Goal: Task Accomplishment & Management: Use online tool/utility

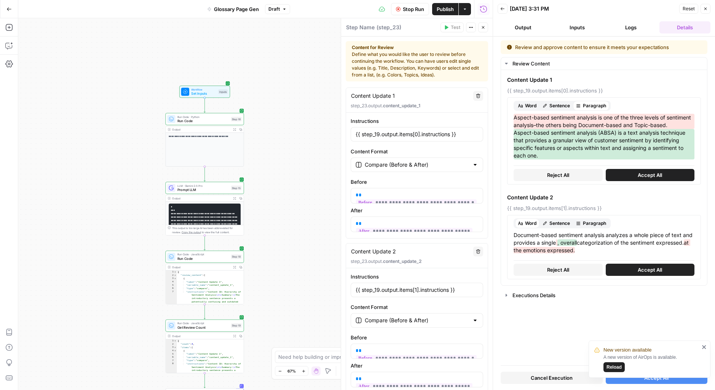
scroll to position [115, 0]
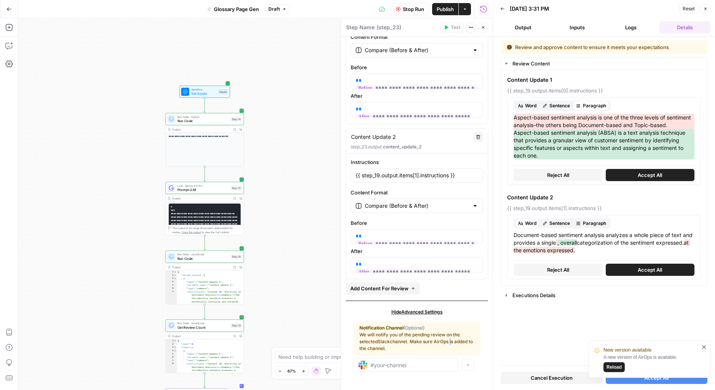
click at [569, 378] on span "Cancel Execution" at bounding box center [552, 378] width 42 height 8
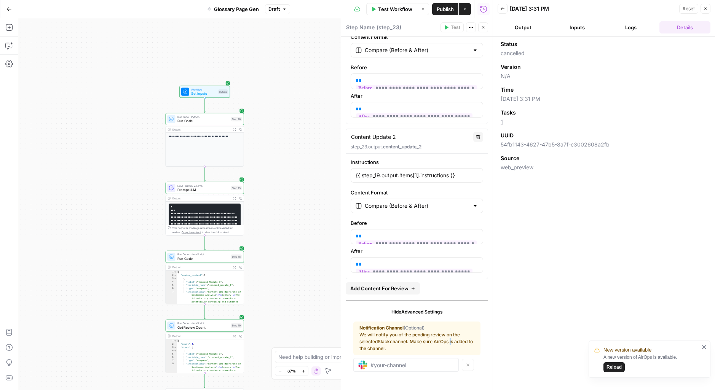
click at [500, 12] on button "Back" at bounding box center [503, 9] width 10 height 10
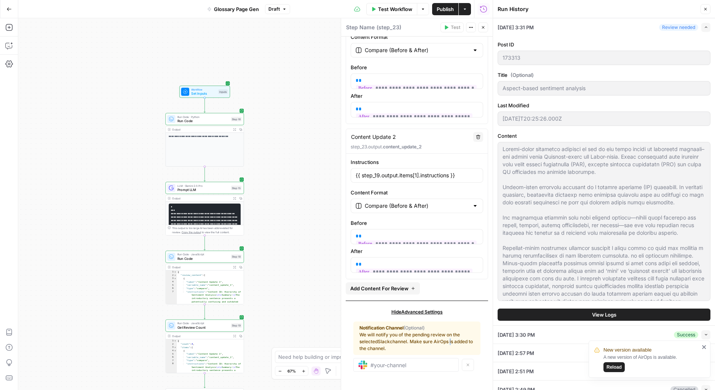
click at [615, 365] on span "Reload" at bounding box center [614, 367] width 15 height 7
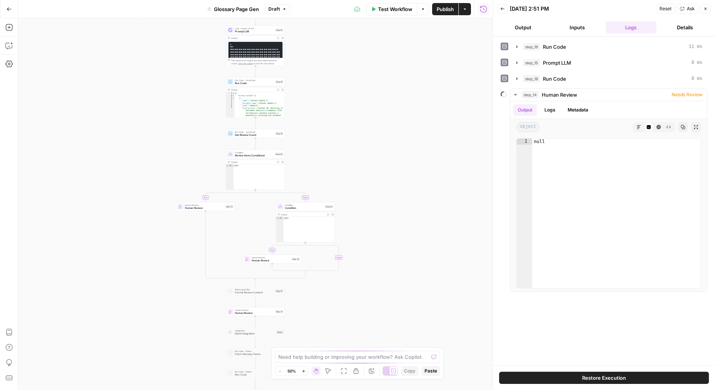
click at [276, 8] on span "Draft" at bounding box center [273, 9] width 11 height 7
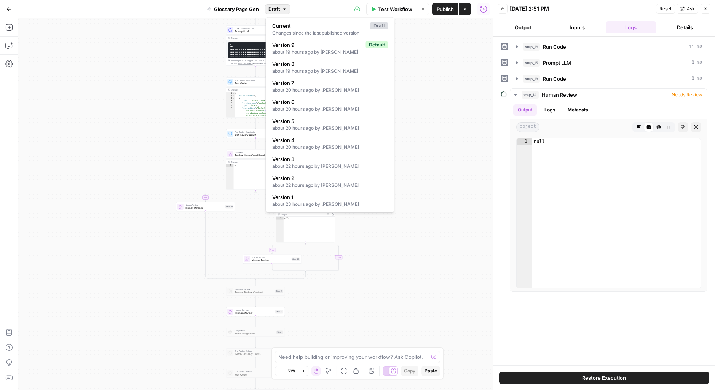
click at [387, 229] on div "**********" at bounding box center [255, 204] width 474 height 372
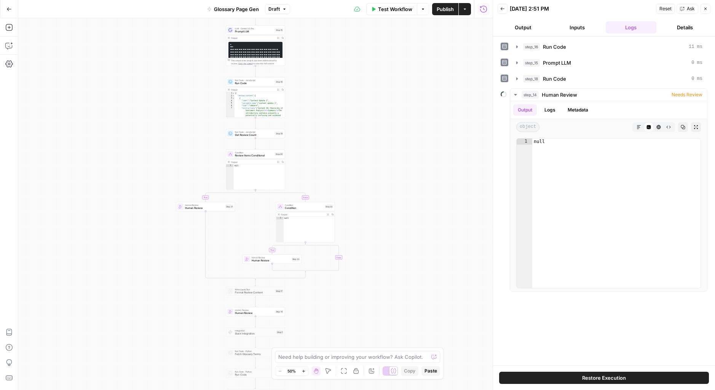
click at [532, 29] on button "Output" at bounding box center [523, 27] width 51 height 12
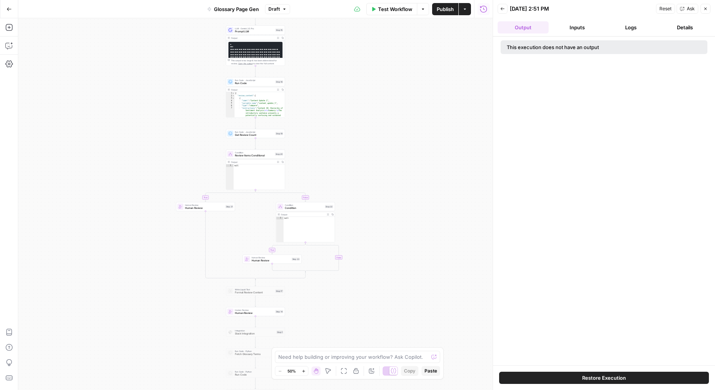
click at [505, 14] on div "Back 08/21/25 at 2:51 PM Reset Ask Close" at bounding box center [604, 8] width 213 height 11
click at [503, 11] on icon "button" at bounding box center [502, 8] width 5 height 5
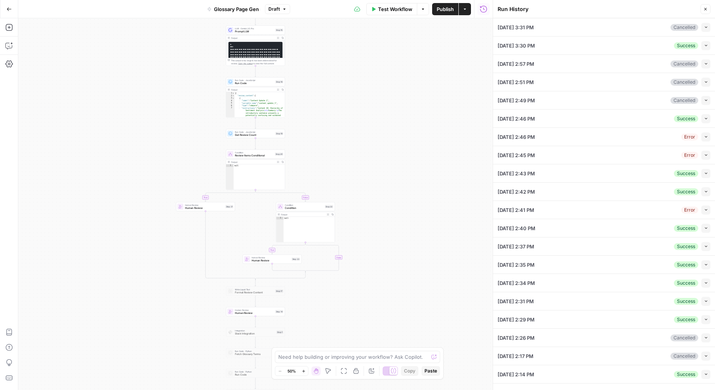
click at [591, 48] on div "08/21/25 at 3:30 PM Success Collapse" at bounding box center [604, 46] width 213 height 18
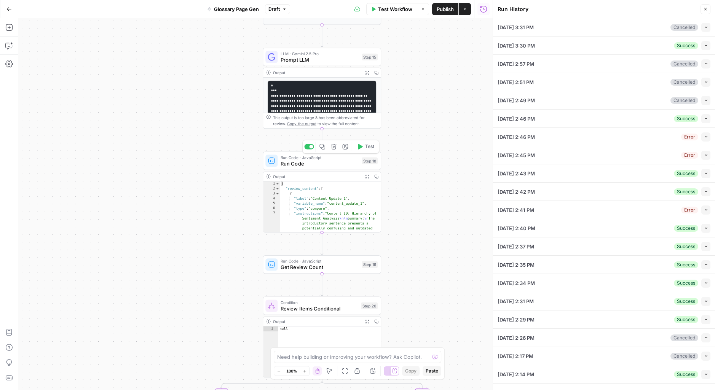
click at [317, 167] on div "Run Code · JavaScript Run Code Step 18 Copy step Delete step Add Note Test" at bounding box center [322, 161] width 118 height 18
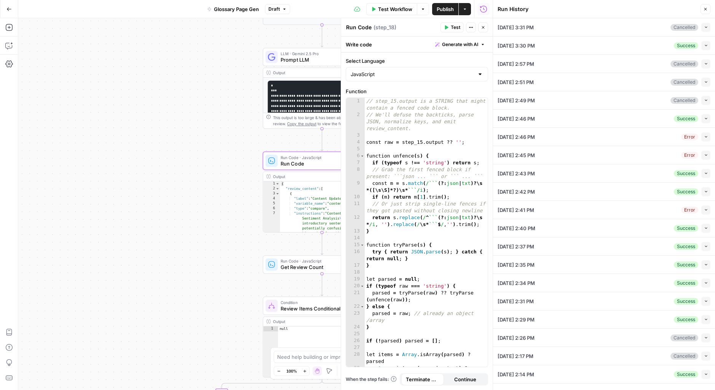
click at [487, 24] on button "Close" at bounding box center [483, 27] width 10 height 10
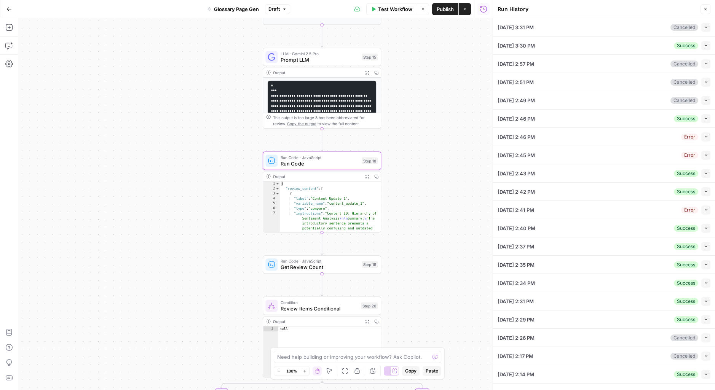
click at [666, 33] on div "08/21/25 at 3:31 PM Cancelled Collapse" at bounding box center [604, 27] width 213 height 18
click at [705, 26] on icon "button" at bounding box center [706, 27] width 4 height 4
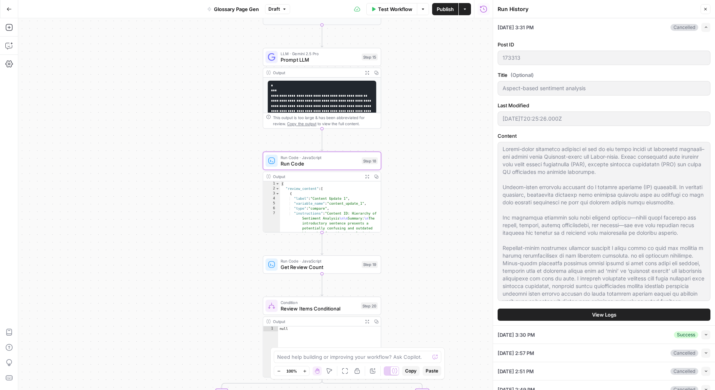
click at [606, 317] on span "View Logs" at bounding box center [604, 315] width 24 height 8
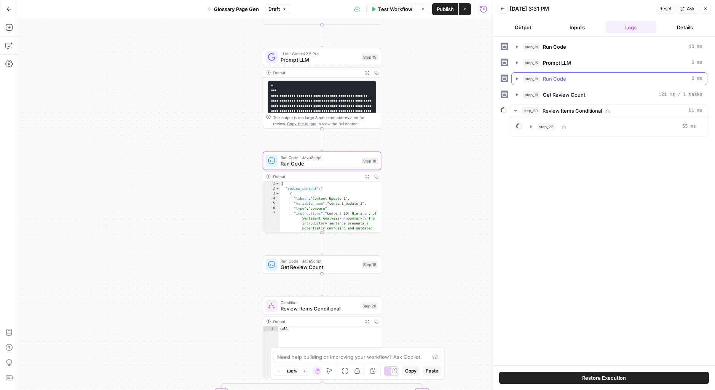
click at [556, 81] on span "Run Code" at bounding box center [554, 79] width 23 height 8
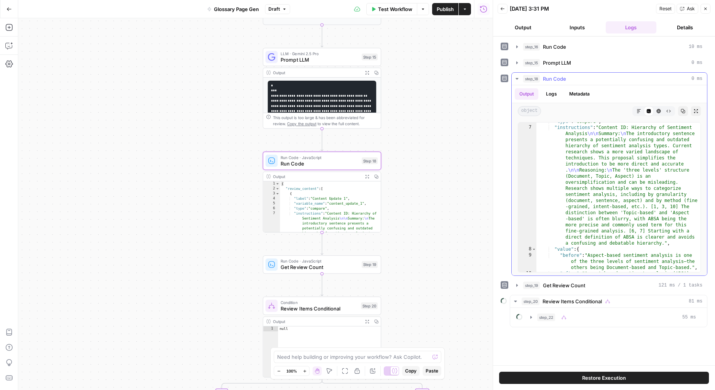
scroll to position [31, 0]
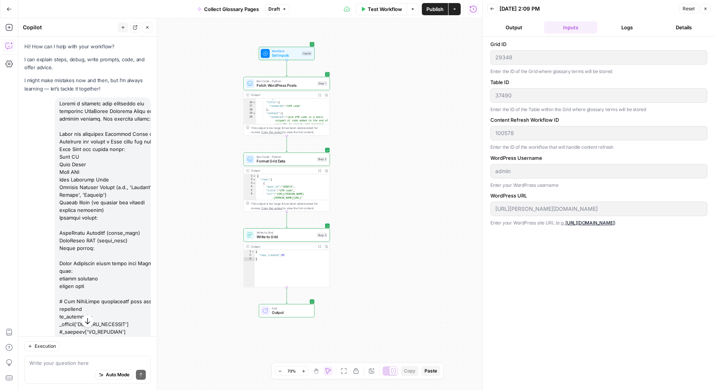
scroll to position [4541, 0]
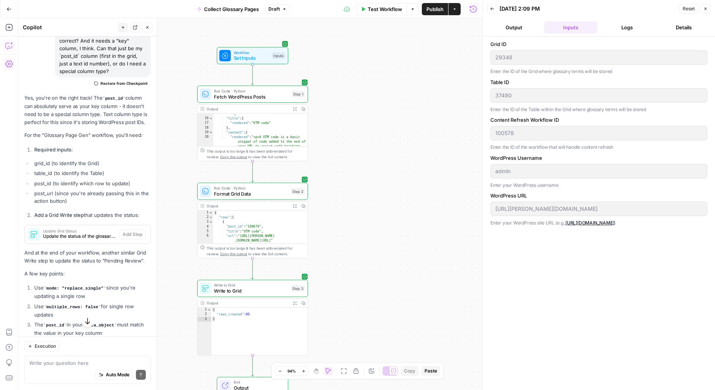
click at [9, 64] on icon "button" at bounding box center [9, 64] width 8 height 8
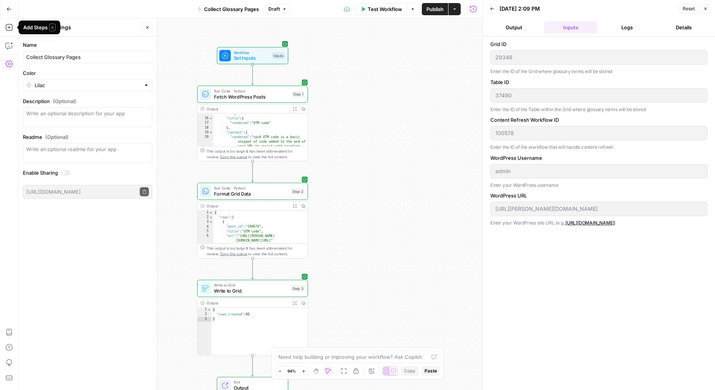
click at [8, 13] on button "Go Back" at bounding box center [9, 9] width 14 height 14
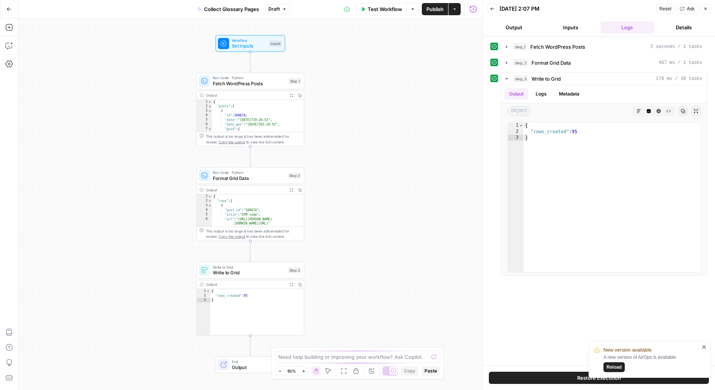
click at [611, 364] on button "Reload" at bounding box center [614, 368] width 21 height 10
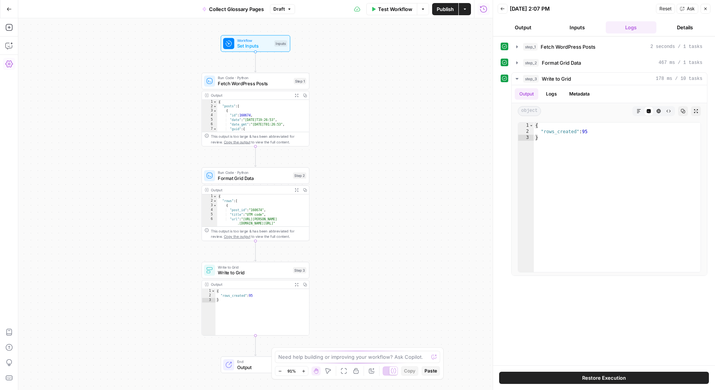
click at [11, 64] on icon "button" at bounding box center [9, 64] width 8 height 8
click at [12, 64] on icon "button" at bounding box center [9, 64] width 8 height 8
click at [8, 349] on icon "button" at bounding box center [8, 347] width 7 height 7
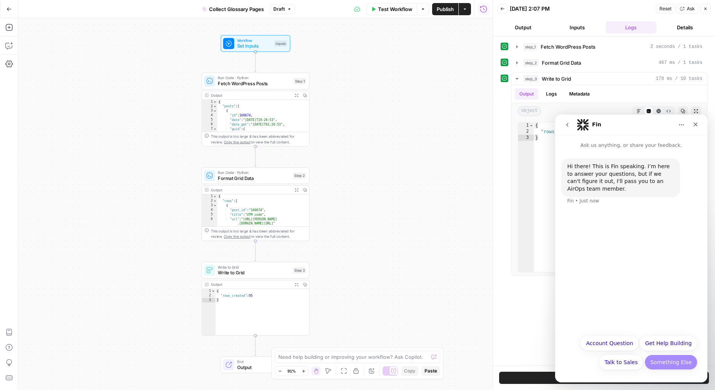
click at [674, 365] on button "Something Else" at bounding box center [671, 362] width 53 height 15
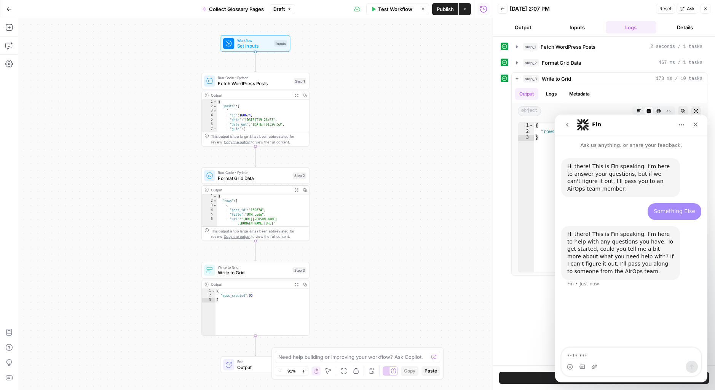
click at [636, 358] on textarea "Message…" at bounding box center [631, 354] width 139 height 13
type textarea "**********"
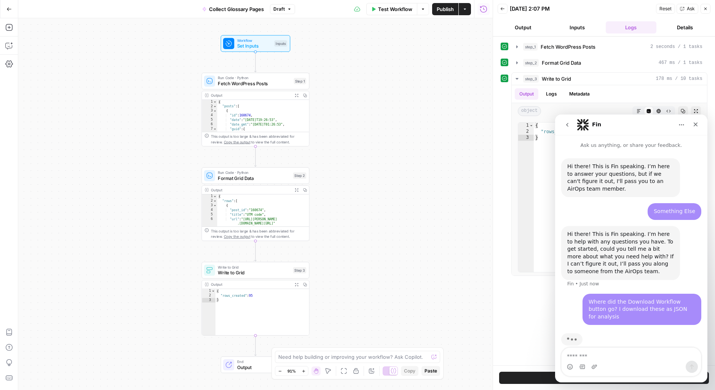
scroll to position [3, 0]
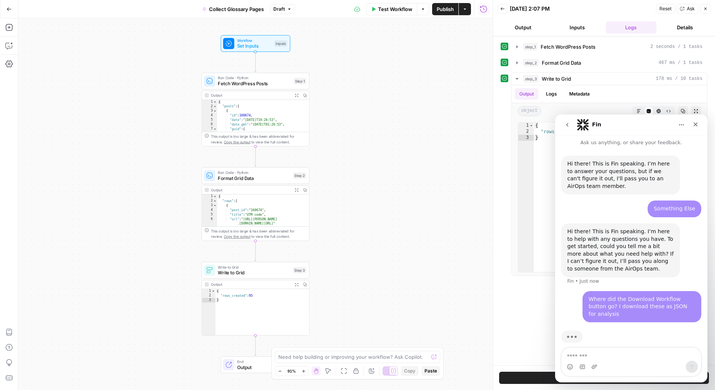
click at [683, 128] on button "Home" at bounding box center [681, 125] width 14 height 14
click at [665, 359] on textarea "Message…" at bounding box center [631, 354] width 139 height 13
click at [654, 345] on div "Typing" at bounding box center [631, 341] width 140 height 29
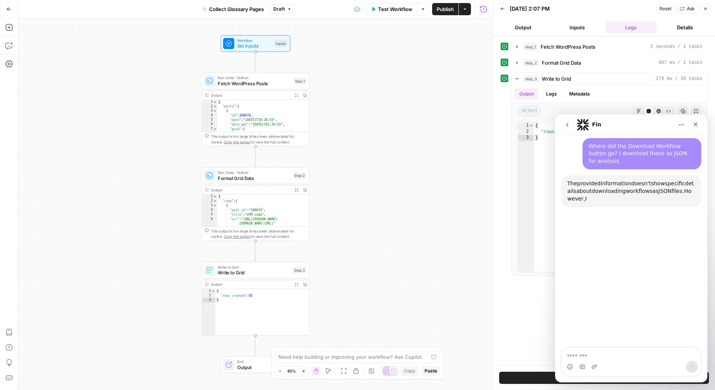
scroll to position [153, 0]
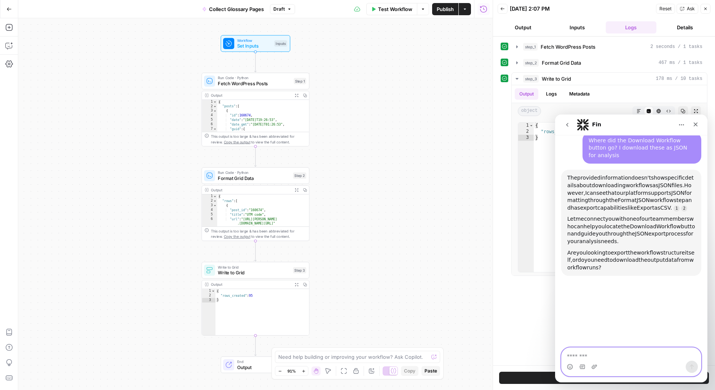
click at [643, 356] on textarea "Message…" at bounding box center [631, 354] width 139 height 13
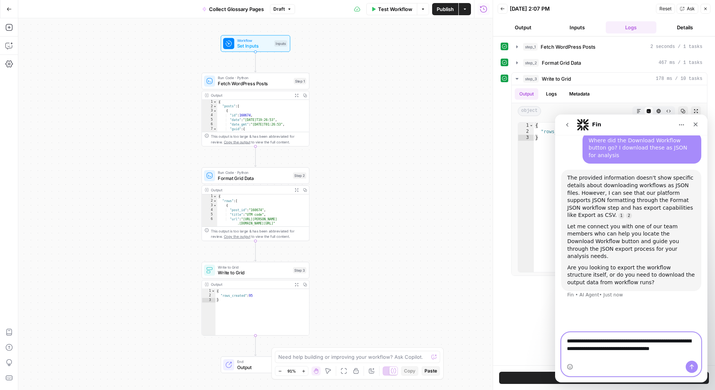
scroll to position [145, 0]
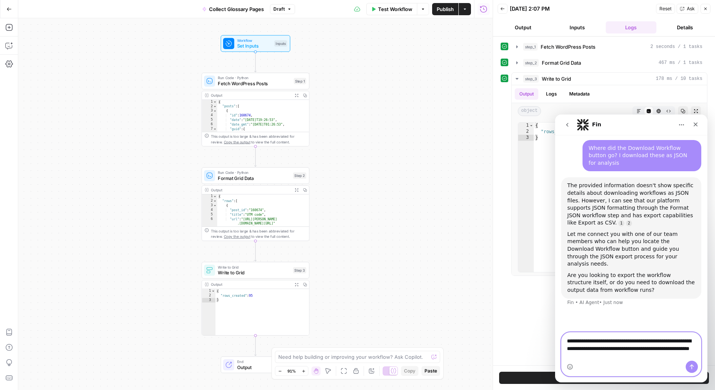
type textarea "**********"
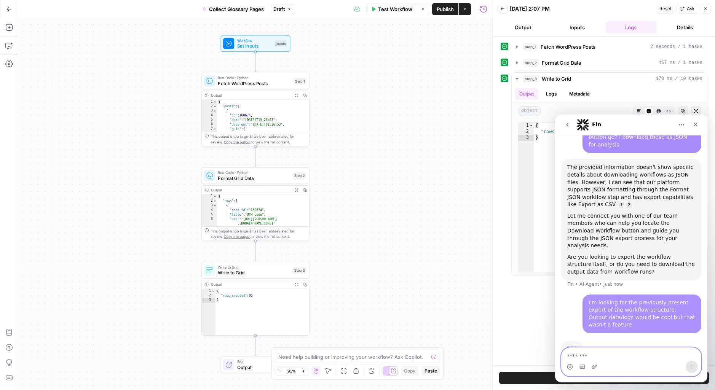
scroll to position [165, 0]
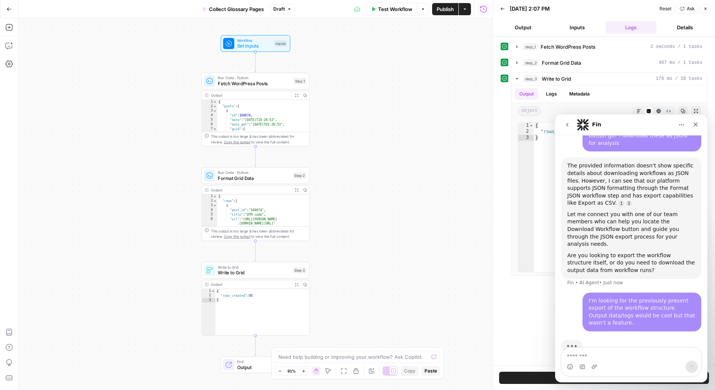
click at [231, 6] on span "Collect Glossary Pages" at bounding box center [236, 9] width 55 height 8
click at [147, 25] on button "Close" at bounding box center [147, 27] width 10 height 10
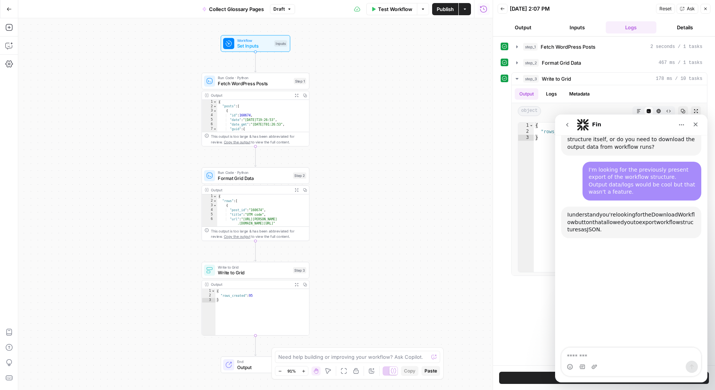
scroll to position [300, 0]
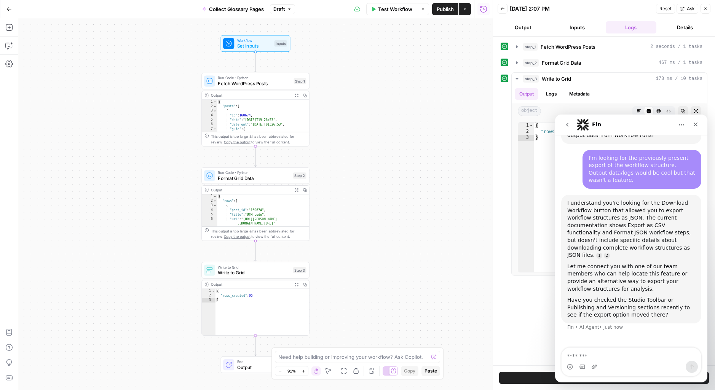
click at [289, 10] on icon "button" at bounding box center [289, 9] width 5 height 5
click at [459, 225] on div "Workflow Set Inputs Inputs Run Code · Python Fetch WordPress Posts Step 1 Outpu…" at bounding box center [255, 204] width 474 height 372
click at [614, 351] on textarea "Message…" at bounding box center [631, 354] width 139 height 13
click at [10, 380] on icon "button" at bounding box center [9, 378] width 8 height 8
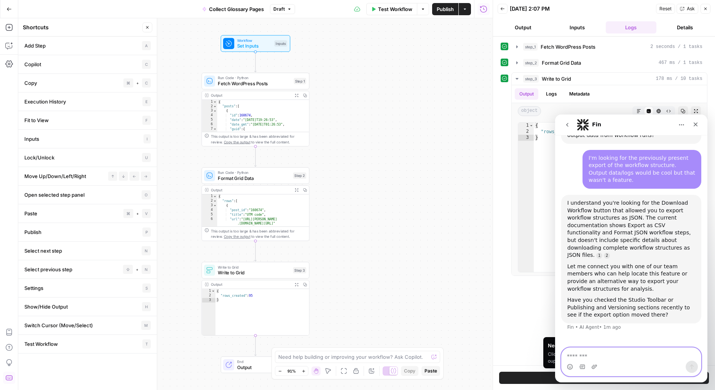
click at [624, 352] on textarea "Message…" at bounding box center [631, 354] width 139 height 13
click at [706, 8] on icon "button" at bounding box center [705, 8] width 5 height 5
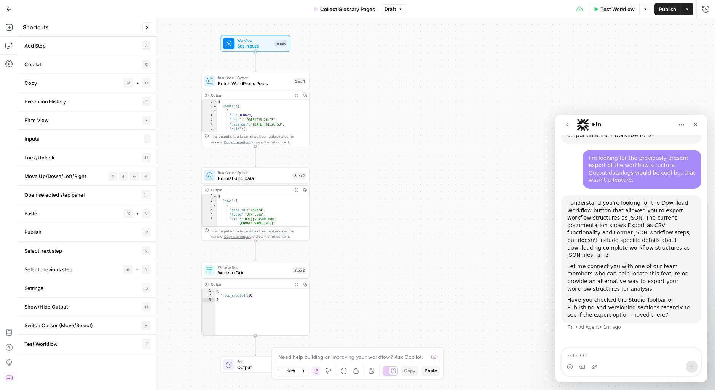
click at [688, 8] on icon "button" at bounding box center [687, 9] width 5 height 5
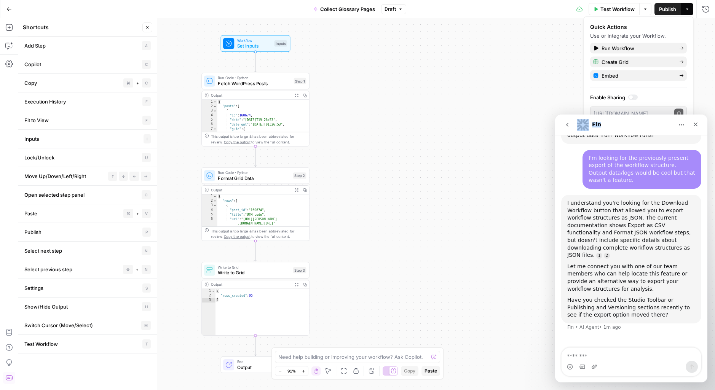
drag, startPoint x: 627, startPoint y: 125, endPoint x: 579, endPoint y: 134, distance: 48.8
click at [579, 134] on nav "Fin" at bounding box center [631, 125] width 152 height 21
click at [647, 27] on div "Quick Actions" at bounding box center [638, 27] width 97 height 8
click at [645, 11] on button "Options" at bounding box center [645, 9] width 12 height 12
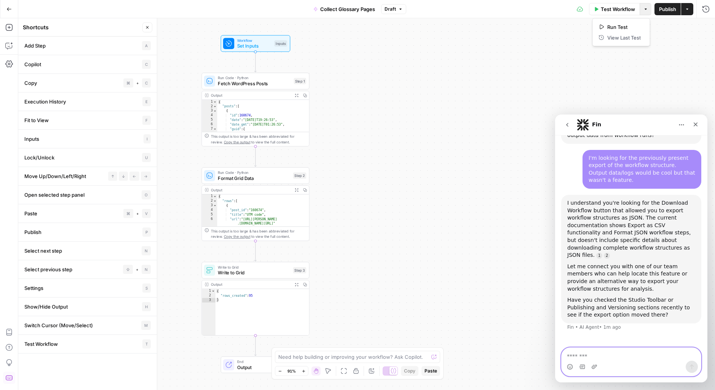
click at [586, 357] on textarea "Message…" at bounding box center [631, 354] width 139 height 13
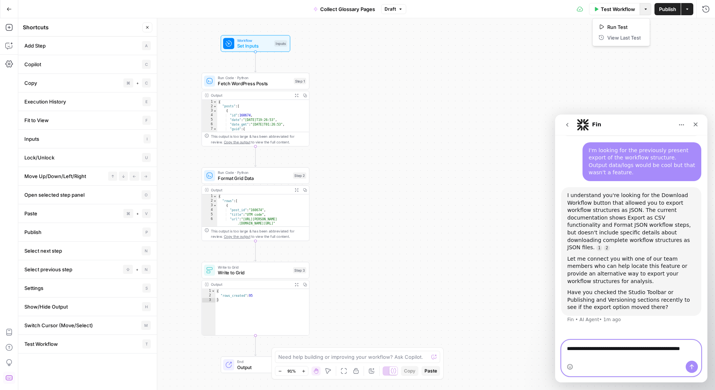
scroll to position [292, 0]
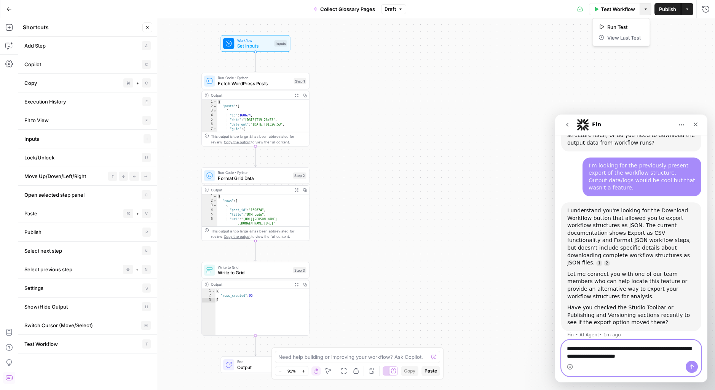
type textarea "**********"
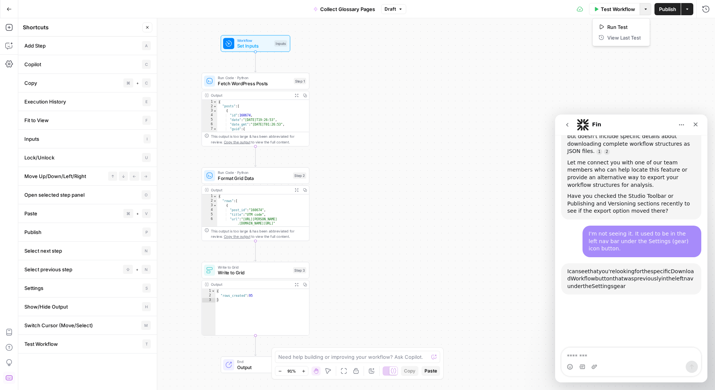
scroll to position [472, 0]
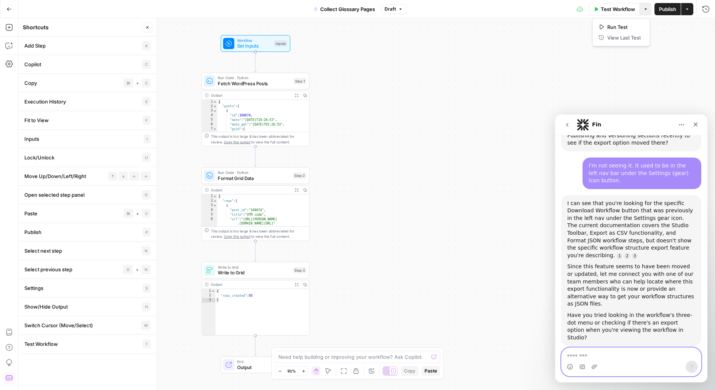
click at [620, 356] on textarea "Message…" at bounding box center [631, 354] width 139 height 13
click at [449, 216] on div "Workflow Set Inputs Inputs Run Code · Python Fetch WordPress Posts Step 1 Outpu…" at bounding box center [366, 204] width 697 height 372
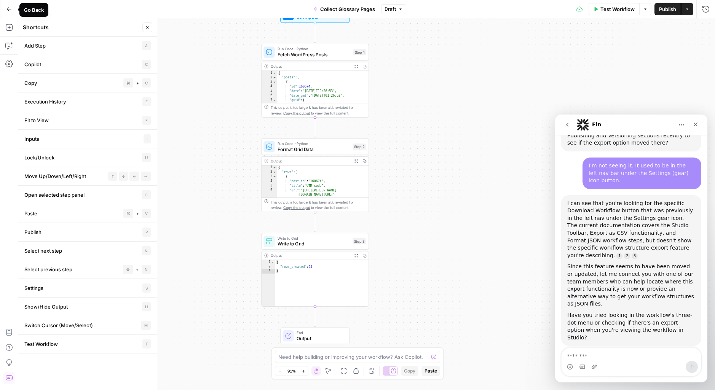
click at [9, 8] on icon "button" at bounding box center [8, 8] width 5 height 5
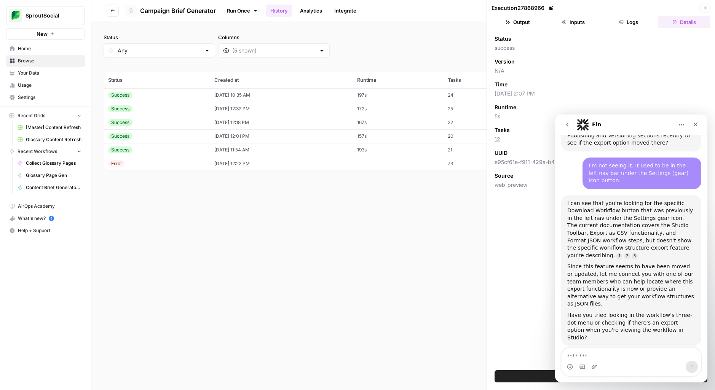
click at [400, 42] on div "Status Any Columns 2h 24h 7d 30d All Time Custom range" at bounding box center [403, 46] width 599 height 24
click at [706, 10] on button "Close" at bounding box center [706, 8] width 10 height 10
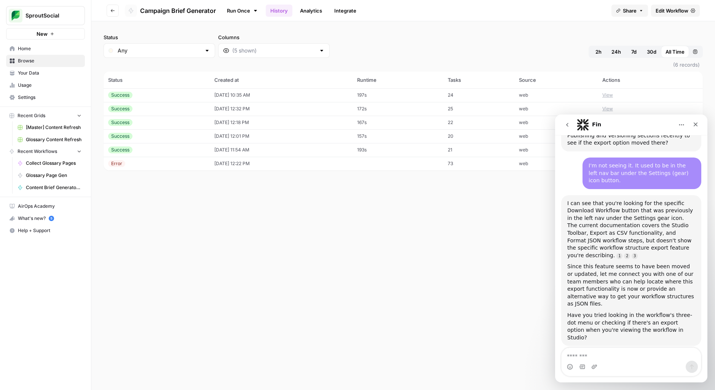
click at [316, 11] on link "Analytics" at bounding box center [310, 11] width 31 height 12
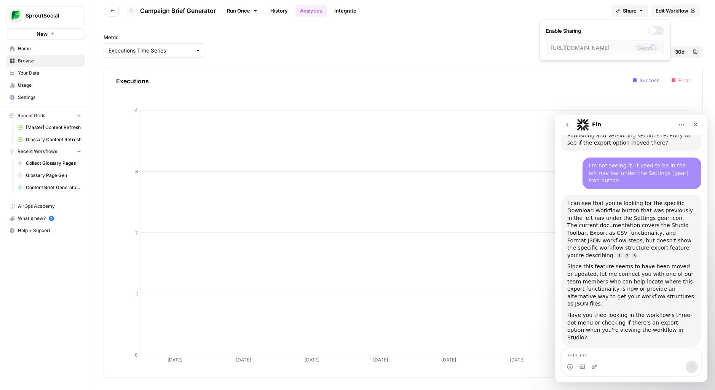
click at [644, 8] on button "Share" at bounding box center [630, 11] width 37 height 12
click at [242, 11] on link "Run Once" at bounding box center [242, 10] width 41 height 13
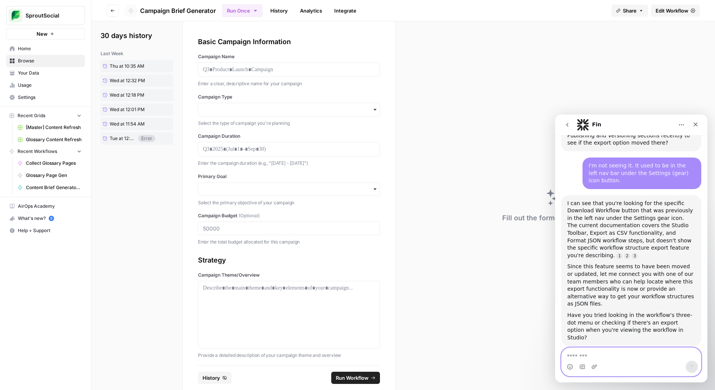
click at [640, 355] on textarea "Message…" at bounding box center [631, 354] width 139 height 13
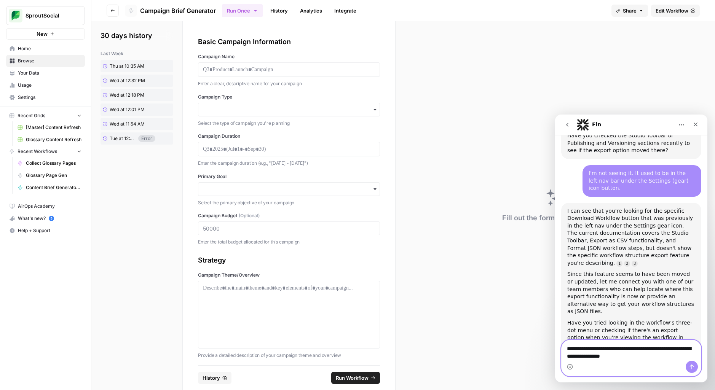
type textarea "**********"
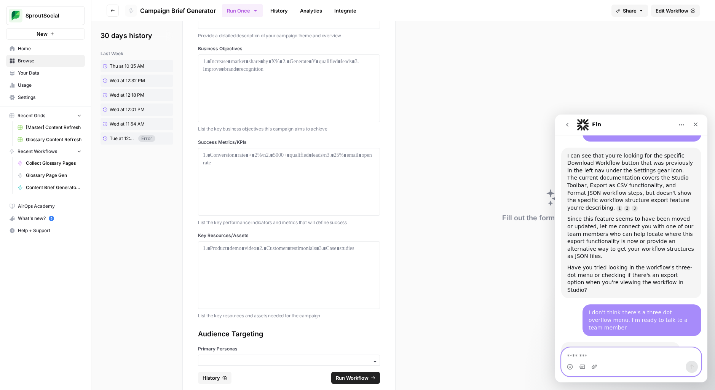
scroll to position [0, 0]
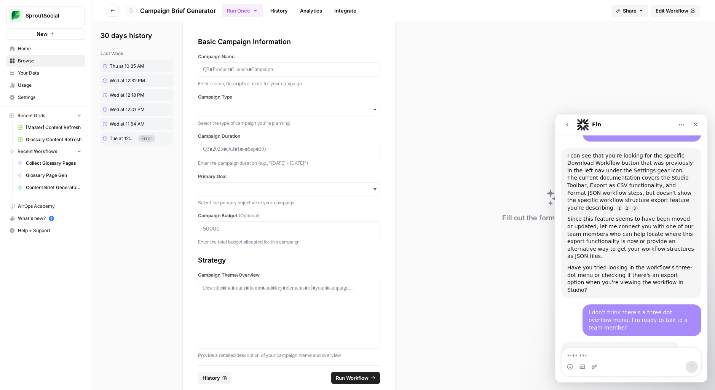
click at [193, 12] on span "Campaign Brief Generator" at bounding box center [178, 10] width 76 height 9
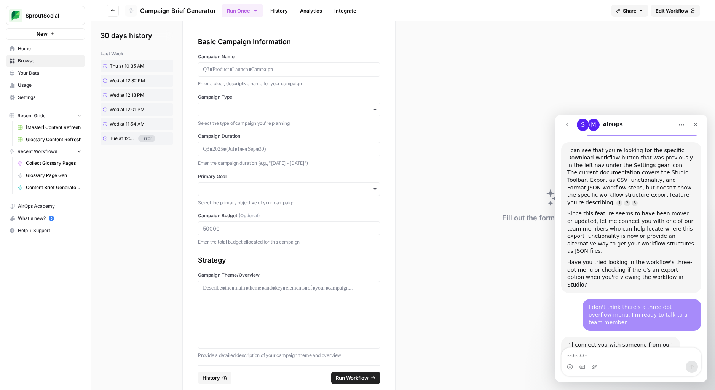
scroll to position [541, 0]
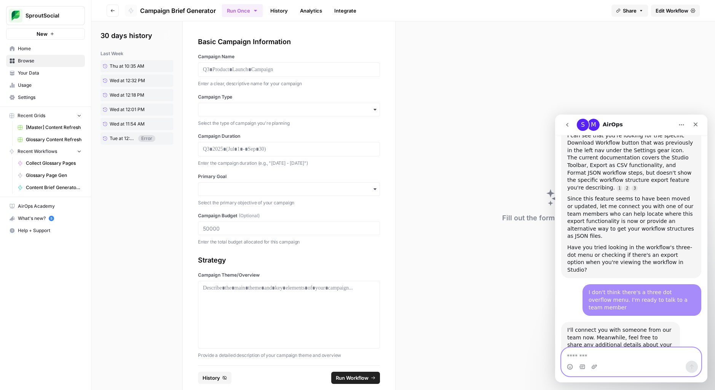
click at [615, 360] on textarea "Message…" at bounding box center [631, 354] width 139 height 13
click at [679, 125] on icon "Home" at bounding box center [681, 125] width 5 height 1
click at [661, 141] on div "Expand window" at bounding box center [660, 144] width 54 height 8
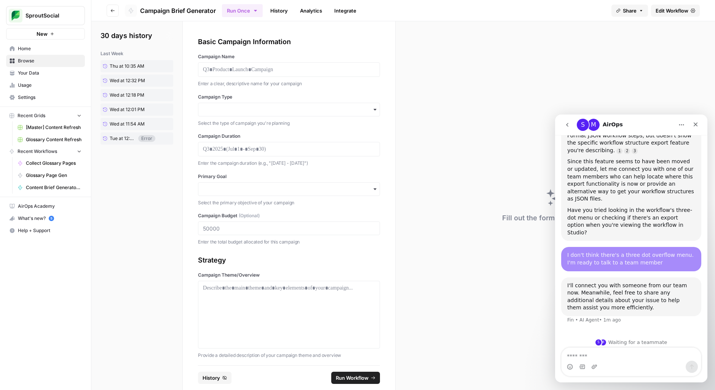
scroll to position [377, 0]
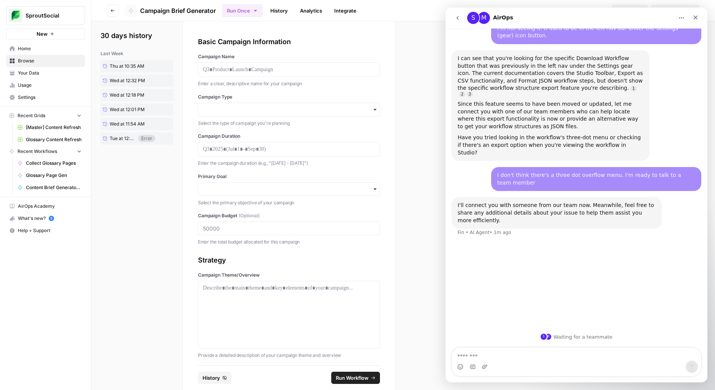
click at [681, 20] on icon "Home" at bounding box center [682, 18] width 6 height 6
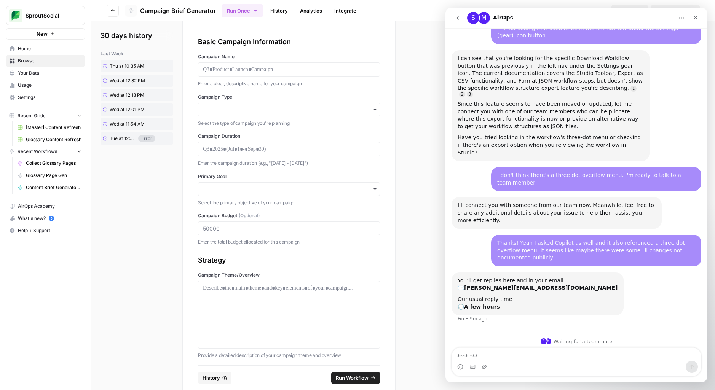
click at [28, 62] on span "Browse" at bounding box center [50, 60] width 64 height 7
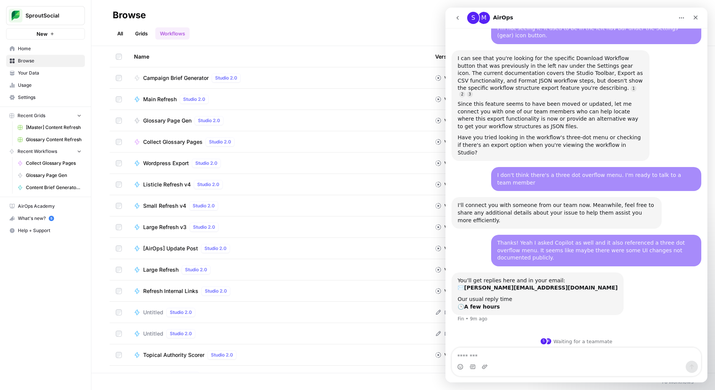
click at [176, 141] on span "Collect Glossary Pages" at bounding box center [172, 142] width 59 height 8
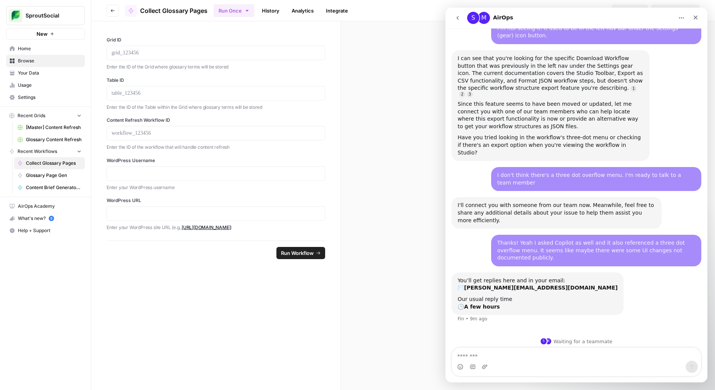
click at [339, 10] on link "Integrate" at bounding box center [336, 11] width 31 height 12
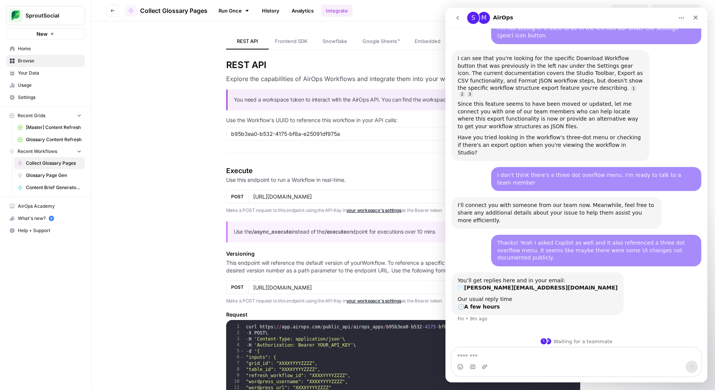
click at [684, 19] on icon "Home" at bounding box center [682, 18] width 6 height 6
click at [671, 41] on div "Collapse window" at bounding box center [655, 37] width 75 height 16
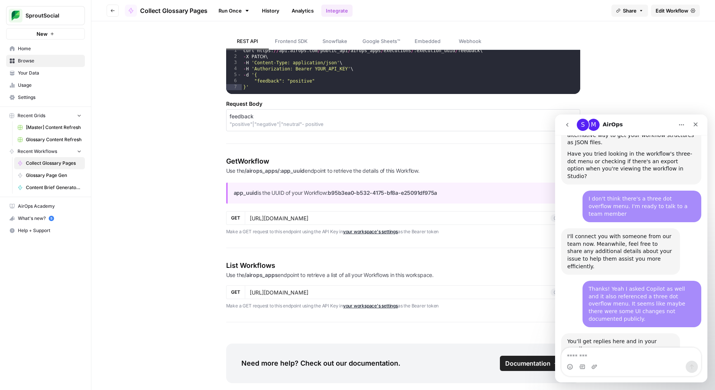
scroll to position [879, 0]
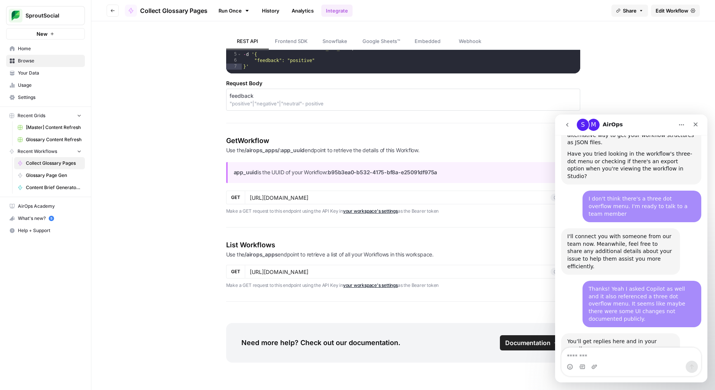
click at [442, 212] on p "Make a GET request to this endpoint using the API Key in your workspace's setti…" at bounding box center [403, 212] width 355 height 8
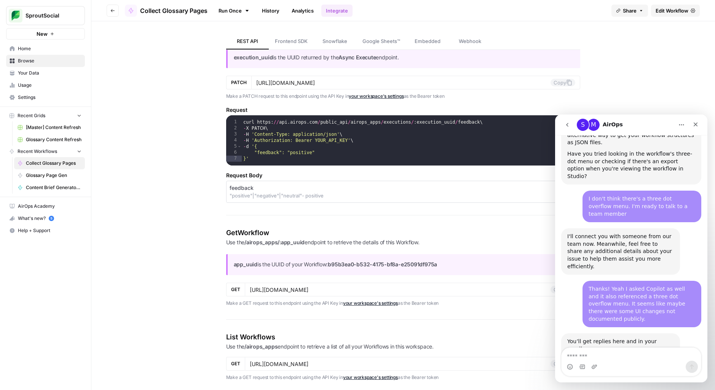
scroll to position [784, 0]
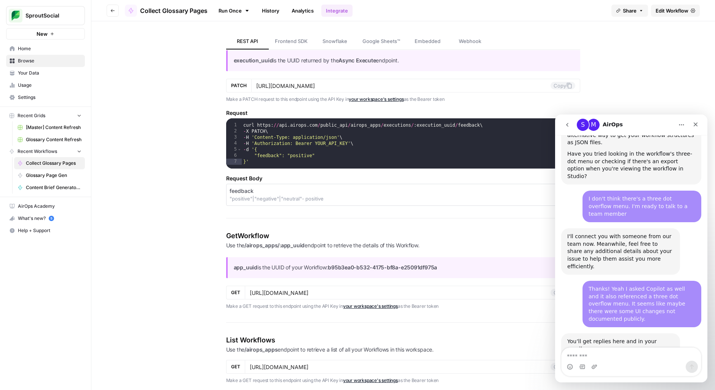
click at [295, 41] on span "Frontend SDK" at bounding box center [291, 41] width 33 height 8
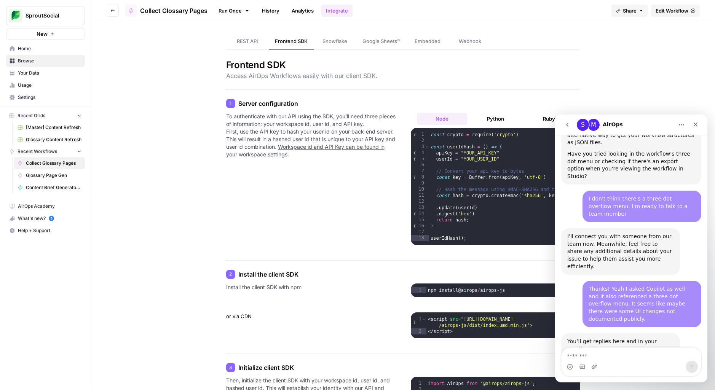
click at [395, 41] on span "Google Sheets™" at bounding box center [382, 41] width 38 height 8
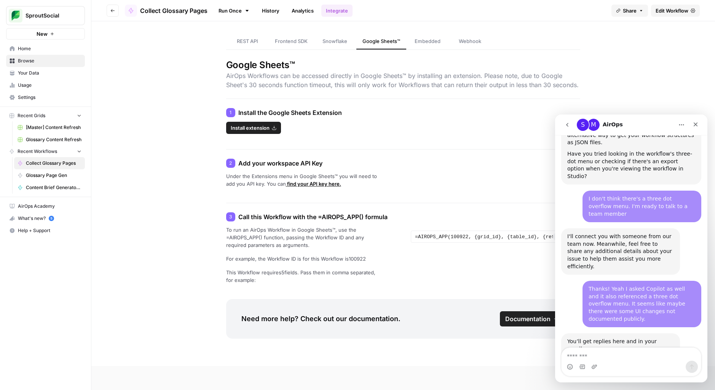
click at [439, 42] on span "Embedded" at bounding box center [428, 41] width 26 height 8
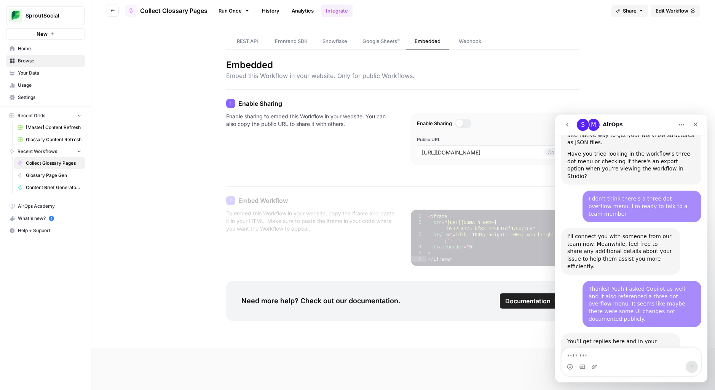
click at [475, 41] on span "Webhook" at bounding box center [470, 41] width 22 height 8
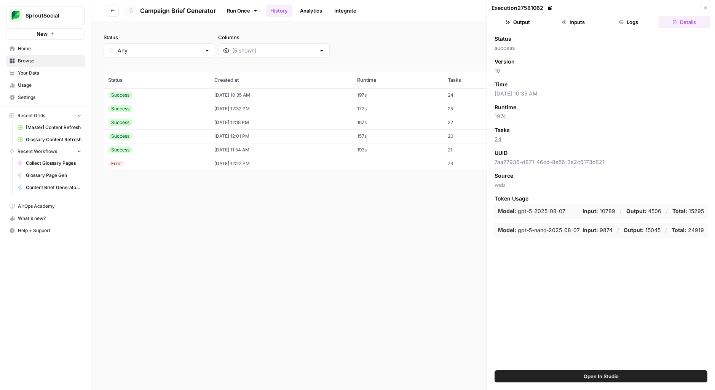
click at [551, 5] on link at bounding box center [550, 8] width 8 height 8
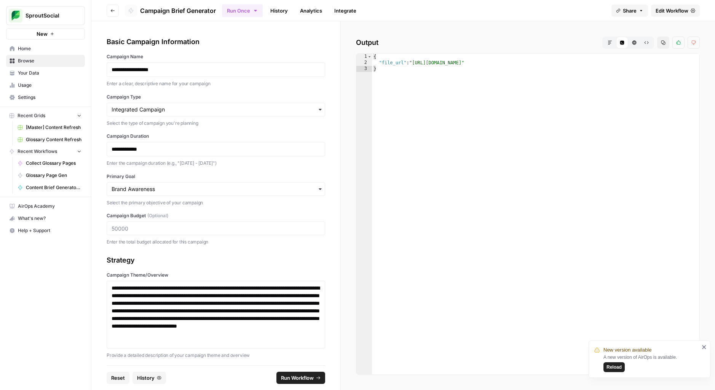
click at [35, 94] on span "Settings" at bounding box center [50, 97] width 64 height 7
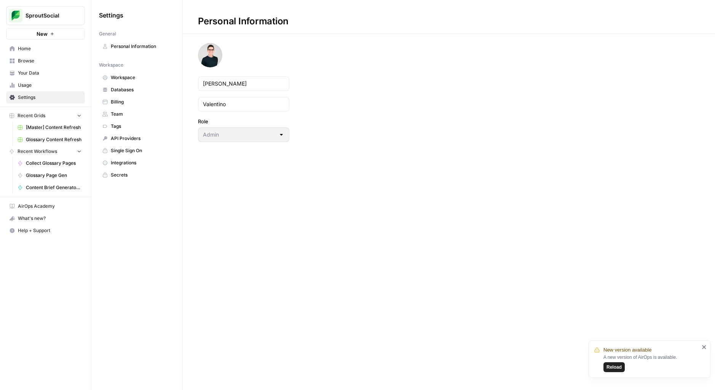
click at [139, 42] on link "Personal Information" at bounding box center [137, 46] width 76 height 12
click at [138, 77] on span "Workspace" at bounding box center [141, 77] width 61 height 7
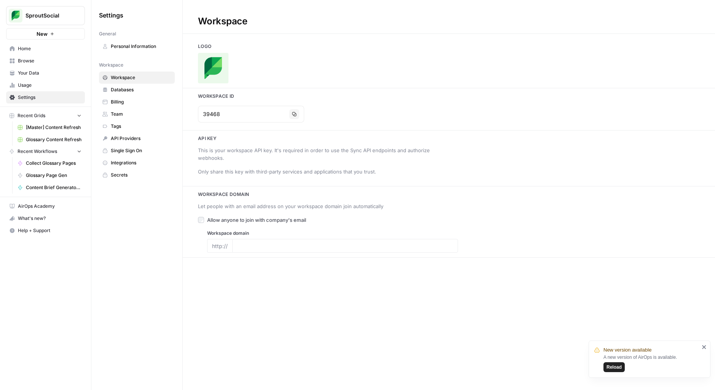
type input "[DOMAIN_NAME]"
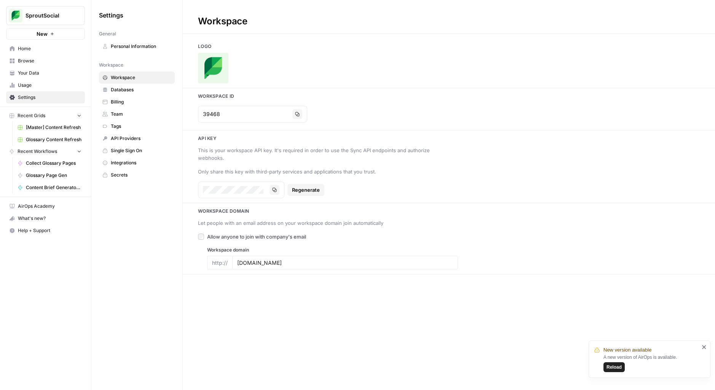
click at [138, 88] on span "Databases" at bounding box center [141, 89] width 61 height 7
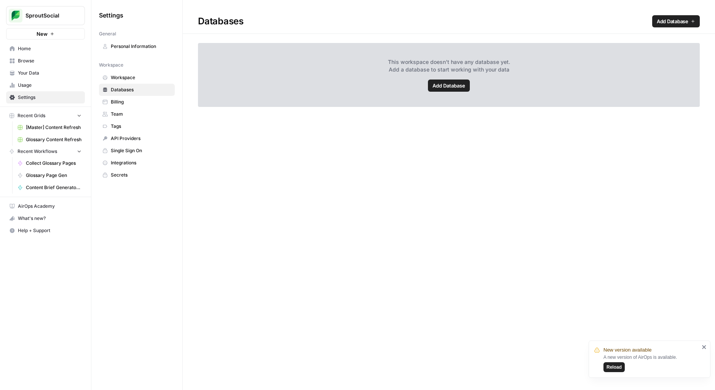
click at [137, 97] on link "Billing" at bounding box center [137, 102] width 76 height 12
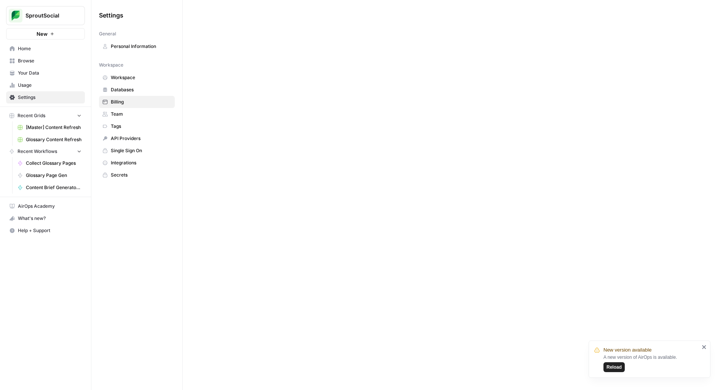
click at [136, 113] on span "Team" at bounding box center [141, 114] width 61 height 7
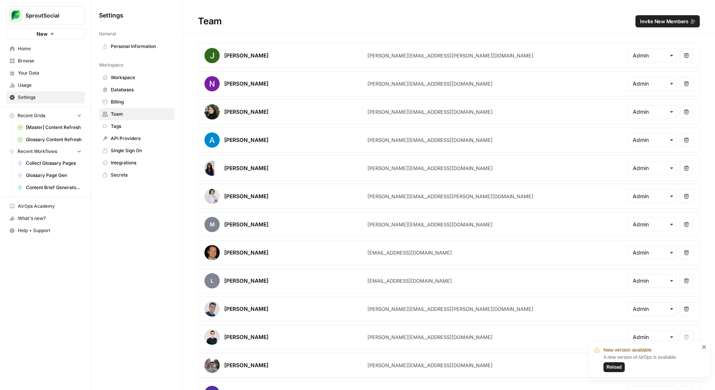
click at [138, 125] on span "Tags" at bounding box center [141, 126] width 61 height 7
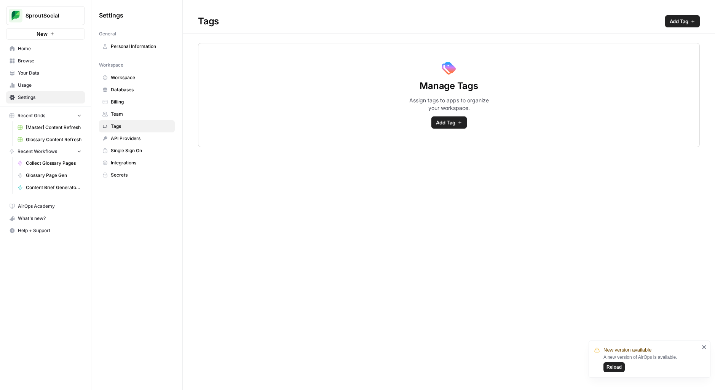
click at [140, 136] on span "API Providers" at bounding box center [141, 138] width 61 height 7
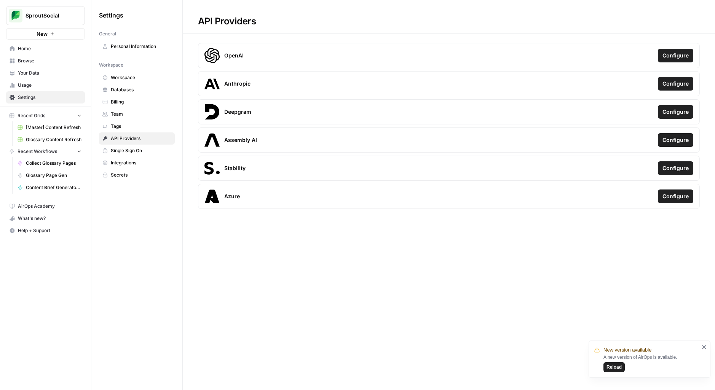
click at [139, 147] on span "Single Sign On" at bounding box center [141, 150] width 61 height 7
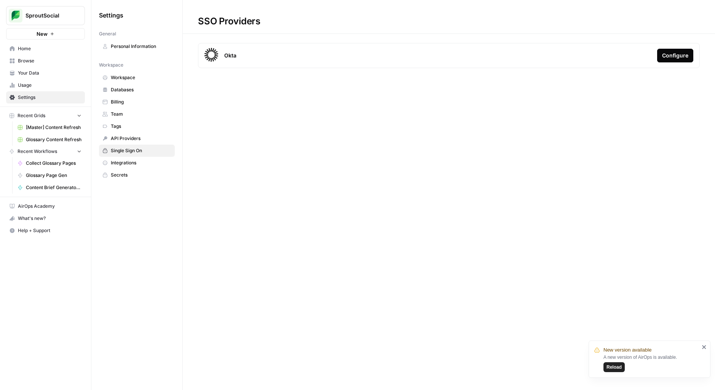
click at [137, 162] on span "Integrations" at bounding box center [141, 163] width 61 height 7
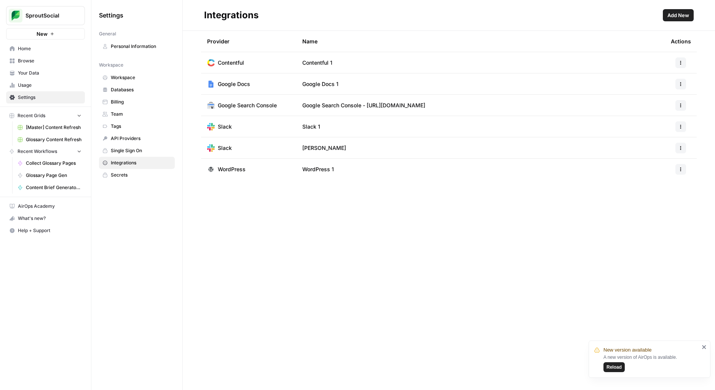
click at [140, 174] on span "Secrets" at bounding box center [141, 175] width 61 height 7
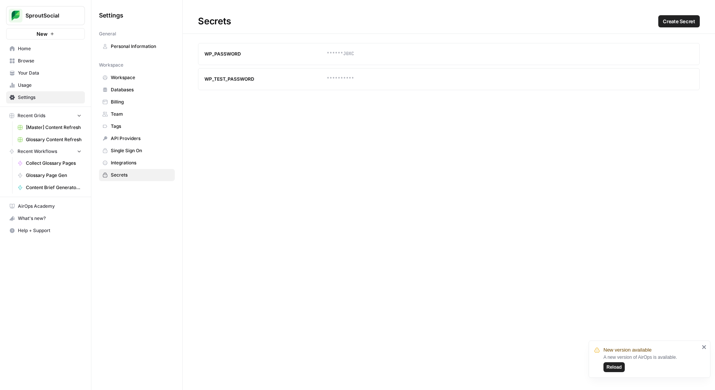
click at [42, 216] on div "What's new?" at bounding box center [45, 218] width 78 height 11
click at [44, 217] on div "What's new?" at bounding box center [45, 218] width 78 height 11
click at [10, 219] on icon "button" at bounding box center [12, 218] width 5 height 5
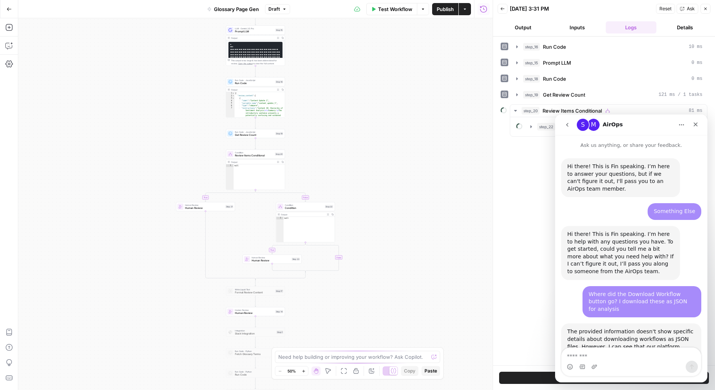
scroll to position [541, 0]
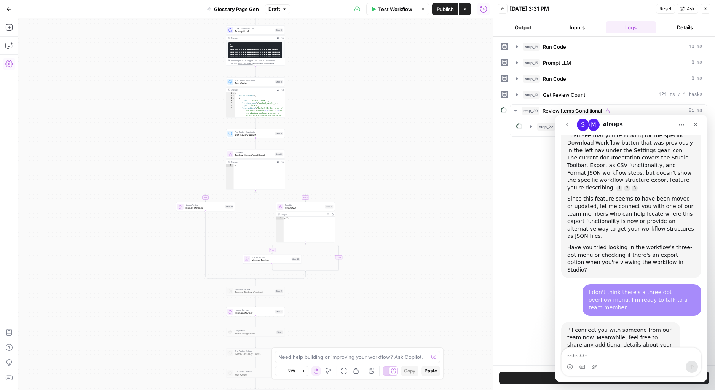
click at [8, 64] on icon "button" at bounding box center [9, 64] width 8 height 7
click at [9, 44] on icon "button" at bounding box center [9, 46] width 8 height 8
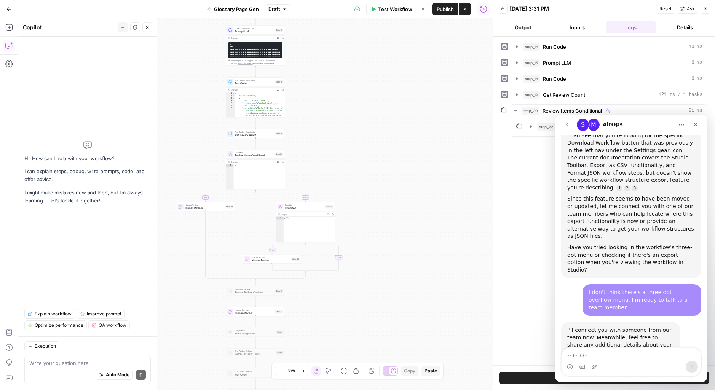
click at [81, 361] on textarea at bounding box center [87, 363] width 117 height 8
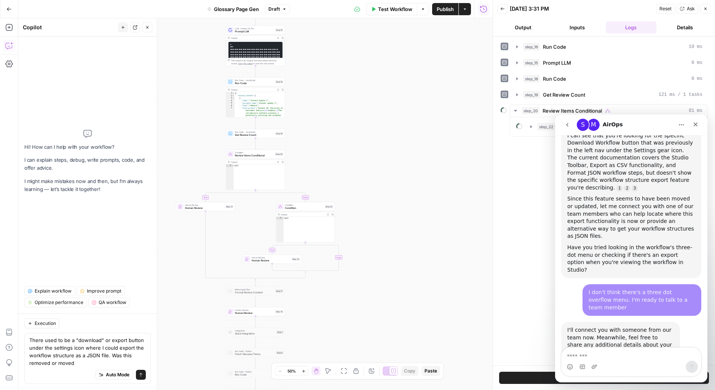
type textarea "There used to be a "download" or export button under the settings icon where I …"
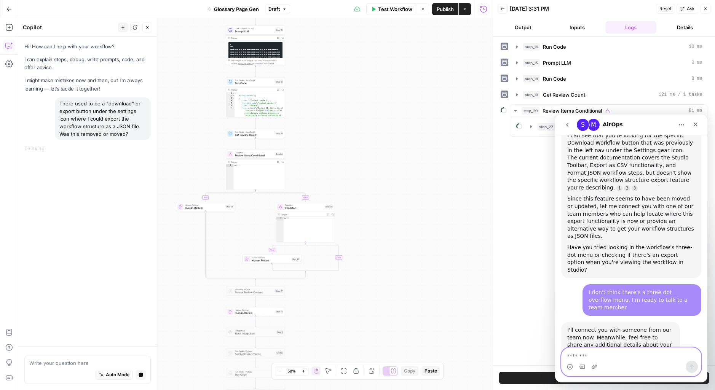
click at [622, 355] on textarea "Message…" at bounding box center [631, 354] width 139 height 13
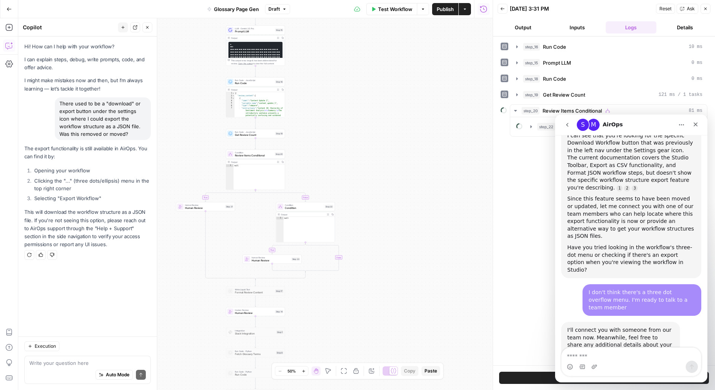
click at [703, 8] on icon "button" at bounding box center [705, 8] width 5 height 5
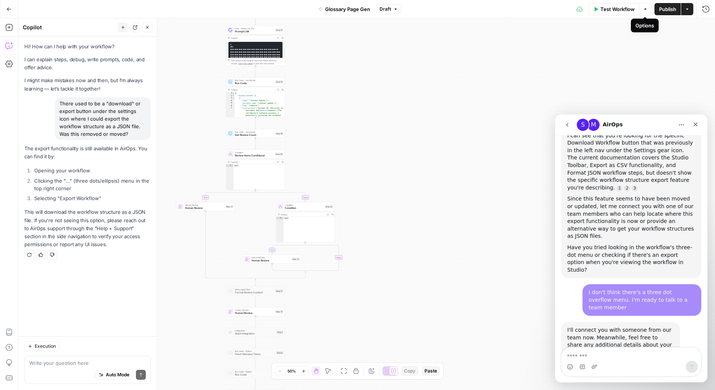
click at [644, 11] on icon "button" at bounding box center [645, 9] width 5 height 5
click at [690, 11] on button "Actions" at bounding box center [687, 9] width 12 height 12
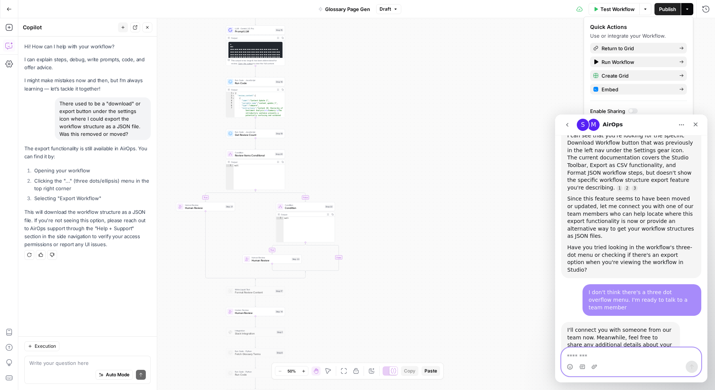
click at [606, 356] on textarea "Message…" at bounding box center [631, 354] width 139 height 13
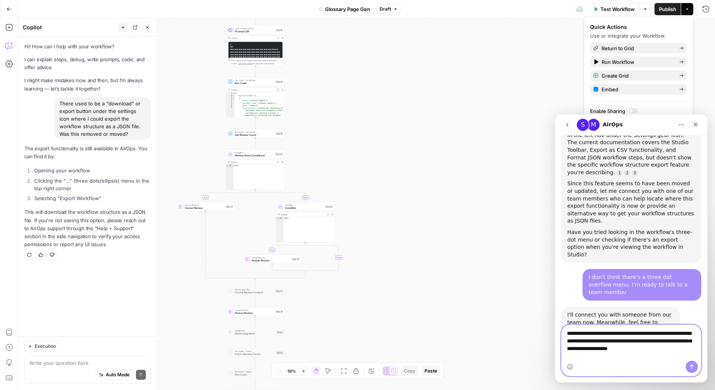
scroll to position [564, 0]
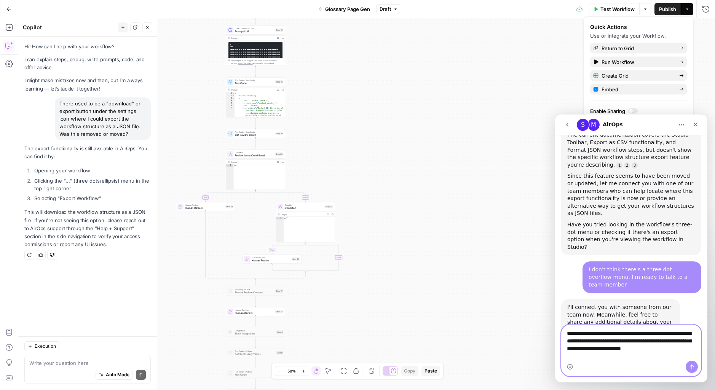
type textarea "**********"
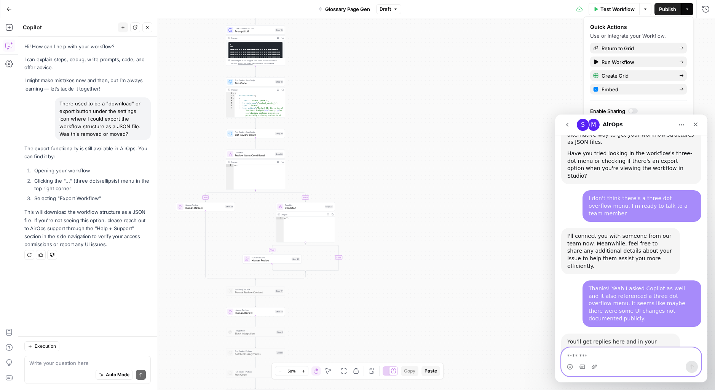
scroll to position [635, 0]
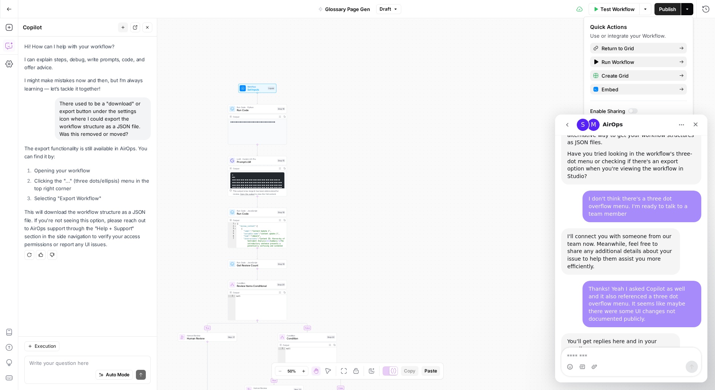
click at [685, 8] on button "Actions" at bounding box center [687, 9] width 12 height 12
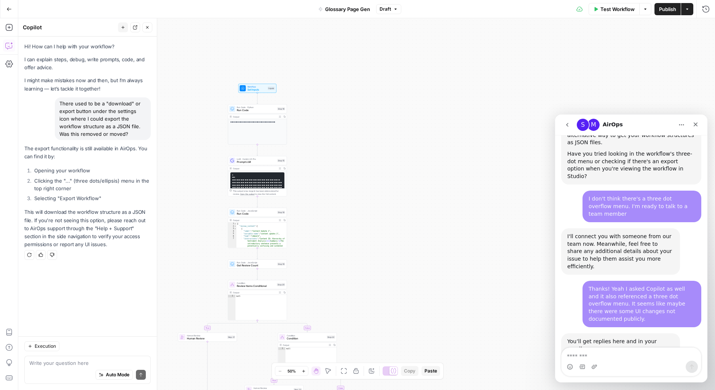
click at [579, 10] on icon at bounding box center [580, 9] width 6 height 6
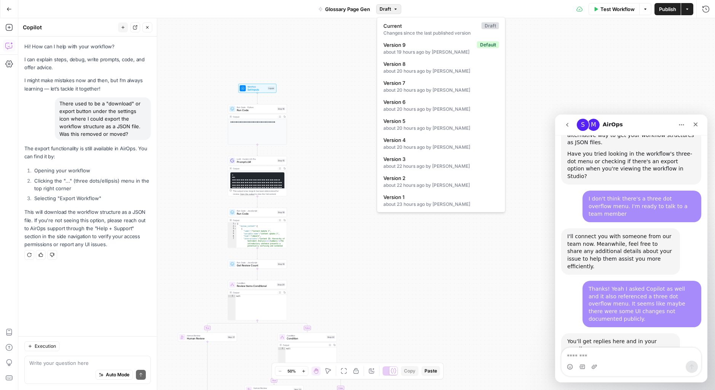
click at [395, 10] on icon "button" at bounding box center [395, 9] width 5 height 5
click at [410, 45] on span "Version 9" at bounding box center [428, 45] width 91 height 8
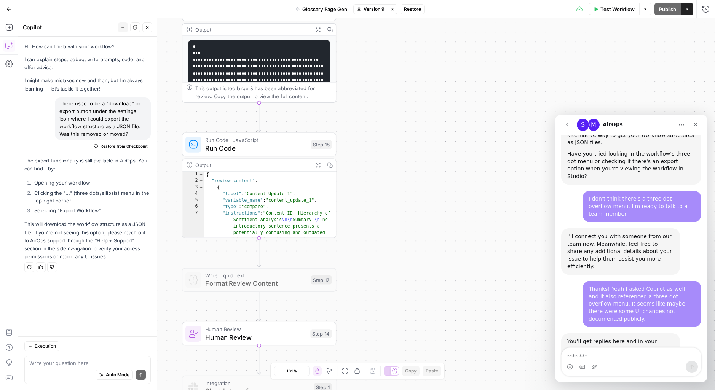
click at [361, 9] on icon "button" at bounding box center [359, 9] width 5 height 5
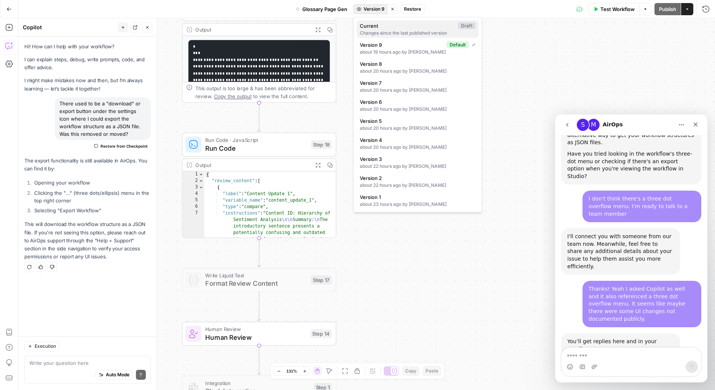
click at [389, 32] on div "Changes since the last published version" at bounding box center [418, 33] width 116 height 7
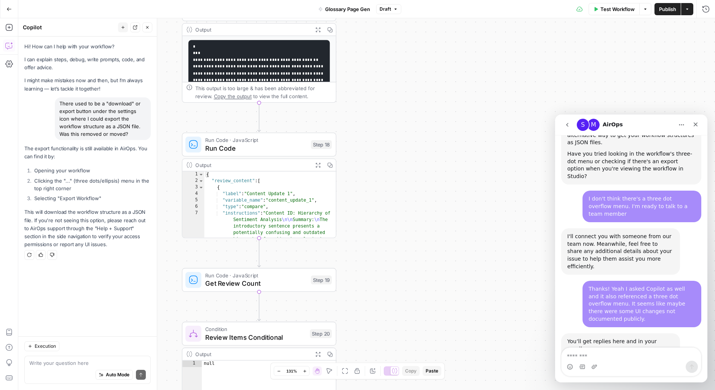
click at [389, 10] on span "Draft" at bounding box center [385, 9] width 11 height 7
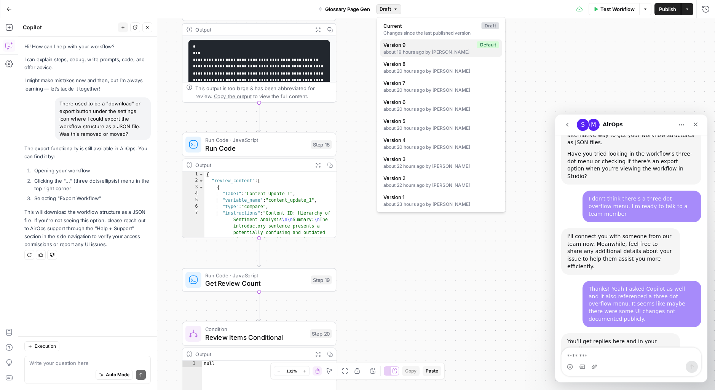
click at [411, 50] on div "about 19 hours ago by Stanton Valentino" at bounding box center [441, 52] width 116 height 7
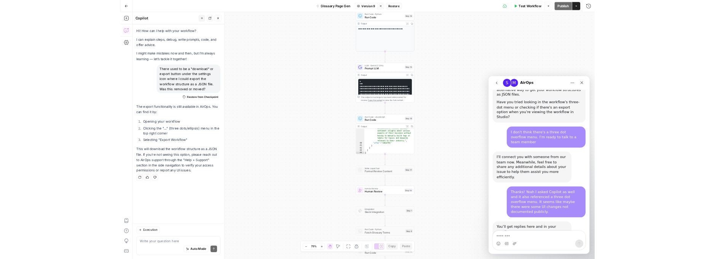
scroll to position [889, 0]
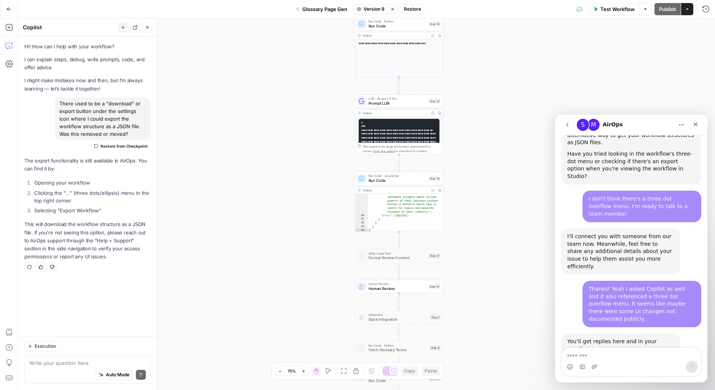
drag, startPoint x: 97, startPoint y: 261, endPoint x: 23, endPoint y: 160, distance: 125.4
click at [23, 160] on div "Hi! How can I help with your workflow? I can explain steps, debug, write prompt…" at bounding box center [87, 187] width 139 height 300
copy div "The export functionality is still available in AirOps. You can find it by: Open…"
click at [7, 88] on div "Add Steps Copilot Settings AirOps Academy Help Give Feedback Shortcuts" at bounding box center [9, 204] width 18 height 372
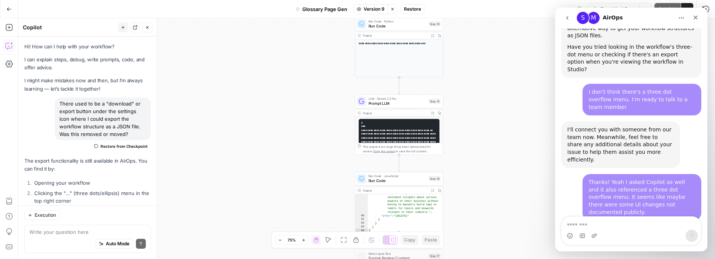
scroll to position [74, 0]
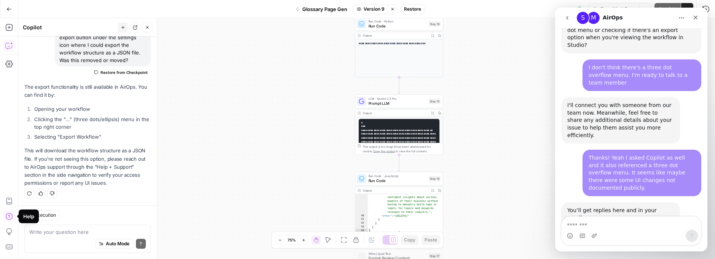
click at [8, 216] on icon "button" at bounding box center [9, 216] width 8 height 8
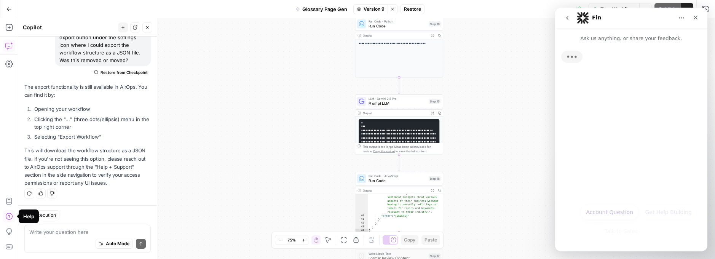
scroll to position [0, 0]
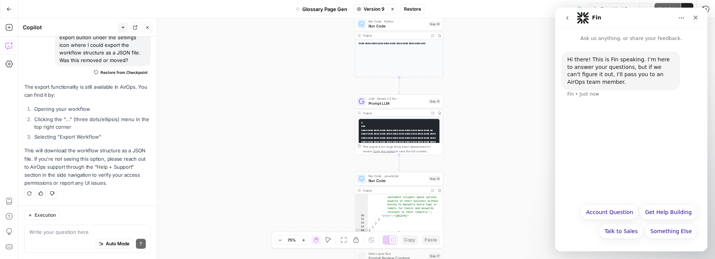
click at [565, 18] on icon "go back" at bounding box center [567, 18] width 6 height 6
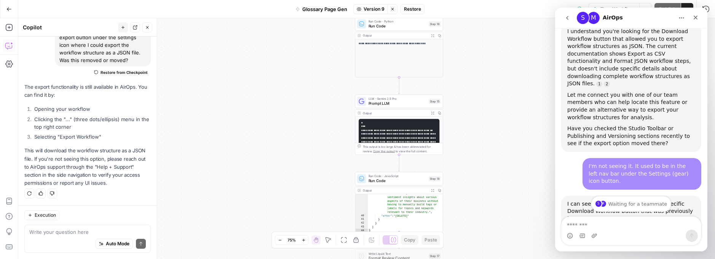
scroll to position [369, 0]
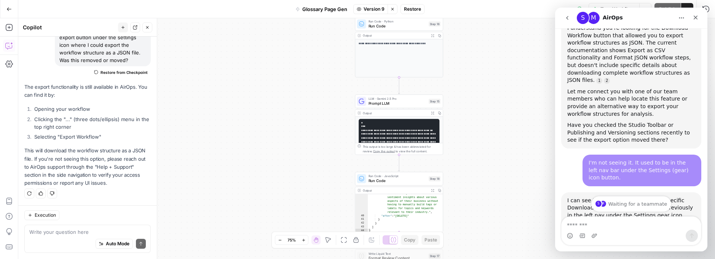
click at [594, 17] on div "M" at bounding box center [594, 18] width 12 height 12
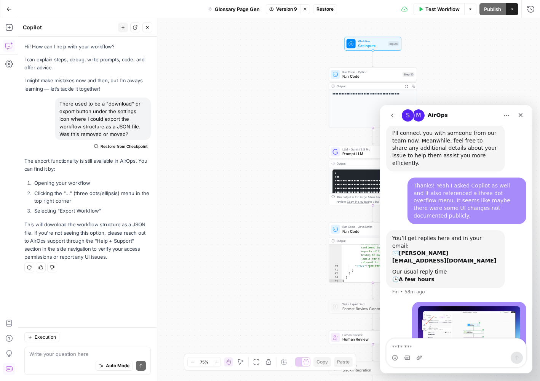
scroll to position [0, 0]
click at [523, 112] on icon "Close" at bounding box center [520, 115] width 6 height 6
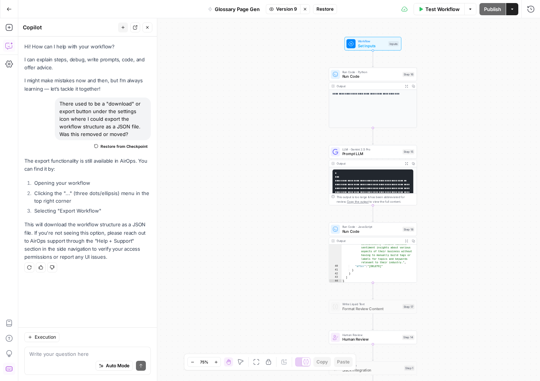
scroll to position [729, 0]
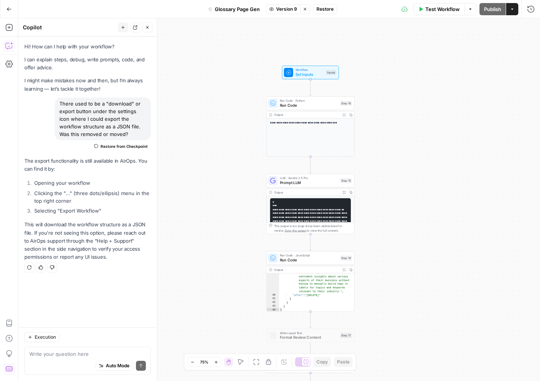
click at [410, 227] on div "**********" at bounding box center [279, 199] width 522 height 363
click at [76, 305] on div "Hi! How can I help with your workflow? I can explain steps, debug, write prompt…" at bounding box center [87, 182] width 139 height 291
click at [321, 178] on span "LLM · Gemini 2.5 Pro" at bounding box center [309, 178] width 58 height 5
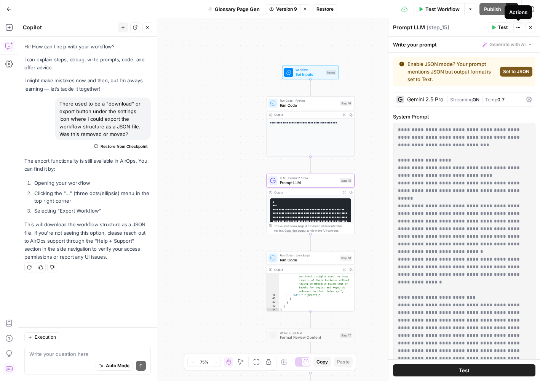
click at [520, 26] on icon "button" at bounding box center [518, 27] width 5 height 5
click at [206, 282] on div "**********" at bounding box center [279, 199] width 522 height 363
click at [529, 28] on icon "button" at bounding box center [530, 27] width 5 height 5
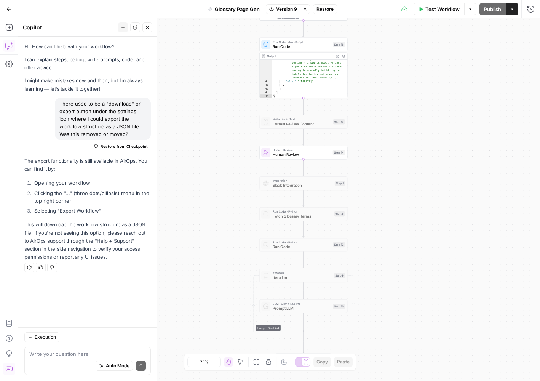
click at [291, 151] on span "Human Review" at bounding box center [302, 150] width 58 height 5
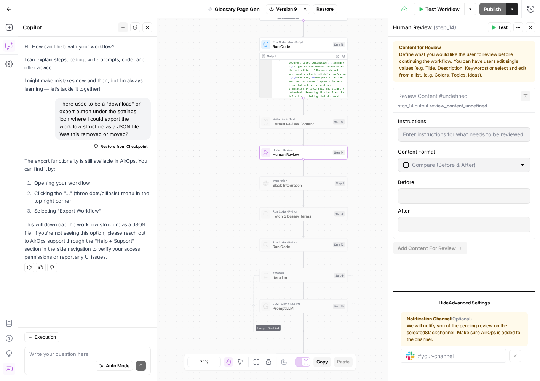
scroll to position [0, 0]
click at [51, 351] on textarea at bounding box center [87, 354] width 117 height 8
type textarea "New topic:"
click at [125, 26] on icon "button" at bounding box center [123, 27] width 5 height 5
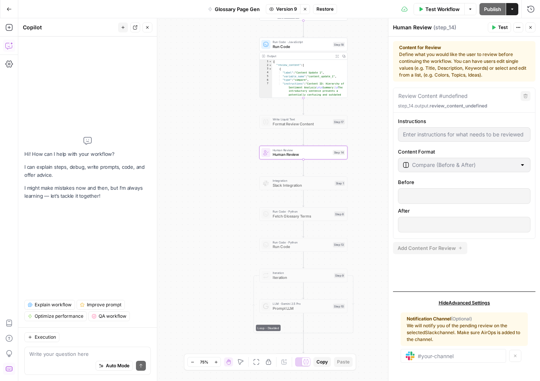
click at [68, 359] on div "Auto Mode Send" at bounding box center [87, 366] width 117 height 17
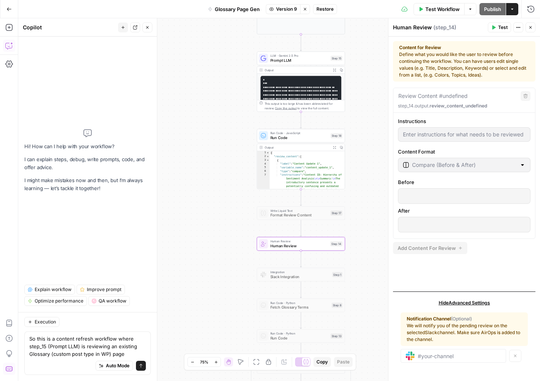
click at [102, 358] on div "Auto Mode Send" at bounding box center [87, 366] width 117 height 17
click at [104, 354] on textarea "So this is a content refresh workflow where step_15 (Prompt LLM) is reviewing a…" at bounding box center [87, 346] width 117 height 23
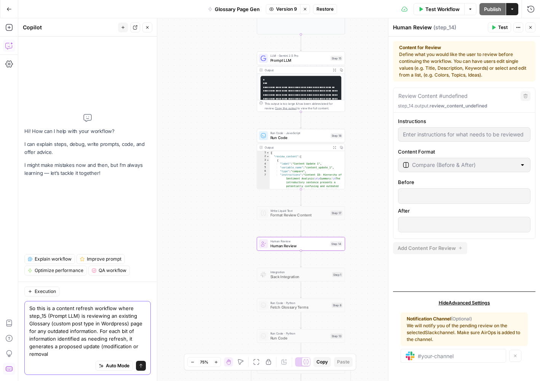
click at [128, 346] on textarea "So this is a content refresh workflow where step_15 (Prompt LLM) is reviewing a…" at bounding box center [87, 330] width 117 height 53
click at [41, 355] on textarea "So this is a content refresh workflow where step_15 (Prompt LLM) is reviewing a…" at bounding box center [87, 330] width 117 height 53
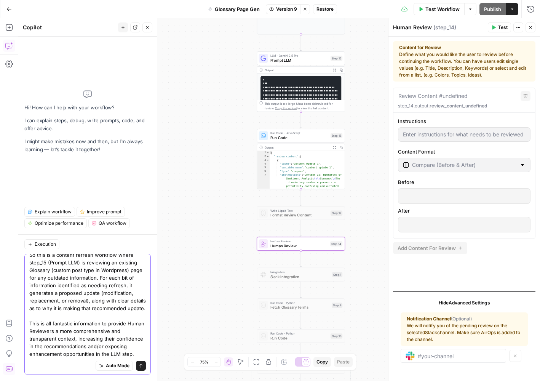
scroll to position [21, 0]
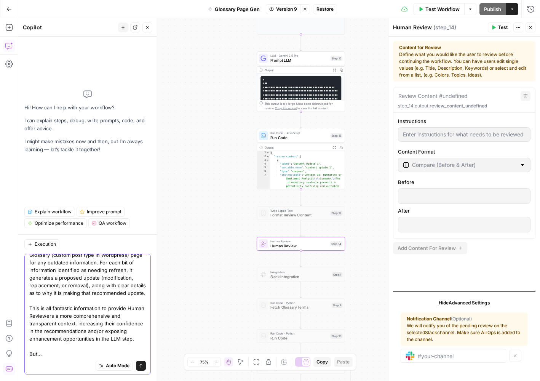
click at [53, 246] on span "Execution" at bounding box center [45, 244] width 21 height 7
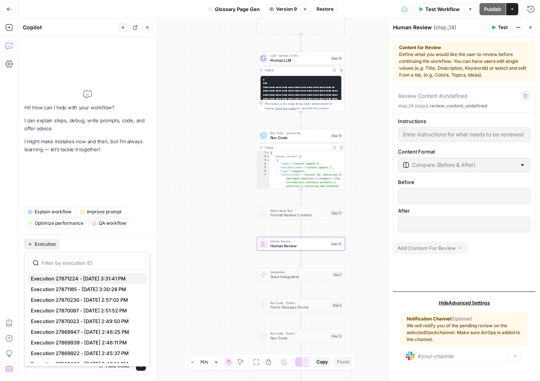
scroll to position [0, 0]
click at [96, 290] on span "Execution 27871185 - 8/21/2025, 3:30:28 PM" at bounding box center [85, 289] width 109 height 8
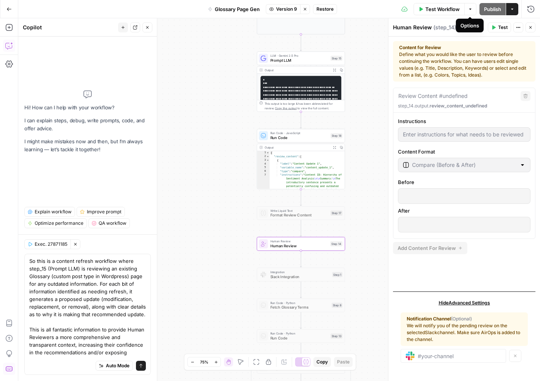
click at [470, 8] on icon "button" at bounding box center [470, 8] width 2 height 1
click at [530, 5] on button "Run History" at bounding box center [531, 9] width 12 height 12
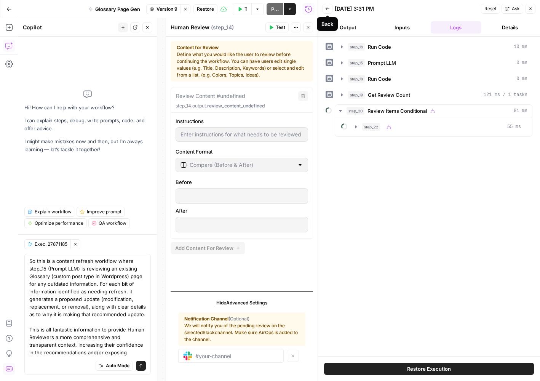
click at [328, 11] on icon "button" at bounding box center [327, 8] width 5 height 5
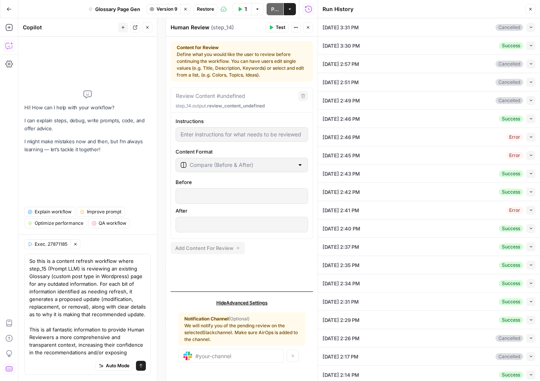
click at [530, 46] on icon "button" at bounding box center [531, 45] width 4 height 4
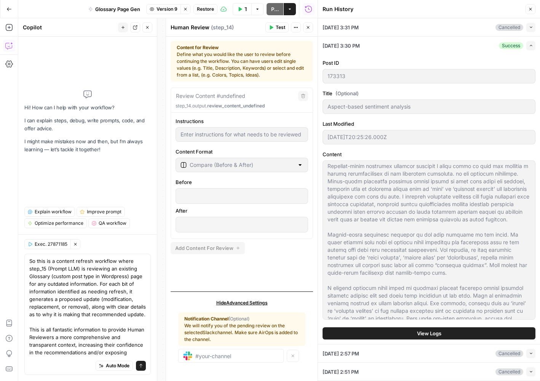
scroll to position [137, 0]
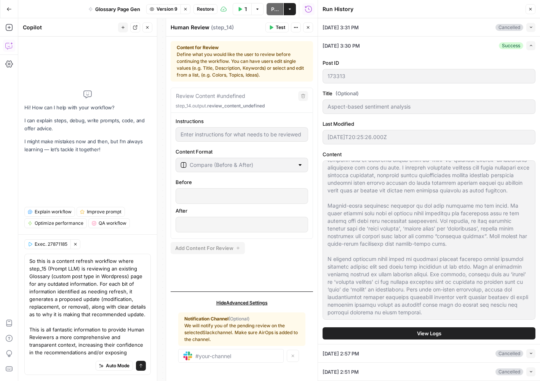
click at [407, 328] on button "View Logs" at bounding box center [429, 333] width 213 height 12
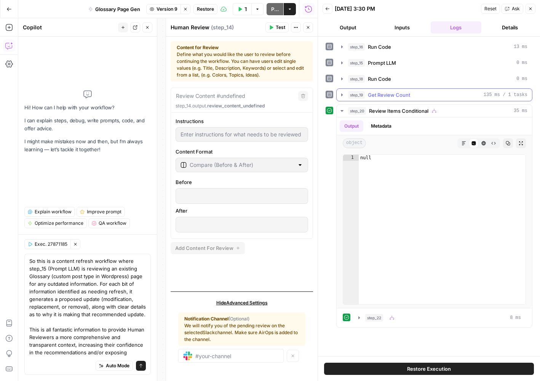
click at [385, 91] on span "Get Review Count" at bounding box center [389, 95] width 42 height 8
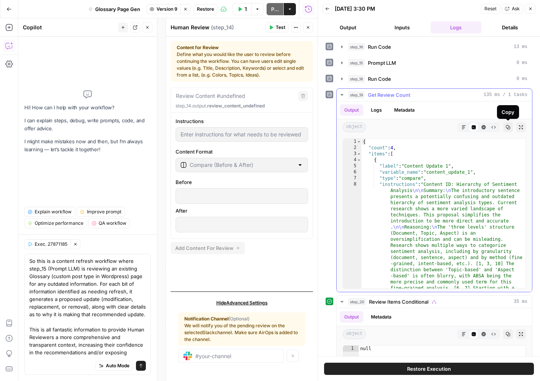
click at [508, 125] on icon "button" at bounding box center [508, 127] width 4 height 4
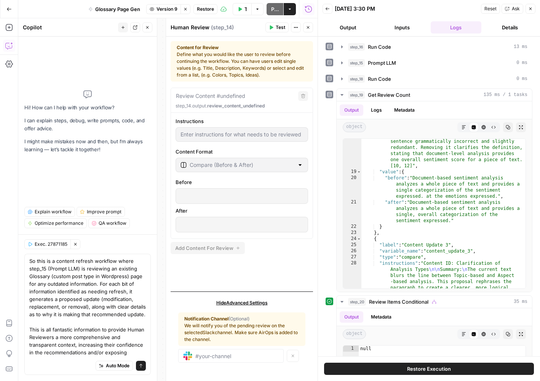
scroll to position [21, 0]
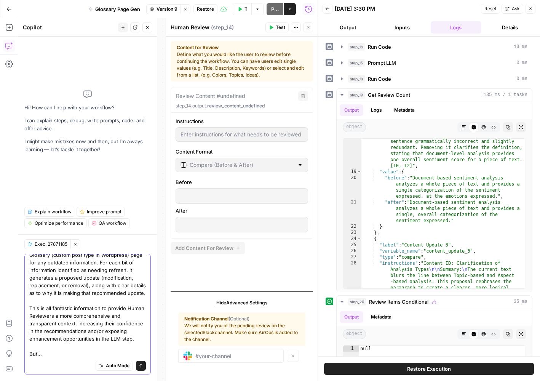
click at [105, 355] on textarea "So this is a content refresh workflow where step_15 (Prompt LLM) is reviewing a…" at bounding box center [87, 297] width 117 height 122
drag, startPoint x: 50, startPoint y: 351, endPoint x: 16, endPoint y: 355, distance: 34.4
click at [16, 355] on body "**********" at bounding box center [270, 190] width 540 height 381
click at [310, 23] on button "Close" at bounding box center [308, 27] width 10 height 10
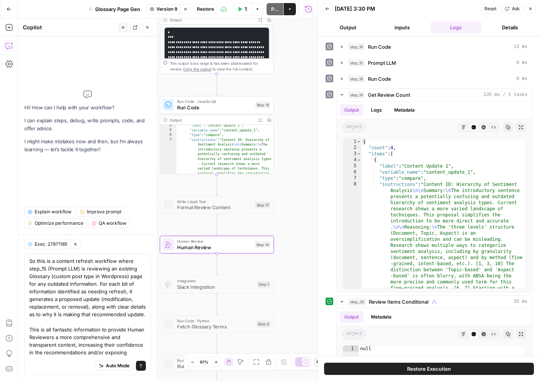
scroll to position [15, 0]
click at [268, 120] on icon "button" at bounding box center [269, 120] width 4 height 4
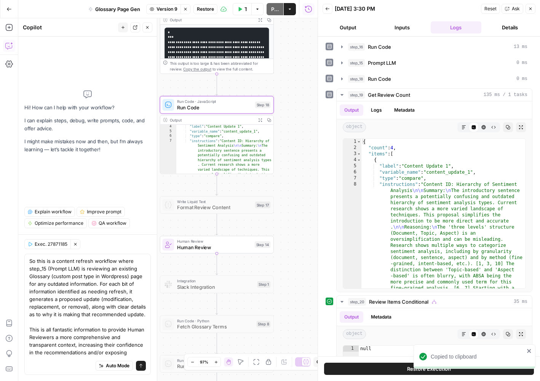
scroll to position [21, 0]
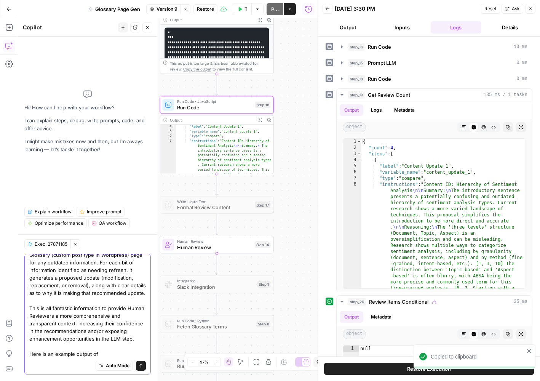
click at [111, 351] on textarea "So this is a content refresh workflow where step_15 (Prompt LLM) is reviewing a…" at bounding box center [87, 297] width 117 height 122
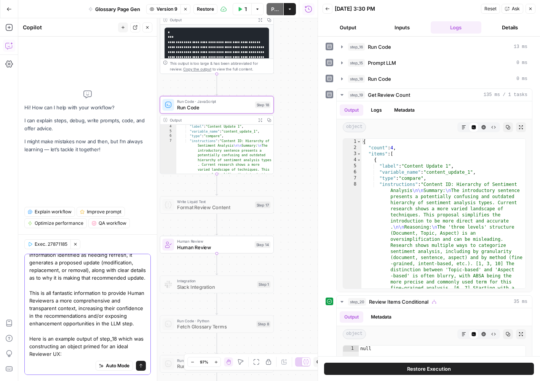
scroll to position [44, 0]
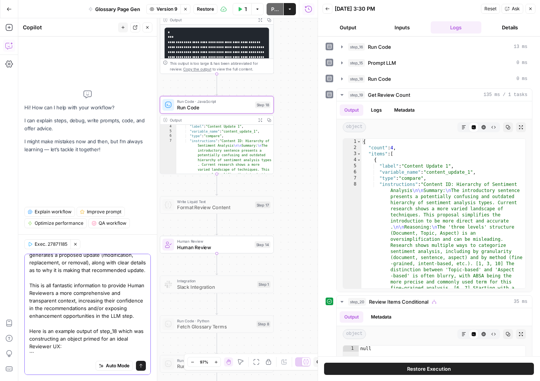
paste textarea "{ "review_content": [ { "label": "Content Update 1", "variable_name": "content_…"
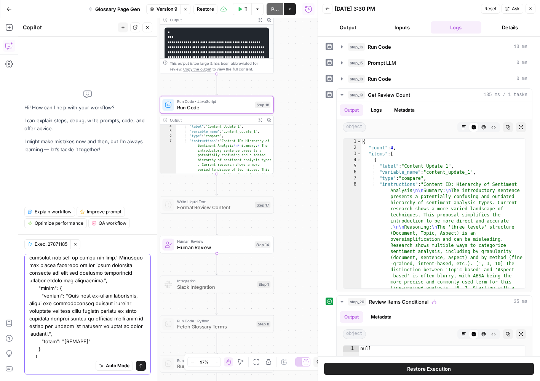
scroll to position [1209, 0]
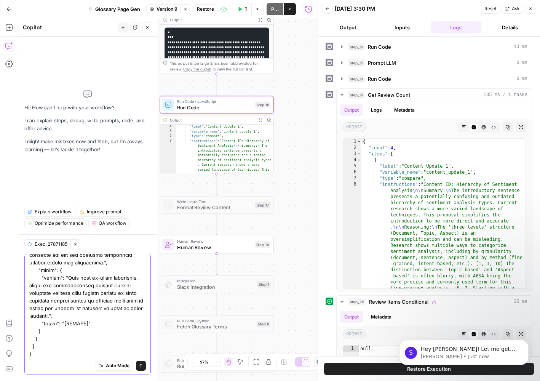
scroll to position [770, 0]
type textarea "So this is a content refresh workflow where step_15 (Prompt LLM) is reviewing a…"
click at [430, 353] on p "Steven • Just now" at bounding box center [470, 356] width 98 height 7
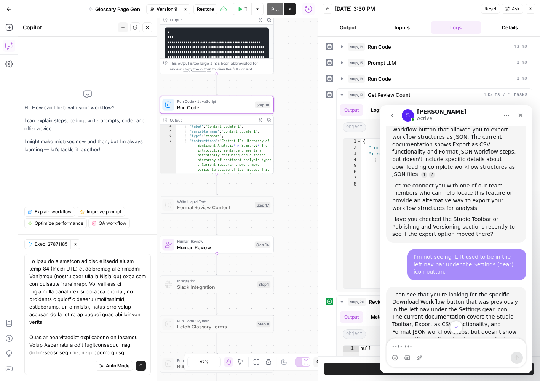
scroll to position [783, 0]
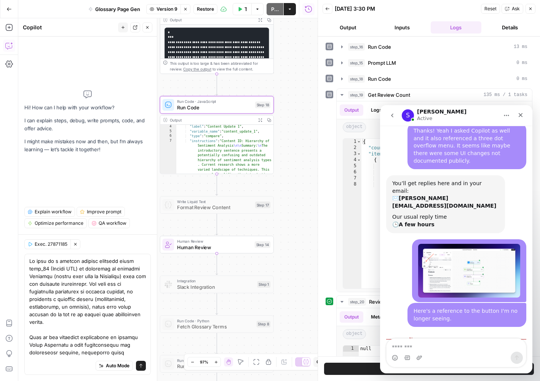
click at [450, 346] on textarea "Message…" at bounding box center [456, 345] width 139 height 13
type textarea "**********"
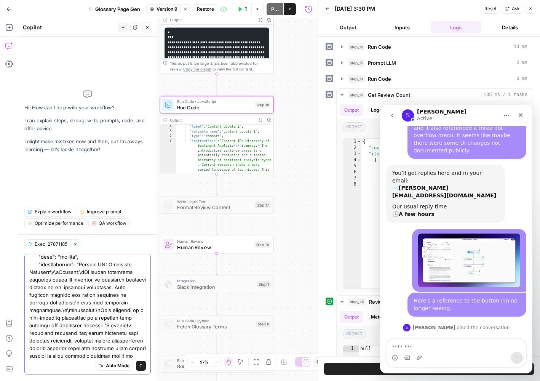
scroll to position [1217, 0]
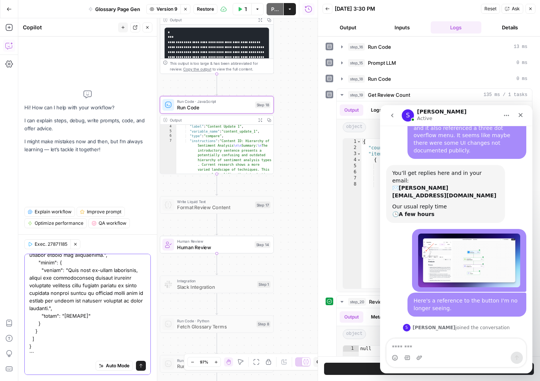
drag, startPoint x: 128, startPoint y: 352, endPoint x: 117, endPoint y: 348, distance: 12.0
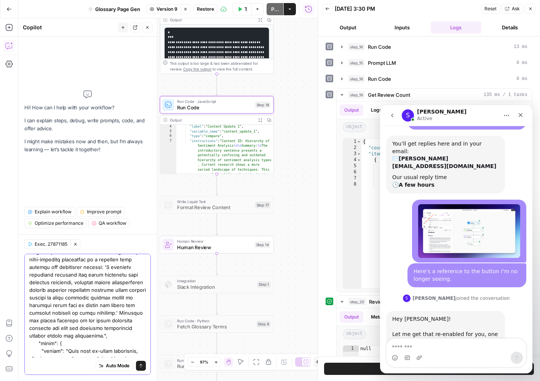
scroll to position [1247, 0]
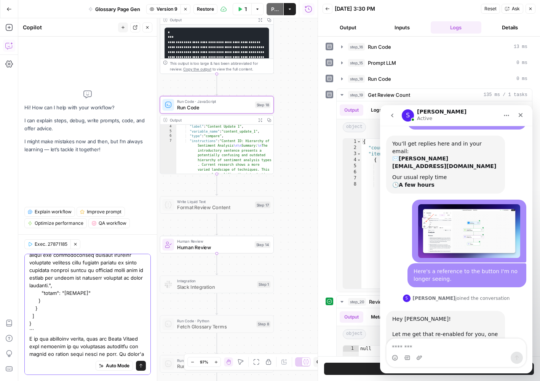
click at [76, 244] on icon "button" at bounding box center [75, 244] width 3 height 3
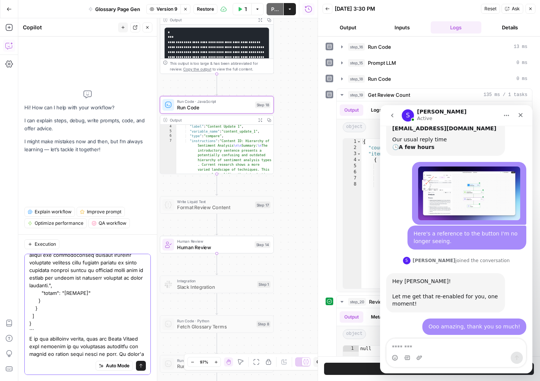
scroll to position [860, 0]
type textarea "So this is a content refresh workflow where step_15 (Prompt LLM) is reviewing a…"
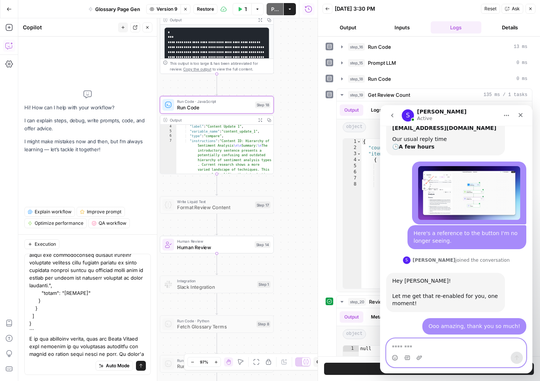
click at [457, 348] on textarea "Message…" at bounding box center [456, 345] width 139 height 13
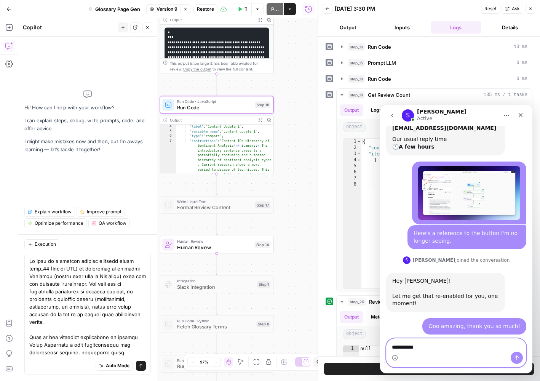
click at [437, 347] on textarea "**********" at bounding box center [456, 345] width 139 height 13
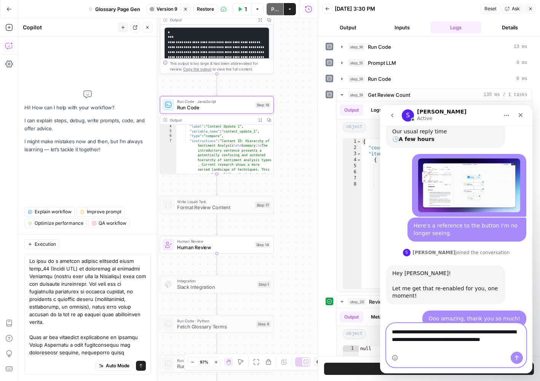
scroll to position [875, 0]
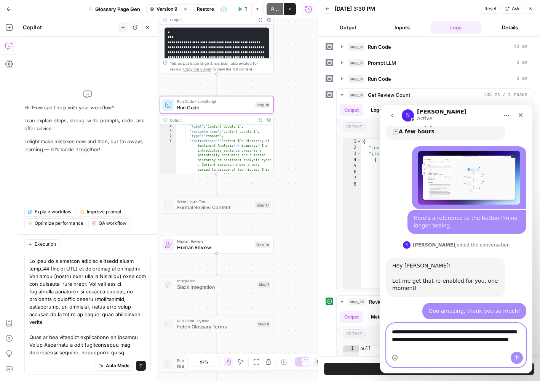
click at [427, 340] on textarea "**********" at bounding box center [456, 337] width 139 height 28
click at [468, 339] on textarea "**********" at bounding box center [456, 337] width 139 height 28
drag, startPoint x: 469, startPoint y: 348, endPoint x: 422, endPoint y: 348, distance: 46.8
click at [422, 348] on textarea "**********" at bounding box center [456, 337] width 139 height 28
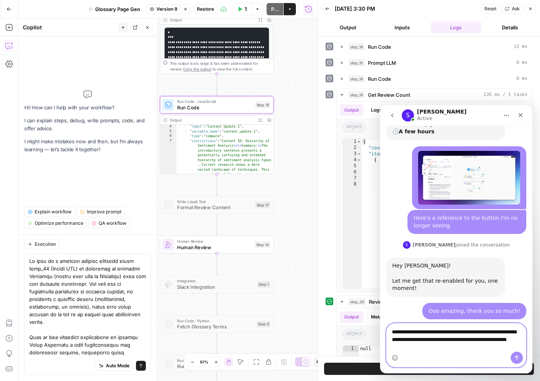
click at [423, 347] on textarea "**********" at bounding box center [456, 337] width 139 height 28
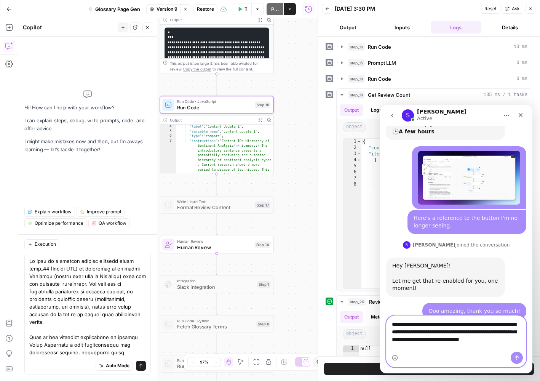
scroll to position [883, 0]
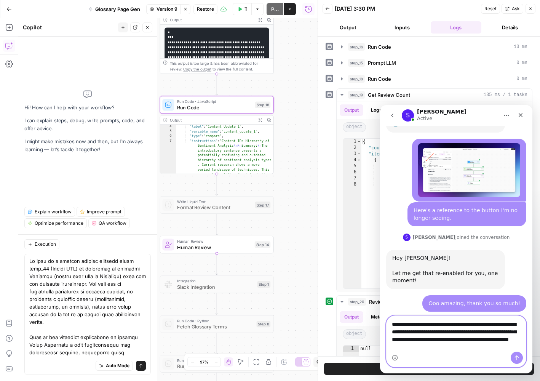
drag, startPoint x: 473, startPoint y: 345, endPoint x: 429, endPoint y: 340, distance: 44.4
click at [429, 340] on textarea "**********" at bounding box center [456, 334] width 139 height 36
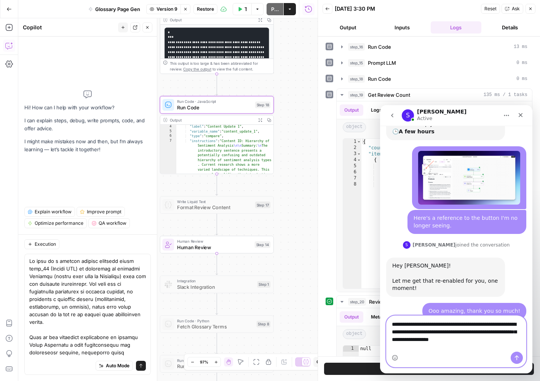
type textarea "**********"
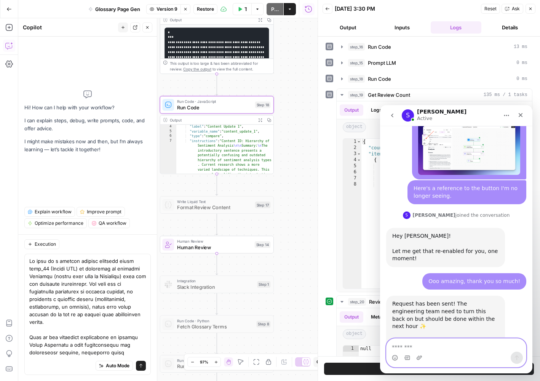
scroll to position [905, 0]
click at [478, 353] on div "Intercom messenger" at bounding box center [456, 357] width 139 height 12
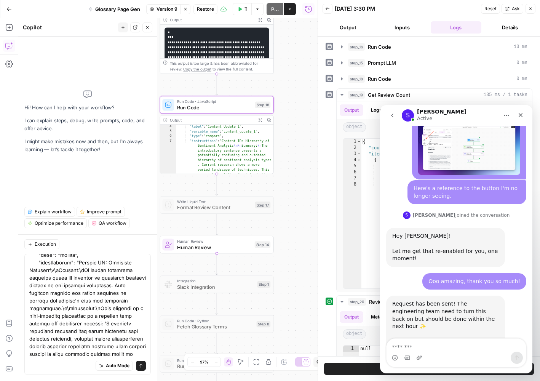
scroll to position [1255, 0]
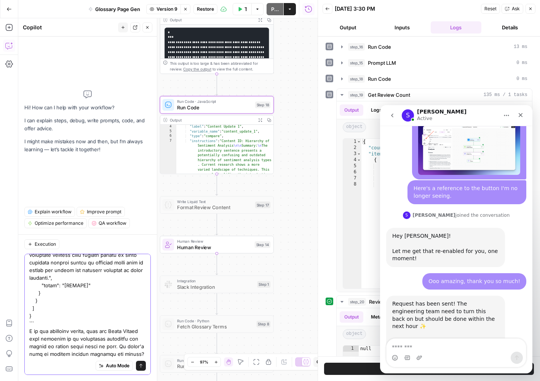
type textarea "So this is a content refresh workflow where step_15 (Prompt LLM) is reviewing a…"
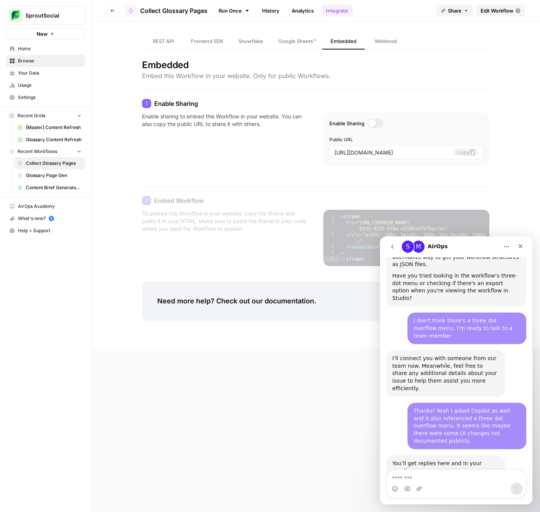
scroll to position [729, 0]
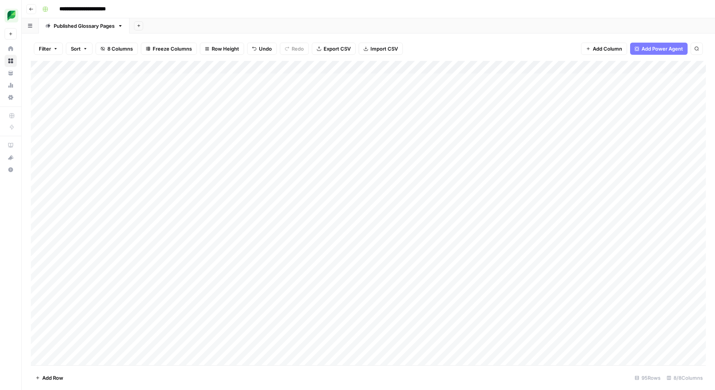
click at [32, 8] on icon "button" at bounding box center [31, 9] width 5 height 5
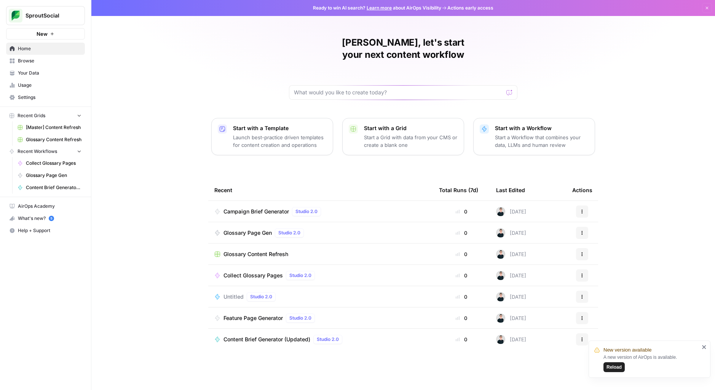
click at [47, 60] on span "Browse" at bounding box center [50, 60] width 64 height 7
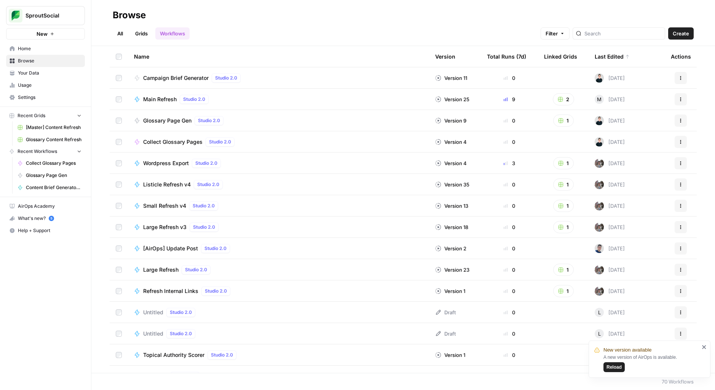
click at [171, 141] on span "Collect Glossary Pages" at bounding box center [172, 142] width 59 height 8
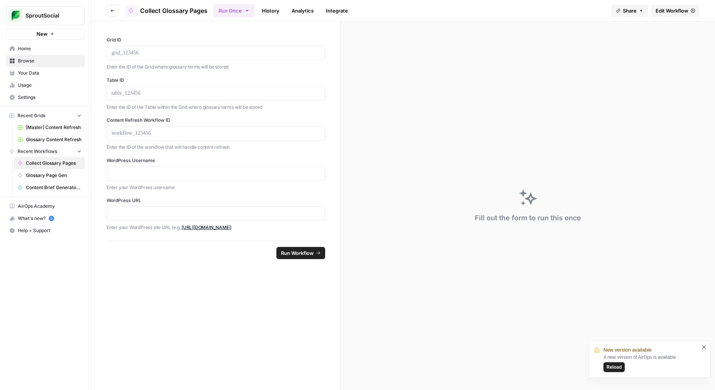
click at [669, 11] on span "Edit Workflow" at bounding box center [672, 11] width 33 height 8
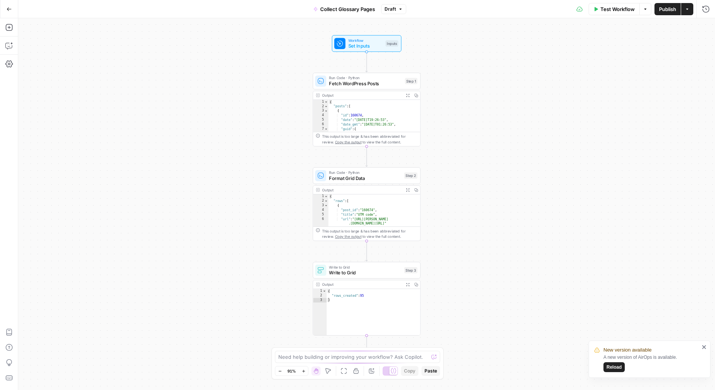
click at [552, 133] on div "Workflow Set Inputs Inputs Run Code · Python Fetch WordPress Posts Step 1 Outpu…" at bounding box center [366, 204] width 697 height 372
click at [393, 373] on icon at bounding box center [394, 371] width 6 height 6
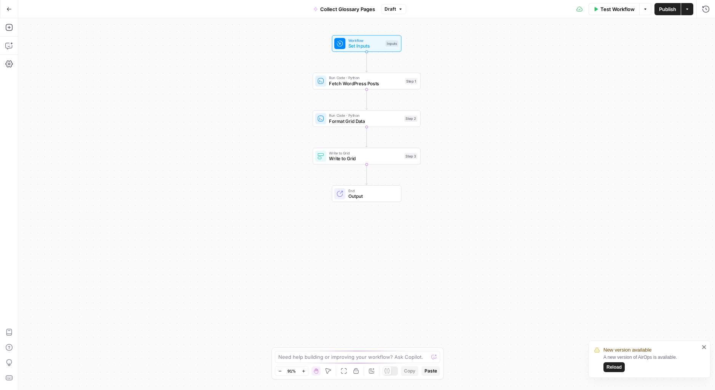
click at [393, 373] on div at bounding box center [390, 371] width 15 height 9
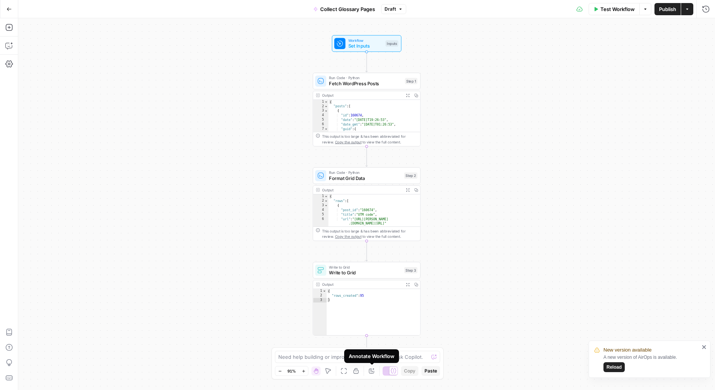
click at [612, 366] on span "Reload" at bounding box center [614, 367] width 15 height 7
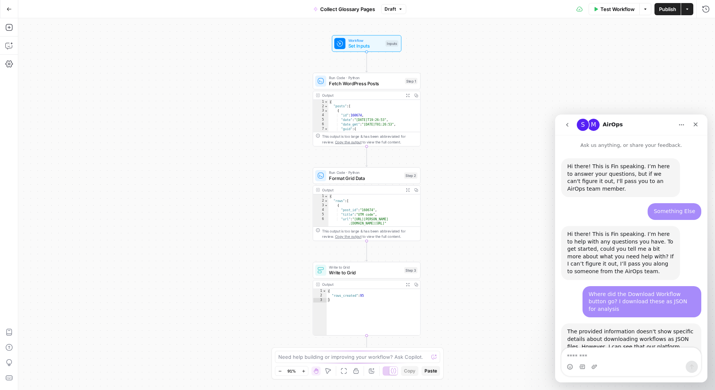
scroll to position [635, 0]
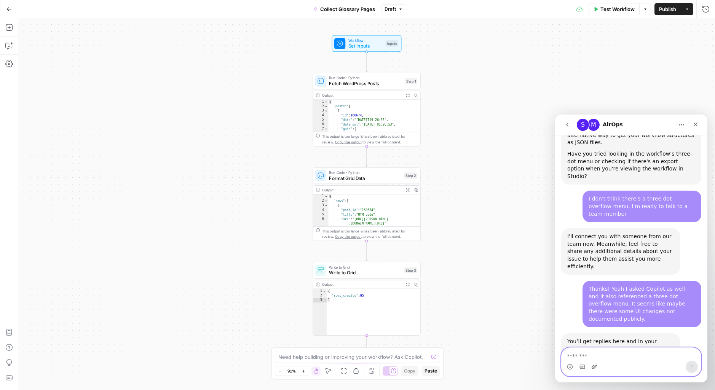
click at [594, 368] on icon "Upload attachment" at bounding box center [594, 367] width 6 height 6
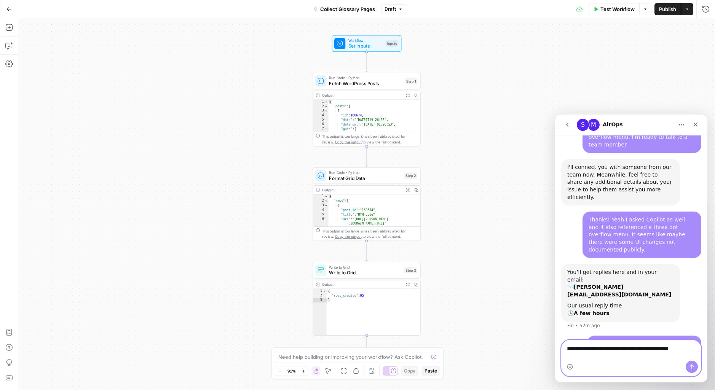
type textarea "**********"
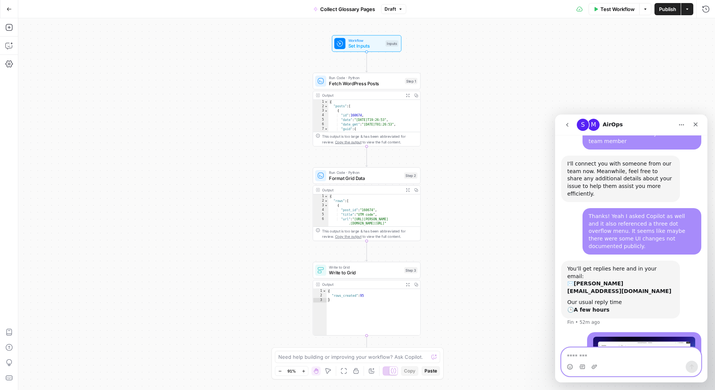
scroll to position [729, 0]
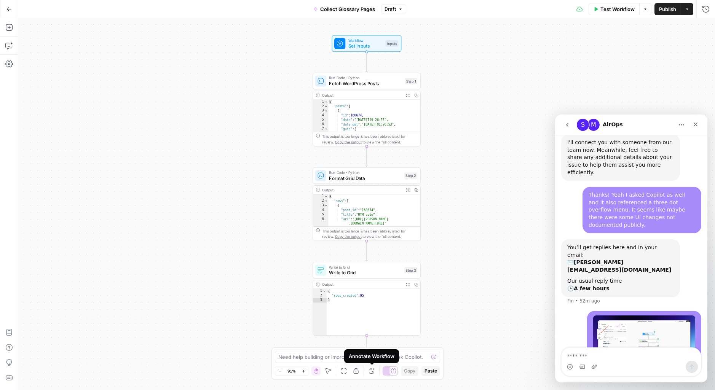
click at [372, 372] on icon "button" at bounding box center [372, 371] width 6 height 6
click at [399, 7] on icon "button" at bounding box center [400, 9] width 5 height 5
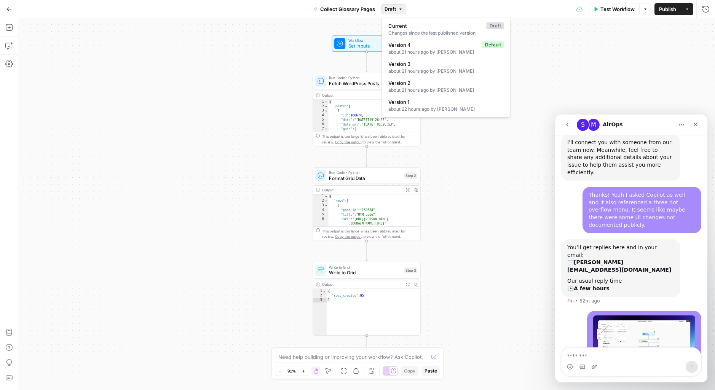
click at [423, 5] on div "Test Workflow Options Publish Actions Run History" at bounding box center [560, 9] width 309 height 18
click at [452, 139] on div "Workflow Set Inputs Inputs Run Code · Python Fetch WordPress Posts Step 1 Outpu…" at bounding box center [366, 204] width 697 height 372
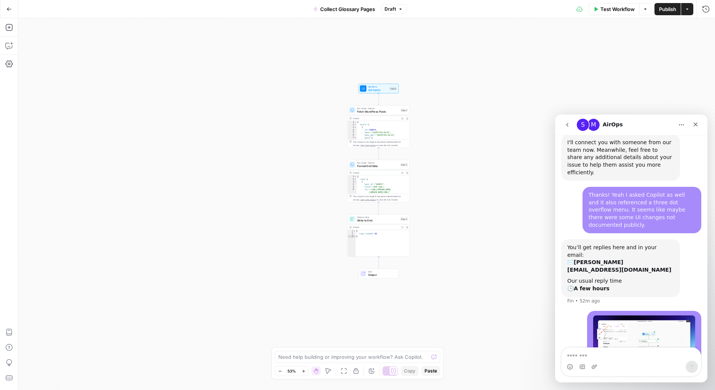
click at [672, 10] on span "Publish" at bounding box center [667, 9] width 17 height 8
click at [435, 117] on div "Workflow Set Inputs Inputs Run Code · Python Fetch WordPress Posts Step 1 Outpu…" at bounding box center [366, 204] width 697 height 372
click at [369, 372] on icon "button" at bounding box center [372, 371] width 6 height 6
click at [342, 369] on icon "button" at bounding box center [344, 372] width 6 height 6
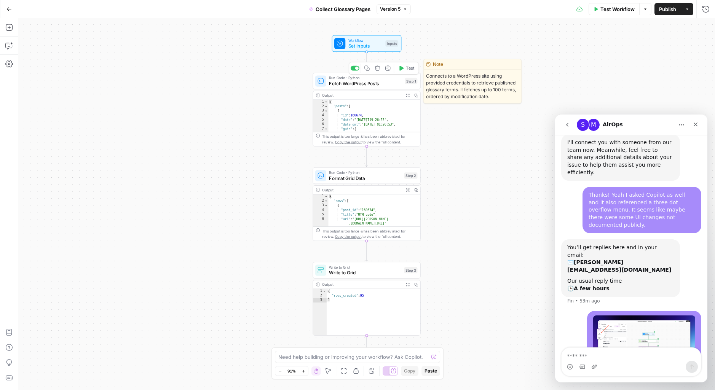
click at [366, 82] on span "Fetch WordPress Posts" at bounding box center [365, 83] width 73 height 7
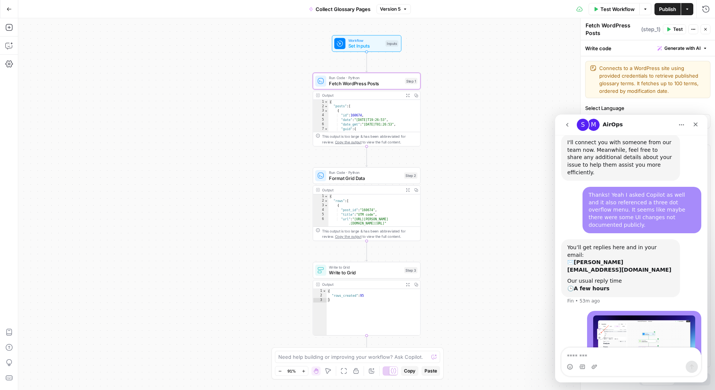
click at [569, 127] on icon "go back" at bounding box center [567, 125] width 6 height 6
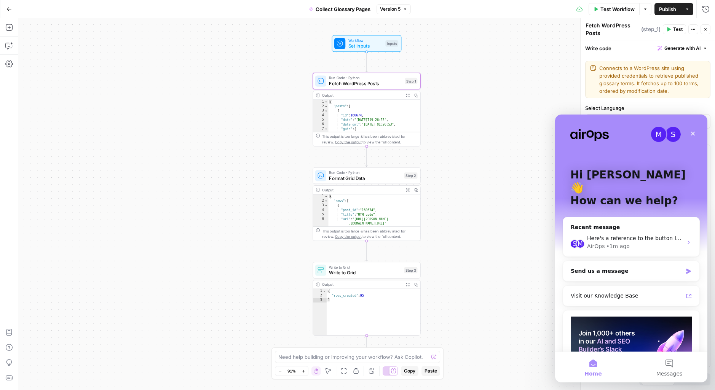
scroll to position [63, 0]
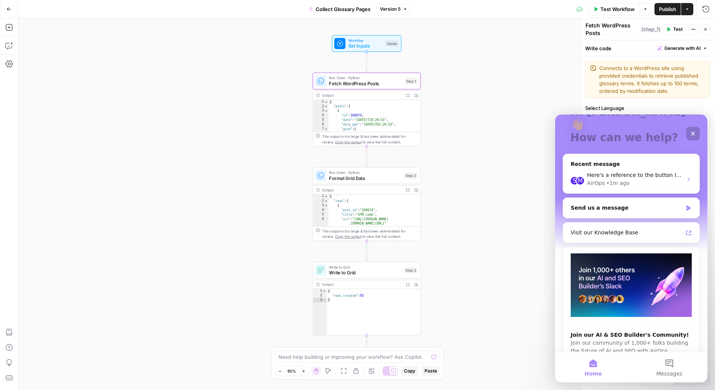
click at [695, 131] on icon "Close" at bounding box center [693, 134] width 6 height 6
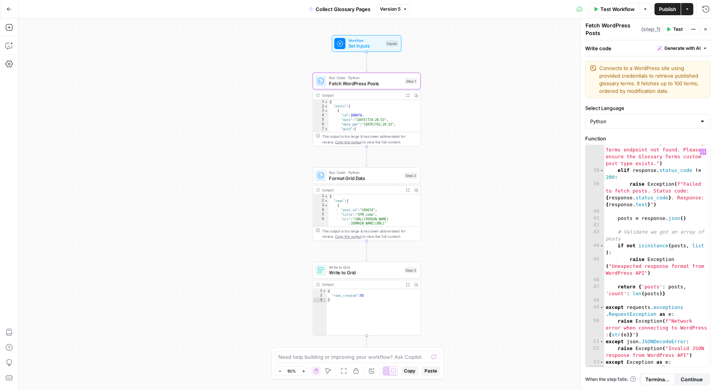
scroll to position [367, 0]
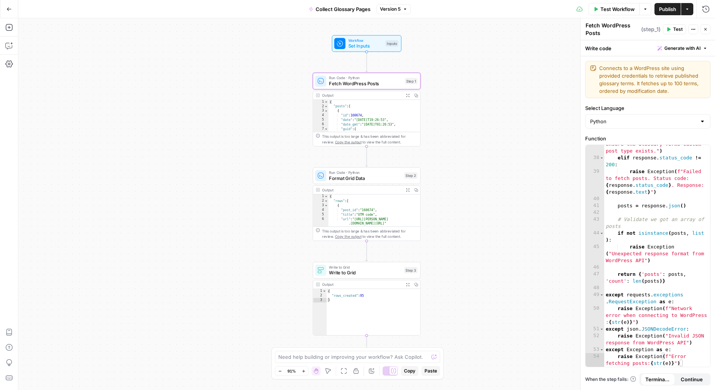
click at [376, 45] on span "Set Inputs" at bounding box center [365, 46] width 34 height 7
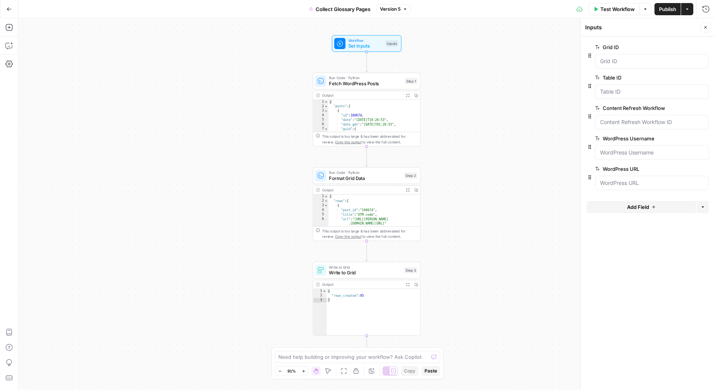
click at [469, 49] on div "Workflow Set Inputs Inputs Run Code · Python Fetch WordPress Posts Step 1 Outpu…" at bounding box center [366, 204] width 697 height 372
click at [371, 371] on icon "button" at bounding box center [372, 371] width 6 height 6
click at [685, 16] on div "Test Workflow Options Publish Actions Run History" at bounding box center [563, 9] width 304 height 18
click at [688, 7] on icon "button" at bounding box center [687, 9] width 5 height 5
click at [645, 10] on icon "button" at bounding box center [645, 9] width 5 height 5
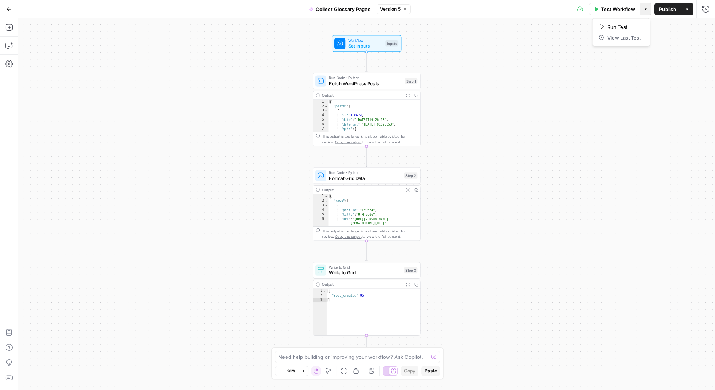
click at [580, 10] on icon at bounding box center [580, 9] width 6 height 6
click at [10, 65] on icon "button" at bounding box center [9, 64] width 8 height 8
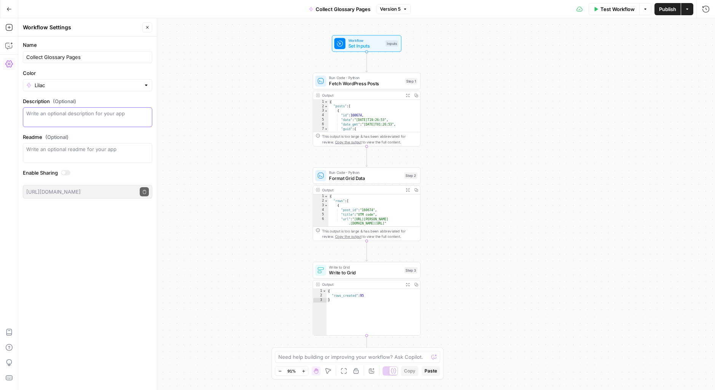
click at [120, 113] on textarea "Description (Optional)" at bounding box center [87, 117] width 123 height 15
type textarea "Fetches all published Glossary posts in Wordpress and writes them to a Grid for…"
click at [119, 158] on div "Write an optional readme for your app" at bounding box center [87, 153] width 129 height 20
click at [105, 236] on div "Name Collect Glossary Pages Color Lilac Description (Optional) Fetches all publ…" at bounding box center [87, 214] width 139 height 354
click at [6, 43] on icon "button" at bounding box center [9, 46] width 8 height 8
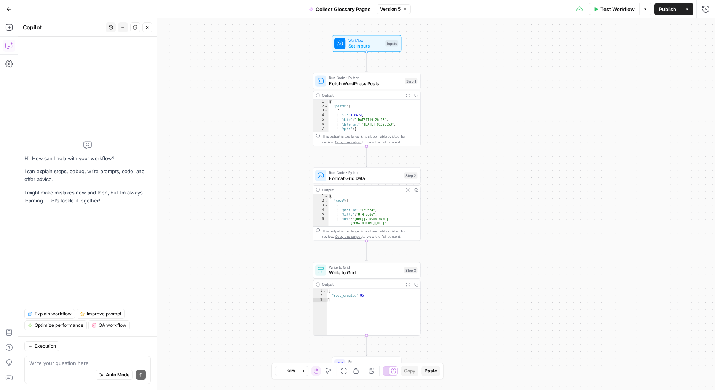
click at [89, 363] on textarea at bounding box center [87, 363] width 117 height 8
type textarea "Can you annotate my steps?"
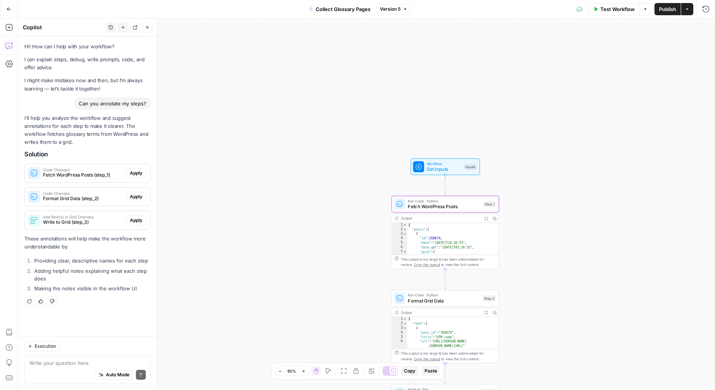
click at [114, 176] on span "Fetch WordPress Posts (step_1)" at bounding box center [83, 175] width 80 height 7
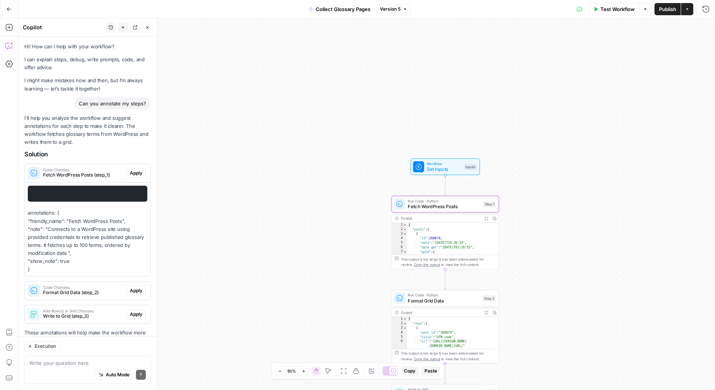
click at [133, 174] on span "Apply" at bounding box center [136, 173] width 13 height 7
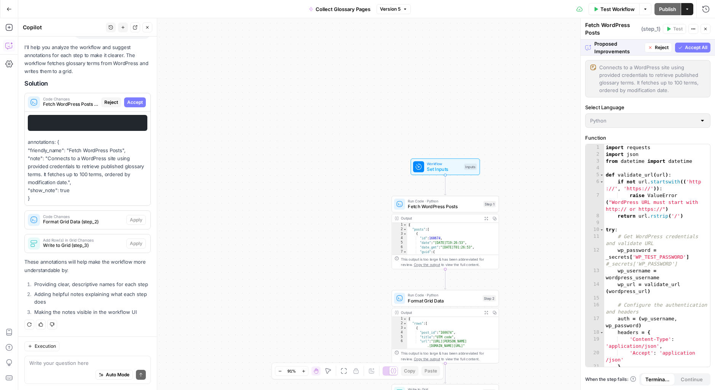
click at [687, 48] on span "Accept All" at bounding box center [696, 47] width 22 height 7
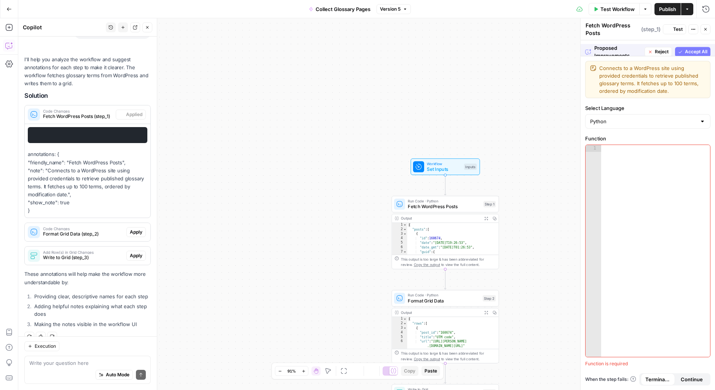
scroll to position [83, 0]
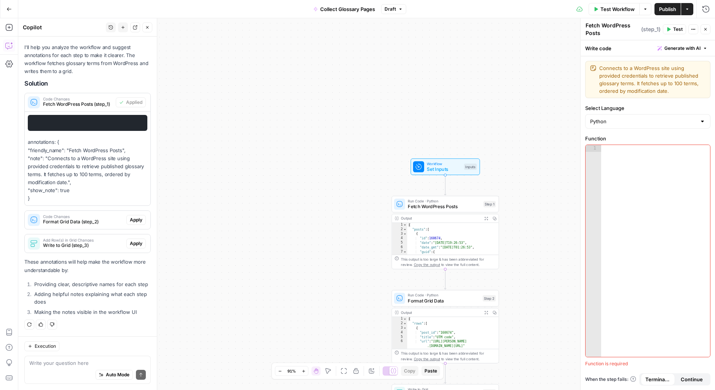
click at [380, 9] on button "Collect Glossary Pages" at bounding box center [344, 9] width 71 height 12
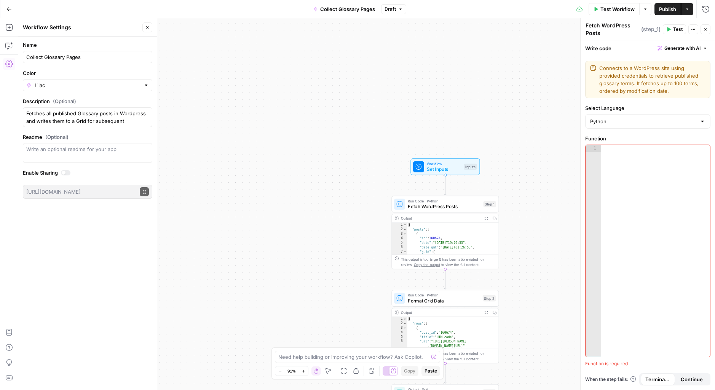
click at [400, 8] on icon "button" at bounding box center [400, 9] width 5 height 5
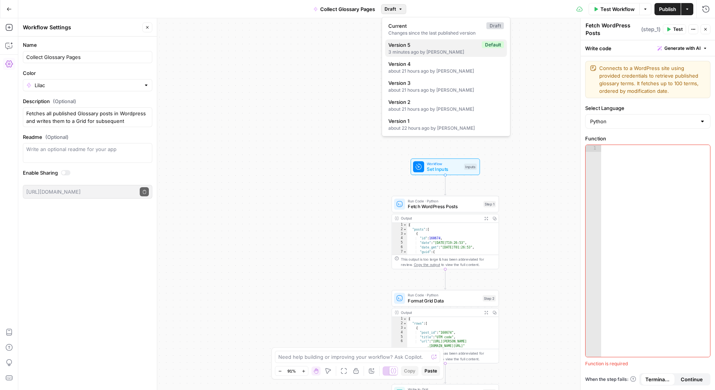
click at [423, 43] on span "Version 5" at bounding box center [433, 45] width 91 height 8
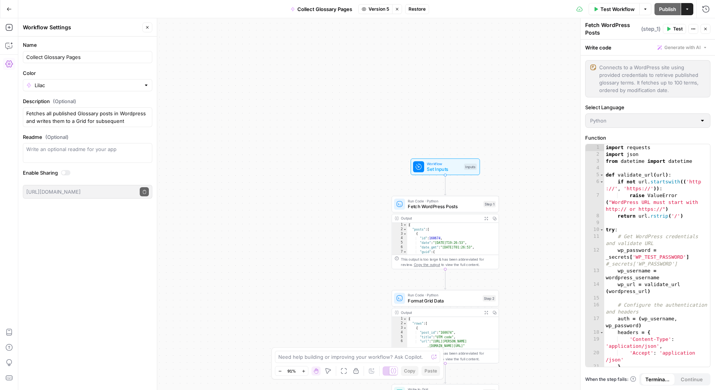
click at [418, 9] on span "Restore" at bounding box center [417, 9] width 17 height 7
click at [343, 87] on button "Restore" at bounding box center [332, 88] width 29 height 14
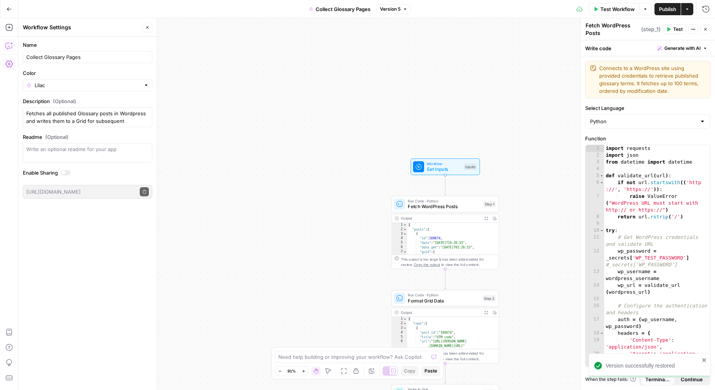
click at [8, 44] on icon "button" at bounding box center [9, 46] width 8 height 8
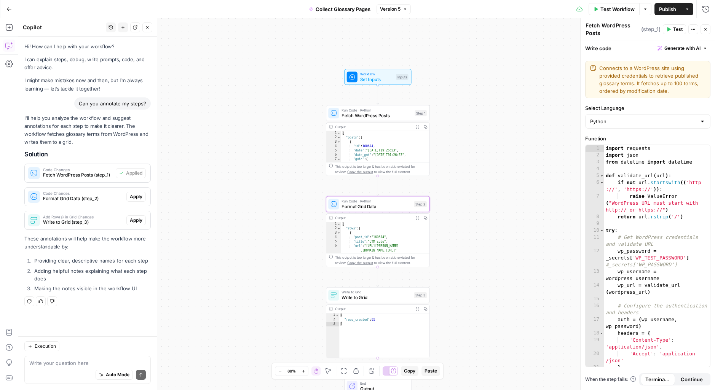
click at [73, 194] on span "Code Changes" at bounding box center [83, 194] width 80 height 4
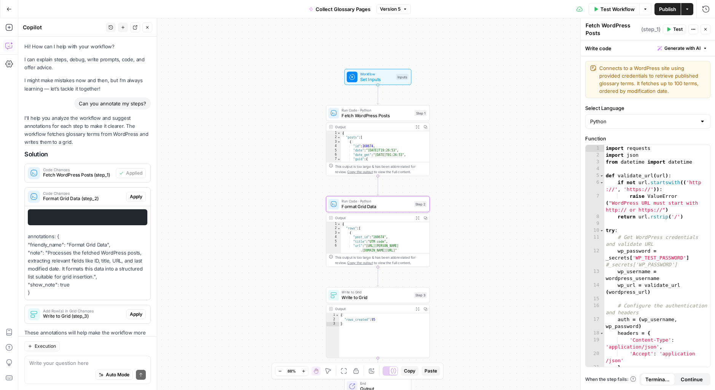
drag, startPoint x: 48, startPoint y: 254, endPoint x: 93, endPoint y: 275, distance: 49.3
click at [93, 275] on p "annotations: { "friendly_name": "Format Grid Data", "note": "Processes the fetc…" at bounding box center [88, 265] width 120 height 64
copy p "Processes the fetched WordPress posts, extracting relevant fields like ID, titl…"
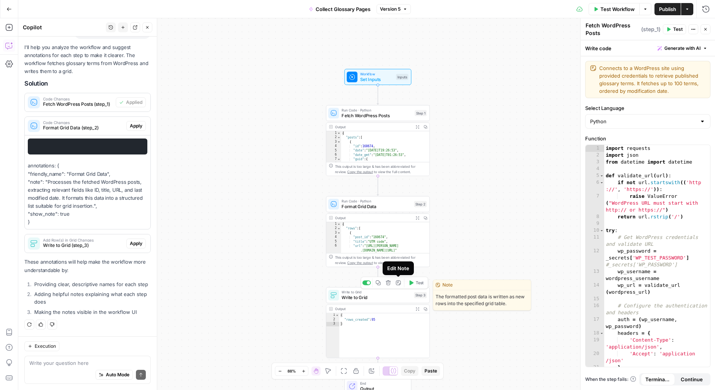
click at [398, 285] on icon "button" at bounding box center [398, 283] width 5 height 5
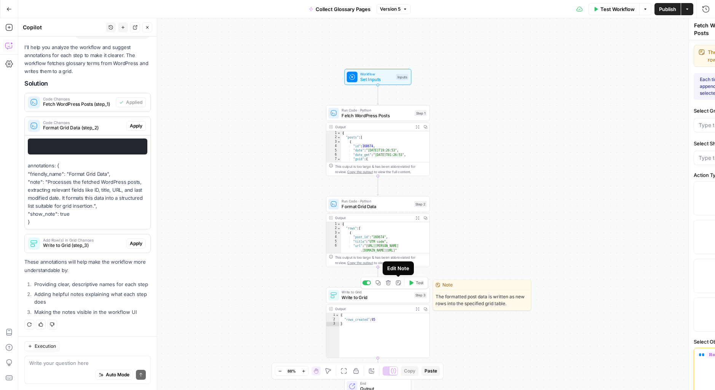
type textarea "Write to Grid"
type input "post_id"
type input "title"
type input "url"
type input "last_modified"
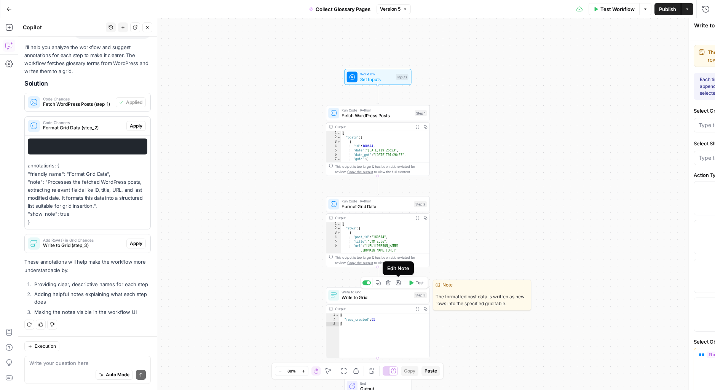
type input "status"
type input "Content Refresh Workflow ID"
type input "content"
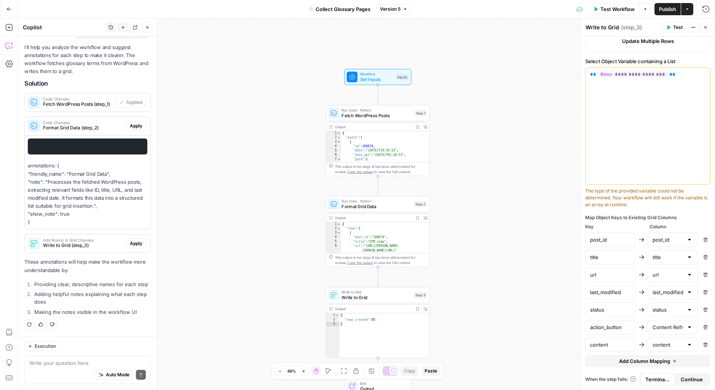
scroll to position [0, 0]
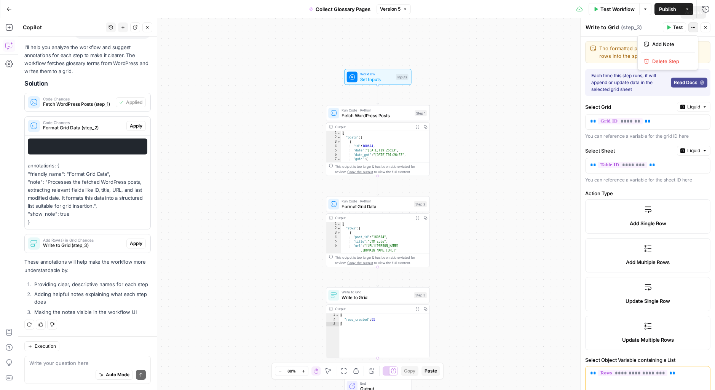
click at [697, 26] on button "Actions" at bounding box center [693, 27] width 10 height 10
click at [706, 26] on icon "button" at bounding box center [705, 27] width 5 height 5
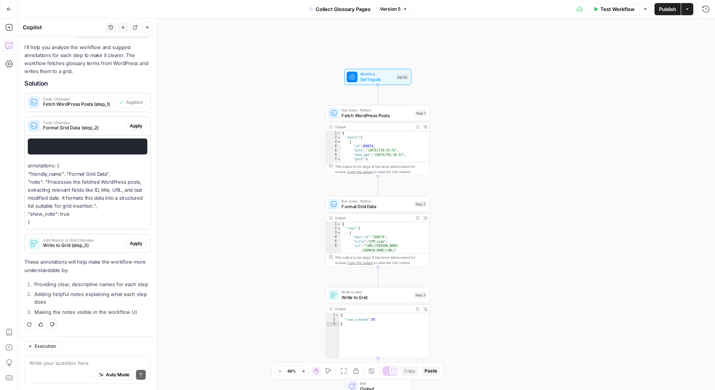
click at [533, 137] on div "Workflow Set Inputs Inputs Run Code · Python Fetch WordPress Posts Step 1 Outpu…" at bounding box center [366, 204] width 697 height 372
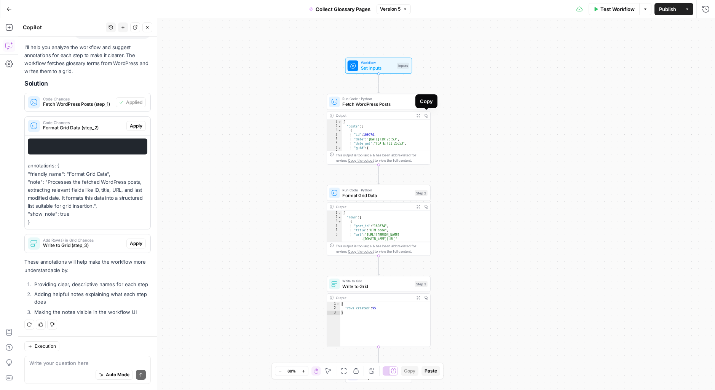
click at [424, 115] on button "Copy" at bounding box center [426, 116] width 8 height 8
click at [393, 369] on icon at bounding box center [394, 371] width 6 height 6
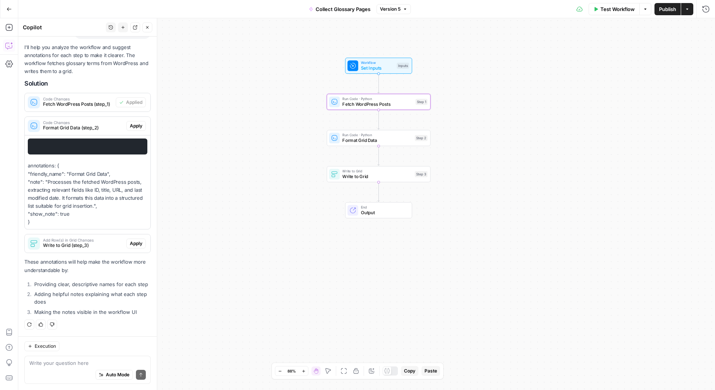
click at [393, 369] on div at bounding box center [390, 371] width 15 height 9
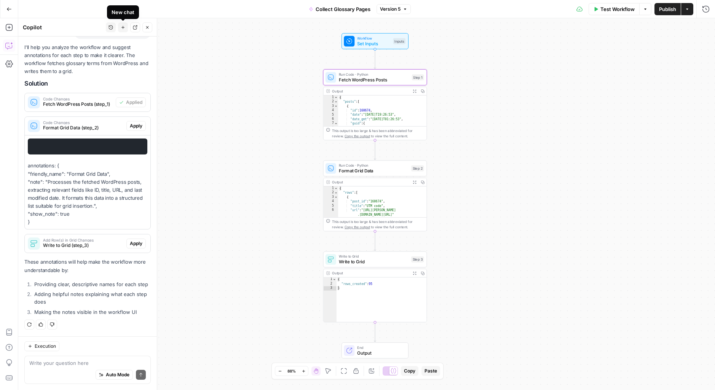
click at [124, 28] on icon "button" at bounding box center [123, 27] width 5 height 5
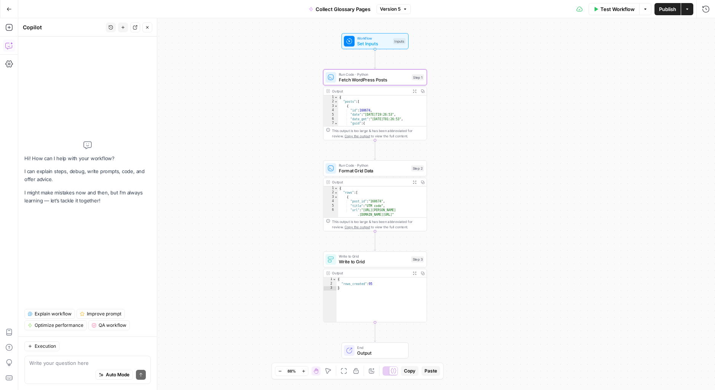
click at [54, 316] on span "Explain workflow" at bounding box center [53, 314] width 37 height 7
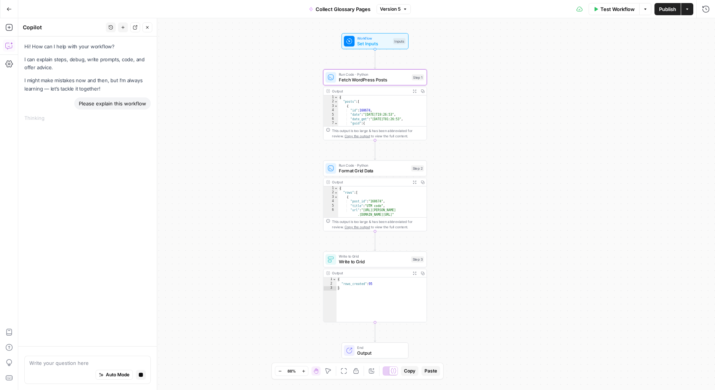
click at [216, 240] on div "Workflow Set Inputs Inputs Run Code · Python Fetch WordPress Posts Step 1 Outpu…" at bounding box center [366, 204] width 697 height 372
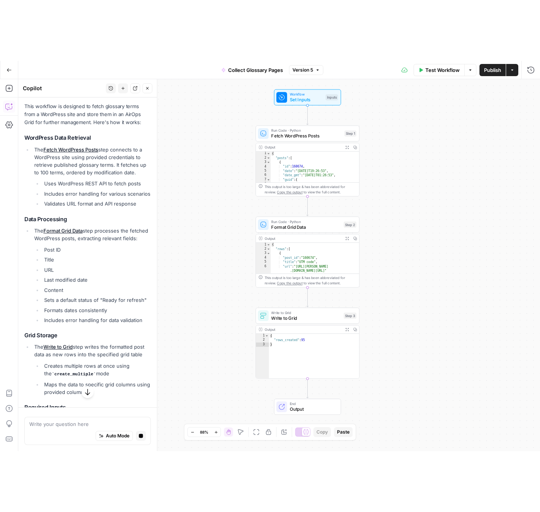
scroll to position [86, 0]
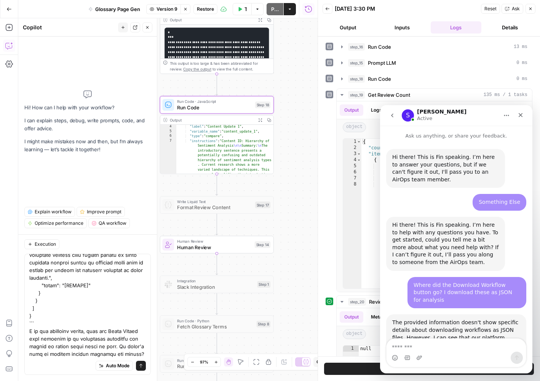
scroll to position [1, 0]
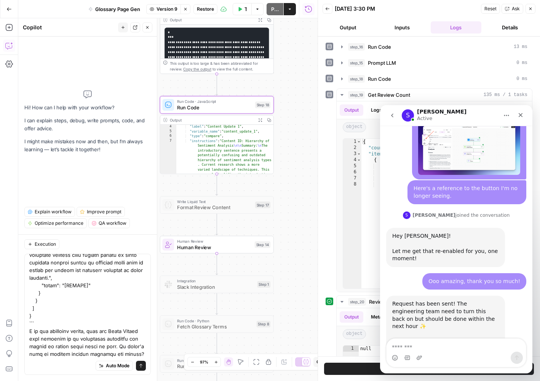
click at [200, 249] on span "Human Review" at bounding box center [214, 246] width 75 height 7
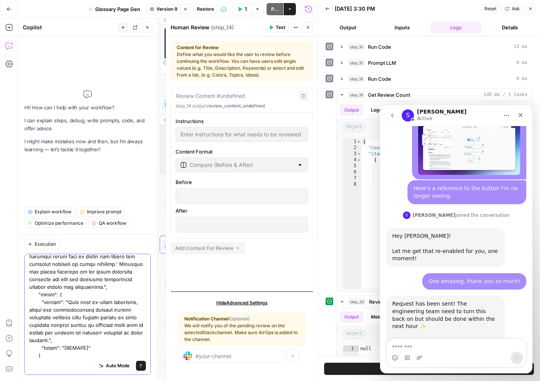
scroll to position [1255, 0]
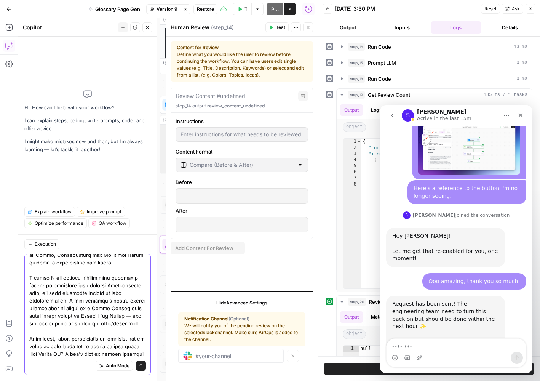
scroll to position [1407, 0]
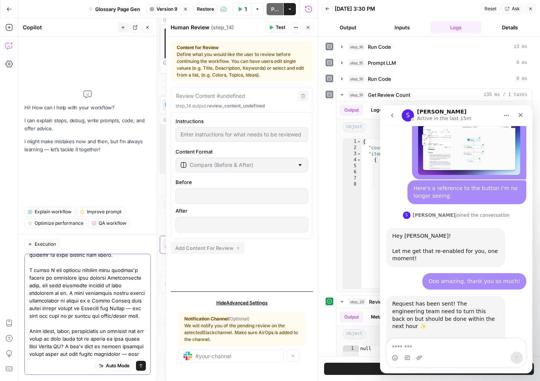
type textarea "So this is a content refresh workflow where step_15 (Prompt LLM) is reviewing a…"
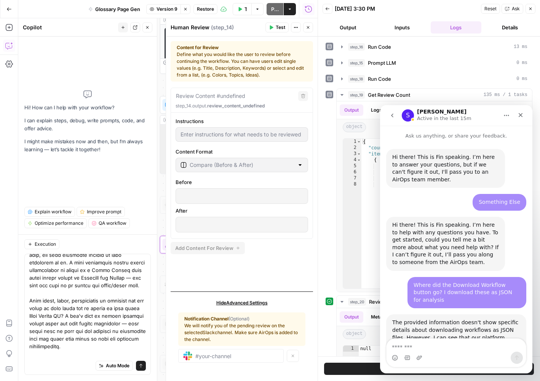
scroll to position [1, 0]
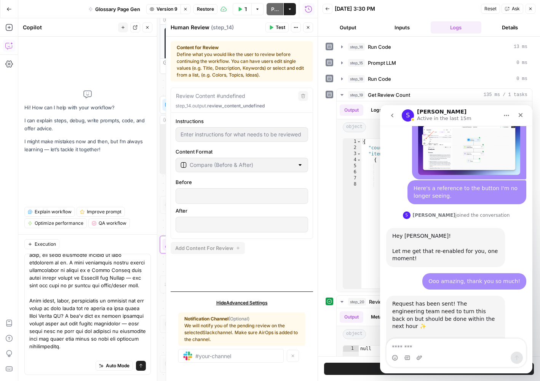
drag, startPoint x: 82, startPoint y: 353, endPoint x: 118, endPoint y: 350, distance: 36.4
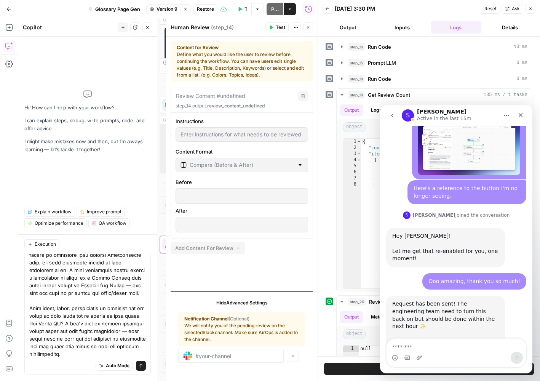
scroll to position [1438, 0]
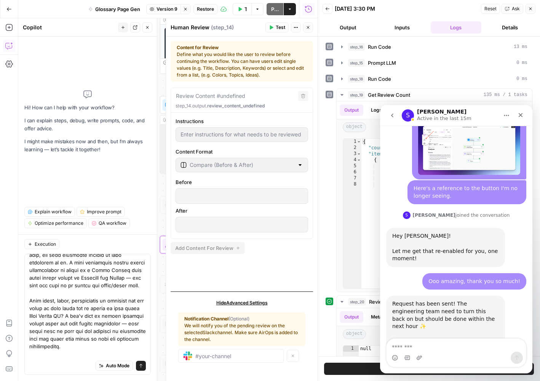
type textarea "So this is a content refresh workflow where step_15 (Prompt LLM) is reviewing a…"
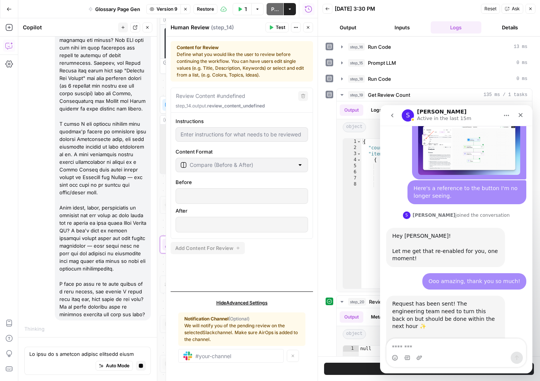
scroll to position [1816, 0]
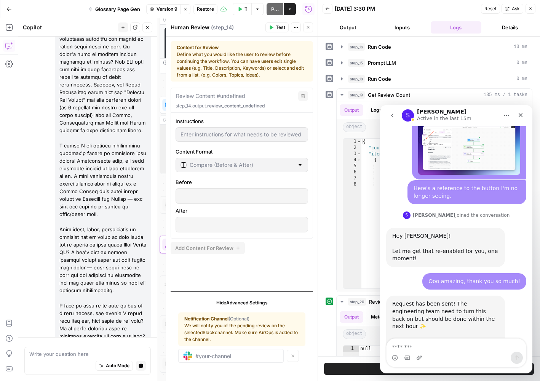
click at [311, 28] on button "Close" at bounding box center [308, 27] width 10 height 10
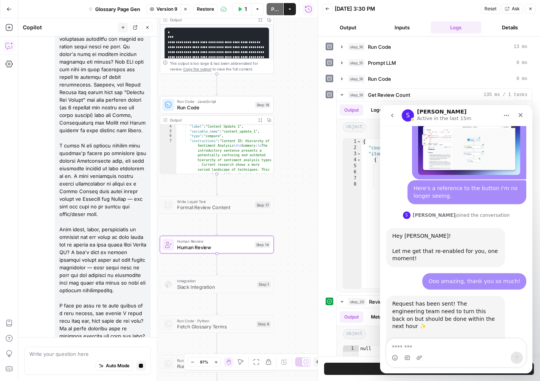
click at [533, 8] on button "Close" at bounding box center [530, 9] width 10 height 10
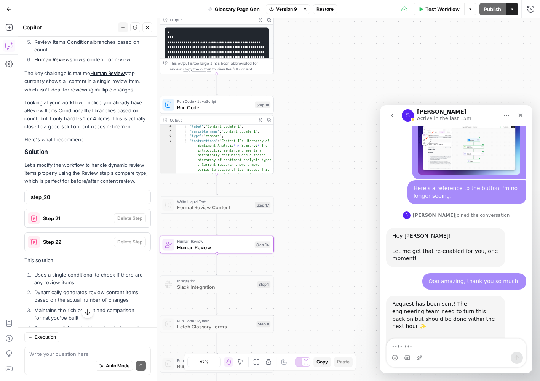
scroll to position [2232, 0]
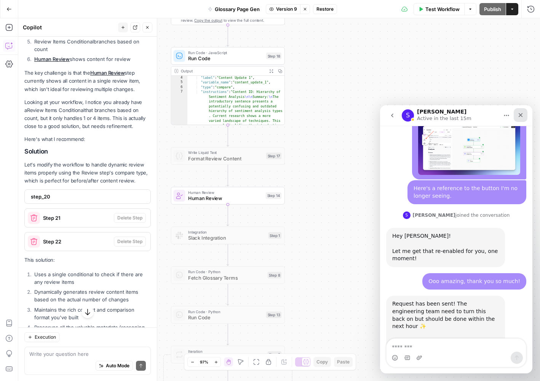
click at [522, 111] on div "Close" at bounding box center [521, 115] width 14 height 14
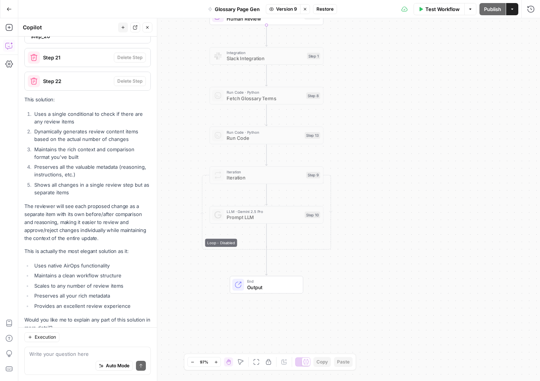
scroll to position [2307, 0]
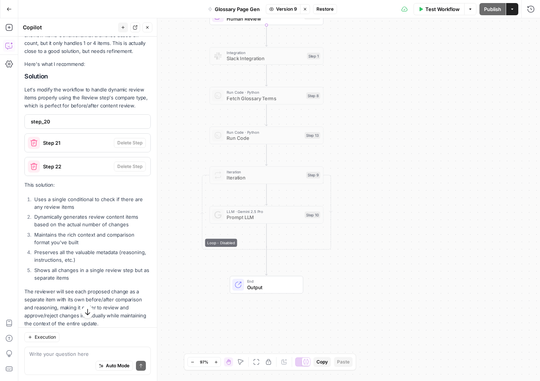
click at [80, 118] on span "step_20" at bounding box center [87, 122] width 112 height 8
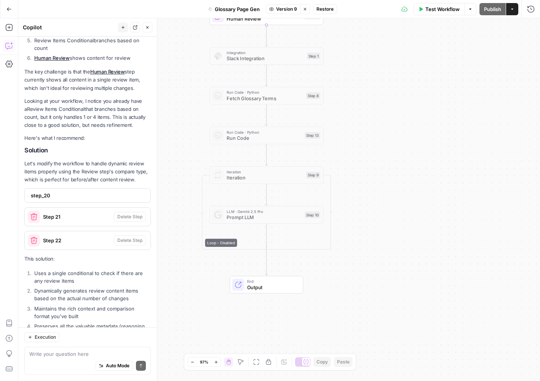
scroll to position [2179, 0]
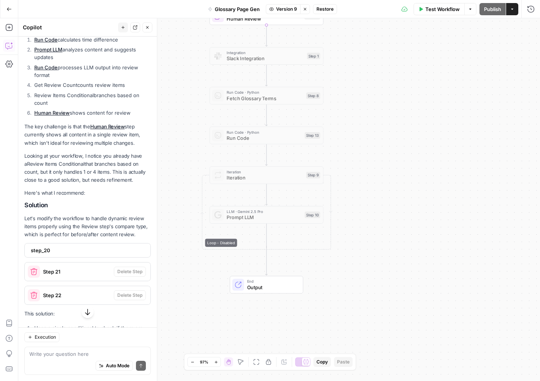
click at [69, 268] on span "Step 21" at bounding box center [77, 272] width 68 height 8
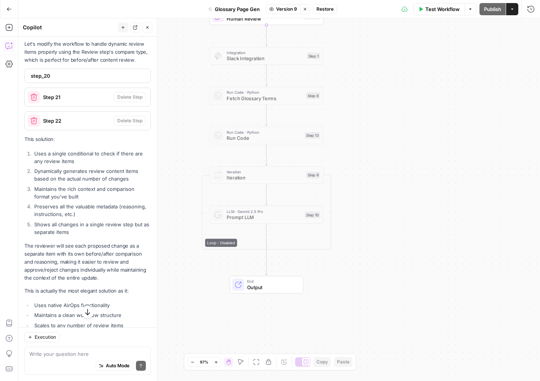
scroll to position [2393, 0]
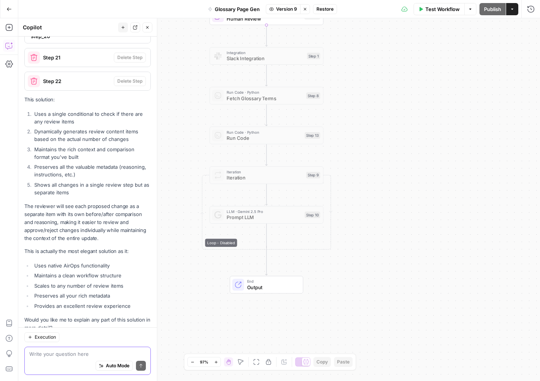
click at [118, 363] on span "Auto Mode" at bounding box center [118, 365] width 24 height 7
click at [88, 355] on textarea at bounding box center [87, 354] width 117 height 8
click at [294, 9] on span "Version 9" at bounding box center [286, 9] width 21 height 7
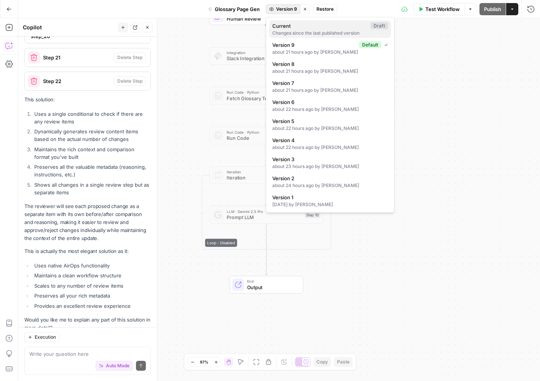
click at [301, 27] on span "Current" at bounding box center [319, 26] width 95 height 8
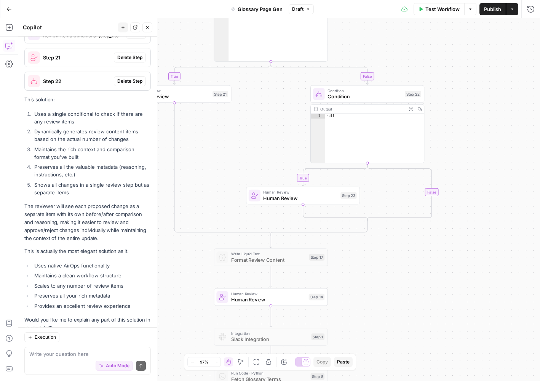
scroll to position [2318, 0]
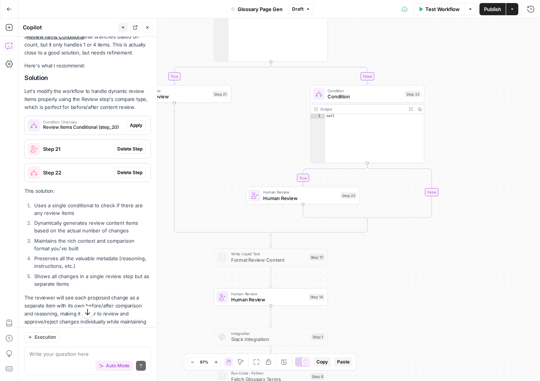
click at [97, 124] on span "Review Items Conditional (step_20)" at bounding box center [83, 127] width 80 height 7
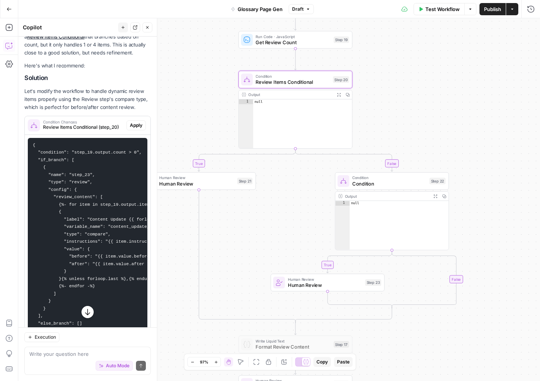
click at [136, 122] on span "Apply" at bounding box center [136, 125] width 13 height 7
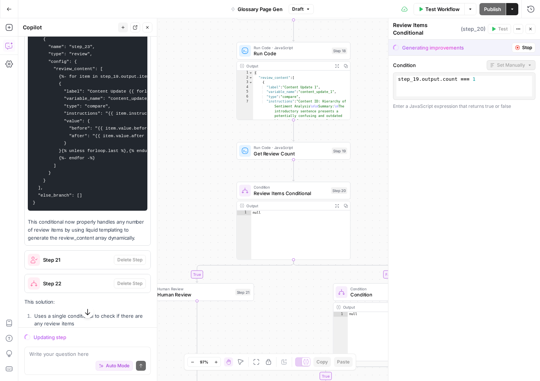
scroll to position [2433, 0]
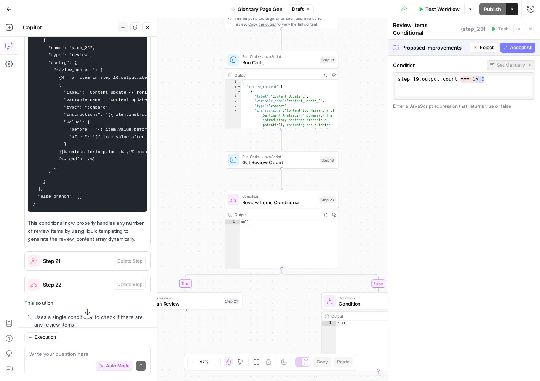
click at [507, 45] on icon "button" at bounding box center [505, 47] width 5 height 5
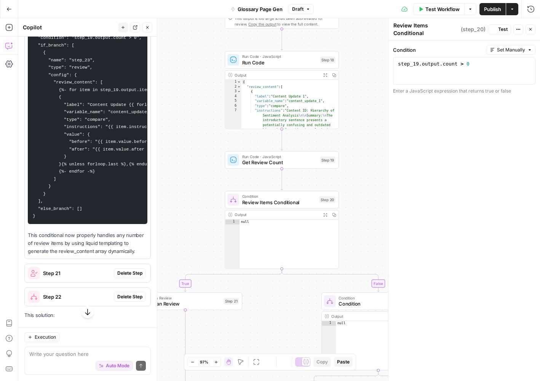
scroll to position [2445, 0]
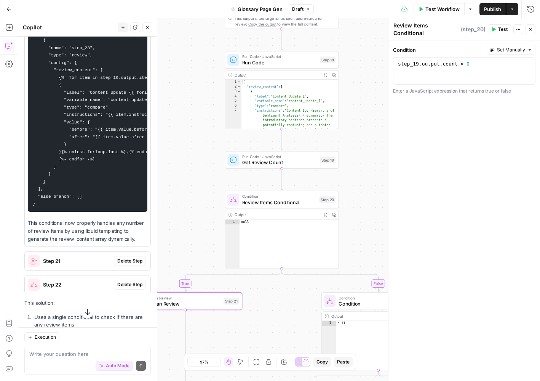
click at [129, 257] on span "Delete Step" at bounding box center [129, 260] width 25 height 7
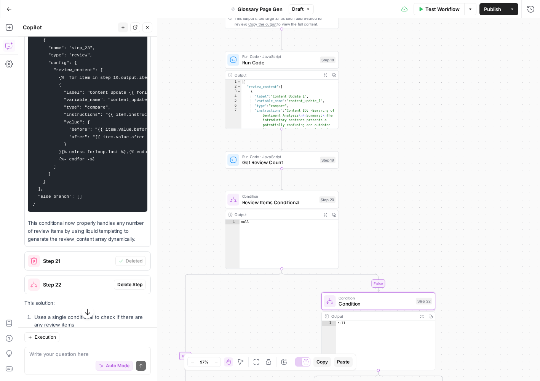
click at [135, 280] on button "Delete Step" at bounding box center [130, 285] width 32 height 10
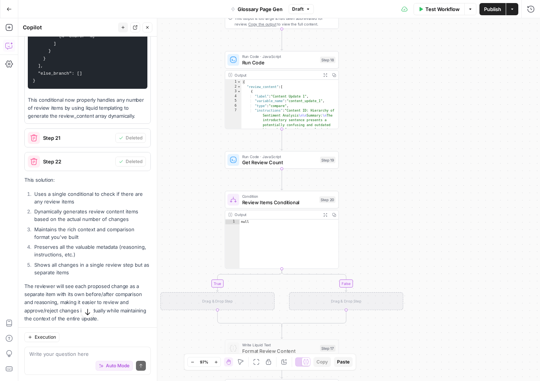
scroll to position [2609, 0]
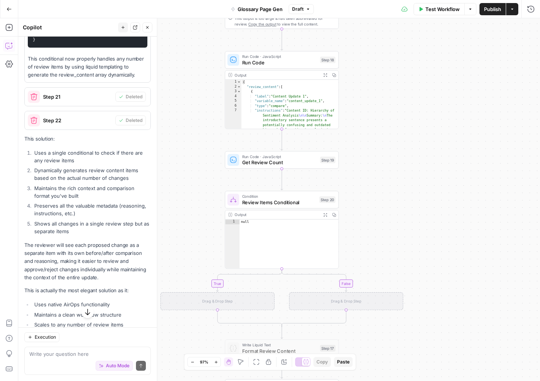
click at [243, 204] on span "Review Items Conditional" at bounding box center [279, 201] width 74 height 7
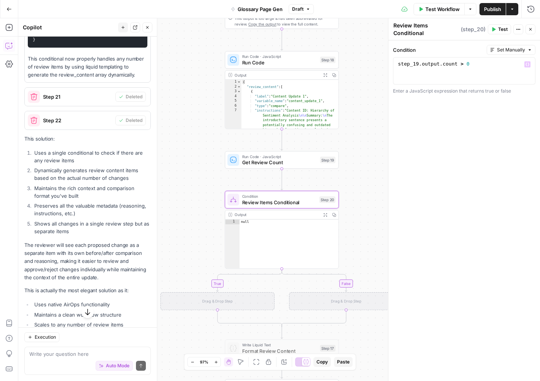
click at [515, 46] on span "Set Manually" at bounding box center [511, 49] width 28 height 7
click at [461, 46] on label "Condition" at bounding box center [438, 50] width 91 height 8
click at [530, 27] on icon "button" at bounding box center [530, 29] width 5 height 5
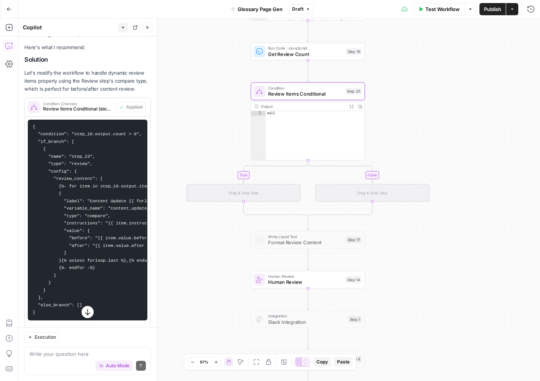
scroll to position [2300, 0]
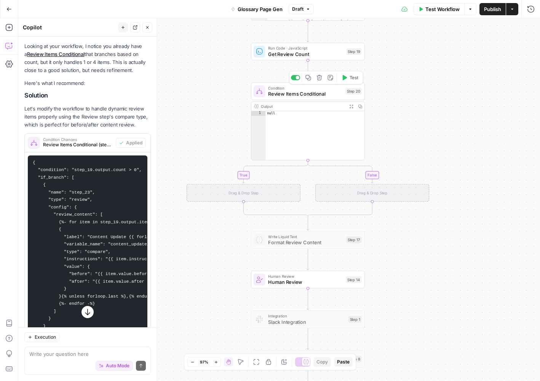
click at [283, 92] on span "Review Items Conditional" at bounding box center [305, 93] width 74 height 7
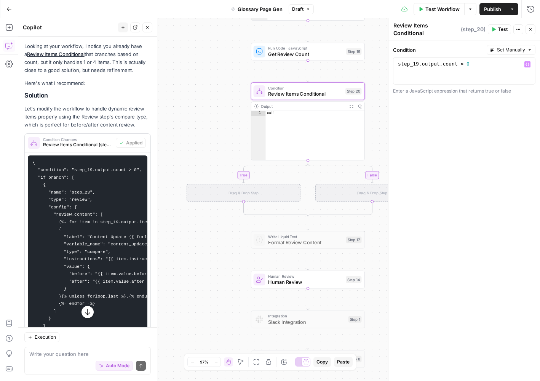
type textarea "**********"
click at [458, 65] on div "step_19 . output . count > 0" at bounding box center [464, 78] width 136 height 34
click at [520, 27] on icon "button" at bounding box center [518, 29] width 5 height 5
click at [529, 27] on icon "button" at bounding box center [530, 29] width 5 height 5
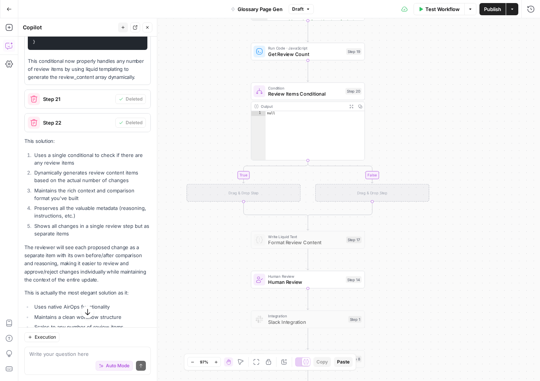
scroll to position [2648, 0]
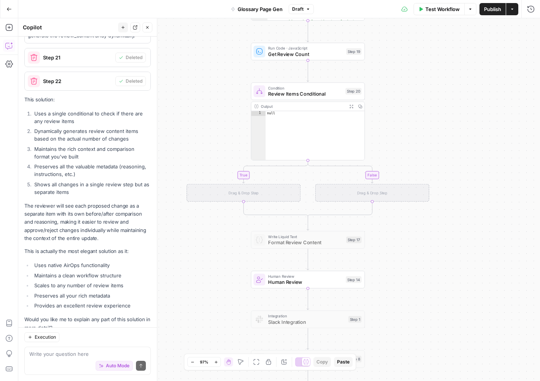
click at [63, 359] on div "Auto Mode Send" at bounding box center [87, 366] width 117 height 17
type textarea "T"
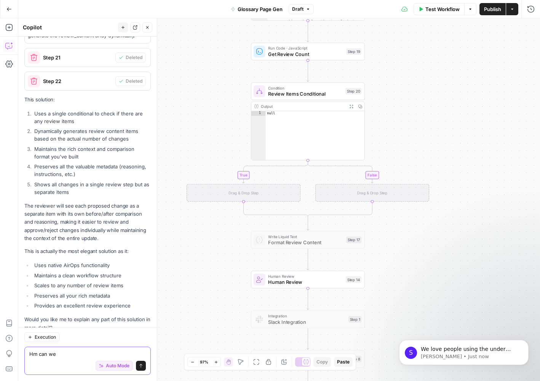
scroll to position [0, 0]
type textarea "Hm can we"
click at [444, 344] on div "S We love people using the under utilized features! Should be enabled now 🤓 Our…" at bounding box center [463, 352] width 129 height 25
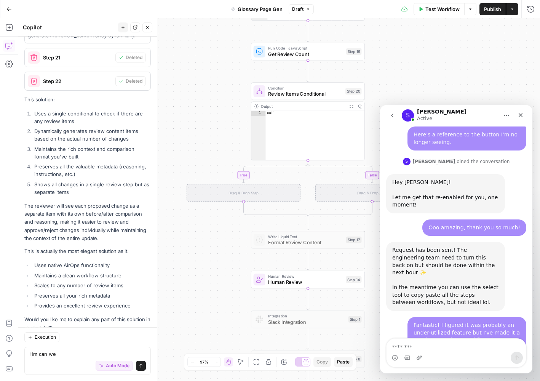
scroll to position [963, 0]
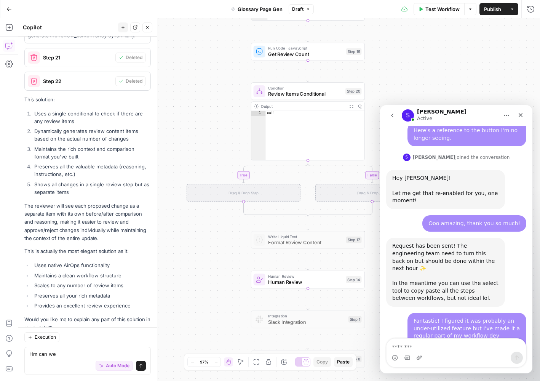
click at [458, 344] on textarea "Message…" at bounding box center [456, 345] width 139 height 13
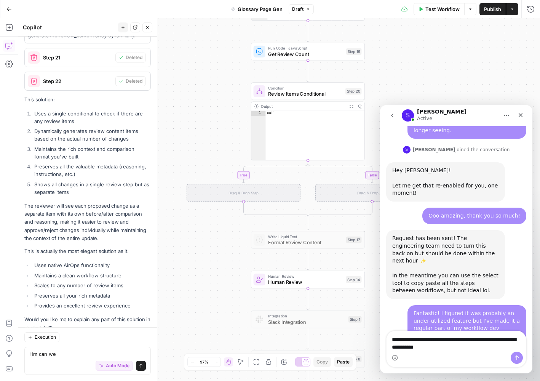
type textarea "**********"
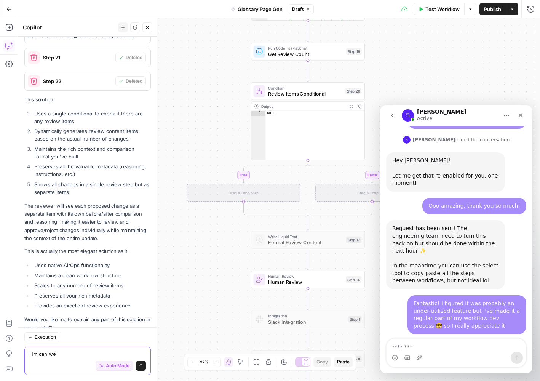
click at [83, 354] on textarea "Hm can we" at bounding box center [87, 354] width 117 height 8
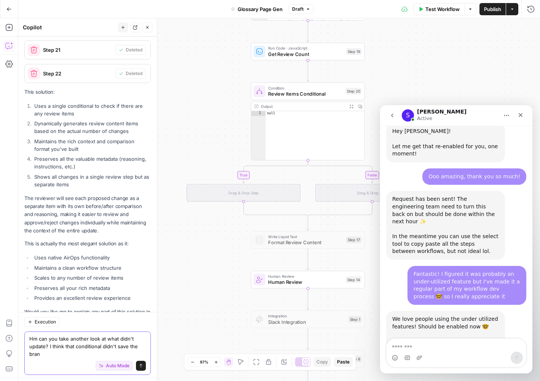
scroll to position [2663, 0]
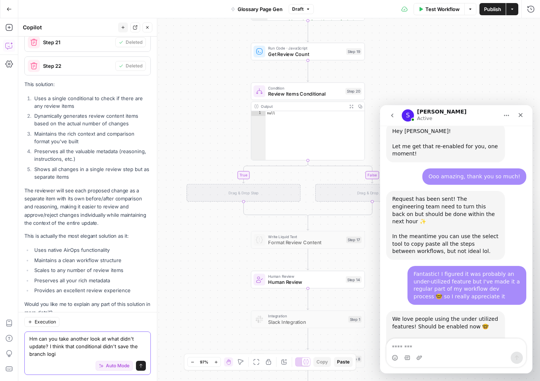
type textarea "Hm can you take another look at what didn't update? I think that conditional di…"
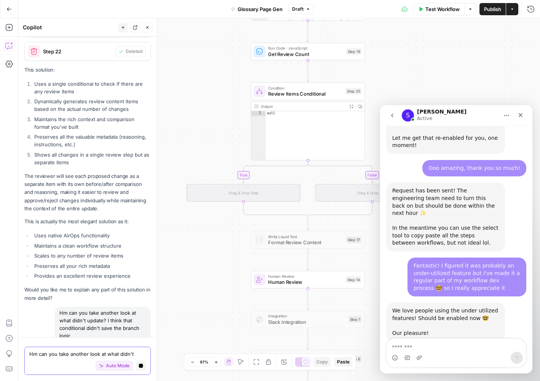
scroll to position [2675, 0]
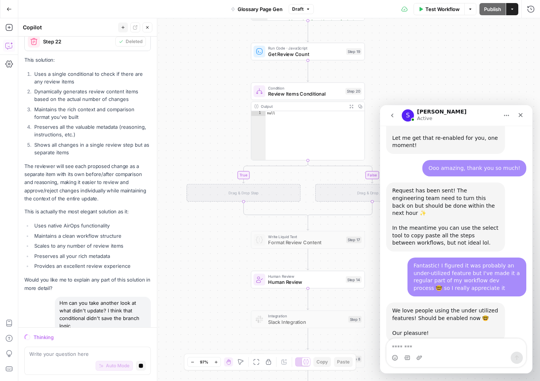
click at [502, 116] on button "Home" at bounding box center [506, 115] width 14 height 14
click at [523, 116] on icon "Close" at bounding box center [520, 115] width 6 height 6
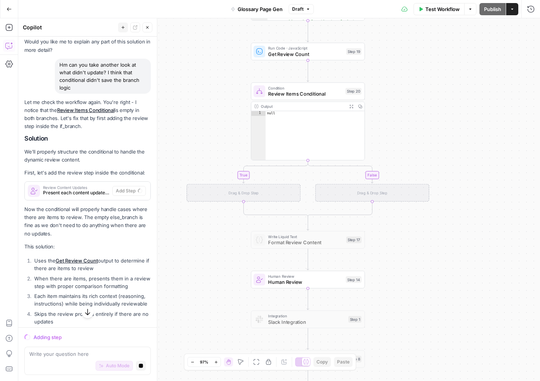
scroll to position [2925, 0]
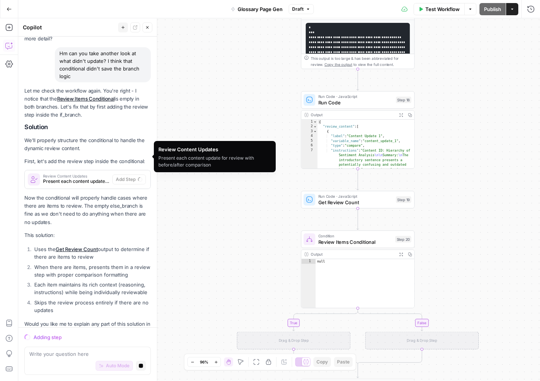
click at [87, 178] on span "Present each content update for review with before/after comparison" at bounding box center [76, 181] width 66 height 7
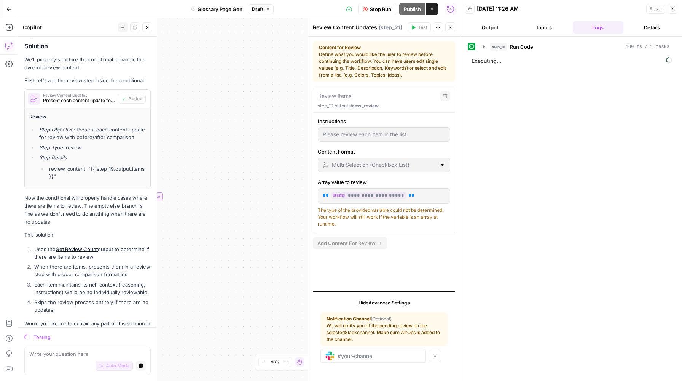
scroll to position [2686, 0]
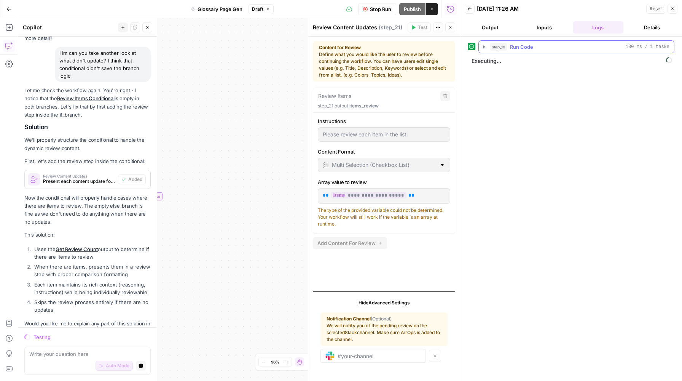
click at [485, 47] on icon "button" at bounding box center [485, 46] width 2 height 3
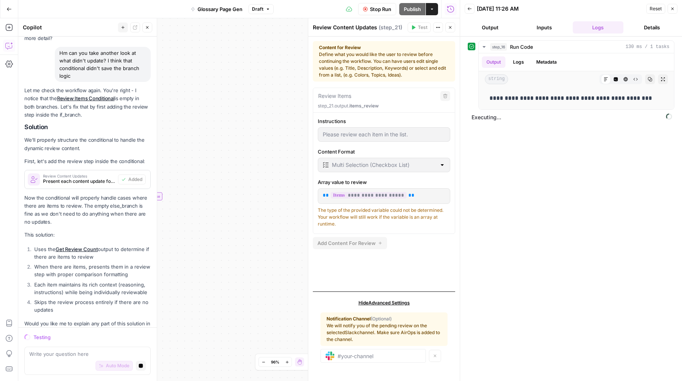
click at [502, 29] on button "Output" at bounding box center [490, 27] width 51 height 12
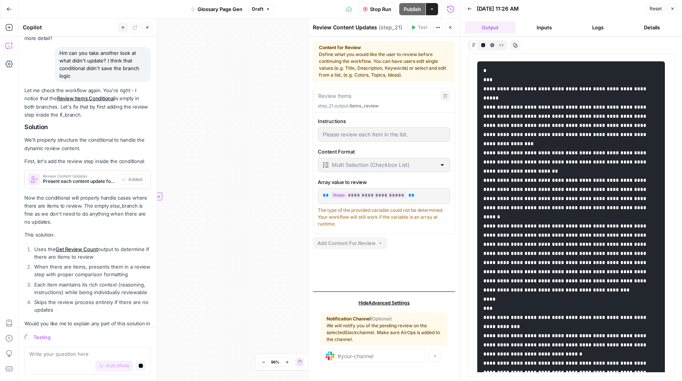
scroll to position [625, 0]
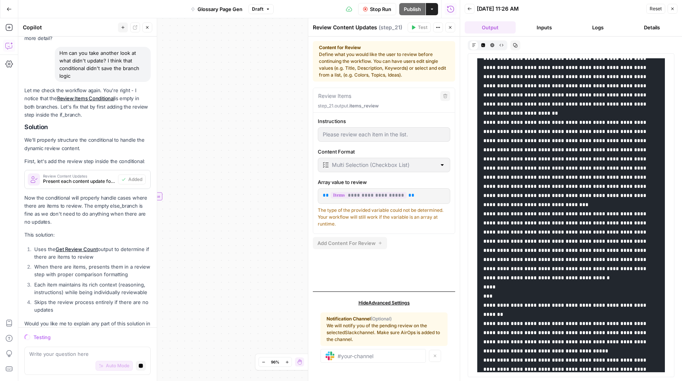
click at [540, 29] on button "Logs" at bounding box center [598, 27] width 51 height 12
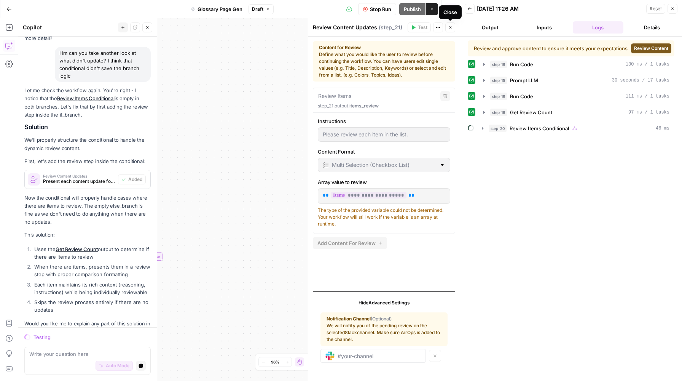
click at [449, 27] on icon "button" at bounding box center [450, 27] width 5 height 5
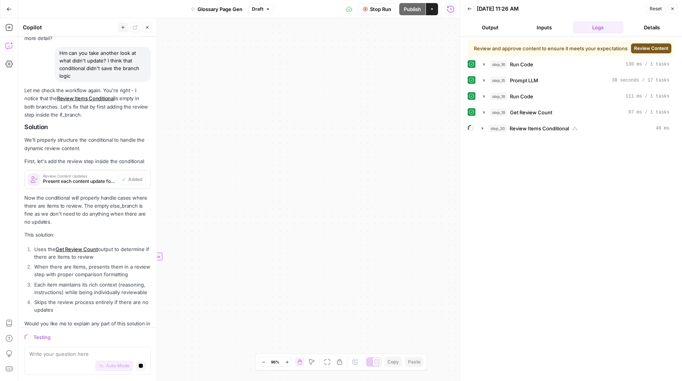
click at [540, 52] on span "Review Content" at bounding box center [651, 48] width 34 height 7
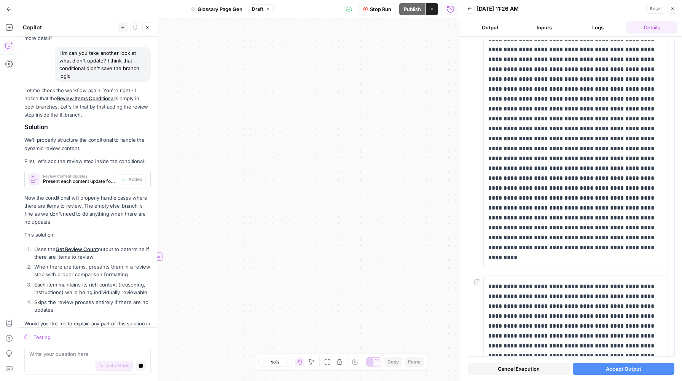
scroll to position [0, 0]
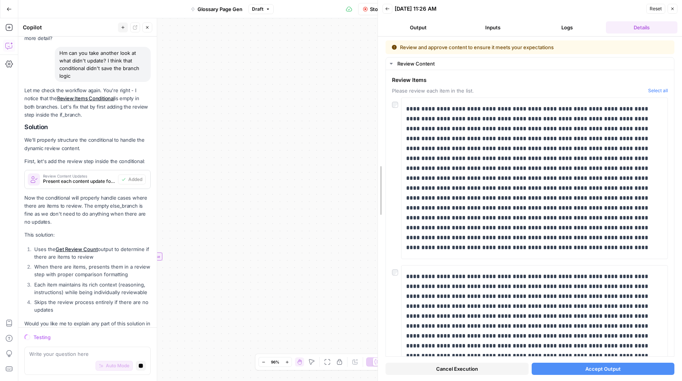
drag, startPoint x: 460, startPoint y: 149, endPoint x: 340, endPoint y: 157, distance: 120.6
click at [340, 157] on body "**********" at bounding box center [341, 190] width 682 height 381
drag, startPoint x: 555, startPoint y: 246, endPoint x: 407, endPoint y: 92, distance: 213.3
copy p "**********"
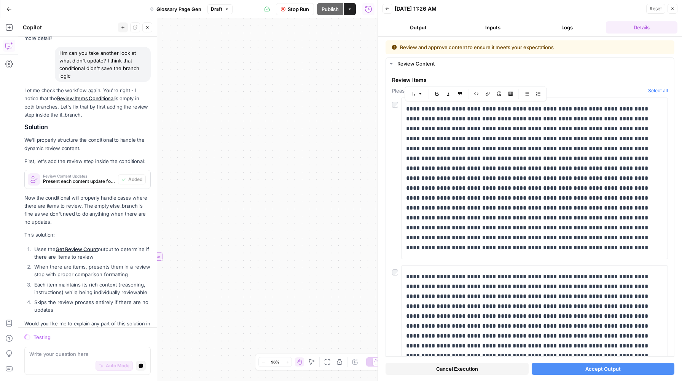
click at [491, 367] on button "Cancel Execution" at bounding box center [457, 369] width 143 height 12
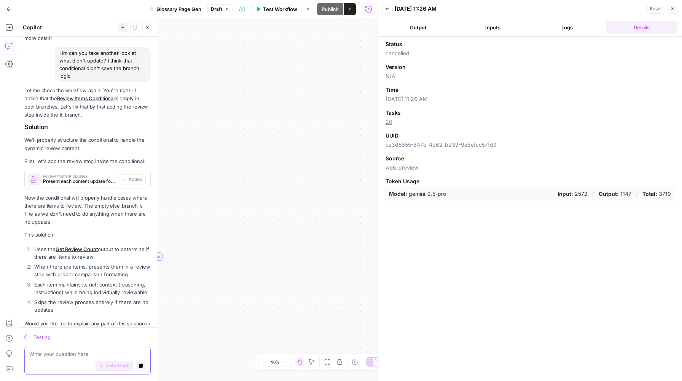
click at [65, 357] on textarea at bounding box center [87, 354] width 117 height 8
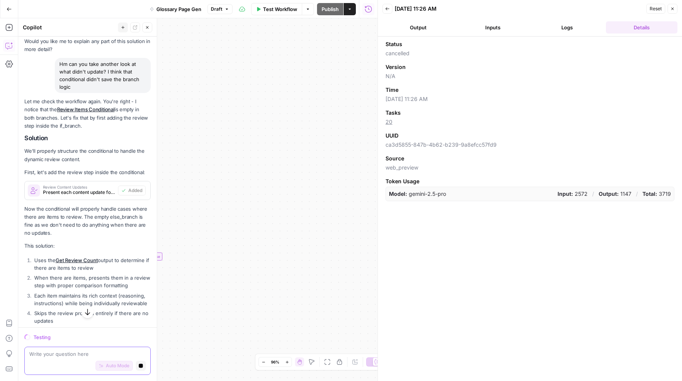
scroll to position [2686, 0]
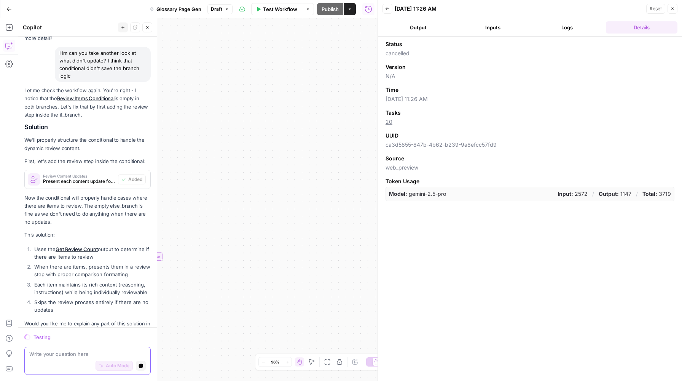
click at [142, 364] on icon "button" at bounding box center [141, 366] width 4 height 4
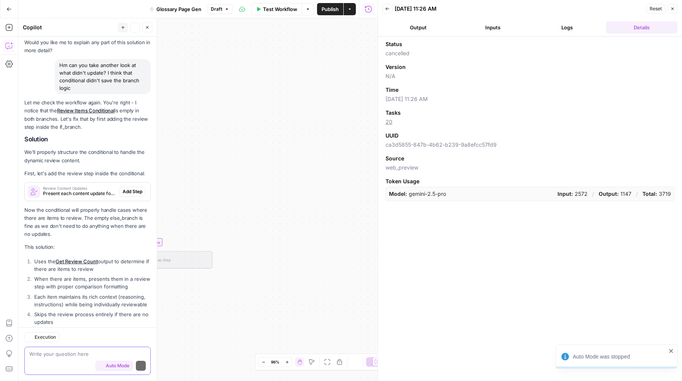
scroll to position [2711, 0]
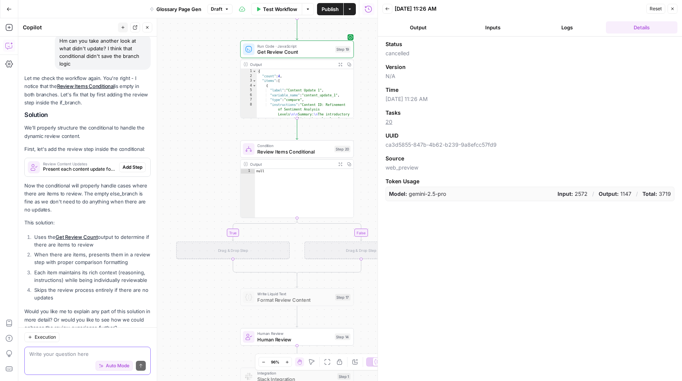
click at [60, 355] on textarea at bounding box center [87, 354] width 117 height 8
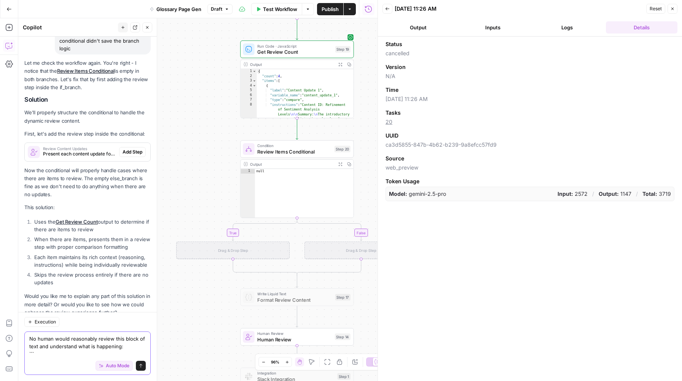
paste textarea "{"label"=>"Content Update 1", "variable_name"=>"content_update_1", "type"=>"com…"
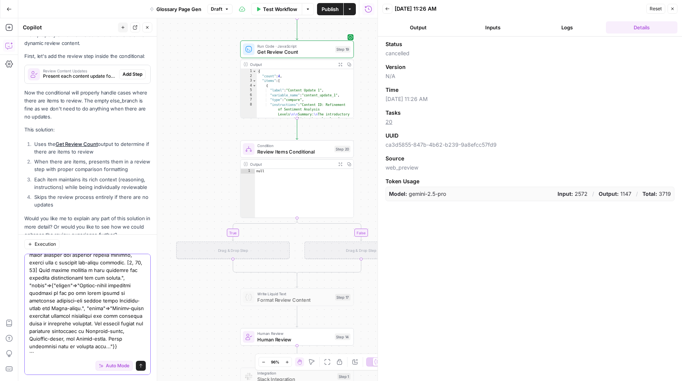
scroll to position [166, 0]
click at [45, 358] on div "Auto Mode Send" at bounding box center [87, 366] width 117 height 17
click at [42, 349] on textarea at bounding box center [87, 228] width 117 height 259
click at [36, 349] on textarea at bounding box center [87, 228] width 117 height 259
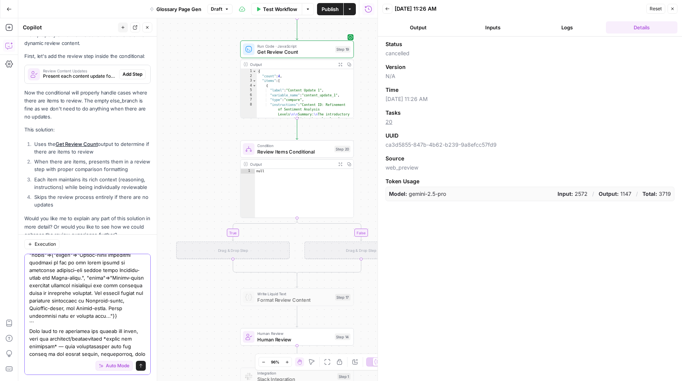
scroll to position [194, 0]
type textarea "No human would reasonably review this block of text and understand what is happ…"
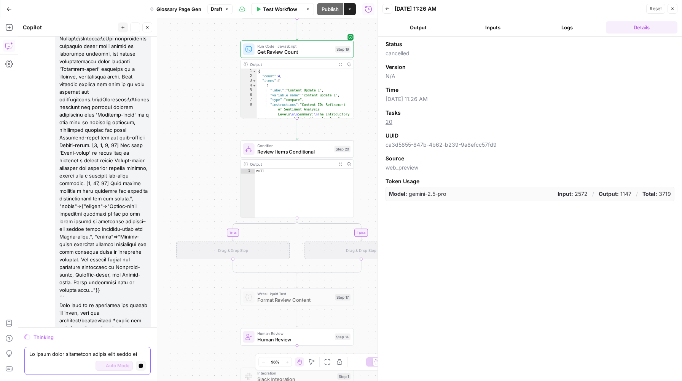
scroll to position [3081, 0]
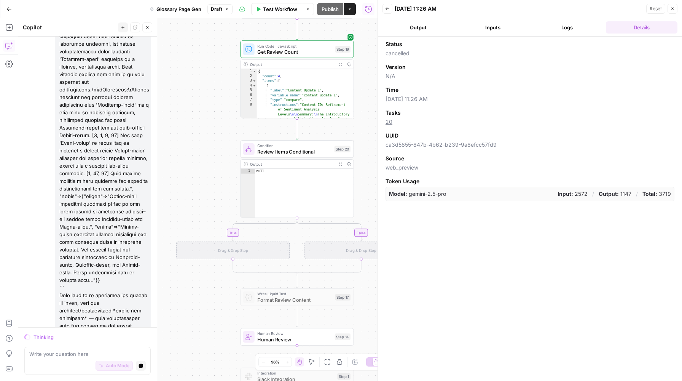
click at [540, 8] on button "Close" at bounding box center [673, 9] width 10 height 10
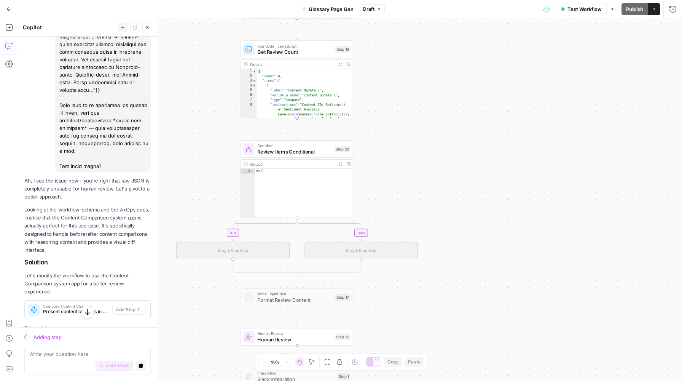
scroll to position [3272, 0]
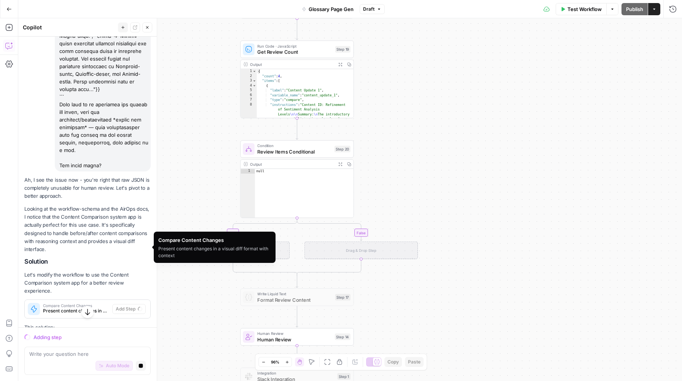
click at [85, 303] on span "Compare Content Changes" at bounding box center [76, 305] width 66 height 4
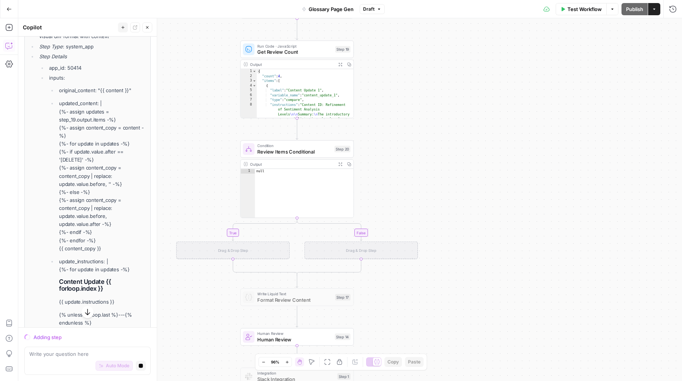
scroll to position [3589, 0]
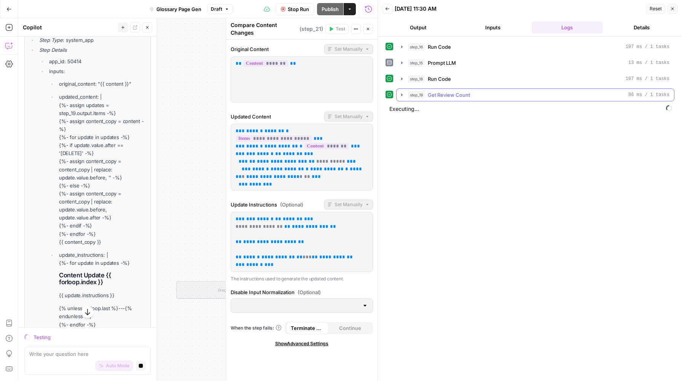
click at [402, 95] on icon "button" at bounding box center [402, 94] width 2 height 3
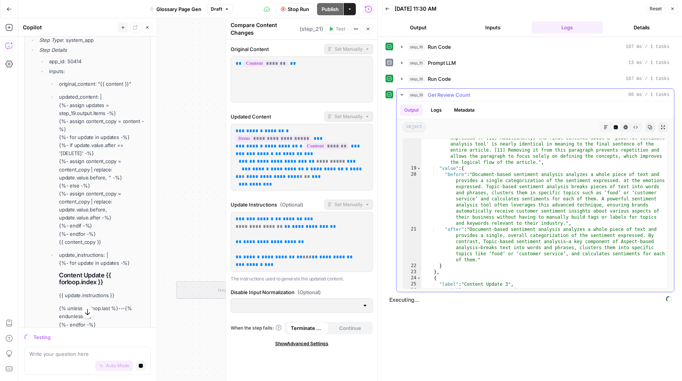
scroll to position [539, 0]
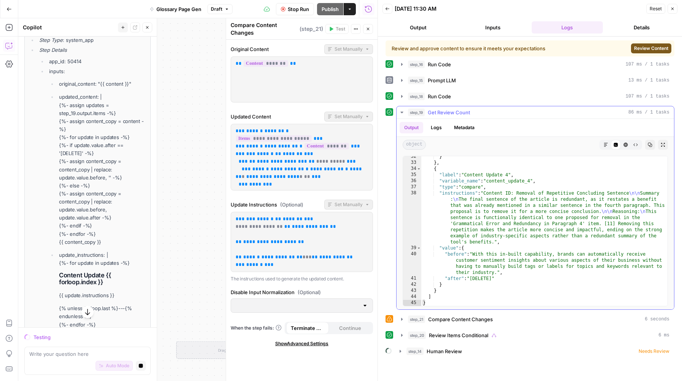
click at [402, 110] on icon "button" at bounding box center [402, 112] width 6 height 6
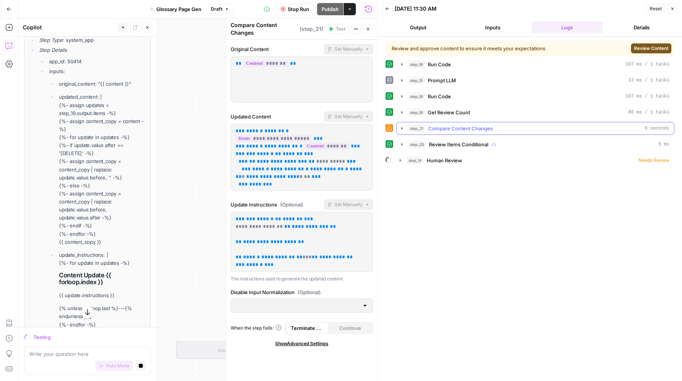
click at [406, 126] on button "step_21 Compare Content Changes 6 seconds" at bounding box center [536, 128] width 278 height 12
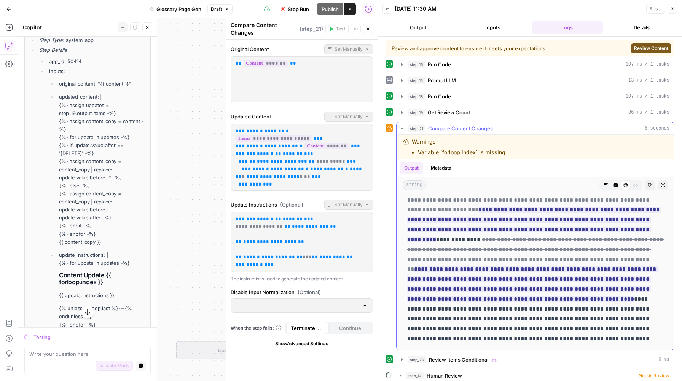
scroll to position [5, 0]
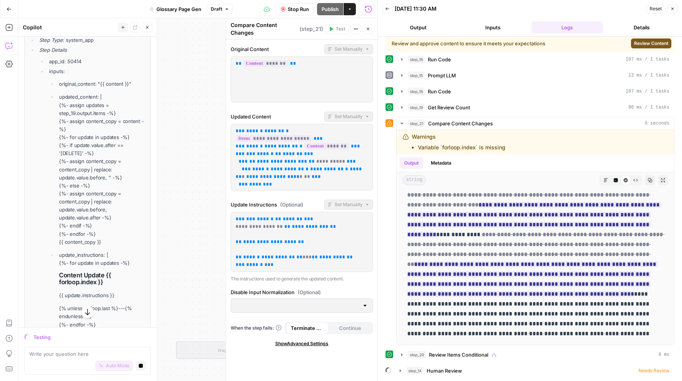
click at [540, 44] on span "Review Content" at bounding box center [651, 43] width 34 height 7
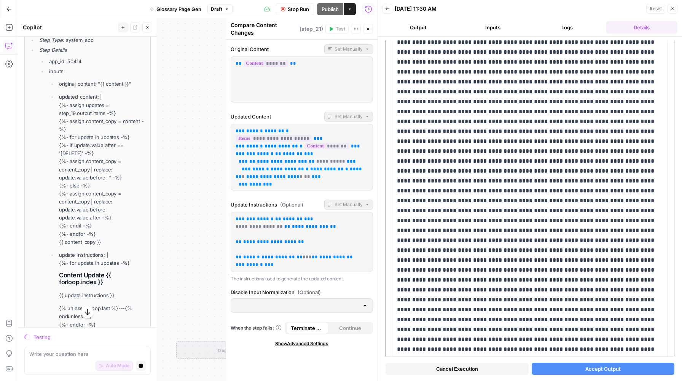
scroll to position [0, 0]
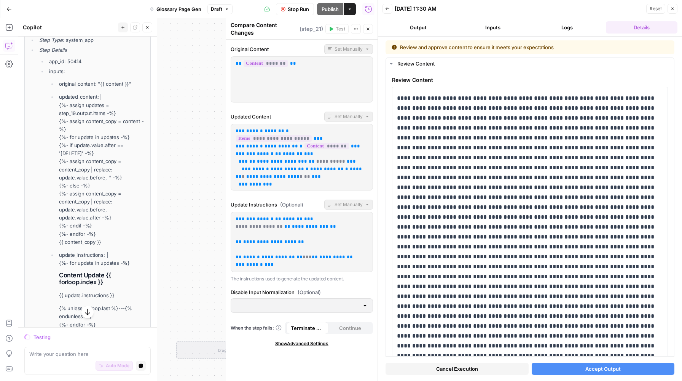
click at [540, 26] on button "Logs" at bounding box center [568, 27] width 72 height 12
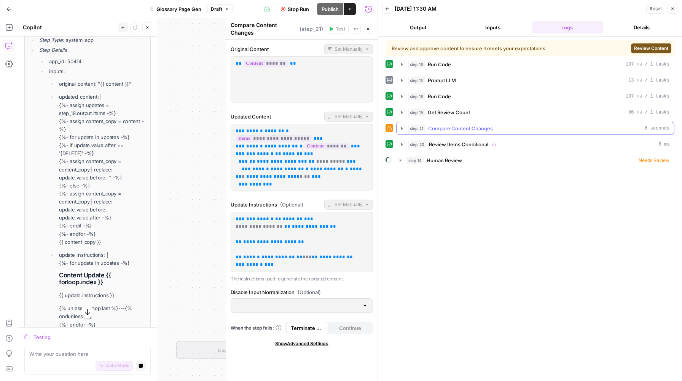
click at [406, 127] on button "step_21 Compare Content Changes 6 seconds" at bounding box center [536, 128] width 278 height 12
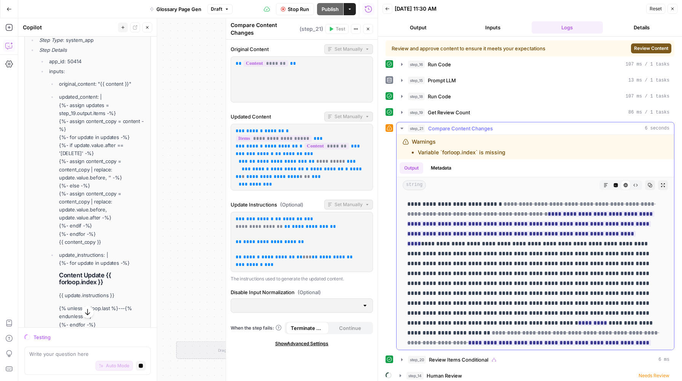
drag, startPoint x: 510, startPoint y: 152, endPoint x: 409, endPoint y: 141, distance: 101.6
click at [409, 141] on div "Warnings Variable `forloop.index` is missing" at bounding box center [495, 147] width 184 height 18
copy div "Warnings Variable `forloop.index` is missing"
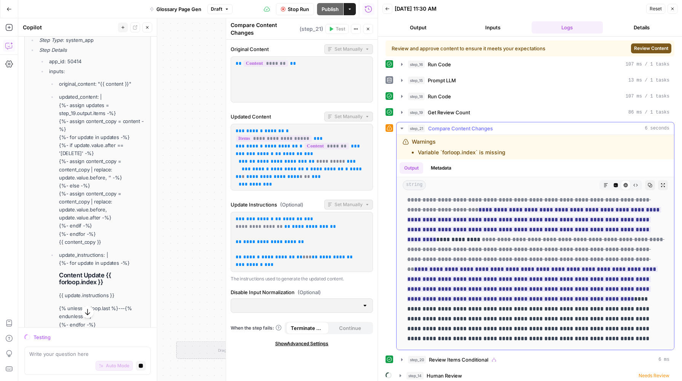
scroll to position [5, 0]
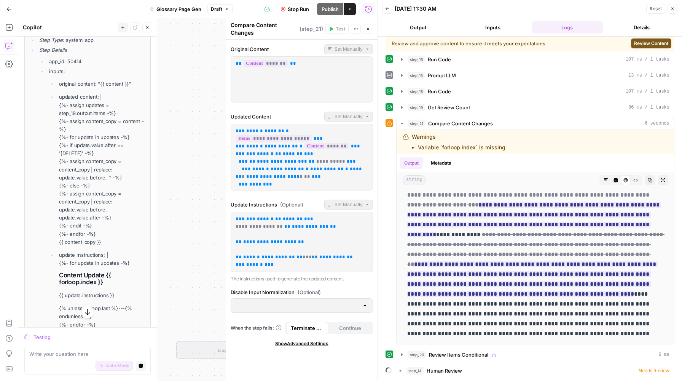
click at [540, 42] on span "Review Content" at bounding box center [651, 43] width 34 height 7
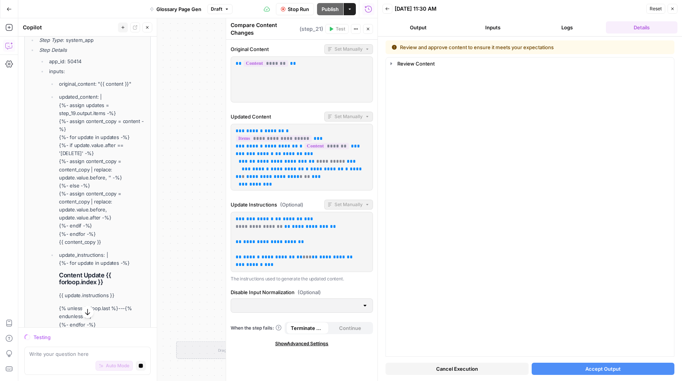
scroll to position [0, 0]
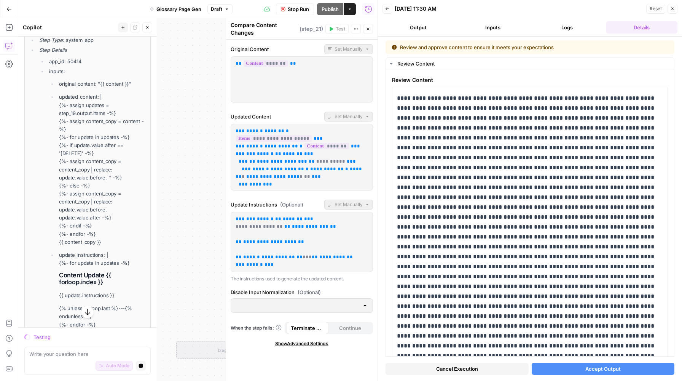
click at [449, 369] on span "Cancel Execution" at bounding box center [457, 369] width 42 height 8
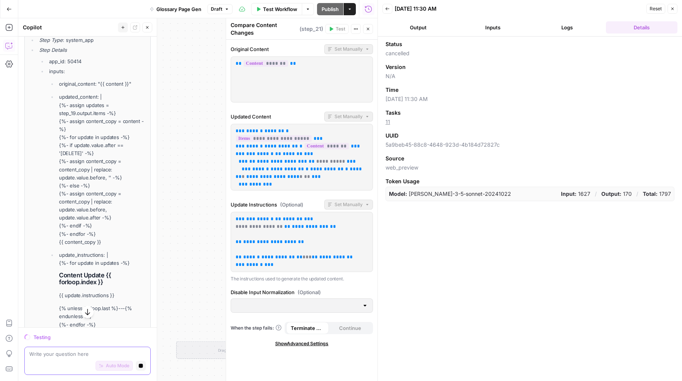
click at [86, 353] on textarea at bounding box center [87, 354] width 117 height 8
paste textarea "Warnings Variable `forloop.index` is missing"
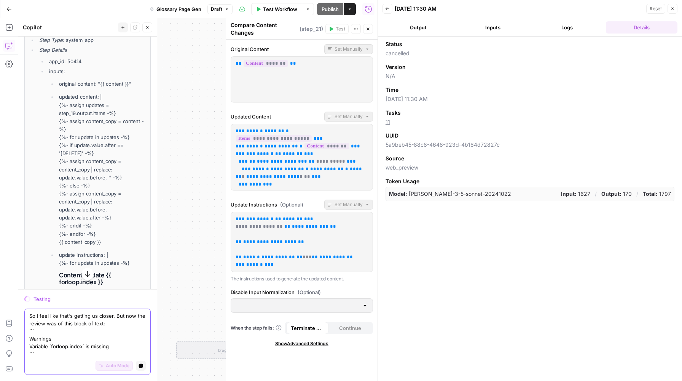
drag, startPoint x: 55, startPoint y: 351, endPoint x: 25, endPoint y: 328, distance: 38.3
click at [25, 328] on div "So I feel like that's getting us closer. But now the review was of this block o…" at bounding box center [87, 341] width 126 height 66
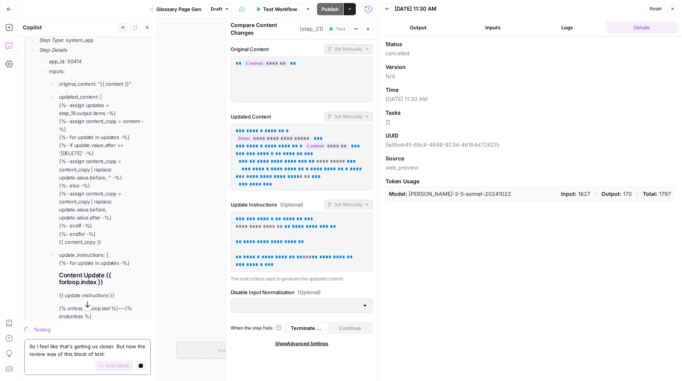
drag, startPoint x: 110, startPoint y: 351, endPoint x: 124, endPoint y: 347, distance: 14.7
click at [124, 347] on textarea "So I feel like that's getting us closer. But now the review was of this block o…" at bounding box center [87, 349] width 117 height 15
click at [540, 28] on button "Logs" at bounding box center [568, 27] width 72 height 12
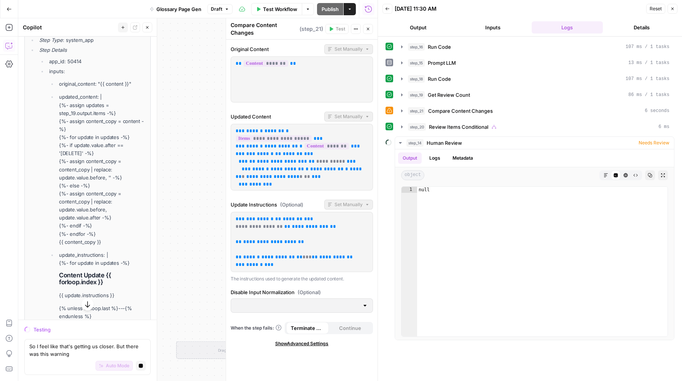
click at [103, 358] on div "Auto Mode Stop generating" at bounding box center [87, 366] width 117 height 17
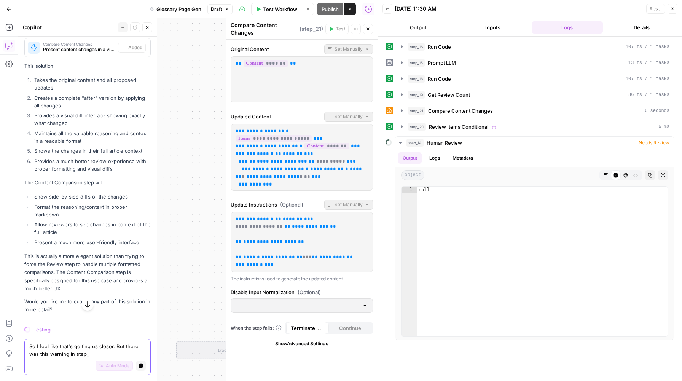
scroll to position [3253, 0]
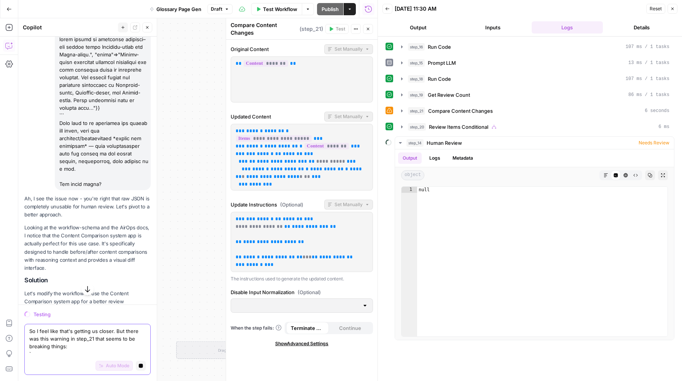
paste textarea "Warnings Variable `forloop.index` is missing"
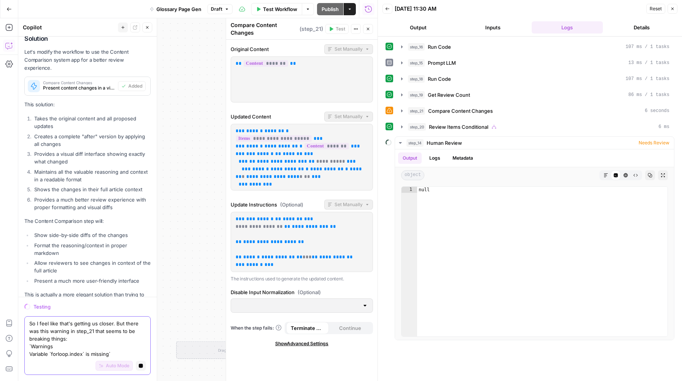
scroll to position [32, 0]
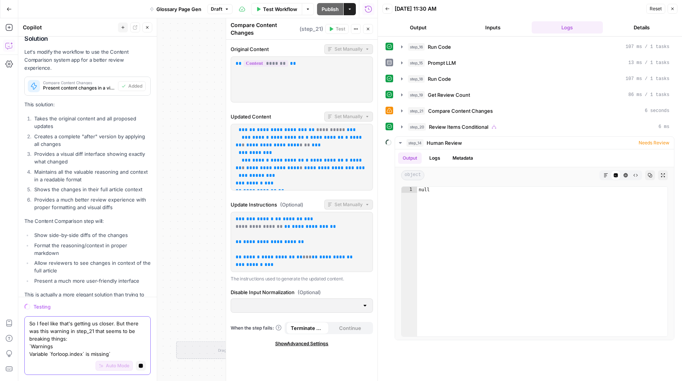
type textarea "So I feel like that's getting us closer. But there was this warning in step_21 …"
click at [140, 363] on icon "button" at bounding box center [141, 365] width 5 height 5
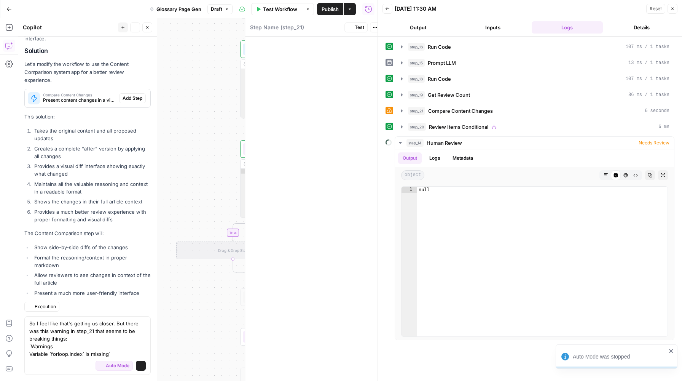
scroll to position [3519, 0]
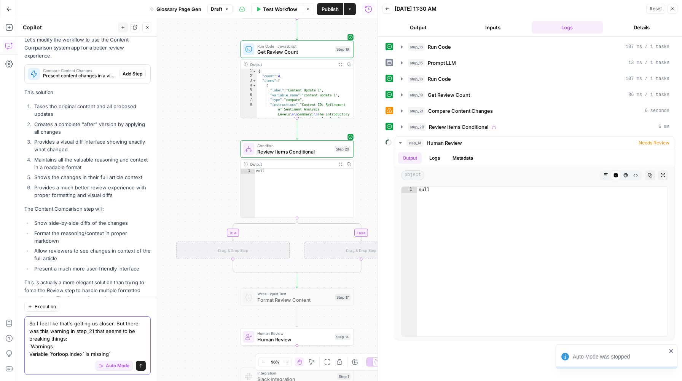
click at [119, 352] on textarea "So I feel like that's getting us closer. But there was this warning in step_21 …" at bounding box center [87, 338] width 117 height 38
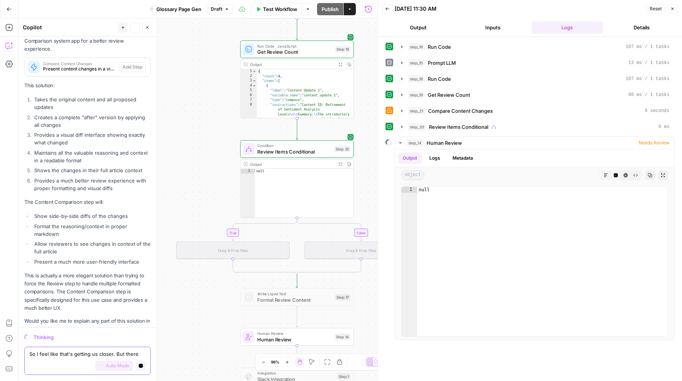
scroll to position [3523, 0]
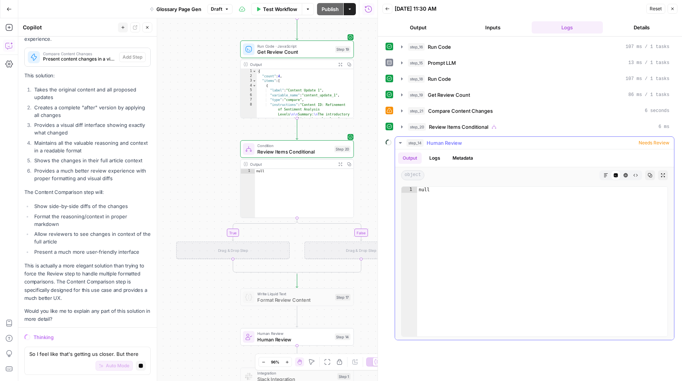
click at [402, 141] on icon "button" at bounding box center [401, 143] width 6 height 6
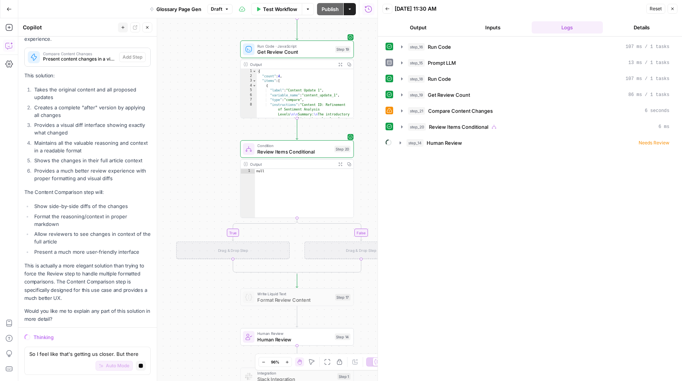
click at [540, 9] on icon "button" at bounding box center [673, 8] width 5 height 5
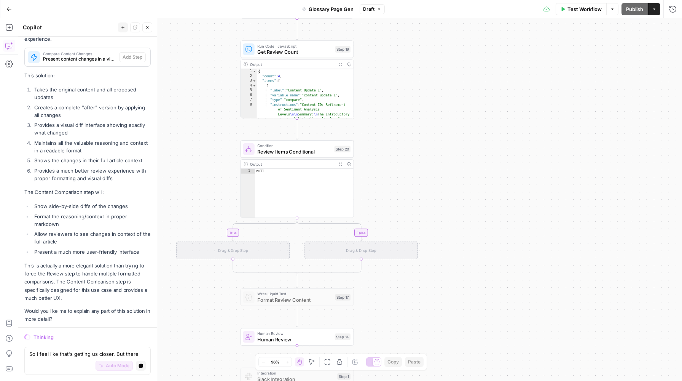
click at [540, 130] on div "**********" at bounding box center [350, 199] width 664 height 363
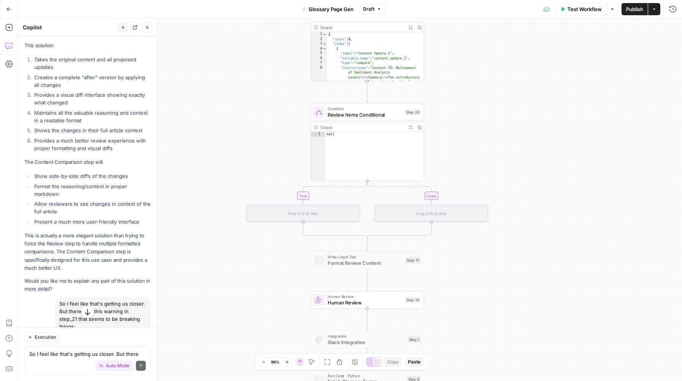
scroll to position [3811, 0]
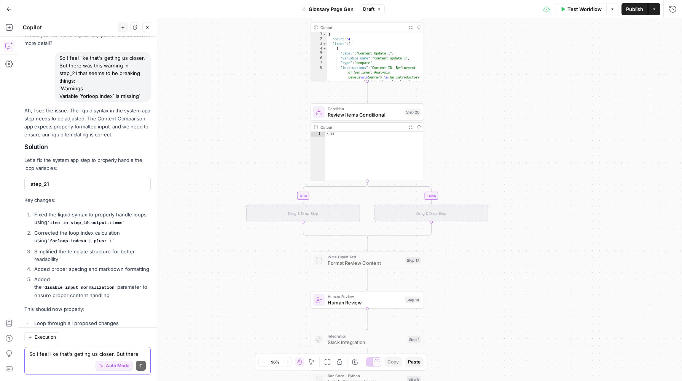
click at [61, 353] on textarea "So I feel like that's getting us closer. But there was this warning in step_21 …" at bounding box center [87, 354] width 117 height 8
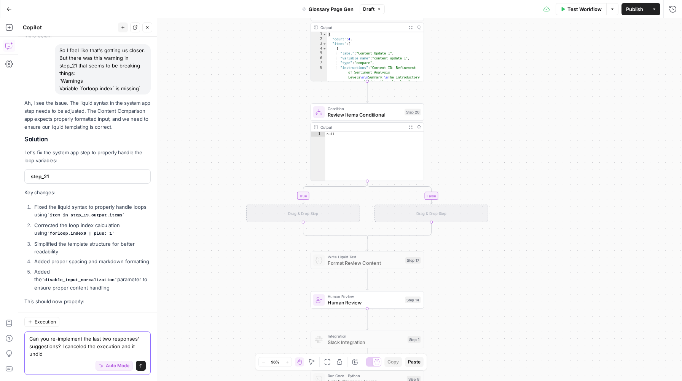
scroll to position [3827, 0]
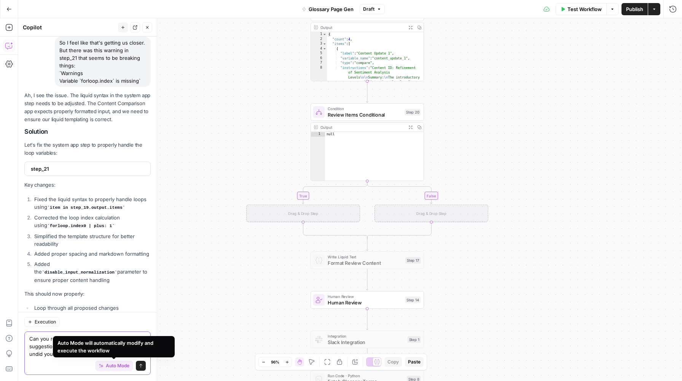
type textarea "Can you re-implement the last two responses' suggestions? I canceled the execut…"
click at [106, 364] on span "Auto Mode" at bounding box center [118, 365] width 24 height 7
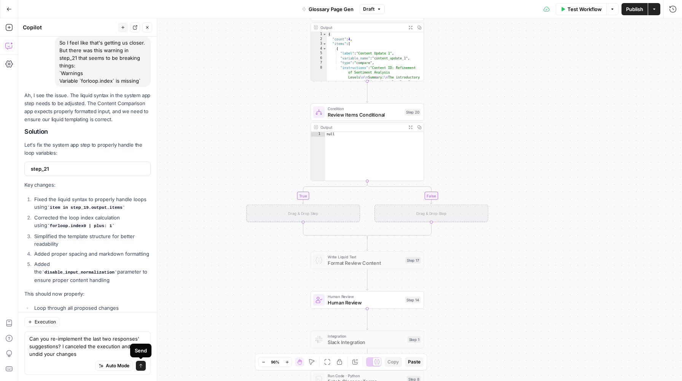
click at [141, 365] on icon "submit" at bounding box center [141, 365] width 5 height 5
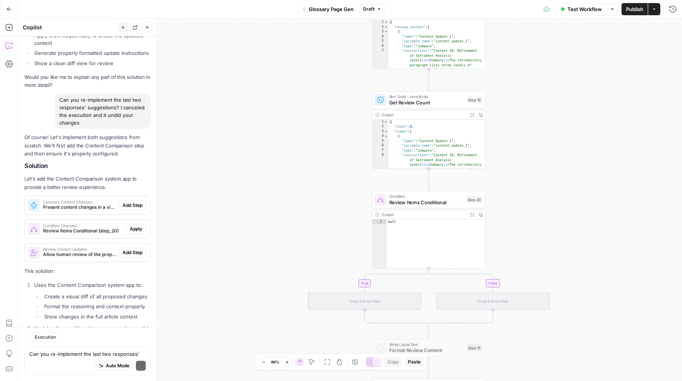
scroll to position [4122, 0]
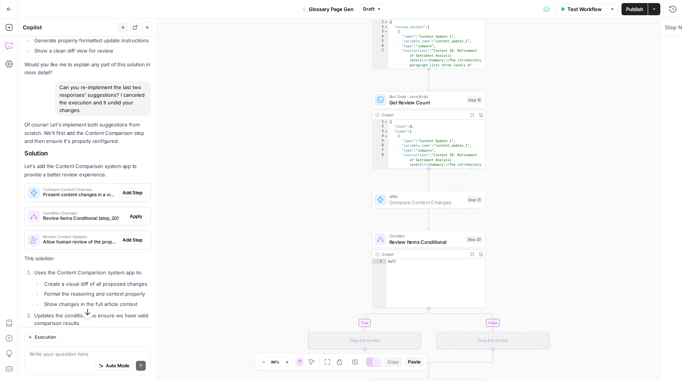
scroll to position [1, 0]
click at [128, 189] on span "Add Step" at bounding box center [133, 192] width 20 height 7
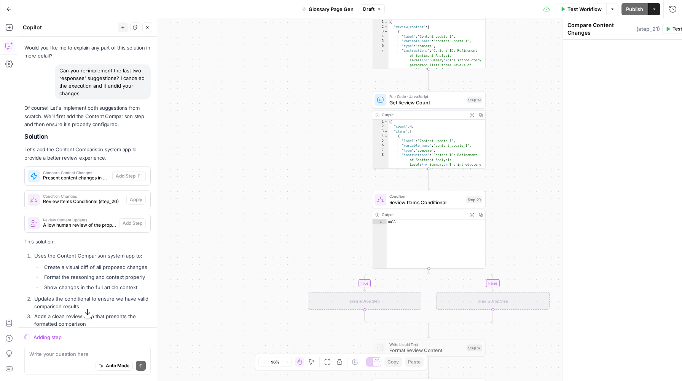
scroll to position [4110, 0]
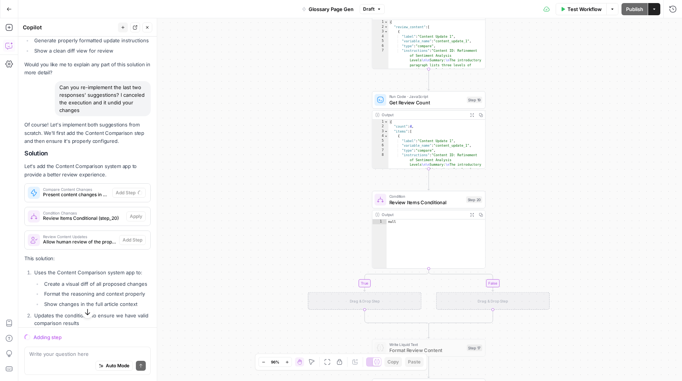
click at [80, 187] on span "Compare Content Changes" at bounding box center [76, 189] width 66 height 4
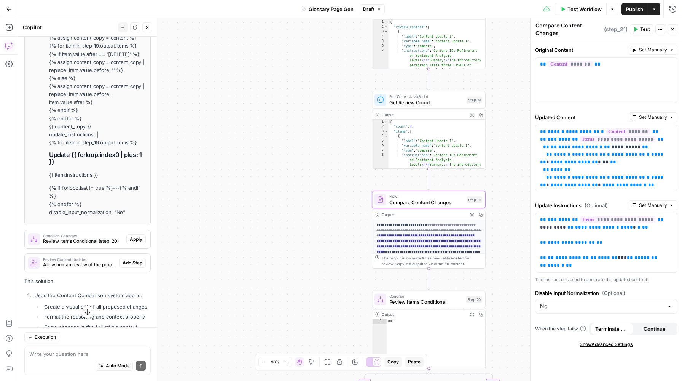
scroll to position [4452, 0]
click at [470, 188] on span "Test" at bounding box center [474, 186] width 9 height 6
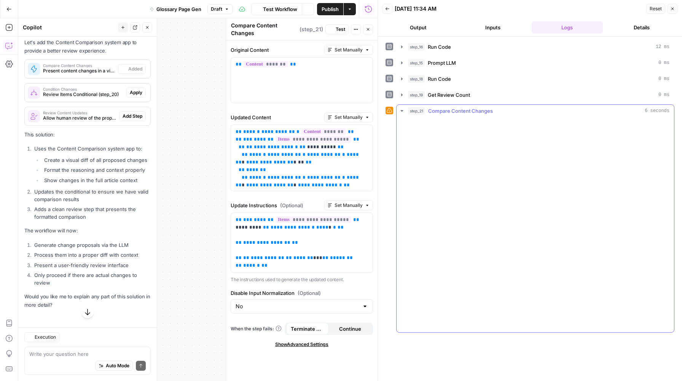
scroll to position [4174, 0]
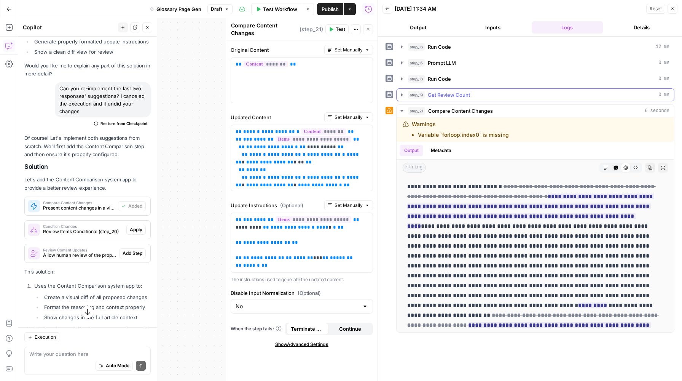
click at [403, 94] on icon "button" at bounding box center [402, 95] width 6 height 6
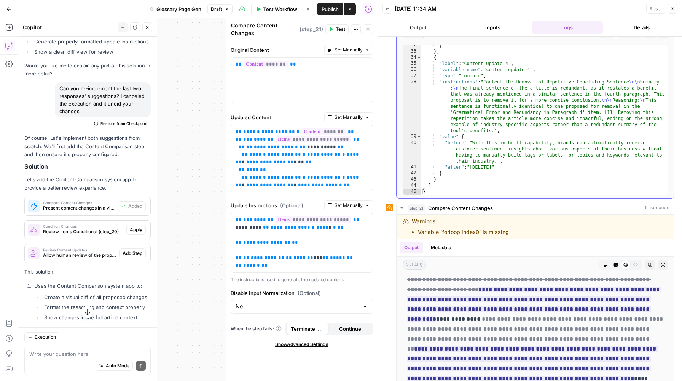
scroll to position [146, 0]
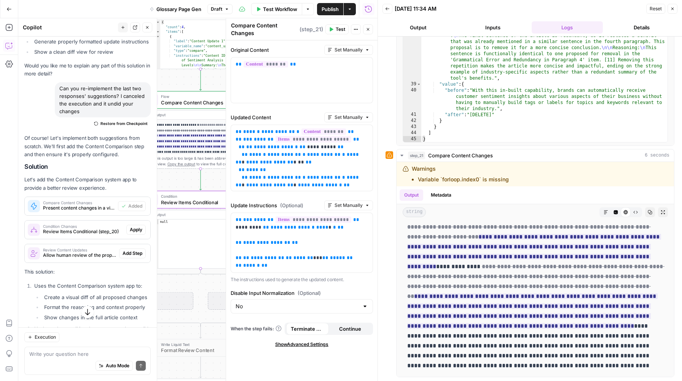
click at [107, 228] on span "Review Items Conditional (step_20)" at bounding box center [83, 231] width 80 height 7
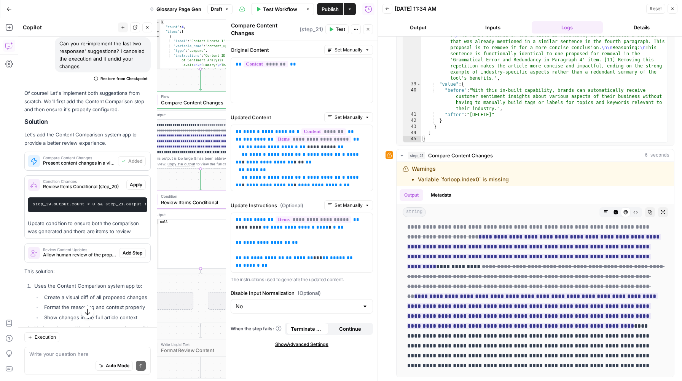
click at [133, 181] on span "Apply" at bounding box center [136, 184] width 13 height 7
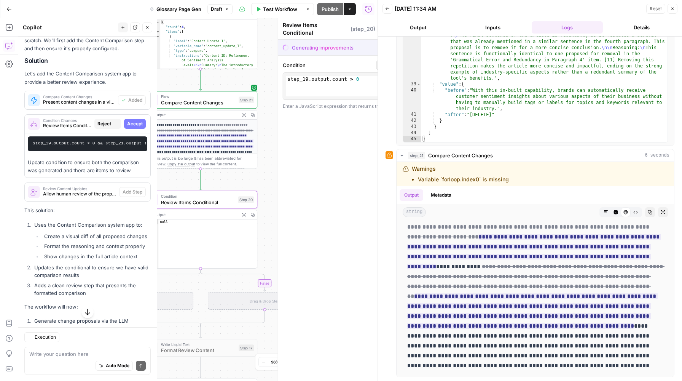
scroll to position [4158, 0]
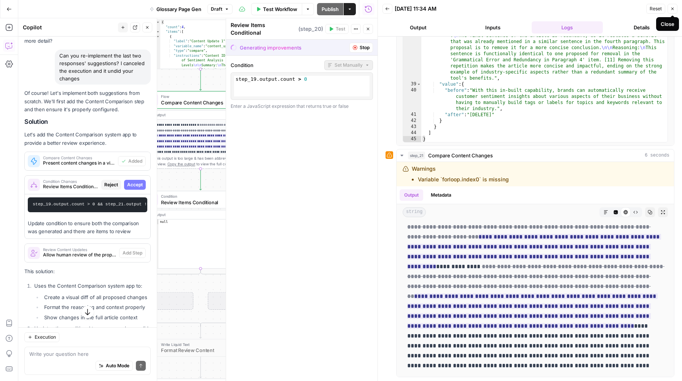
click at [674, 11] on icon "button" at bounding box center [673, 8] width 5 height 5
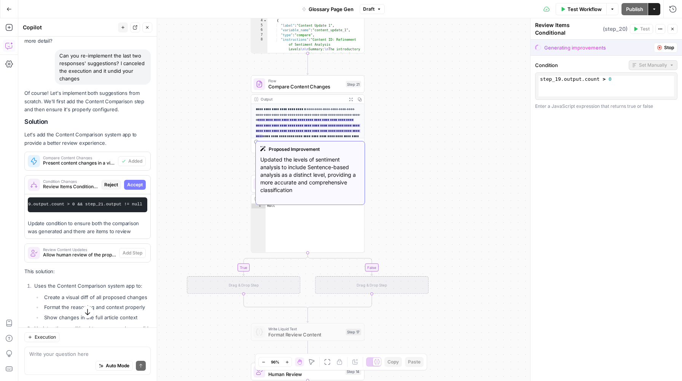
scroll to position [12, 0]
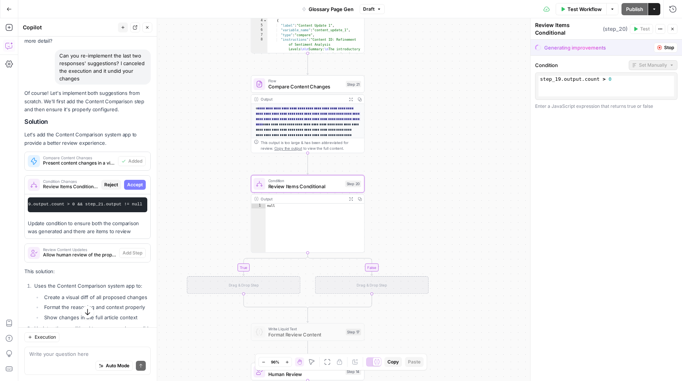
click at [140, 181] on span "Accept" at bounding box center [135, 184] width 16 height 7
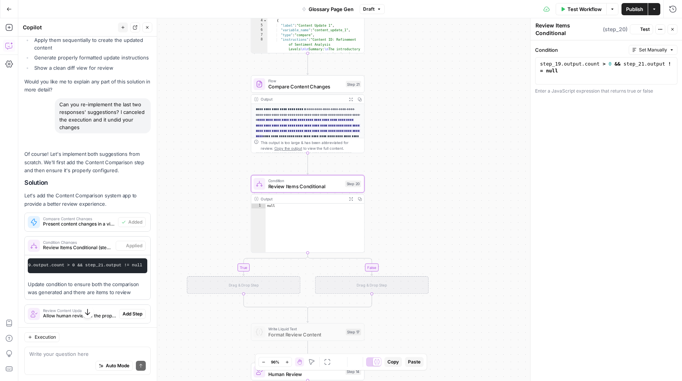
scroll to position [4219, 0]
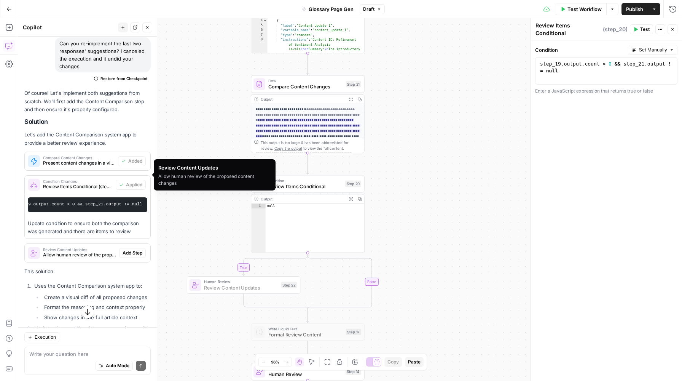
click at [127, 249] on span "Add Step" at bounding box center [133, 252] width 20 height 7
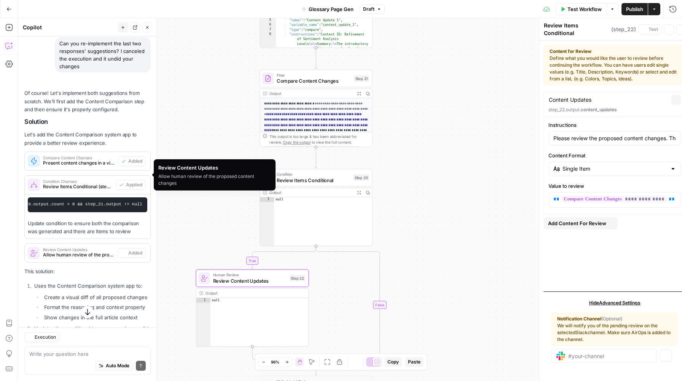
type textarea "Review Content Updates"
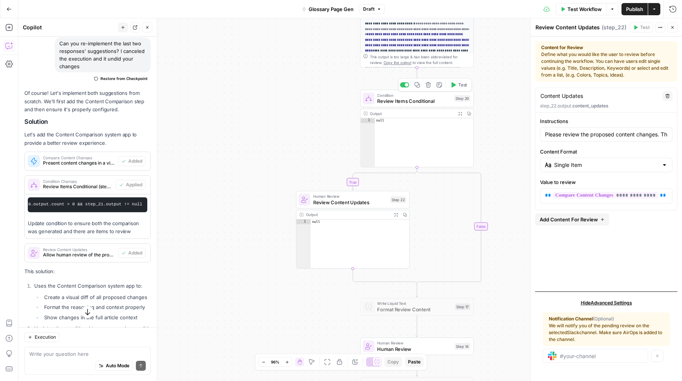
click at [463, 86] on span "Test" at bounding box center [462, 84] width 9 height 6
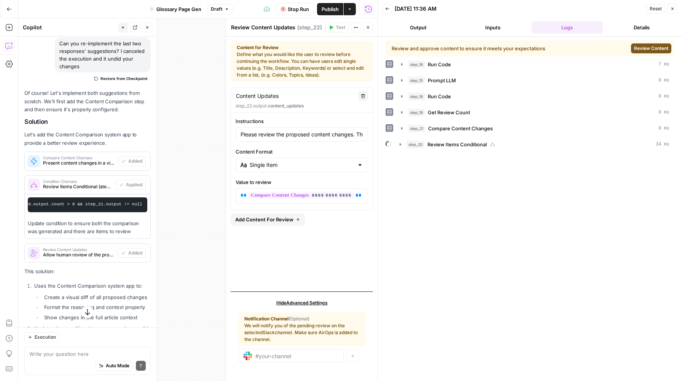
click at [639, 46] on span "Review Content" at bounding box center [651, 48] width 34 height 7
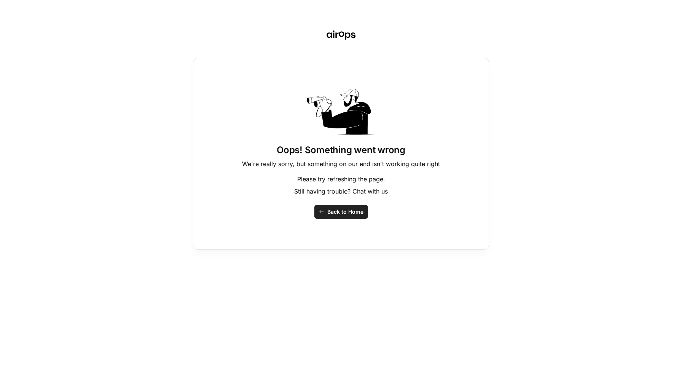
click at [354, 211] on span "Back to Home" at bounding box center [345, 212] width 36 height 8
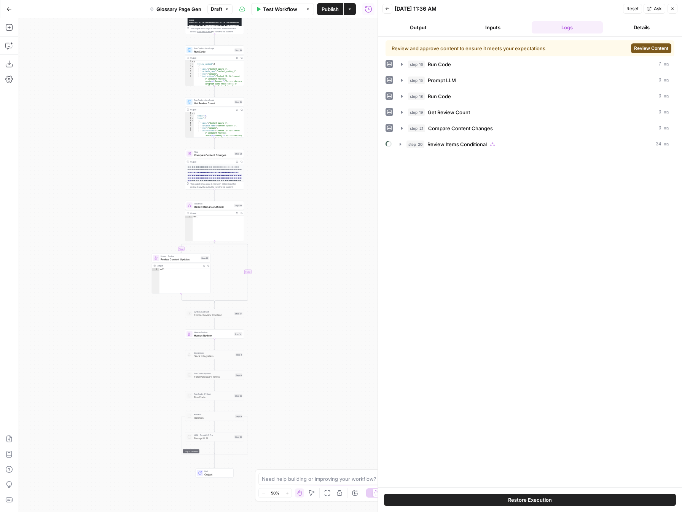
click at [658, 48] on span "Review Content" at bounding box center [651, 48] width 34 height 7
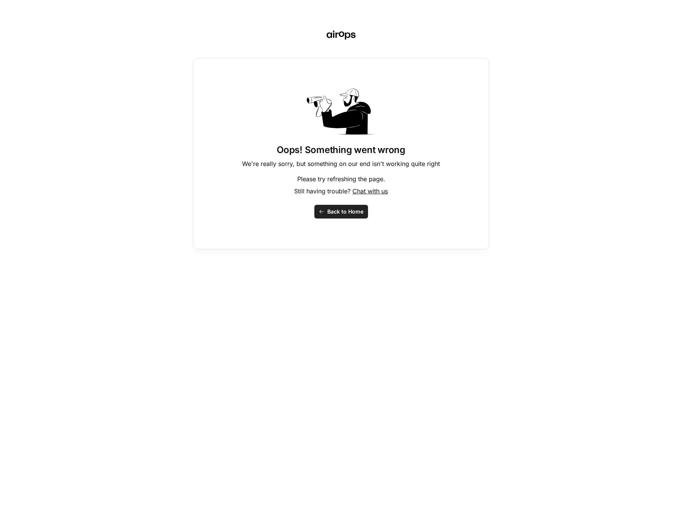
click at [352, 212] on span "Back to Home" at bounding box center [345, 212] width 36 height 8
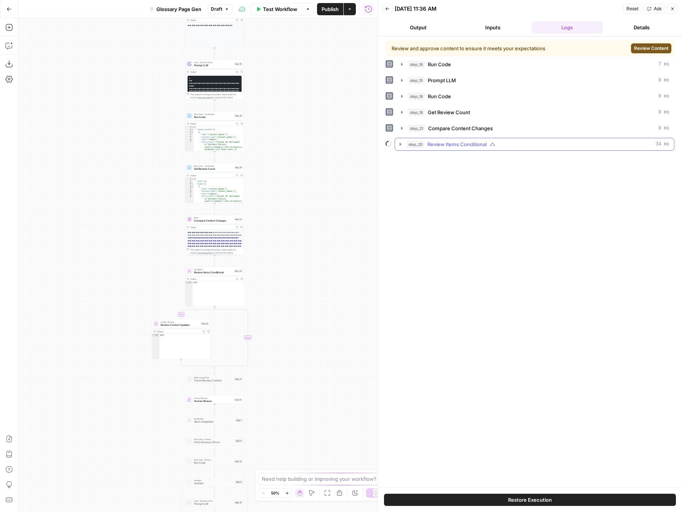
click at [402, 144] on icon "button" at bounding box center [401, 144] width 6 height 6
click at [414, 161] on icon "button" at bounding box center [416, 160] width 6 height 6
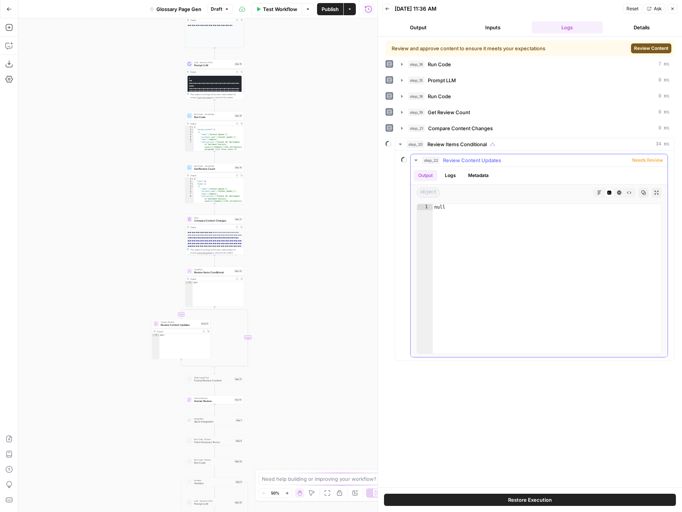
click at [447, 177] on button "Logs" at bounding box center [451, 175] width 20 height 11
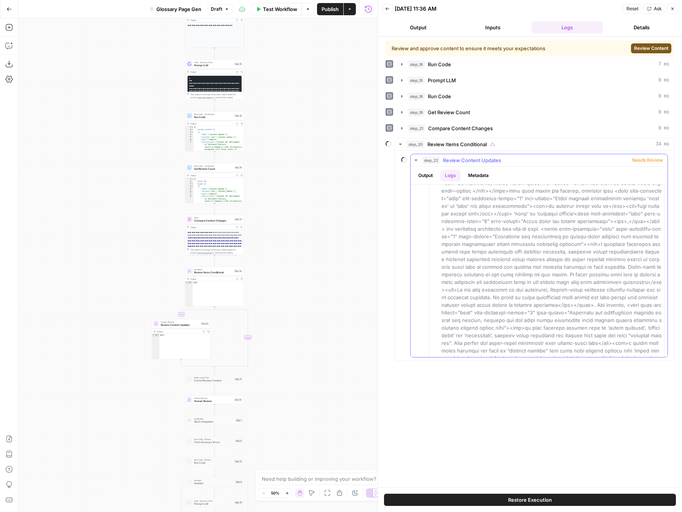
scroll to position [347, 0]
click at [562, 504] on button "Restore Execution" at bounding box center [530, 500] width 292 height 12
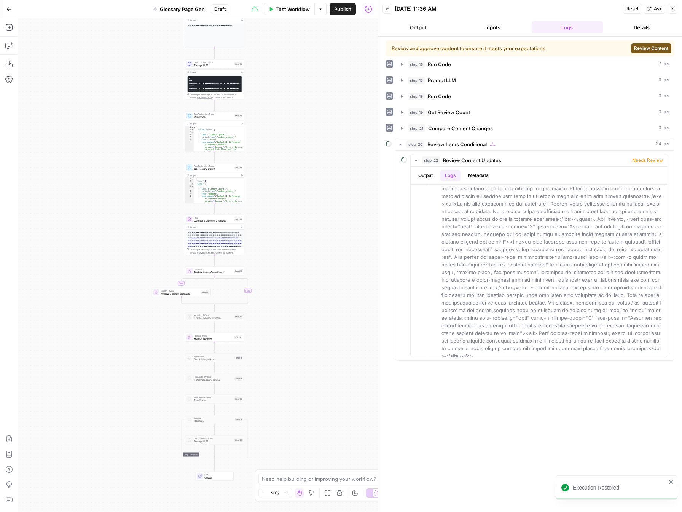
click at [642, 49] on span "Review Content" at bounding box center [651, 48] width 34 height 7
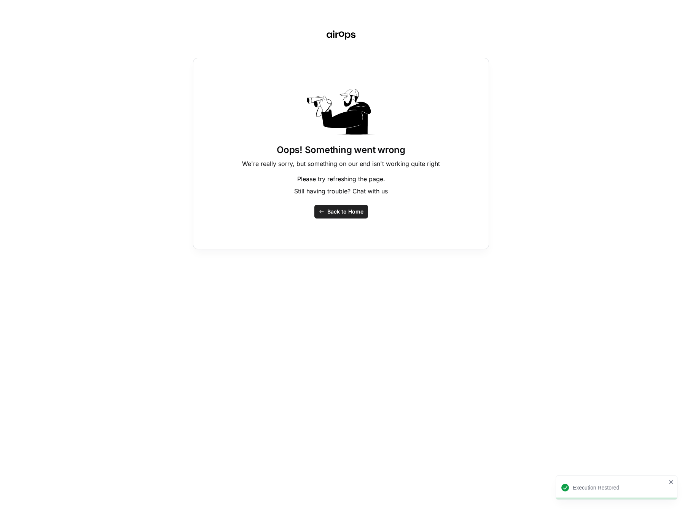
click at [363, 206] on button "Back to Home" at bounding box center [342, 212] width 54 height 14
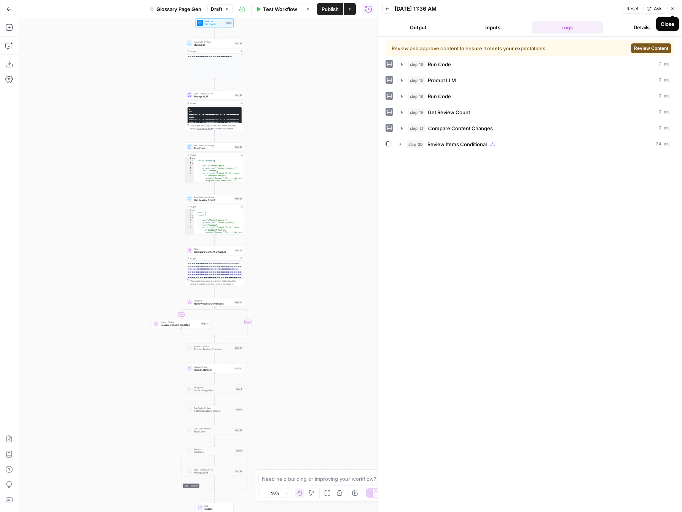
click at [674, 10] on icon "button" at bounding box center [673, 8] width 5 height 5
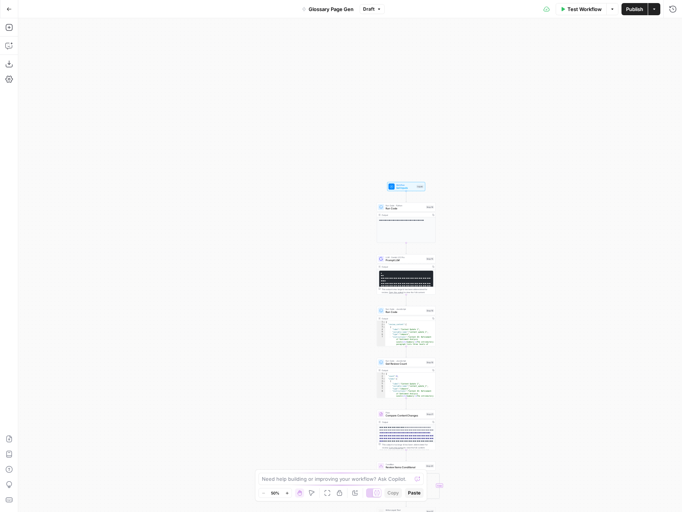
click at [637, 6] on span "Publish" at bounding box center [634, 9] width 17 height 8
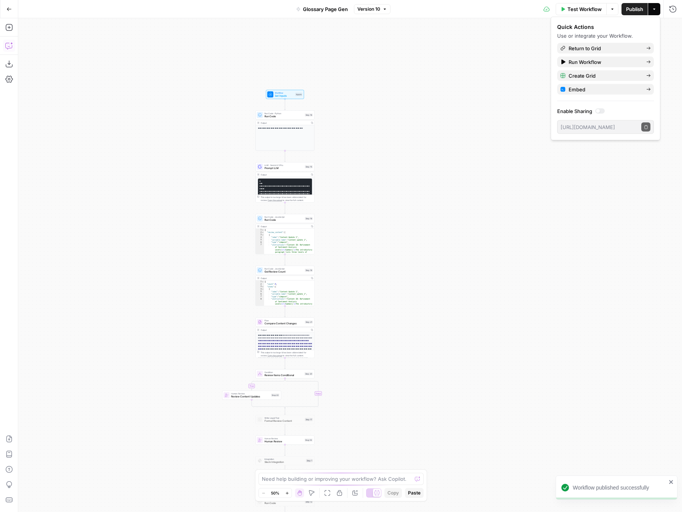
drag, startPoint x: 11, startPoint y: 40, endPoint x: 9, endPoint y: 44, distance: 4.8
click at [9, 44] on icon "button" at bounding box center [9, 46] width 8 height 8
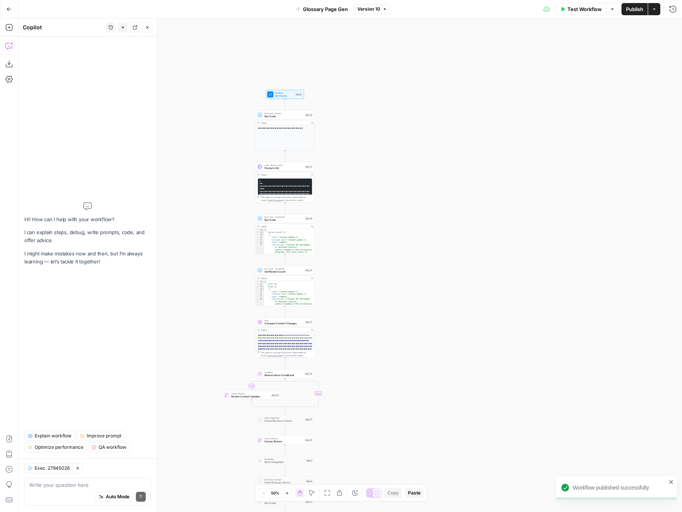
click at [107, 24] on button "History" at bounding box center [111, 27] width 10 height 10
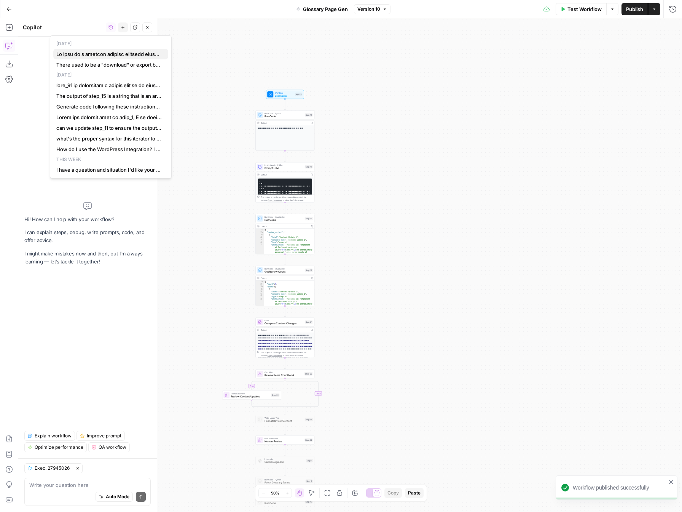
click at [109, 54] on span "button" at bounding box center [109, 54] width 106 height 8
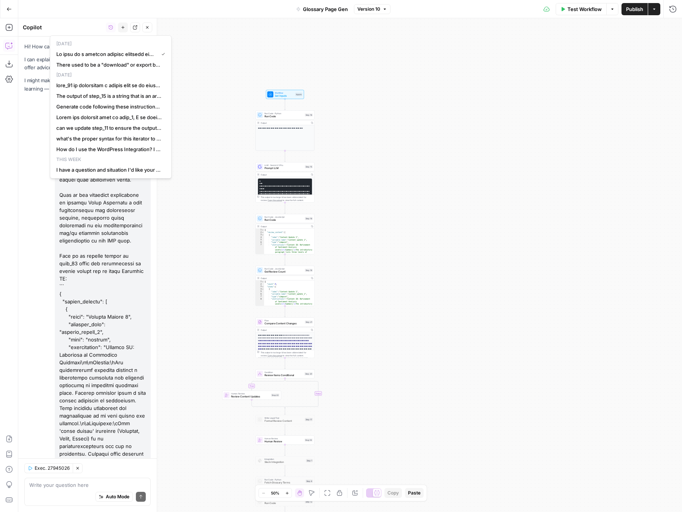
scroll to position [4040, 0]
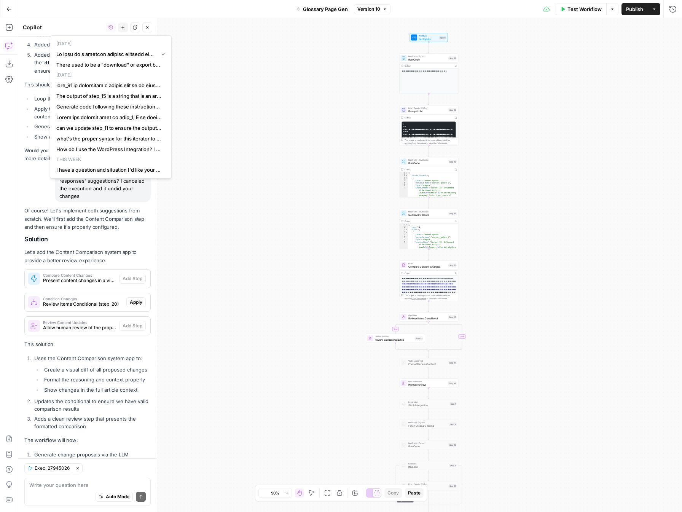
click at [102, 366] on li "Create a visual diff of all proposed changes" at bounding box center [96, 370] width 109 height 8
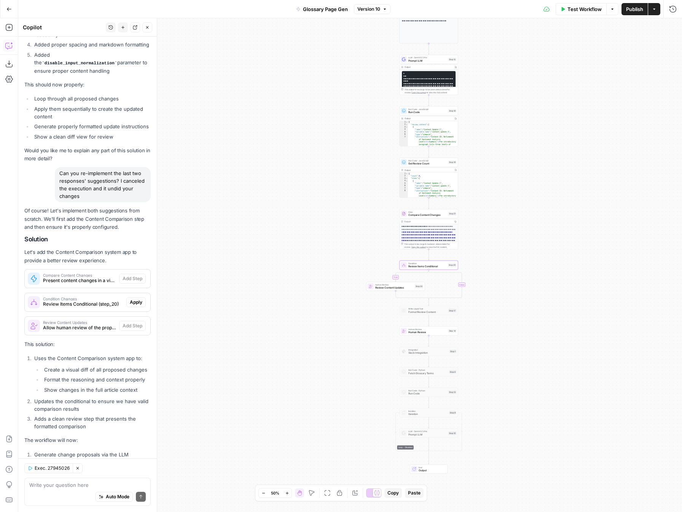
click at [89, 301] on span "Review Items Conditional (step_20)" at bounding box center [83, 304] width 80 height 7
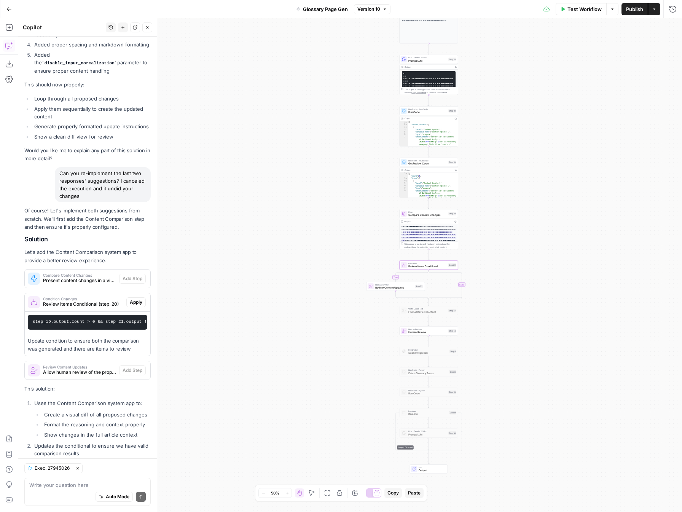
scroll to position [4085, 0]
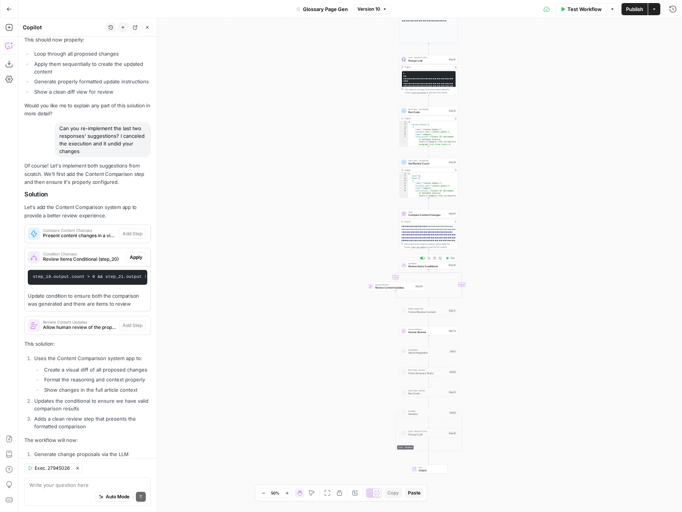
click at [436, 265] on span "Review Items Conditional" at bounding box center [428, 267] width 38 height 4
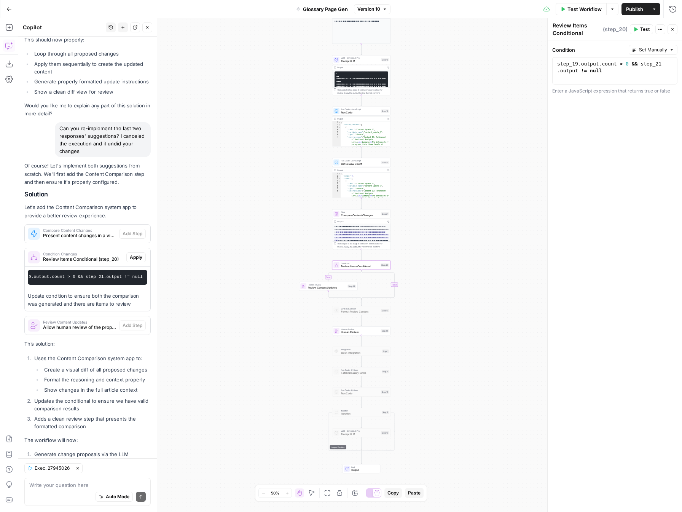
scroll to position [0, 21]
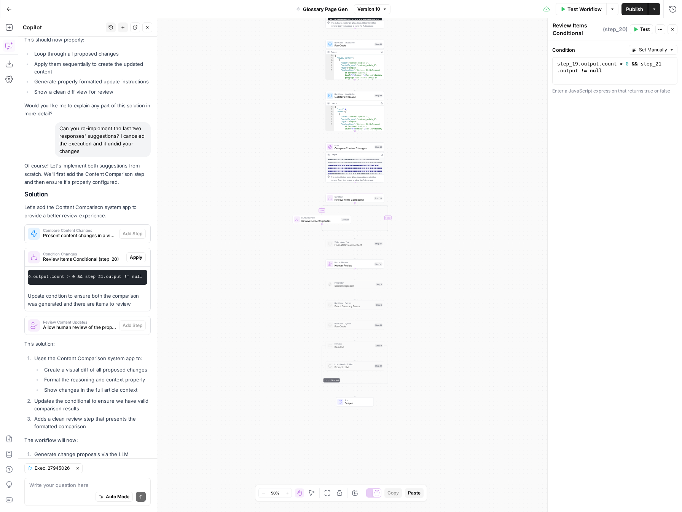
click at [369, 266] on span "Human Review" at bounding box center [354, 266] width 38 height 4
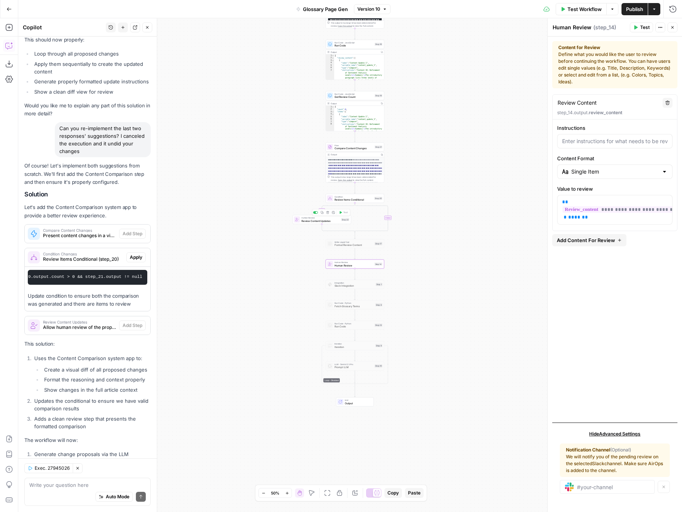
click at [330, 221] on span "Review Content Updates" at bounding box center [321, 221] width 38 height 4
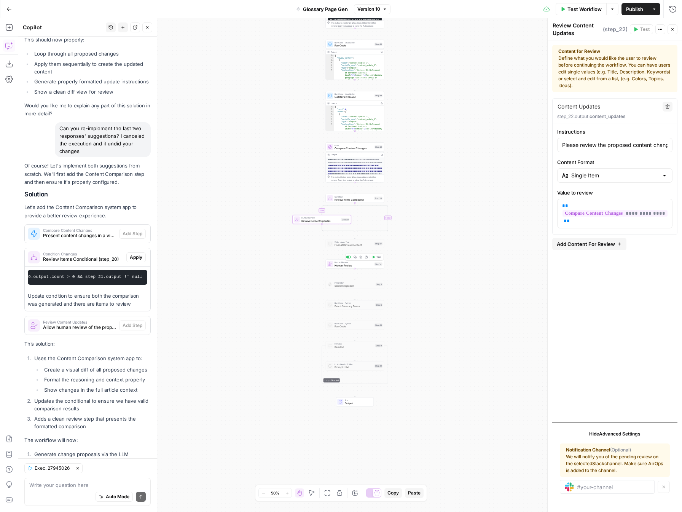
click at [347, 258] on div at bounding box center [349, 257] width 5 height 3
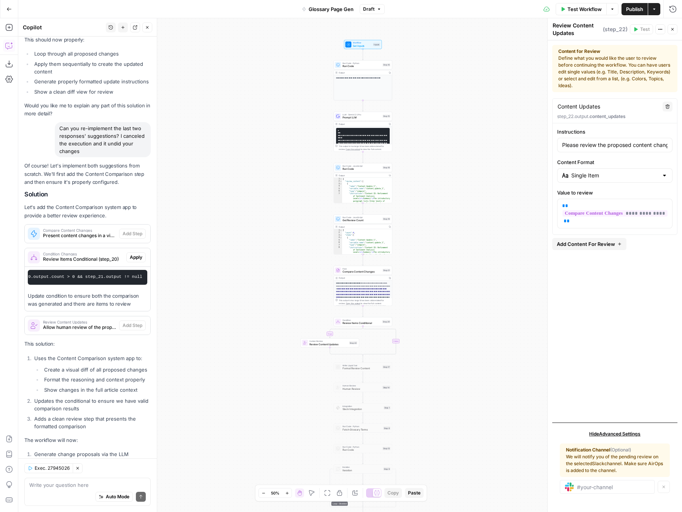
click at [480, 134] on div "**********" at bounding box center [350, 265] width 664 height 494
click at [577, 6] on span "Test Workflow" at bounding box center [585, 9] width 34 height 8
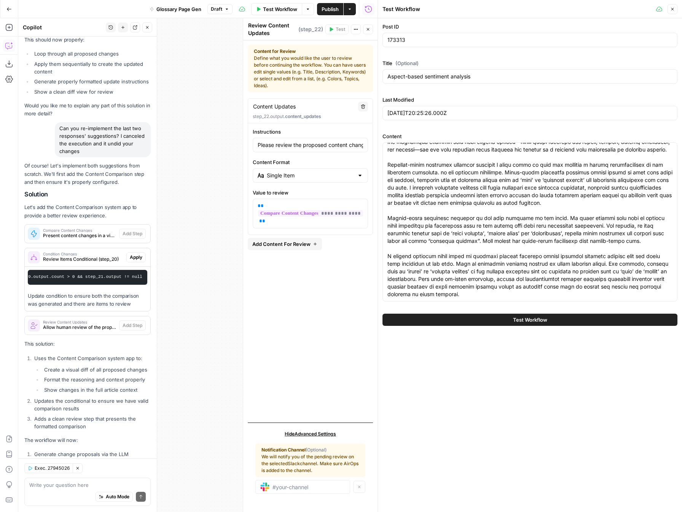
scroll to position [0, 0]
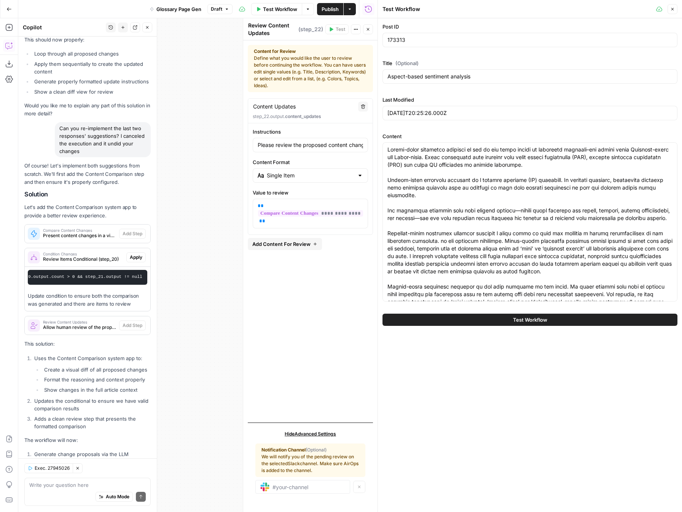
click at [368, 29] on icon "button" at bounding box center [368, 29] width 3 height 3
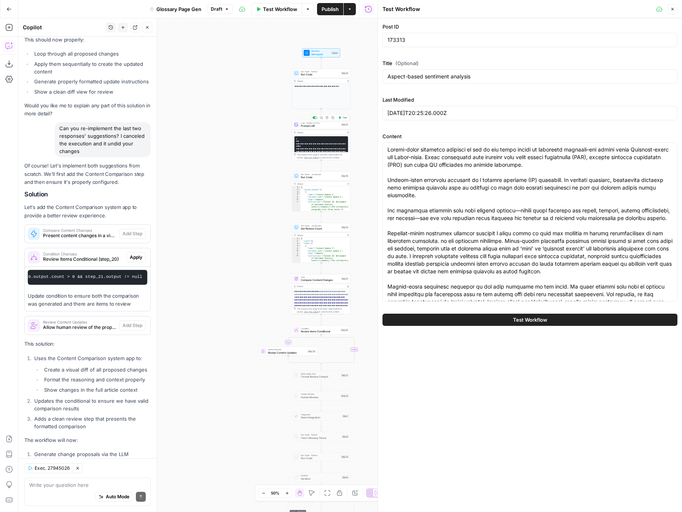
click at [313, 126] on span "Prompt LLM" at bounding box center [320, 126] width 38 height 4
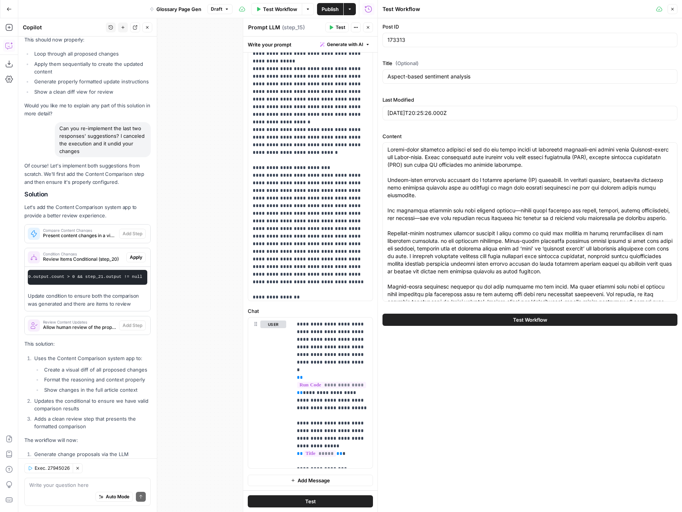
scroll to position [61, 0]
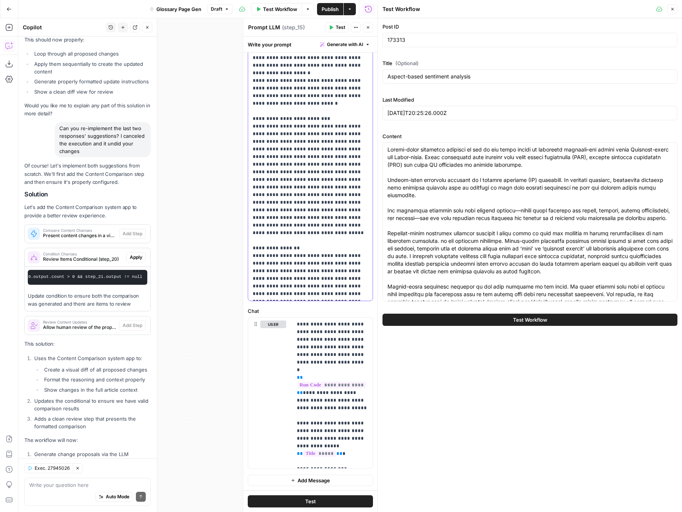
click at [330, 204] on p "**********" at bounding box center [310, 115] width 115 height 366
click at [253, 102] on p "**********" at bounding box center [310, 115] width 115 height 366
click at [271, 180] on p "**********" at bounding box center [310, 115] width 115 height 366
click at [299, 209] on p "**********" at bounding box center [310, 118] width 115 height 373
drag, startPoint x: 289, startPoint y: 217, endPoint x: 257, endPoint y: 217, distance: 32.0
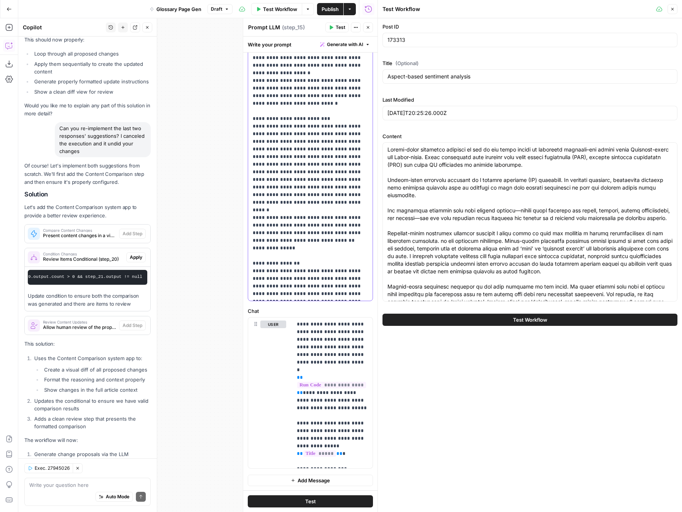
click at [257, 217] on p "**********" at bounding box center [310, 122] width 115 height 381
drag, startPoint x: 256, startPoint y: 218, endPoint x: 311, endPoint y: 219, distance: 54.8
click at [311, 219] on p "**********" at bounding box center [310, 122] width 115 height 381
drag, startPoint x: 302, startPoint y: 232, endPoint x: 250, endPoint y: 230, distance: 51.8
click at [250, 230] on div "**********" at bounding box center [310, 145] width 125 height 310
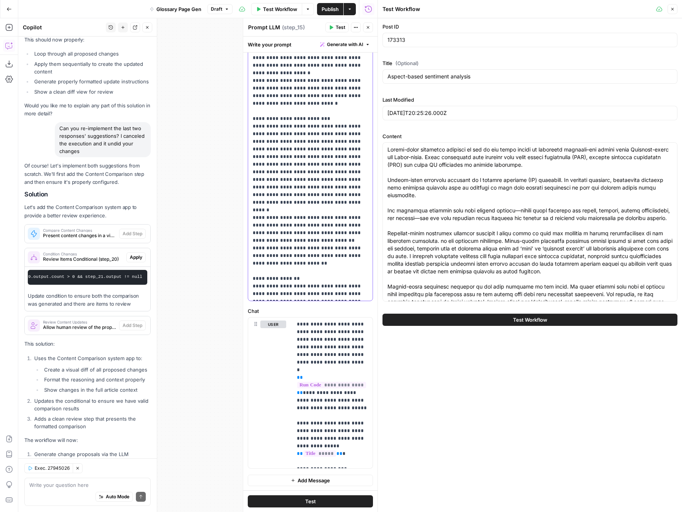
click at [350, 224] on p "**********" at bounding box center [310, 130] width 115 height 396
drag, startPoint x: 291, startPoint y: 248, endPoint x: 251, endPoint y: 235, distance: 42.1
click at [251, 235] on div "**********" at bounding box center [310, 145] width 125 height 310
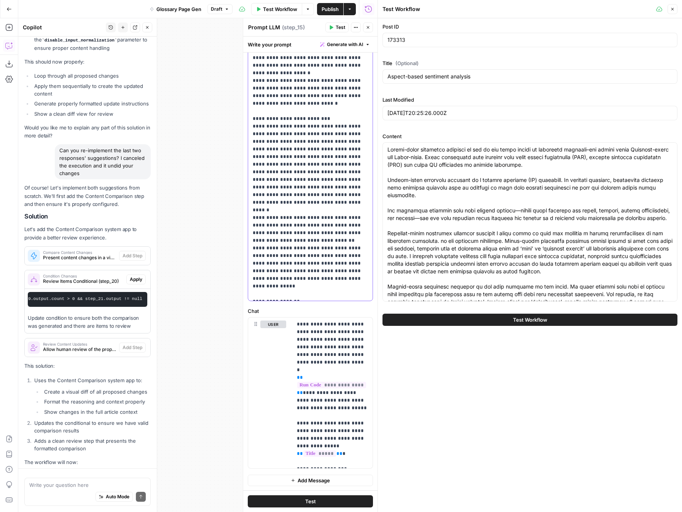
scroll to position [4085, 0]
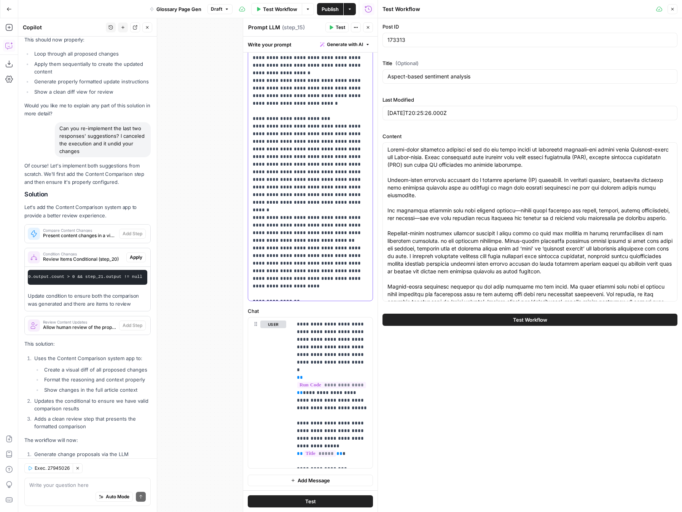
click at [253, 248] on p "**********" at bounding box center [310, 137] width 115 height 411
click at [281, 248] on p "**********" at bounding box center [310, 141] width 115 height 419
click at [293, 255] on p "**********" at bounding box center [310, 141] width 115 height 419
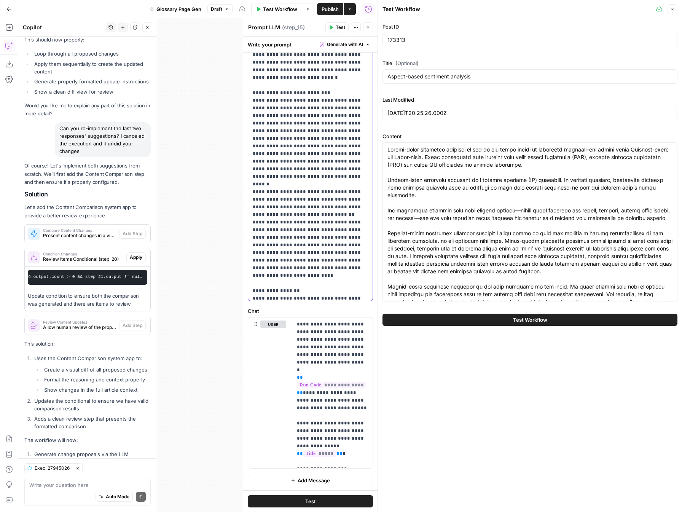
scroll to position [122, 0]
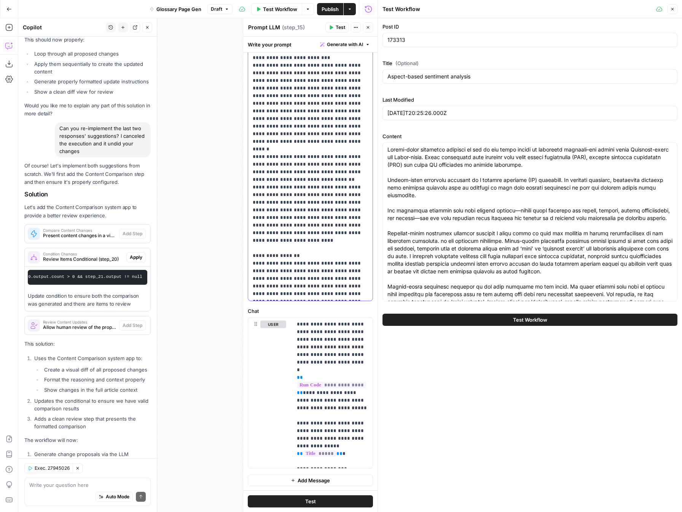
drag, startPoint x: 318, startPoint y: 292, endPoint x: 338, endPoint y: 227, distance: 68.4
click at [338, 227] on p "**********" at bounding box center [310, 84] width 115 height 426
click at [319, 178] on p "**********" at bounding box center [310, 84] width 115 height 426
click at [254, 201] on p "**********" at bounding box center [310, 92] width 115 height 442
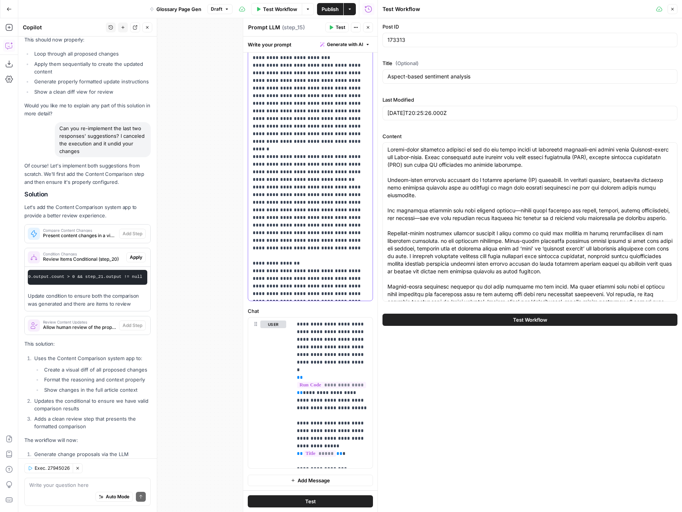
click at [265, 209] on p "**********" at bounding box center [310, 92] width 115 height 442
click at [301, 211] on p "**********" at bounding box center [310, 95] width 115 height 449
click at [315, 205] on p "**********" at bounding box center [310, 95] width 115 height 449
click at [294, 211] on p "**********" at bounding box center [310, 95] width 115 height 449
click at [303, 227] on p "**********" at bounding box center [310, 95] width 115 height 449
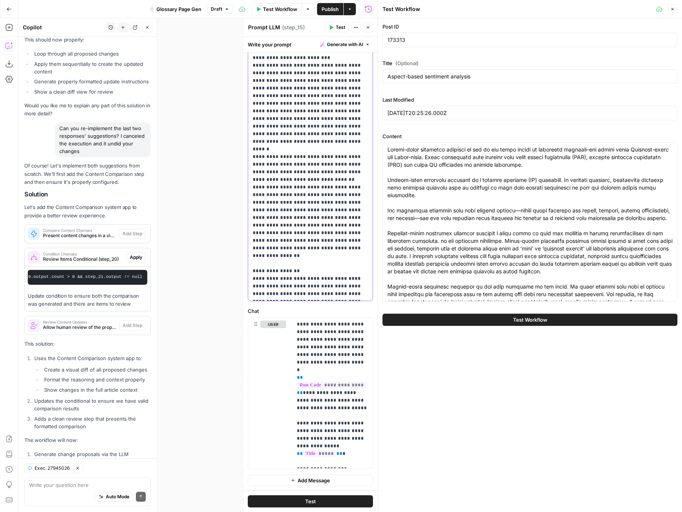
scroll to position [145, 0]
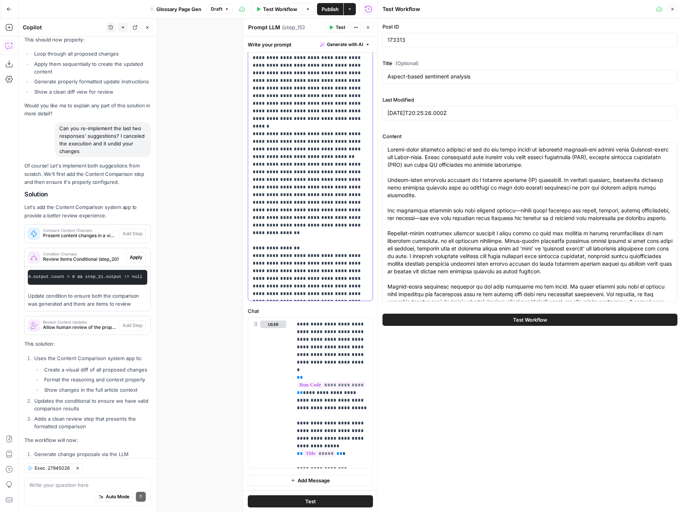
drag, startPoint x: 326, startPoint y: 264, endPoint x: 252, endPoint y: 227, distance: 83.4
click at [252, 227] on div "**********" at bounding box center [310, 145] width 125 height 310
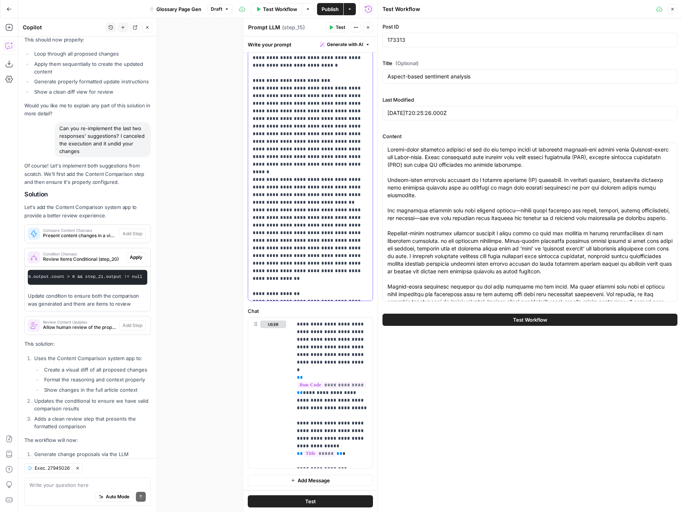
drag, startPoint x: 339, startPoint y: 294, endPoint x: 250, endPoint y: 270, distance: 92.4
click at [250, 270] on div "**********" at bounding box center [310, 145] width 125 height 310
click at [356, 293] on p "**********" at bounding box center [310, 96] width 115 height 404
drag, startPoint x: 339, startPoint y: 295, endPoint x: 250, endPoint y: 274, distance: 90.7
click at [250, 274] on div "**********" at bounding box center [310, 145] width 125 height 310
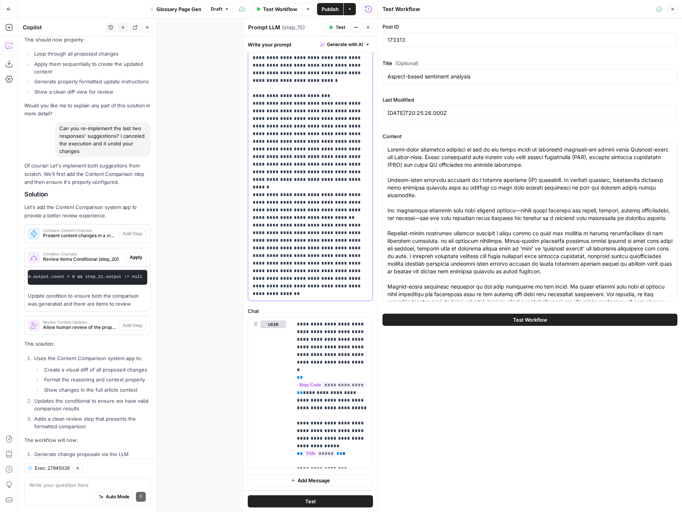
scroll to position [92, 0]
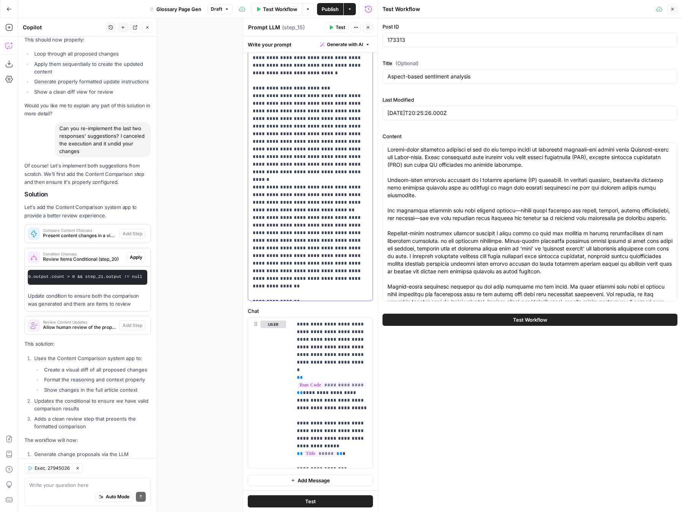
click at [344, 280] on p "**********" at bounding box center [310, 100] width 115 height 396
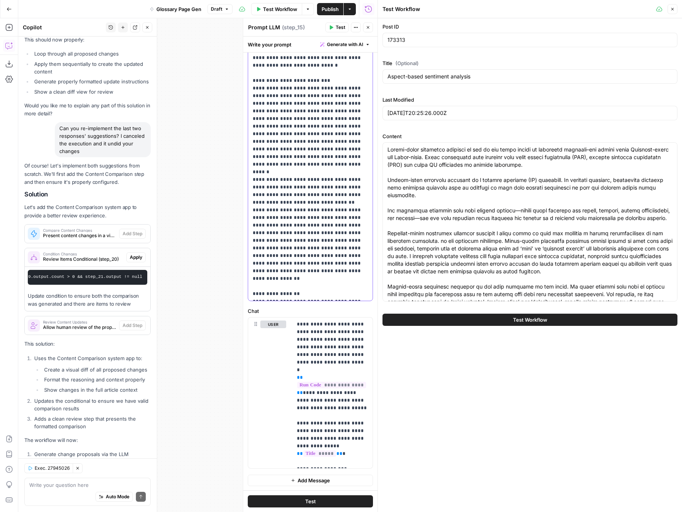
click at [344, 294] on p "**********" at bounding box center [310, 96] width 115 height 404
drag, startPoint x: 344, startPoint y: 294, endPoint x: 264, endPoint y: 294, distance: 80.3
click at [264, 294] on p "**********" at bounding box center [310, 96] width 115 height 404
drag, startPoint x: 354, startPoint y: 288, endPoint x: 354, endPoint y: 296, distance: 8.4
click at [354, 296] on p "**********" at bounding box center [310, 96] width 115 height 404
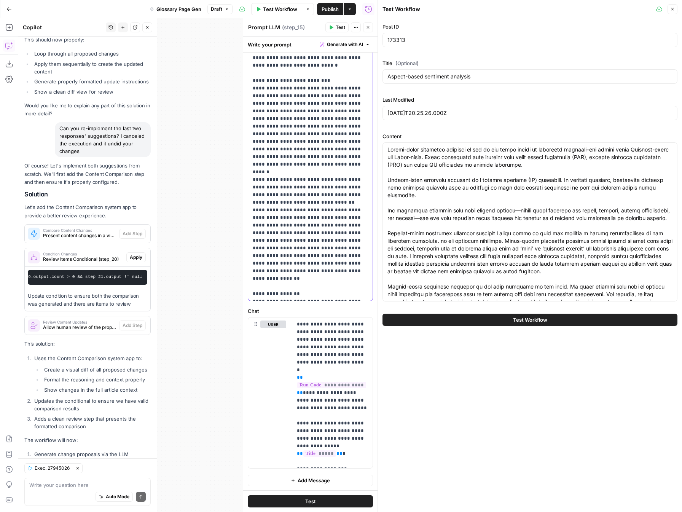
drag, startPoint x: 311, startPoint y: 293, endPoint x: 350, endPoint y: 300, distance: 39.9
click at [350, 300] on div "**********" at bounding box center [310, 145] width 125 height 311
drag, startPoint x: 351, startPoint y: 295, endPoint x: 310, endPoint y: 294, distance: 40.8
click at [310, 294] on p "**********" at bounding box center [310, 96] width 115 height 404
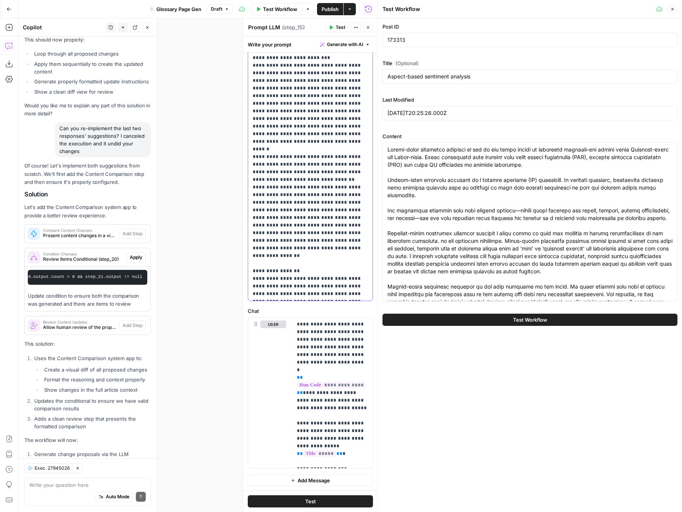
scroll to position [130, 0]
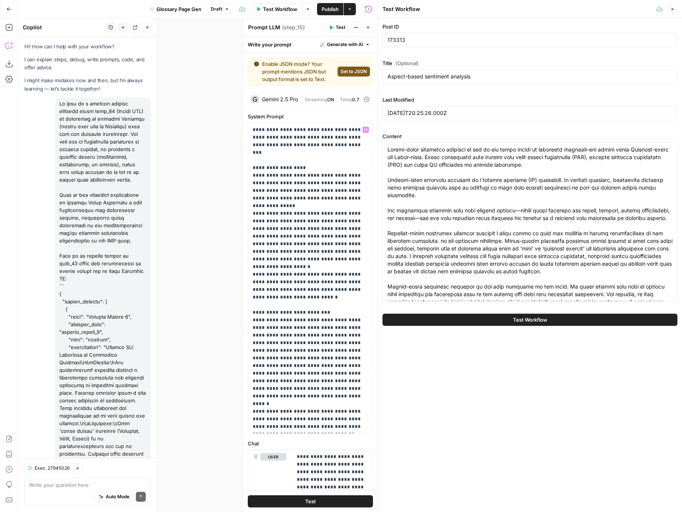
scroll to position [130, 0]
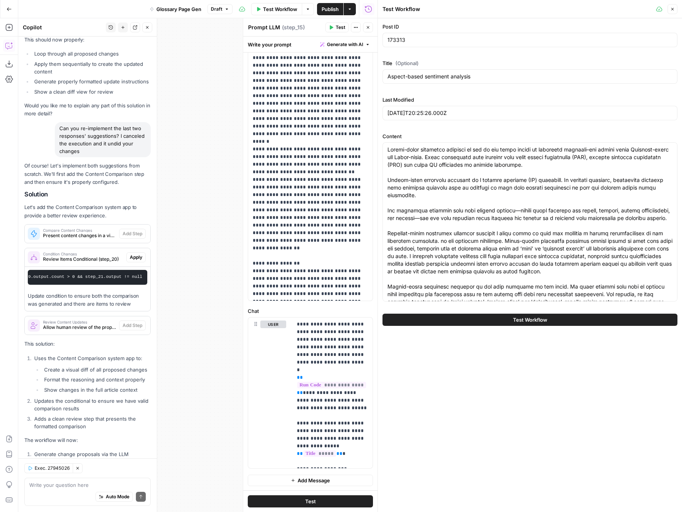
drag, startPoint x: 334, startPoint y: 295, endPoint x: 337, endPoint y: 287, distance: 8.2
click at [337, 287] on p "**********" at bounding box center [310, 81] width 115 height 434
click at [328, 9] on span "Publish" at bounding box center [330, 9] width 17 height 8
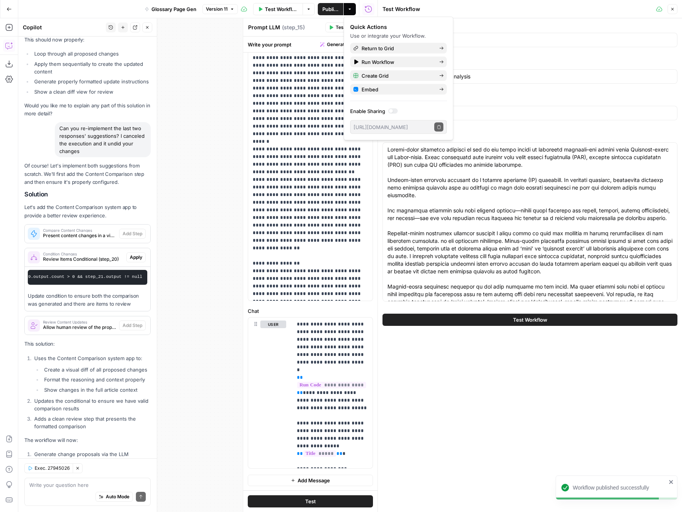
click at [201, 75] on div "**********" at bounding box center [197, 265] width 359 height 494
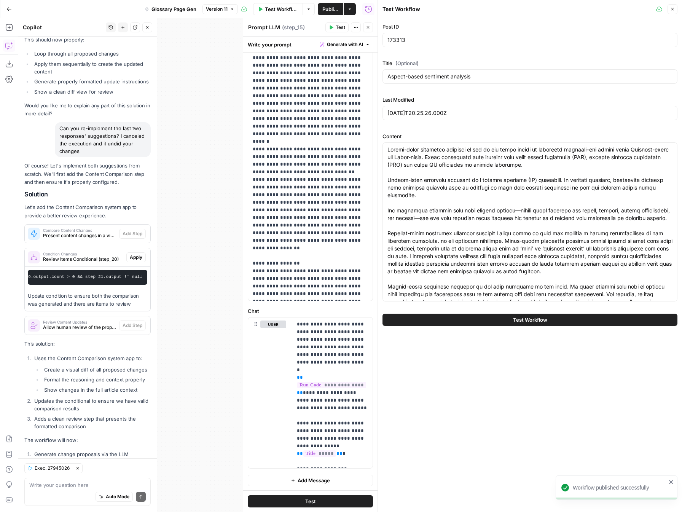
click at [366, 28] on icon "button" at bounding box center [368, 27] width 5 height 5
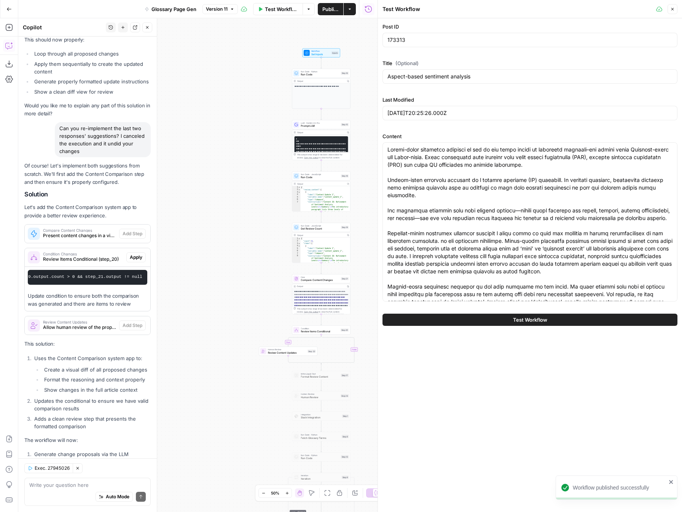
click at [543, 321] on span "Test Workflow" at bounding box center [530, 320] width 34 height 8
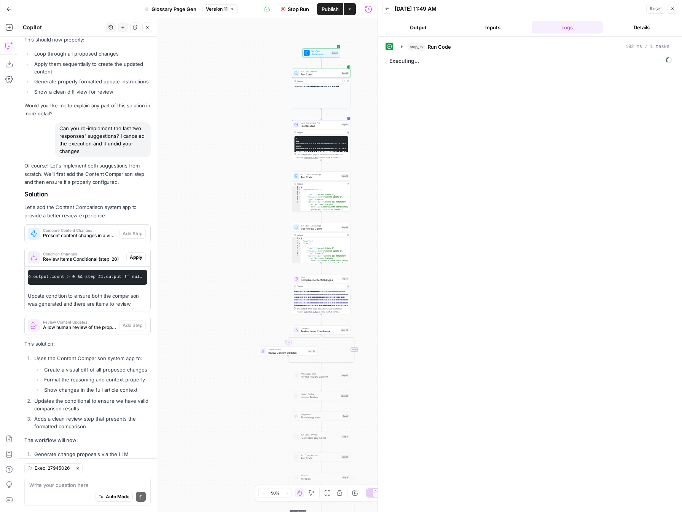
click at [417, 24] on button "Output" at bounding box center [419, 27] width 72 height 12
click at [6, 23] on button "Add Steps" at bounding box center [9, 27] width 12 height 12
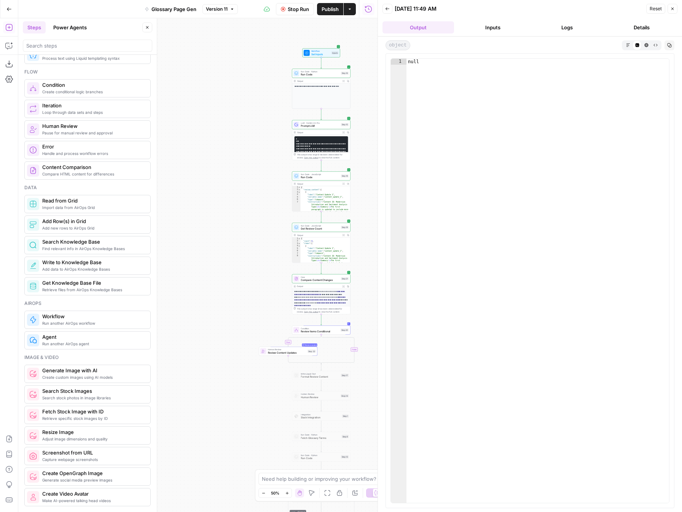
click at [569, 30] on button "Logs" at bounding box center [568, 27] width 72 height 12
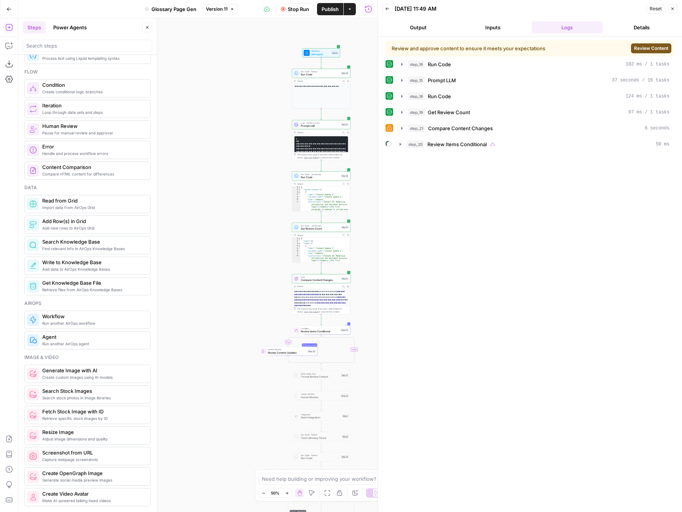
click at [653, 43] on div "Review and approve content to ensure it meets your expectations Review Content" at bounding box center [530, 48] width 289 height 16
click at [653, 45] on span "Review Content" at bounding box center [651, 48] width 34 height 7
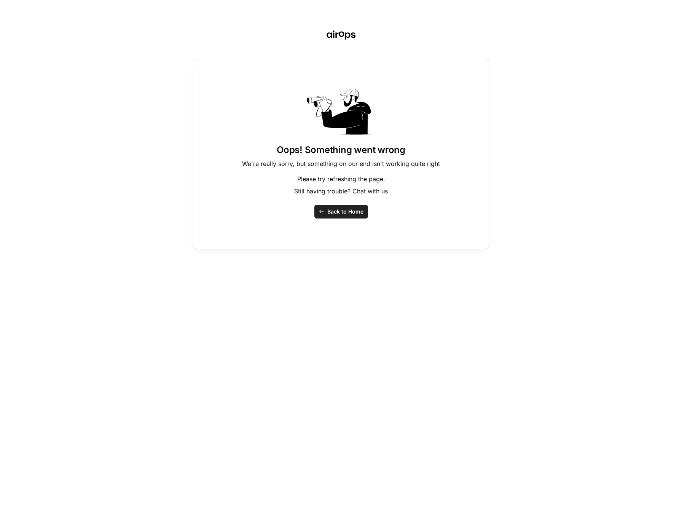
click at [355, 212] on span "Back to Home" at bounding box center [345, 212] width 36 height 8
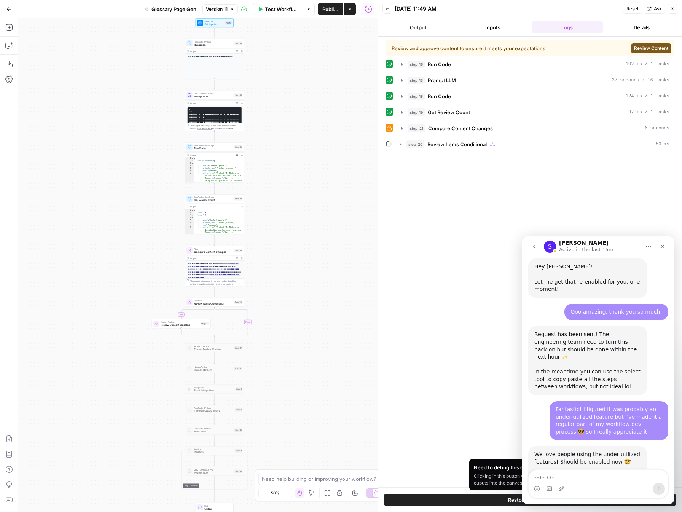
scroll to position [1018, 0]
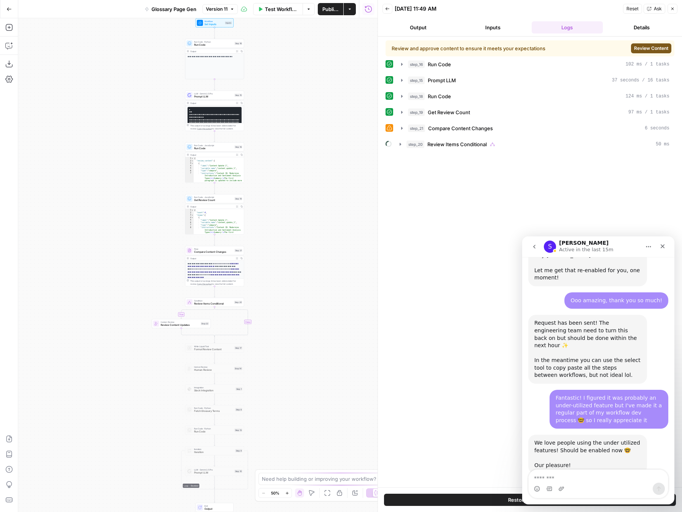
click at [459, 500] on button "Restore Execution" at bounding box center [530, 500] width 292 height 12
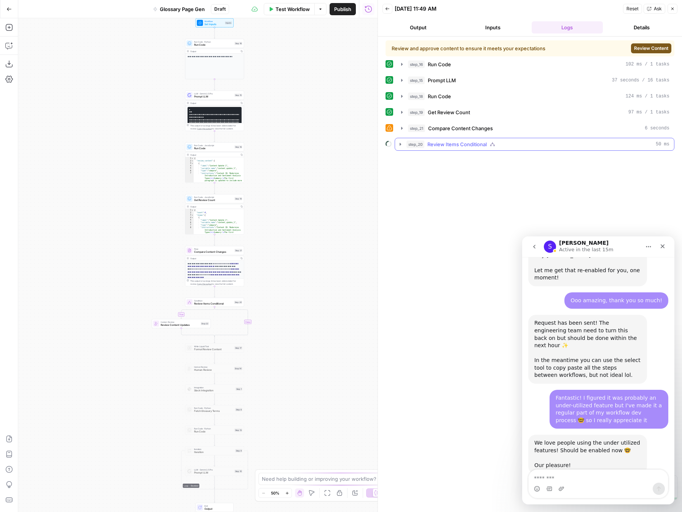
click at [402, 141] on icon "button" at bounding box center [401, 144] width 6 height 6
click at [417, 159] on icon "button" at bounding box center [416, 160] width 6 height 6
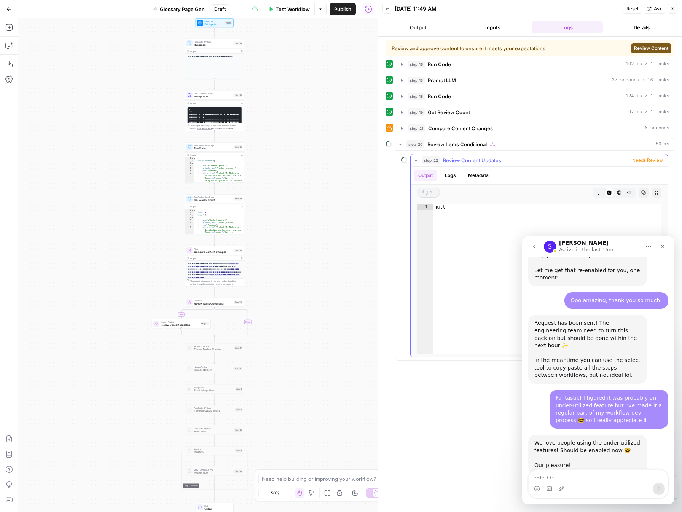
click at [457, 174] on button "Logs" at bounding box center [451, 175] width 20 height 11
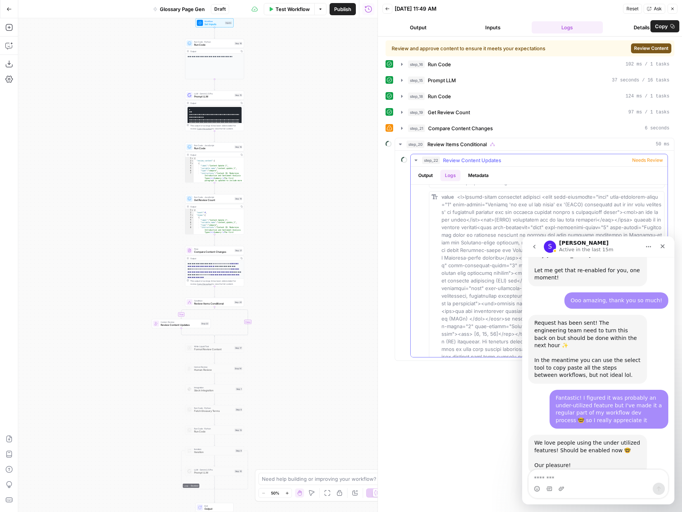
scroll to position [400, 0]
click at [11, 46] on icon "button" at bounding box center [9, 46] width 8 height 8
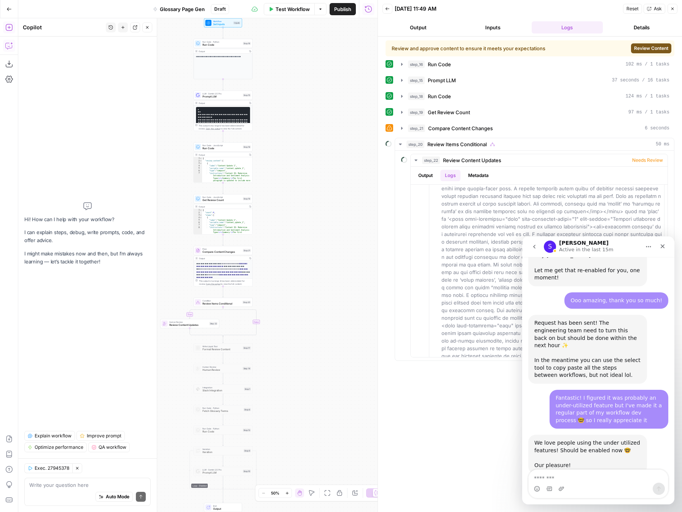
click at [110, 24] on button "History" at bounding box center [111, 27] width 10 height 10
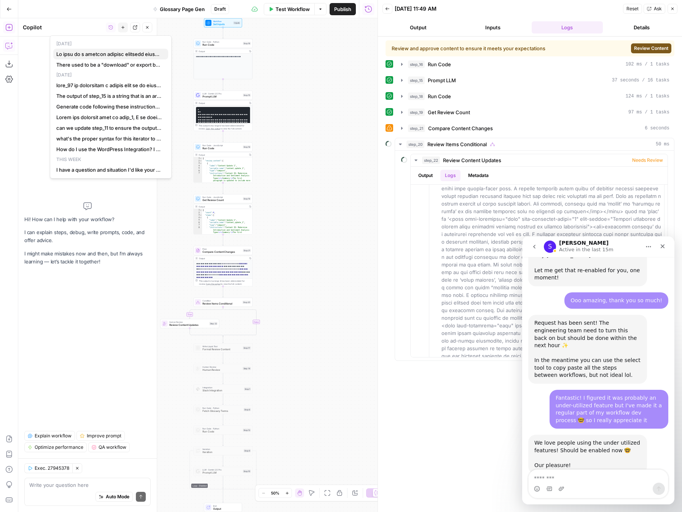
click at [108, 53] on span "button" at bounding box center [109, 54] width 106 height 8
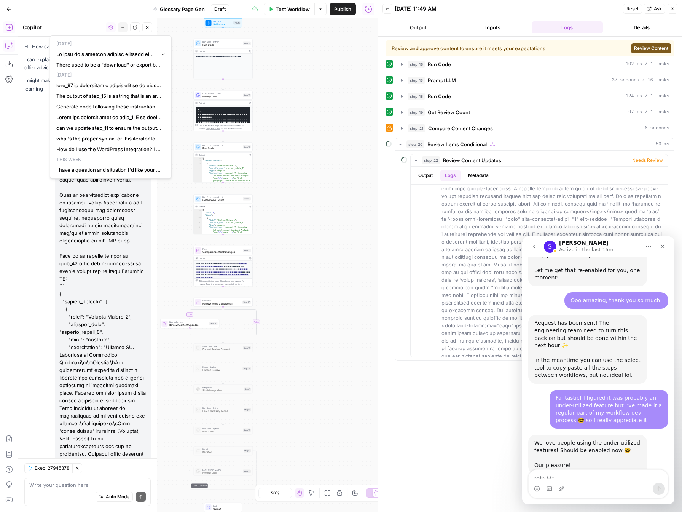
scroll to position [4040, 0]
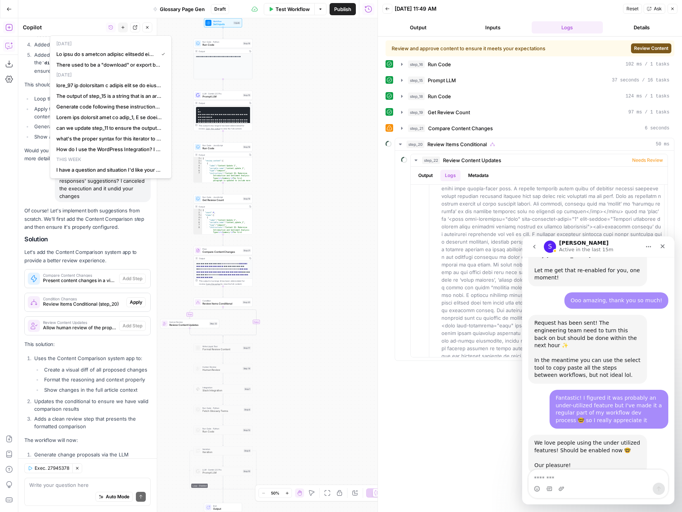
click at [88, 367] on div "Of course! Let's implement both suggestions from scratch. We'll first add the C…" at bounding box center [87, 362] width 126 height 311
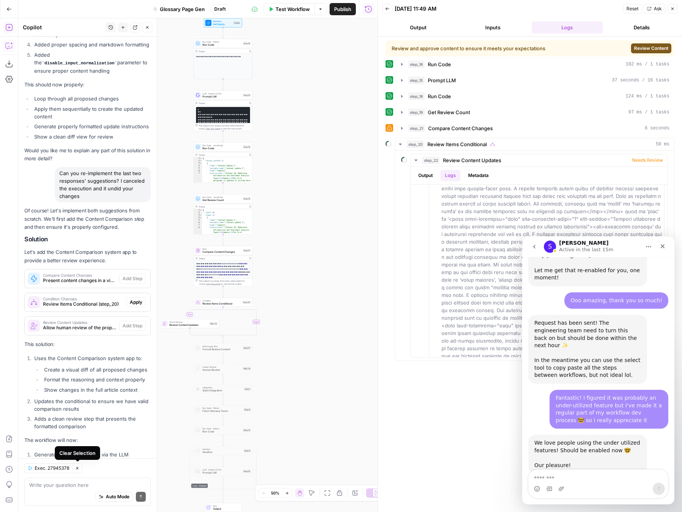
click at [75, 471] on button "Clear Selection" at bounding box center [77, 468] width 10 height 10
click at [56, 486] on textarea at bounding box center [87, 485] width 117 height 8
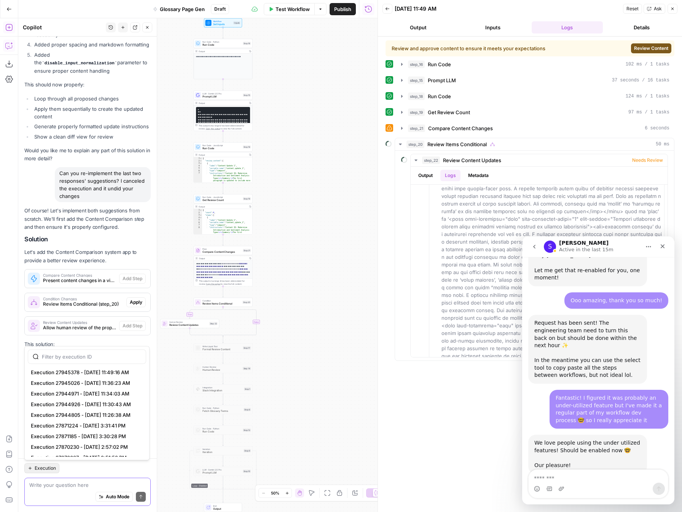
click at [50, 468] on span "Execution" at bounding box center [45, 468] width 21 height 7
click at [85, 371] on span "Execution 27945378 - [DATE] 11:49:16 AM" at bounding box center [85, 373] width 109 height 8
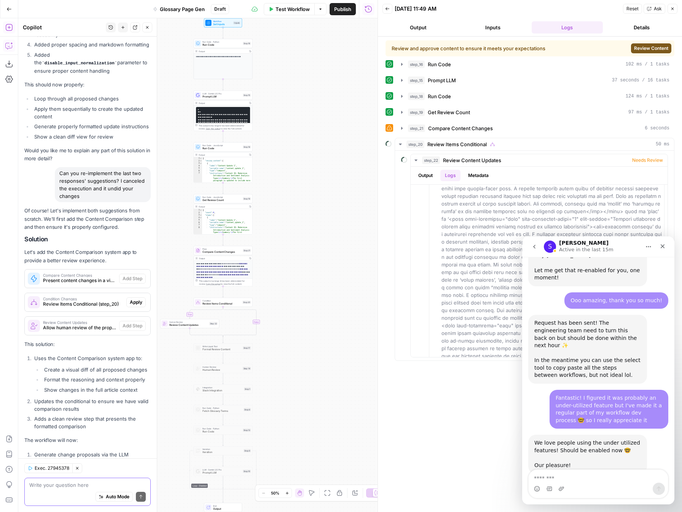
click at [67, 488] on textarea at bounding box center [87, 485] width 117 height 8
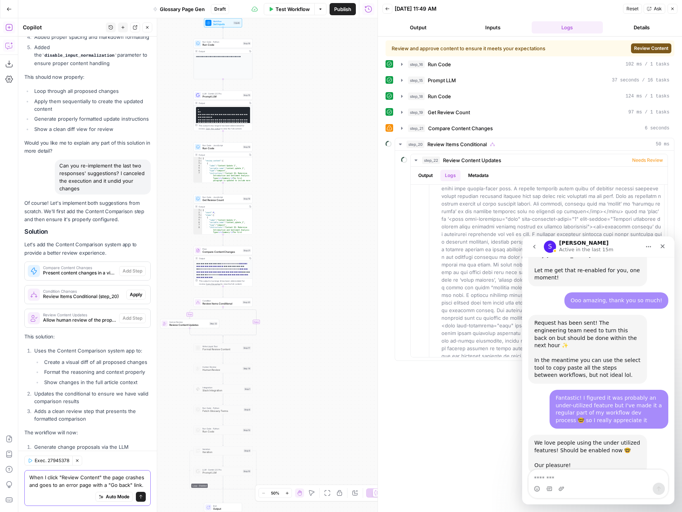
scroll to position [4055, 0]
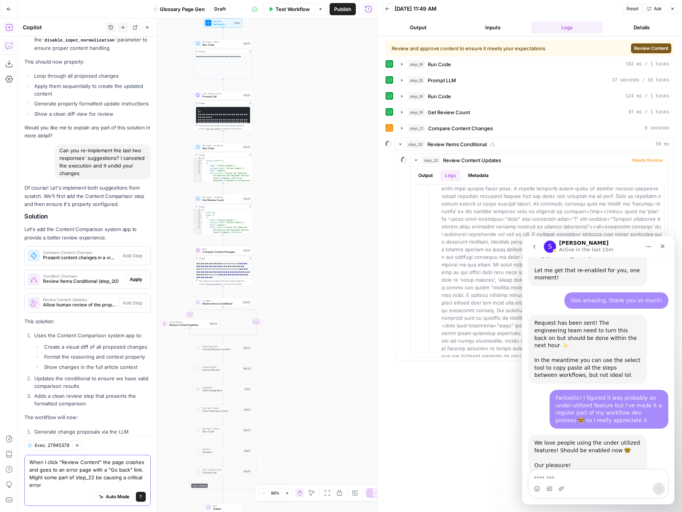
type textarea "When I click "Review Content" the page crashes and goes to an error page with a…"
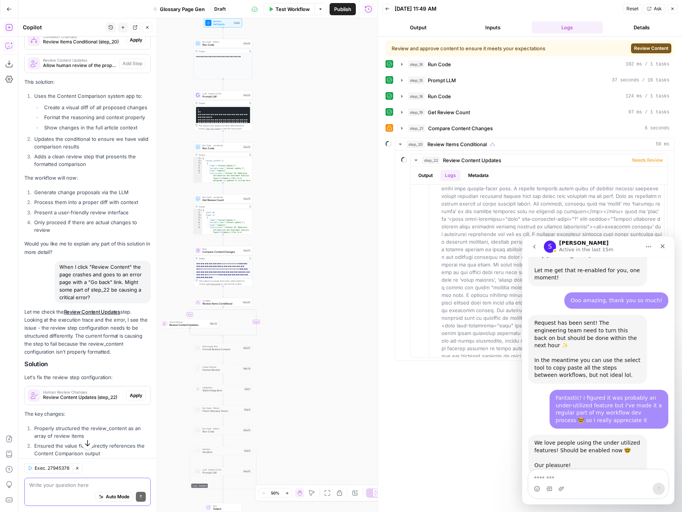
scroll to position [4303, 0]
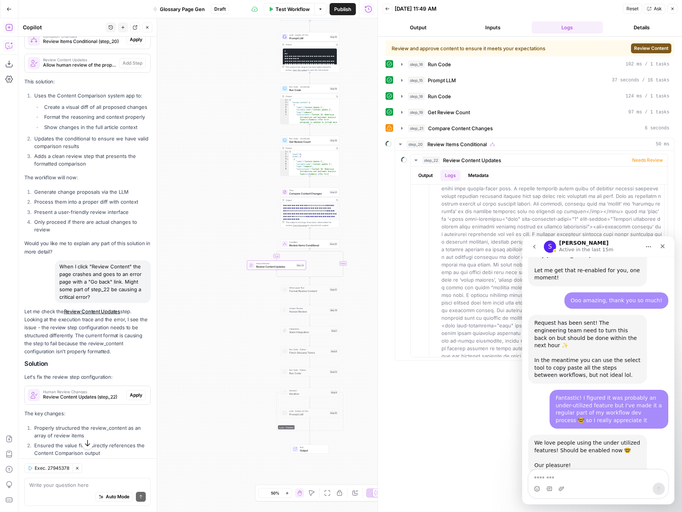
click at [141, 392] on span "Apply" at bounding box center [136, 395] width 13 height 7
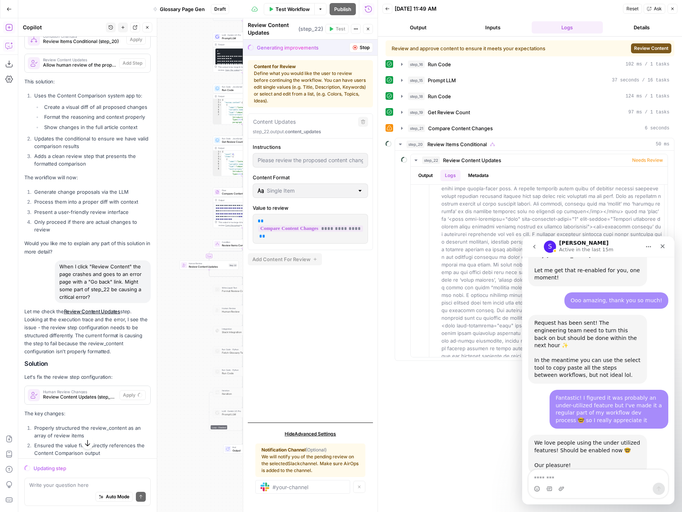
click at [673, 10] on icon "button" at bounding box center [673, 8] width 5 height 5
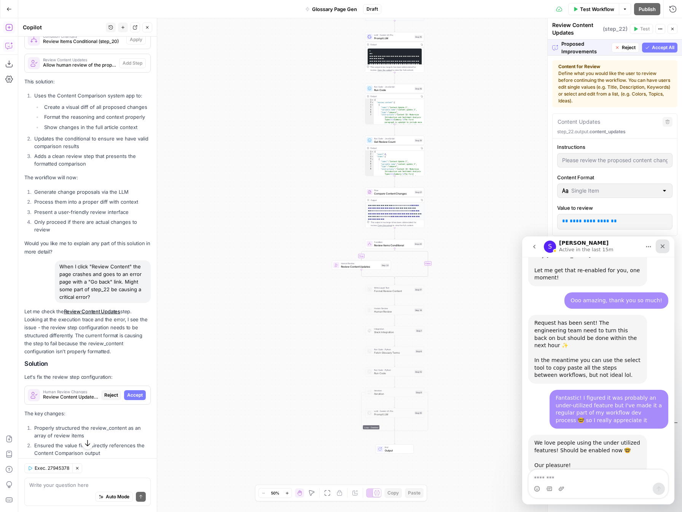
click at [665, 246] on icon "Close" at bounding box center [663, 246] width 6 height 6
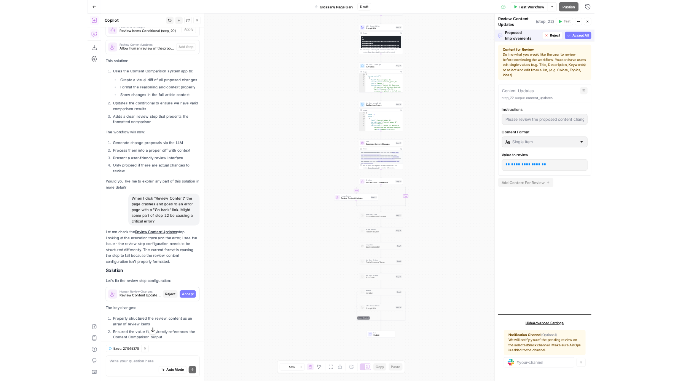
scroll to position [1018, 0]
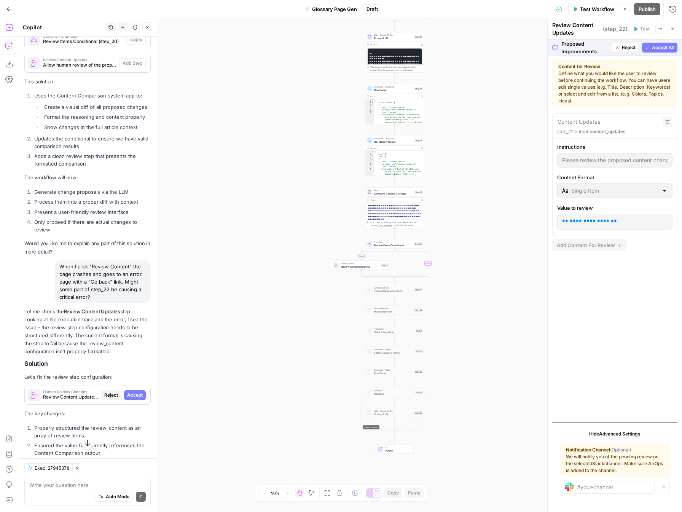
click at [663, 50] on span "Accept All" at bounding box center [663, 47] width 22 height 7
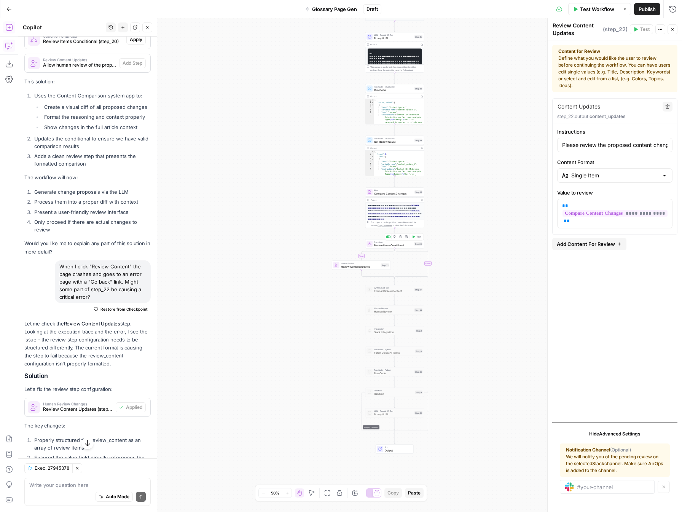
click at [420, 236] on span "Test" at bounding box center [419, 236] width 5 height 3
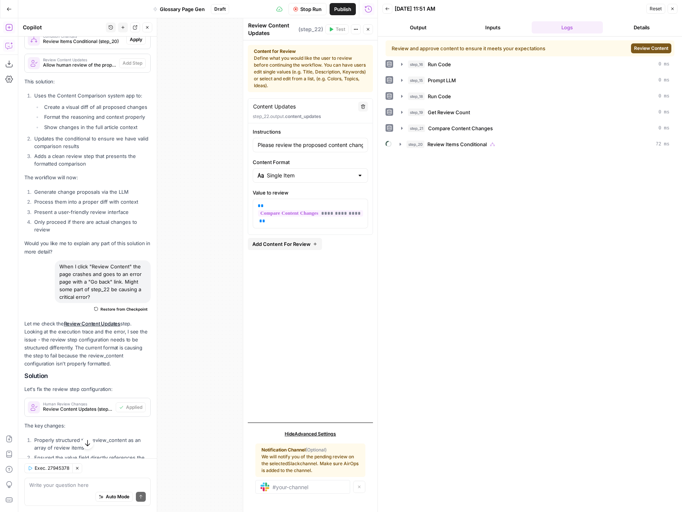
click at [660, 45] on span "Review Content" at bounding box center [651, 48] width 34 height 7
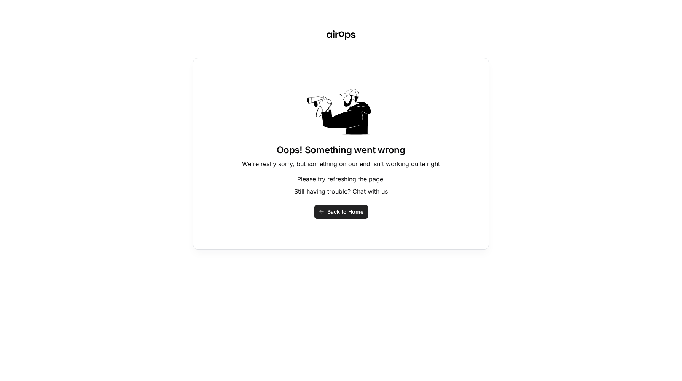
click at [158, 114] on div "Oops! Something went wrong We're really sorry, but something on our end isn't w…" at bounding box center [341, 190] width 682 height 381
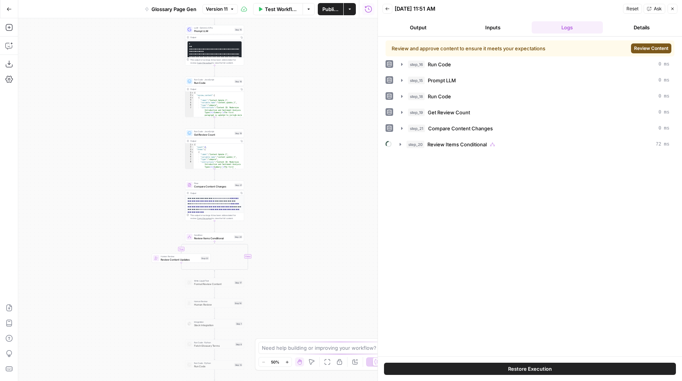
click at [465, 367] on button "Restore Execution" at bounding box center [530, 369] width 292 height 12
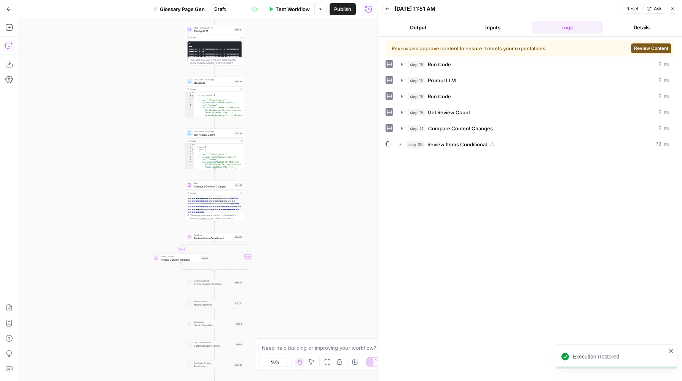
click at [9, 46] on icon "button" at bounding box center [9, 46] width 8 height 8
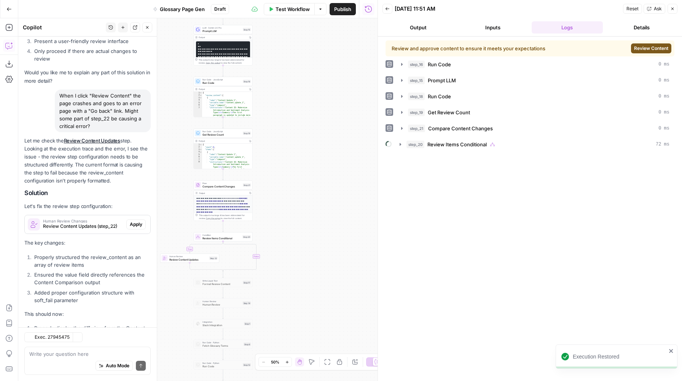
scroll to position [4484, 0]
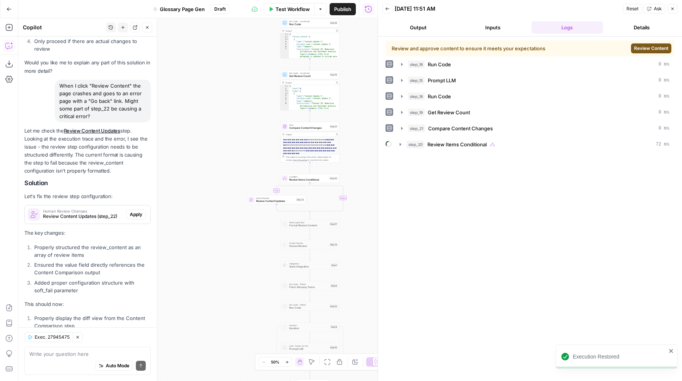
click at [75, 358] on div "Auto Mode Send" at bounding box center [87, 366] width 117 height 17
click at [56, 357] on textarea at bounding box center [87, 354] width 117 height 8
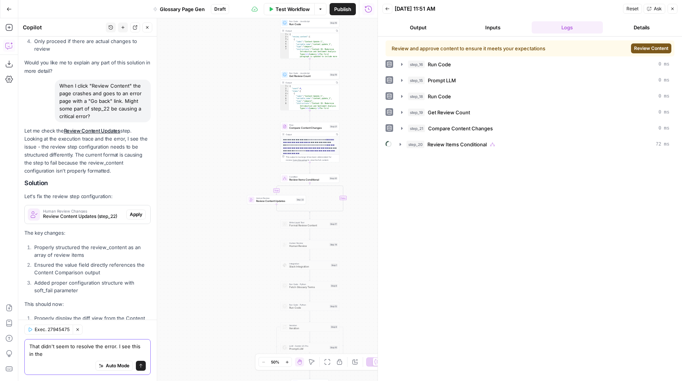
scroll to position [4491, 0]
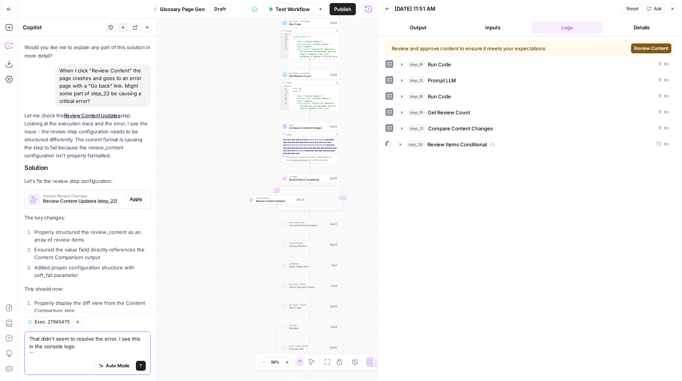
paste textarea "hook.js:608 NotFoundError: Failed to execute 'insertBefore' on 'Node': The node…"
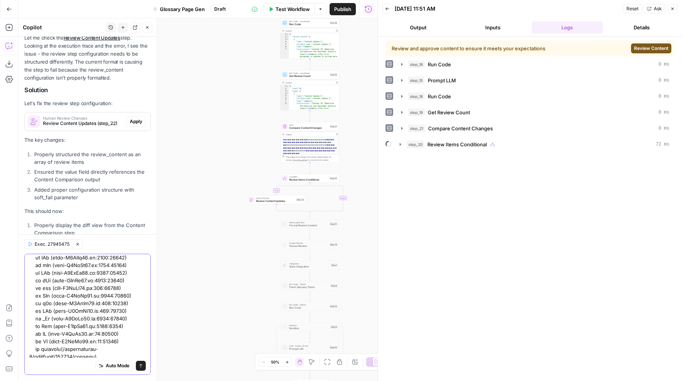
scroll to position [1199, 0]
type textarea "That didn't seem to resolve the error. I see this in the console logs: ``` hook…"
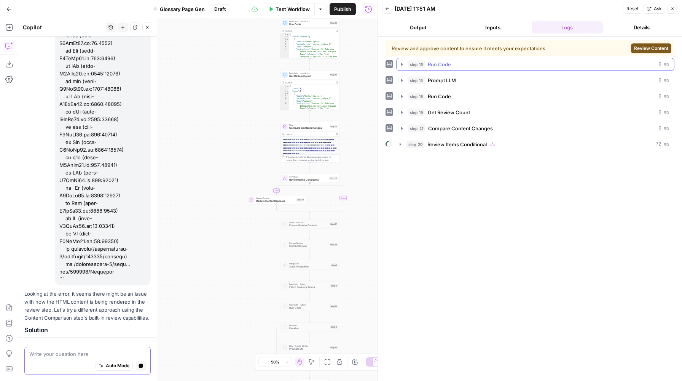
scroll to position [7028, 0]
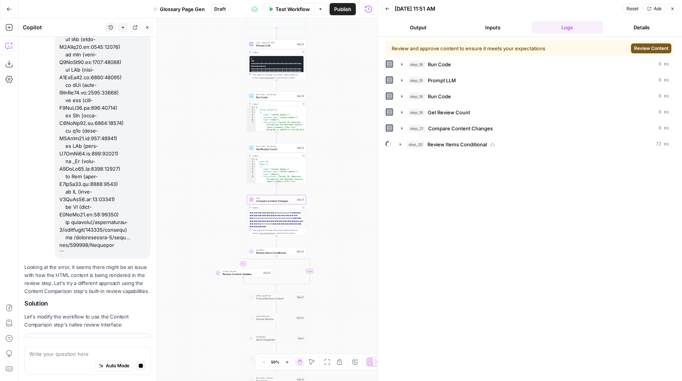
click at [89, 345] on span "Compare Content Changes (step_21)" at bounding box center [93, 349] width 100 height 8
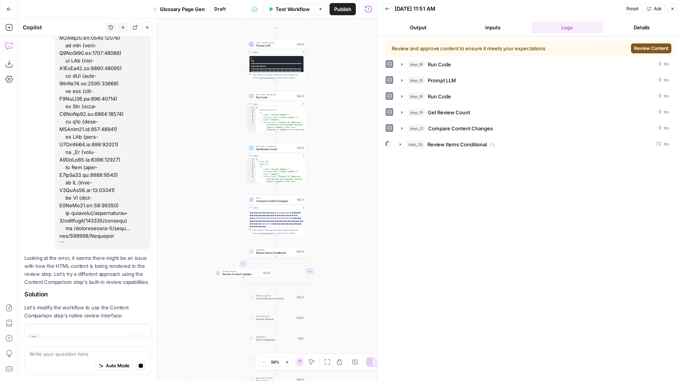
click at [673, 5] on button "Close" at bounding box center [673, 9] width 10 height 10
click at [673, 5] on div "Back 08/22/25 at 11:51 AM Reset Ask Close" at bounding box center [530, 8] width 295 height 11
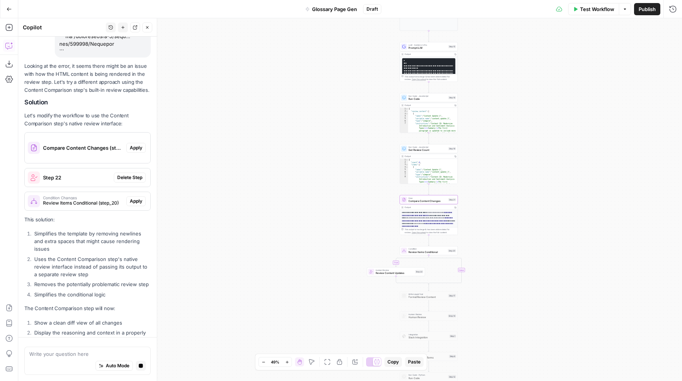
click at [64, 133] on div "Compare Content Changes (step_21)" at bounding box center [76, 148] width 102 height 30
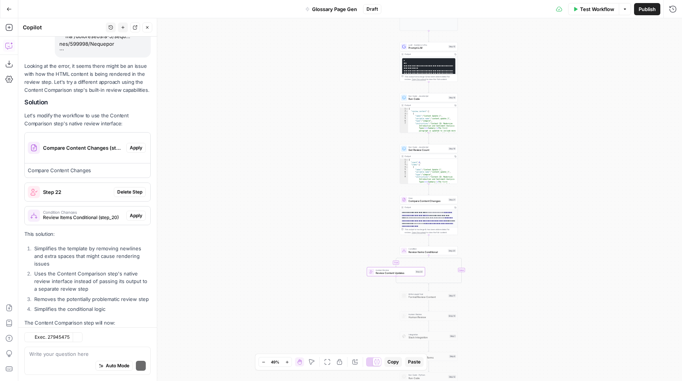
scroll to position [7266, 0]
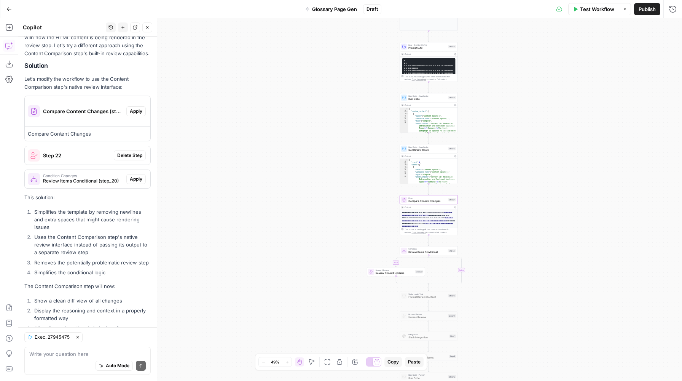
click at [133, 108] on span "Apply" at bounding box center [136, 111] width 13 height 7
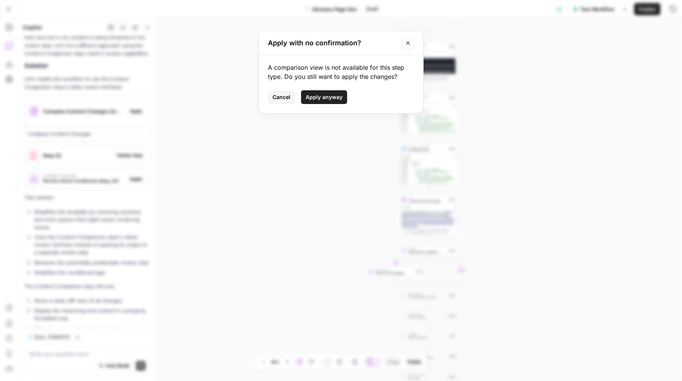
click at [333, 99] on span "Apply anyway" at bounding box center [324, 97] width 37 height 8
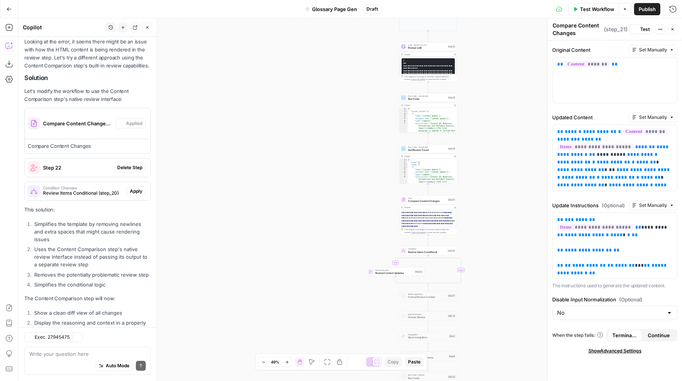
scroll to position [7278, 0]
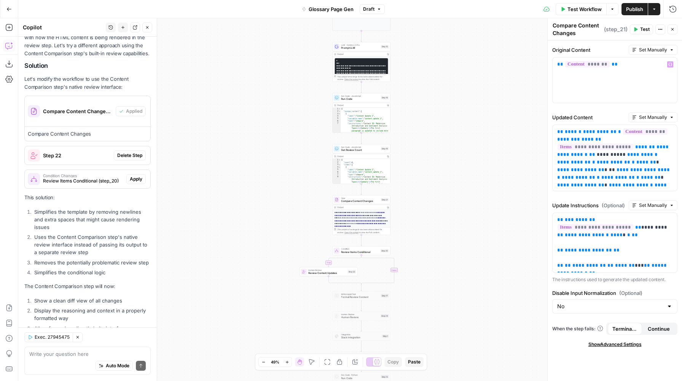
click at [639, 29] on button "Test" at bounding box center [641, 29] width 23 height 10
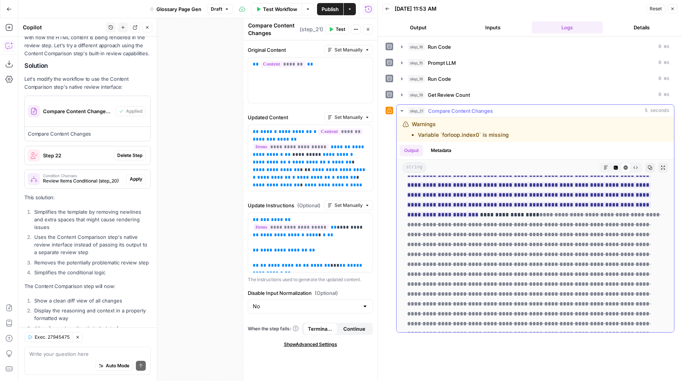
scroll to position [301, 0]
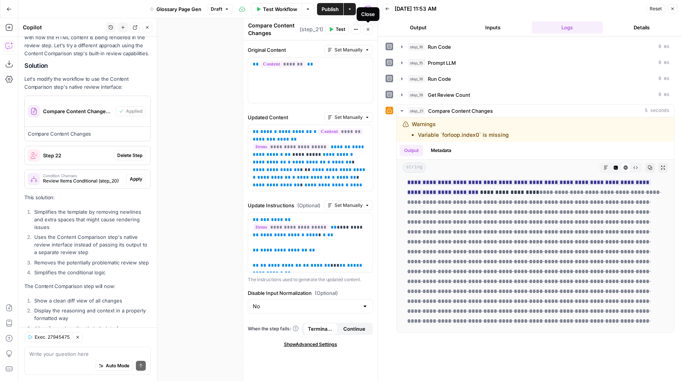
click at [369, 28] on icon "button" at bounding box center [368, 29] width 5 height 5
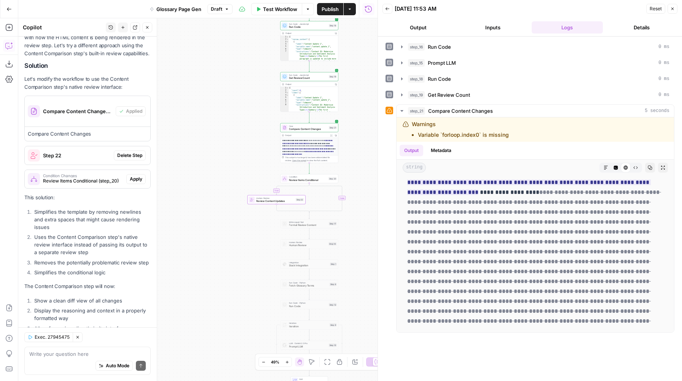
click at [121, 152] on span "Delete Step" at bounding box center [129, 155] width 25 height 7
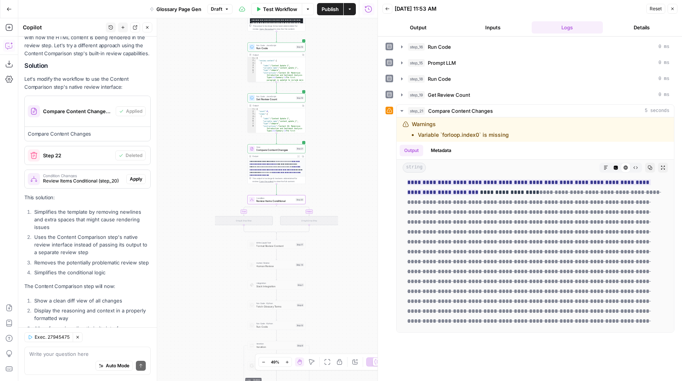
click at [141, 176] on span "Apply" at bounding box center [136, 179] width 13 height 7
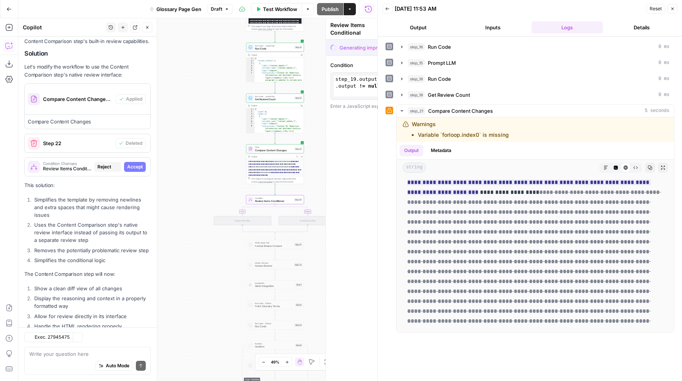
scroll to position [7261, 0]
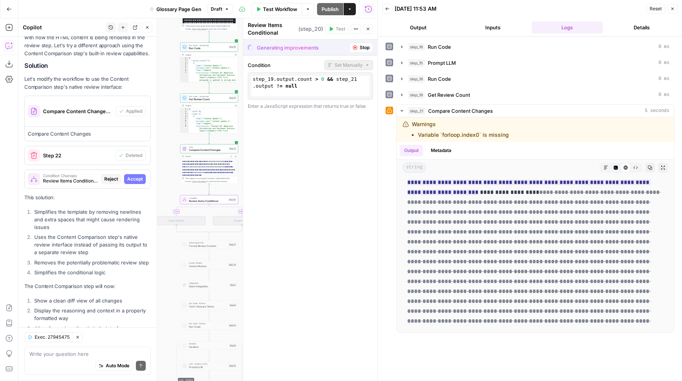
click at [141, 176] on span "Accept" at bounding box center [135, 179] width 16 height 7
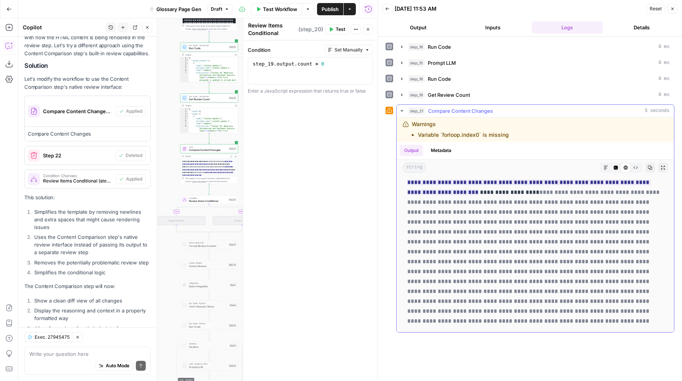
scroll to position [0, 0]
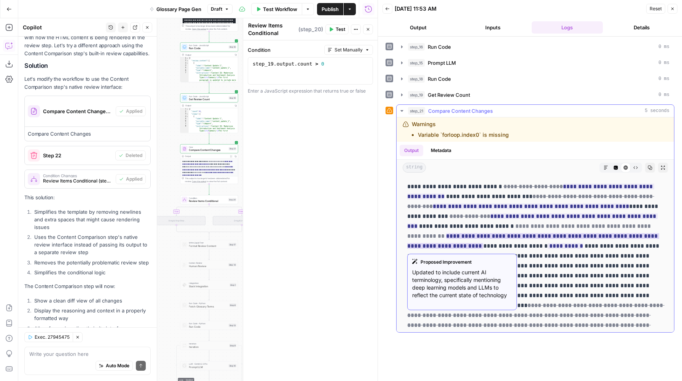
click at [478, 228] on del "**********" at bounding box center [529, 231] width 245 height 16
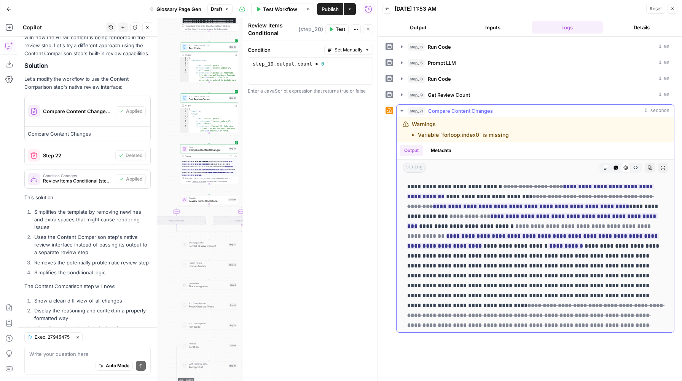
click at [533, 166] on div at bounding box center [513, 168] width 168 height 10
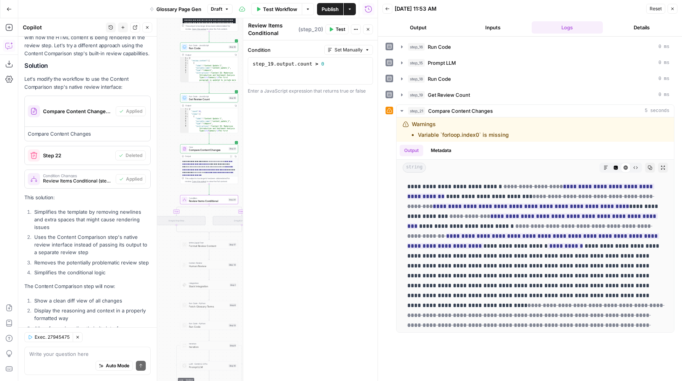
click at [84, 174] on span "Condition Changes" at bounding box center [78, 176] width 70 height 4
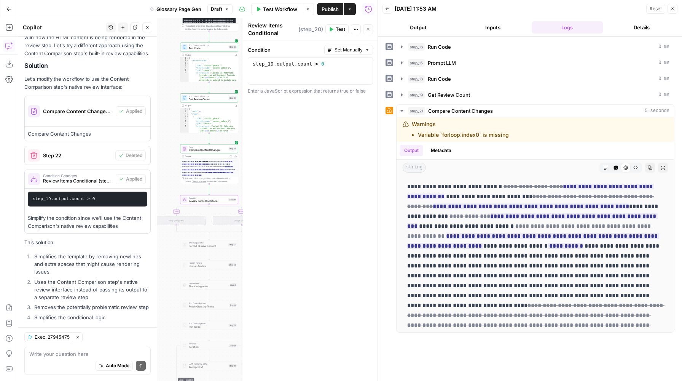
scroll to position [7318, 0]
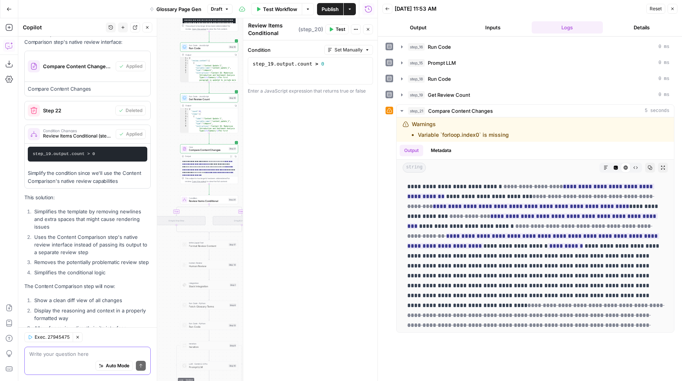
click at [91, 355] on textarea at bounding box center [87, 354] width 117 height 8
type textarea "W"
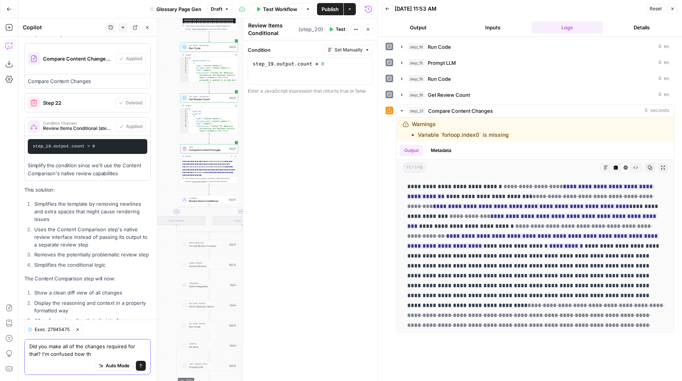
click at [108, 352] on textarea "Did you make all of the changes required for that? I'm confused how th" at bounding box center [87, 349] width 117 height 15
drag, startPoint x: 101, startPoint y: 352, endPoint x: 29, endPoint y: 354, distance: 72.8
click at [29, 354] on div "Did you make all of the changes required for that? I'm confused how th Did you …" at bounding box center [87, 357] width 126 height 36
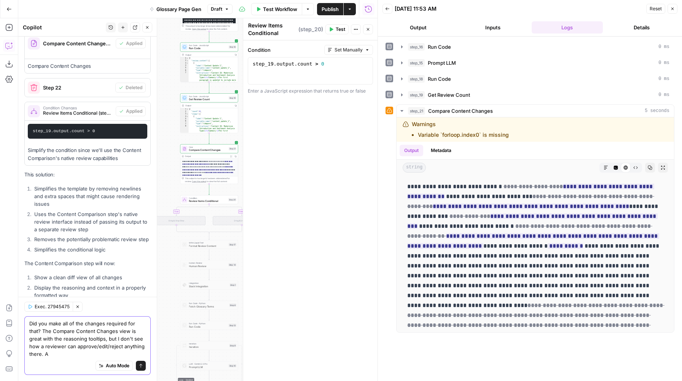
scroll to position [7349, 0]
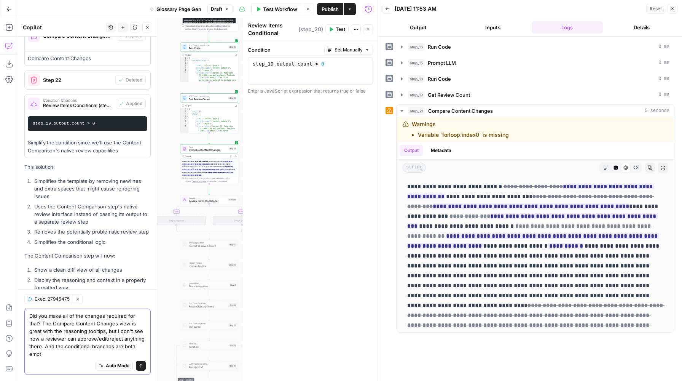
type textarea "Did you make all of the changes required for that? The Compare Content Changes …"
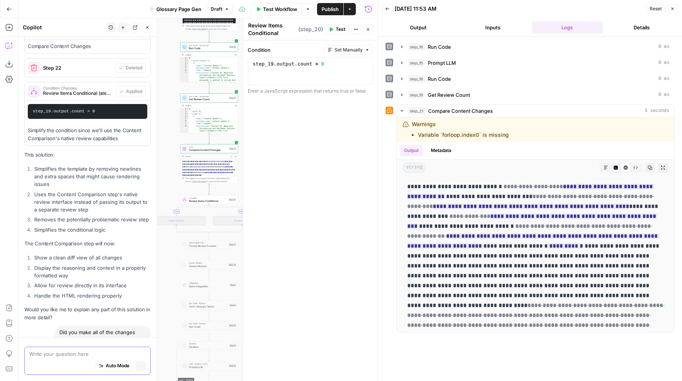
scroll to position [7366, 0]
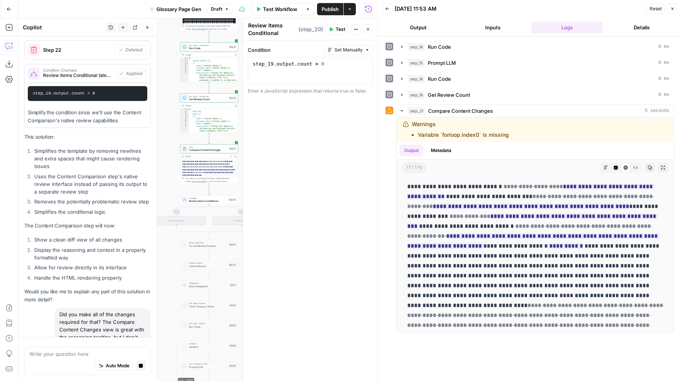
click at [195, 150] on span "Compare Content Changes" at bounding box center [208, 150] width 38 height 4
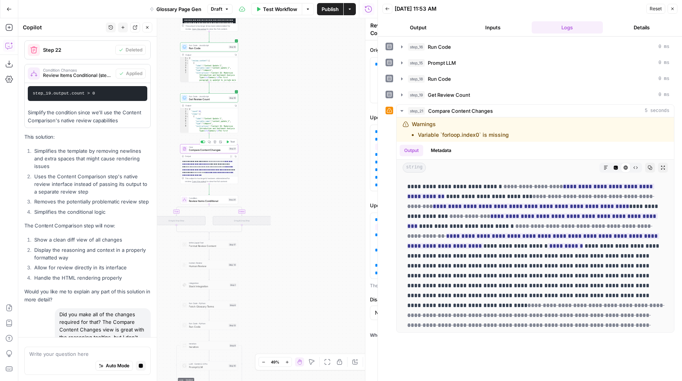
type textarea "Compare Content Changes"
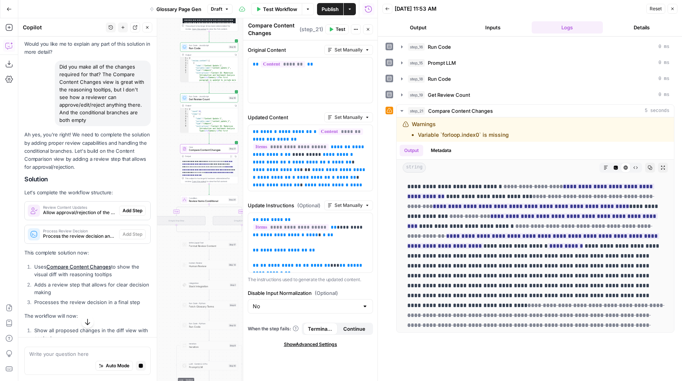
scroll to position [7627, 0]
click at [67, 205] on span "Review Content Updates" at bounding box center [79, 207] width 73 height 4
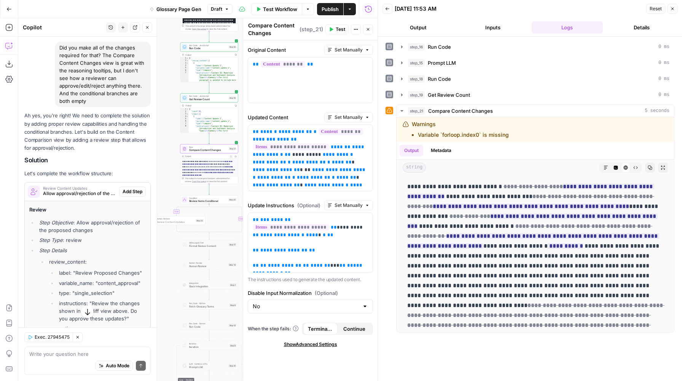
scroll to position [7655, 0]
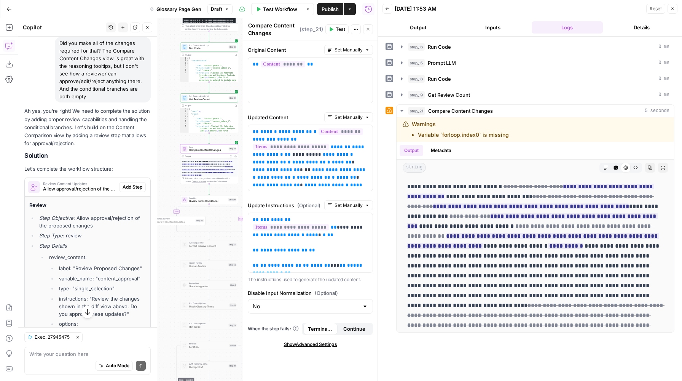
click at [128, 184] on span "Add Step" at bounding box center [133, 187] width 20 height 7
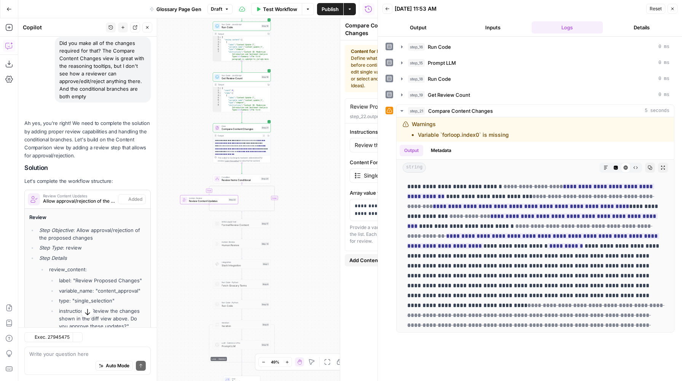
type textarea "Review Content Updates"
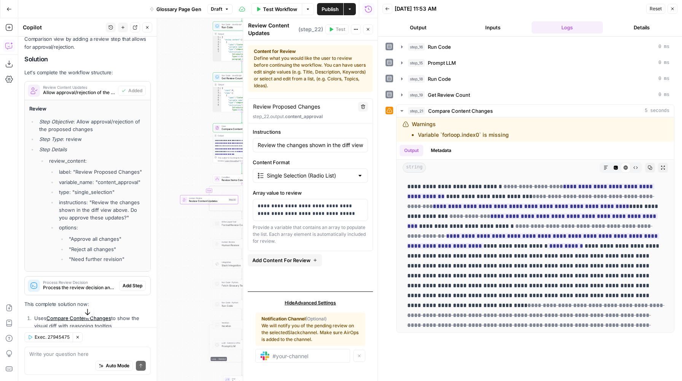
scroll to position [7764, 0]
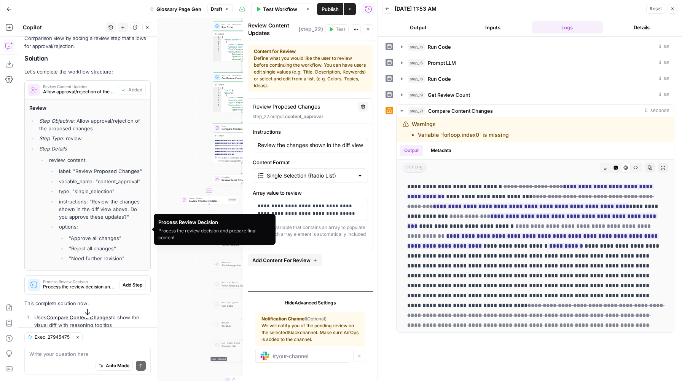
click at [100, 280] on span "Process Review Decision" at bounding box center [79, 282] width 73 height 4
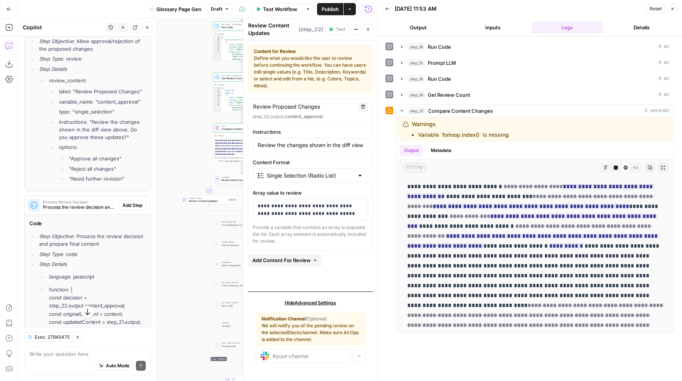
scroll to position [7894, 0]
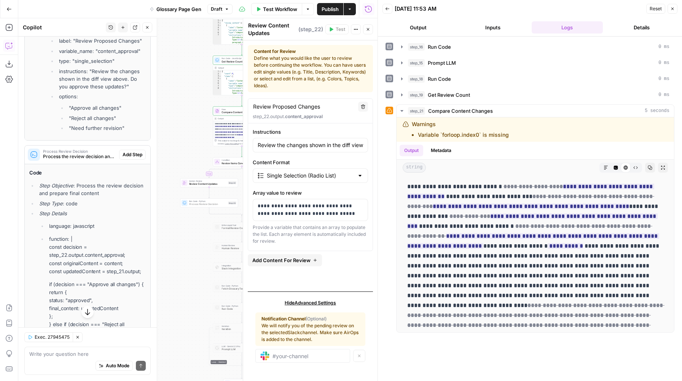
click at [126, 151] on span "Add Step" at bounding box center [133, 154] width 20 height 7
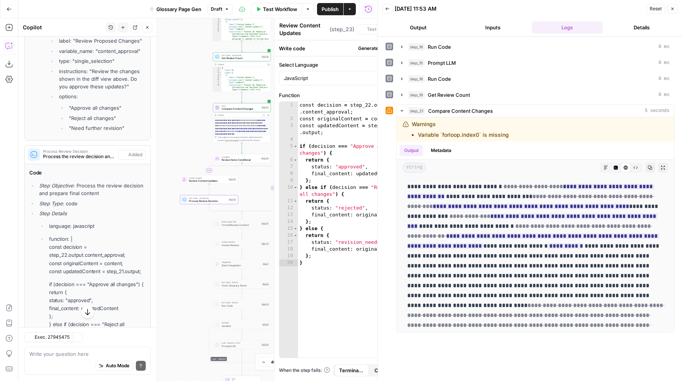
type textarea "Process Review Decision"
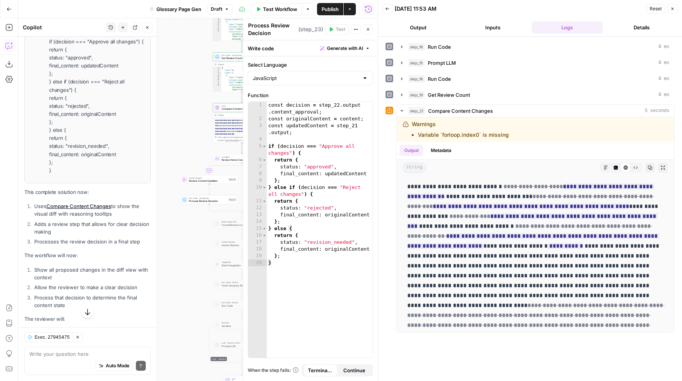
scroll to position [8174, 0]
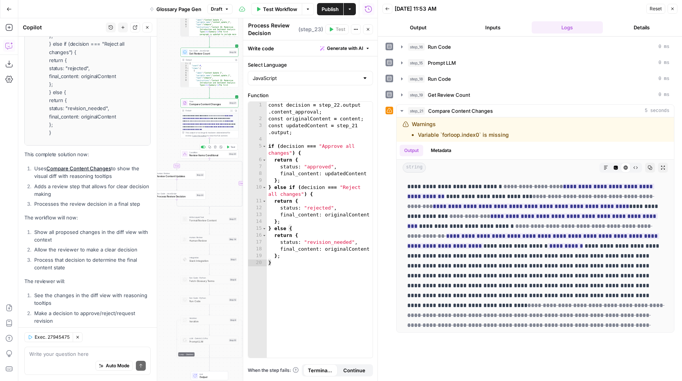
click at [232, 148] on span "Test" at bounding box center [233, 146] width 5 height 3
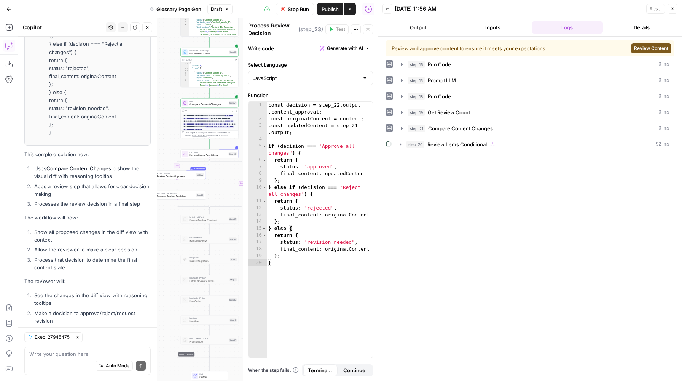
click at [366, 26] on button "Close" at bounding box center [368, 29] width 10 height 10
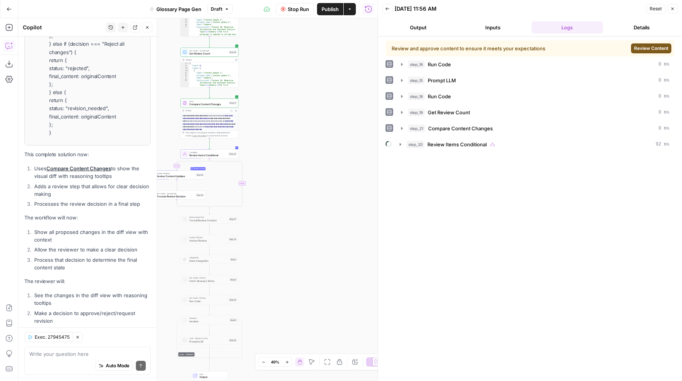
click at [663, 43] on button "Review Content" at bounding box center [651, 48] width 40 height 10
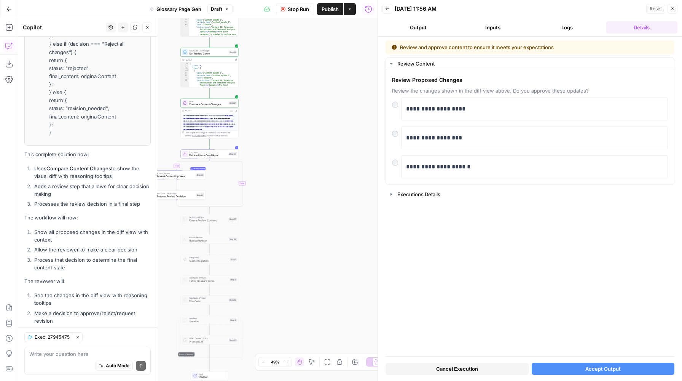
click at [426, 26] on button "Output" at bounding box center [419, 27] width 72 height 12
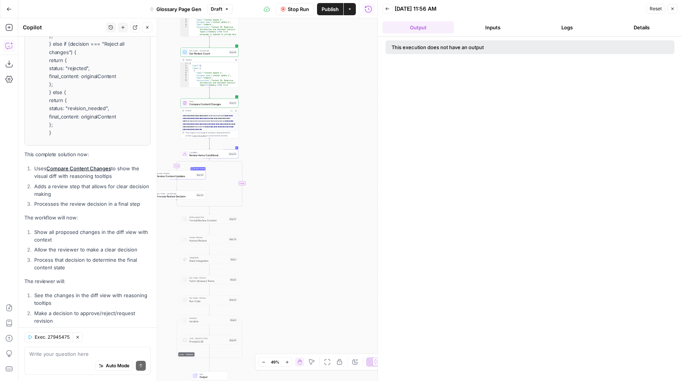
click at [623, 29] on button "Details" at bounding box center [642, 27] width 72 height 12
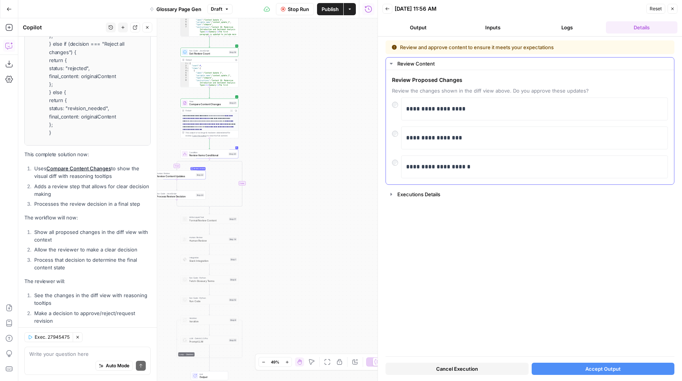
click at [404, 138] on div "**********" at bounding box center [534, 137] width 267 height 23
click at [392, 132] on div at bounding box center [396, 131] width 9 height 11
click at [436, 167] on p "**********" at bounding box center [534, 167] width 257 height 10
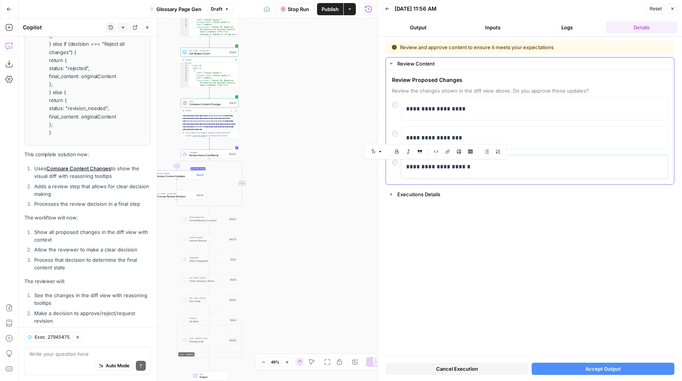
click at [485, 163] on p "**********" at bounding box center [534, 167] width 257 height 10
click at [395, 171] on div "**********" at bounding box center [530, 166] width 276 height 23
click at [489, 368] on button "Cancel Execution" at bounding box center [457, 369] width 143 height 12
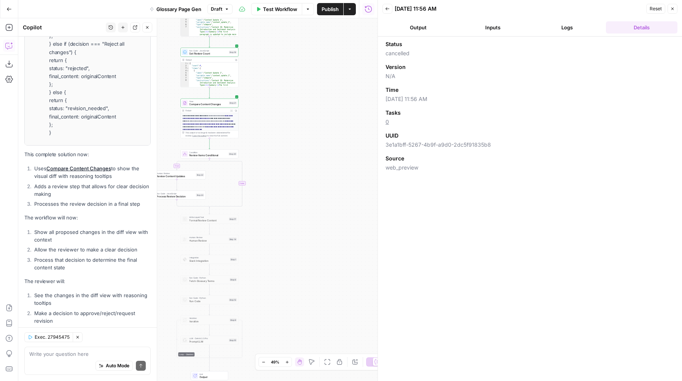
click at [673, 8] on icon "button" at bounding box center [673, 8] width 5 height 5
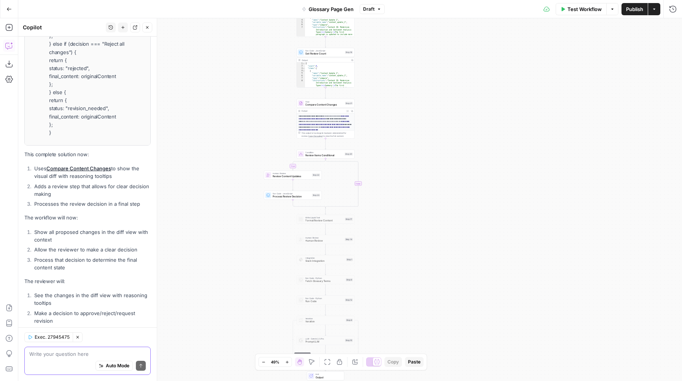
click at [68, 355] on textarea at bounding box center [87, 354] width 117 height 8
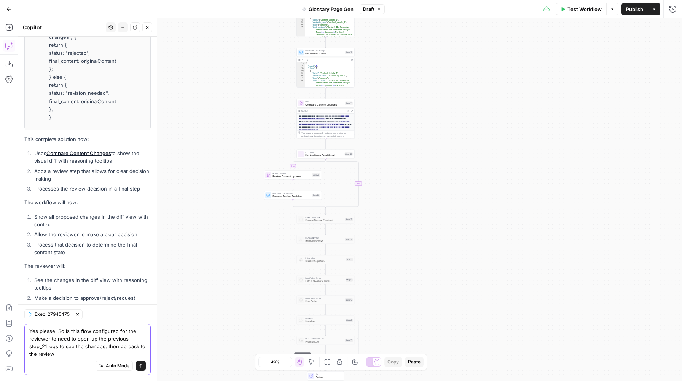
scroll to position [8197, 0]
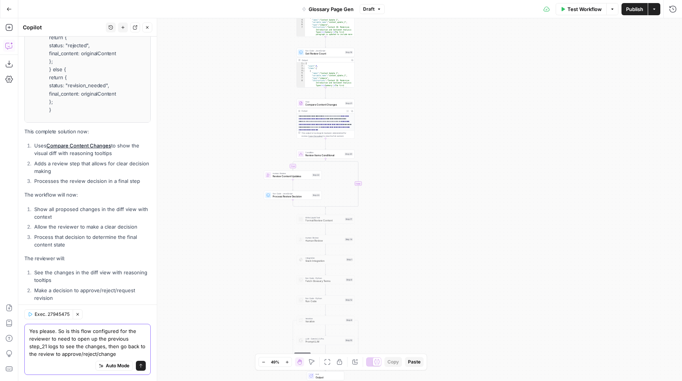
type textarea "Yes please. So is this flow configured for the reviewer to need to open up the …"
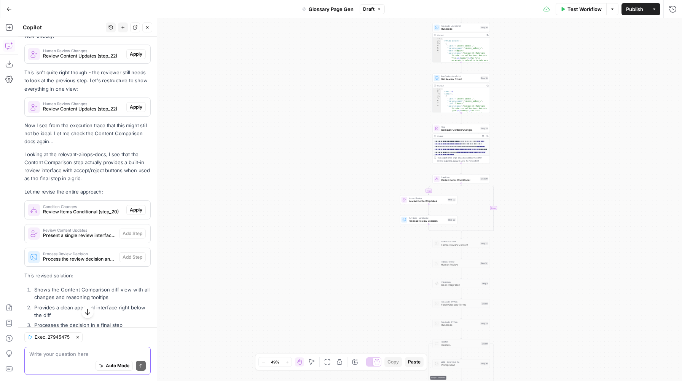
scroll to position [8641, 0]
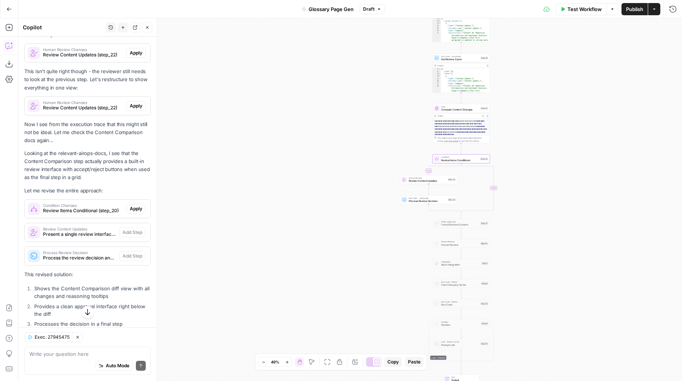
click at [108, 207] on span "Review Items Conditional (step_20)" at bounding box center [83, 210] width 80 height 7
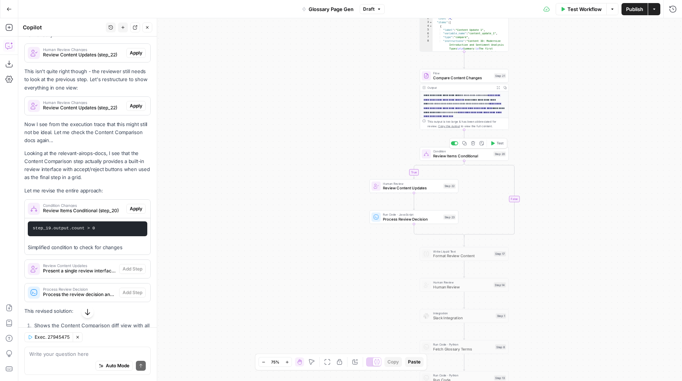
click at [470, 157] on span "Review Items Conditional" at bounding box center [462, 156] width 58 height 6
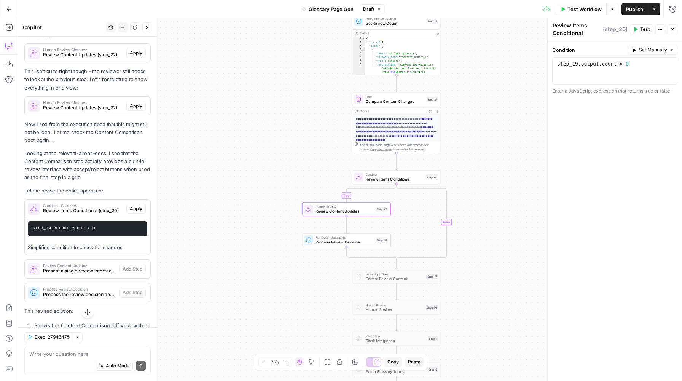
click at [93, 267] on span "Present a single review interface with diff view and approval options" at bounding box center [79, 270] width 73 height 7
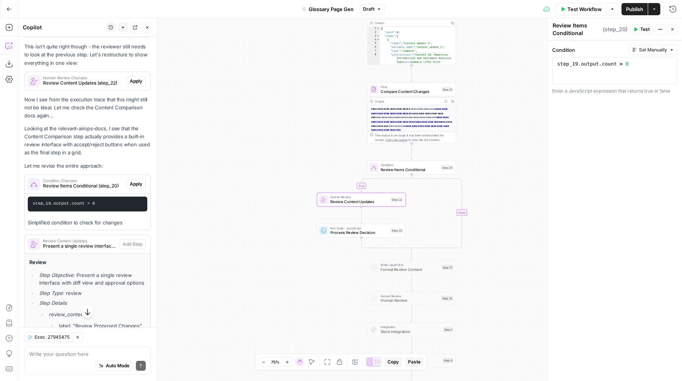
scroll to position [8670, 0]
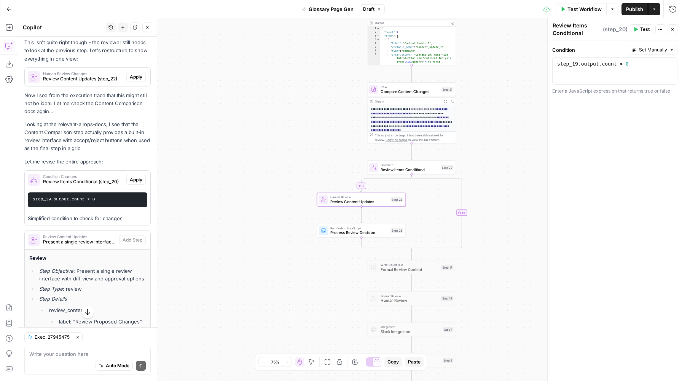
click at [93, 267] on li "Step Objective : Present a single review interface with diff view and approval …" at bounding box center [91, 274] width 109 height 15
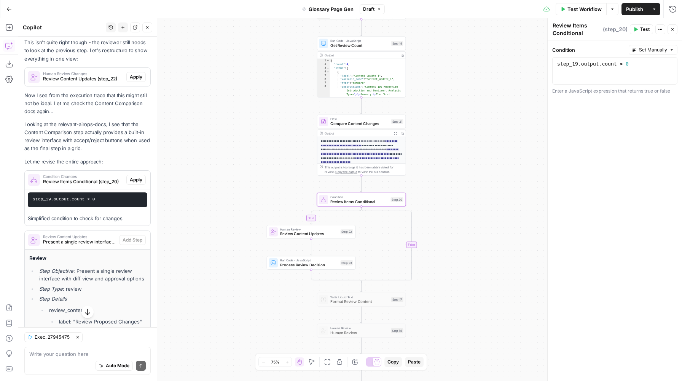
click at [144, 175] on button "Apply" at bounding box center [135, 180] width 19 height 10
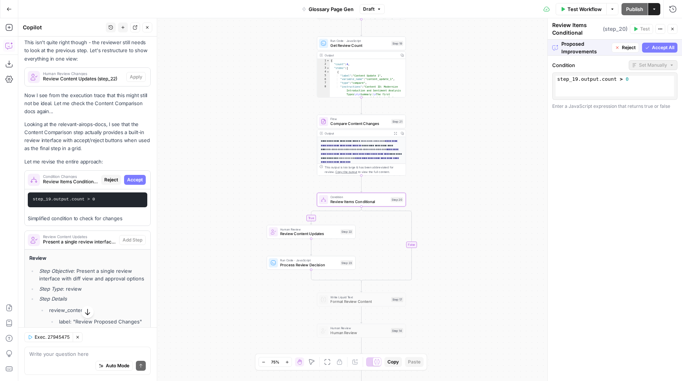
click at [144, 175] on button "Accept" at bounding box center [135, 180] width 22 height 10
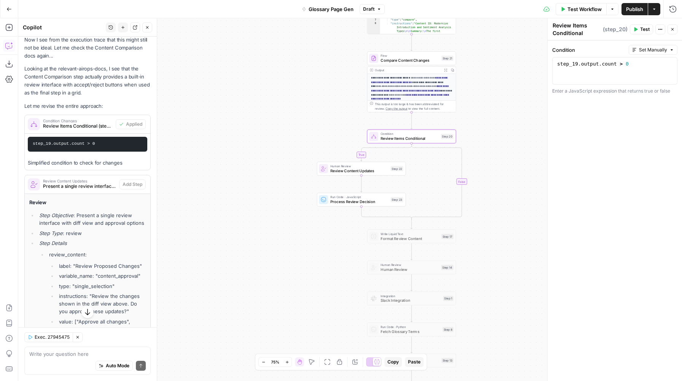
scroll to position [8727, 0]
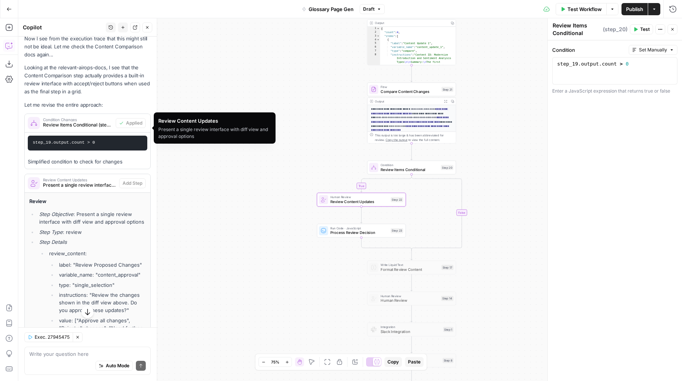
click at [99, 182] on span "Present a single review interface with diff view and approval options" at bounding box center [79, 185] width 73 height 7
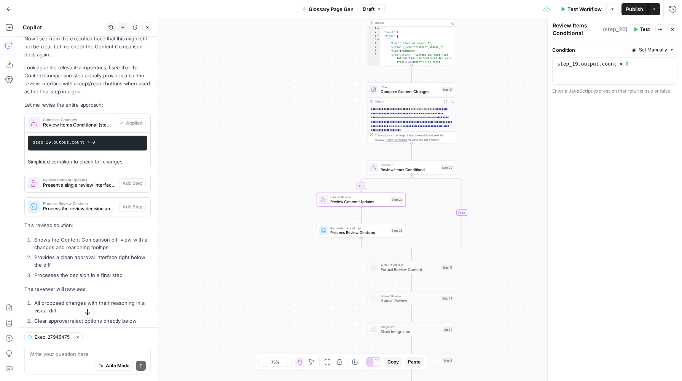
click at [99, 182] on span "Present a single review interface with diff view and approval options" at bounding box center [79, 185] width 73 height 7
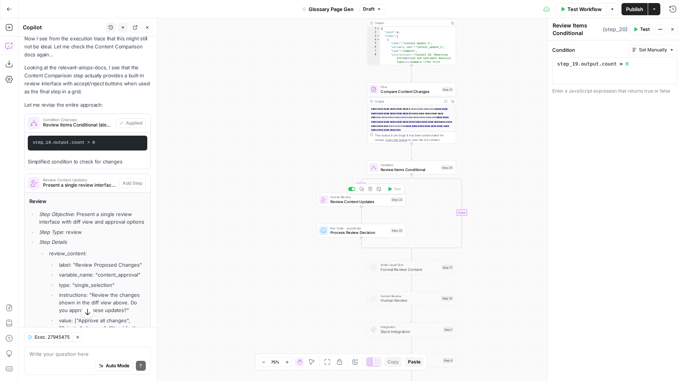
click at [327, 201] on div at bounding box center [323, 199] width 9 height 9
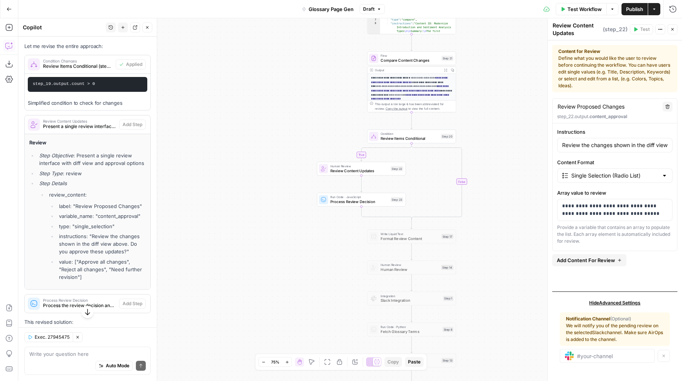
scroll to position [8783, 0]
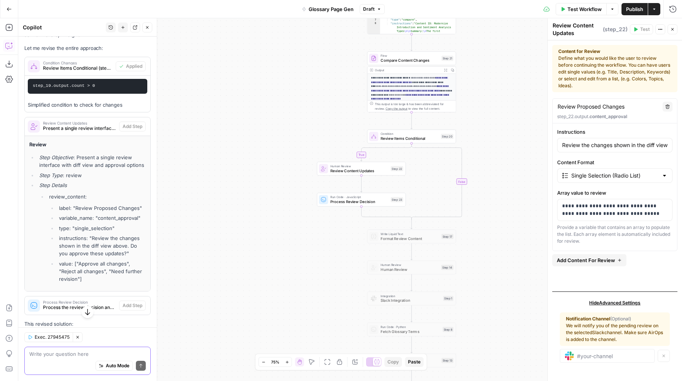
click at [78, 353] on textarea at bounding box center [87, 354] width 117 height 8
type textarea "I cannot add the new steps as their internal names conflict with existing"
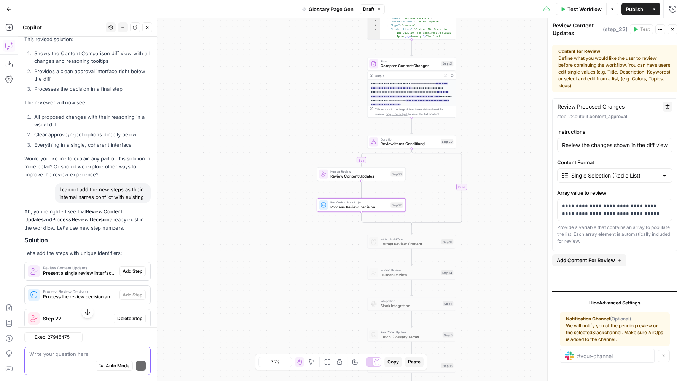
scroll to position [9070, 0]
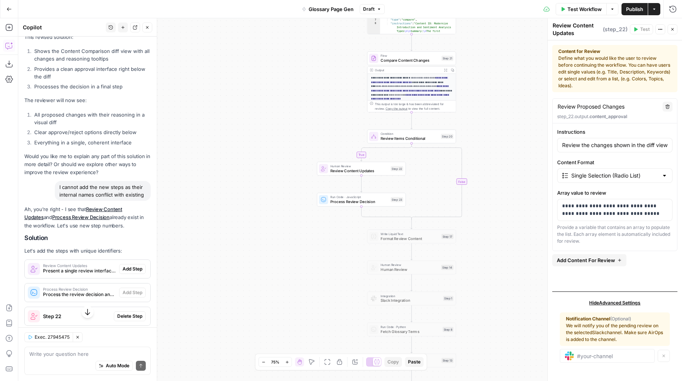
click at [90, 267] on span "Present a single review interface with diff view and approval options" at bounding box center [79, 270] width 73 height 7
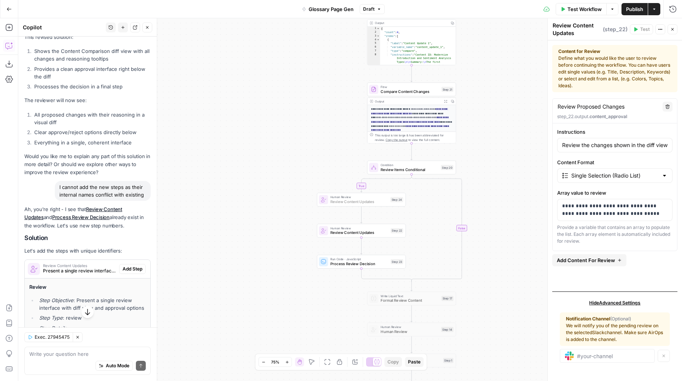
click at [134, 265] on span "Add Step" at bounding box center [133, 268] width 20 height 7
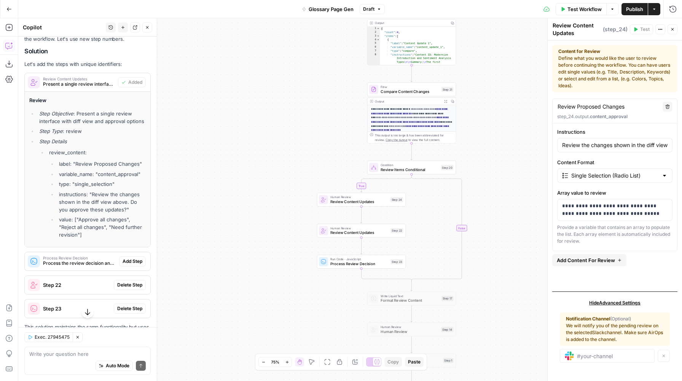
scroll to position [9282, 0]
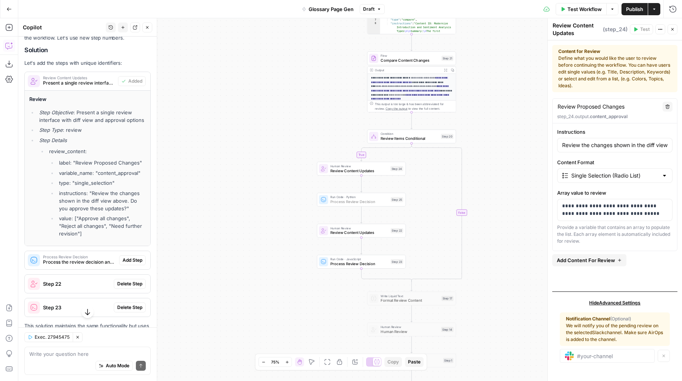
click at [134, 257] on span "Add Step" at bounding box center [133, 260] width 20 height 7
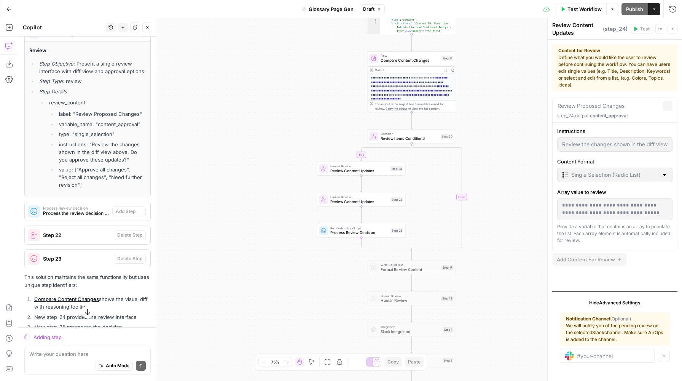
scroll to position [9233, 0]
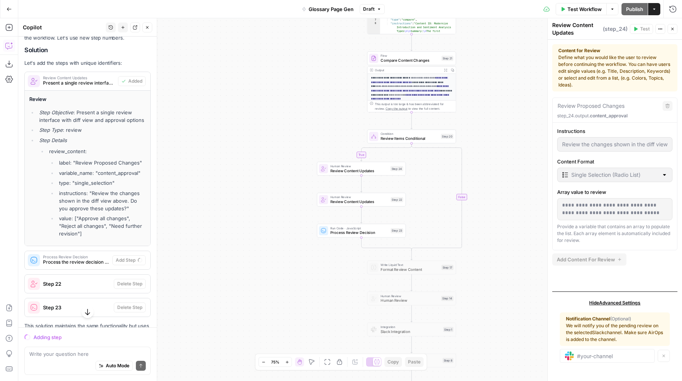
click at [381, 197] on span "Human Review" at bounding box center [360, 197] width 58 height 5
click at [674, 29] on icon "button" at bounding box center [673, 29] width 5 height 5
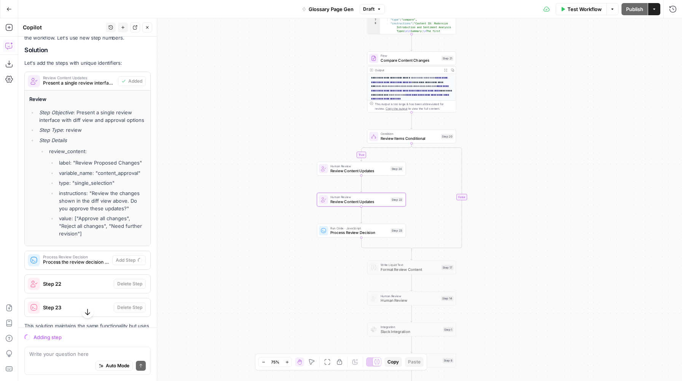
click at [88, 259] on span "Process the review decision and prepare final content" at bounding box center [76, 262] width 66 height 7
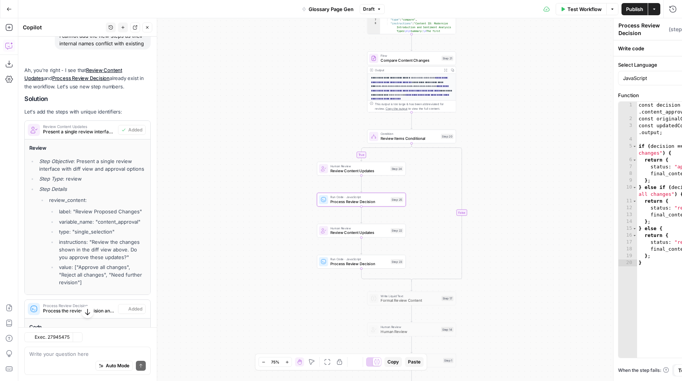
scroll to position [9414, 0]
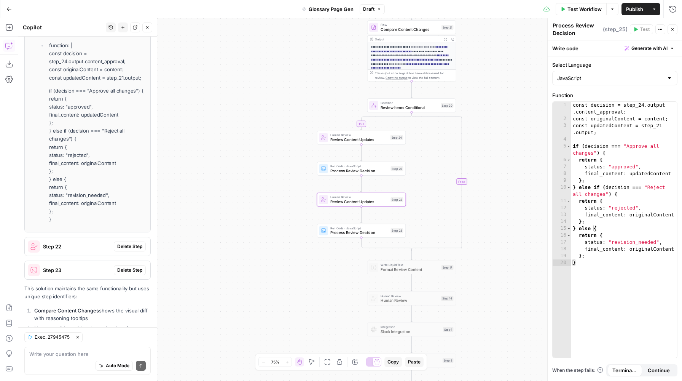
click at [122, 243] on span "Delete Step" at bounding box center [129, 246] width 25 height 7
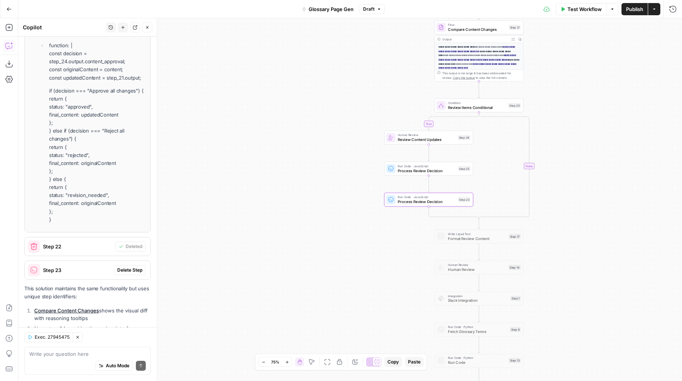
click at [125, 267] on span "Delete Step" at bounding box center [129, 270] width 25 height 7
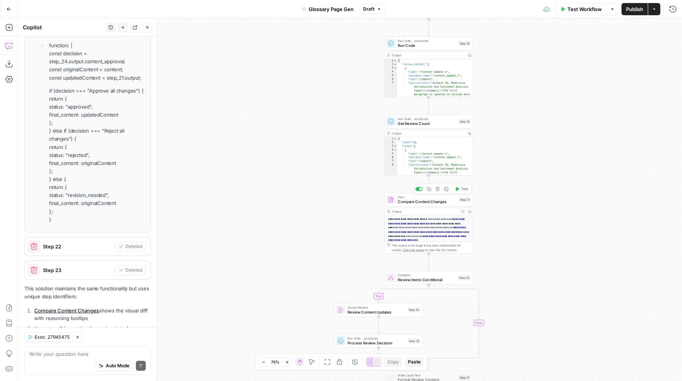
click at [464, 190] on span "Test" at bounding box center [465, 188] width 7 height 5
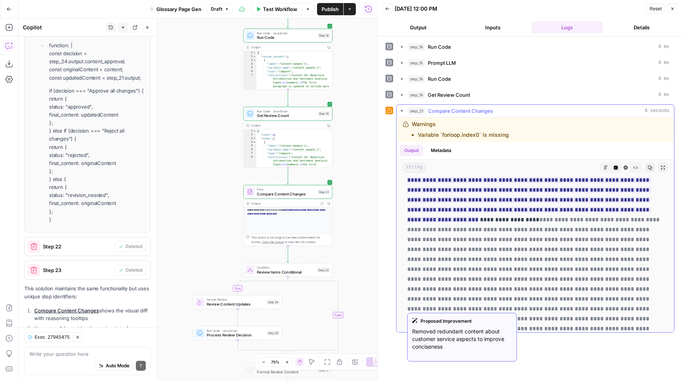
scroll to position [301, 0]
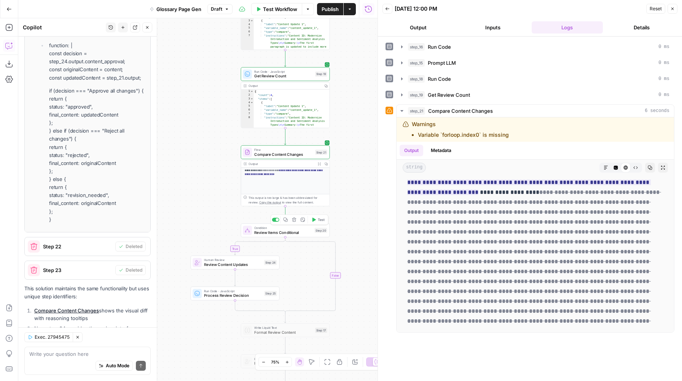
click at [311, 233] on span "Review Items Conditional" at bounding box center [283, 232] width 58 height 6
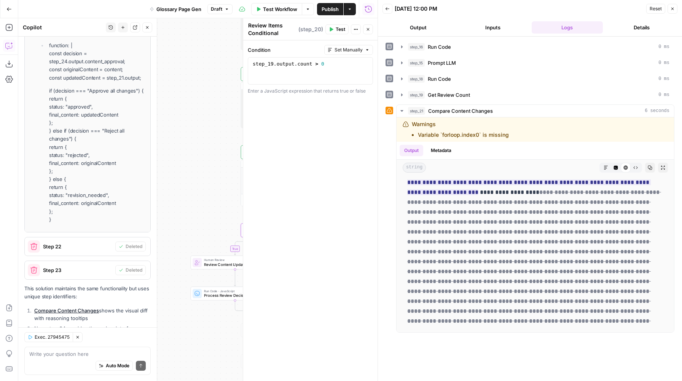
click at [337, 31] on span "Test" at bounding box center [341, 29] width 10 height 7
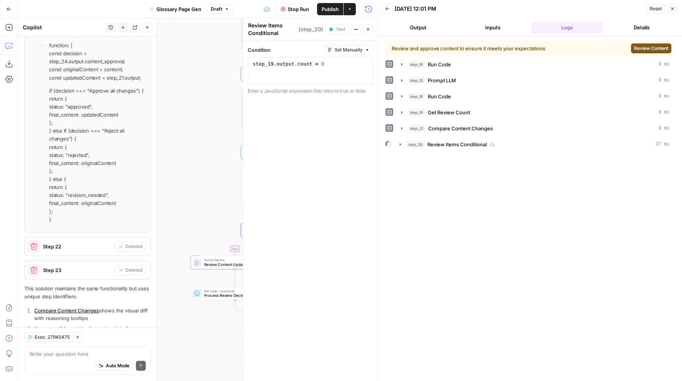
click at [641, 45] on span "Review Content" at bounding box center [651, 48] width 34 height 7
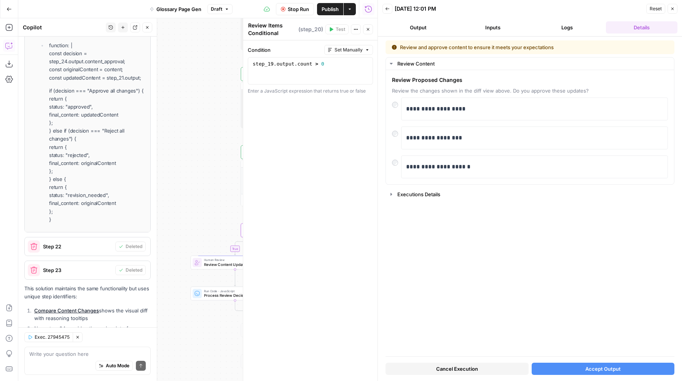
click at [515, 367] on button "Cancel Execution" at bounding box center [457, 369] width 143 height 12
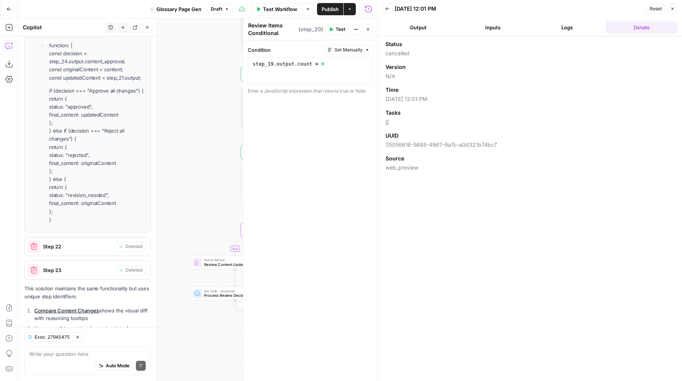
click at [372, 29] on button "Close" at bounding box center [368, 29] width 10 height 10
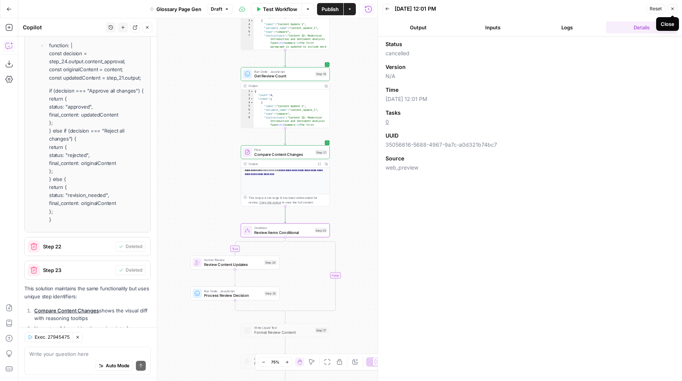
click at [673, 8] on icon "button" at bounding box center [673, 8] width 5 height 5
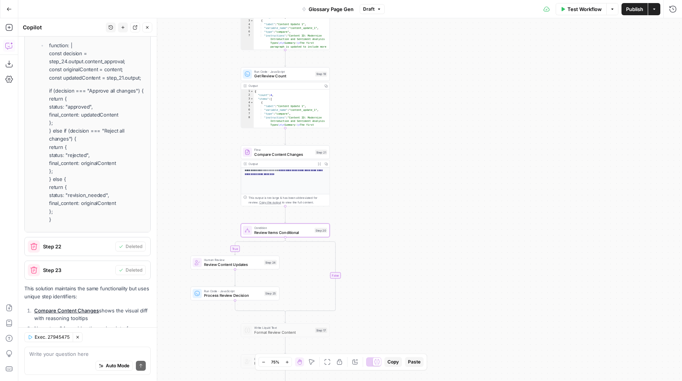
click at [468, 154] on div "**********" at bounding box center [350, 199] width 664 height 363
click at [278, 153] on span "Compare Content Changes" at bounding box center [283, 154] width 59 height 6
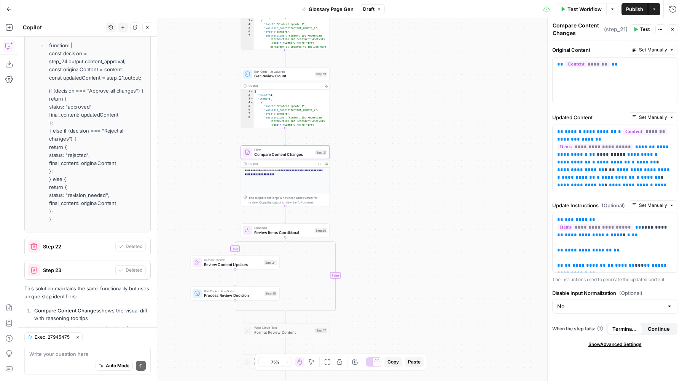
click at [642, 206] on span "Set Manually" at bounding box center [653, 205] width 28 height 7
click at [575, 198] on div "**********" at bounding box center [615, 210] width 134 height 340
click at [608, 302] on div "No" at bounding box center [615, 306] width 125 height 14
type input "No"
click at [589, 289] on label "Disable Input Normalization (Optional)" at bounding box center [615, 293] width 125 height 8
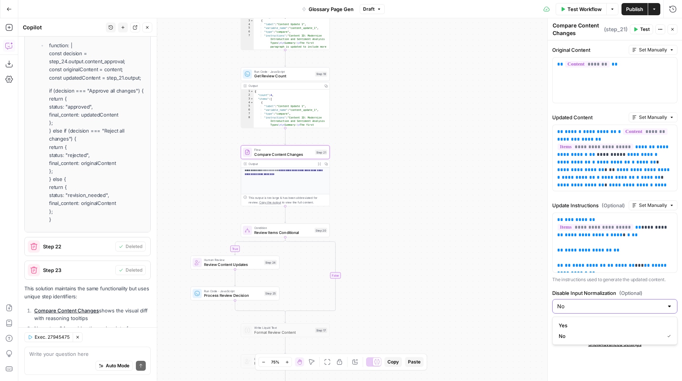
click at [589, 302] on input "No" at bounding box center [610, 306] width 106 height 8
type input "No"
click at [583, 285] on div "**********" at bounding box center [615, 210] width 134 height 340
click at [663, 26] on button "Actions" at bounding box center [661, 29] width 10 height 10
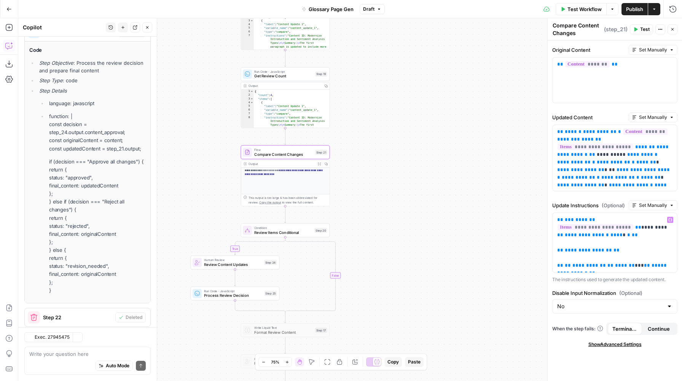
scroll to position [9567, 0]
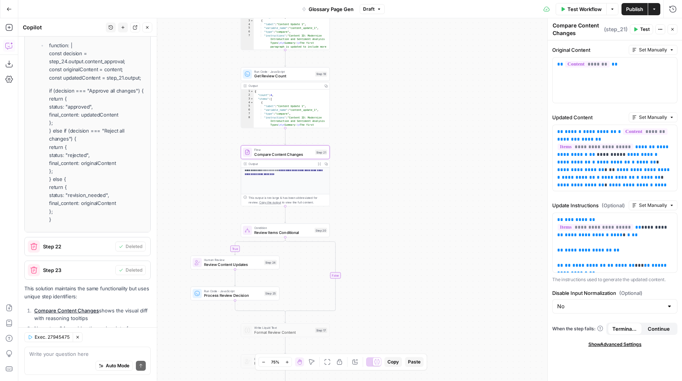
click at [601, 345] on span "Show Advanced Settings" at bounding box center [615, 344] width 53 height 7
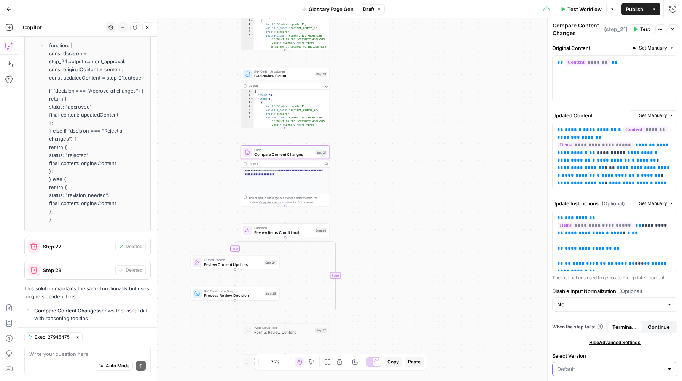
click at [589, 369] on input "Select Version" at bounding box center [610, 369] width 106 height 8
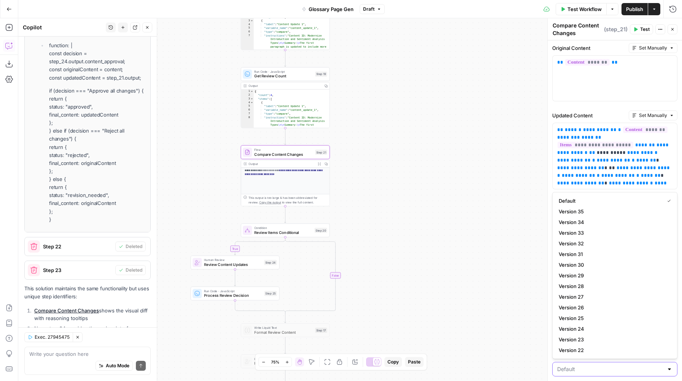
click at [589, 369] on input "Select Version" at bounding box center [610, 369] width 106 height 8
click at [584, 373] on div at bounding box center [615, 369] width 125 height 14
type input "Default"
click at [584, 377] on div "**********" at bounding box center [615, 209] width 134 height 342
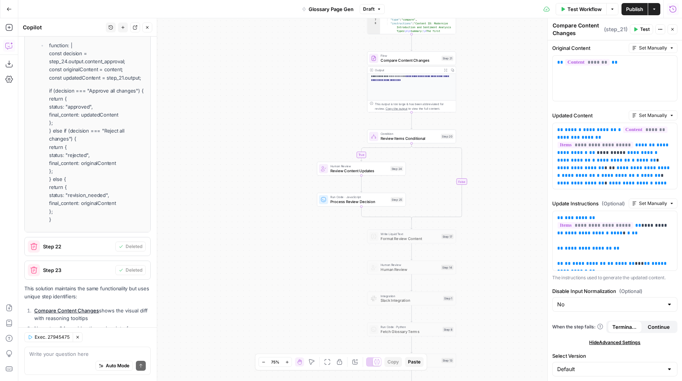
click at [671, 5] on button "Run History" at bounding box center [673, 9] width 12 height 12
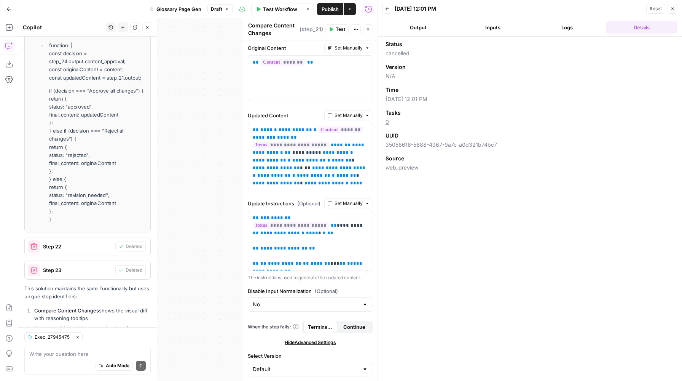
click at [436, 25] on button "Output" at bounding box center [419, 27] width 72 height 12
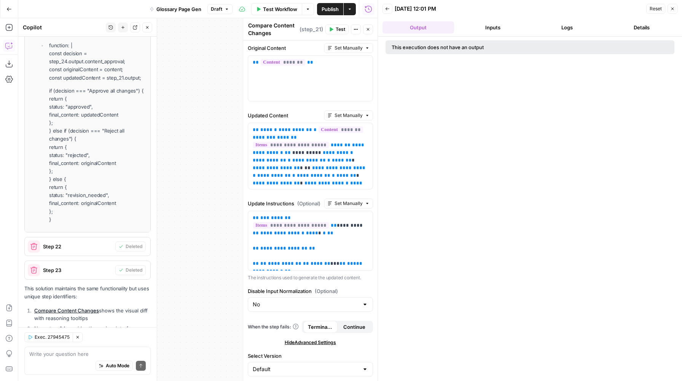
click at [386, 10] on icon "button" at bounding box center [387, 8] width 5 height 5
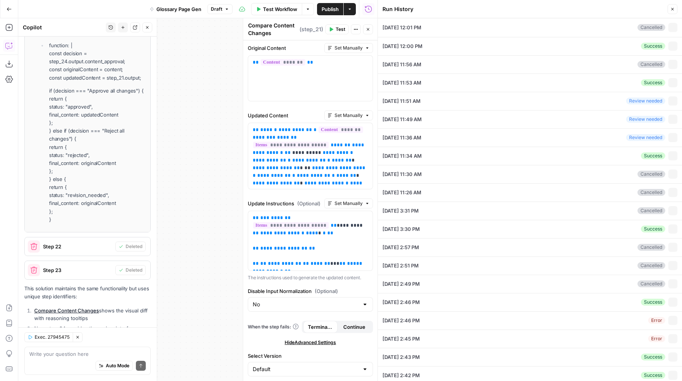
type textarea "Aspect-based sentiment analysis is one of the three levels of sentiment analysi…"
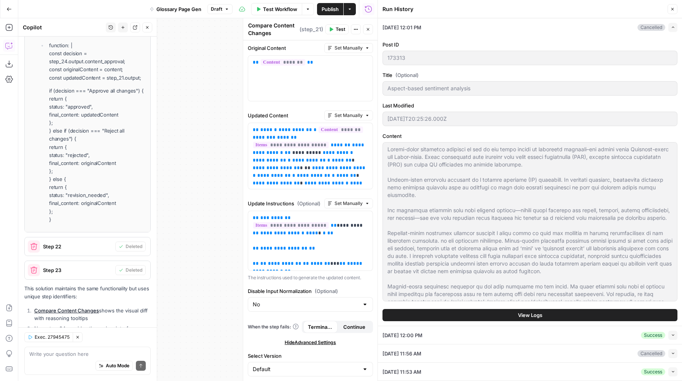
scroll to position [64, 0]
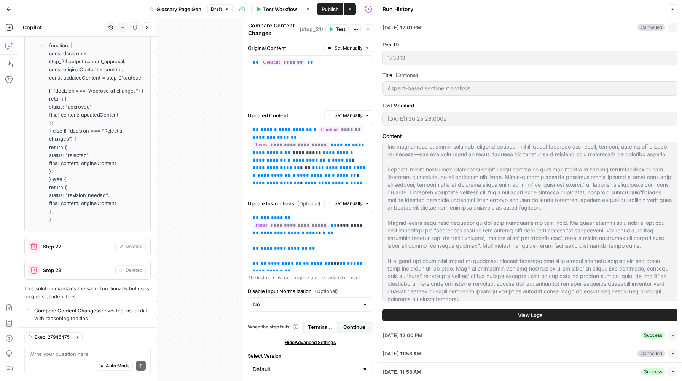
click at [525, 315] on span "View Logs" at bounding box center [530, 315] width 24 height 8
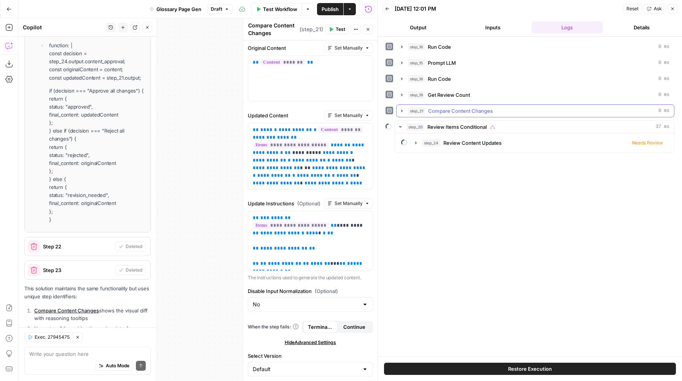
click at [401, 111] on icon "button" at bounding box center [402, 110] width 2 height 3
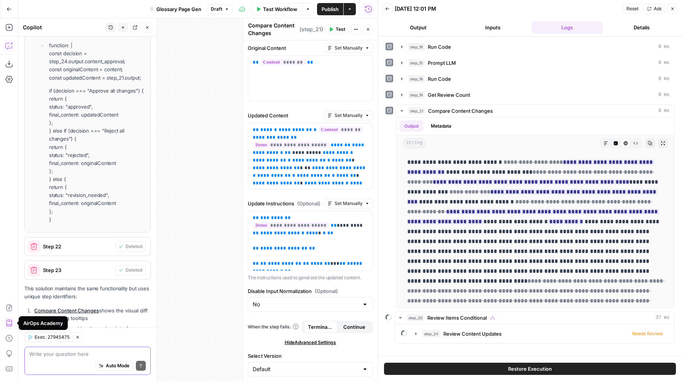
click at [83, 352] on textarea at bounding box center [87, 354] width 117 height 8
click at [78, 340] on button "Clear Selection" at bounding box center [78, 337] width 10 height 10
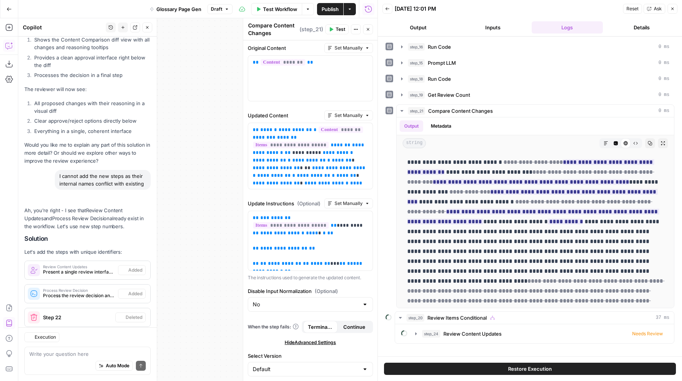
scroll to position [8467, 0]
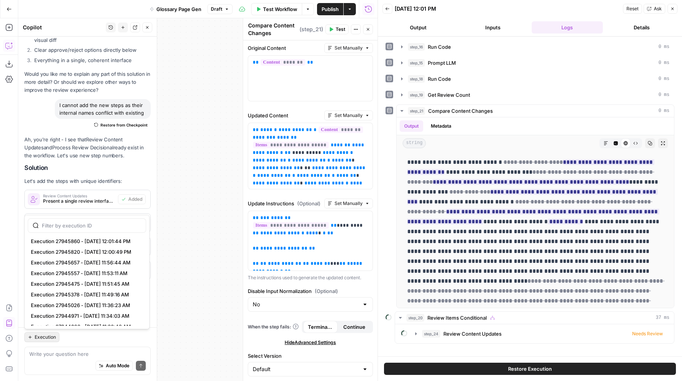
click at [51, 337] on span "Execution" at bounding box center [45, 337] width 21 height 7
click at [78, 240] on span "Execution 27945860 - 8/22/2025, 12:01:44 PM" at bounding box center [85, 241] width 109 height 8
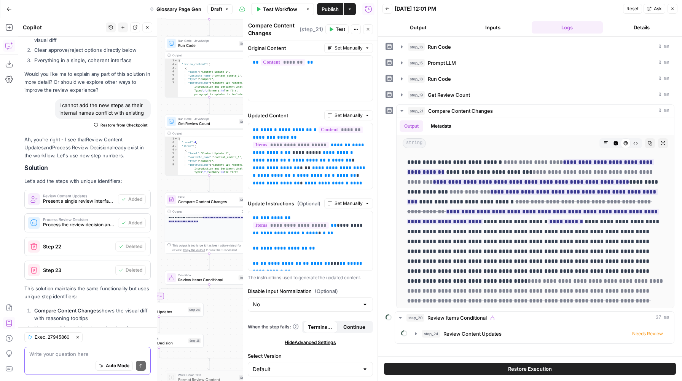
click at [80, 355] on textarea at bounding box center [87, 354] width 117 height 8
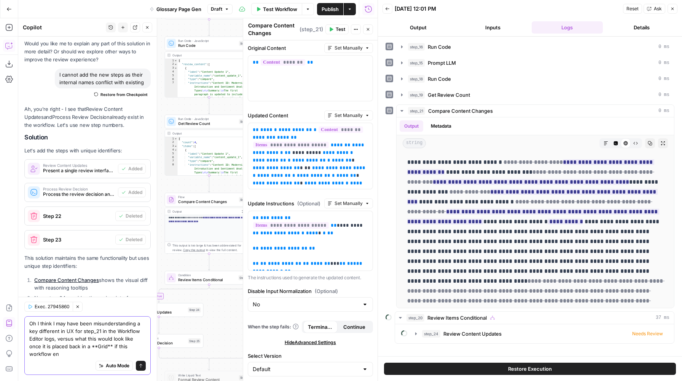
scroll to position [8489, 0]
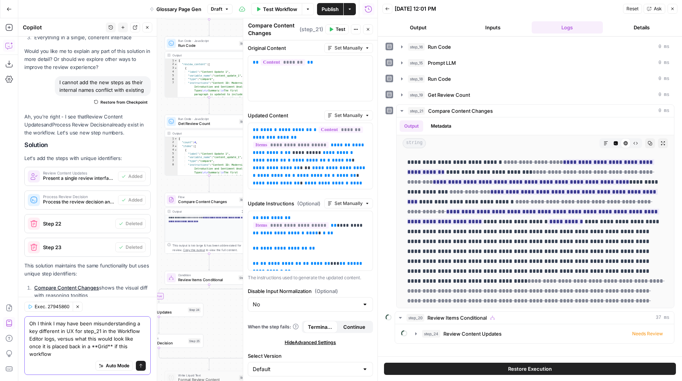
drag, startPoint x: 101, startPoint y: 353, endPoint x: 141, endPoint y: 357, distance: 40.2
click at [141, 357] on div "Oh I think I may have been misunderstanding a key different in UX for step_21 i…" at bounding box center [87, 345] width 126 height 59
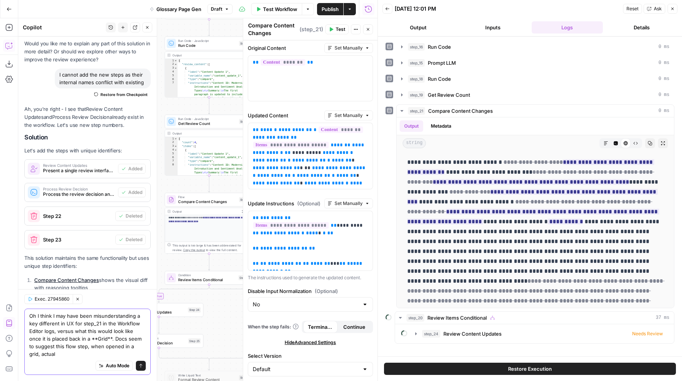
scroll to position [8505, 0]
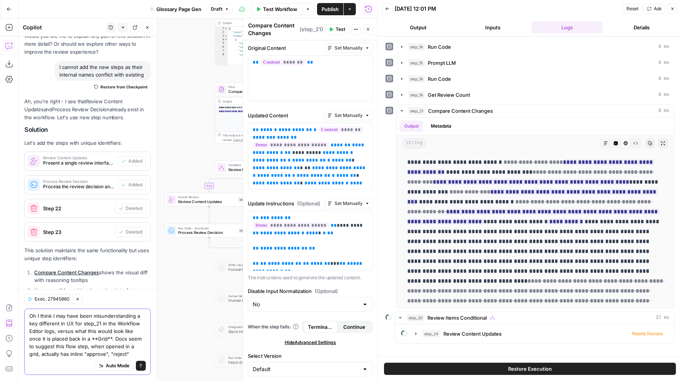
type textarea "Oh I think I may have been misunderstanding a key different in UX for step_21 i…"
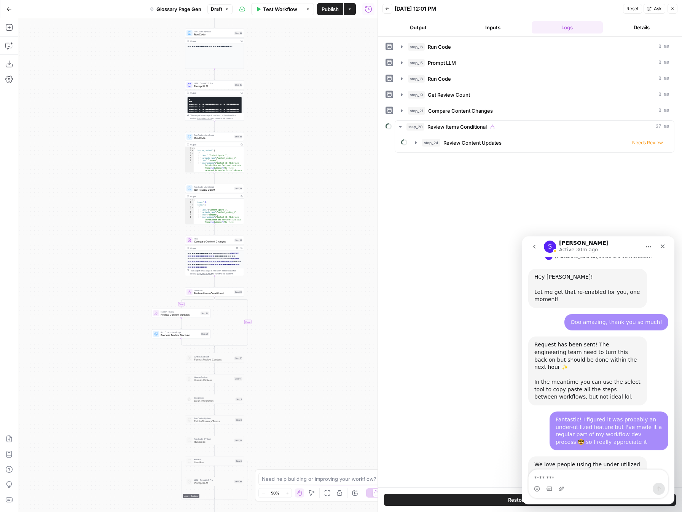
scroll to position [1018, 0]
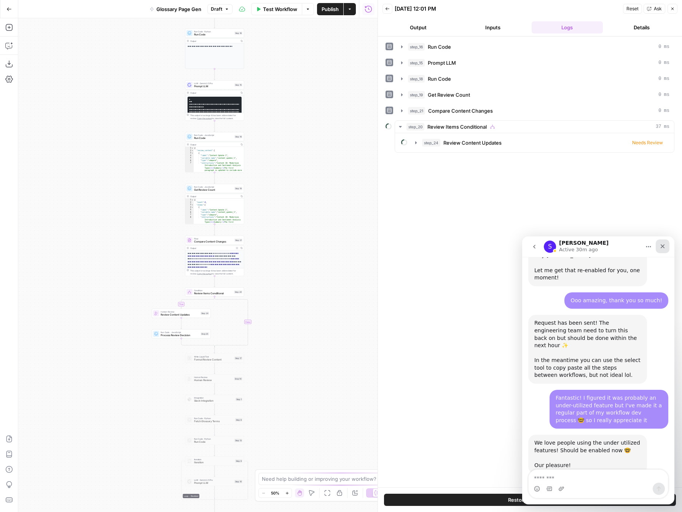
click at [666, 245] on div "Close" at bounding box center [663, 247] width 14 height 14
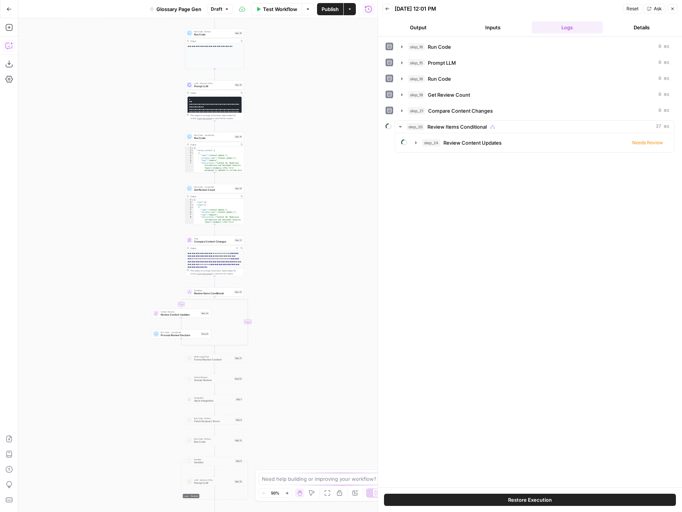
click at [10, 44] on icon "button" at bounding box center [9, 46] width 8 height 8
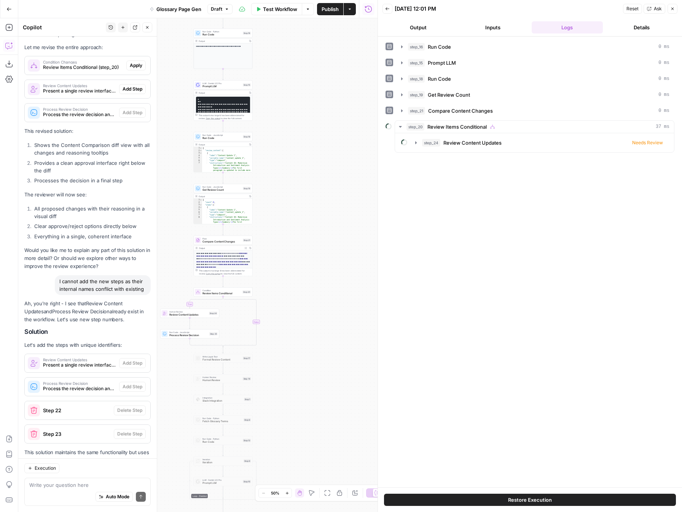
scroll to position [8286, 0]
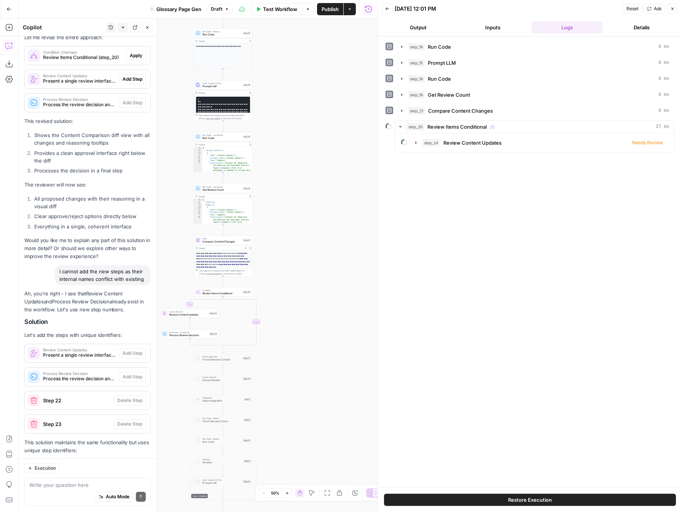
click at [56, 485] on textarea at bounding box center [87, 485] width 117 height 8
click at [671, 10] on icon "button" at bounding box center [673, 8] width 5 height 5
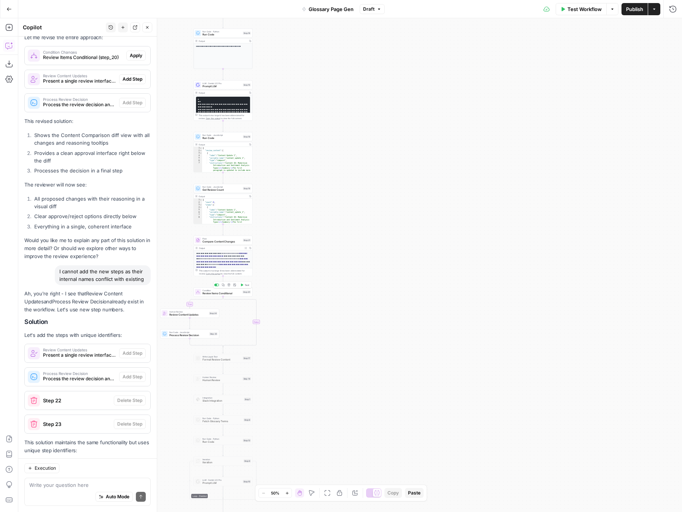
click at [217, 285] on div at bounding box center [218, 285] width 2 height 2
click at [83, 487] on textarea at bounding box center [87, 485] width 117 height 8
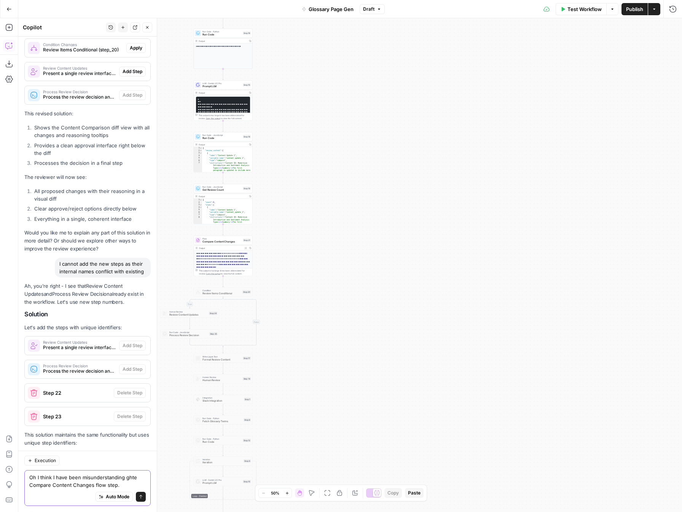
click at [126, 478] on textarea "Oh I think I have been misunderstanding ghte Compare Content Changes flow step." at bounding box center [87, 481] width 117 height 15
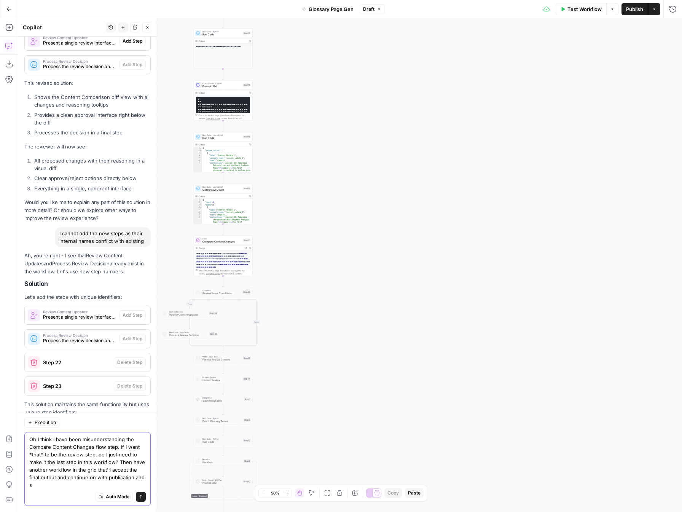
scroll to position [8332, 0]
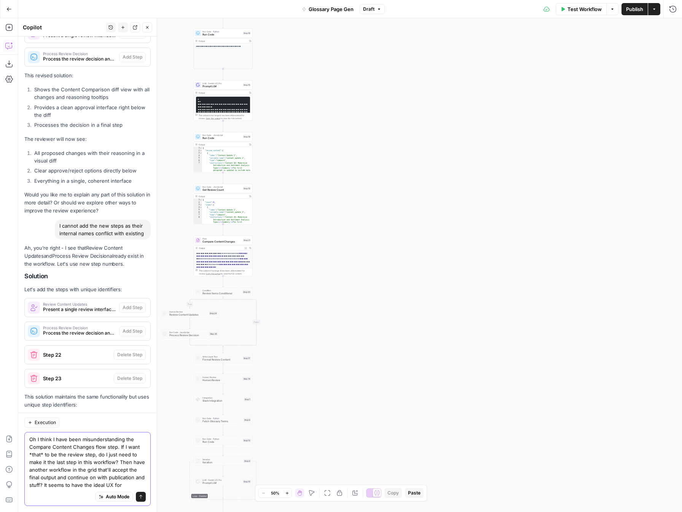
drag, startPoint x: 43, startPoint y: 486, endPoint x: 155, endPoint y: 488, distance: 111.6
click at [155, 488] on div "Copilot History New chat Detach Close Hi! How can I help with your workflow? I …" at bounding box center [87, 265] width 139 height 494
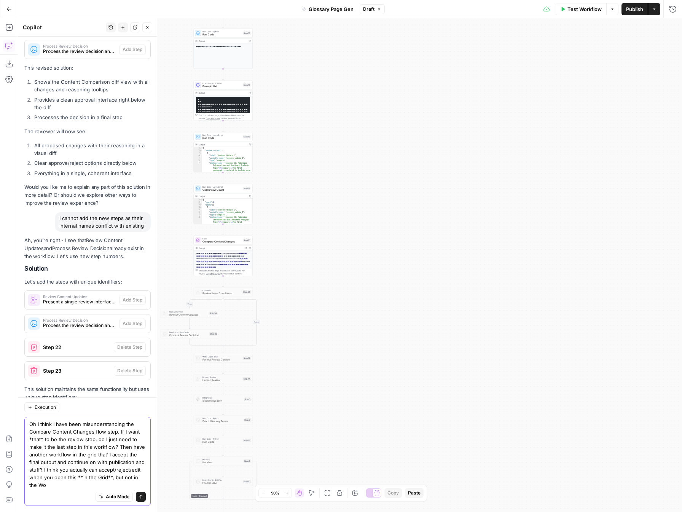
scroll to position [8347, 0]
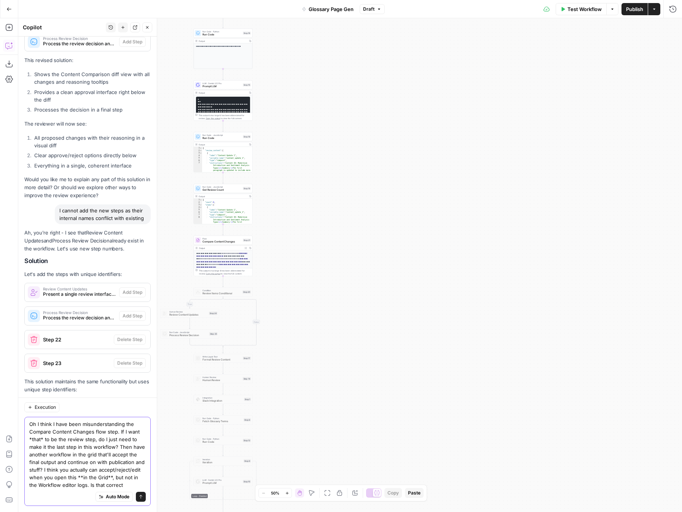
type textarea "Oh I think I have been misunderstanding the Compare Content Changes flow step. …"
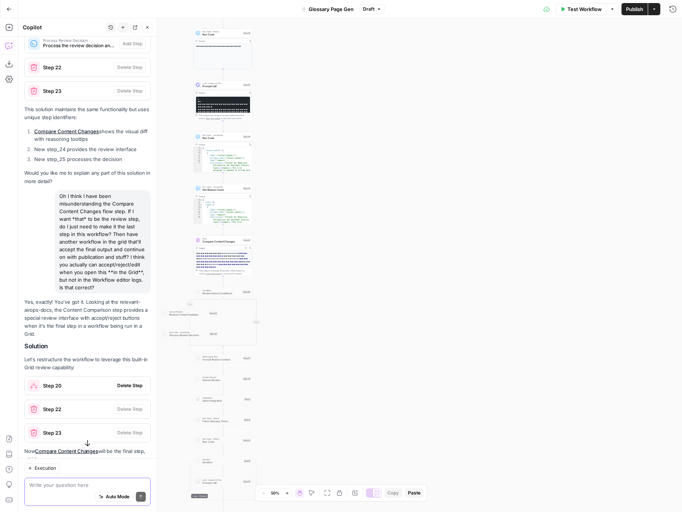
scroll to position [8624, 0]
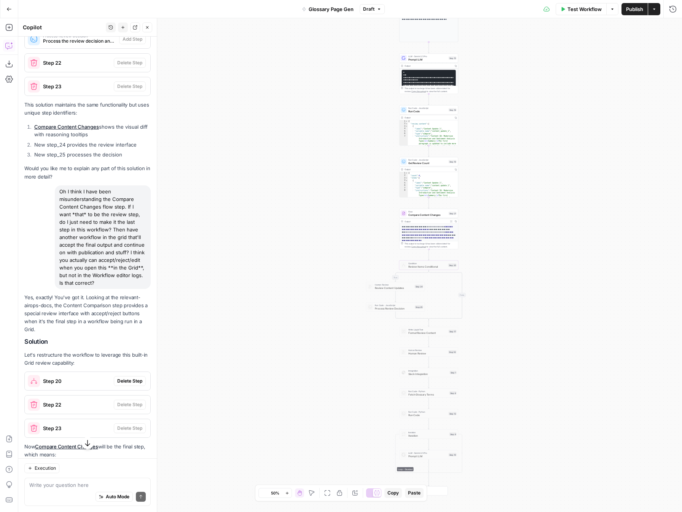
click at [130, 378] on span "Delete Step" at bounding box center [129, 381] width 25 height 7
click at [402, 280] on icon "button" at bounding box center [401, 279] width 3 height 3
click at [338, 99] on button "Delete Step" at bounding box center [320, 97] width 39 height 14
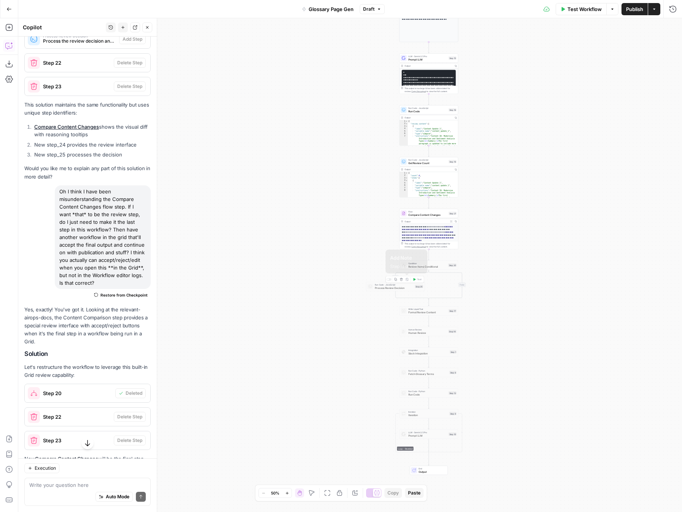
click at [402, 280] on icon "button" at bounding box center [401, 279] width 3 height 3
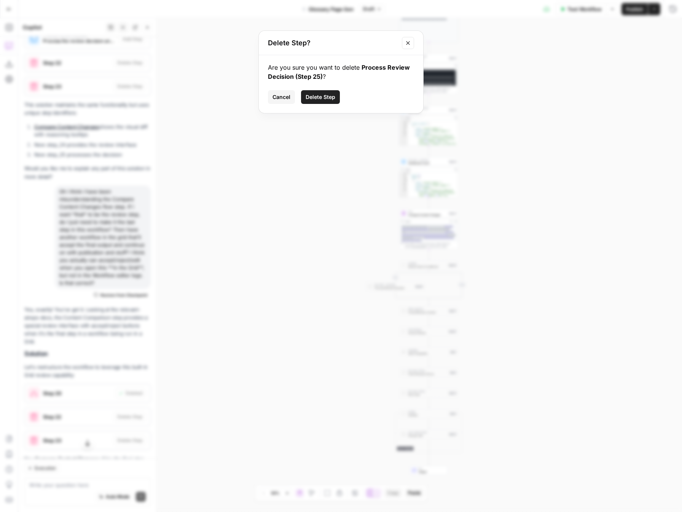
click at [323, 91] on button "Delete Step" at bounding box center [320, 97] width 39 height 14
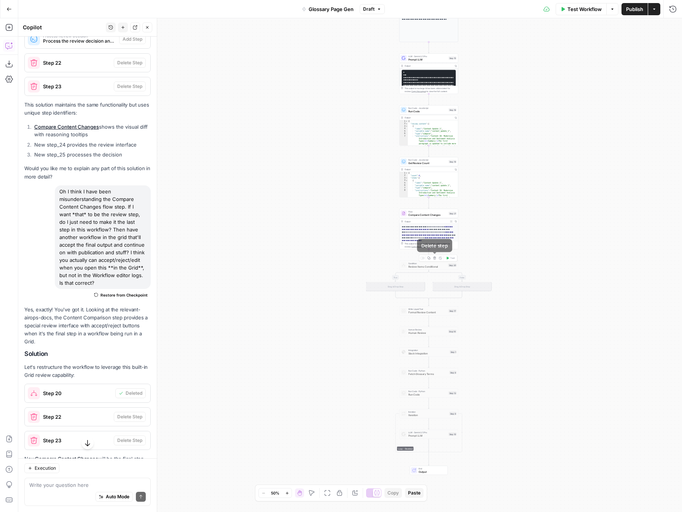
click at [435, 260] on button "Delete step" at bounding box center [435, 258] width 5 height 5
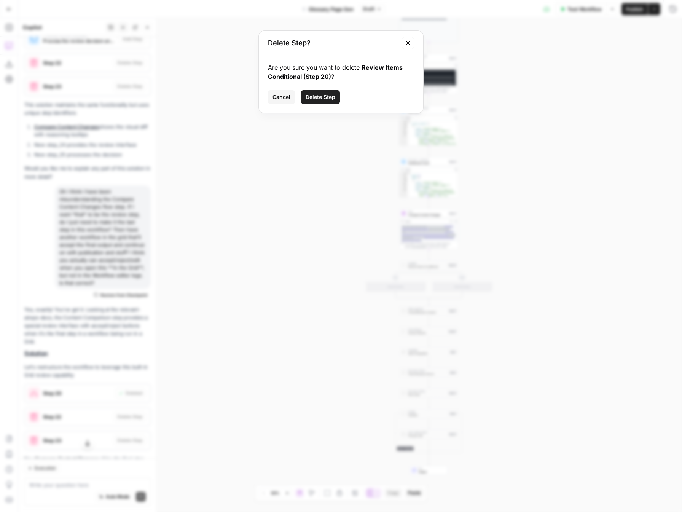
click at [313, 96] on span "Delete Step" at bounding box center [321, 97] width 30 height 8
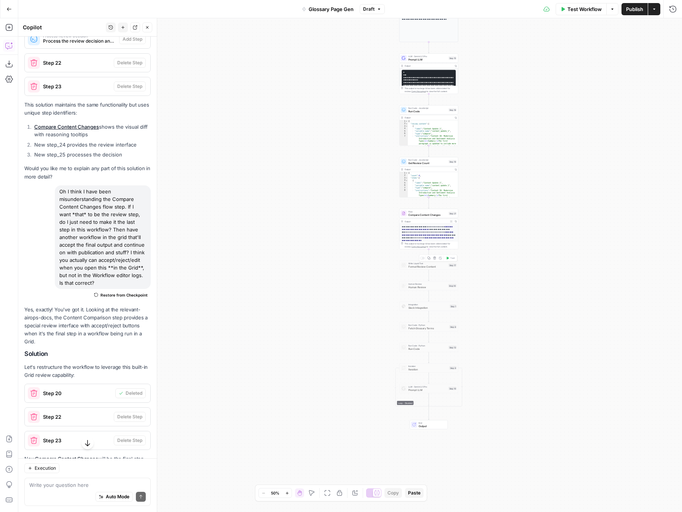
click at [434, 267] on span "Format Review Content" at bounding box center [428, 267] width 39 height 4
click at [417, 268] on div "Write Liquid Text Format Review Content Step 17 Copy step Delete step Add Note …" at bounding box center [428, 265] width 59 height 9
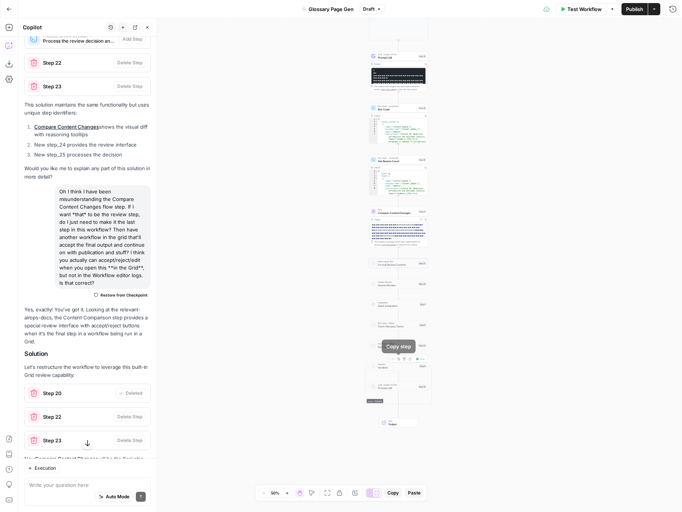
click at [405, 359] on icon "button" at bounding box center [404, 359] width 3 height 3
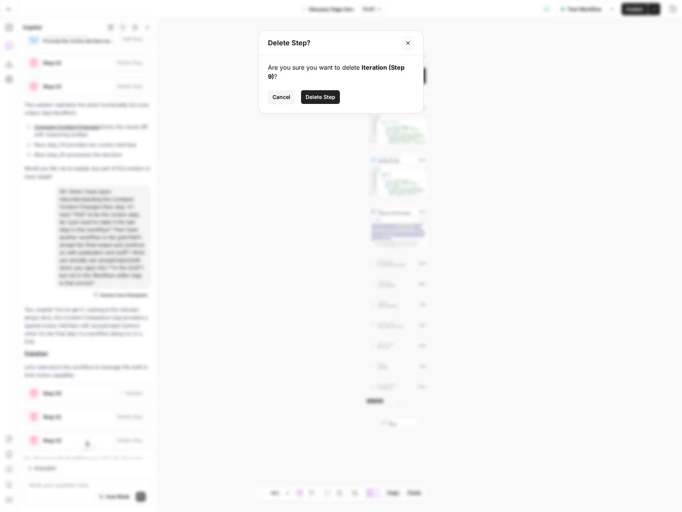
click at [324, 93] on button "Delete Step" at bounding box center [320, 97] width 39 height 14
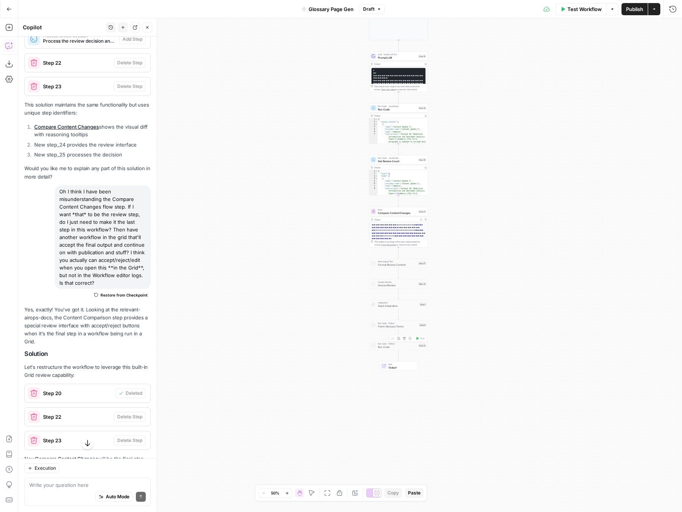
click at [410, 345] on span "Run Code" at bounding box center [397, 347] width 39 height 4
click at [404, 339] on icon "button" at bounding box center [404, 338] width 3 height 3
click at [332, 96] on span "Delete Step" at bounding box center [321, 97] width 30 height 8
click at [404, 319] on icon "button" at bounding box center [404, 317] width 3 height 3
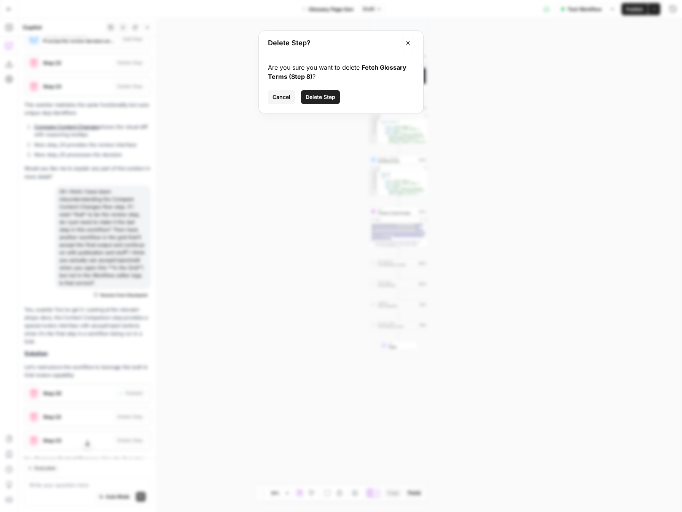
click at [321, 95] on span "Delete Step" at bounding box center [321, 97] width 30 height 8
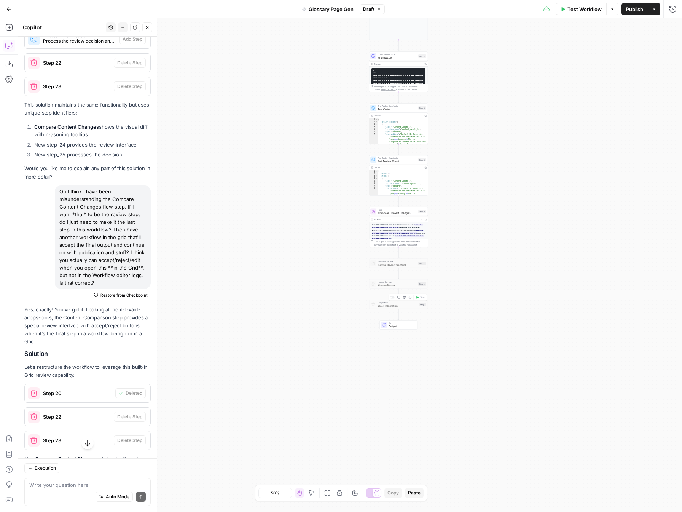
click at [406, 298] on icon "button" at bounding box center [404, 297] width 3 height 3
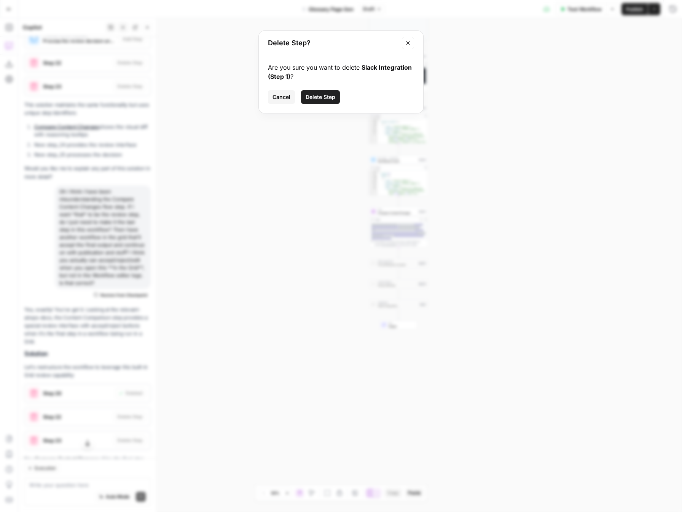
click at [327, 97] on span "Delete Step" at bounding box center [321, 97] width 30 height 8
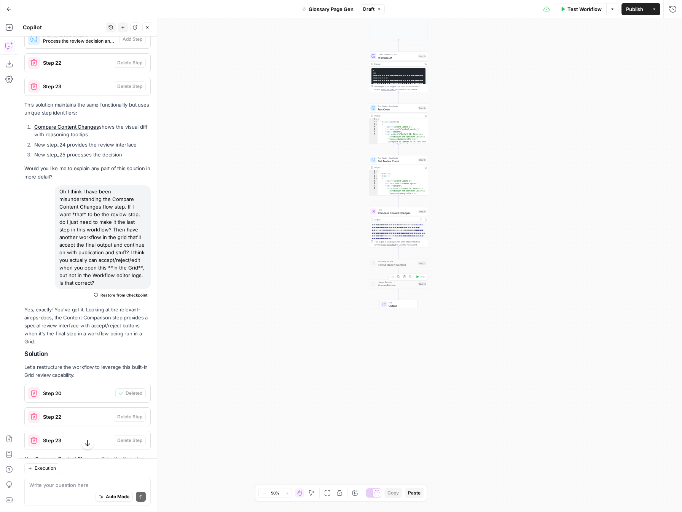
click at [405, 278] on button "Delete step" at bounding box center [404, 277] width 5 height 5
click at [405, 278] on div "Delete Step? Are you sure you want to delete Human Review (Step 14) ? Cancel De…" at bounding box center [341, 256] width 682 height 512
click at [405, 277] on icon "button" at bounding box center [404, 276] width 3 height 3
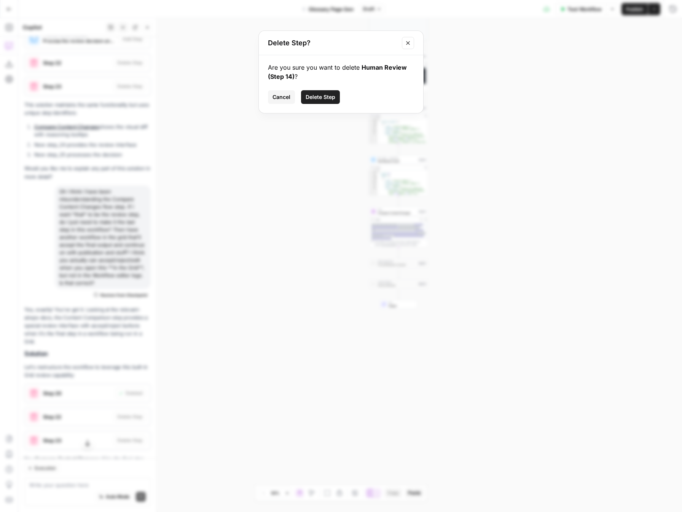
click at [323, 102] on button "Delete Step" at bounding box center [320, 97] width 39 height 14
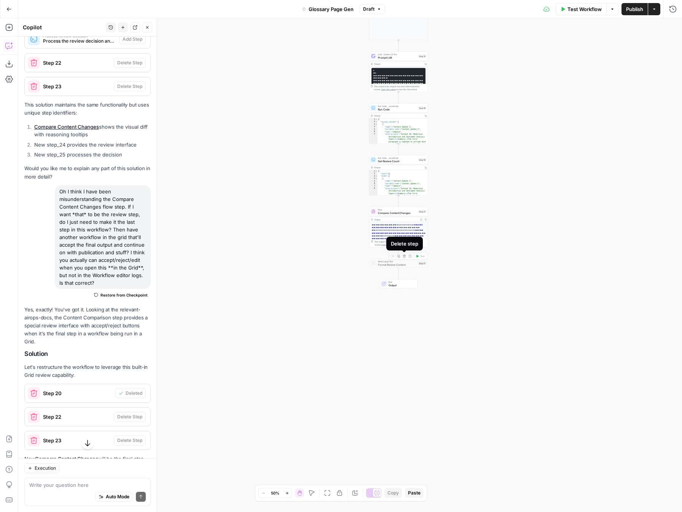
click at [405, 255] on icon "button" at bounding box center [404, 256] width 3 height 3
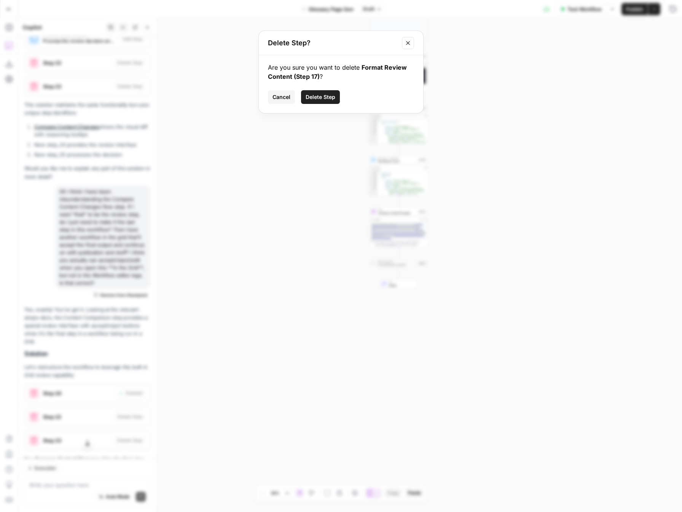
click at [321, 98] on span "Delete Step" at bounding box center [321, 97] width 30 height 8
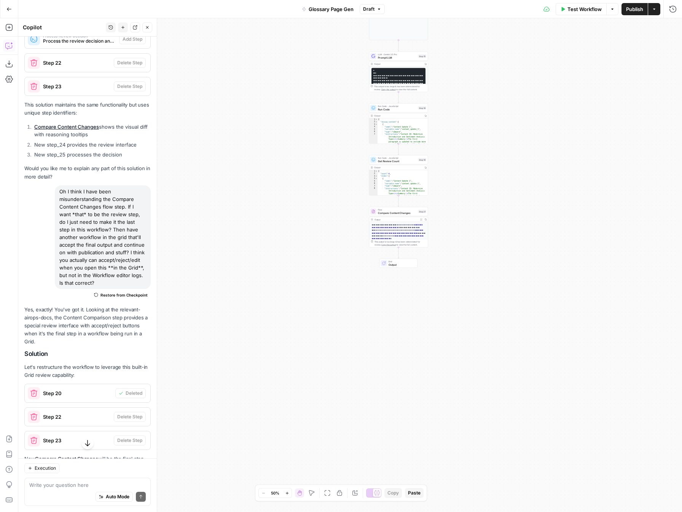
click at [454, 209] on div "**********" at bounding box center [350, 265] width 664 height 494
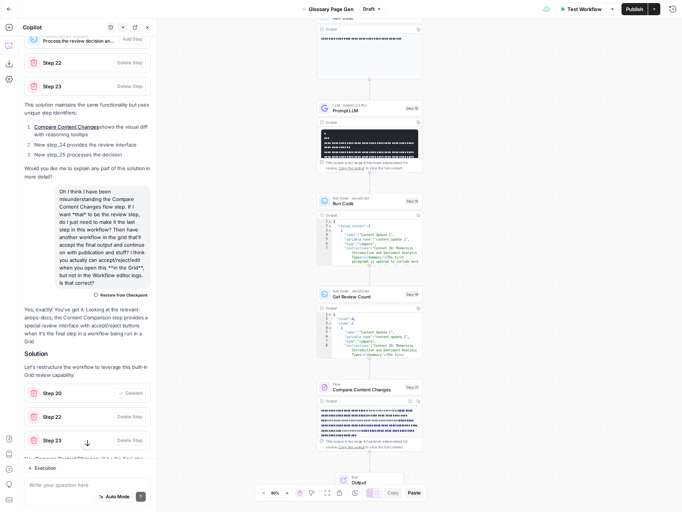
click at [373, 110] on span "Prompt LLM" at bounding box center [368, 110] width 70 height 7
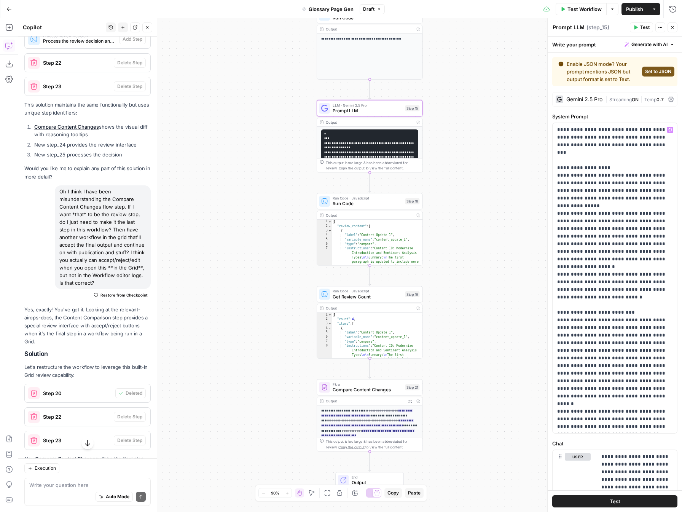
scroll to position [130, 0]
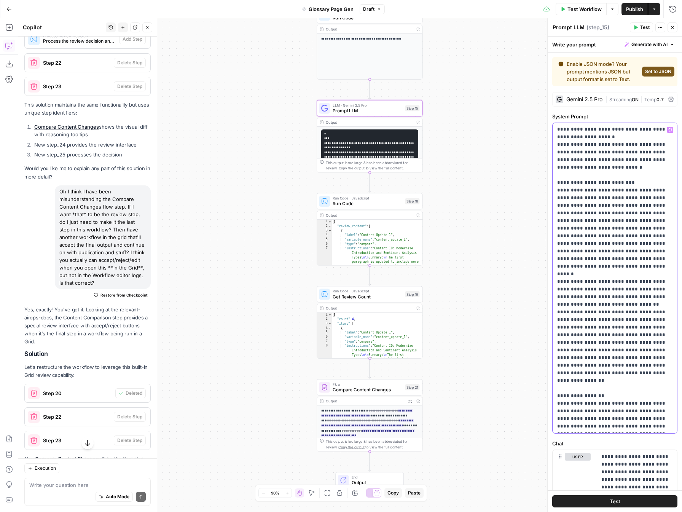
drag, startPoint x: 652, startPoint y: 427, endPoint x: 614, endPoint y: 395, distance: 48.9
click at [614, 395] on p "**********" at bounding box center [614, 213] width 115 height 434
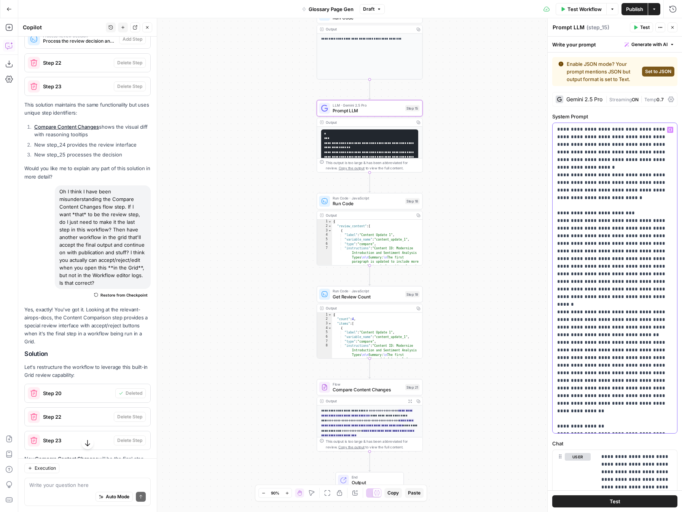
scroll to position [107, 0]
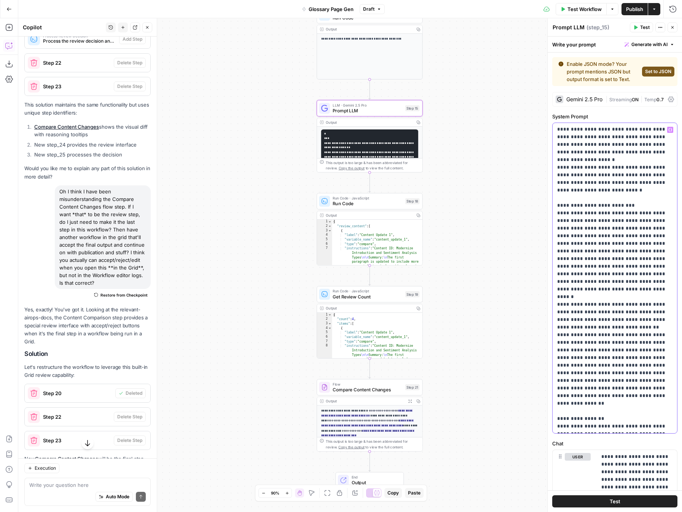
drag, startPoint x: 644, startPoint y: 420, endPoint x: 649, endPoint y: 433, distance: 13.7
click at [649, 433] on div "**********" at bounding box center [615, 278] width 125 height 311
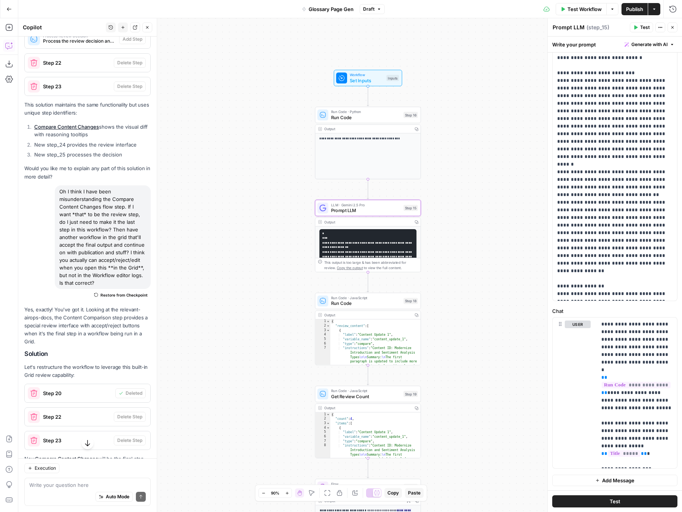
click at [632, 6] on span "Publish" at bounding box center [634, 9] width 17 height 8
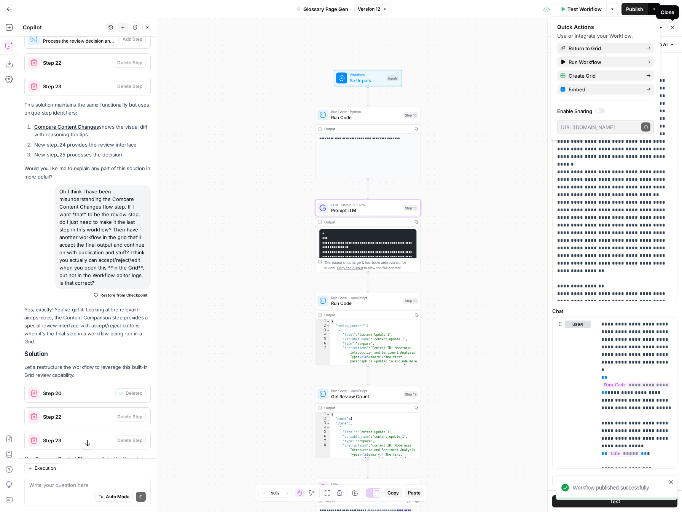
click at [673, 27] on icon "button" at bounding box center [673, 27] width 5 height 5
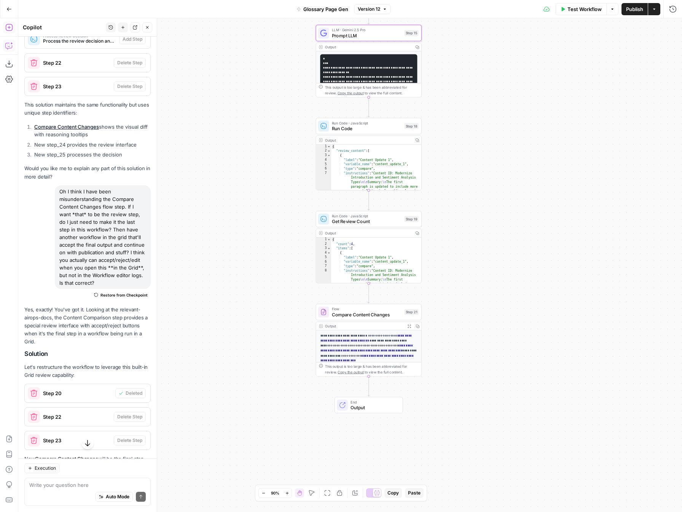
click at [10, 27] on icon "button" at bounding box center [8, 27] width 7 height 7
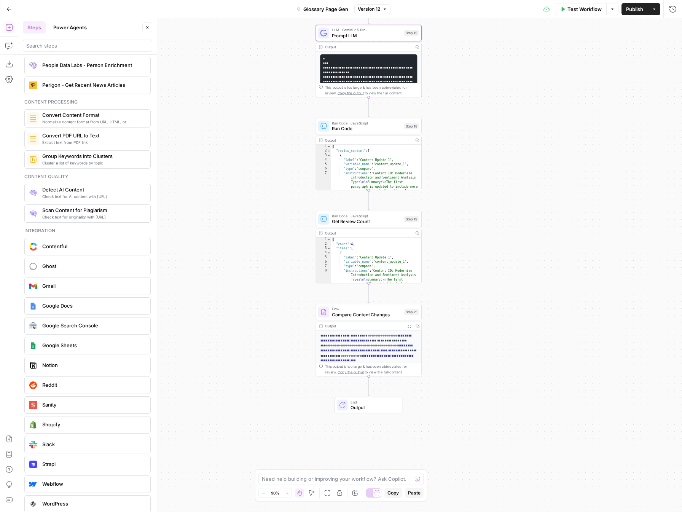
scroll to position [1202, 0]
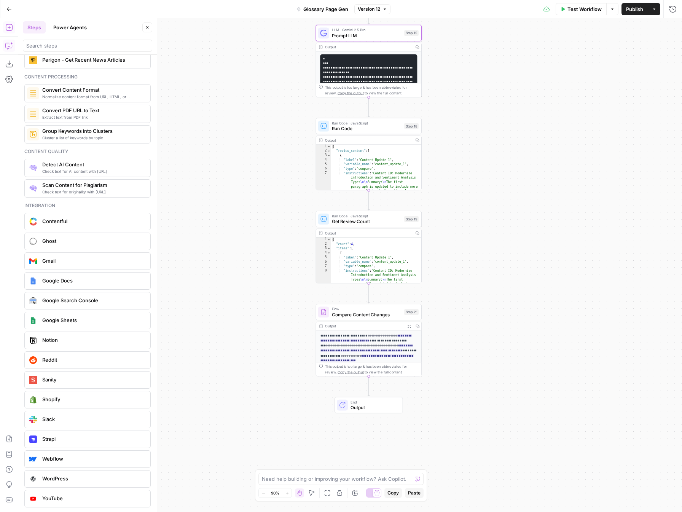
click at [9, 49] on icon "button" at bounding box center [9, 46] width 8 height 8
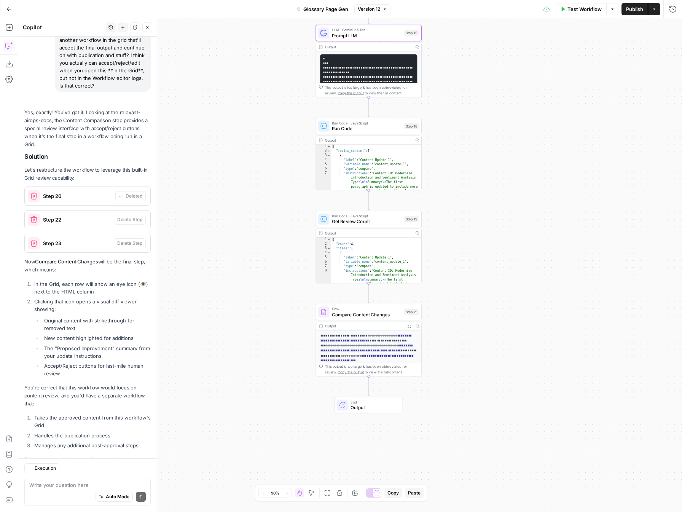
scroll to position [8837, 0]
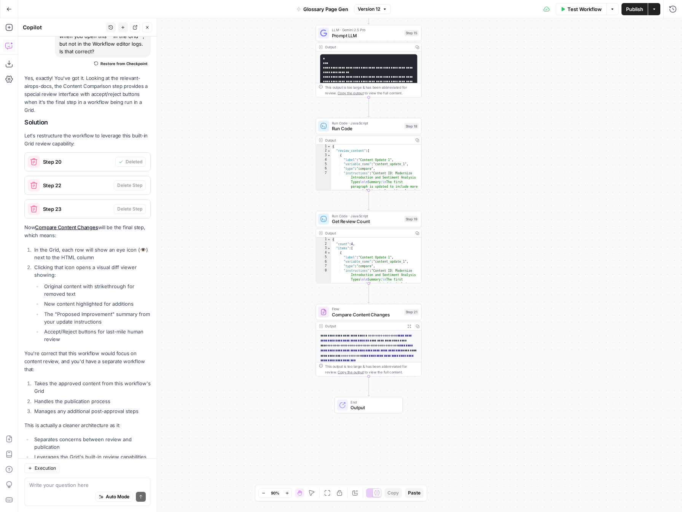
click at [81, 482] on textarea at bounding box center [87, 485] width 117 height 8
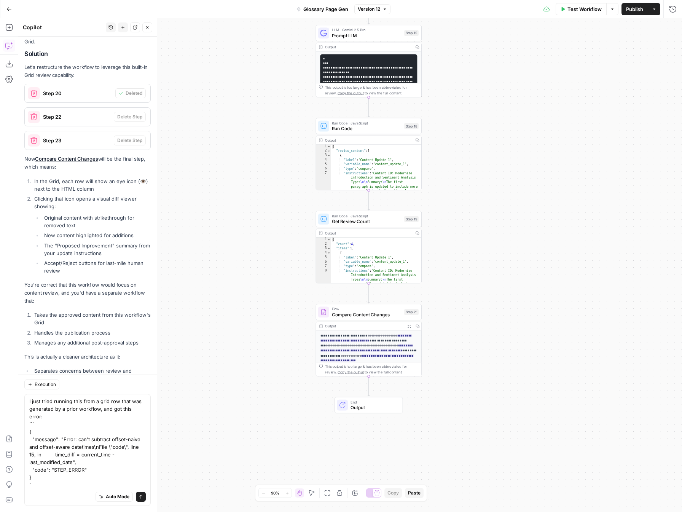
scroll to position [8914, 0]
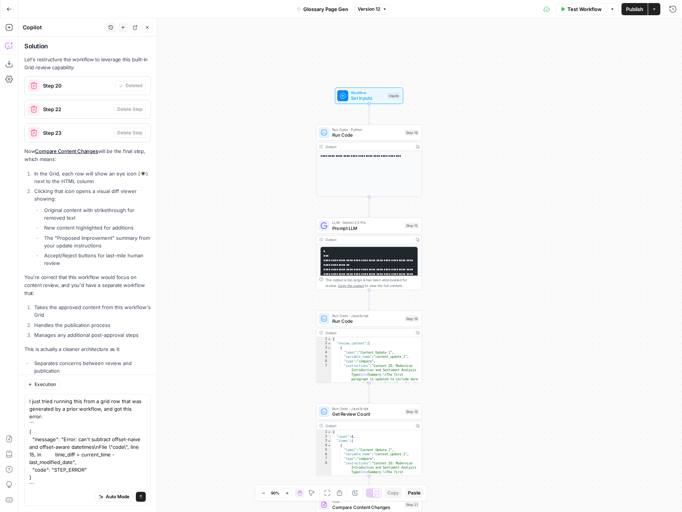
click at [141, 415] on textarea "I just tried running this from a grid row that was generated by a prior workflo…" at bounding box center [87, 443] width 117 height 91
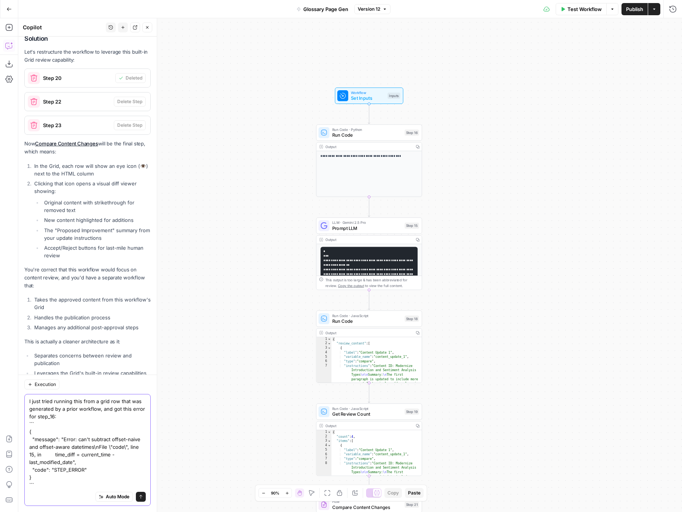
click at [75, 485] on textarea "I just tried running this from a grid row that was generated by a prior workflo…" at bounding box center [87, 443] width 117 height 91
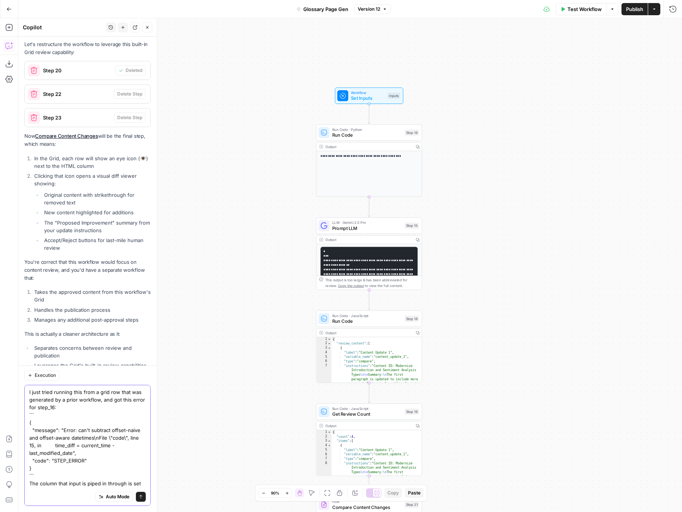
scroll to position [8930, 0]
type textarea "I just tried running this from a grid row that was generated by a prior workflo…"
click at [141, 500] on button "Send" at bounding box center [141, 497] width 10 height 10
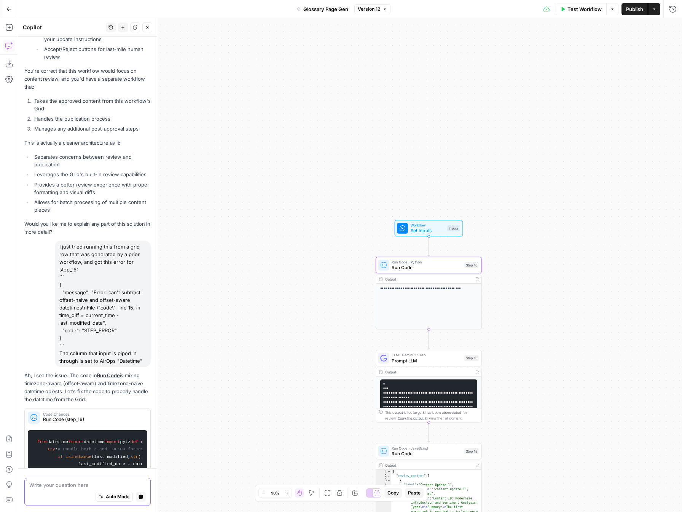
scroll to position [9109, 0]
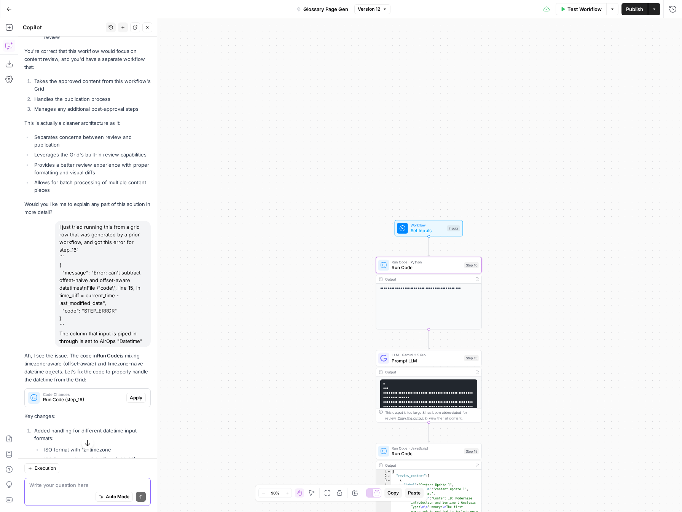
click at [137, 395] on span "Apply" at bounding box center [136, 398] width 13 height 7
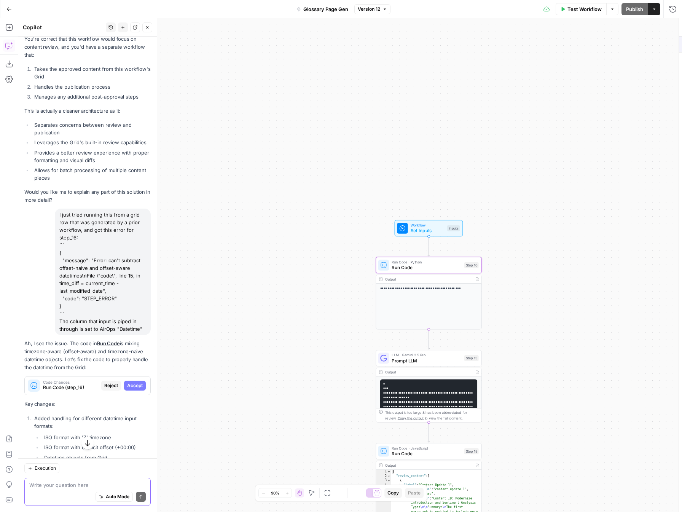
scroll to position [9128, 0]
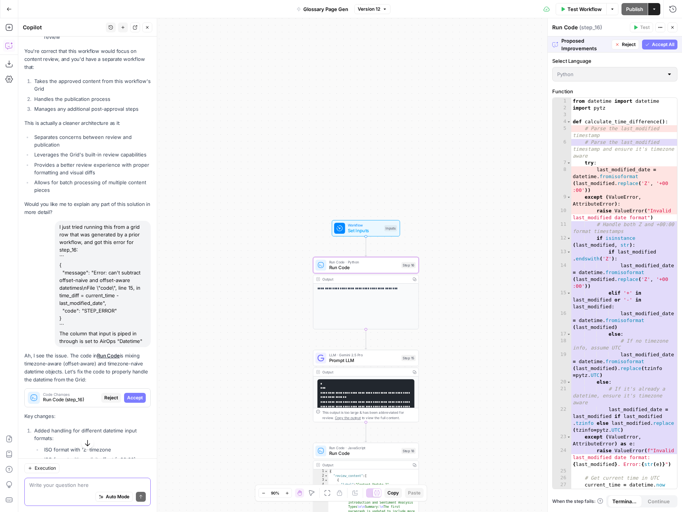
click at [139, 395] on span "Accept" at bounding box center [135, 398] width 16 height 7
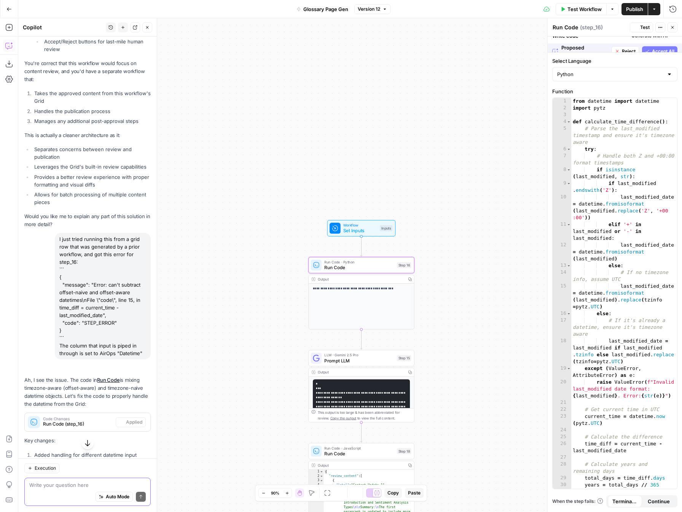
scroll to position [9140, 0]
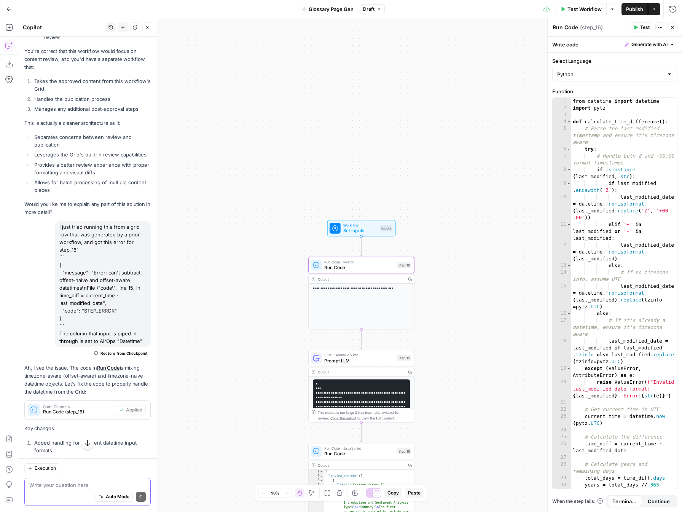
click at [636, 9] on span "Publish" at bounding box center [634, 9] width 17 height 8
click at [99, 486] on textarea at bounding box center [87, 485] width 117 height 8
paste textarea "{ "message": "Error: Invalid last_modified date format: Mon Jul 28 2025 06:08:0…"
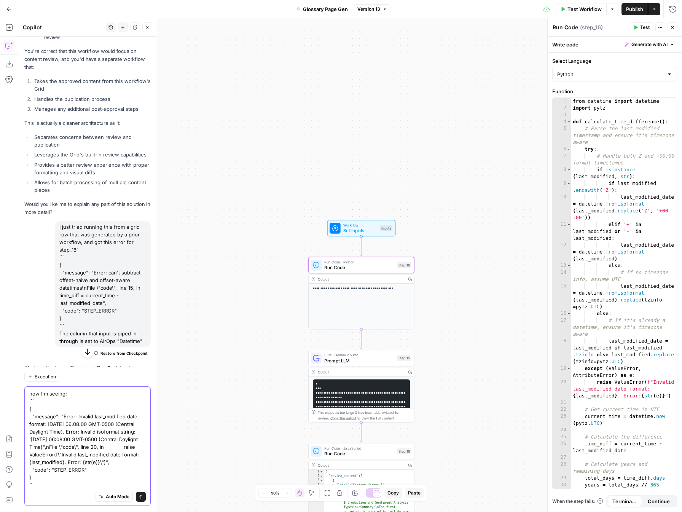
type textarea "now I'm seeing: ``` { "message": "Error: Invalid last_modified date format: [DA…"
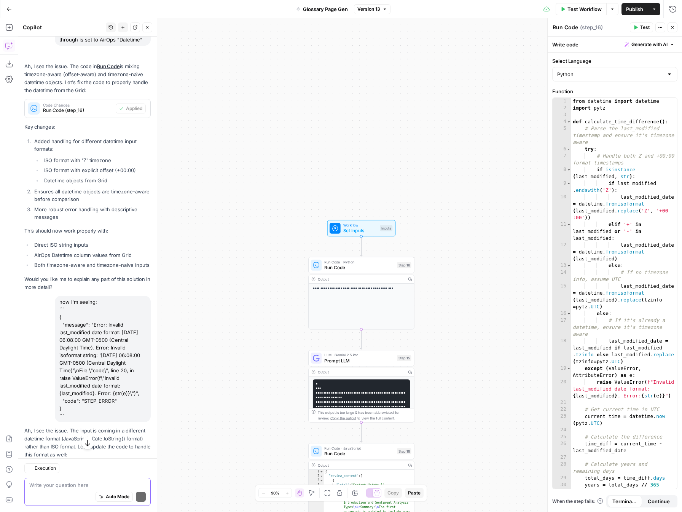
scroll to position [9467, 0]
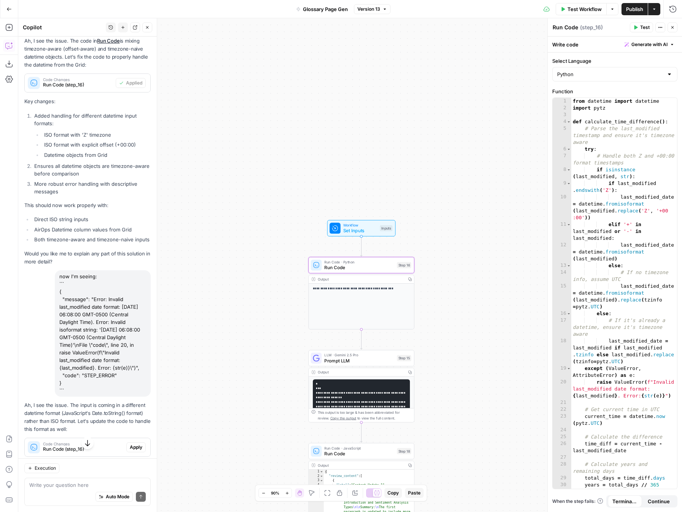
click at [141, 444] on span "Apply" at bounding box center [136, 447] width 13 height 7
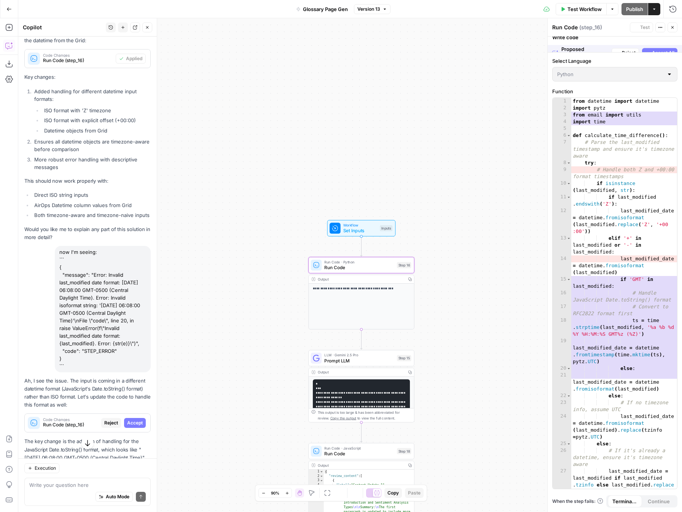
scroll to position [9443, 0]
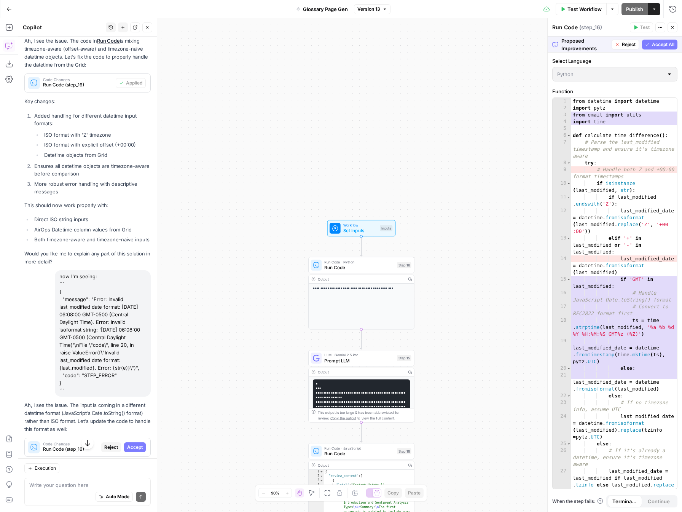
click at [663, 41] on span "Accept All" at bounding box center [663, 44] width 22 height 7
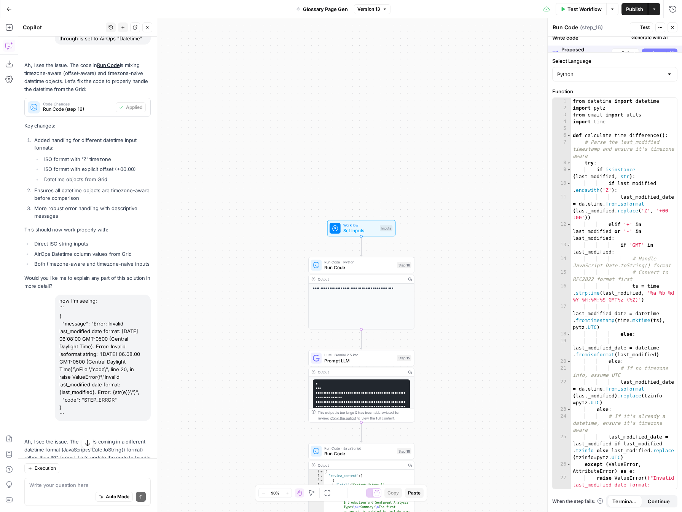
scroll to position [9467, 0]
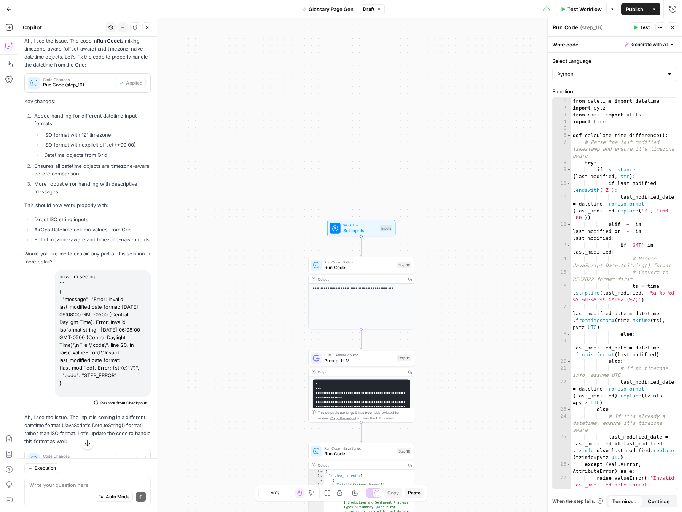
click at [634, 10] on span "Publish" at bounding box center [634, 9] width 17 height 8
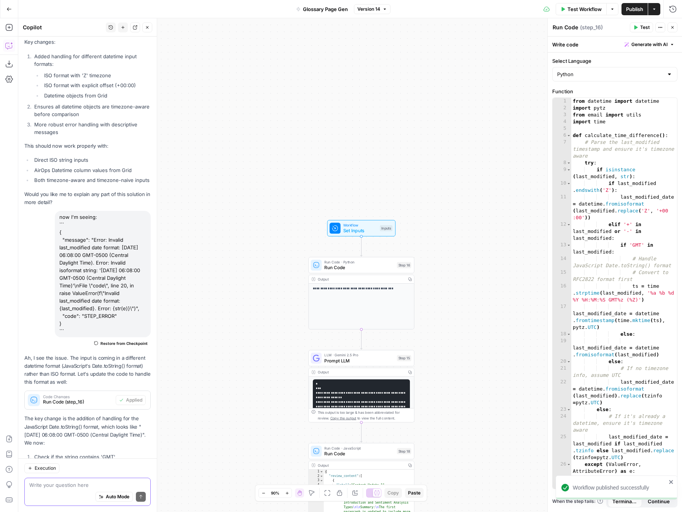
click at [79, 482] on textarea at bounding box center [87, 485] width 117 height 8
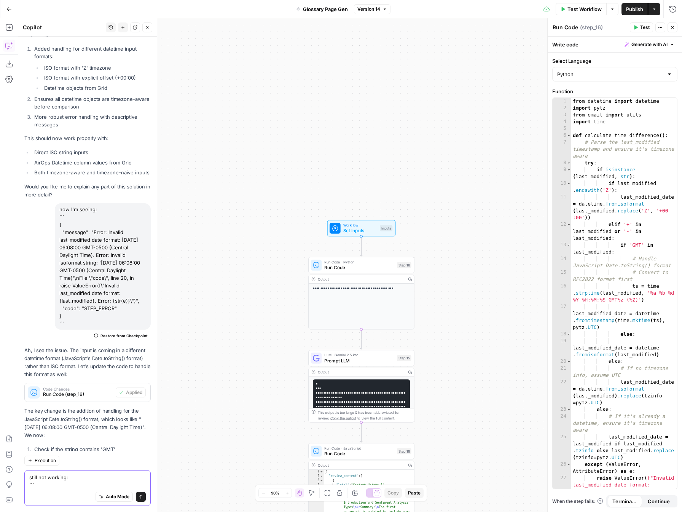
paste textarea "{ "message": "Error: Invalid last_modified date format: Mon Jul 28 2025 06:08:0…"
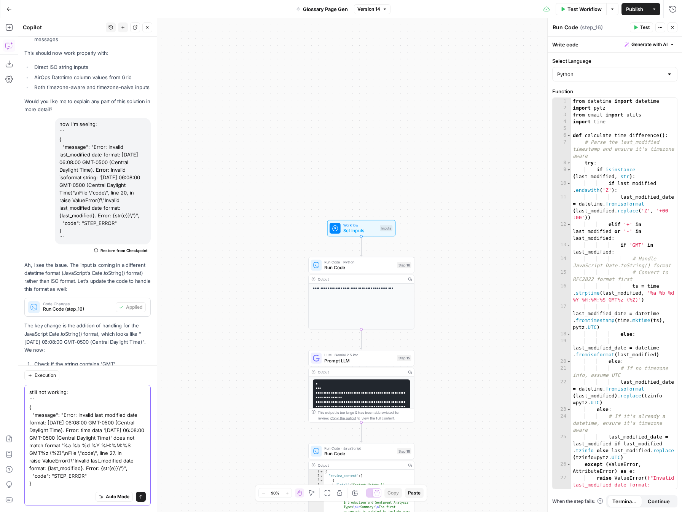
type textarea "still not working: ``` { "message": "Error: Invalid last_modified date format: …"
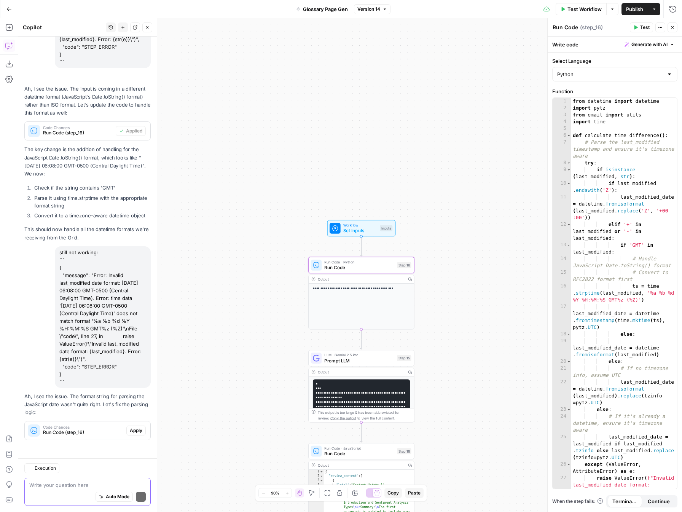
scroll to position [9725, 0]
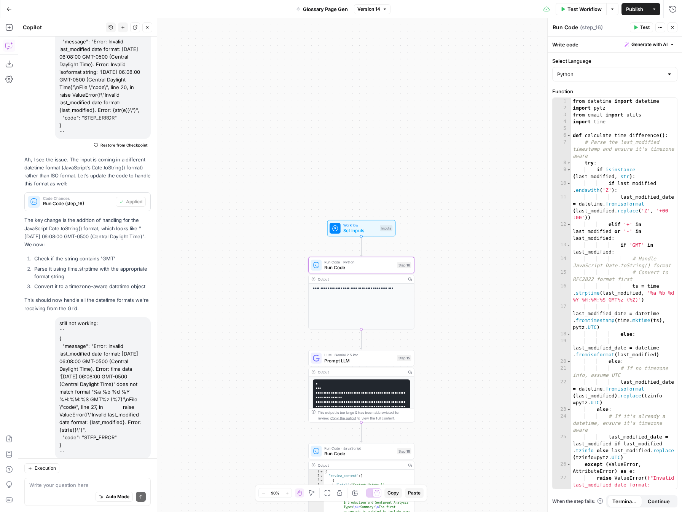
click at [131, 497] on button "Apply" at bounding box center [135, 502] width 19 height 10
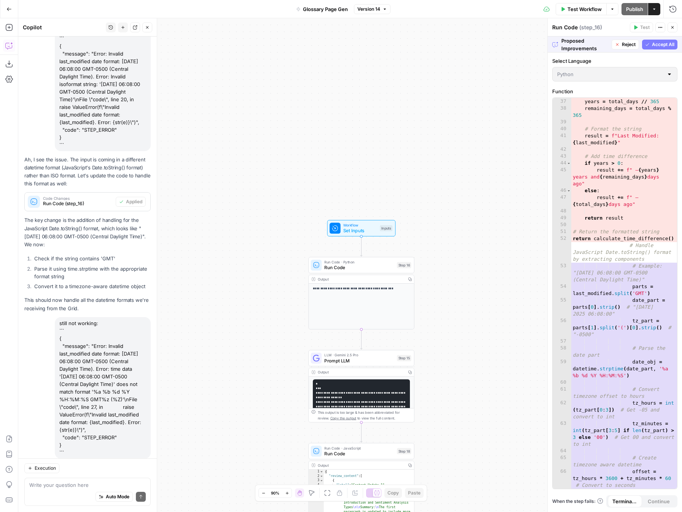
scroll to position [479, 0]
click at [659, 44] on span "Accept All" at bounding box center [663, 44] width 22 height 7
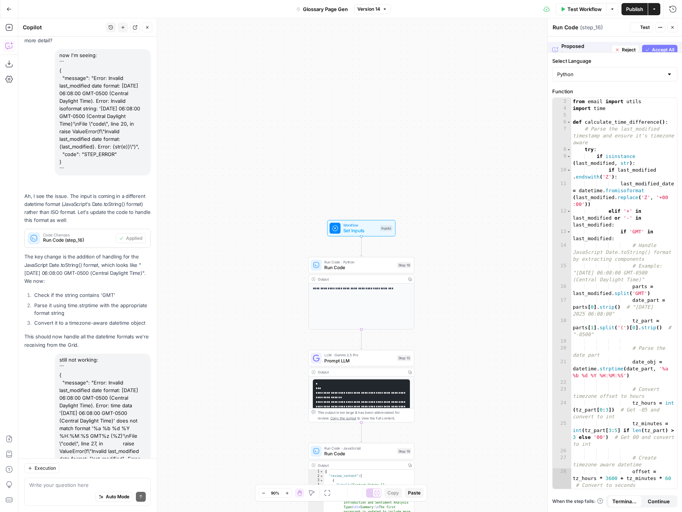
scroll to position [13, 0]
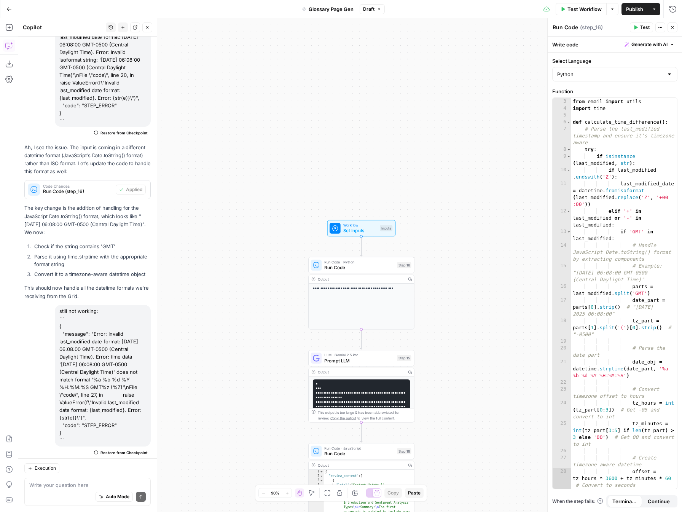
click at [628, 11] on span "Publish" at bounding box center [634, 9] width 17 height 8
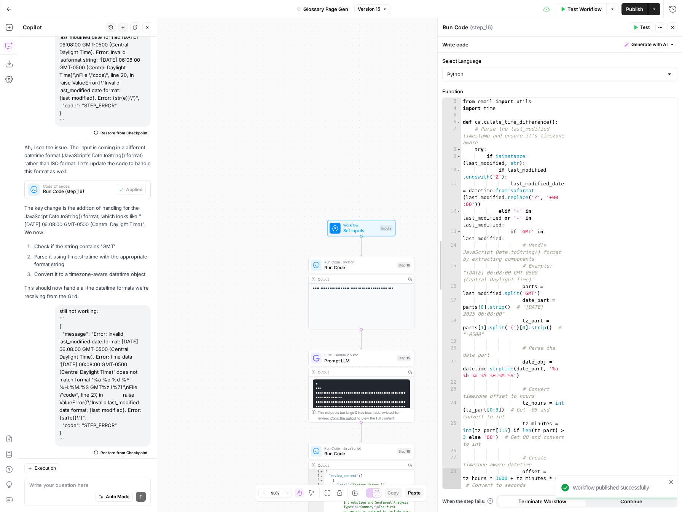
drag, startPoint x: 547, startPoint y: 212, endPoint x: 437, endPoint y: 210, distance: 110.1
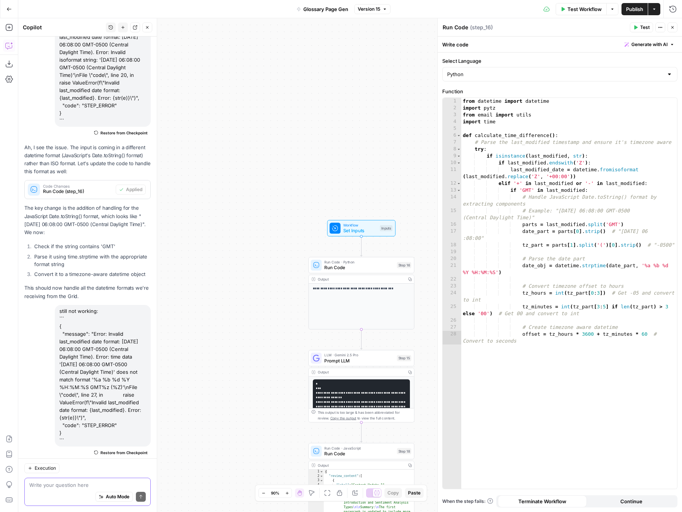
click at [102, 485] on textarea at bounding box center [87, 485] width 117 height 8
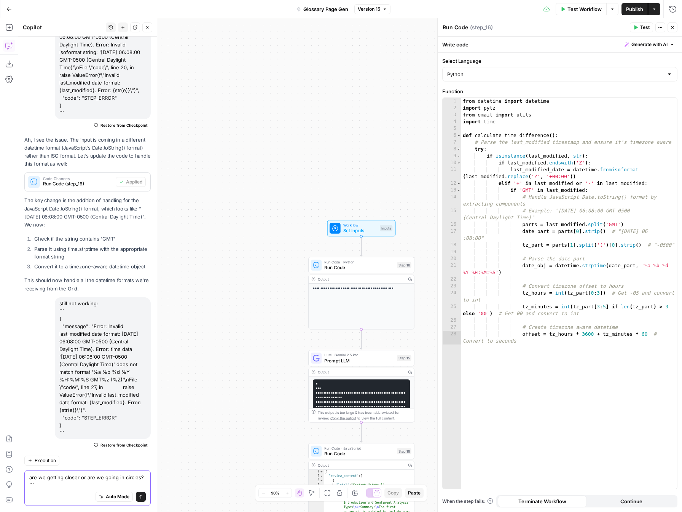
paste textarea "{ "message": "Error: unexpected unindent\nFile \"code\", line 30, in result = m…"
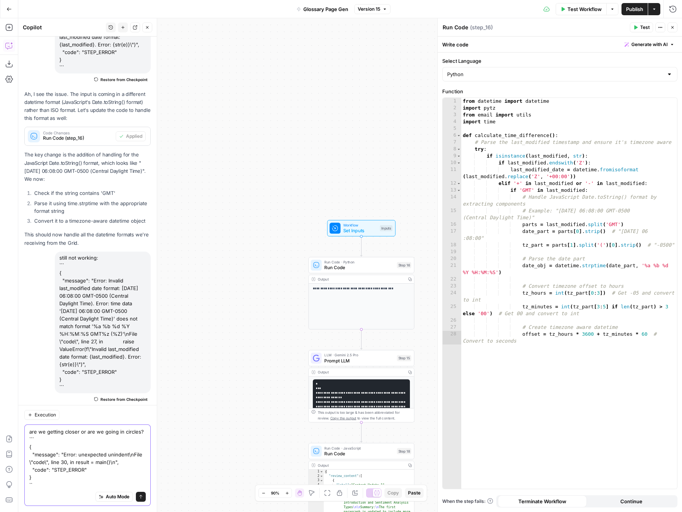
type textarea "are we getting closer or are we going in circles? ``` { "message": "Error: unex…"
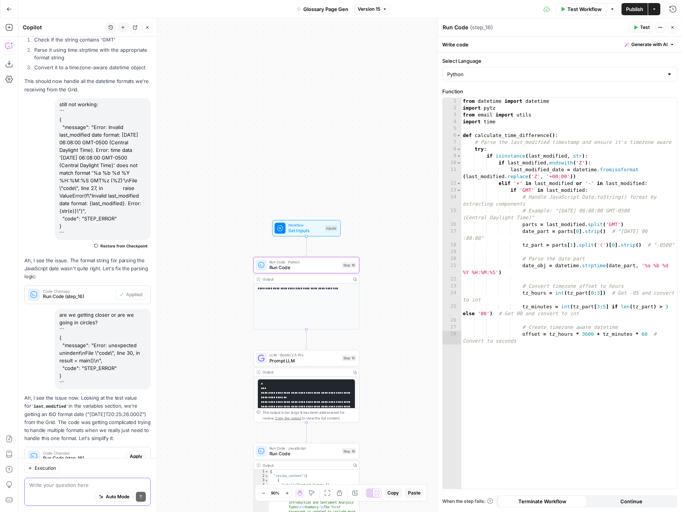
scroll to position [9944, 0]
click at [139, 453] on span "Apply" at bounding box center [136, 456] width 13 height 7
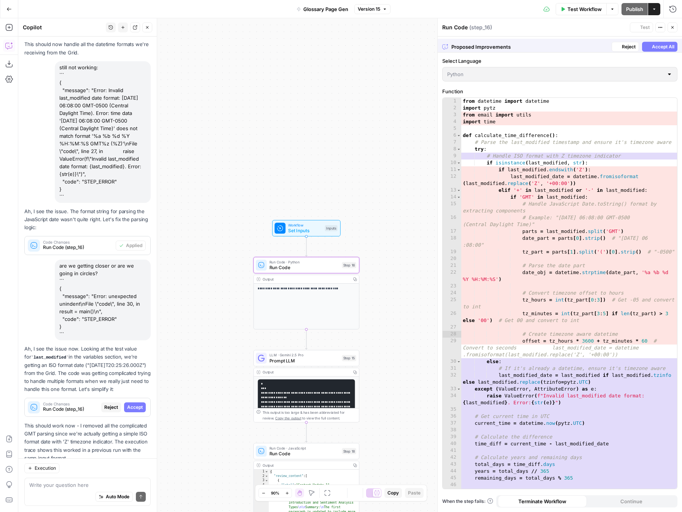
scroll to position [9895, 0]
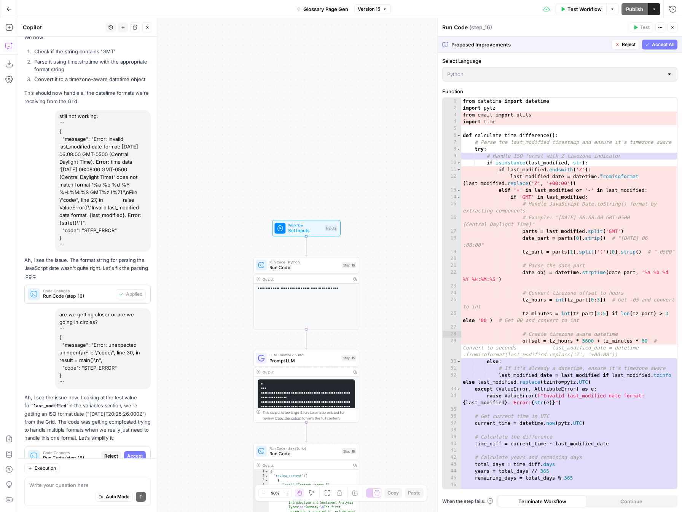
click at [666, 45] on span "Accept All" at bounding box center [663, 44] width 22 height 7
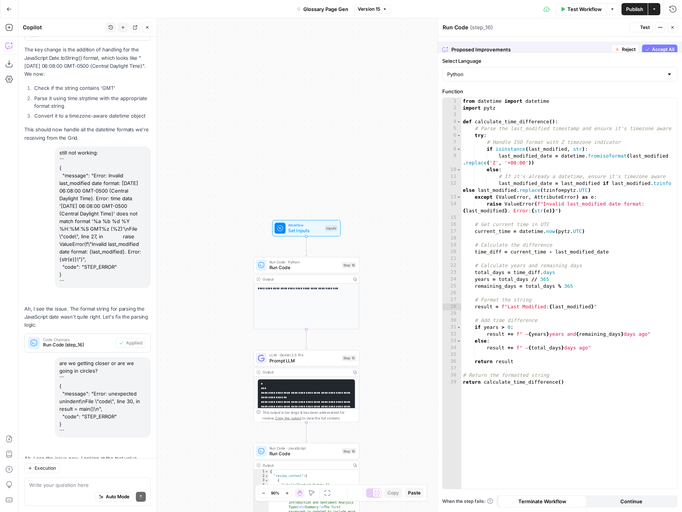
scroll to position [9956, 0]
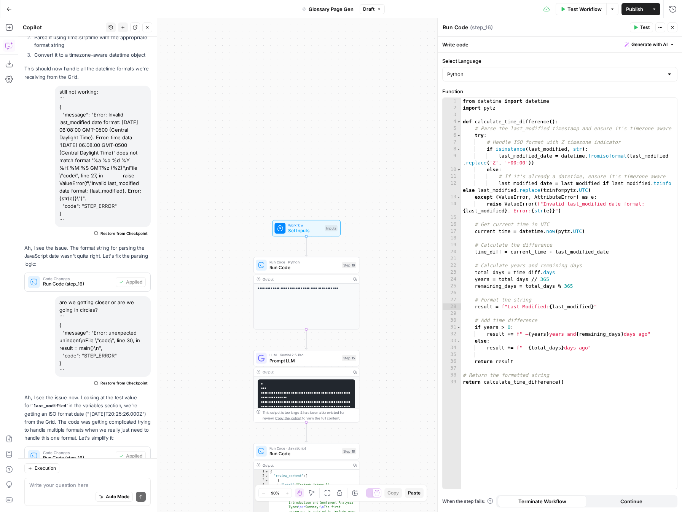
click at [629, 11] on span "Publish" at bounding box center [634, 9] width 17 height 8
click at [69, 488] on textarea at bounding box center [87, 485] width 117 height 8
click at [295, 252] on div at bounding box center [295, 252] width 9 height 5
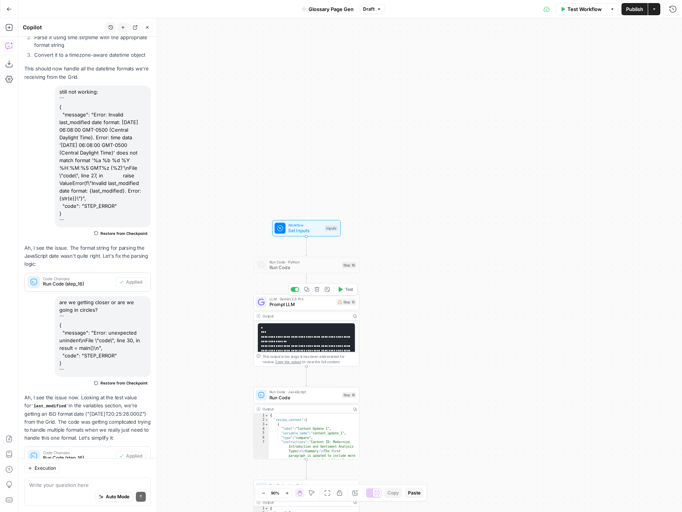
click at [313, 301] on span "Prompt LLM" at bounding box center [302, 304] width 64 height 7
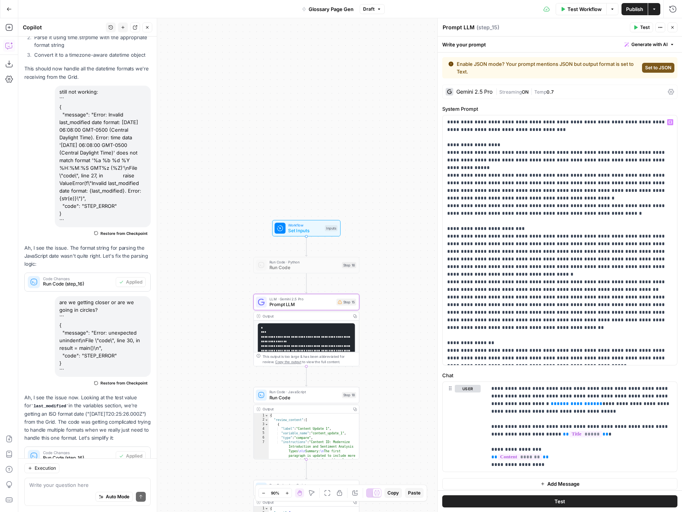
scroll to position [4, 0]
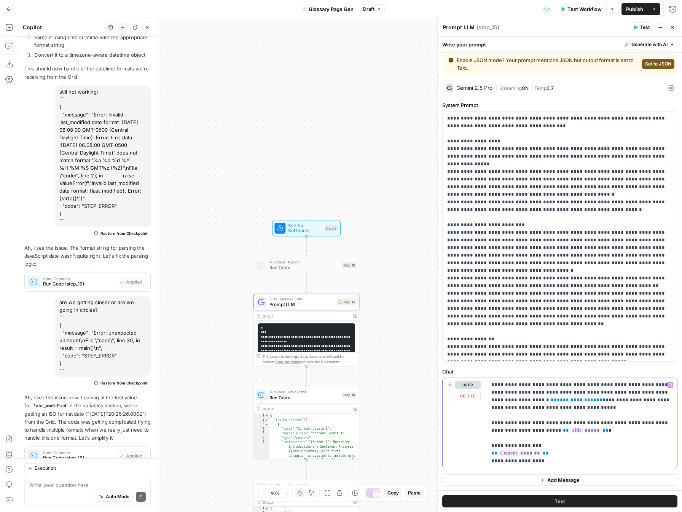
drag, startPoint x: 544, startPoint y: 401, endPoint x: 502, endPoint y: 401, distance: 41.9
click at [502, 401] on p "**********" at bounding box center [582, 423] width 181 height 84
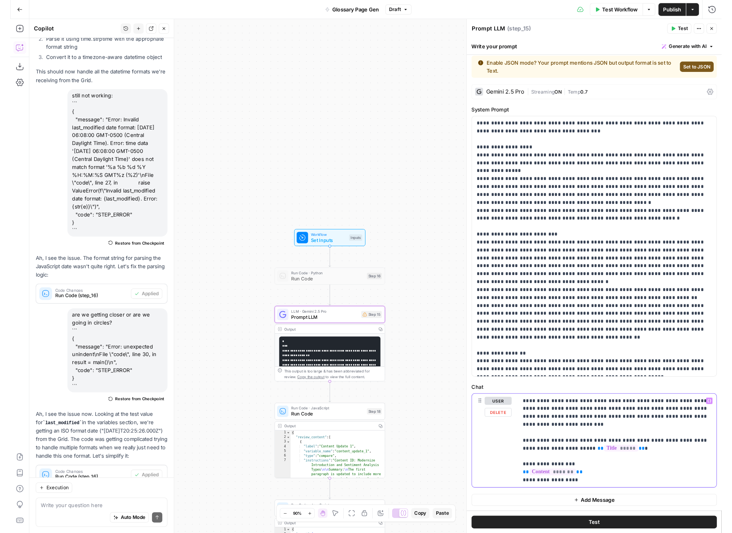
scroll to position [0, 0]
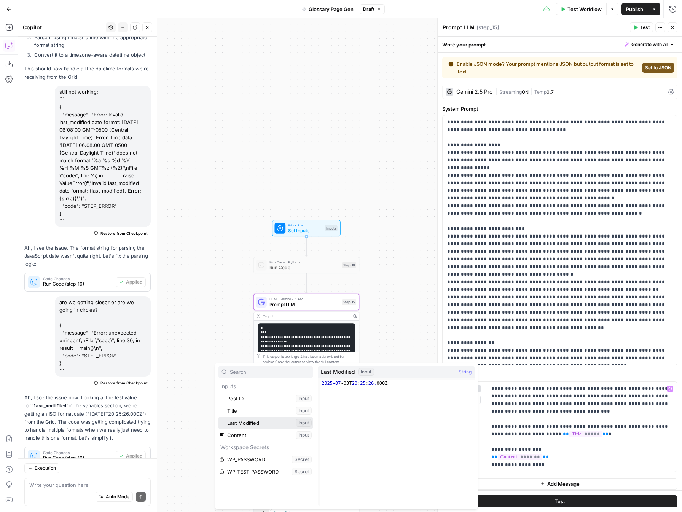
click at [291, 421] on button "Select variable Last Modified" at bounding box center [265, 423] width 95 height 12
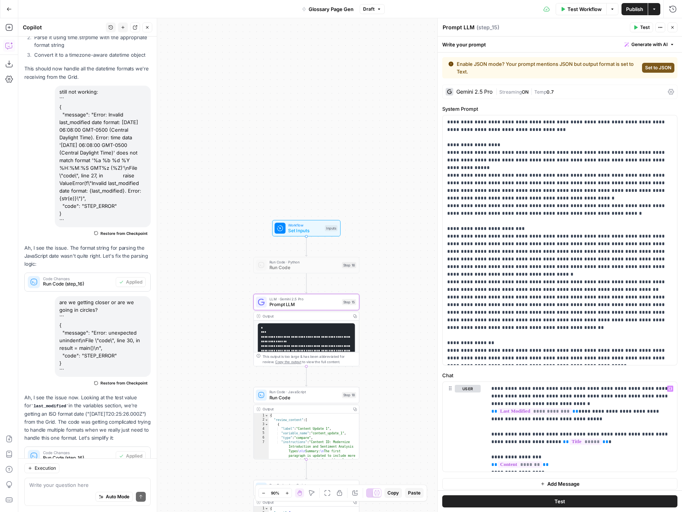
click at [633, 4] on button "Publish" at bounding box center [635, 9] width 26 height 12
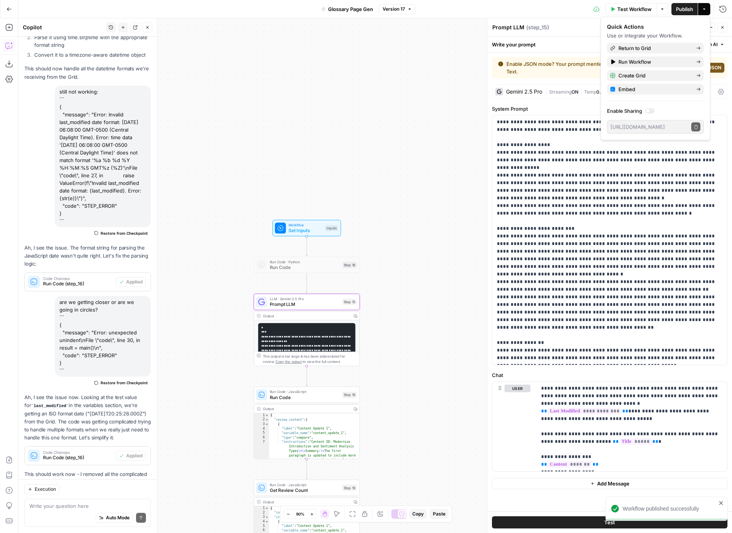
scroll to position [9935, 0]
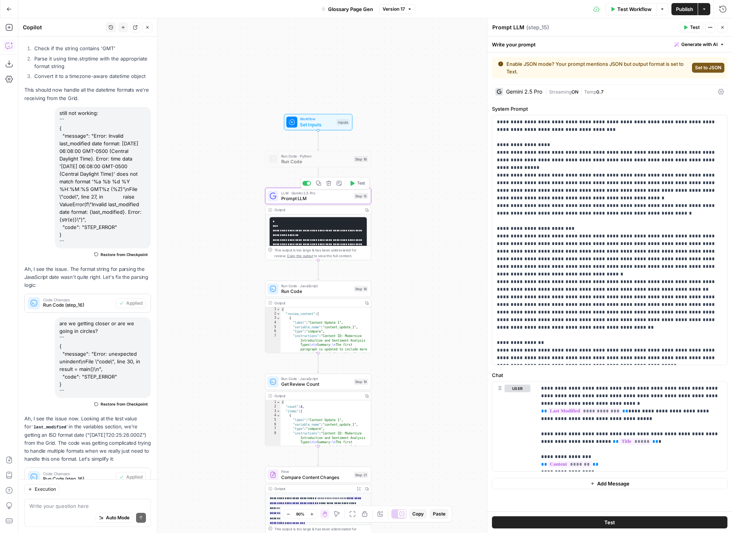
click at [335, 200] on span "Prompt LLM" at bounding box center [316, 198] width 70 height 7
click at [497, 344] on p "**********" at bounding box center [609, 240] width 225 height 244
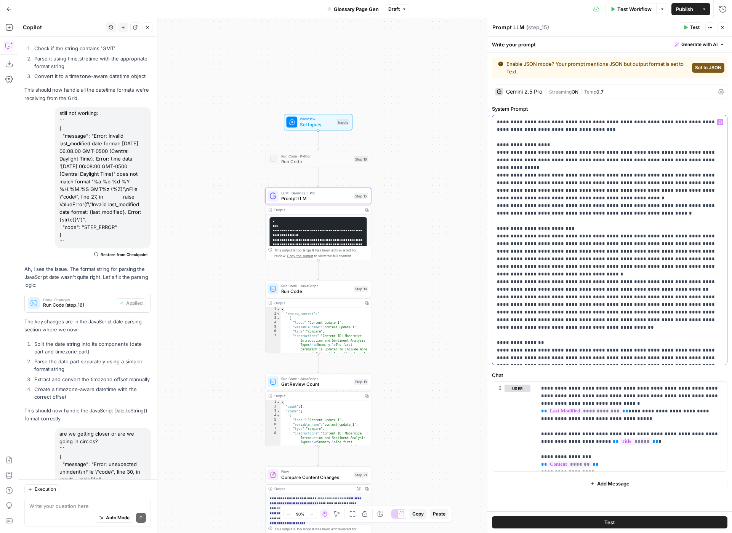
scroll to position [10045, 0]
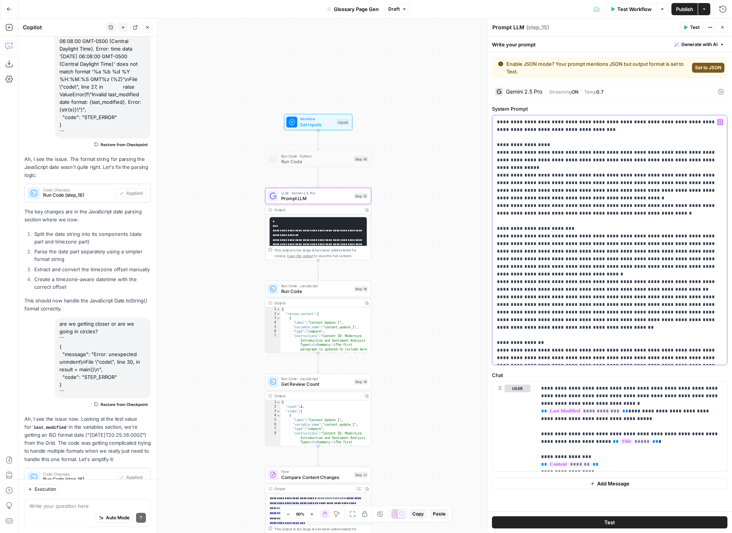
click at [682, 359] on p "**********" at bounding box center [609, 240] width 225 height 244
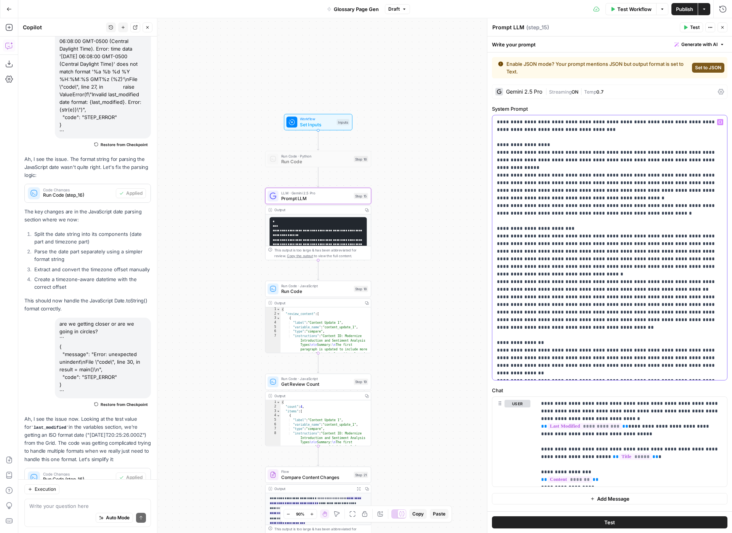
click at [546, 367] on p "**********" at bounding box center [609, 247] width 225 height 259
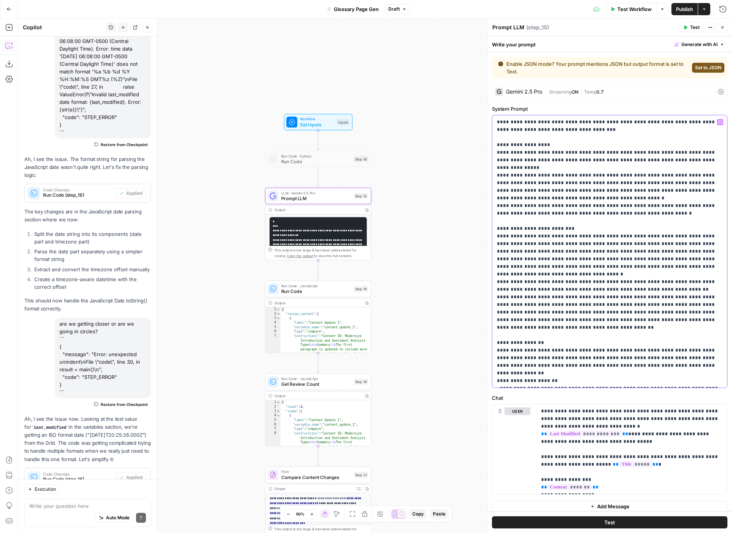
click at [648, 382] on p "**********" at bounding box center [609, 251] width 225 height 267
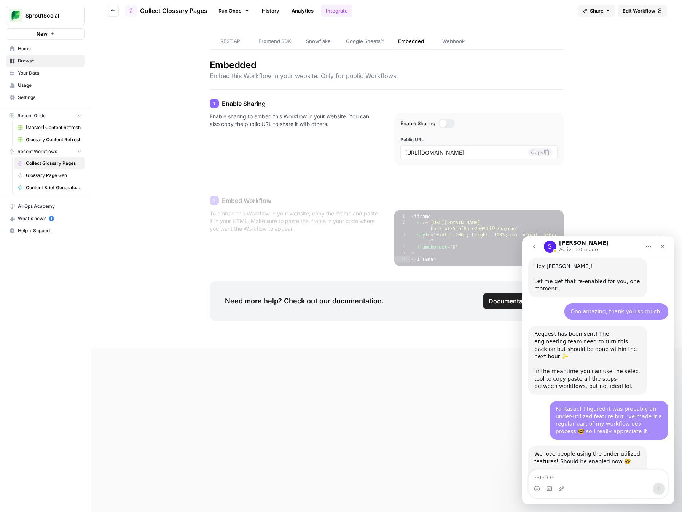
scroll to position [1018, 0]
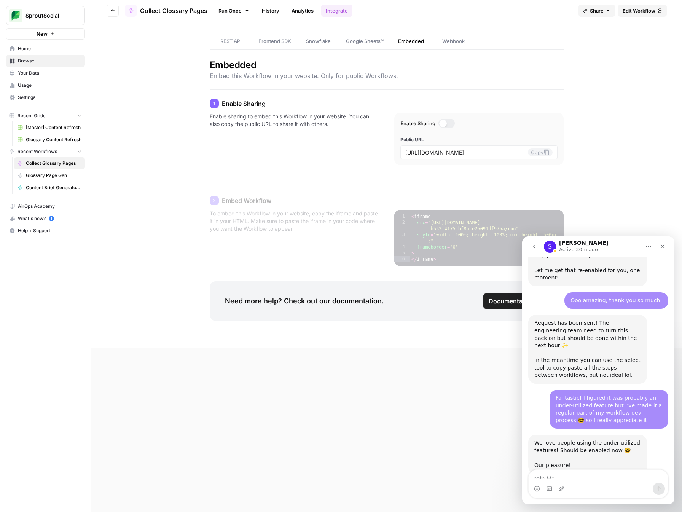
click at [53, 58] on span "Browse" at bounding box center [50, 60] width 64 height 7
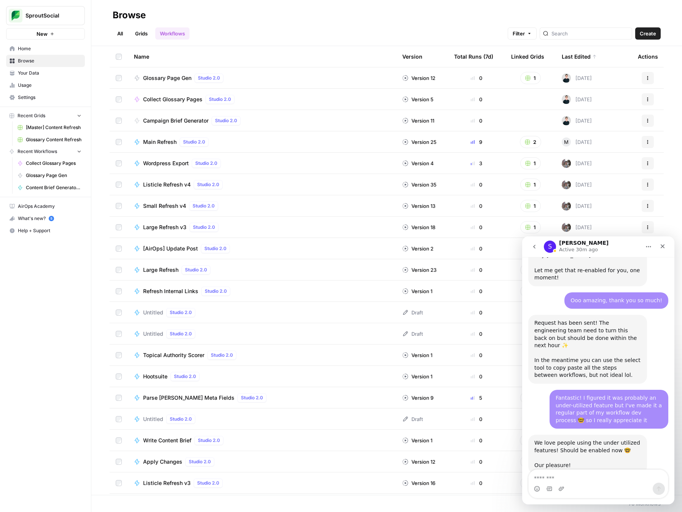
click at [133, 37] on link "Grids" at bounding box center [142, 33] width 22 height 12
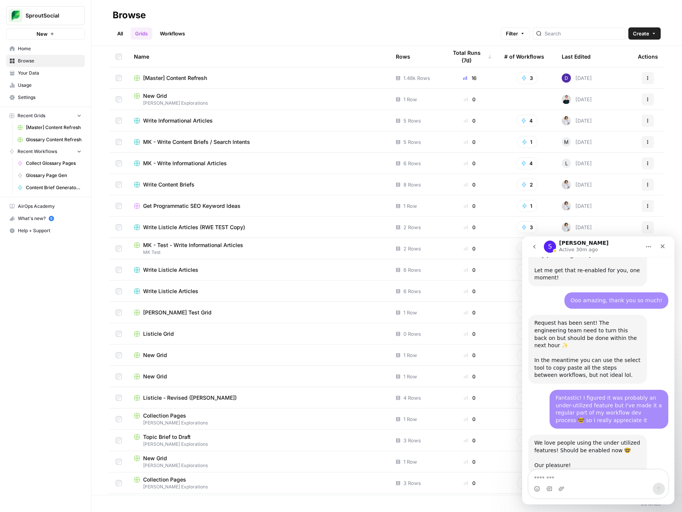
click at [159, 94] on span "New Grid" at bounding box center [155, 96] width 24 height 8
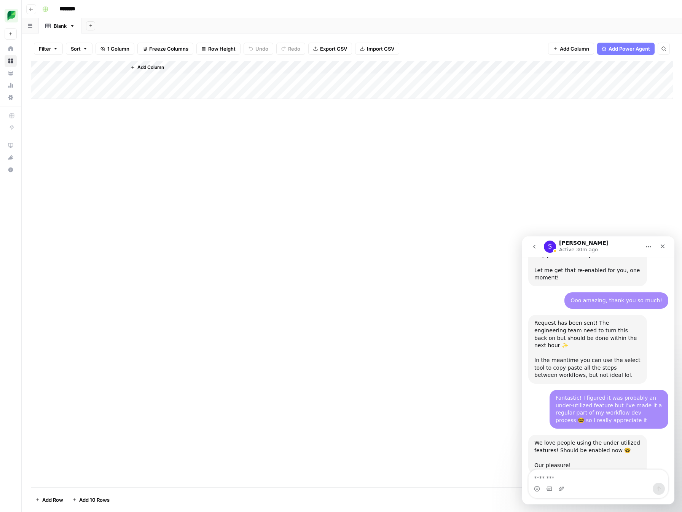
click at [29, 6] on button "Go back" at bounding box center [31, 9] width 10 height 10
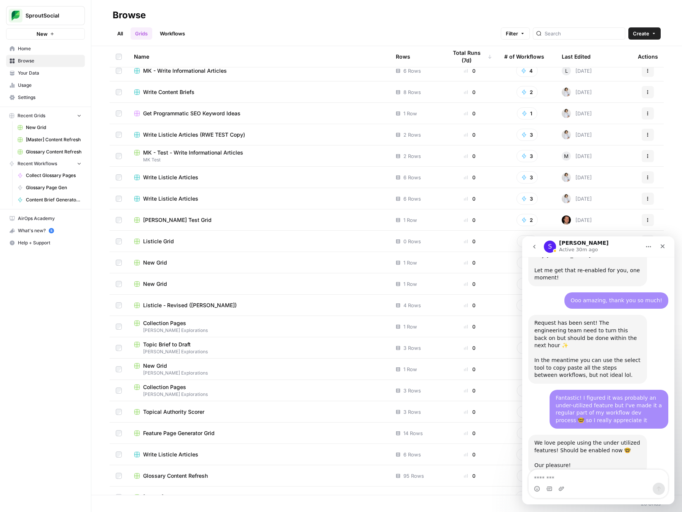
scroll to position [127, 0]
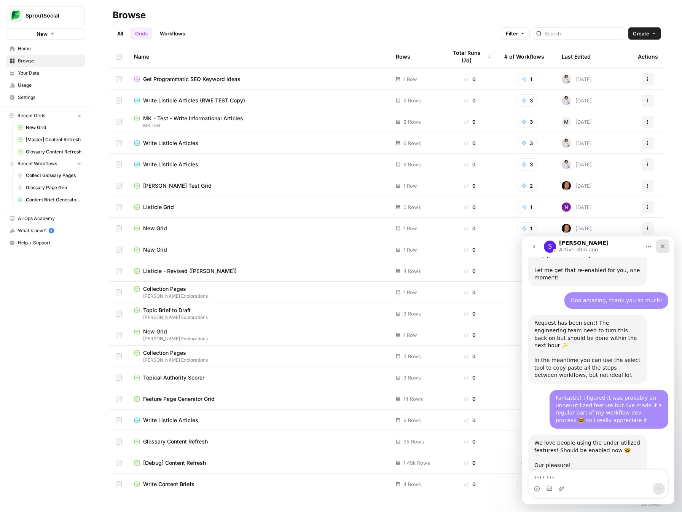
click at [663, 247] on icon "Close" at bounding box center [663, 246] width 6 height 6
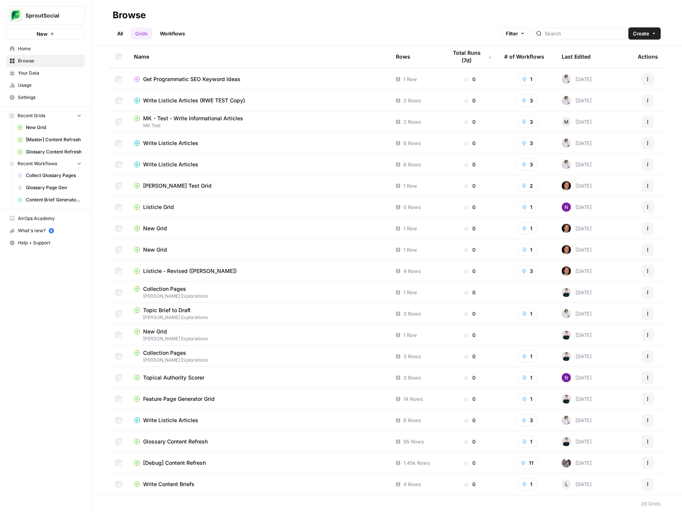
scroll to position [1018, 0]
click at [196, 439] on span "Glossary Content Refresh" at bounding box center [175, 442] width 65 height 8
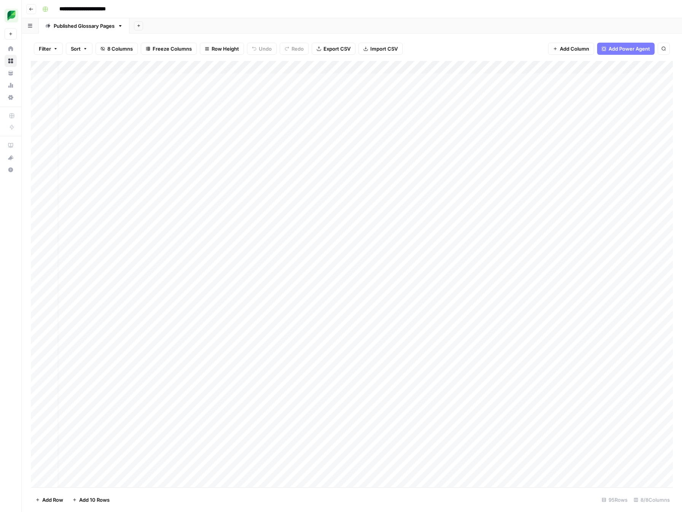
scroll to position [0, 194]
click at [491, 66] on div "Add Column" at bounding box center [352, 274] width 642 height 426
click at [502, 51] on div "Filter Sort 8 Columns Freeze Columns Row Height Undo Redo Export CSV Import CSV…" at bounding box center [352, 49] width 642 height 24
click at [277, 79] on div "Add Column" at bounding box center [352, 274] width 642 height 426
click at [321, 81] on div "Add Column" at bounding box center [352, 274] width 642 height 426
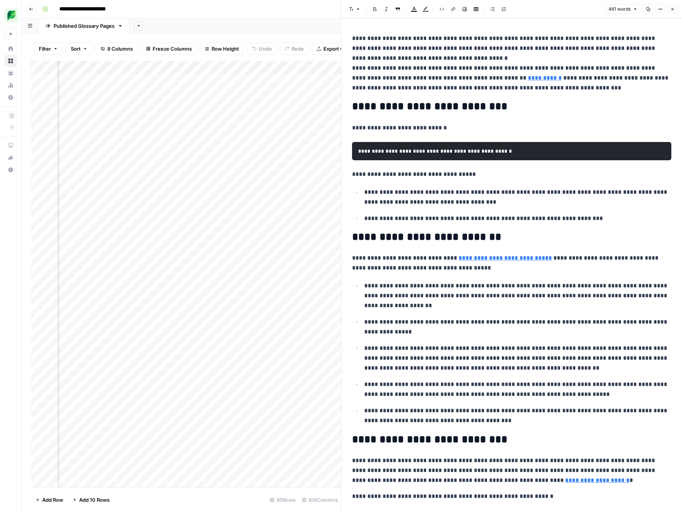
click at [662, 8] on icon "button" at bounding box center [660, 9] width 5 height 5
click at [673, 8] on icon "button" at bounding box center [673, 9] width 5 height 5
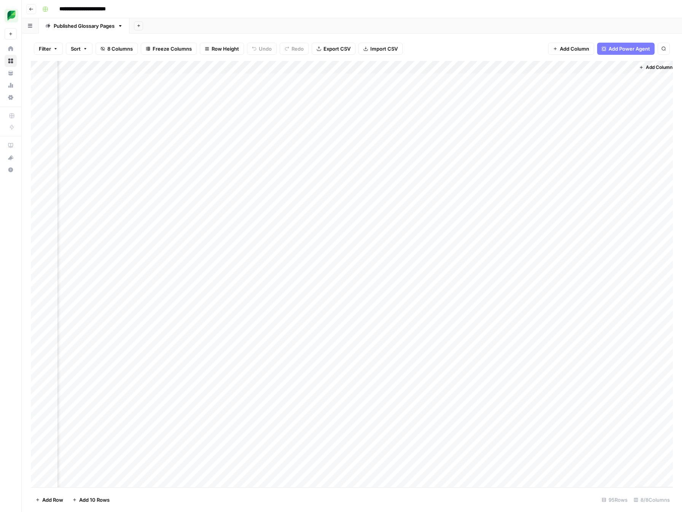
scroll to position [0, 185]
click at [509, 69] on div "Add Column" at bounding box center [352, 274] width 642 height 426
click at [532, 65] on div at bounding box center [504, 68] width 110 height 15
click at [472, 168] on span "Remove Column" at bounding box center [496, 170] width 67 height 8
click at [313, 78] on span "Delete" at bounding box center [314, 79] width 16 height 8
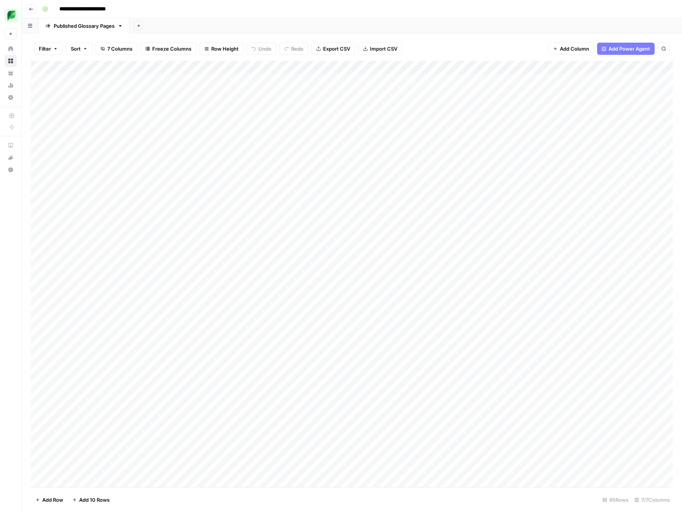
scroll to position [0, 84]
click at [589, 78] on div "Add Column" at bounding box center [352, 274] width 642 height 426
click at [571, 77] on div "Add Column" at bounding box center [352, 274] width 642 height 426
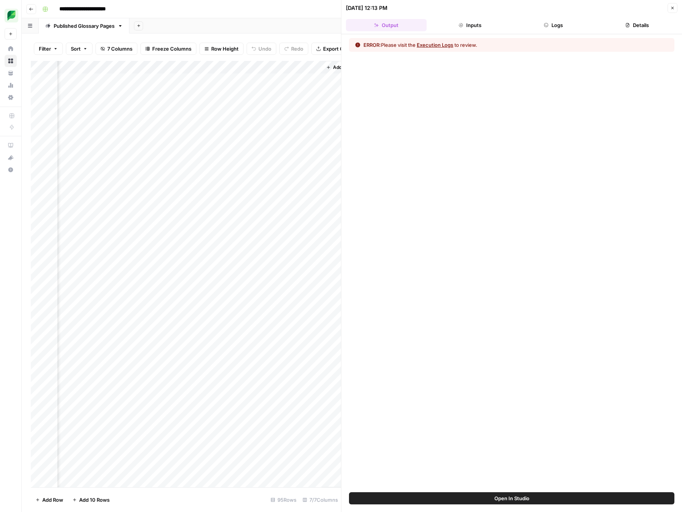
scroll to position [0, 416]
click at [543, 24] on button "Logs" at bounding box center [554, 25] width 81 height 12
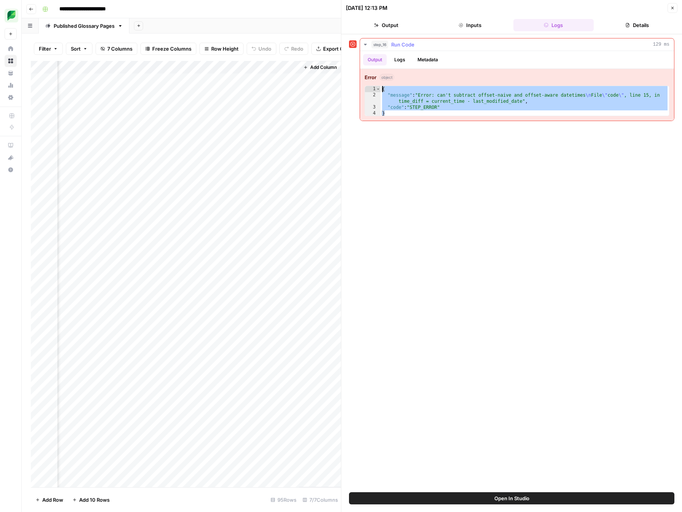
drag, startPoint x: 397, startPoint y: 113, endPoint x: 382, endPoint y: 88, distance: 29.9
click at [382, 88] on div "{ "message" : "Error: can't subtract offset-naive and offset-aware datetimes \n…" at bounding box center [525, 107] width 289 height 43
type textarea "**********"
click at [282, 67] on div "Add Column" at bounding box center [186, 274] width 310 height 426
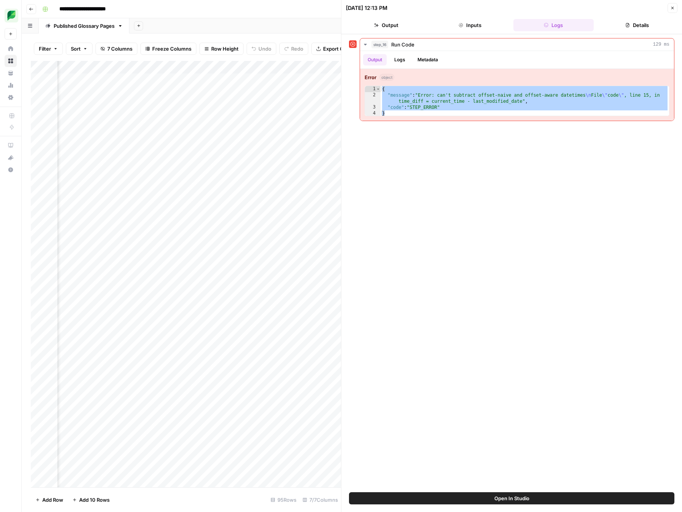
click at [256, 80] on div "Add Column" at bounding box center [186, 274] width 310 height 426
click at [248, 140] on div "Add Column" at bounding box center [186, 274] width 310 height 426
click at [251, 79] on div "Add Column" at bounding box center [186, 274] width 310 height 426
click at [270, 67] on div "Add Column" at bounding box center [186, 274] width 310 height 426
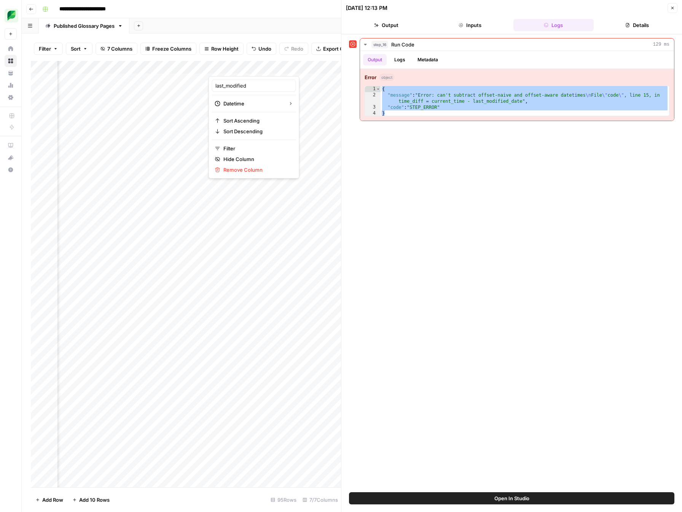
click at [259, 57] on div "Filter Sort 7 Columns Freeze Columns Row Height Undo Redo Export CSV Import CSV…" at bounding box center [186, 49] width 310 height 24
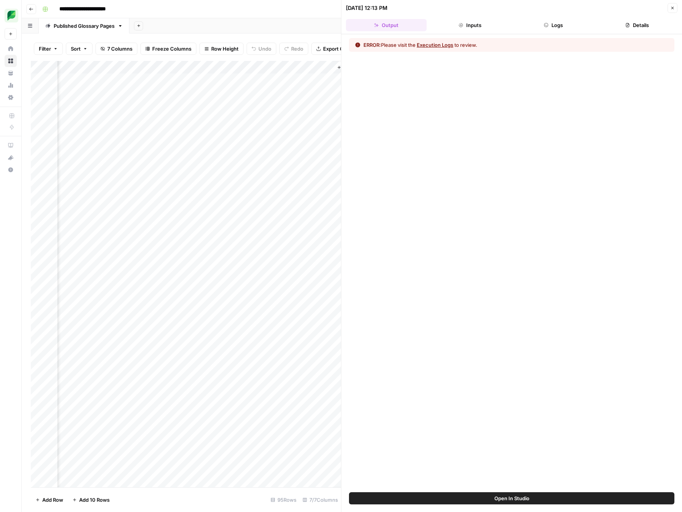
click at [676, 8] on button "Close" at bounding box center [673, 8] width 10 height 10
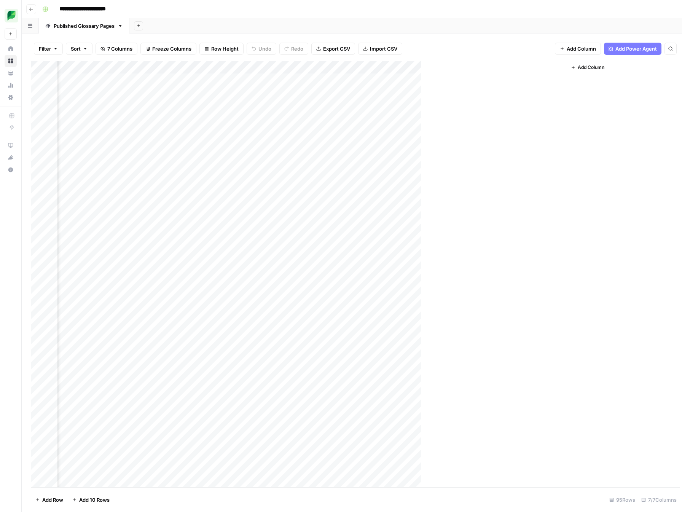
scroll to position [0, 75]
click at [632, 79] on div "Add Column" at bounding box center [352, 274] width 642 height 426
click at [612, 79] on div "Add Column" at bounding box center [352, 274] width 642 height 426
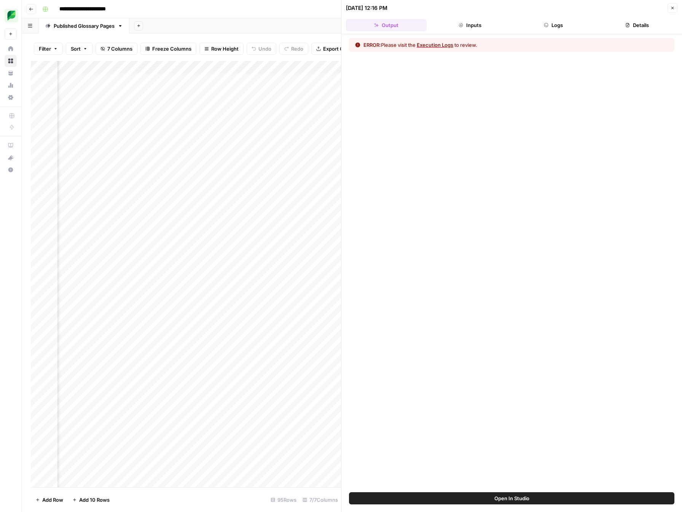
click at [540, 21] on button "Logs" at bounding box center [554, 25] width 81 height 12
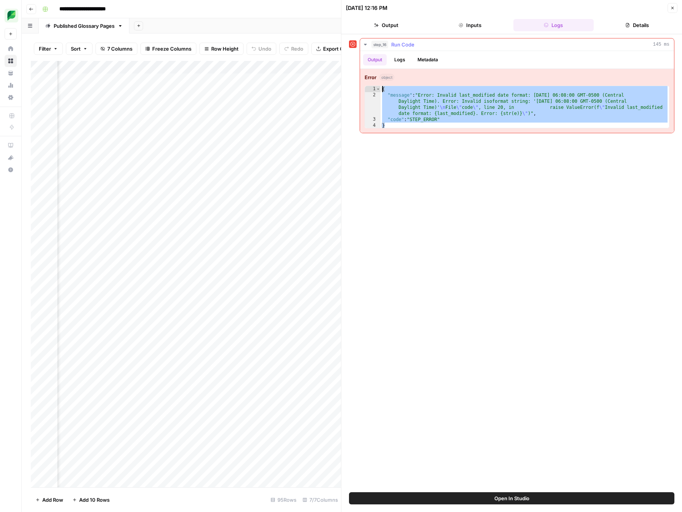
drag, startPoint x: 399, startPoint y: 125, endPoint x: 378, endPoint y: 80, distance: 50.2
click at [378, 80] on div "Error object * 1 2 3 4 { "message" : "Error: Invalid last_modified date format:…" at bounding box center [517, 101] width 314 height 64
type textarea "**********"
drag, startPoint x: 378, startPoint y: 80, endPoint x: 291, endPoint y: 29, distance: 100.7
click at [370, 76] on div "Error object" at bounding box center [517, 77] width 305 height 8
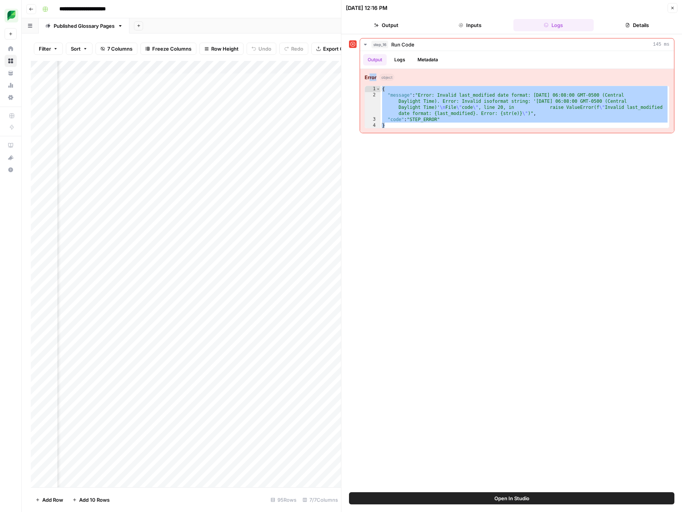
click at [671, 7] on icon "button" at bounding box center [673, 8] width 5 height 5
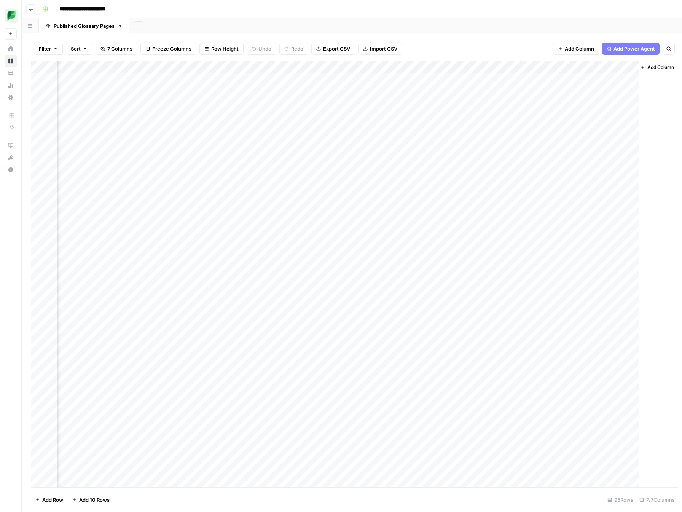
scroll to position [0, 75]
click at [625, 81] on div "Add Column" at bounding box center [352, 274] width 642 height 426
click at [613, 80] on div "Add Column" at bounding box center [352, 274] width 642 height 426
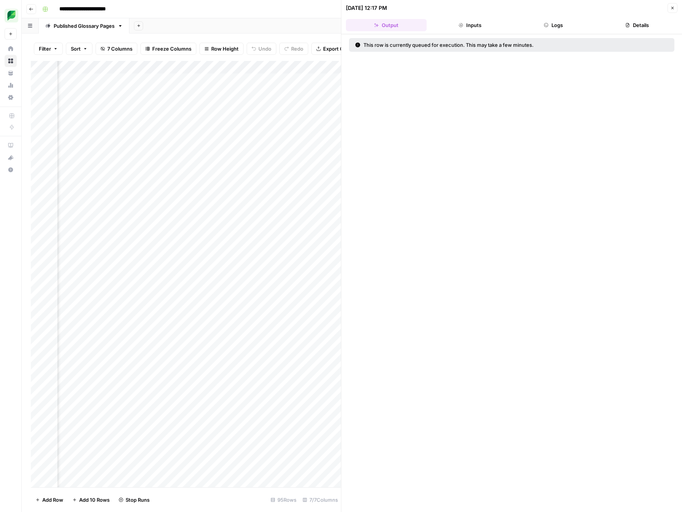
scroll to position [0, 416]
click at [547, 25] on icon "button" at bounding box center [546, 25] width 5 height 5
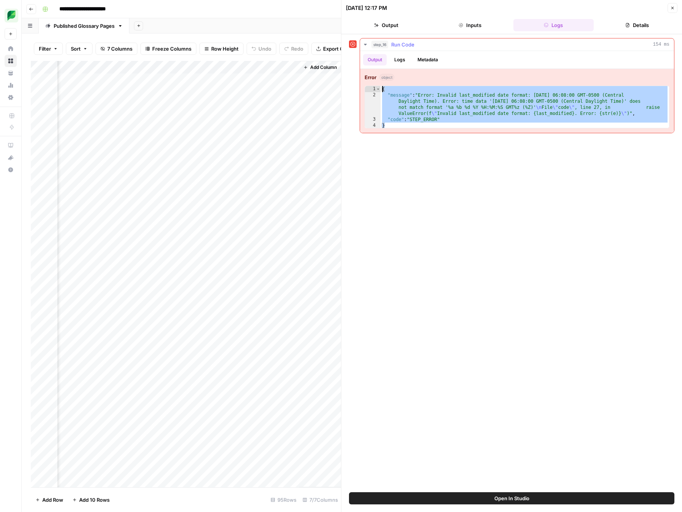
drag, startPoint x: 390, startPoint y: 126, endPoint x: 381, endPoint y: 85, distance: 42.5
click at [381, 85] on div "Error object * 1 2 3 4 { "message" : "Error: Invalid last_modified date format:…" at bounding box center [517, 101] width 314 height 64
type textarea "**********"
click at [668, 8] on button "Close" at bounding box center [673, 8] width 10 height 10
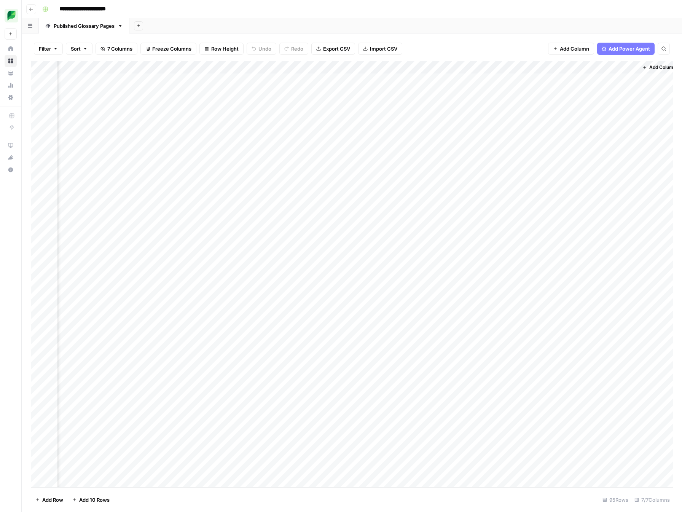
scroll to position [0, 75]
click at [622, 67] on div "Add Column" at bounding box center [352, 274] width 642 height 426
click at [574, 26] on div "Add Sheet" at bounding box center [405, 25] width 553 height 15
click at [632, 80] on div "Add Column" at bounding box center [352, 274] width 642 height 426
click at [623, 79] on div "Add Column" at bounding box center [352, 274] width 642 height 426
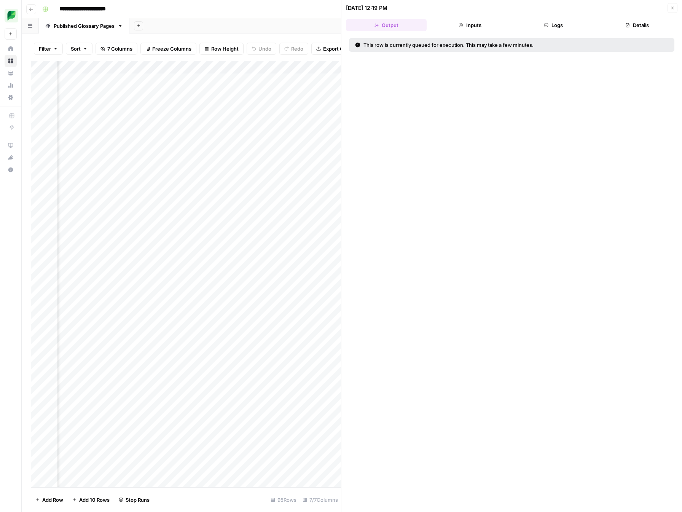
scroll to position [0, 416]
click at [545, 25] on icon "button" at bounding box center [546, 25] width 5 height 5
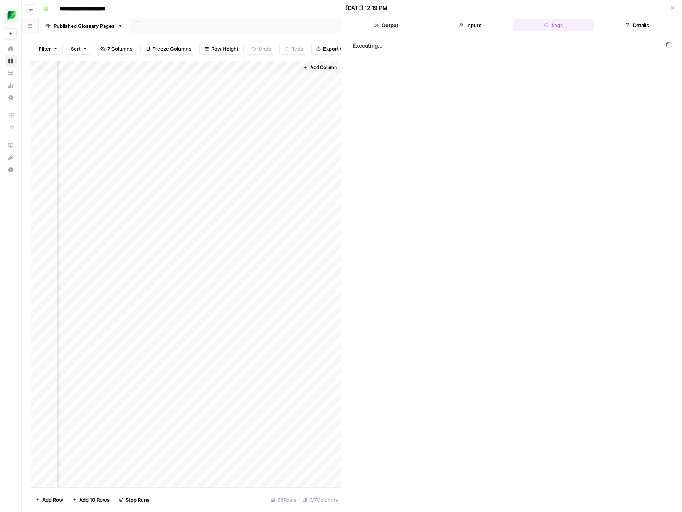
click at [381, 24] on button "Output" at bounding box center [386, 25] width 81 height 12
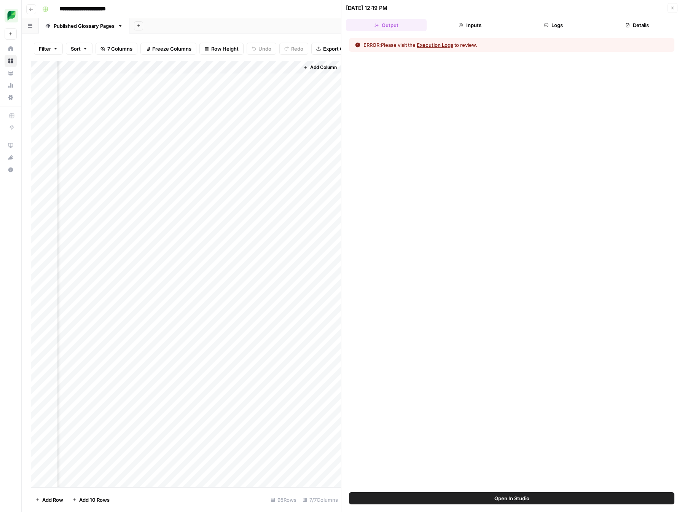
click at [533, 28] on button "Logs" at bounding box center [554, 25] width 81 height 12
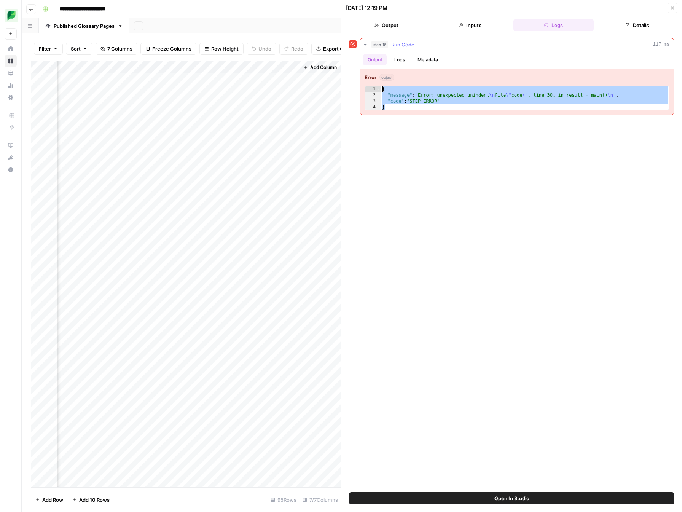
drag, startPoint x: 388, startPoint y: 107, endPoint x: 387, endPoint y: 81, distance: 25.6
click at [387, 81] on div "Error object * 1 2 3 4 { "message" : "Error: unexpected unindent \n File \" cod…" at bounding box center [517, 92] width 314 height 46
type textarea "**********"
click at [674, 11] on button "Close" at bounding box center [673, 8] width 10 height 10
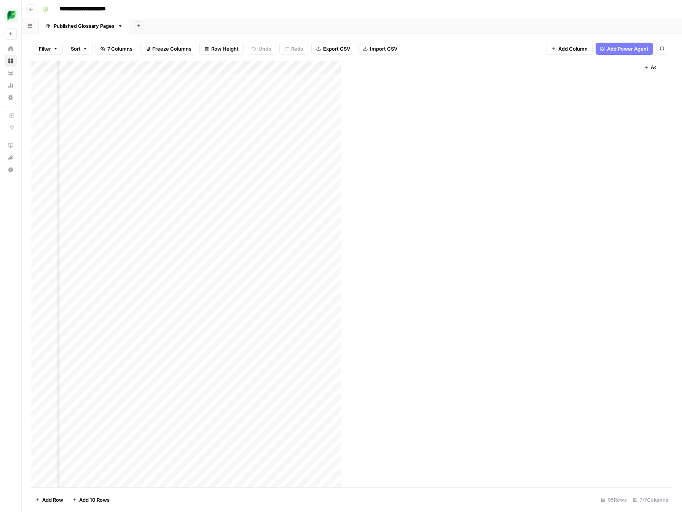
scroll to position [0, 75]
click at [632, 80] on div "Add Column" at bounding box center [352, 274] width 642 height 426
click at [624, 78] on div "Add Column" at bounding box center [352, 274] width 642 height 426
click at [578, 77] on div "Add Column" at bounding box center [352, 274] width 642 height 426
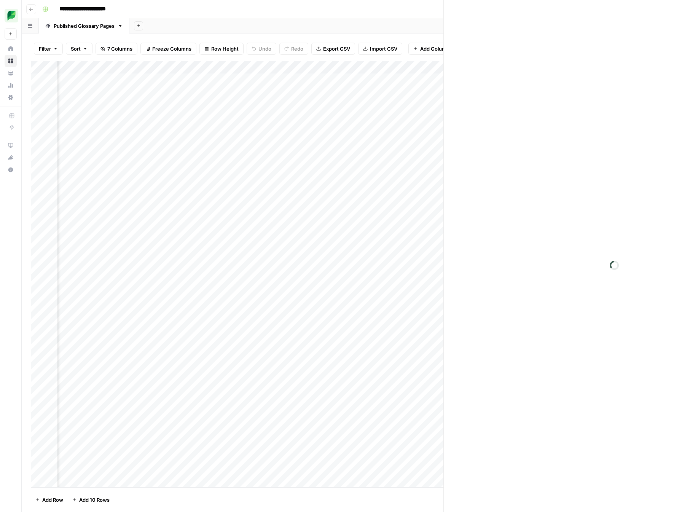
scroll to position [0, 79]
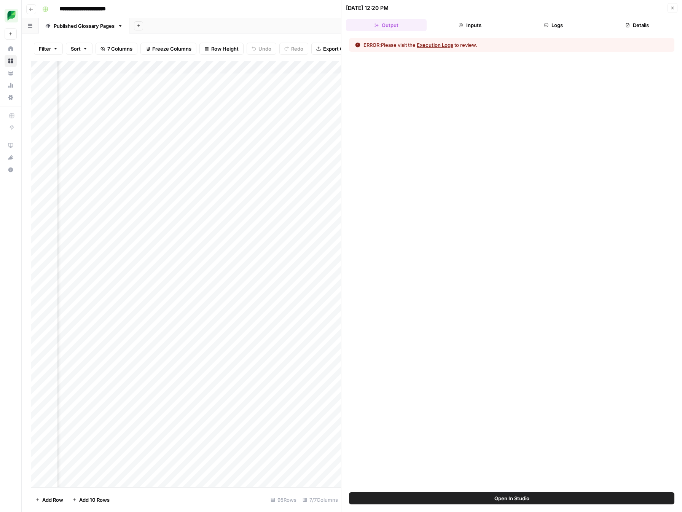
click at [551, 29] on button "Logs" at bounding box center [554, 25] width 81 height 12
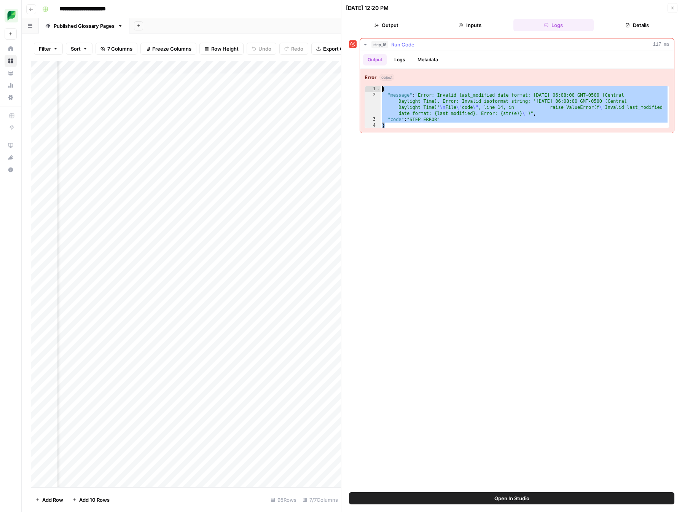
drag, startPoint x: 388, startPoint y: 126, endPoint x: 375, endPoint y: 78, distance: 50.1
click at [375, 78] on div "Error object * 1 2 3 4 { "message" : "Error: Invalid last_modified date format:…" at bounding box center [517, 101] width 314 height 64
type textarea "**********"
click at [478, 24] on button "Inputs" at bounding box center [470, 25] width 81 height 12
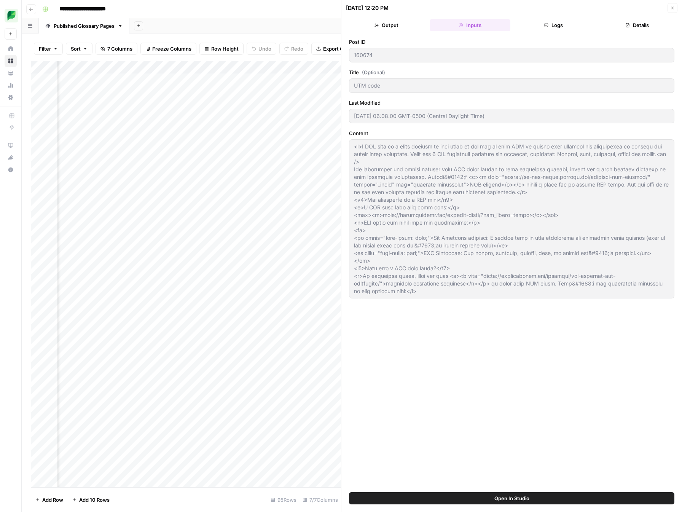
click at [672, 8] on icon "button" at bounding box center [673, 8] width 3 height 3
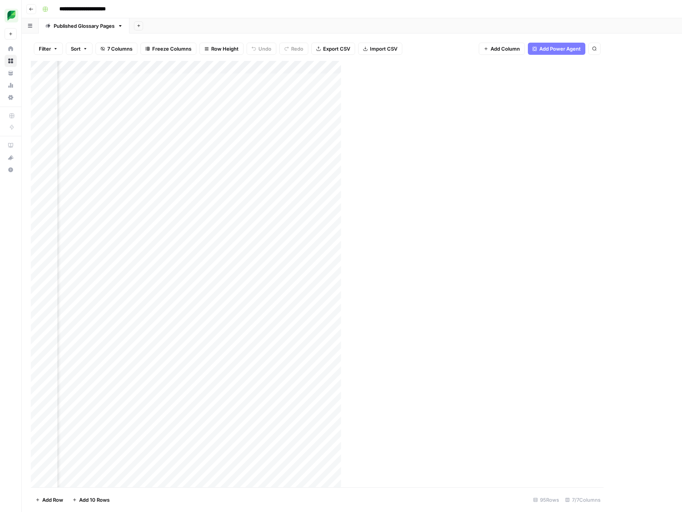
scroll to position [0, 75]
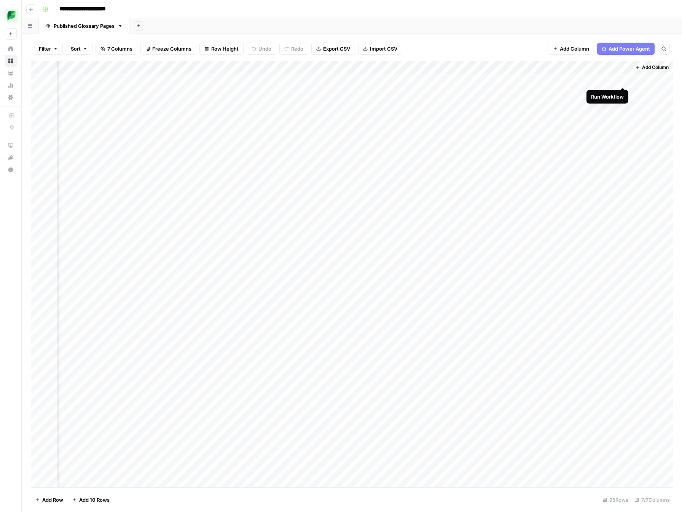
click at [621, 79] on div "Add Column" at bounding box center [352, 274] width 642 height 426
click at [612, 79] on div "Add Column" at bounding box center [352, 274] width 642 height 426
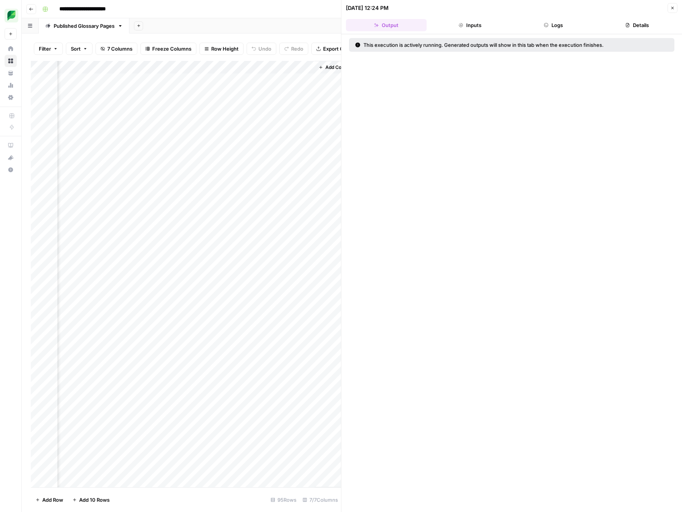
scroll to position [0, 416]
click at [546, 27] on icon "button" at bounding box center [546, 25] width 5 height 5
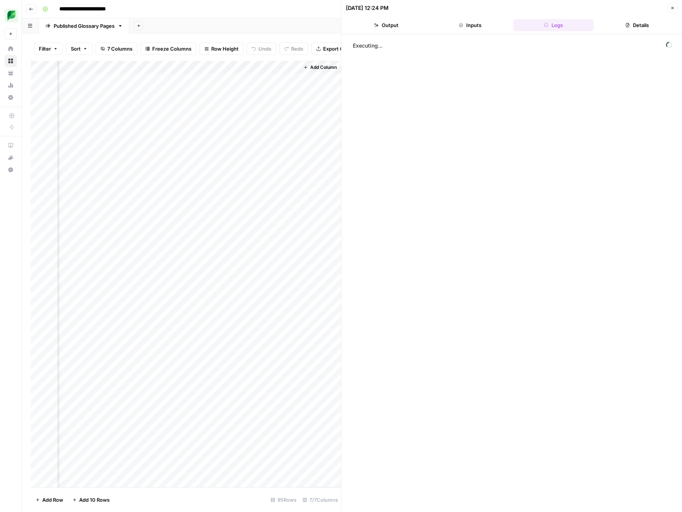
click at [412, 25] on button "Output" at bounding box center [386, 25] width 81 height 12
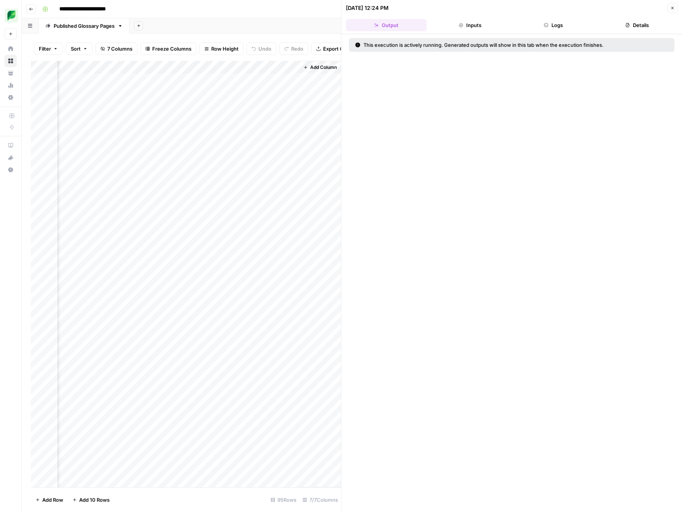
click at [549, 22] on button "Logs" at bounding box center [554, 25] width 81 height 12
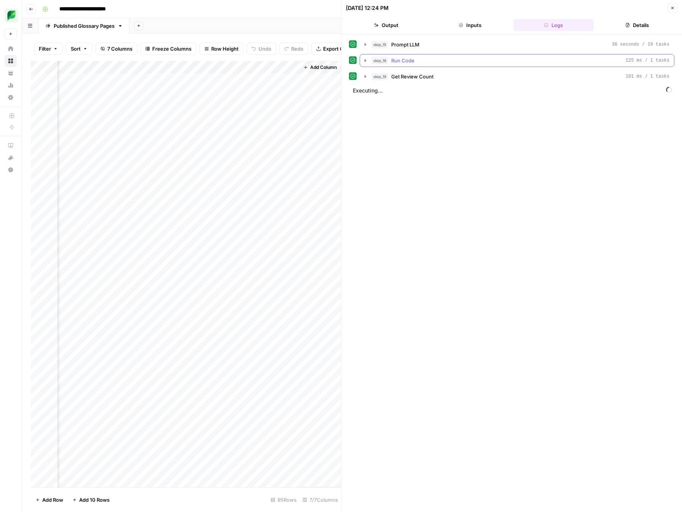
click at [367, 58] on icon "button" at bounding box center [366, 60] width 6 height 6
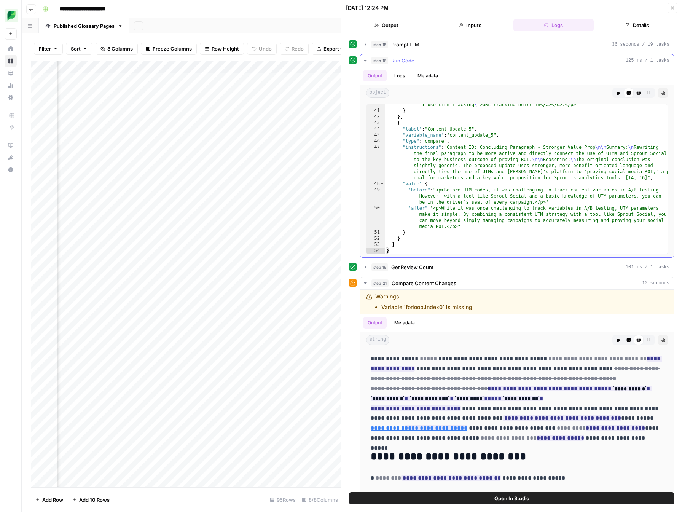
scroll to position [661, 0]
click at [365, 62] on icon "button" at bounding box center [366, 60] width 6 height 6
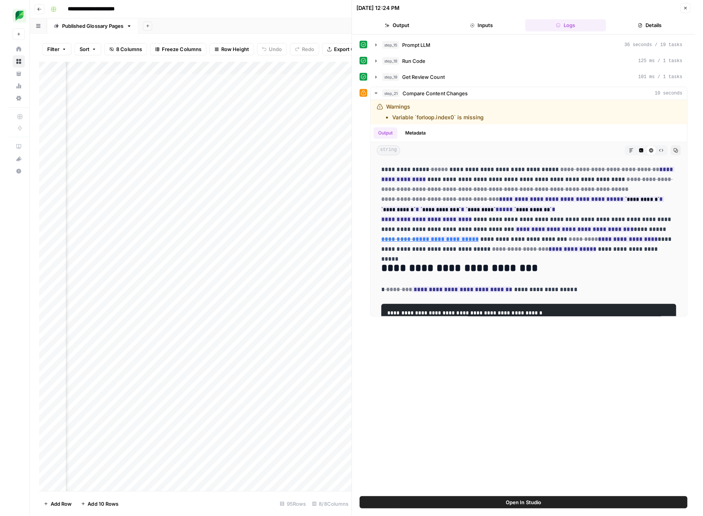
scroll to position [0, 485]
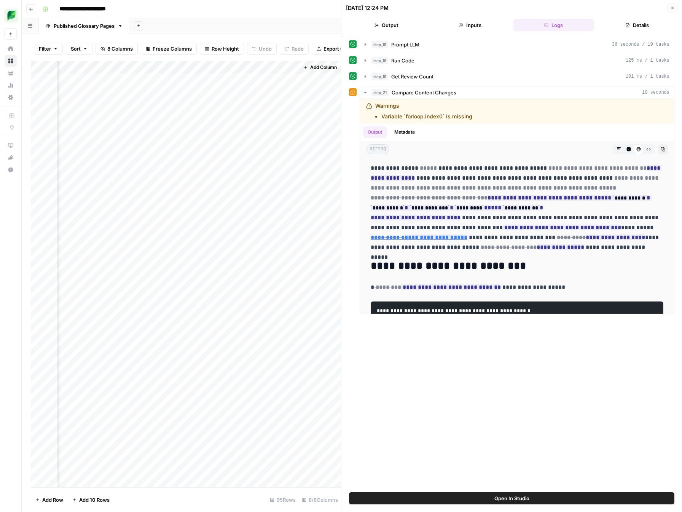
click at [266, 80] on div "Add Column" at bounding box center [186, 274] width 310 height 426
click at [283, 77] on div "Add Column" at bounding box center [186, 274] width 310 height 426
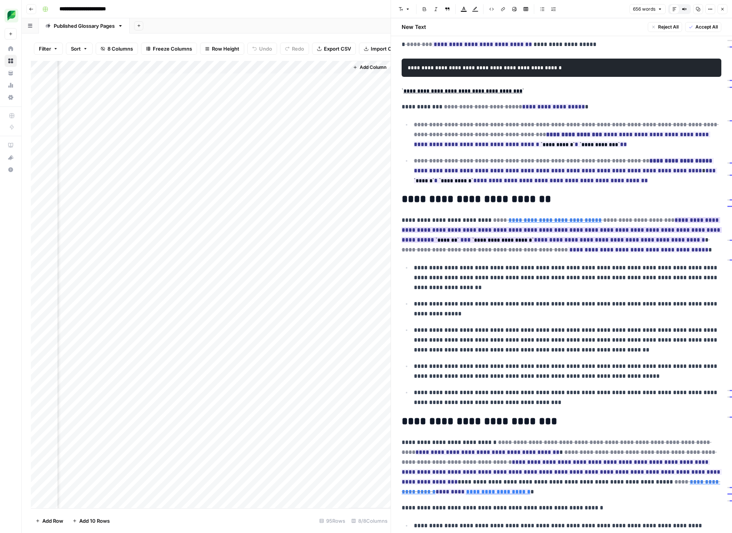
scroll to position [129, 0]
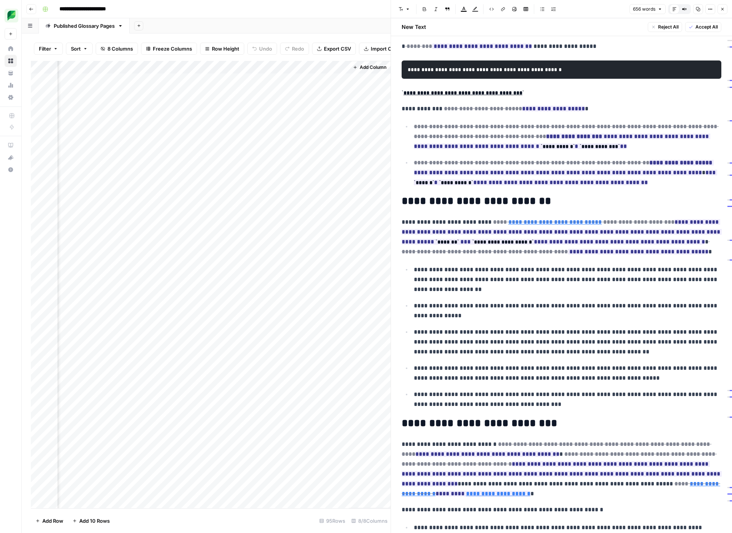
click at [615, 193] on div "**********" at bounding box center [561, 272] width 329 height 707
click at [682, 13] on button "Close" at bounding box center [722, 9] width 10 height 10
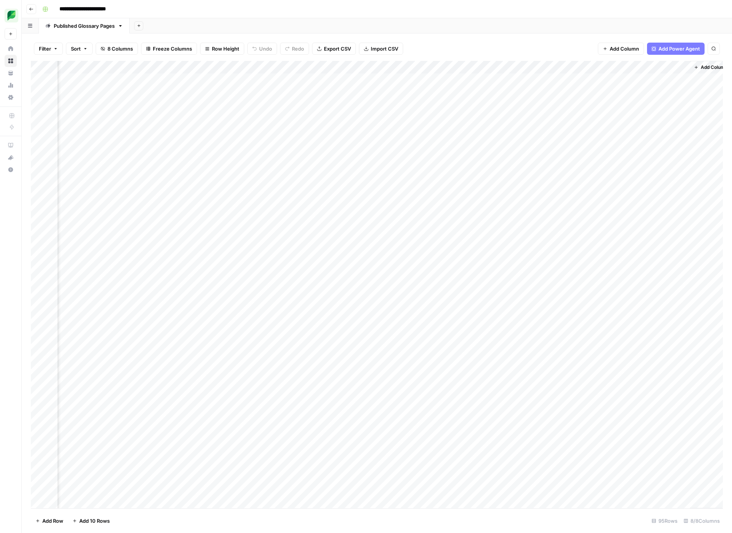
scroll to position [0, 104]
click at [661, 79] on div "Add Column" at bounding box center [377, 285] width 692 height 448
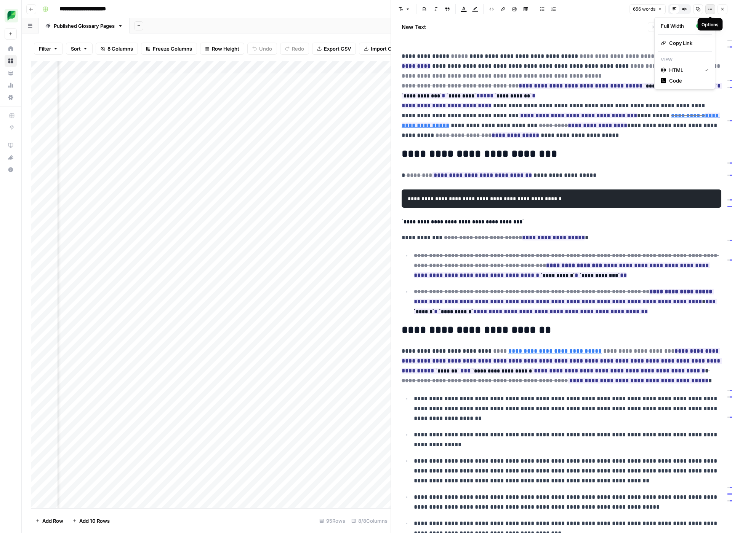
click at [682, 11] on icon "button" at bounding box center [710, 9] width 5 height 5
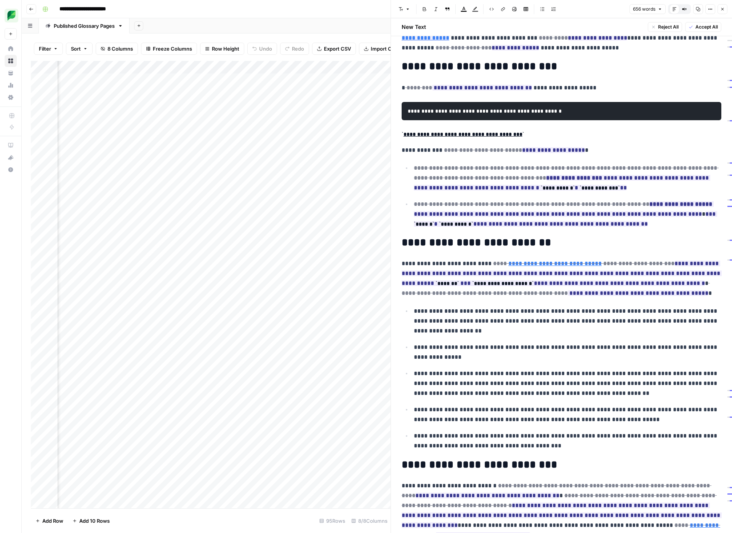
scroll to position [11, 0]
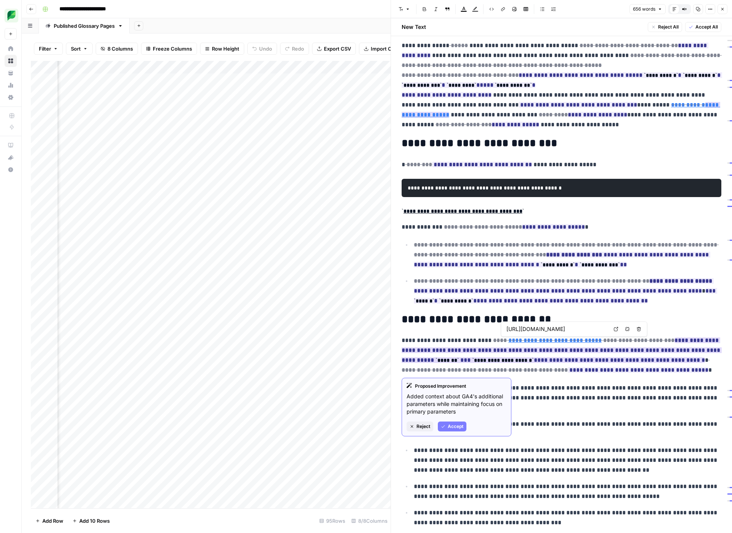
type input "https://ga-dev-tools.google/ga4/campaign-url-builder/"
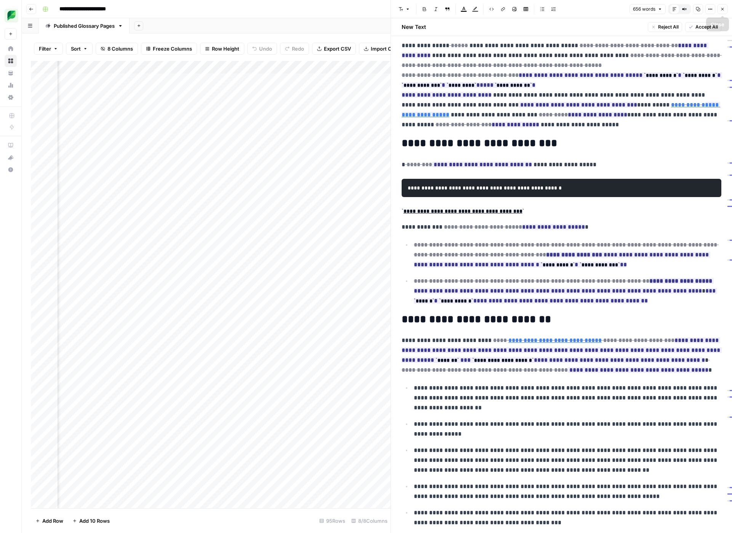
click at [682, 8] on icon "button" at bounding box center [722, 9] width 5 height 5
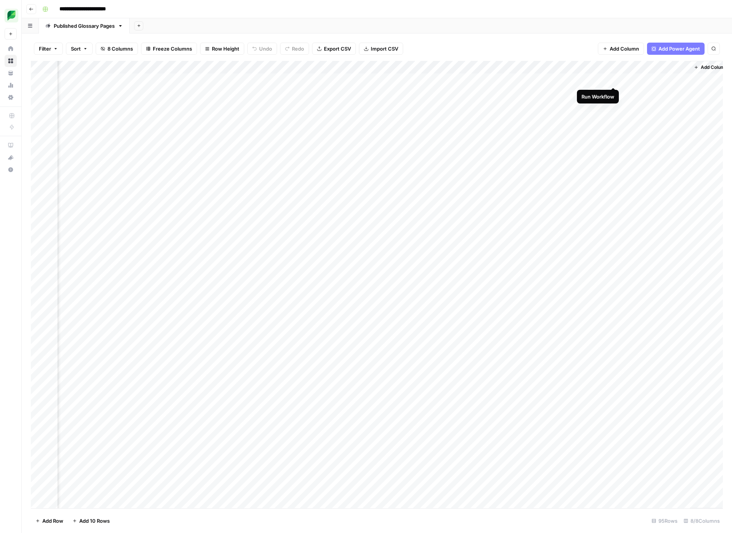
scroll to position [0, 104]
click at [646, 81] on div "Add Column" at bounding box center [377, 285] width 692 height 448
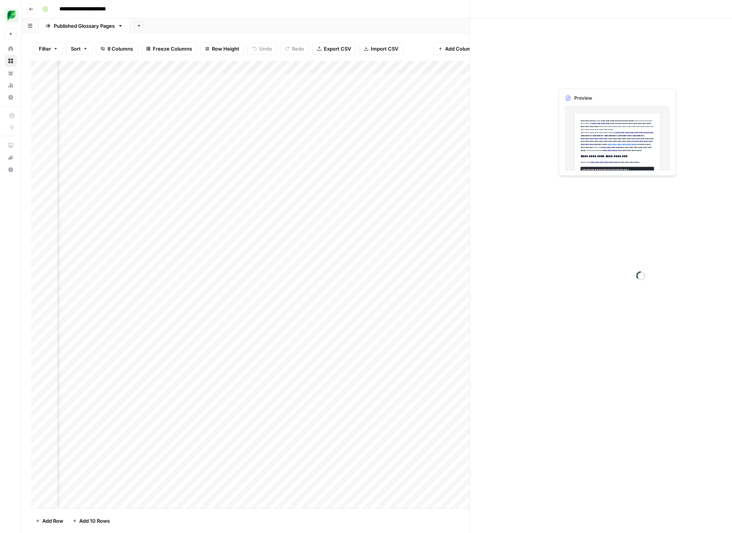
scroll to position [0, 99]
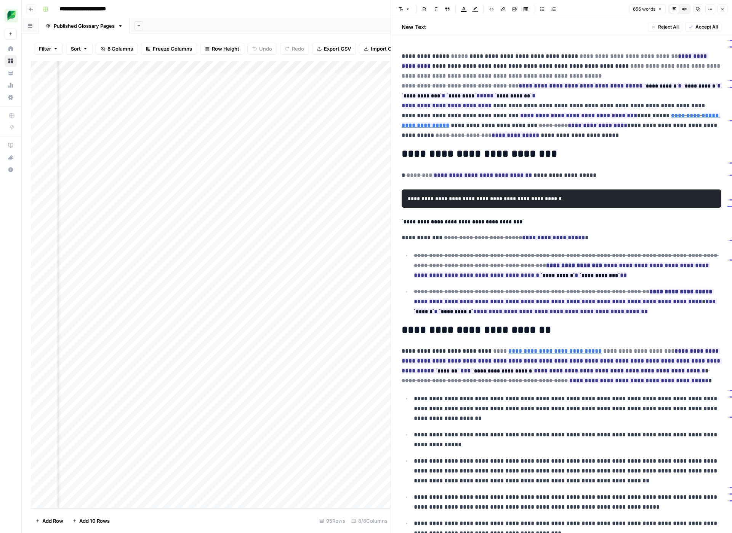
click at [682, 8] on icon "button" at bounding box center [722, 9] width 5 height 5
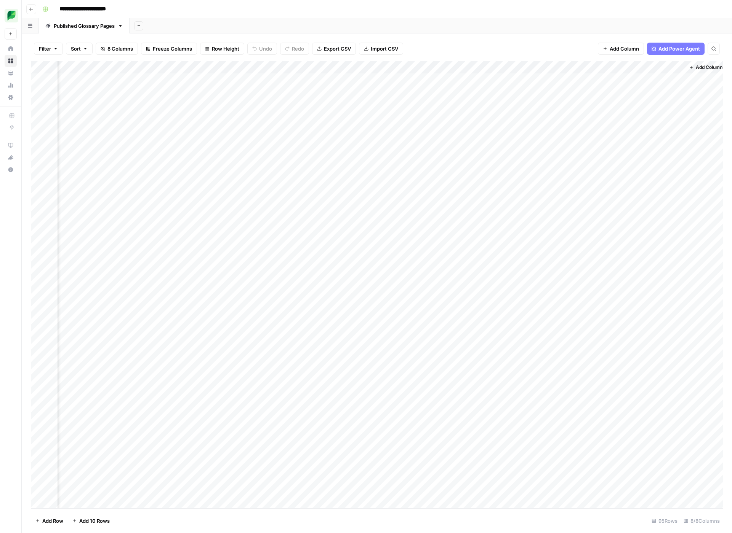
scroll to position [0, 94]
click at [682, 115] on span "Duplicate 1 row" at bounding box center [665, 116] width 61 height 8
click at [682, 79] on div "Add Column" at bounding box center [377, 285] width 692 height 448
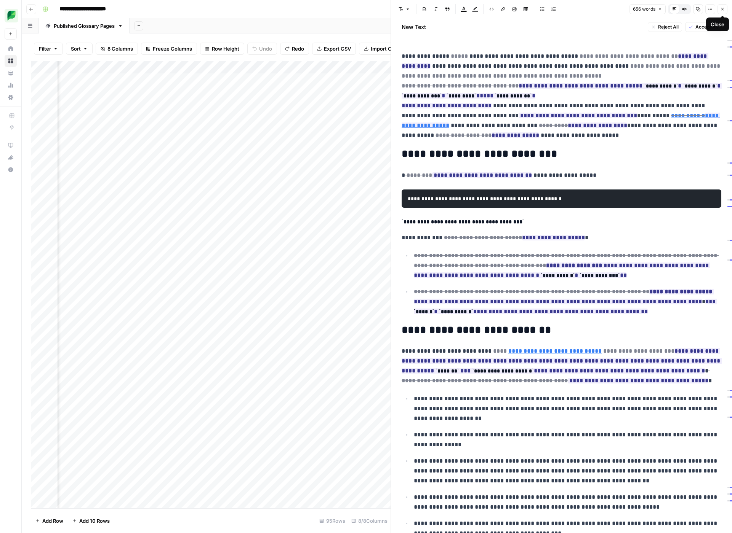
click at [682, 10] on icon "button" at bounding box center [684, 9] width 5 height 5
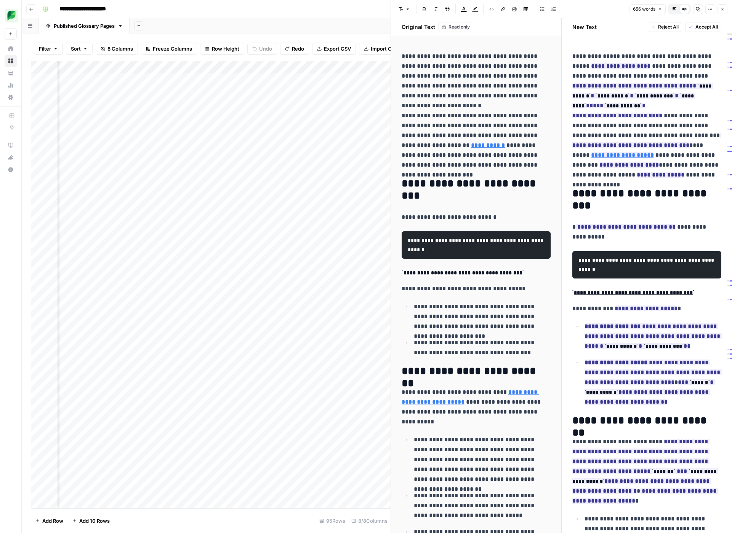
click at [675, 7] on icon "button" at bounding box center [674, 9] width 5 height 5
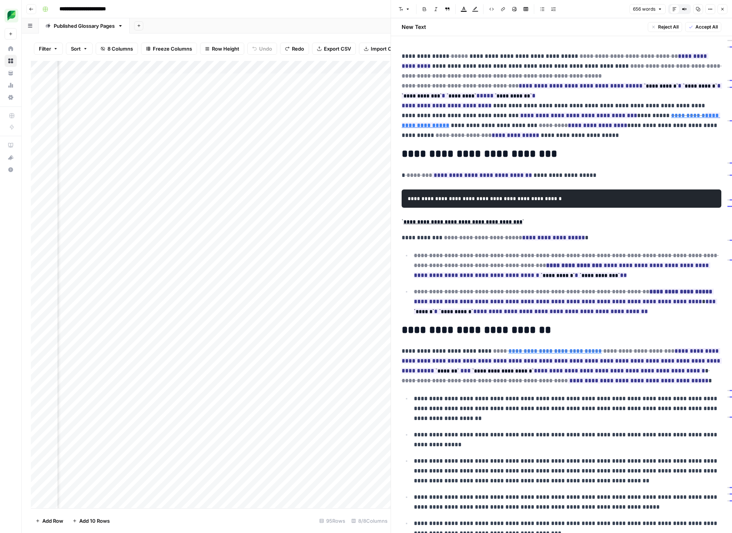
click at [682, 10] on icon "button" at bounding box center [710, 9] width 5 height 5
click at [682, 10] on icon "button" at bounding box center [722, 9] width 5 height 5
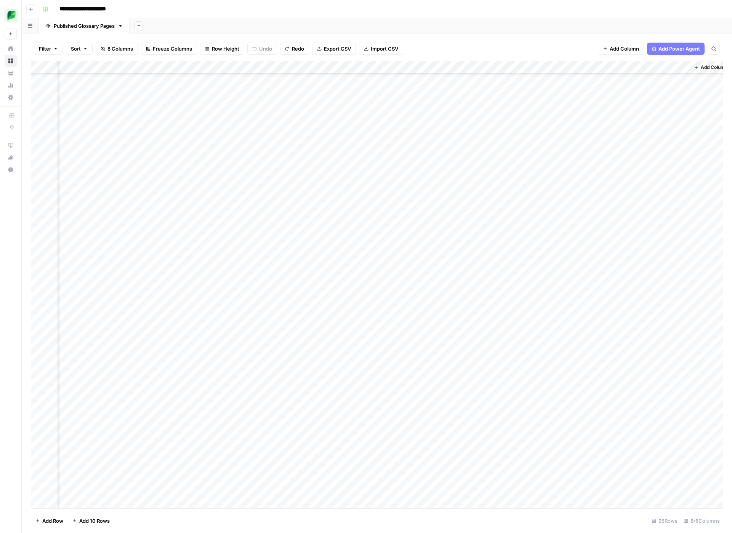
scroll to position [577, 94]
click at [579, 136] on div "Add Column" at bounding box center [377, 285] width 692 height 448
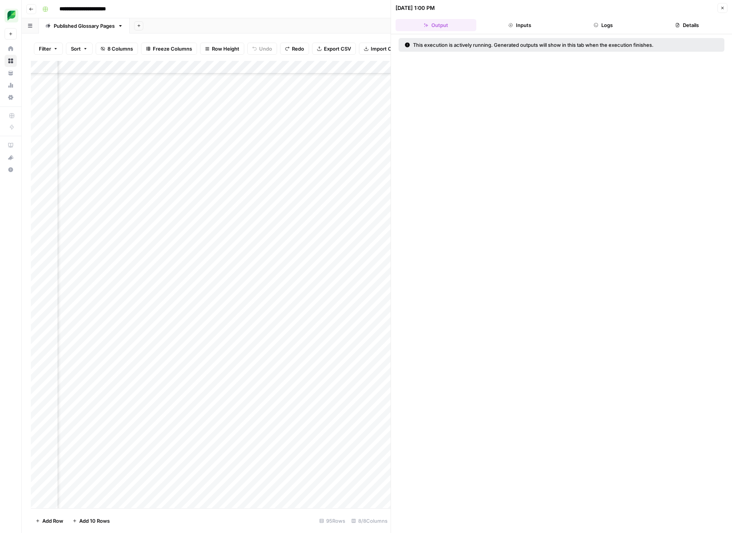
scroll to position [577, 436]
click at [588, 32] on header "08/22/25 at 1:00 PM Close Output Inputs Logs Details" at bounding box center [561, 17] width 341 height 34
click at [596, 23] on icon "button" at bounding box center [595, 25] width 5 height 5
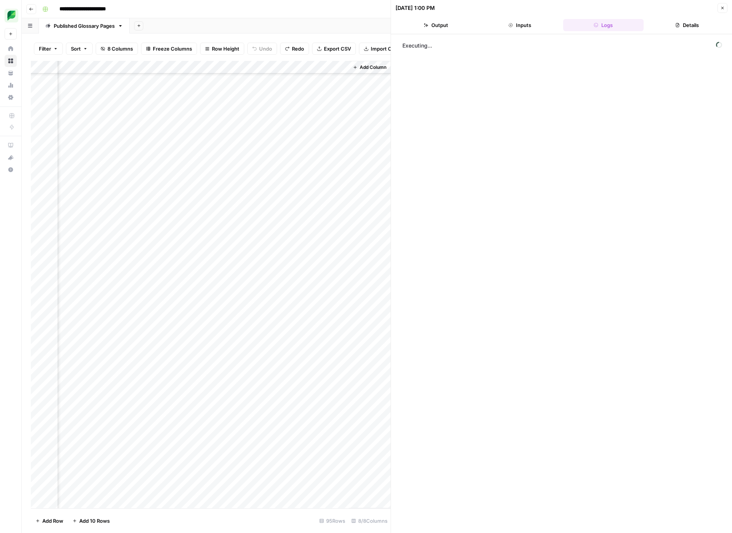
click at [507, 24] on button "Inputs" at bounding box center [519, 25] width 81 height 12
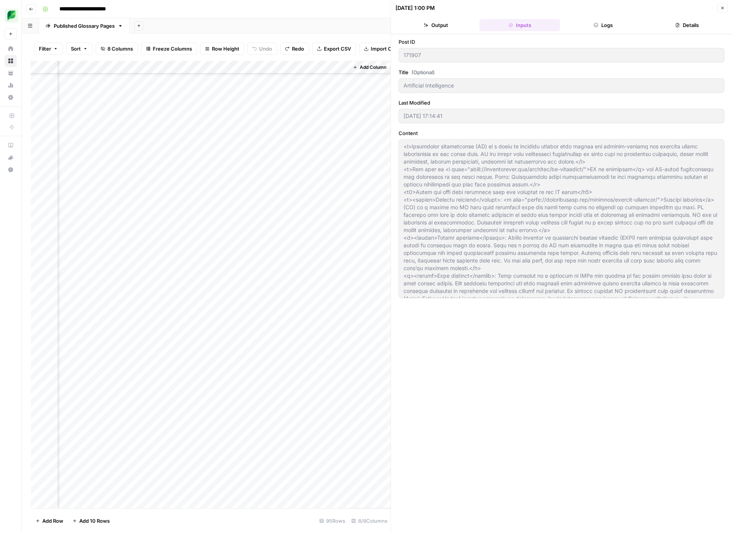
click at [446, 28] on button "Output" at bounding box center [435, 25] width 81 height 12
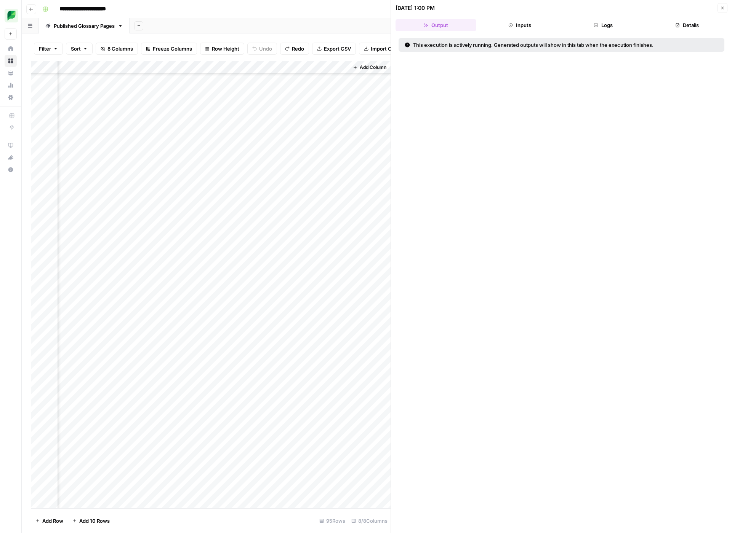
click at [612, 28] on button "Logs" at bounding box center [603, 25] width 81 height 12
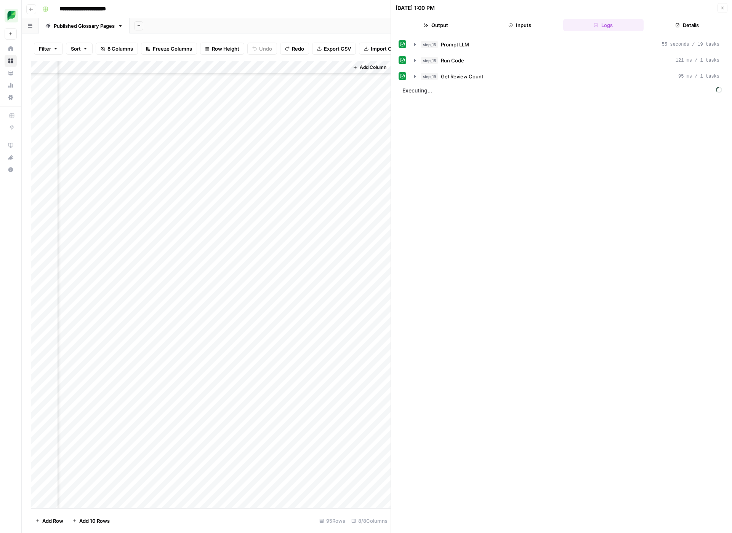
click at [433, 25] on button "Output" at bounding box center [435, 25] width 81 height 12
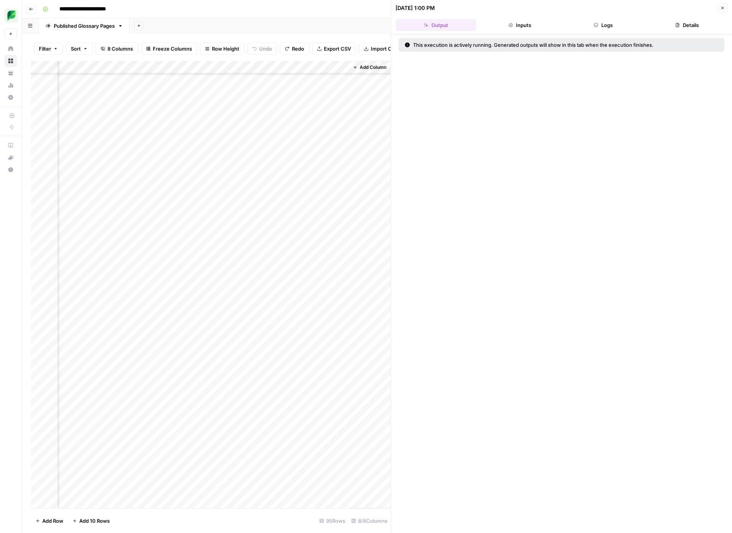
click at [591, 31] on button "Logs" at bounding box center [603, 25] width 81 height 12
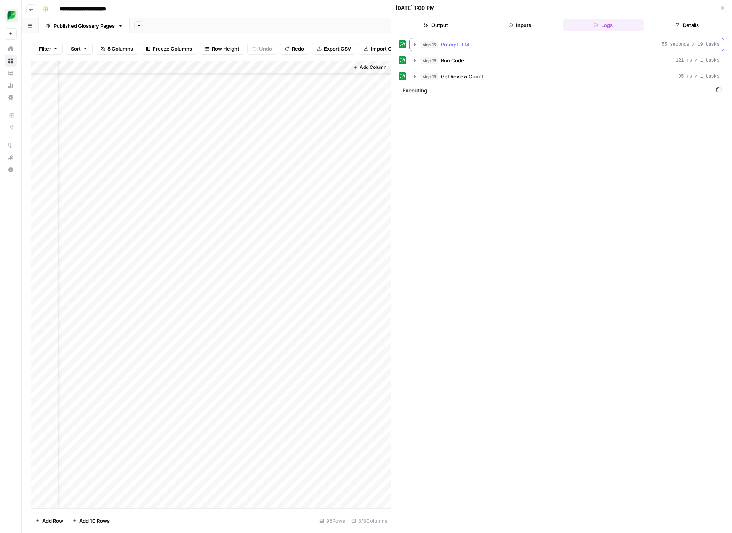
click at [415, 46] on icon "button" at bounding box center [415, 45] width 6 height 6
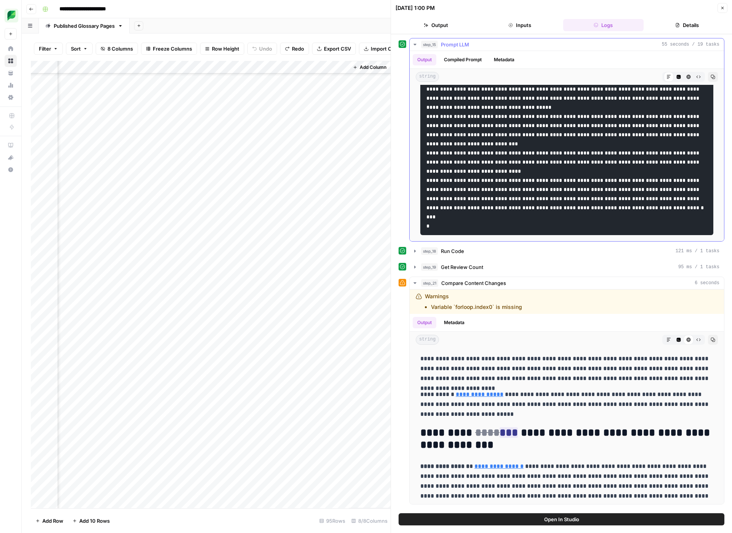
scroll to position [623, 0]
click at [340, 135] on div "Add Column" at bounding box center [210, 285] width 359 height 448
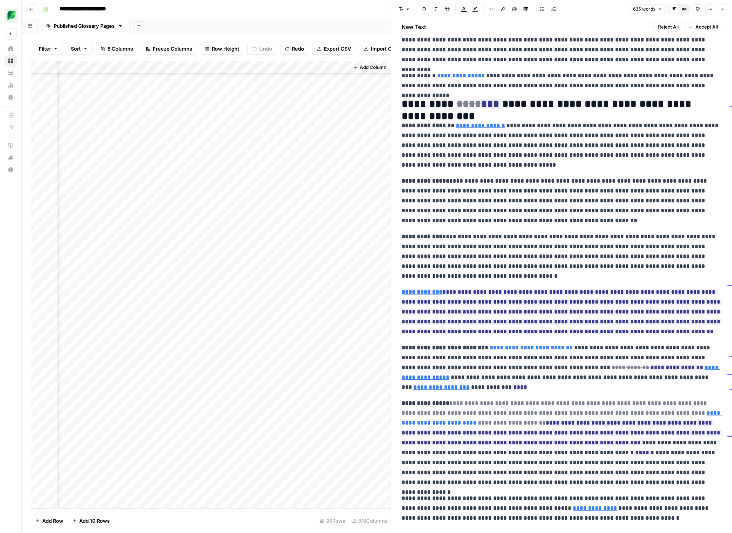
scroll to position [34, 0]
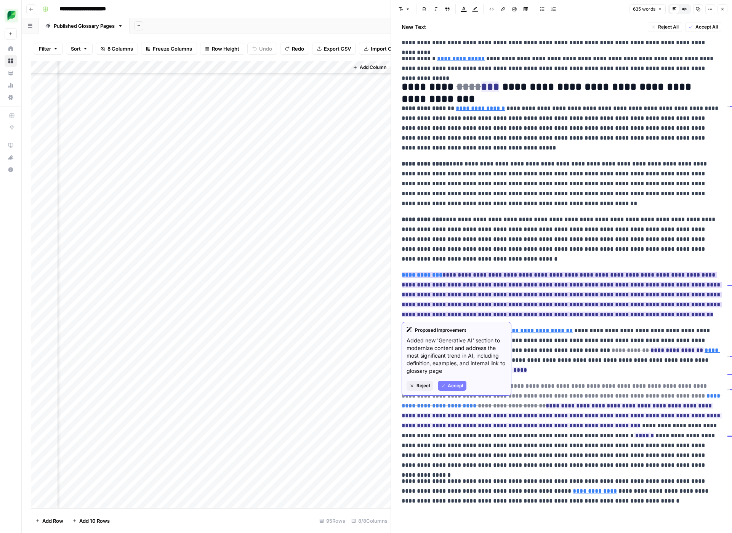
click at [432, 275] on strong "**********" at bounding box center [421, 275] width 41 height 6
click at [481, 260] on p "**********" at bounding box center [560, 240] width 319 height 50
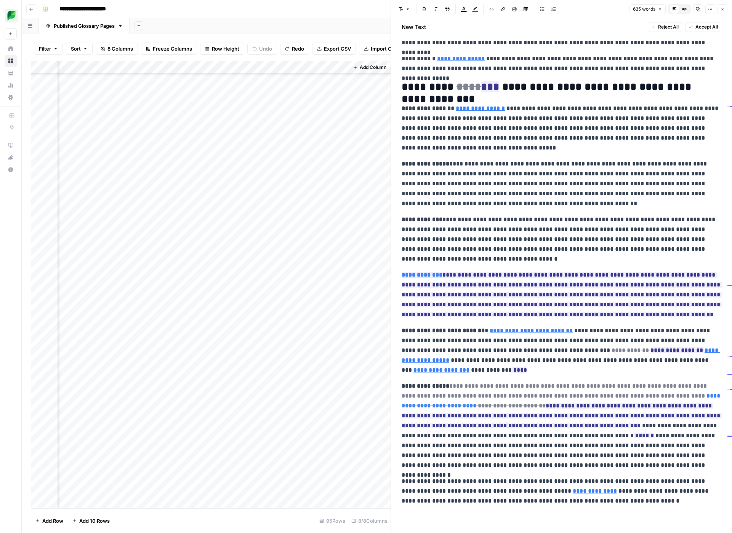
scroll to position [0, 0]
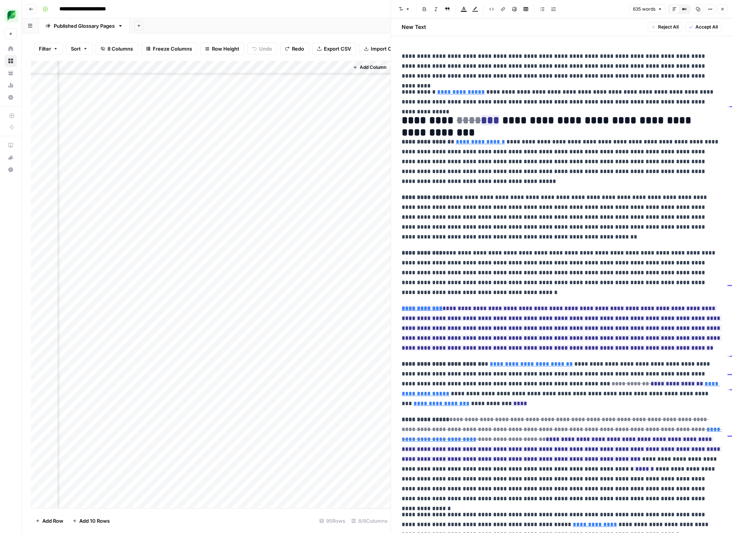
click at [682, 7] on icon "button" at bounding box center [710, 9] width 5 height 5
click at [612, 29] on div "New Text Reject All Accept All" at bounding box center [561, 27] width 329 height 18
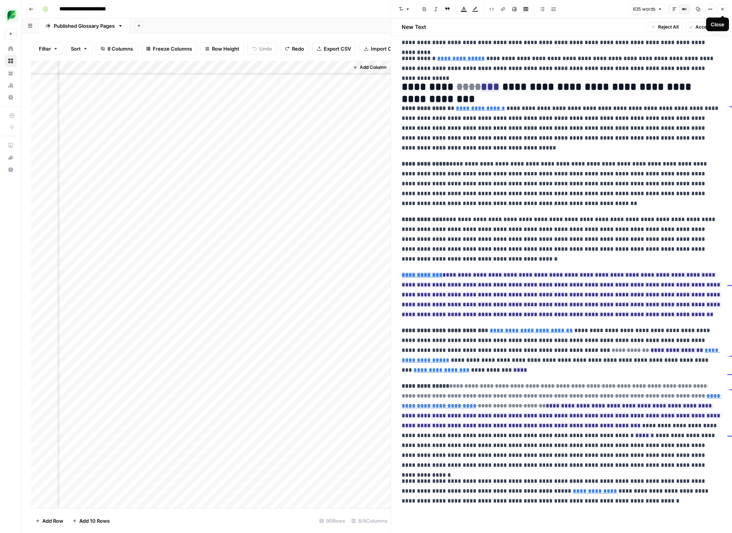
click at [682, 11] on button "Close" at bounding box center [722, 9] width 10 height 10
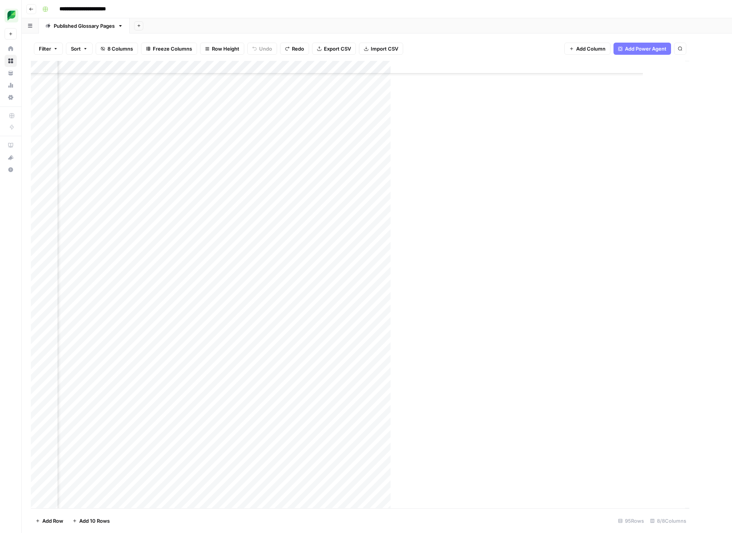
scroll to position [577, 94]
click at [612, 137] on div "Add Column" at bounding box center [377, 285] width 692 height 448
click at [604, 135] on div "Add Column" at bounding box center [377, 285] width 692 height 448
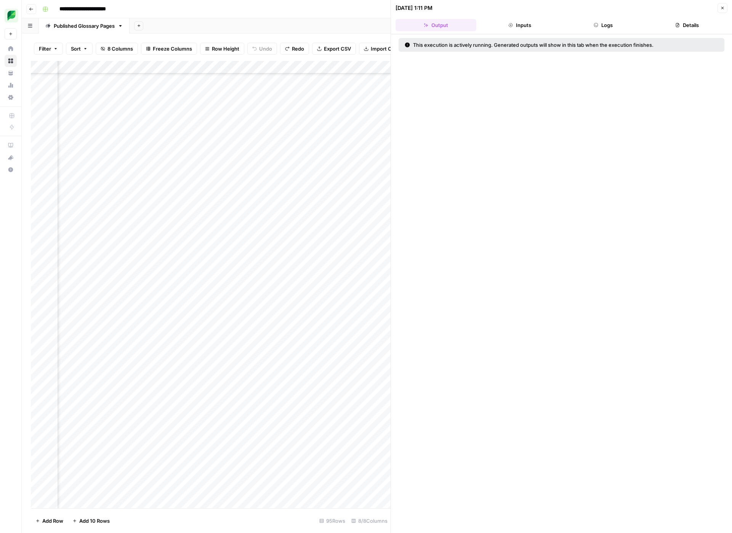
click at [619, 25] on button "Logs" at bounding box center [603, 25] width 81 height 12
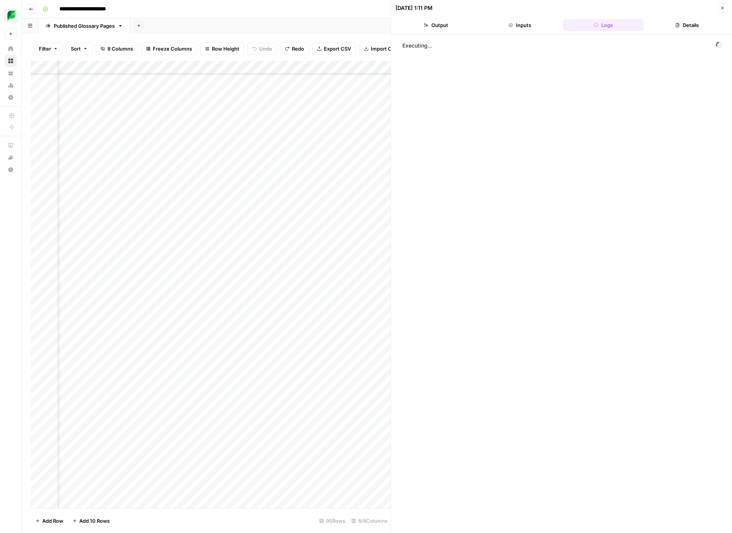
scroll to position [577, 385]
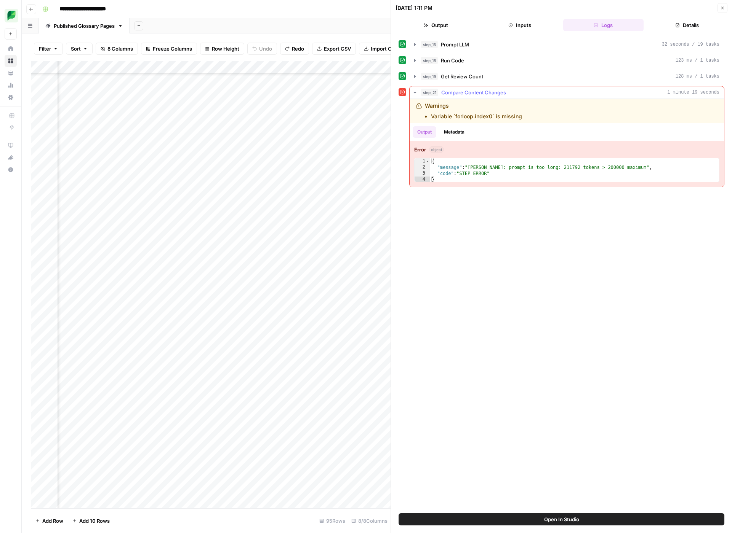
click at [455, 137] on button "Metadata" at bounding box center [454, 131] width 30 height 11
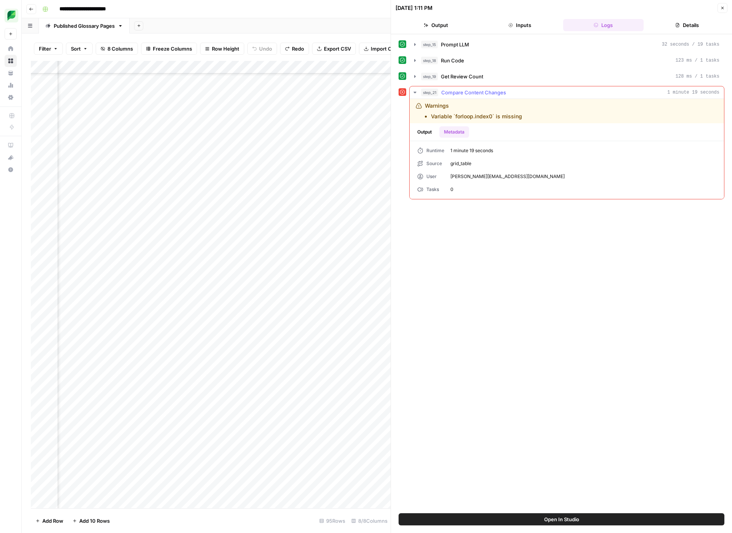
click at [430, 135] on button "Output" at bounding box center [424, 131] width 24 height 11
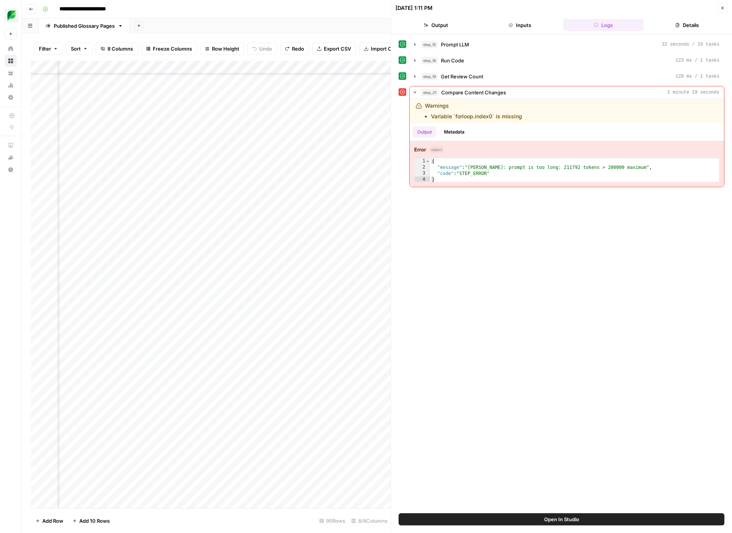
scroll to position [577, 121]
click at [328, 139] on div "Add Column" at bounding box center [210, 285] width 359 height 448
click at [316, 136] on div "Add Column" at bounding box center [210, 285] width 359 height 448
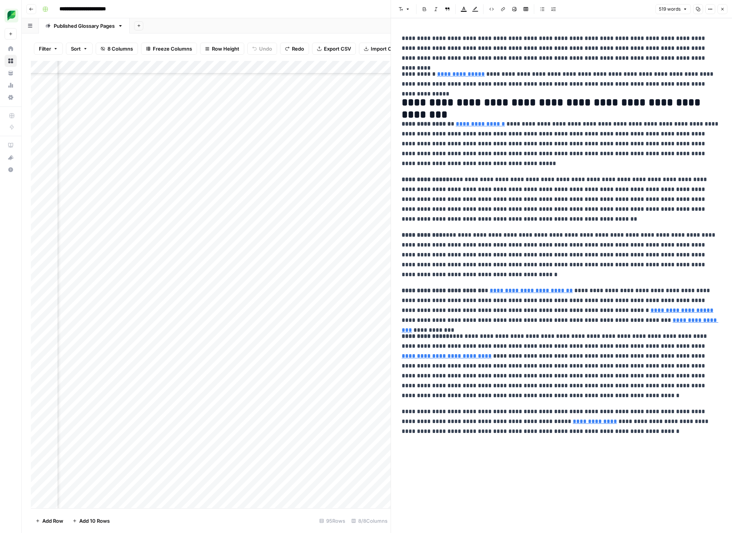
click at [682, 10] on icon "button" at bounding box center [722, 9] width 5 height 5
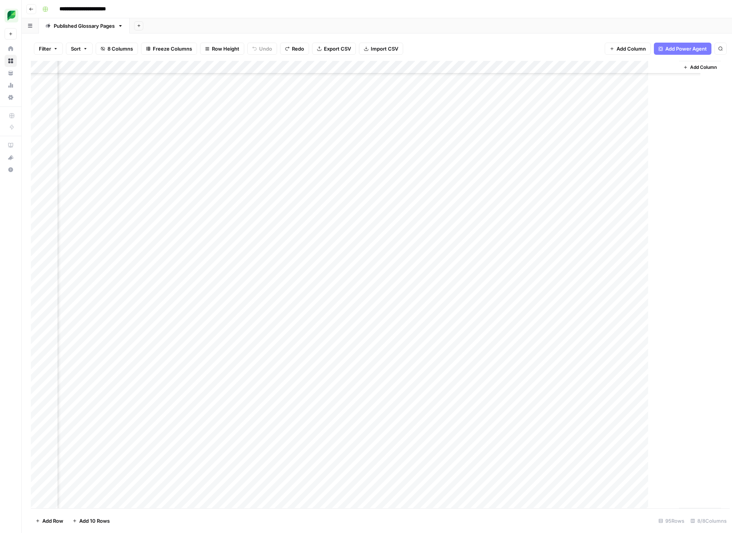
scroll to position [577, 94]
click at [581, 139] on div "Add Column" at bounding box center [377, 285] width 692 height 448
click at [604, 67] on div "Add Column" at bounding box center [377, 285] width 692 height 448
click at [586, 132] on span "Configure Inputs" at bounding box center [587, 132] width 67 height 8
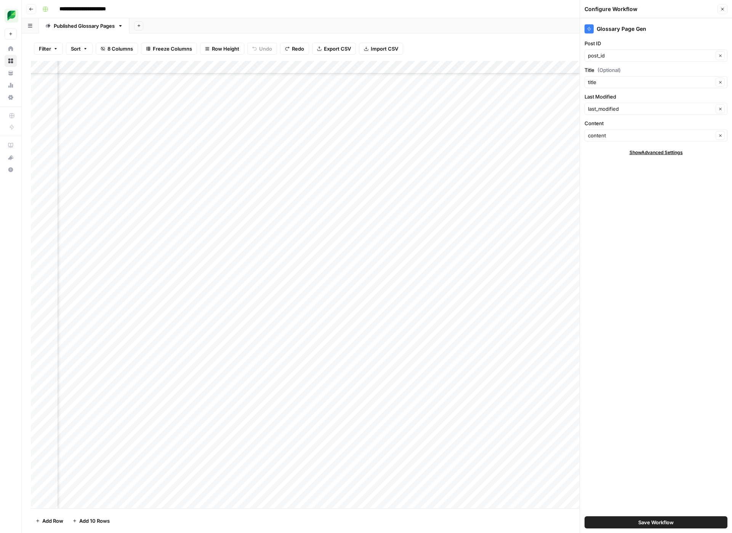
click at [663, 153] on span "Show Advanced Settings" at bounding box center [655, 152] width 53 height 7
click at [657, 237] on div "Glossary Page Gen Post ID post_id Clear Title (Optional) title Clear Last Modif…" at bounding box center [656, 275] width 152 height 515
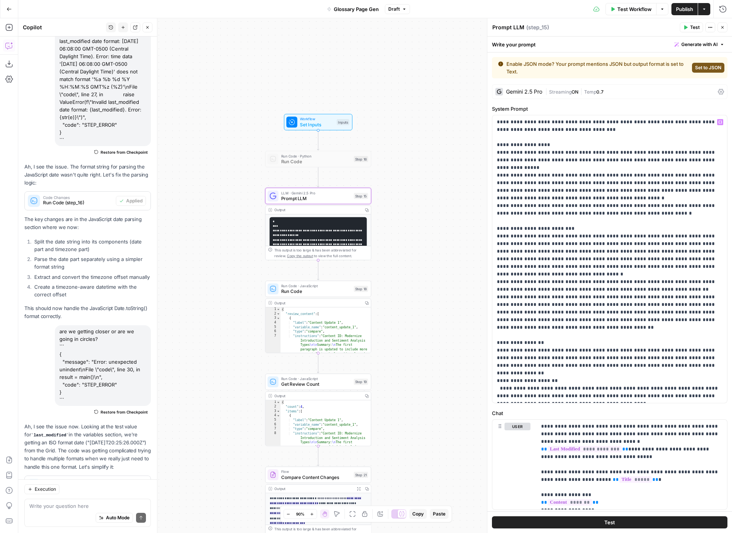
scroll to position [1018, 0]
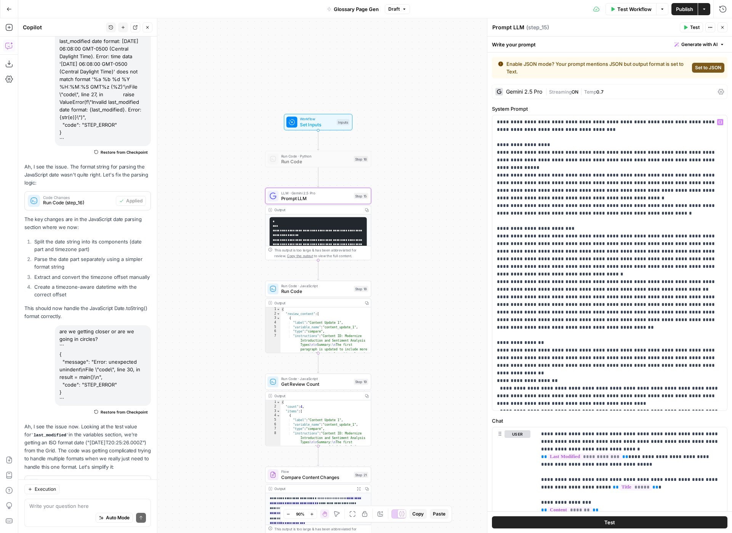
drag, startPoint x: 544, startPoint y: 405, endPoint x: 594, endPoint y: 407, distance: 50.3
click at [594, 407] on p "**********" at bounding box center [609, 262] width 225 height 289
click at [548, 367] on p "**********" at bounding box center [609, 262] width 225 height 289
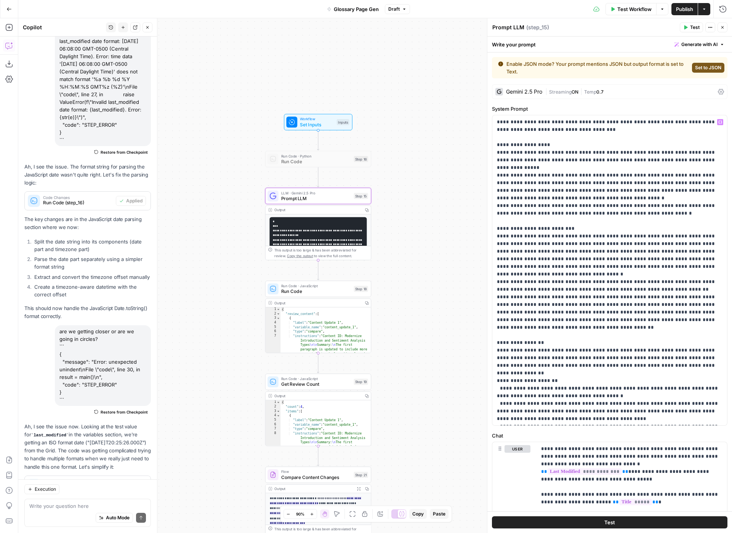
click at [507, 382] on p "**********" at bounding box center [609, 270] width 225 height 305
click at [585, 383] on p "**********" at bounding box center [609, 270] width 225 height 305
click at [503, 374] on p "**********" at bounding box center [609, 274] width 225 height 312
click at [712, 373] on p "**********" at bounding box center [609, 274] width 225 height 312
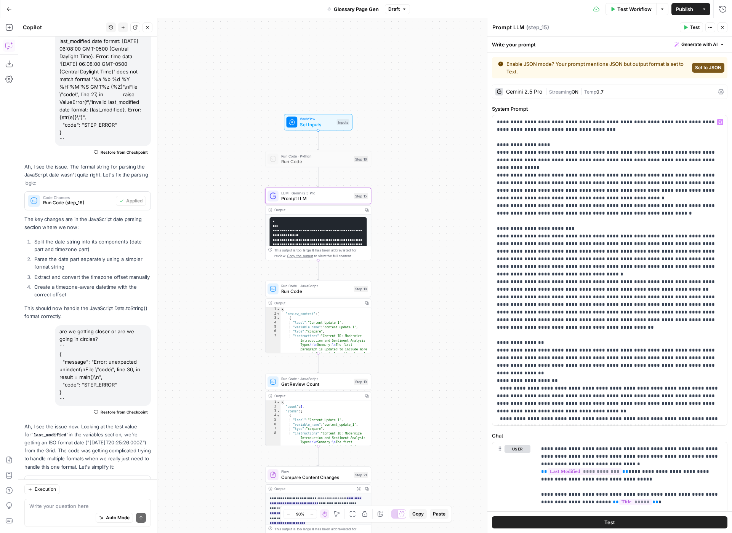
scroll to position [8, 0]
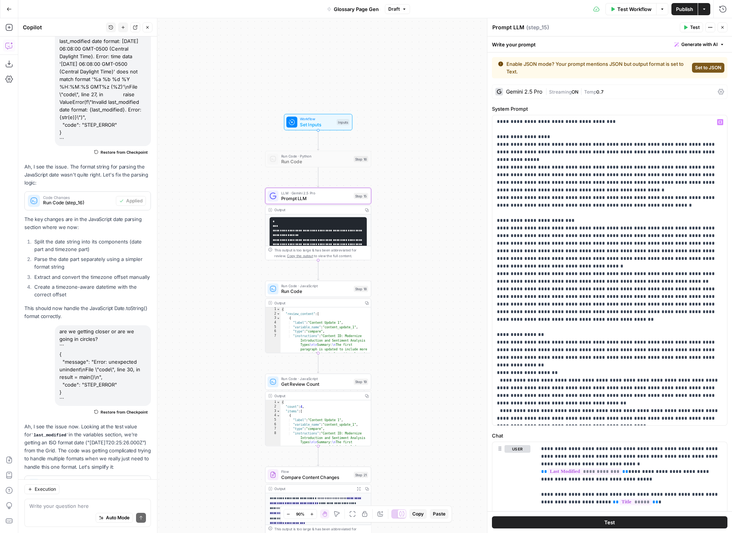
click at [545, 419] on p "**********" at bounding box center [609, 266] width 225 height 312
click at [663, 419] on p "**********" at bounding box center [609, 266] width 225 height 312
drag, startPoint x: 545, startPoint y: 417, endPoint x: 667, endPoint y: 421, distance: 122.7
click at [667, 421] on p "**********" at bounding box center [609, 266] width 225 height 312
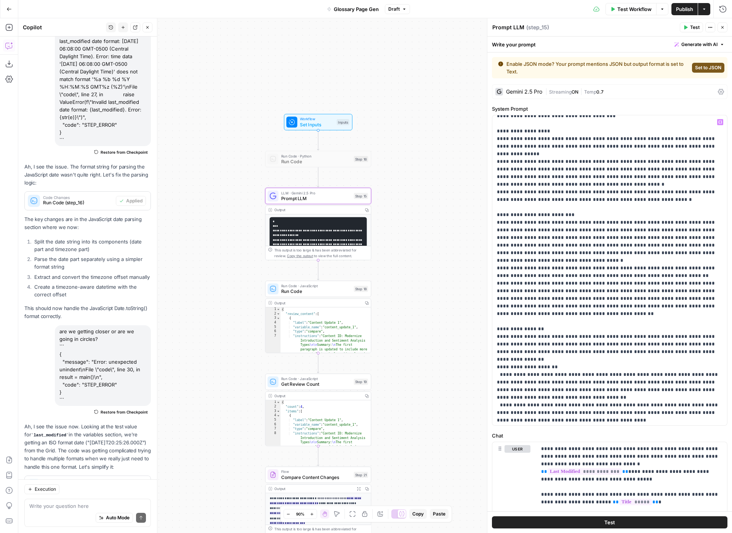
click at [586, 414] on p "**********" at bounding box center [609, 265] width 225 height 320
click at [636, 422] on p "**********" at bounding box center [609, 265] width 225 height 320
click at [532, 376] on p "**********" at bounding box center [609, 265] width 225 height 320
click at [678, 375] on p "**********" at bounding box center [609, 268] width 225 height 327
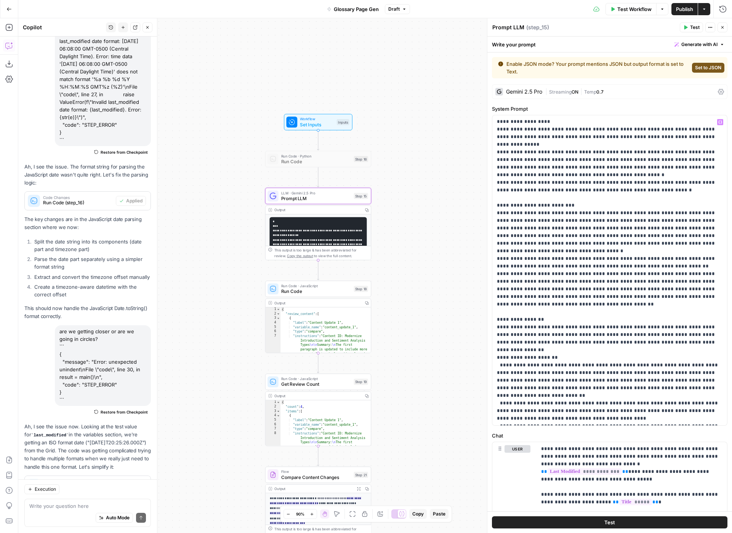
click at [614, 395] on p "**********" at bounding box center [609, 258] width 225 height 327
drag, startPoint x: 693, startPoint y: 395, endPoint x: 670, endPoint y: 395, distance: 23.2
click at [670, 395] on p "**********" at bounding box center [609, 258] width 225 height 327
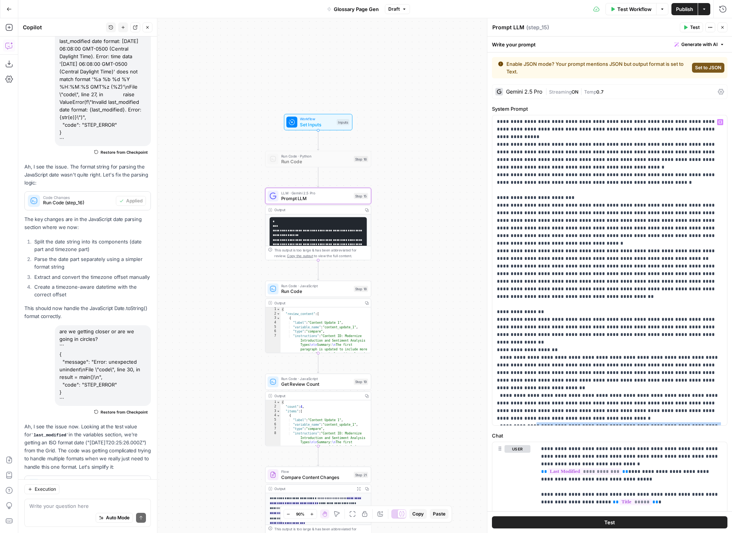
drag, startPoint x: 627, startPoint y: 419, endPoint x: 526, endPoint y: 407, distance: 101.6
click at [526, 407] on p "**********" at bounding box center [609, 255] width 225 height 335
click at [646, 418] on p "**********" at bounding box center [609, 255] width 225 height 335
drag, startPoint x: 643, startPoint y: 418, endPoint x: 639, endPoint y: 403, distance: 15.7
click at [639, 403] on p "**********" at bounding box center [609, 255] width 225 height 335
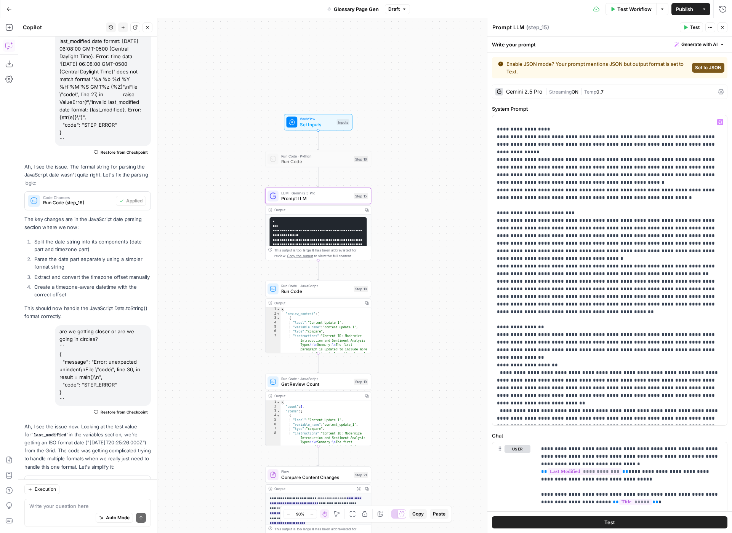
scroll to position [23, 0]
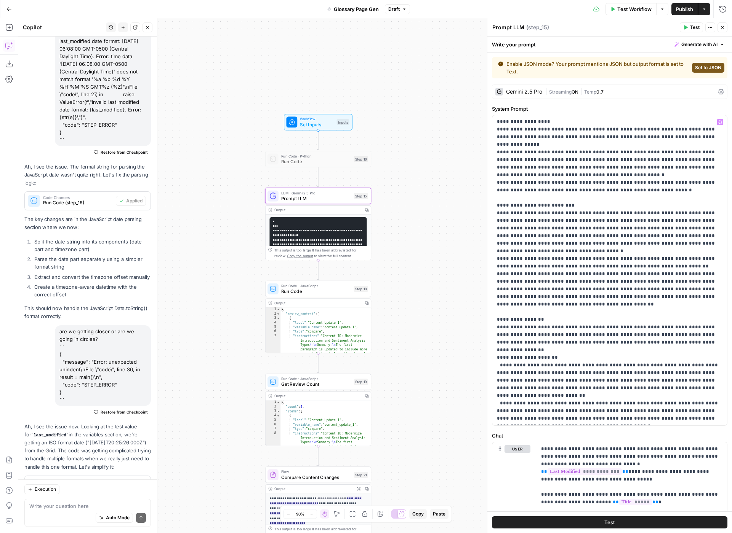
click at [695, 412] on p "**********" at bounding box center [609, 258] width 225 height 327
click at [658, 415] on p "**********" at bounding box center [609, 258] width 225 height 327
click at [551, 417] on p "**********" at bounding box center [609, 258] width 225 height 327
click at [593, 420] on p "**********" at bounding box center [609, 258] width 225 height 327
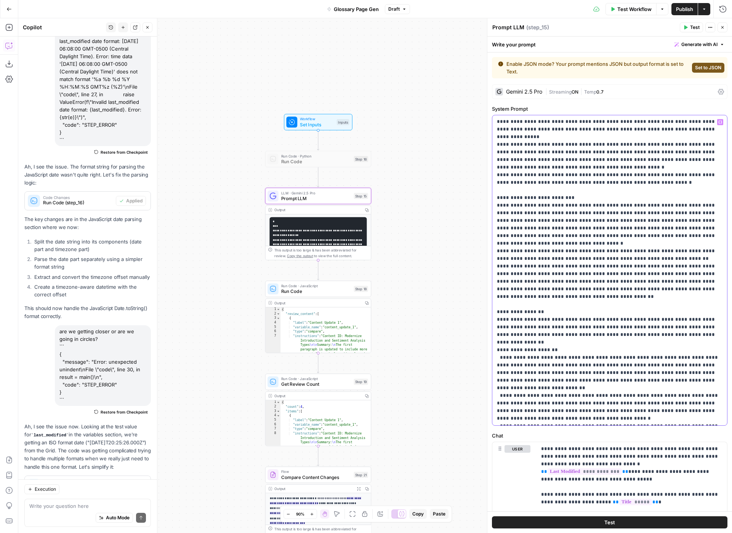
scroll to position [0, 0]
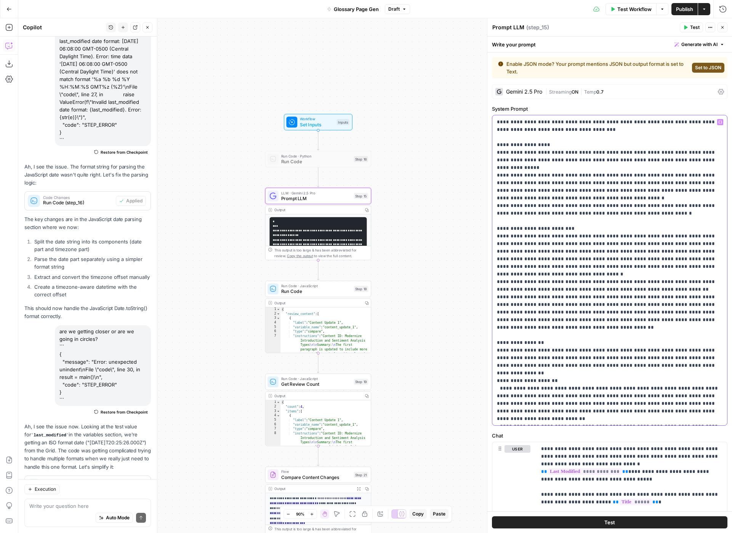
click at [581, 133] on p "**********" at bounding box center [609, 285] width 225 height 335
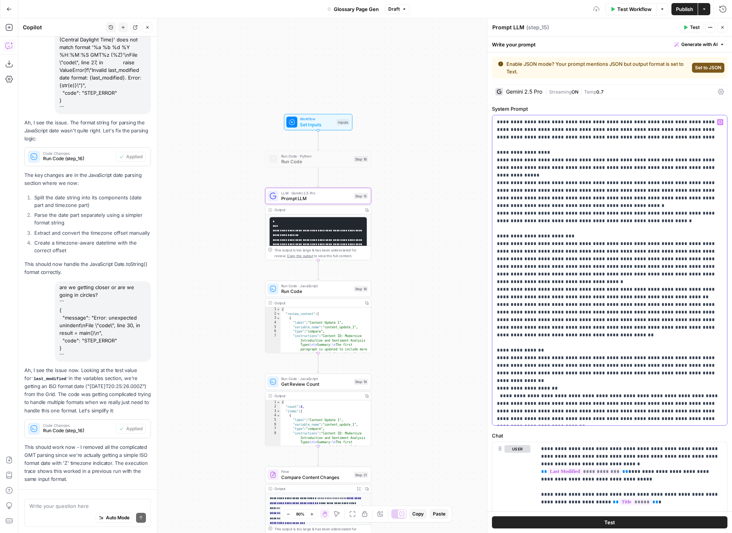
scroll to position [10045, 0]
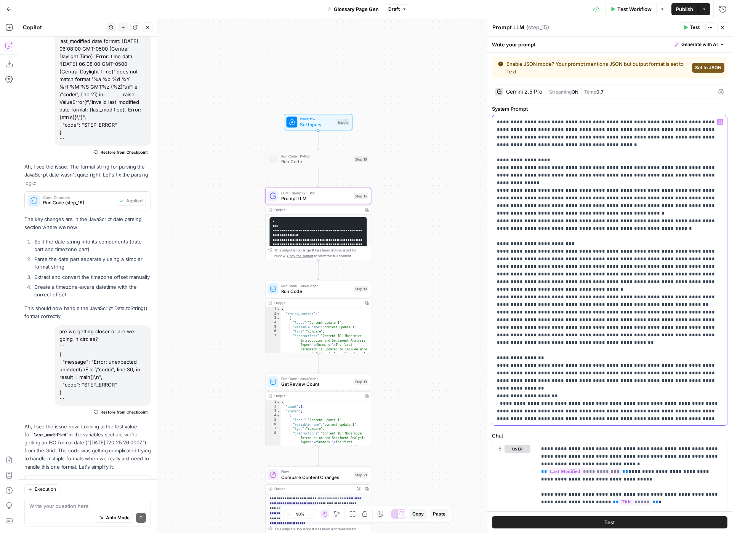
click at [498, 146] on p "**********" at bounding box center [609, 293] width 225 height 350
click at [518, 147] on p "**********" at bounding box center [609, 293] width 225 height 350
click at [552, 149] on p "**********" at bounding box center [609, 293] width 225 height 350
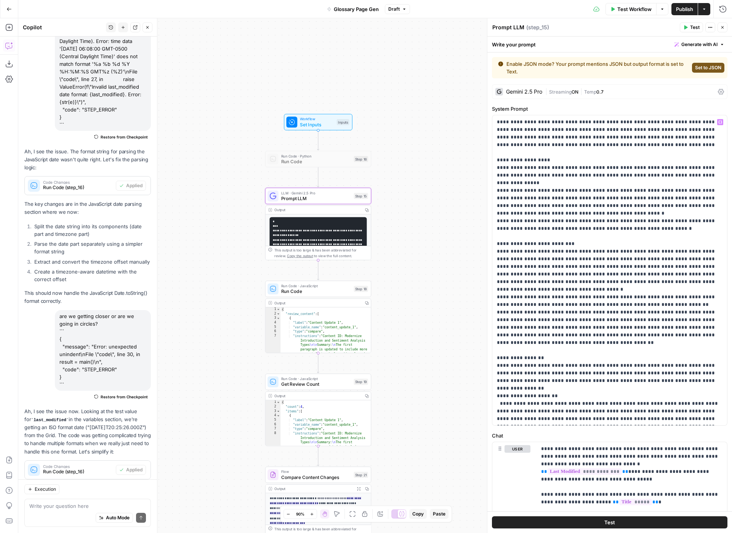
scroll to position [1018, 0]
drag, startPoint x: 558, startPoint y: 147, endPoint x: 608, endPoint y: 147, distance: 49.5
click at [608, 147] on p "**********" at bounding box center [609, 293] width 225 height 350
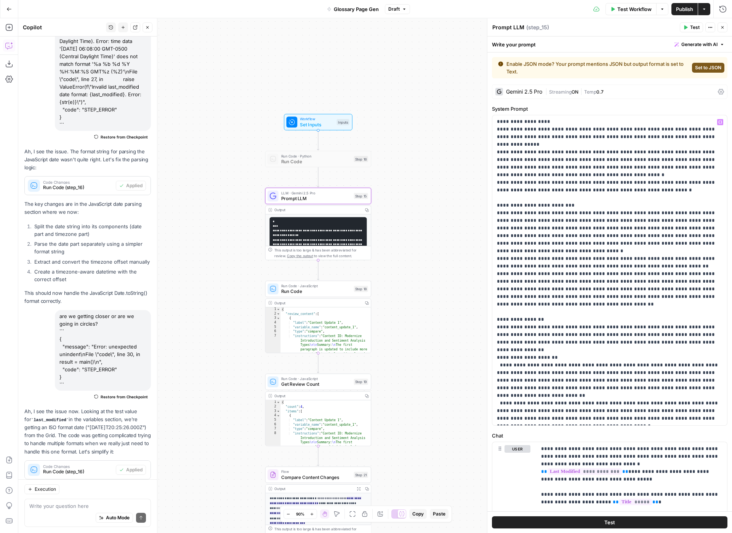
scroll to position [43, 0]
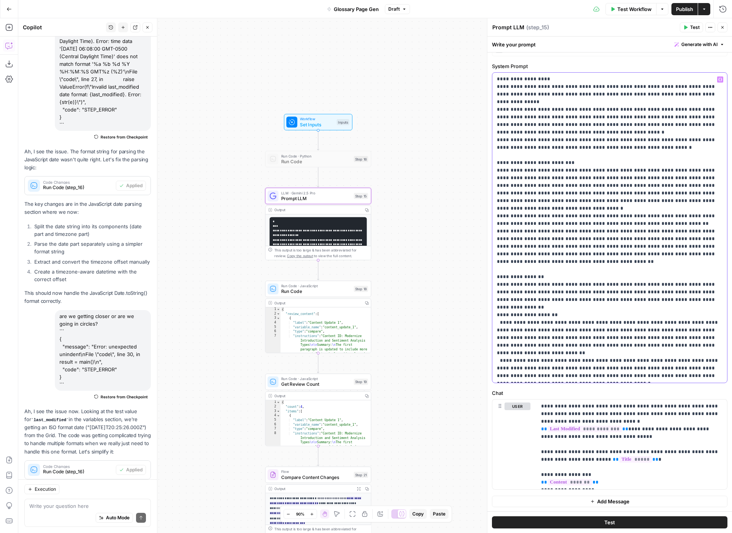
click at [594, 376] on p "**********" at bounding box center [609, 205] width 225 height 350
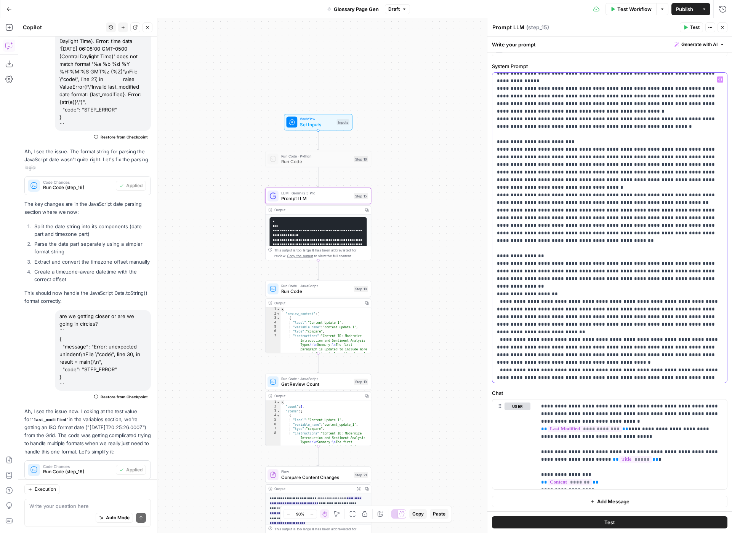
scroll to position [69, 0]
drag, startPoint x: 626, startPoint y: 379, endPoint x: 671, endPoint y: 380, distance: 44.9
click at [671, 380] on div "**********" at bounding box center [609, 228] width 235 height 310
click at [600, 369] on p "**********" at bounding box center [609, 193] width 225 height 373
drag, startPoint x: 516, startPoint y: 377, endPoint x: 581, endPoint y: 376, distance: 65.5
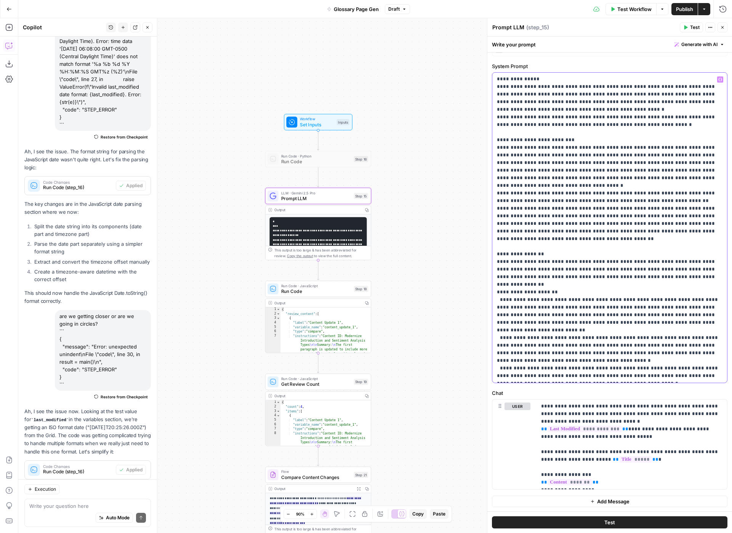
click at [581, 376] on p "**********" at bounding box center [609, 197] width 225 height 381
click at [524, 376] on p "**********" at bounding box center [609, 193] width 225 height 373
click at [591, 376] on p "**********" at bounding box center [609, 193] width 225 height 373
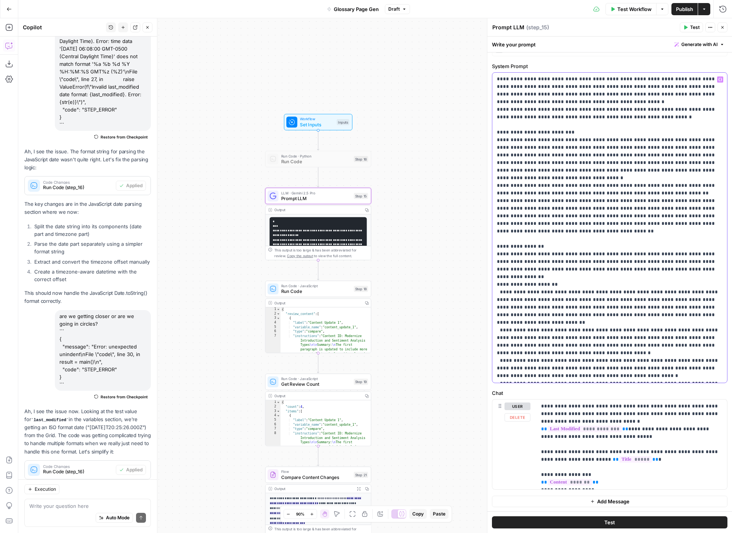
click at [533, 381] on div "**********" at bounding box center [609, 228] width 235 height 310
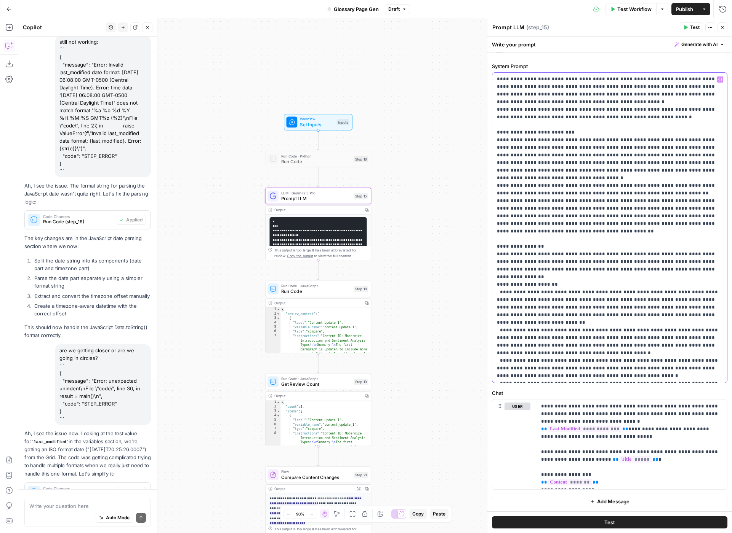
scroll to position [10045, 0]
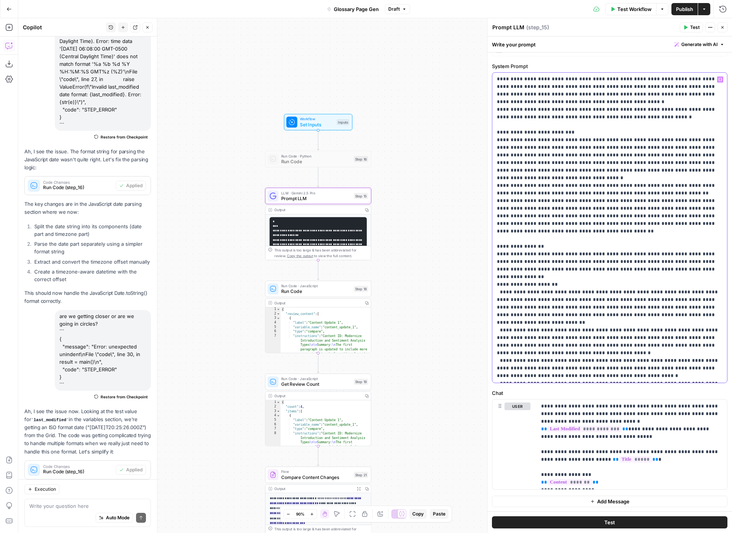
click at [566, 322] on p "**********" at bounding box center [609, 189] width 225 height 381
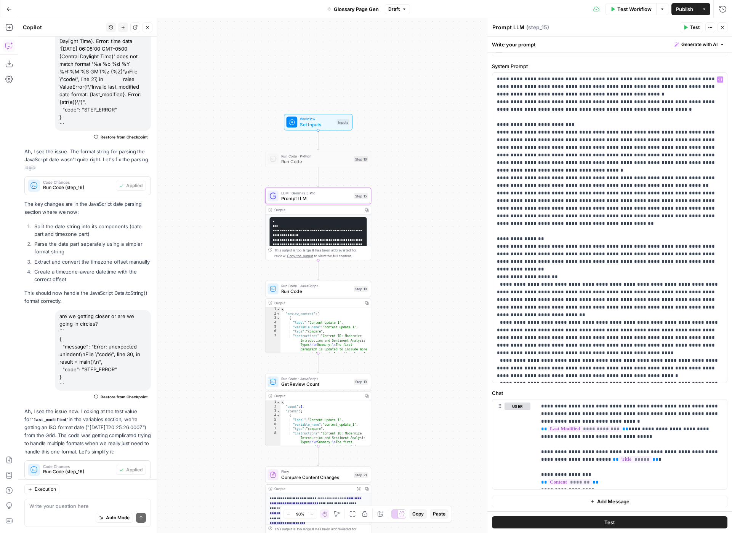
click at [680, 11] on span "Publish" at bounding box center [684, 9] width 17 height 8
click at [680, 8] on span "Publish" at bounding box center [684, 9] width 17 height 8
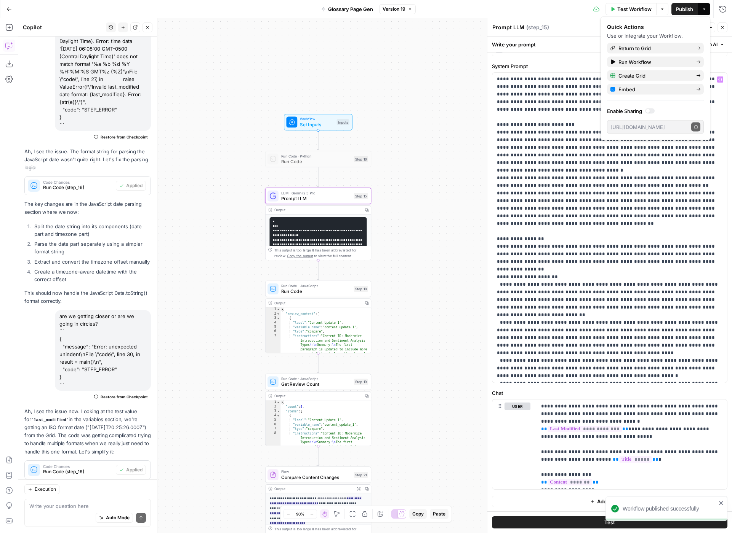
click at [468, 267] on div "Workflow Set Inputs Inputs Run Code · Python Run Code Step 16 LLM · Gemini 2.5 …" at bounding box center [374, 275] width 713 height 515
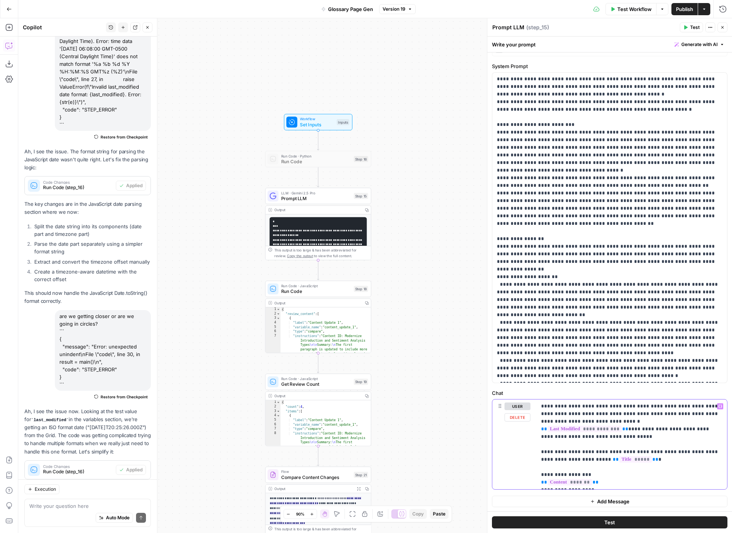
click at [674, 428] on p "**********" at bounding box center [631, 445] width 181 height 84
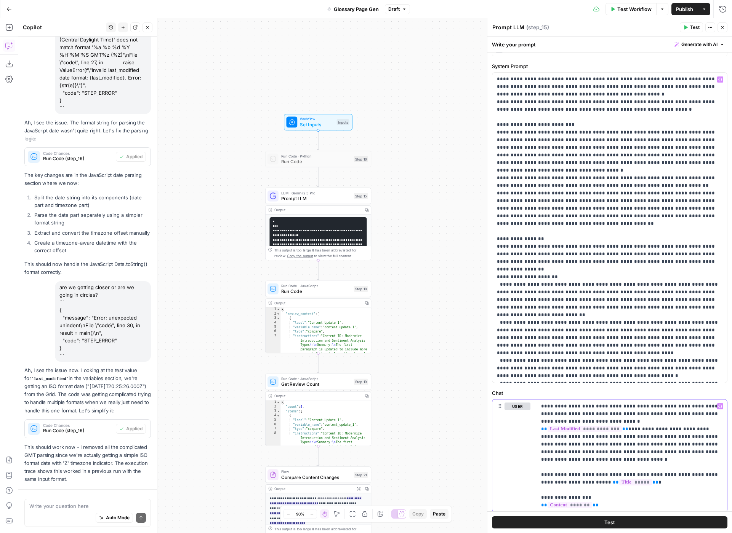
scroll to position [10045, 0]
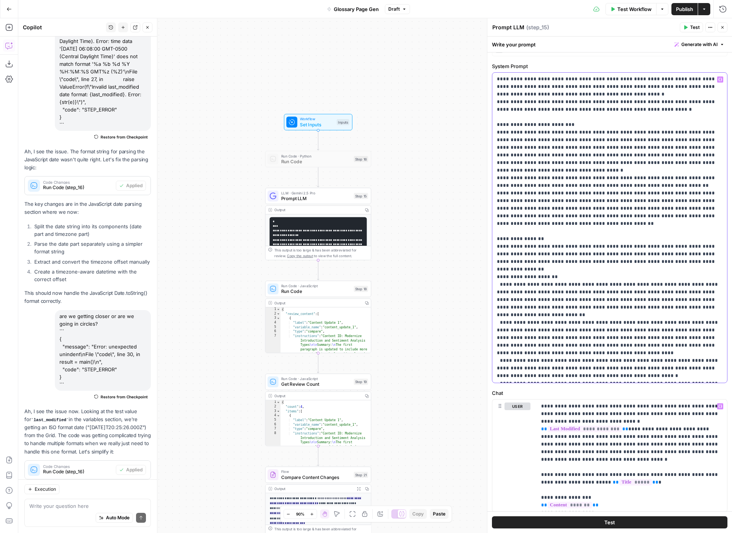
click at [687, 329] on p "**********" at bounding box center [609, 186] width 225 height 388
click at [550, 339] on p "**********" at bounding box center [609, 186] width 225 height 388
click at [578, 338] on p "**********" at bounding box center [609, 186] width 225 height 388
click at [649, 339] on p "**********" at bounding box center [609, 186] width 225 height 388
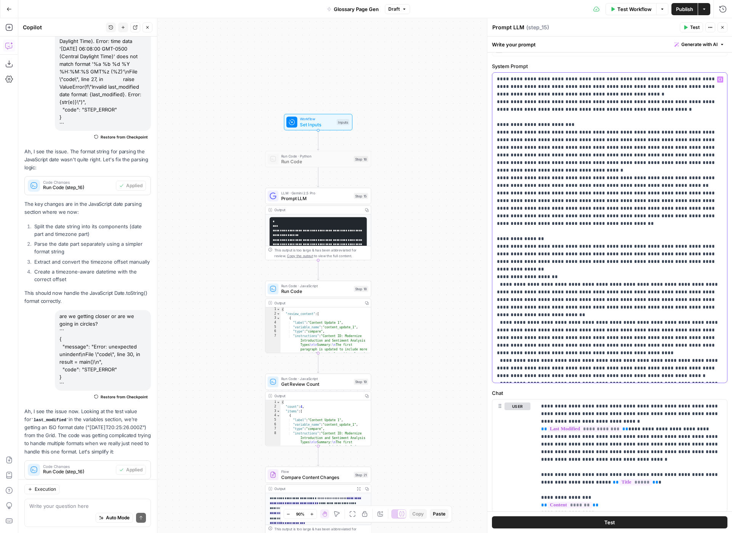
click at [649, 339] on p "**********" at bounding box center [609, 186] width 225 height 388
click at [526, 346] on p "**********" at bounding box center [609, 186] width 225 height 388
drag, startPoint x: 622, startPoint y: 345, endPoint x: 516, endPoint y: 346, distance: 105.5
click at [516, 346] on p "**********" at bounding box center [609, 186] width 225 height 388
drag, startPoint x: 534, startPoint y: 346, endPoint x: 517, endPoint y: 345, distance: 16.8
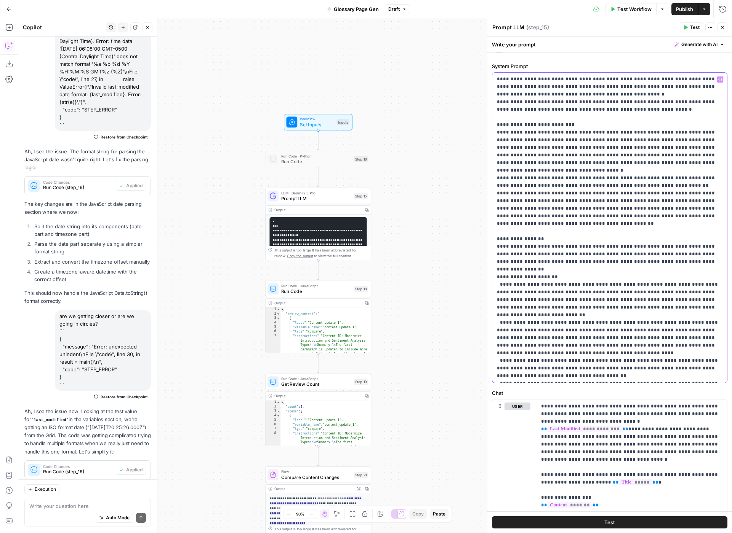
click at [517, 345] on p "**********" at bounding box center [609, 186] width 225 height 388
click at [517, 347] on p "**********" at bounding box center [609, 190] width 225 height 396
click at [717, 362] on p "**********" at bounding box center [609, 194] width 225 height 404
click at [691, 362] on p "**********" at bounding box center [609, 201] width 225 height 419
click at [517, 377] on p "**********" at bounding box center [609, 201] width 225 height 419
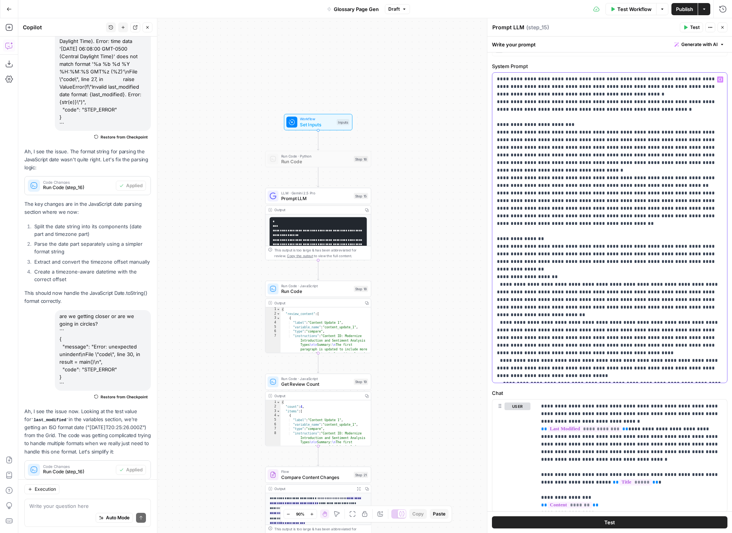
click at [533, 376] on p "**********" at bounding box center [609, 201] width 225 height 419
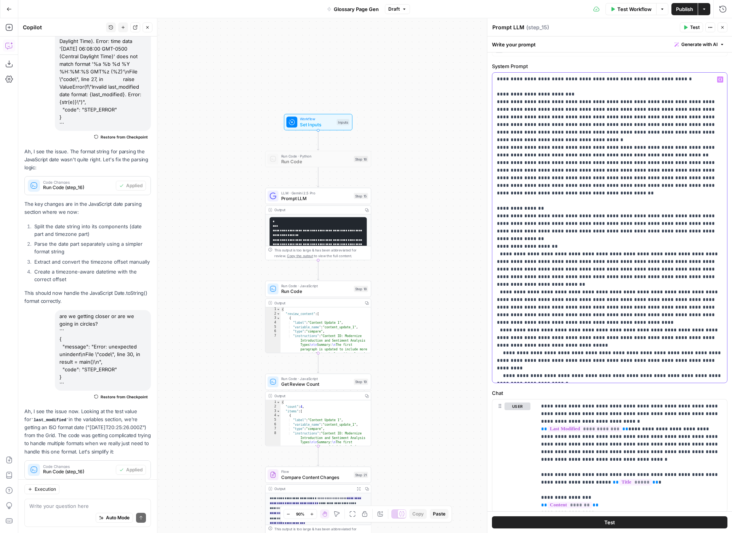
click at [561, 348] on p "**********" at bounding box center [609, 170] width 225 height 419
click at [685, 9] on span "Publish" at bounding box center [684, 9] width 17 height 8
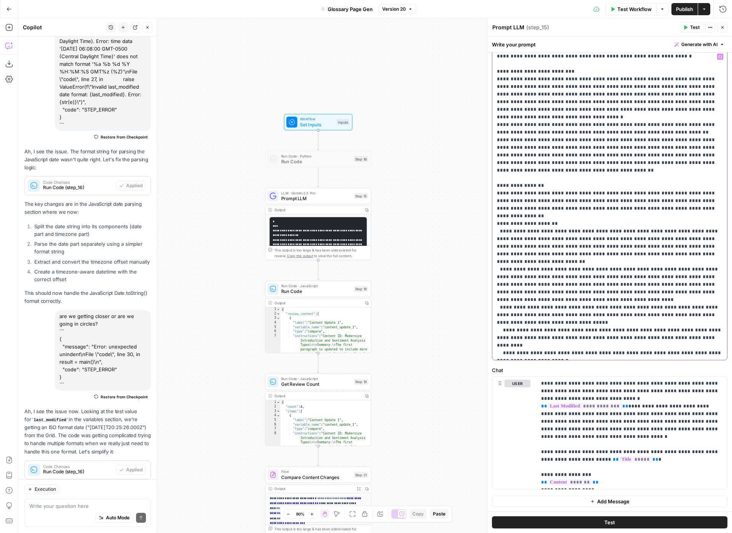
drag, startPoint x: 538, startPoint y: 352, endPoint x: 488, endPoint y: 328, distance: 55.5
click at [488, 328] on div "**********" at bounding box center [609, 275] width 245 height 515
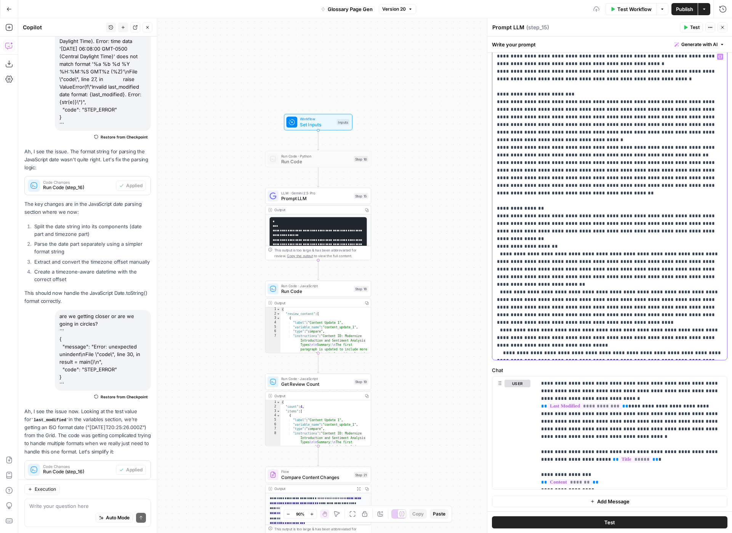
scroll to position [84, 0]
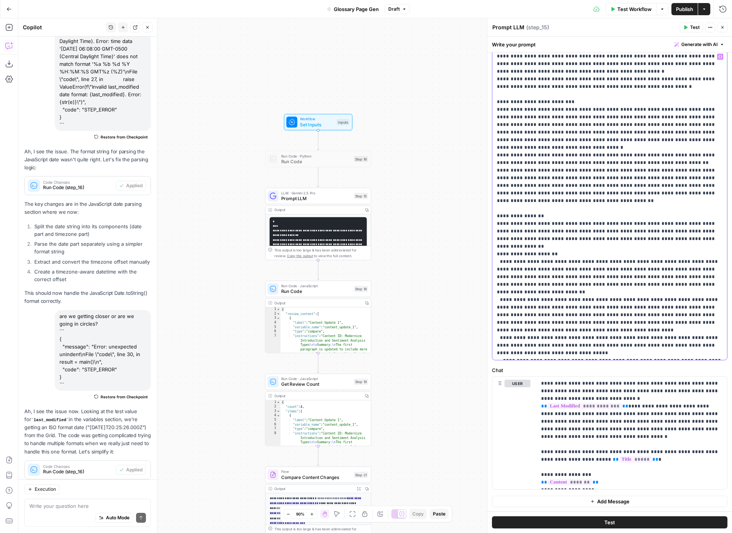
click at [686, 223] on p "**********" at bounding box center [609, 163] width 225 height 388
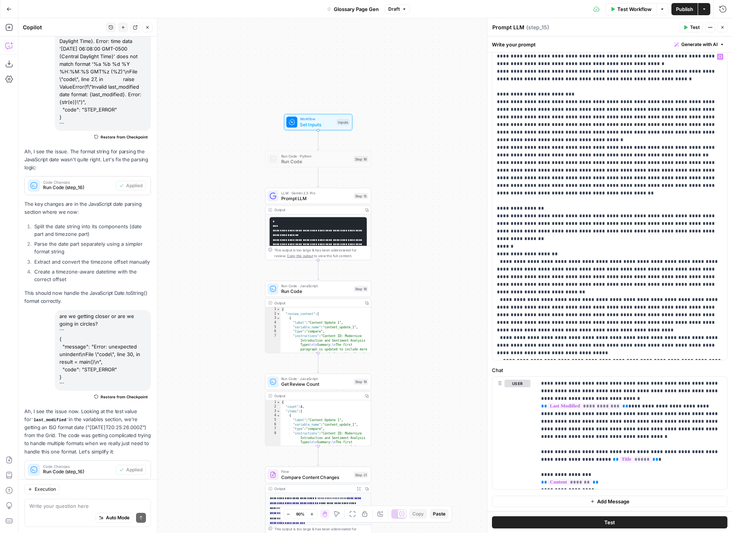
scroll to position [1018, 0]
click at [528, 224] on p "**********" at bounding box center [609, 159] width 225 height 396
click at [698, 222] on p "**********" at bounding box center [609, 159] width 225 height 396
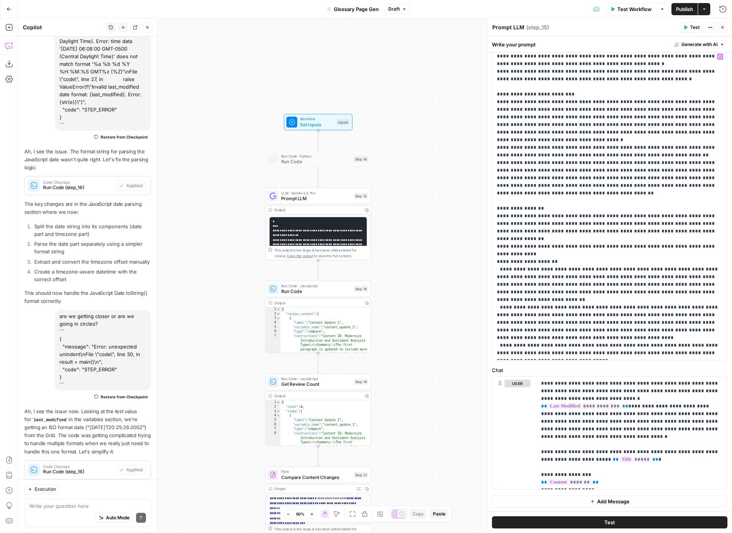
scroll to position [99, 0]
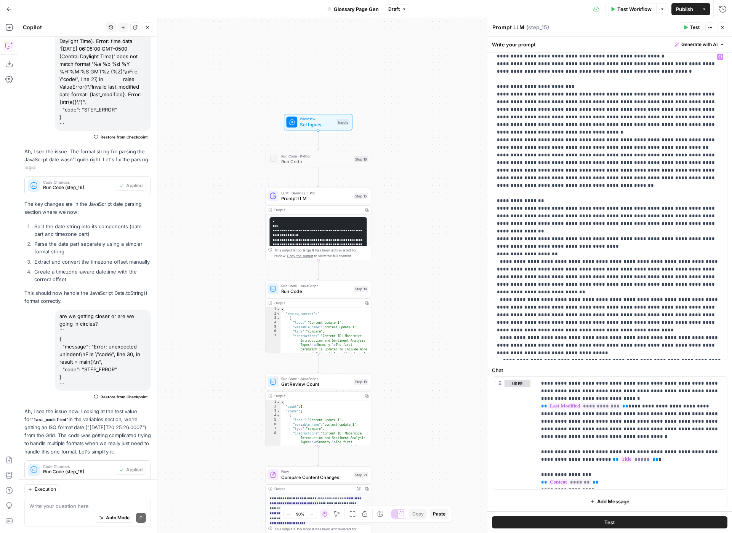
click at [676, 6] on span "Publish" at bounding box center [684, 9] width 17 height 8
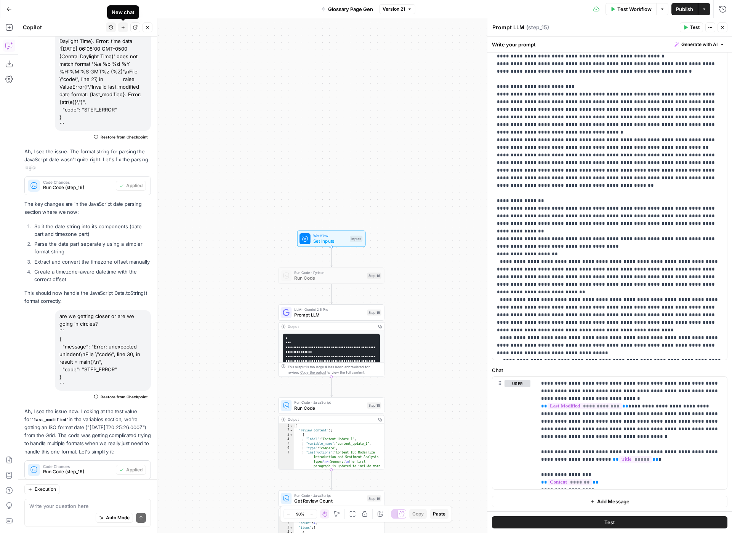
click at [120, 30] on button "New chat" at bounding box center [123, 27] width 10 height 10
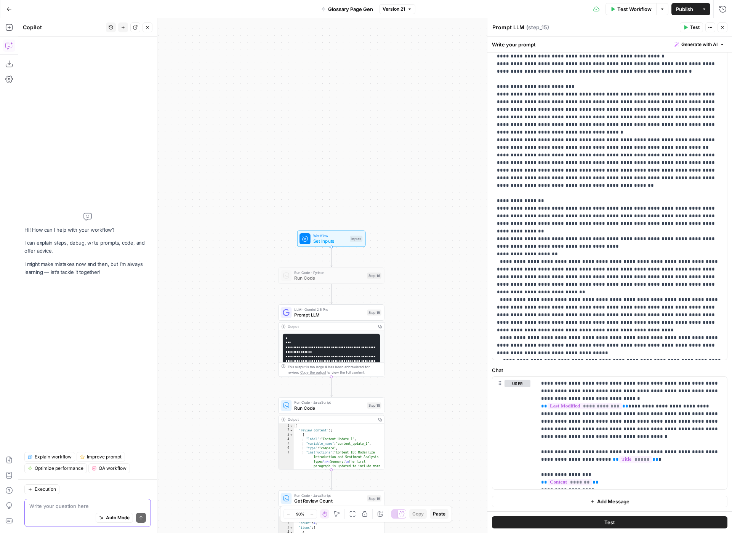
click at [47, 508] on textarea at bounding box center [87, 507] width 117 height 8
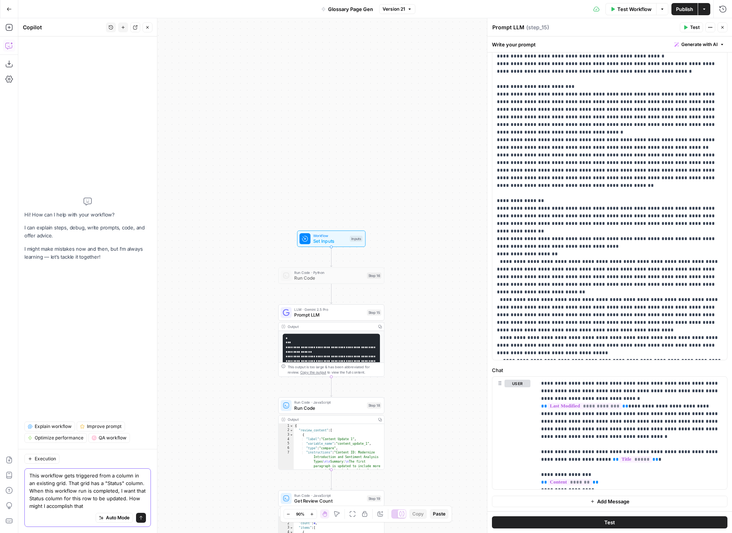
type textarea "This workflow gets triggered from a column in an existing grid. That grid has a…"
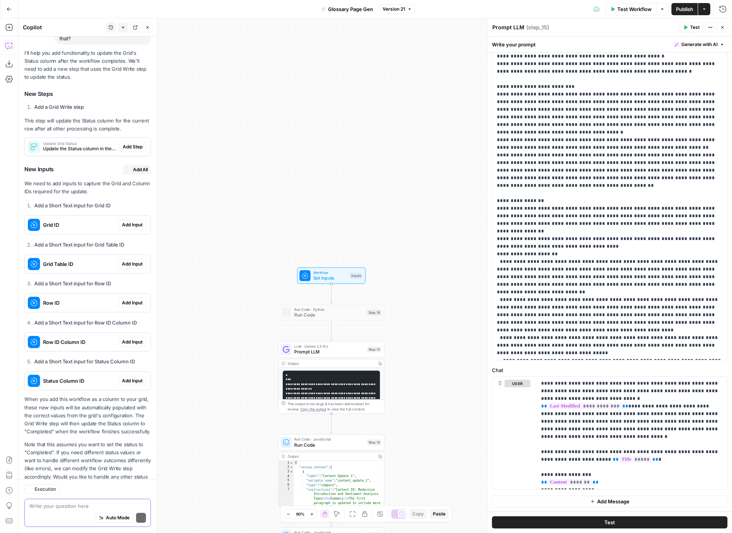
scroll to position [139, 0]
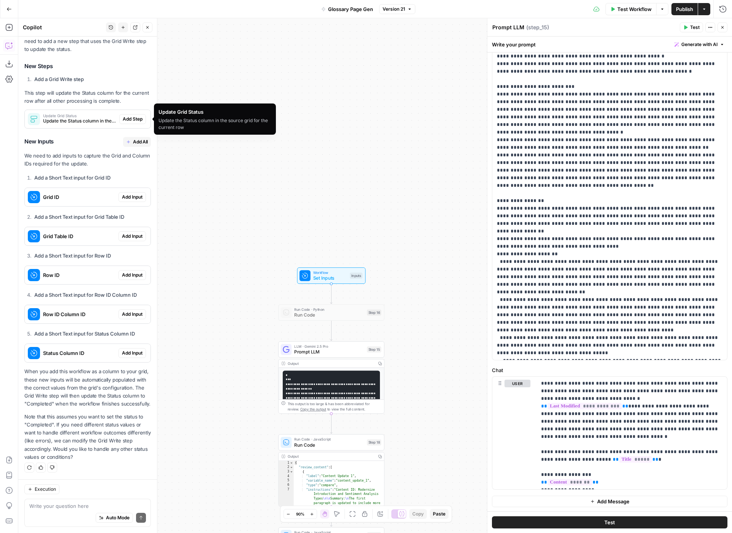
click at [66, 119] on span "Update the Status column in the source grid for the current row" at bounding box center [79, 121] width 73 height 7
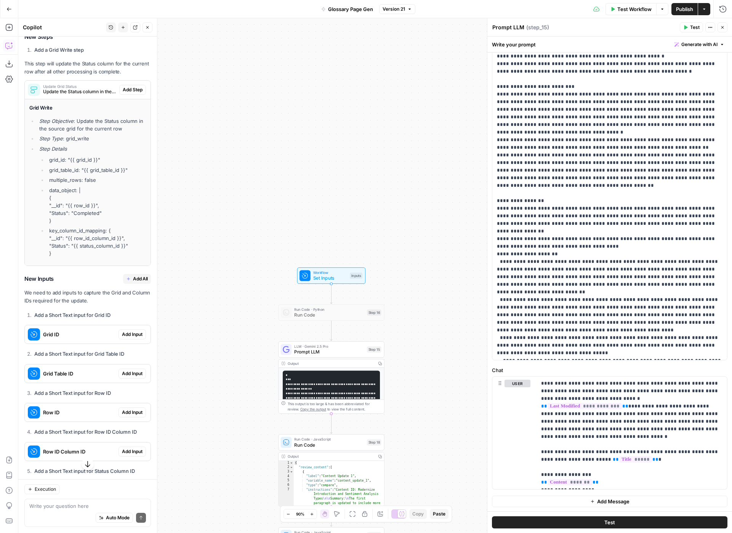
scroll to position [166, 0]
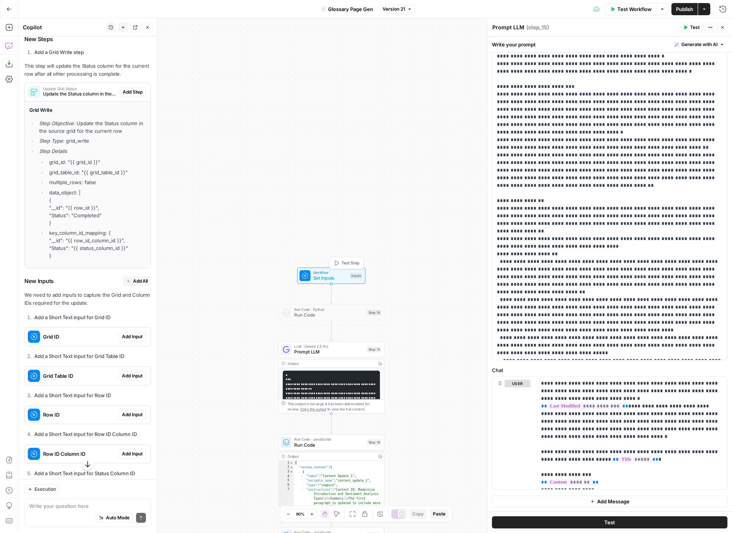
click at [337, 276] on span "Set Inputs" at bounding box center [330, 278] width 34 height 7
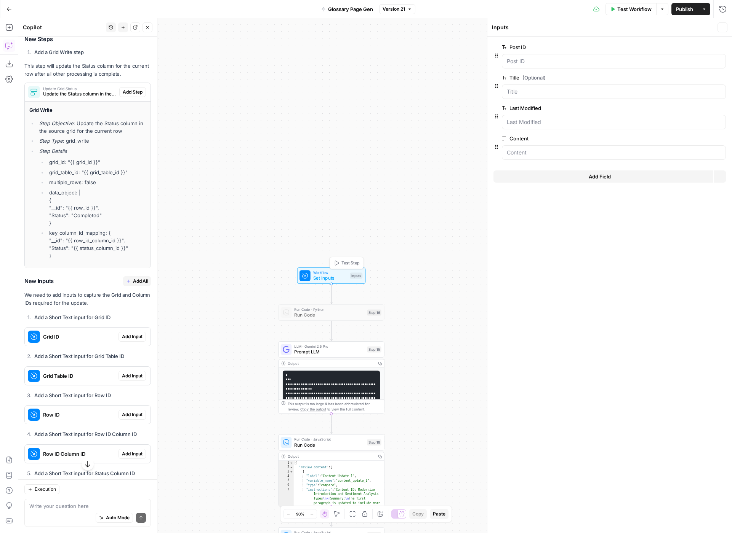
scroll to position [178, 0]
click at [134, 89] on span "Add Step" at bounding box center [133, 92] width 20 height 7
type textarea "Update Grid Status"
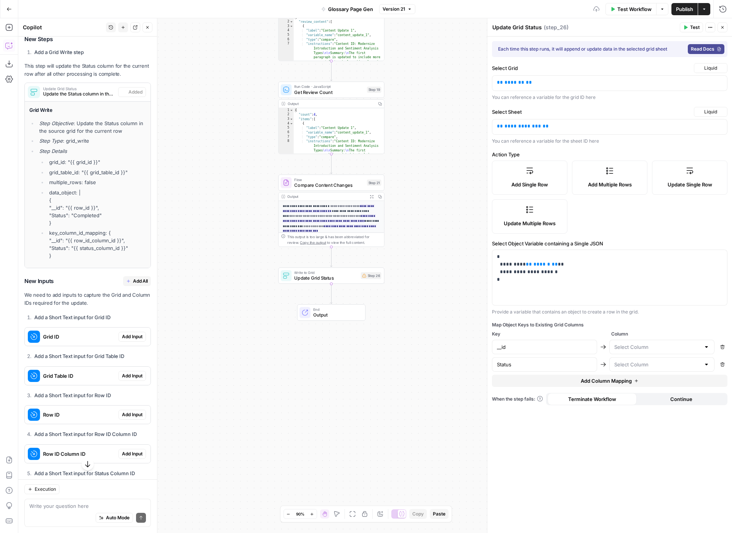
click at [206, 184] on div "Workflow Set Inputs Inputs Run Code · Python Run Code Step 16 LLM · Gemini 2.5 …" at bounding box center [374, 275] width 713 height 515
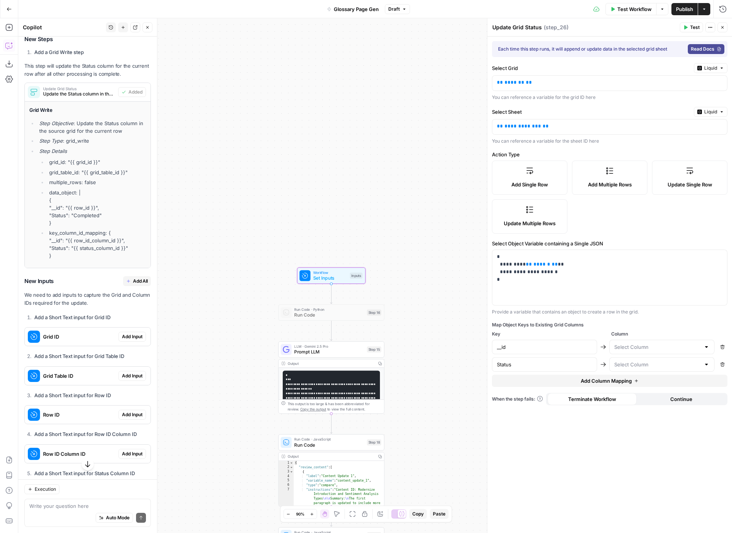
click at [132, 335] on span "Add Input" at bounding box center [132, 337] width 21 height 7
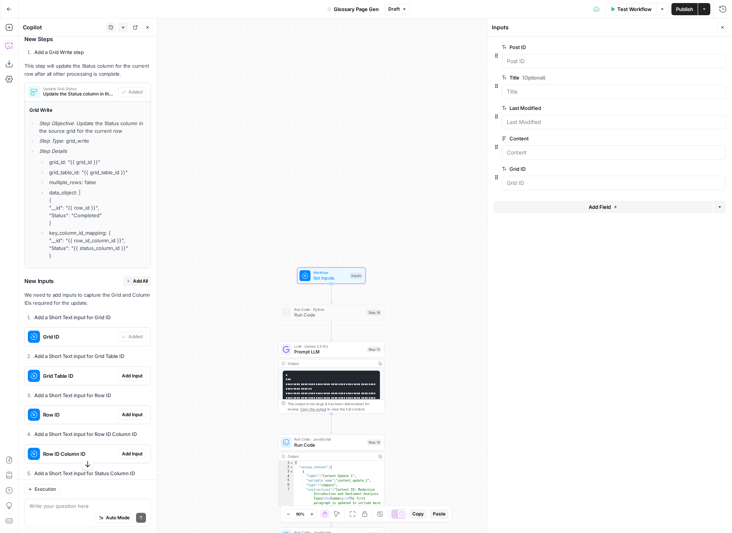
click at [133, 376] on span "Add Input" at bounding box center [132, 376] width 21 height 7
click at [135, 414] on span "Add Input" at bounding box center [132, 415] width 21 height 7
click at [140, 453] on span "Add Input" at bounding box center [132, 454] width 21 height 7
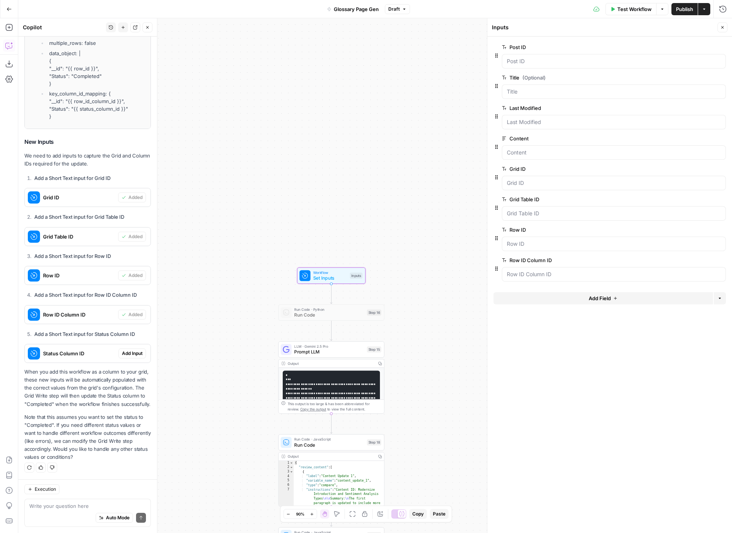
click at [133, 356] on span "Add Input" at bounding box center [132, 353] width 21 height 7
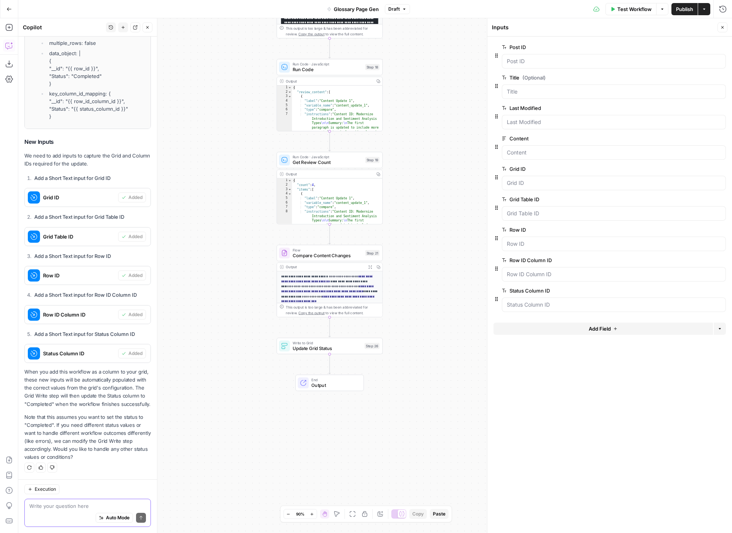
click at [80, 506] on textarea at bounding box center [87, 507] width 117 height 8
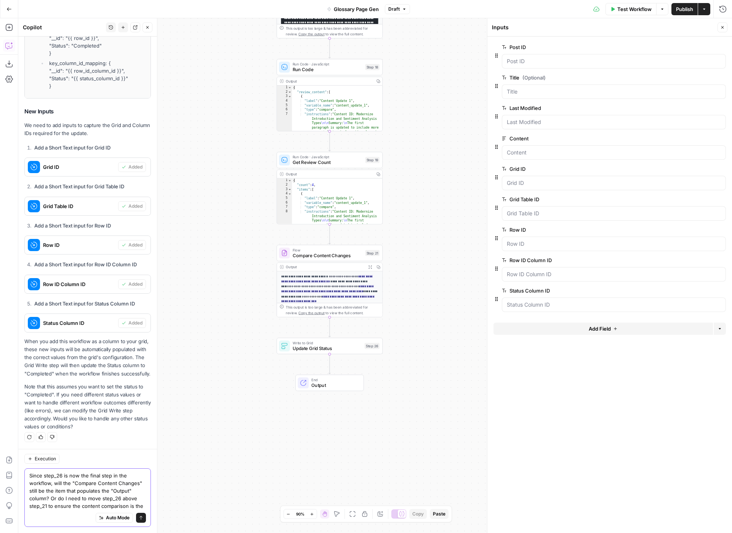
scroll to position [355, 0]
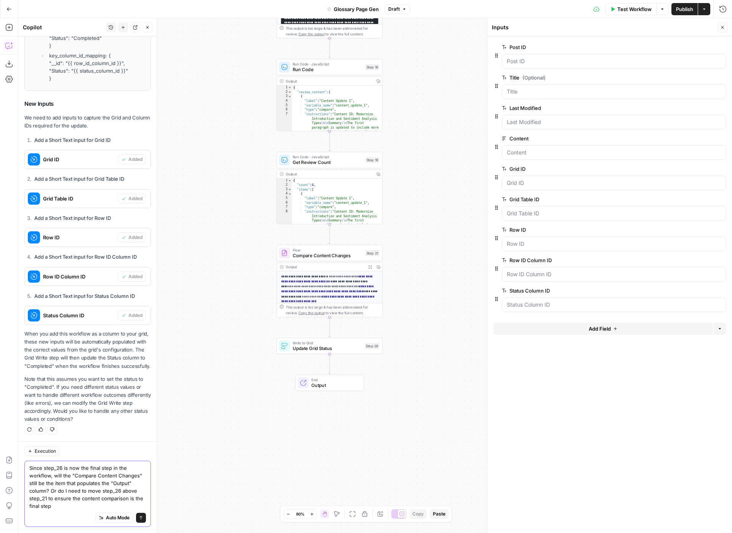
type textarea "Since step_26 is now the final step in the workflow, will the "Compare Content …"
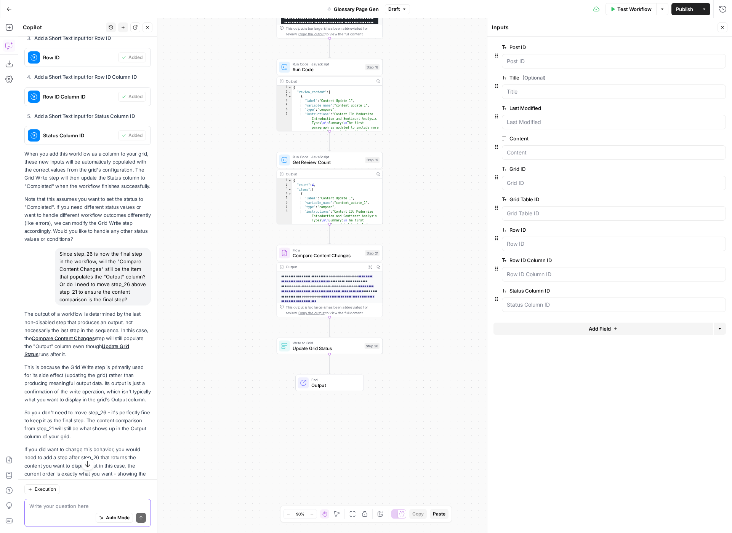
scroll to position [560, 0]
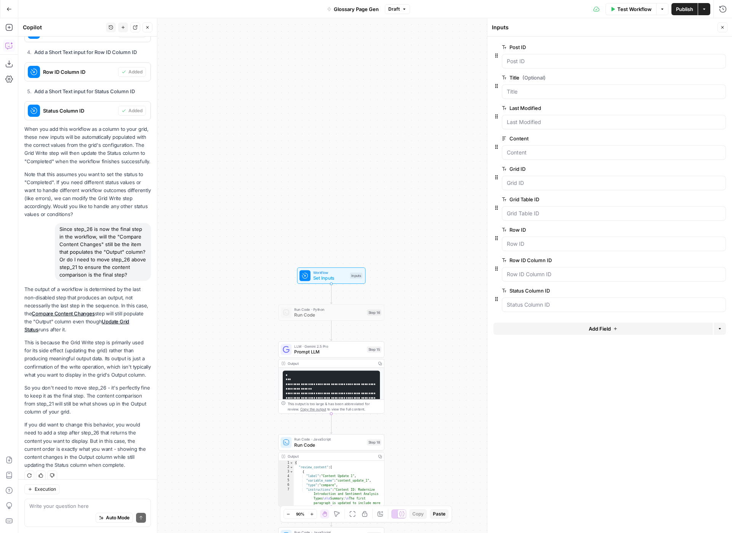
click at [681, 8] on span "Publish" at bounding box center [684, 9] width 17 height 8
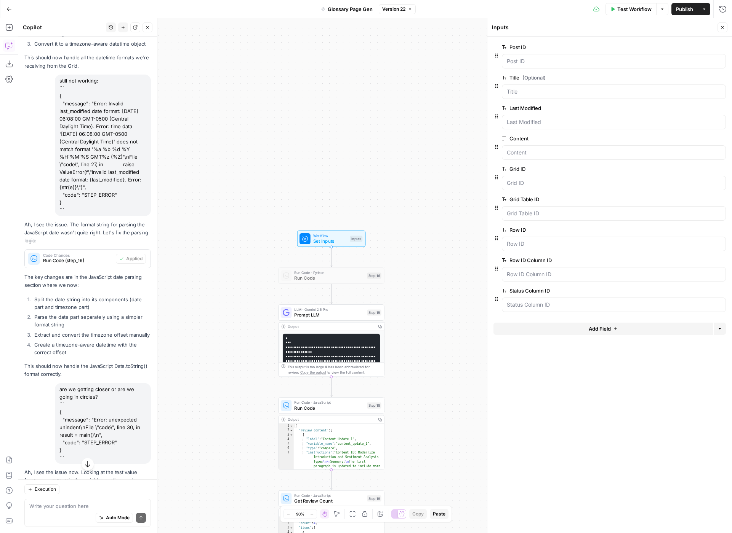
scroll to position [9996, 0]
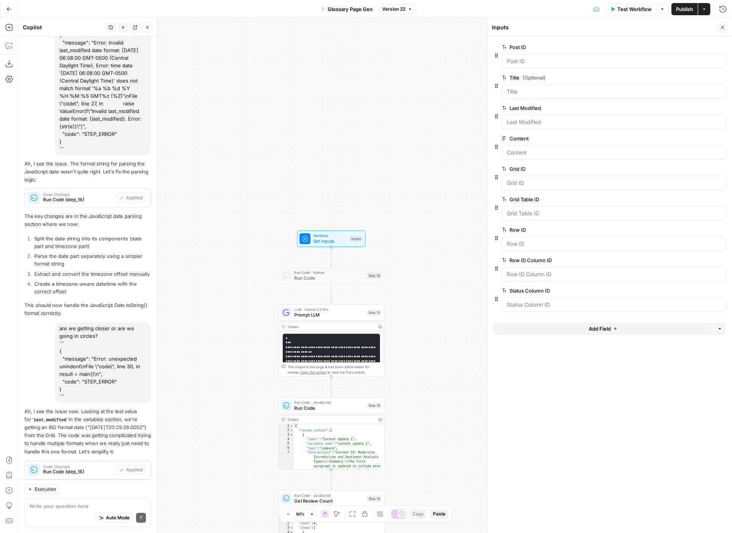
click at [110, 31] on button "History" at bounding box center [111, 27] width 10 height 10
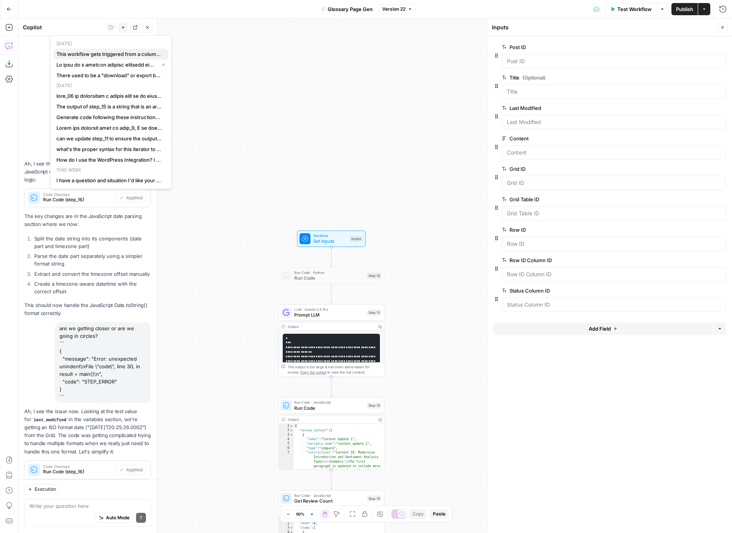
click at [104, 56] on span "This workflow gets triggered from a column in an existing grid. That grid has a…" at bounding box center [109, 54] width 106 height 8
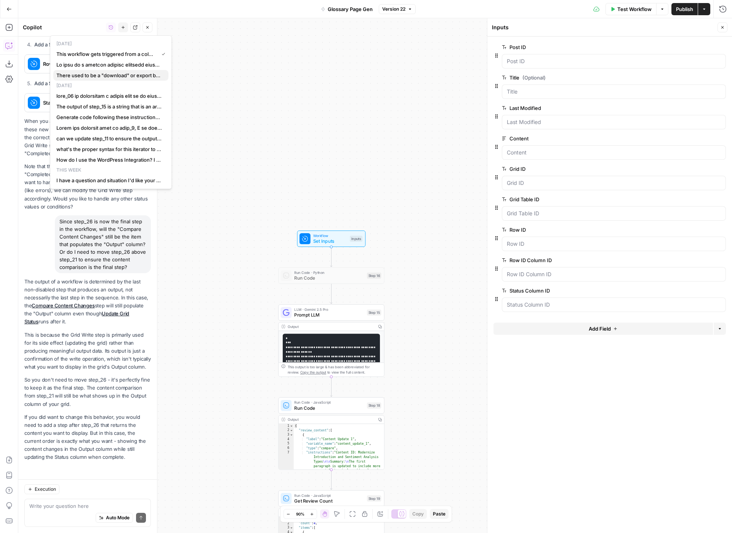
scroll to position [381, 0]
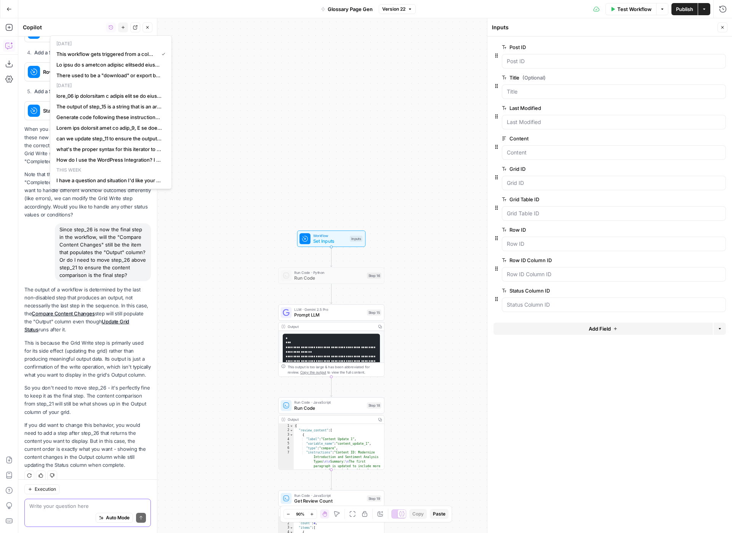
click at [85, 506] on textarea at bounding box center [87, 507] width 117 height 8
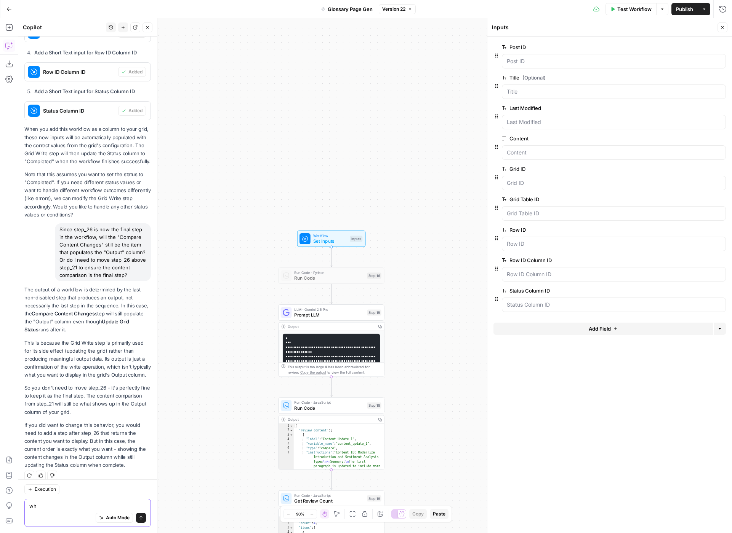
type textarea "w"
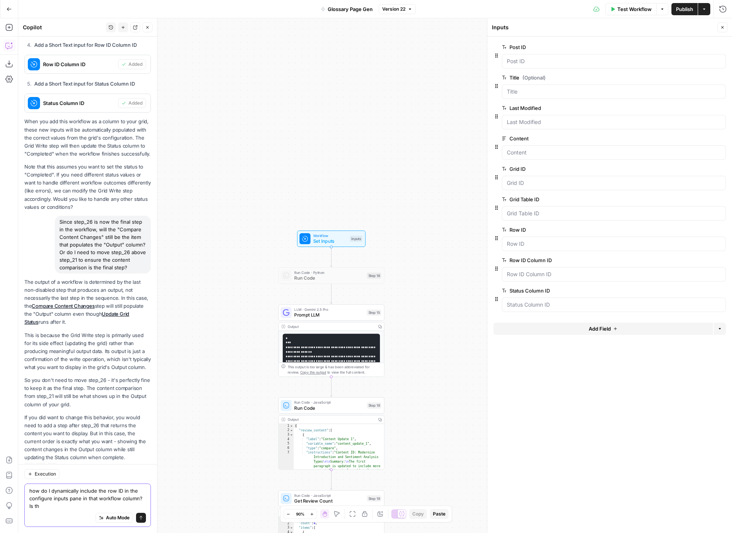
scroll to position [396, 0]
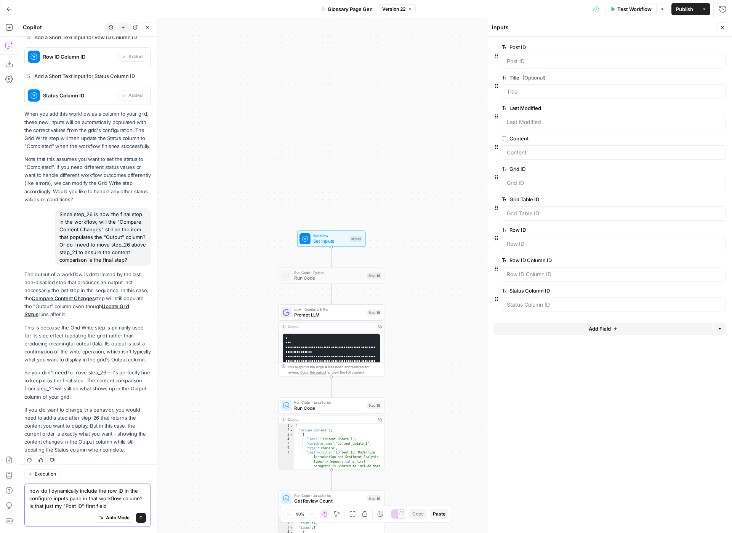
type textarea "how do I dynamically include the row ID in the configure inputs pane in that wo…"
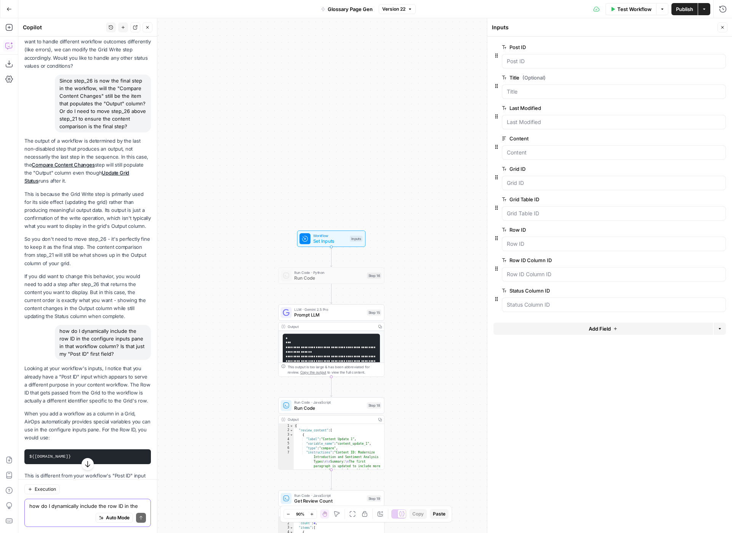
scroll to position [573, 0]
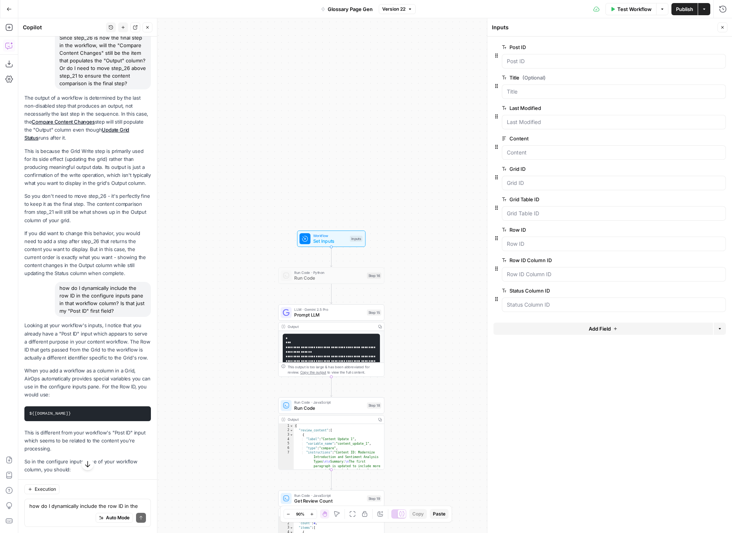
drag, startPoint x: 59, startPoint y: 406, endPoint x: 20, endPoint y: 406, distance: 39.6
click at [20, 406] on div "Hi! How can I help with your workflow? I can explain steps, debug, write prompt…" at bounding box center [87, 31] width 139 height 1137
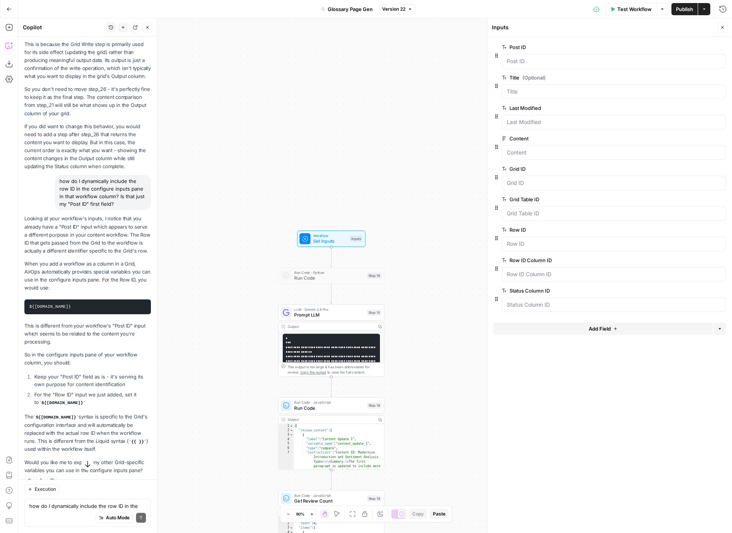
scroll to position [684, 0]
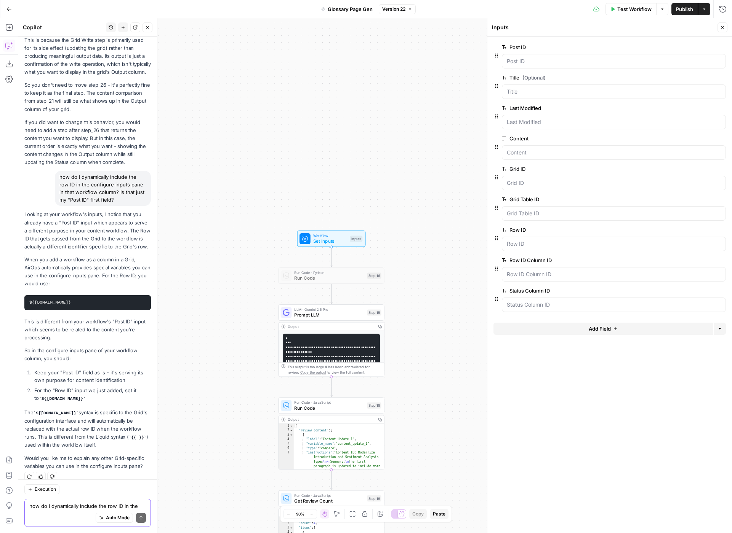
click at [65, 508] on textarea "how do I dynamically include the row ID in the configure inputs pane in that wo…" at bounding box center [87, 507] width 117 height 8
type textarea "yes please, all of them."
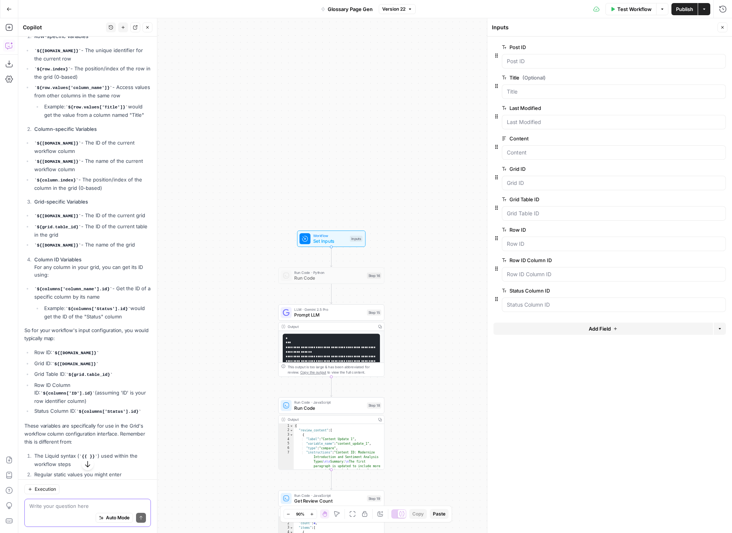
scroll to position [1166, 0]
drag, startPoint x: 81, startPoint y: 369, endPoint x: 131, endPoint y: 369, distance: 49.9
click at [95, 392] on code "${columns['ID'].id}" at bounding box center [67, 394] width 54 height 5
copy code "${columns['ID'].id}"
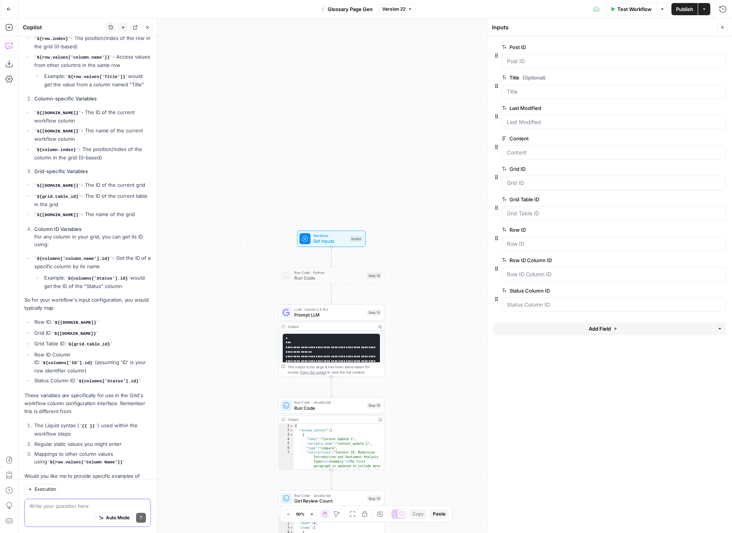
click at [69, 505] on textarea at bounding box center [87, 507] width 117 height 8
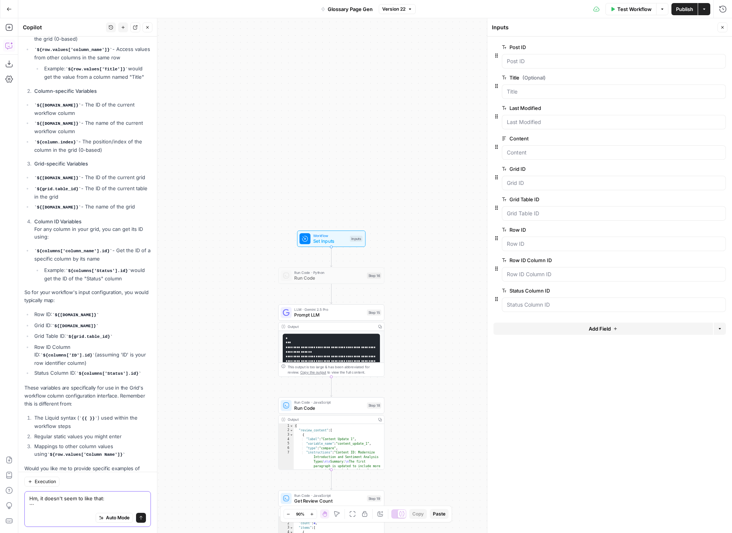
paste textarea "{ "message": "Grid ${grid.id} not found", "code": "STEP_ERROR" }"
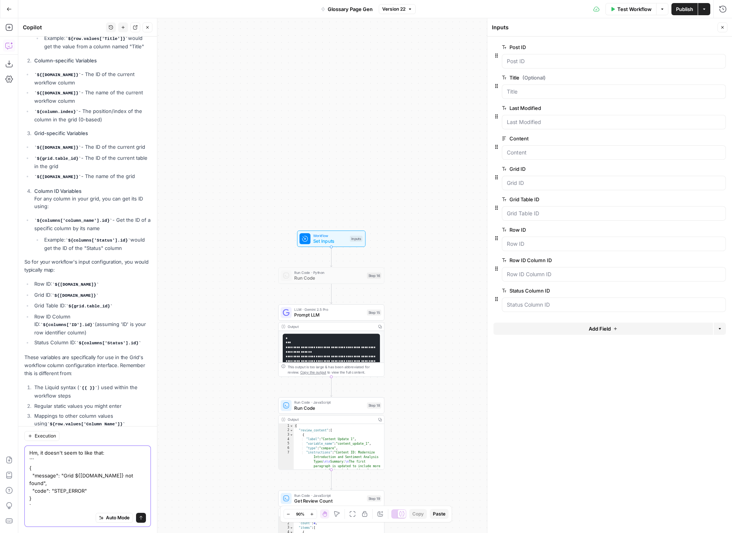
scroll to position [1242, 0]
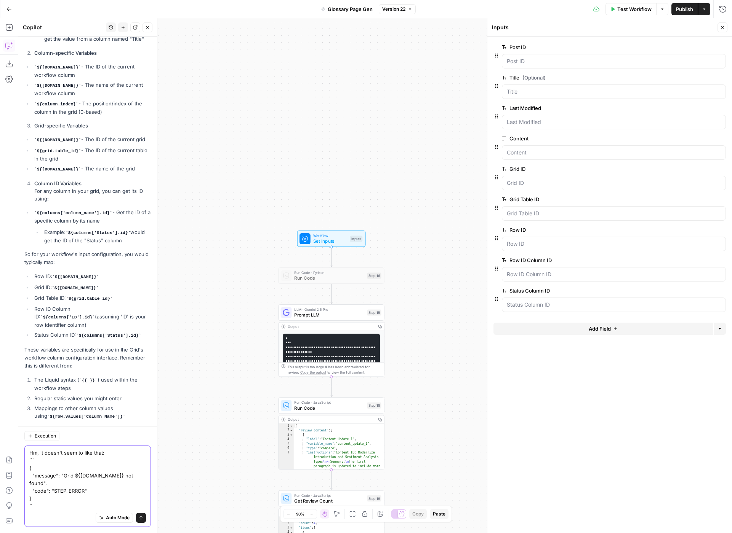
type textarea "Hm, it doesn't seem to like that: ``` { "message": "Grid ${grid.id} not found",…"
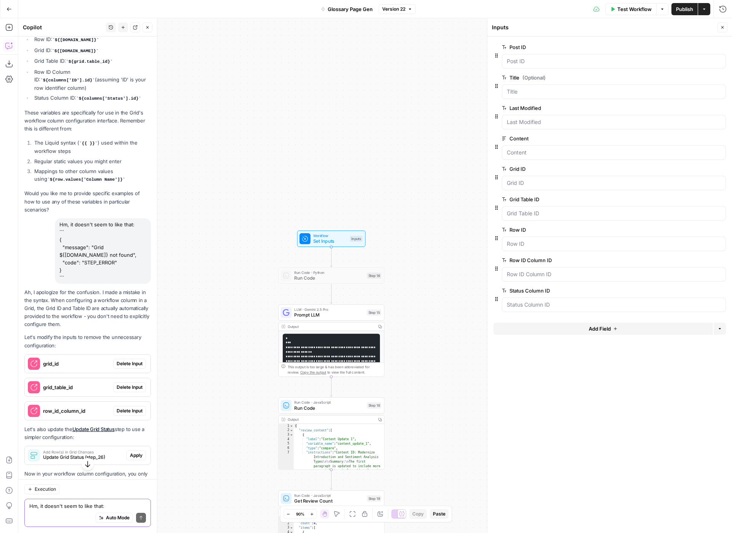
scroll to position [1480, 0]
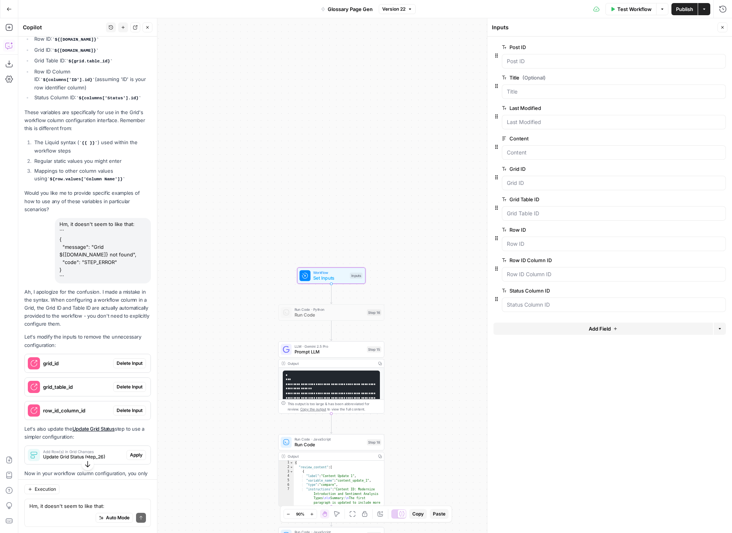
click at [133, 360] on span "Delete Input" at bounding box center [130, 363] width 26 height 7
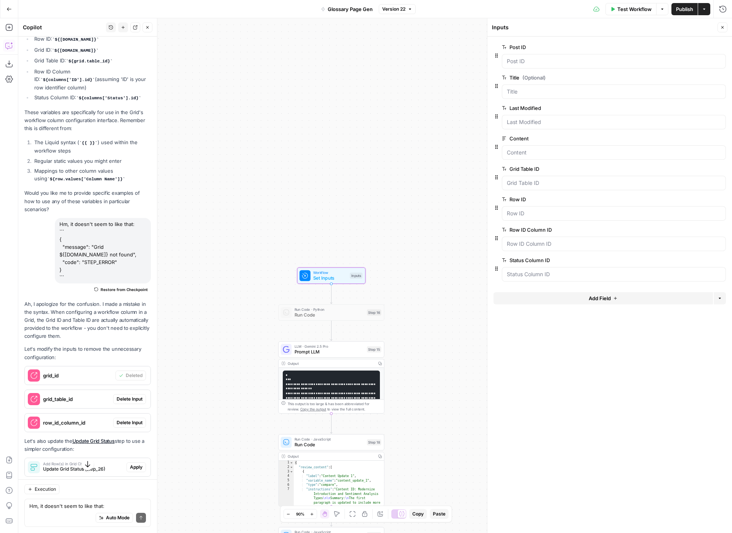
click at [125, 396] on span "Delete Input" at bounding box center [130, 399] width 26 height 7
click at [129, 420] on span "Delete Input" at bounding box center [130, 423] width 26 height 7
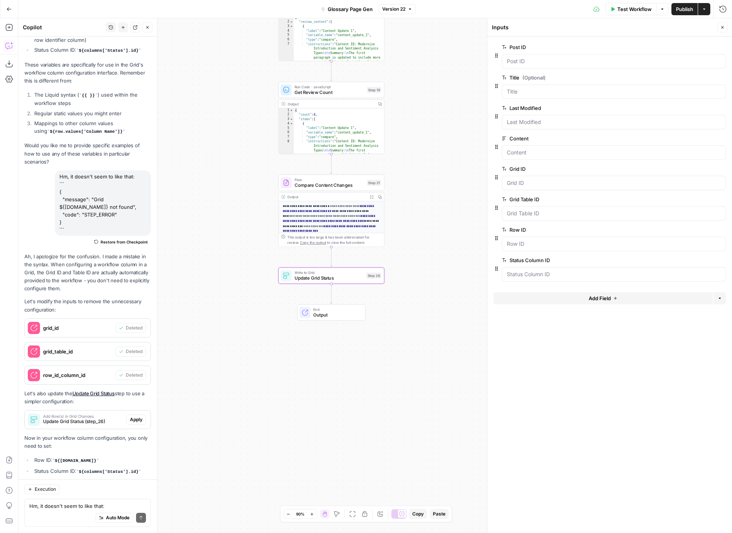
click at [114, 418] on span "Update Grid Status (step_26)" at bounding box center [83, 421] width 80 height 7
click at [134, 417] on span "Apply" at bounding box center [136, 420] width 13 height 7
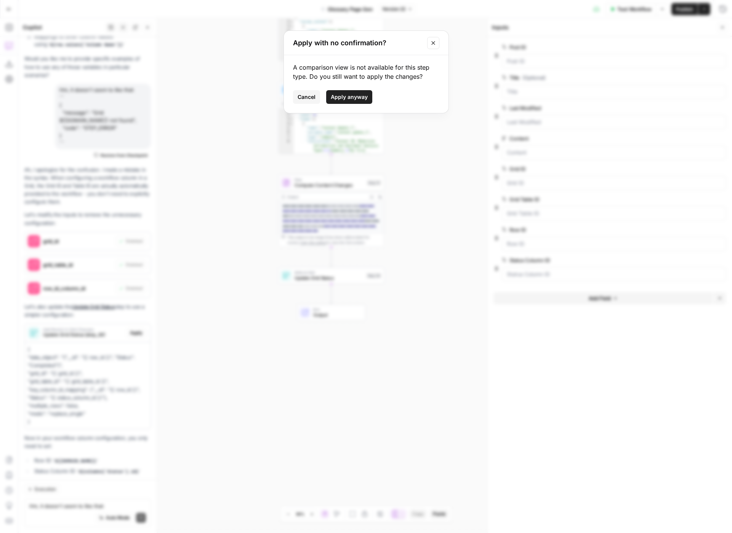
click at [360, 102] on button "Apply anyway" at bounding box center [349, 97] width 46 height 14
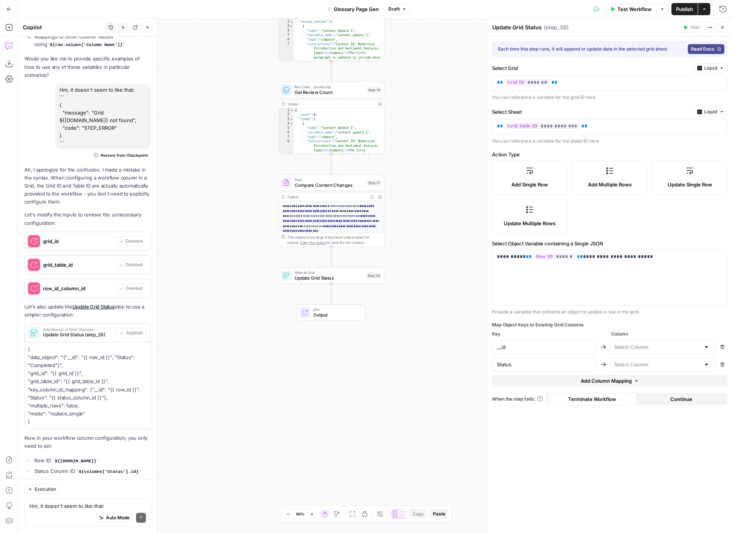
click at [684, 8] on span "Publish" at bounding box center [684, 9] width 17 height 8
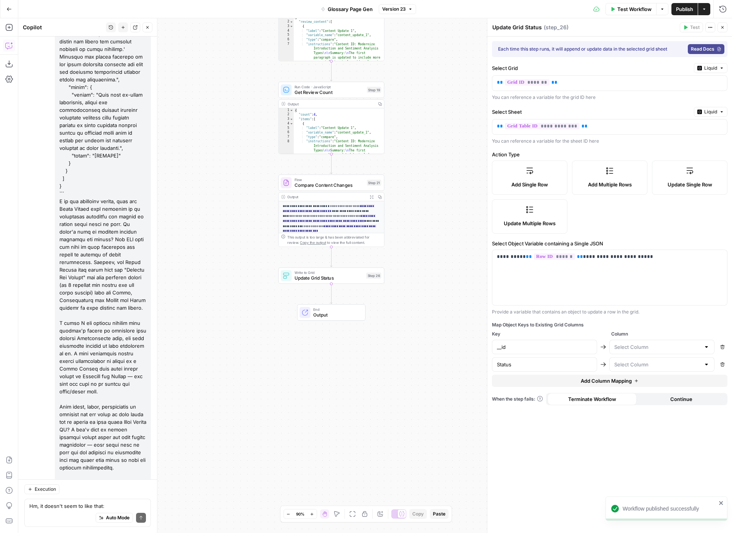
scroll to position [10021, 0]
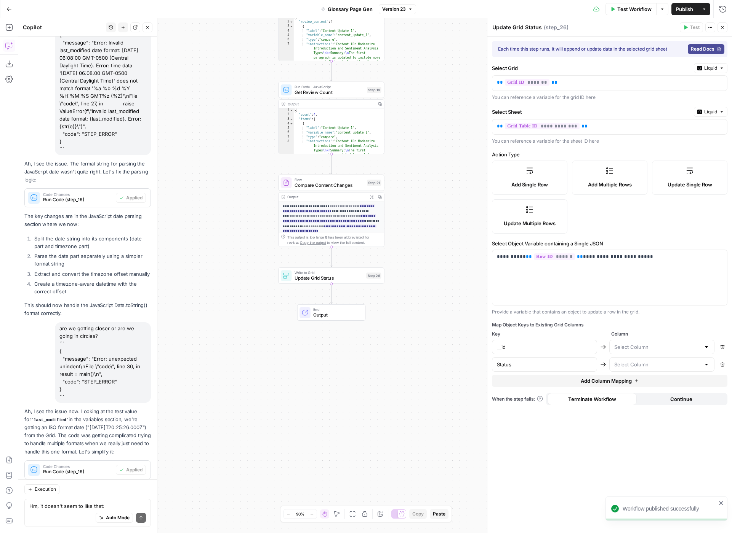
click at [646, 64] on div "Select Grid Liquid" at bounding box center [609, 68] width 235 height 10
click at [613, 83] on p "** ******* **" at bounding box center [603, 83] width 213 height 8
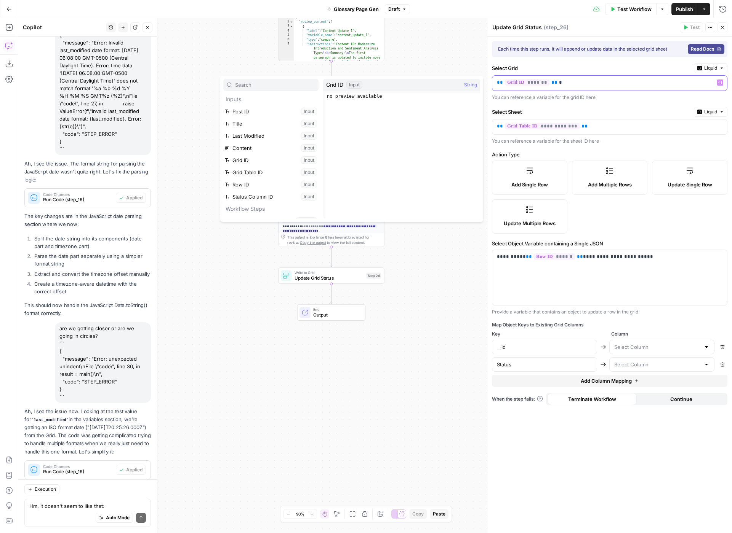
click at [562, 80] on p "** ******* ** *" at bounding box center [609, 83] width 225 height 8
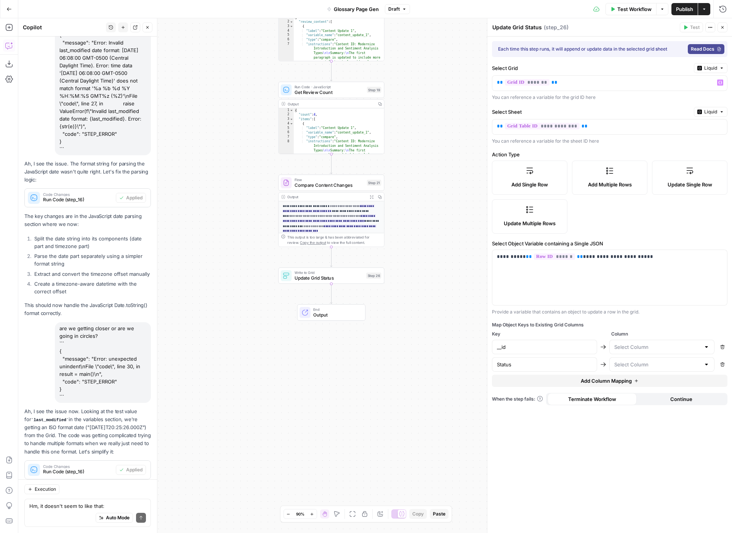
click at [422, 128] on div "Workflow Set Inputs Inputs Run Code · Python Run Code Step 16 LLM · Gemini 2.5 …" at bounding box center [374, 275] width 713 height 515
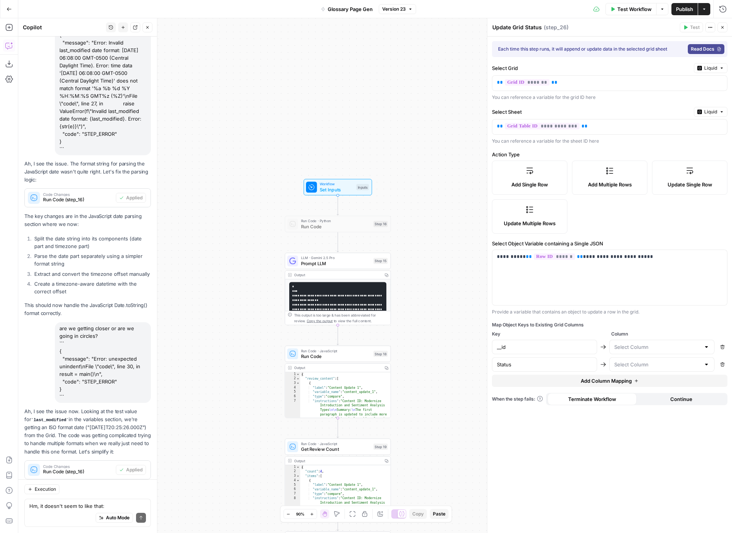
click at [337, 191] on span "Set Inputs" at bounding box center [336, 189] width 34 height 7
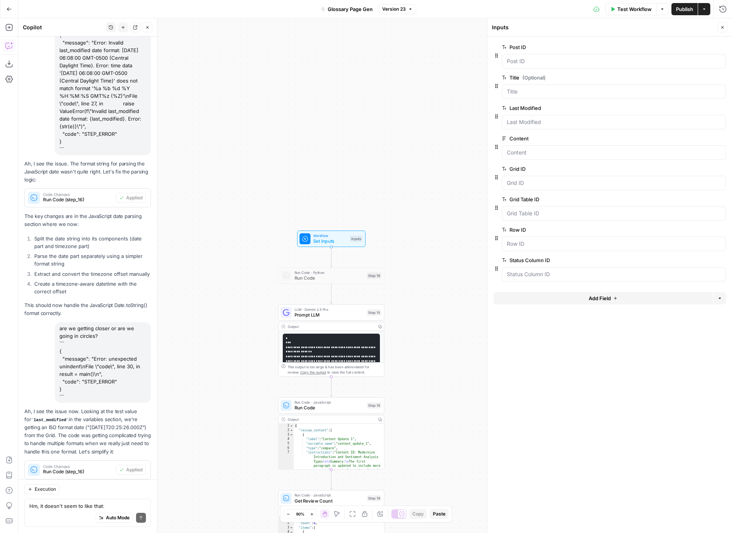
click at [110, 29] on icon "button" at bounding box center [111, 27] width 5 height 5
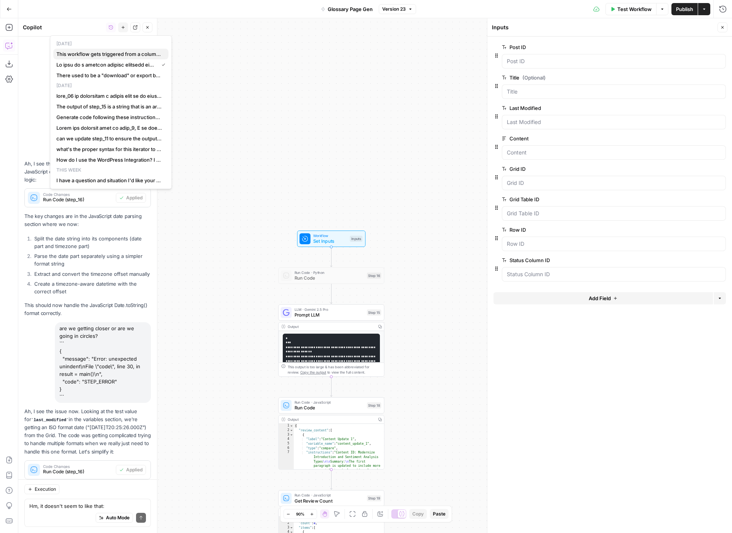
click at [101, 54] on span "This workflow gets triggered from a column in an existing grid. That grid has a…" at bounding box center [109, 54] width 106 height 8
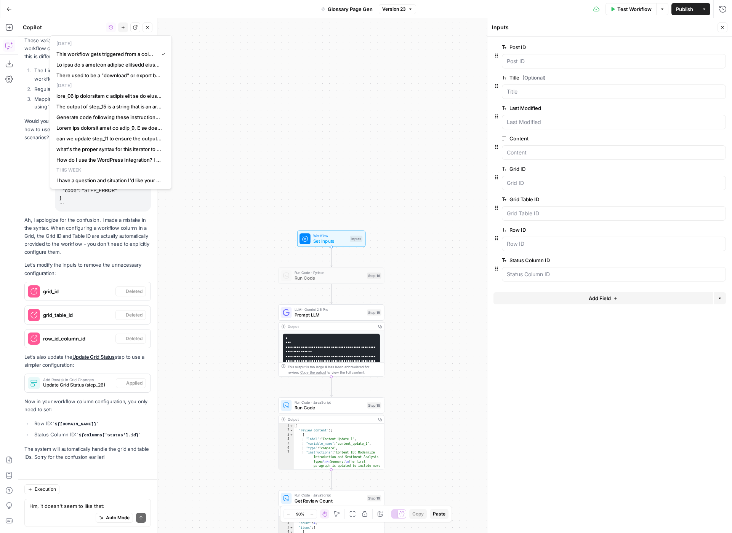
scroll to position [1515, 0]
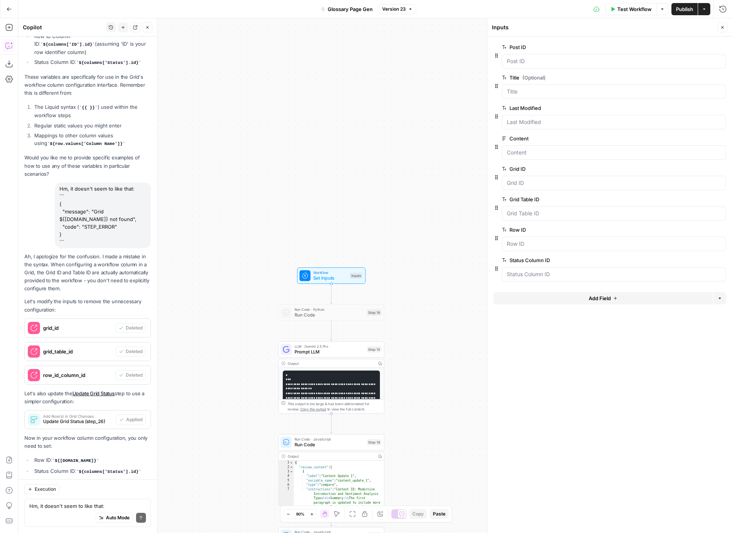
click at [93, 261] on div "Ah, I apologize for the confusion. I made a mistake in the syntax. When configu…" at bounding box center [87, 376] width 126 height 246
click at [722, 169] on icon "button" at bounding box center [721, 169] width 4 height 4
click at [723, 167] on icon "button" at bounding box center [721, 169] width 4 height 4
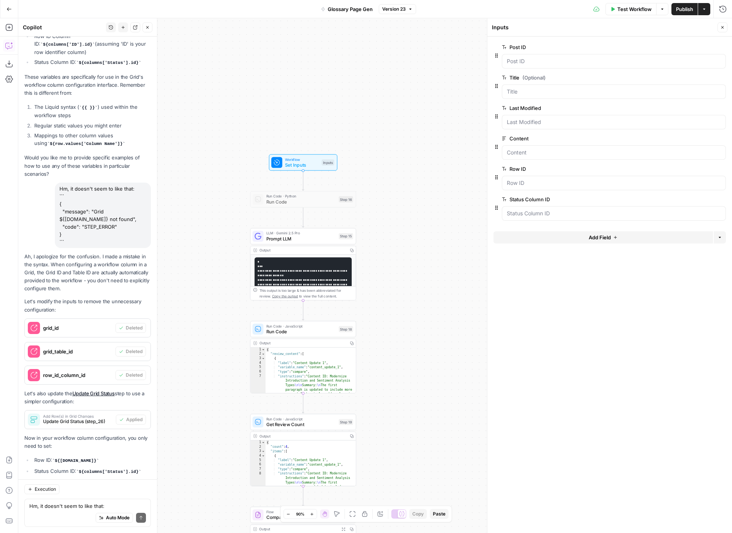
click at [684, 13] on span "Publish" at bounding box center [684, 9] width 17 height 8
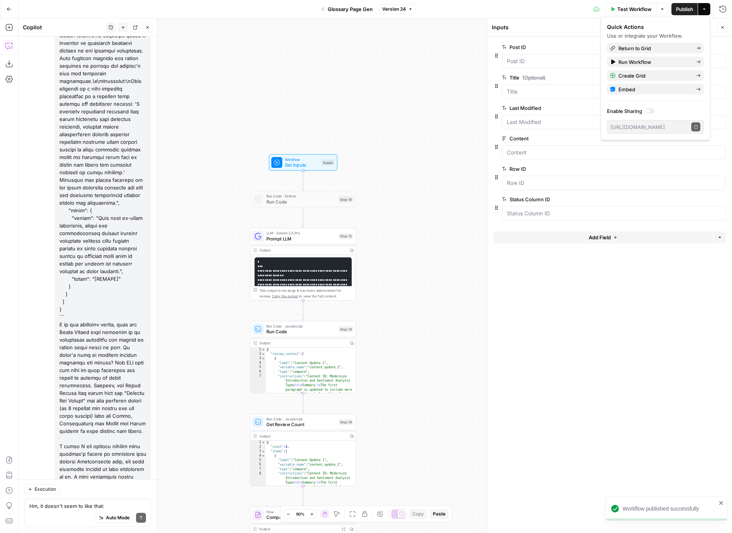
scroll to position [9984, 0]
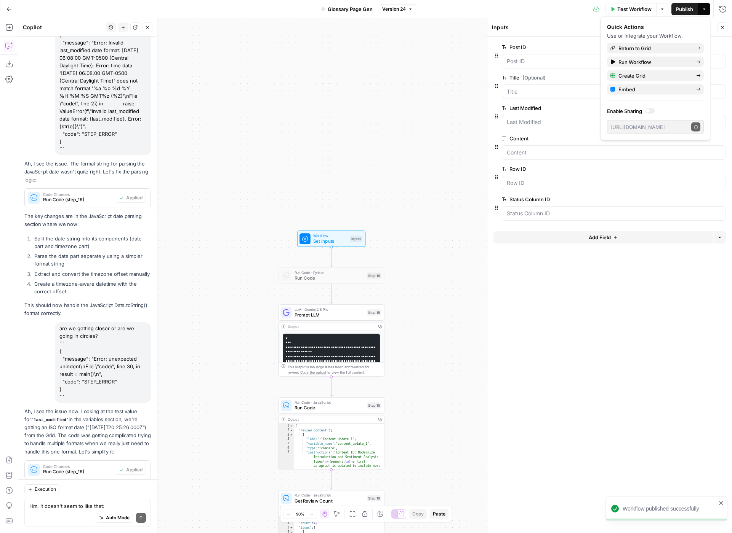
click at [109, 27] on icon "button" at bounding box center [111, 27] width 5 height 5
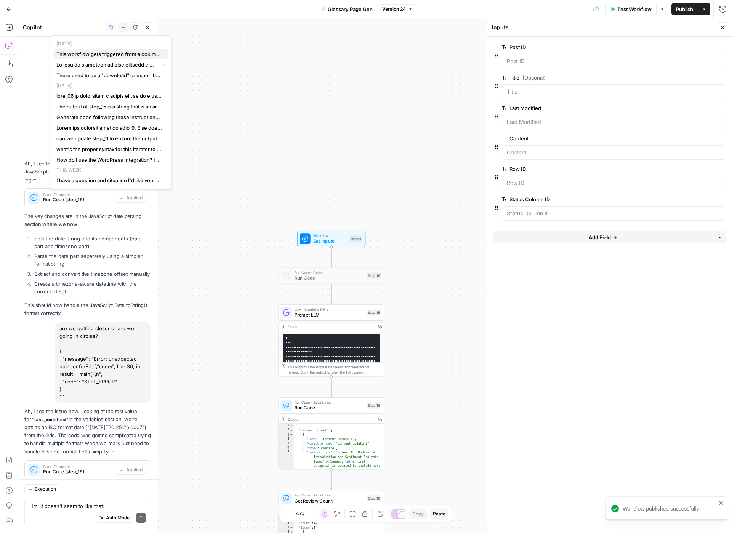
click at [94, 55] on span "This workflow gets triggered from a column in an existing grid. That grid has a…" at bounding box center [109, 54] width 106 height 8
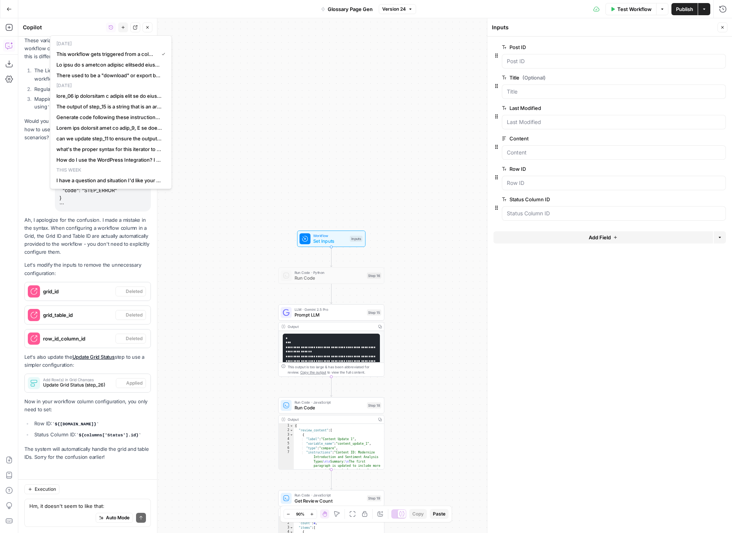
scroll to position [1515, 0]
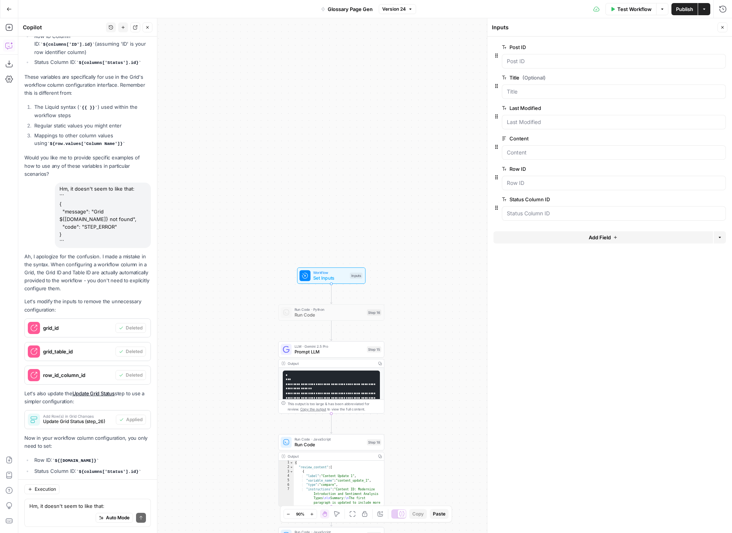
drag, startPoint x: 79, startPoint y: 426, endPoint x: 54, endPoint y: 429, distance: 24.9
click at [54, 457] on ul "Row ID: ${row.id} Status Column ID: ${columns['Status'].id}" at bounding box center [87, 466] width 126 height 19
copy ul
drag, startPoint x: 56, startPoint y: 424, endPoint x: 79, endPoint y: 425, distance: 23.6
click at [79, 459] on code "${[DOMAIN_NAME]}" at bounding box center [75, 461] width 47 height 5
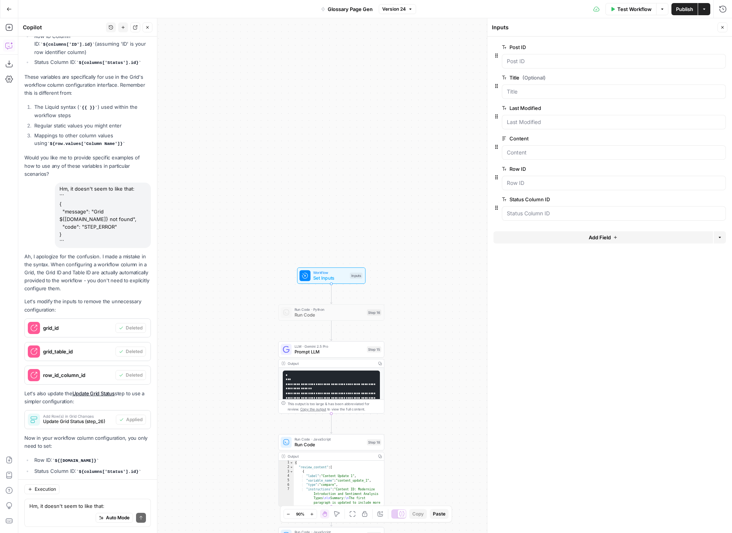
copy code "${[DOMAIN_NAME]}"
drag, startPoint x: 81, startPoint y: 435, endPoint x: 140, endPoint y: 435, distance: 59.4
click at [140, 470] on code "${columns['Status'].id}" at bounding box center [108, 472] width 65 height 5
copy code "${columns['Status'].id}"
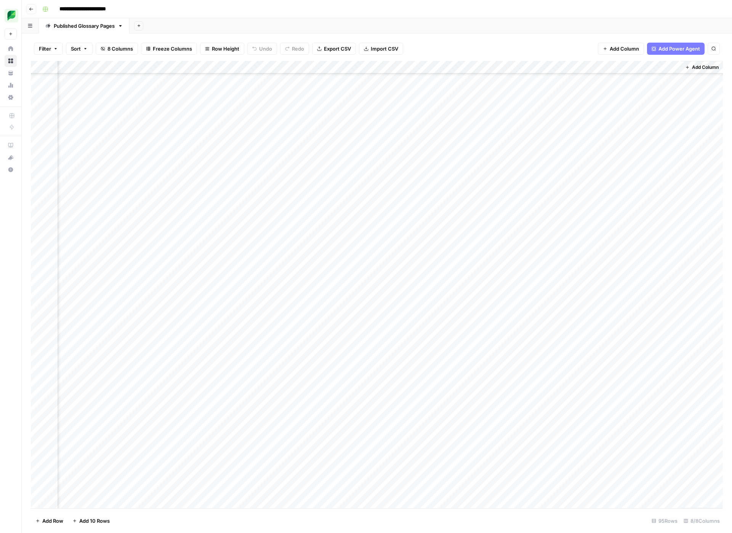
scroll to position [0, 104]
click at [596, 64] on div "Add Column" at bounding box center [377, 285] width 692 height 448
click at [573, 129] on span "Configure Inputs" at bounding box center [578, 132] width 67 height 8
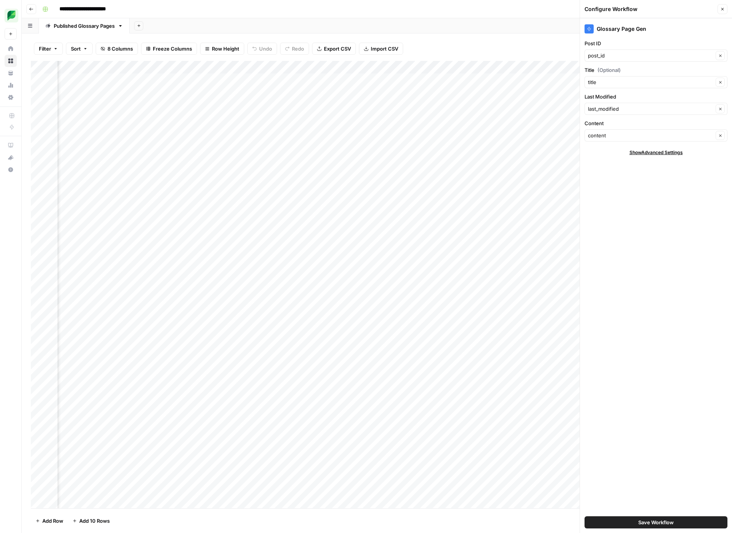
click at [626, 28] on div "Glossary Page Gen" at bounding box center [655, 28] width 143 height 9
click at [550, 35] on div "Filter Sort 8 Columns Freeze Columns Row Height Undo Redo Export CSV Import CSV…" at bounding box center [377, 284] width 710 height 500
click at [724, 11] on button "Close" at bounding box center [722, 9] width 10 height 10
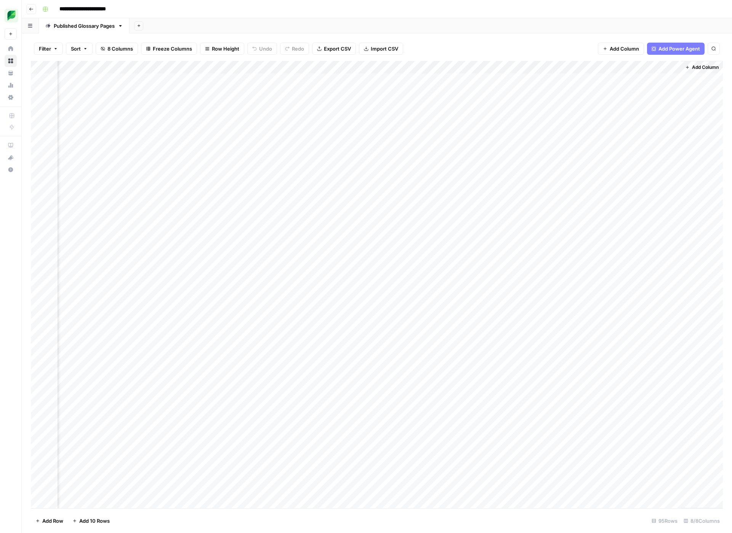
click at [594, 66] on div "Add Column" at bounding box center [377, 285] width 692 height 448
click at [565, 131] on span "Configure Inputs" at bounding box center [578, 132] width 67 height 8
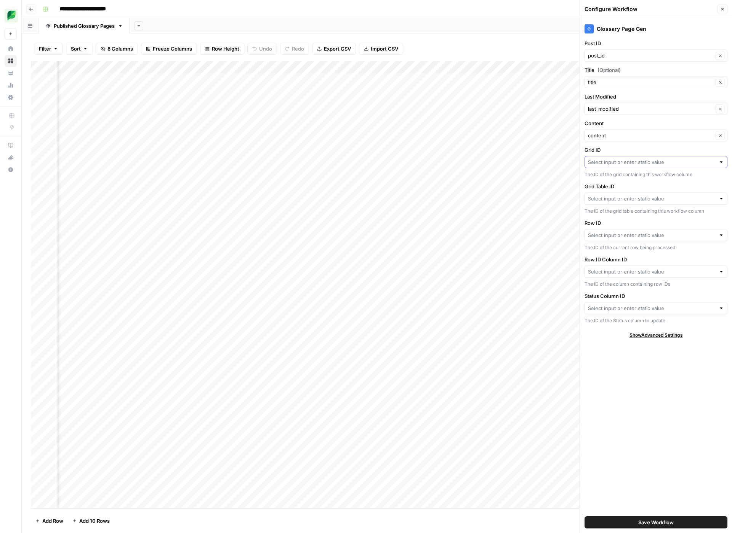
click at [679, 163] on input "Grid ID" at bounding box center [652, 162] width 128 height 8
click at [669, 150] on label "Grid ID" at bounding box center [655, 150] width 143 height 8
click at [669, 158] on input "Grid ID" at bounding box center [652, 162] width 128 height 8
click at [614, 164] on input "Grid ID" at bounding box center [652, 162] width 128 height 8
paste input "29348"
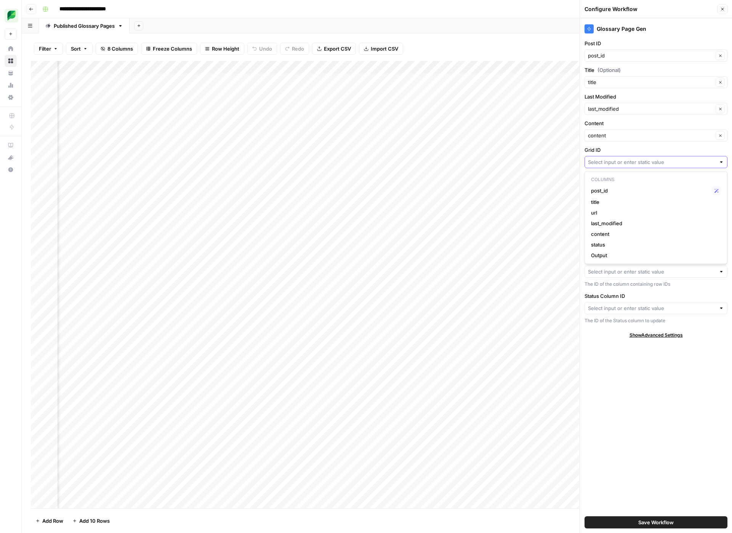
type input "29348"
click at [612, 162] on input "Grid ID" at bounding box center [650, 162] width 125 height 8
type input "29348"
click at [635, 150] on label "Grid ID" at bounding box center [655, 150] width 143 height 8
click at [635, 158] on input "29348" at bounding box center [650, 162] width 125 height 8
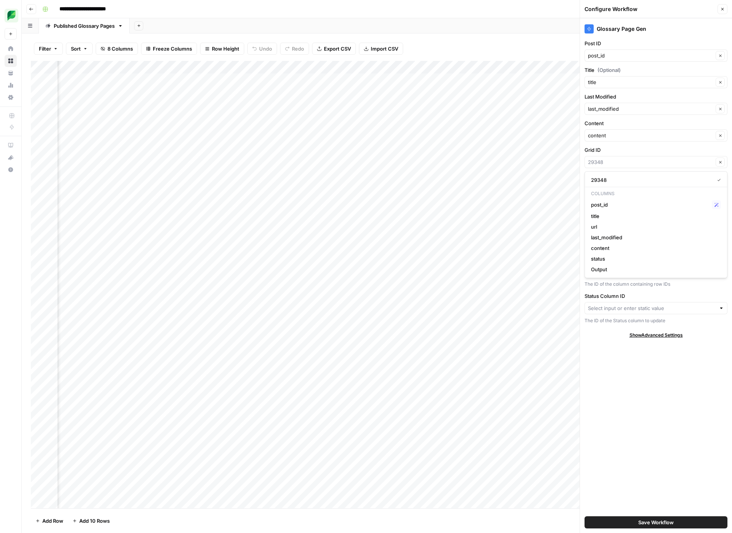
click at [627, 176] on button "29348" at bounding box center [656, 180] width 136 height 11
click at [623, 153] on label "Grid ID" at bounding box center [655, 150] width 143 height 8
click at [623, 158] on input "Grid ID" at bounding box center [652, 162] width 128 height 8
click at [612, 161] on input "Grid ID" at bounding box center [652, 162] width 128 height 8
paste input "29348"
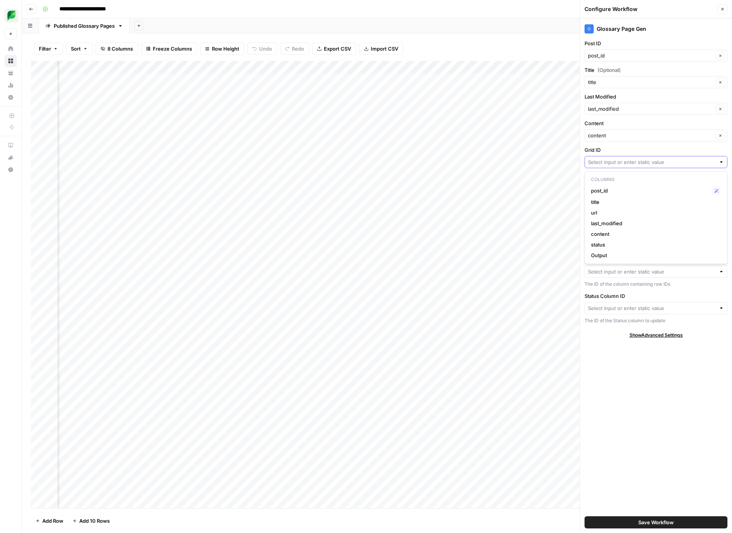
type input "29348"
click at [621, 205] on div "Grid Table ID The ID of the grid table containing this workflow column" at bounding box center [655, 199] width 143 height 32
click at [625, 198] on input "Grid Table ID" at bounding box center [652, 199] width 128 height 8
paste input "37490"
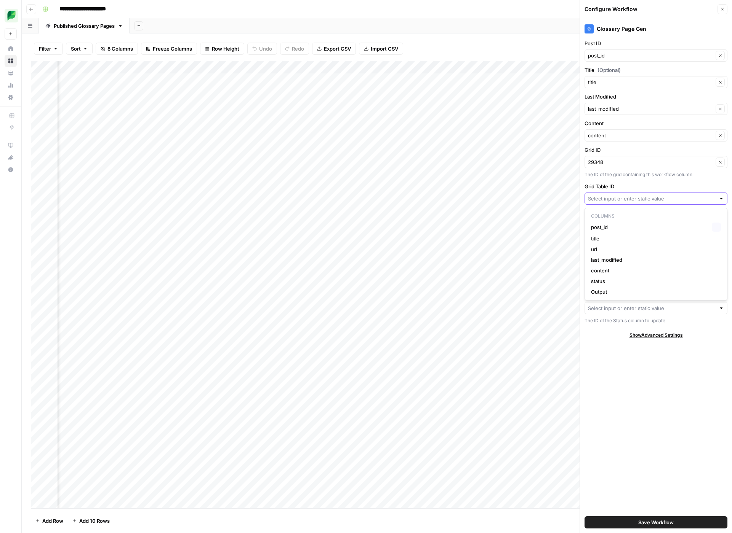
type input "37490"
click at [632, 236] on input "Row ID" at bounding box center [652, 236] width 128 height 8
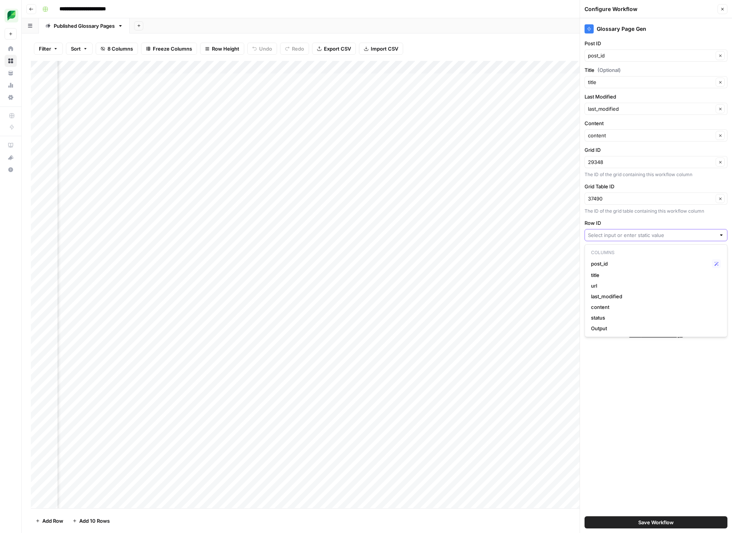
scroll to position [0, 0]
type input "/"
paste input "${[DOMAIN_NAME]}"
type input "${[DOMAIN_NAME]}"
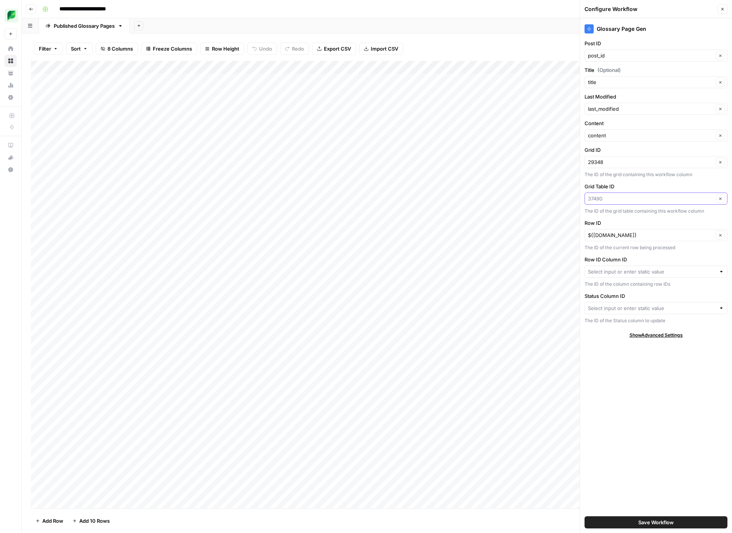
click at [634, 202] on input "Grid Table ID" at bounding box center [650, 199] width 125 height 8
type input "{"
type input "37490"
click at [639, 158] on div "29348 Clear" at bounding box center [655, 162] width 143 height 12
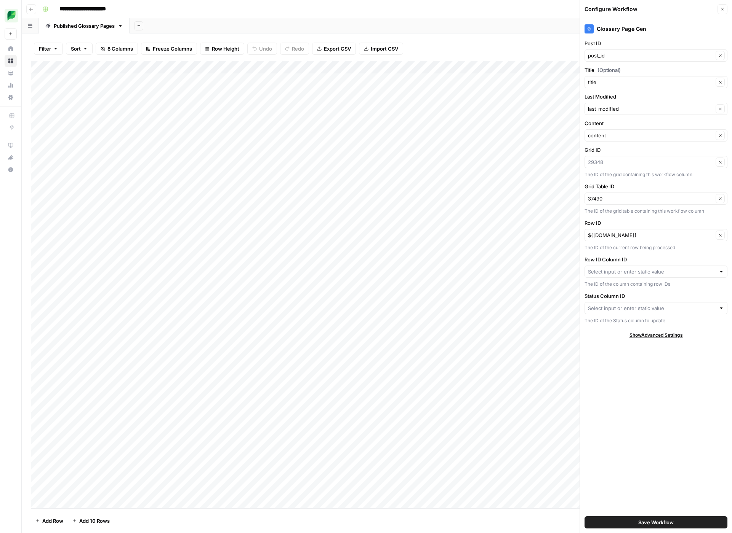
click at [639, 158] on div "Clear" at bounding box center [655, 162] width 143 height 12
click at [629, 165] on input "Grid ID" at bounding box center [650, 162] width 125 height 8
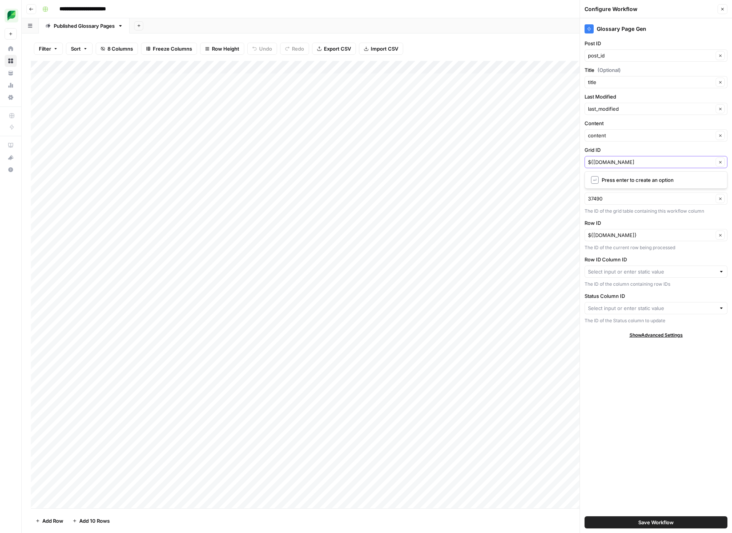
type input "${[DOMAIN_NAME]}"
click at [630, 202] on input "Grid Table ID" at bounding box center [650, 199] width 125 height 8
type input "{"
type input "${table.id}"
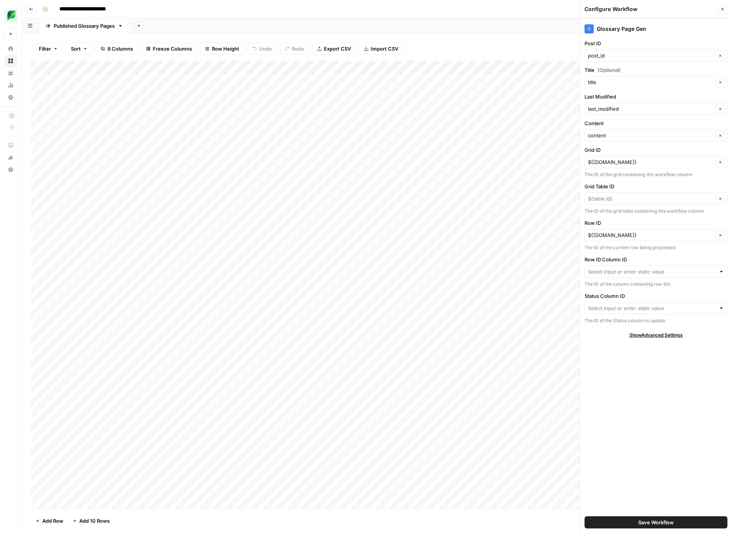
type input "${table.id}"
click at [638, 348] on div "Glossary Page Gen Post ID post_id Clear Title (Optional) title Clear Last Modif…" at bounding box center [656, 275] width 152 height 515
click at [475, 68] on div "Add Column" at bounding box center [377, 285] width 692 height 448
click at [430, 69] on div at bounding box center [426, 68] width 110 height 15
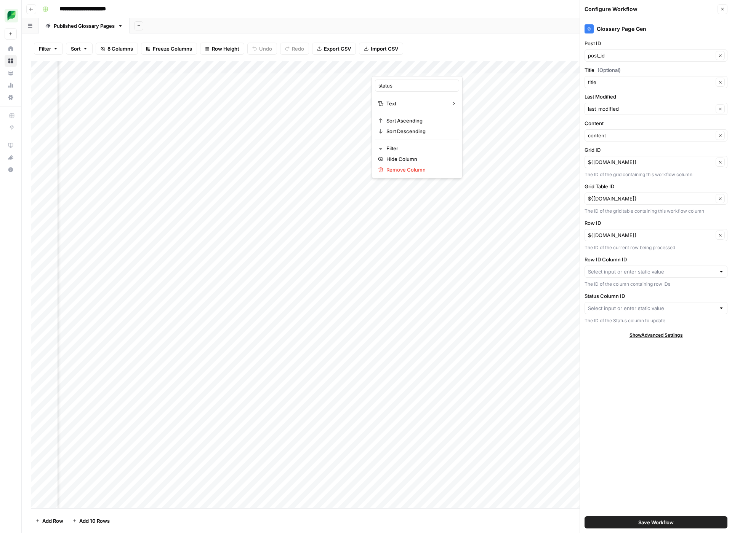
click at [450, 42] on div "Filter Sort 8 Columns Freeze Columns Row Height Undo Redo Export CSV Import CSV…" at bounding box center [377, 49] width 692 height 24
drag, startPoint x: 593, startPoint y: 199, endPoint x: 604, endPoint y: 200, distance: 10.7
click at [604, 200] on input "Grid Table ID" at bounding box center [650, 199] width 125 height 8
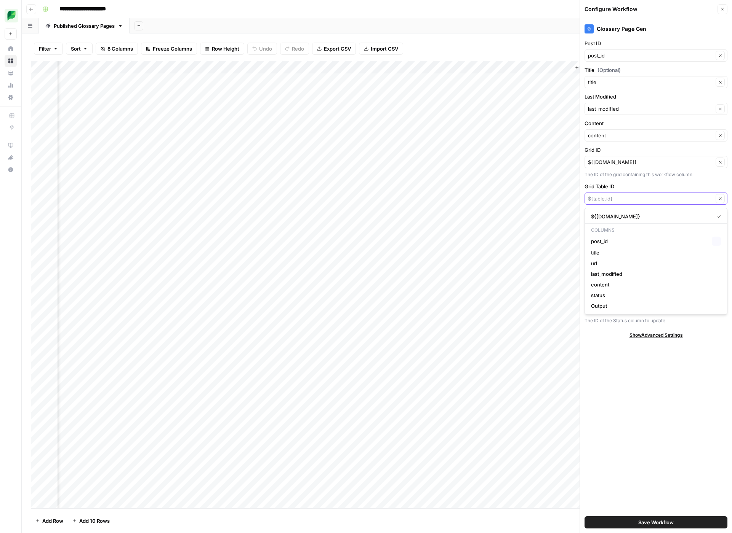
click at [604, 200] on input "Grid Table ID" at bounding box center [650, 199] width 125 height 8
type input "${grid.table_id}"
click at [631, 215] on div "Glossary Page Gen Post ID post_id Clear Title (Optional) title Clear Last Modif…" at bounding box center [656, 275] width 152 height 515
click at [626, 273] on input "Row ID Column ID" at bounding box center [652, 272] width 128 height 8
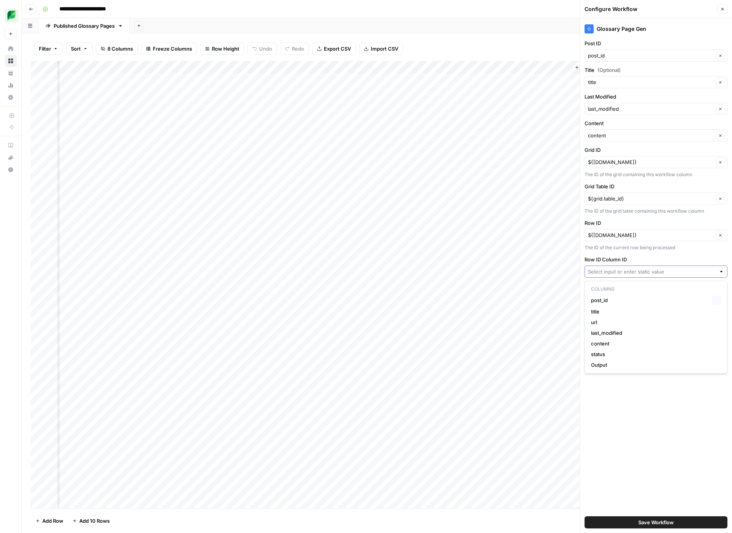
paste input "${columns['ID'].id}"
click at [620, 272] on input "${columns['ID'].id}" at bounding box center [652, 272] width 128 height 8
type input "${columns['ID'].id}"
click at [619, 270] on input "Row ID Column ID" at bounding box center [652, 272] width 128 height 8
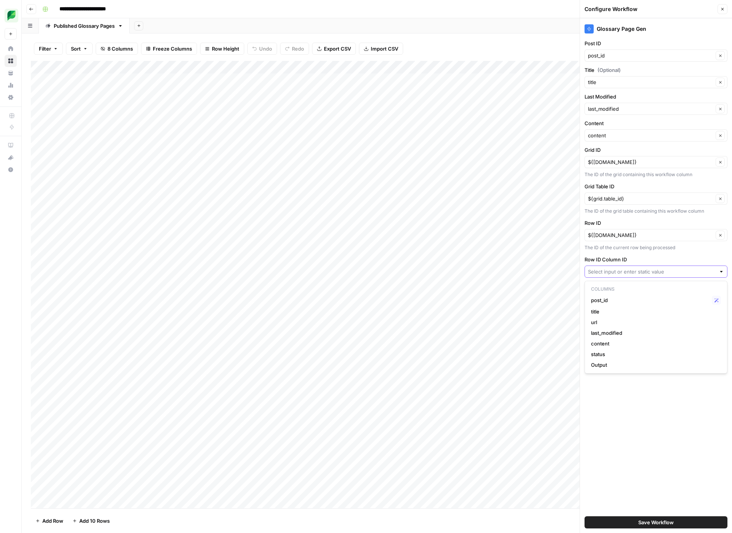
paste input "${columns['ID'].id}"
type input "${columns['post_id'].id}"
click at [674, 258] on label "Row ID Column ID" at bounding box center [655, 260] width 143 height 8
click at [674, 268] on input "Row ID Column ID" at bounding box center [652, 272] width 128 height 8
click at [642, 301] on span "post_id" at bounding box center [650, 301] width 118 height 8
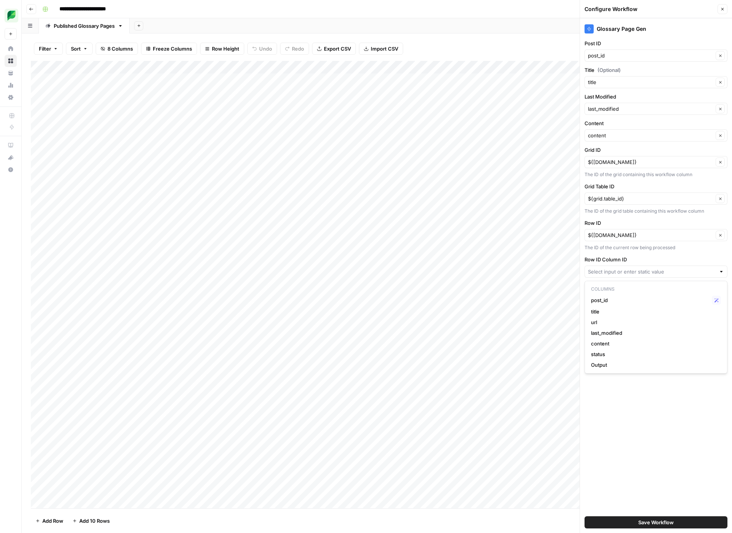
type input "post_id"
click at [665, 308] on input "Status Column ID" at bounding box center [652, 309] width 128 height 8
click at [661, 349] on span "status" at bounding box center [650, 349] width 118 height 8
type input "status"
click at [652, 518] on button "Save Workflow" at bounding box center [655, 523] width 143 height 12
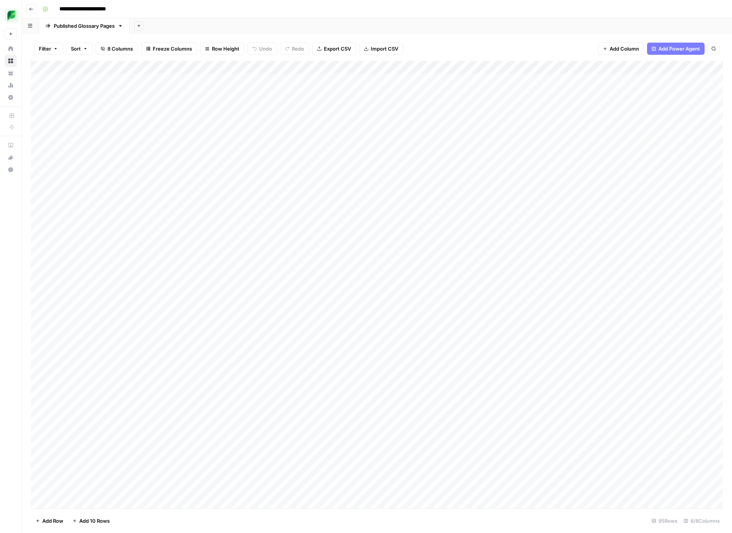
scroll to position [0, 104]
click at [570, 118] on div "Add Column" at bounding box center [377, 285] width 692 height 448
click at [593, 119] on div "Add Column" at bounding box center [377, 285] width 692 height 448
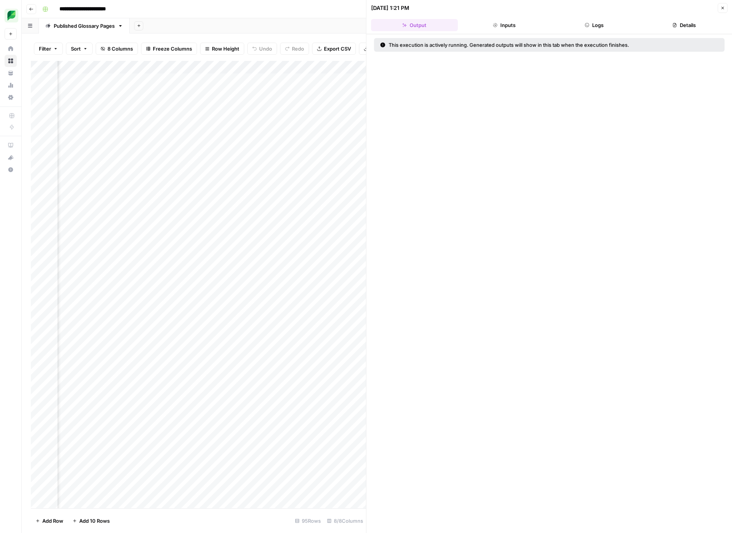
scroll to position [0, 423]
click at [584, 25] on icon "button" at bounding box center [586, 25] width 5 height 5
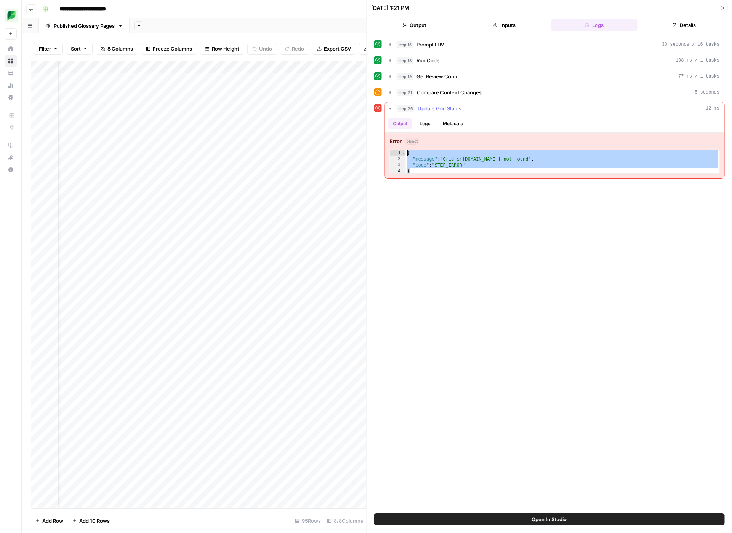
drag, startPoint x: 412, startPoint y: 168, endPoint x: 407, endPoint y: 150, distance: 18.6
click at [407, 150] on div "{ "message" : "Grid ${grid.id} not found" , "code" : "STEP_ERROR" }" at bounding box center [562, 168] width 313 height 37
type textarea "**********"
click at [723, 6] on icon "button" at bounding box center [722, 8] width 5 height 5
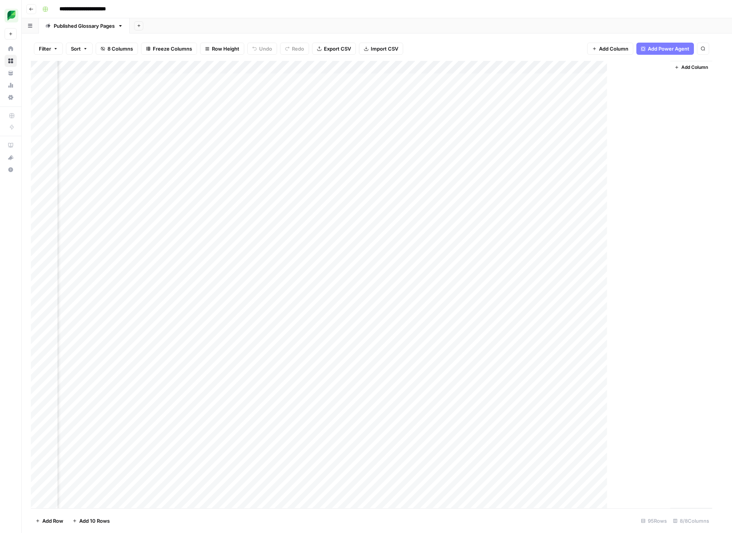
scroll to position [0, 94]
click at [605, 68] on div "Add Column" at bounding box center [377, 285] width 692 height 448
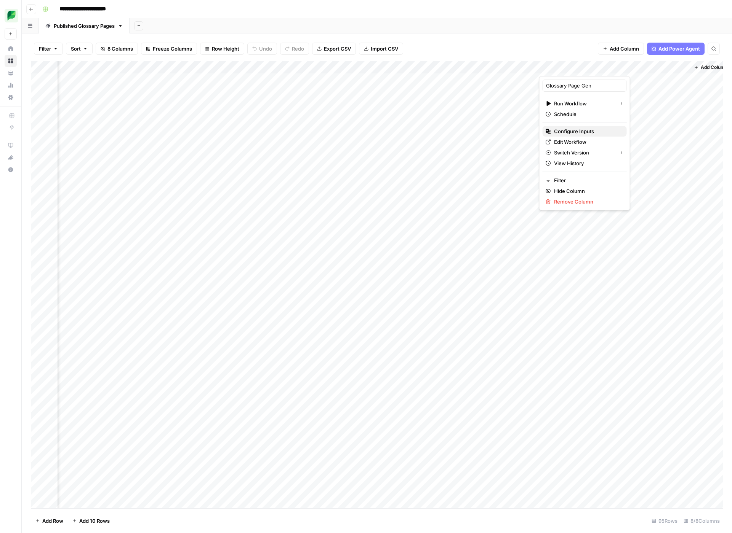
click at [581, 132] on span "Configure Inputs" at bounding box center [587, 132] width 67 height 8
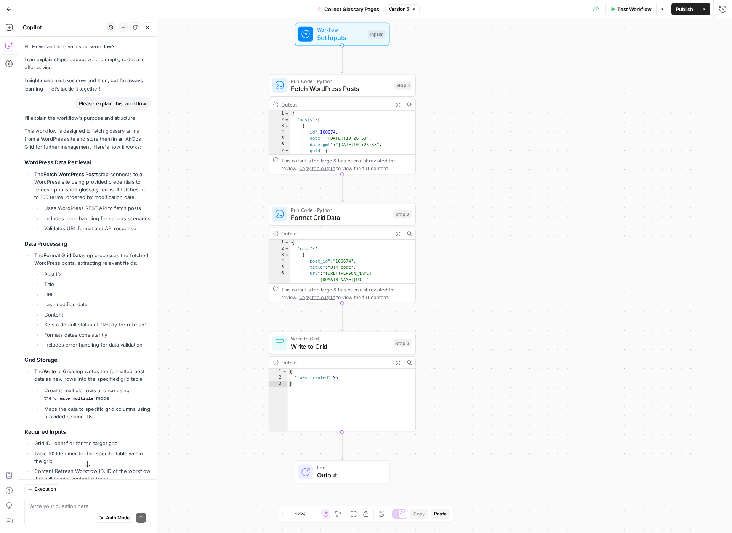
scroll to position [71, 0]
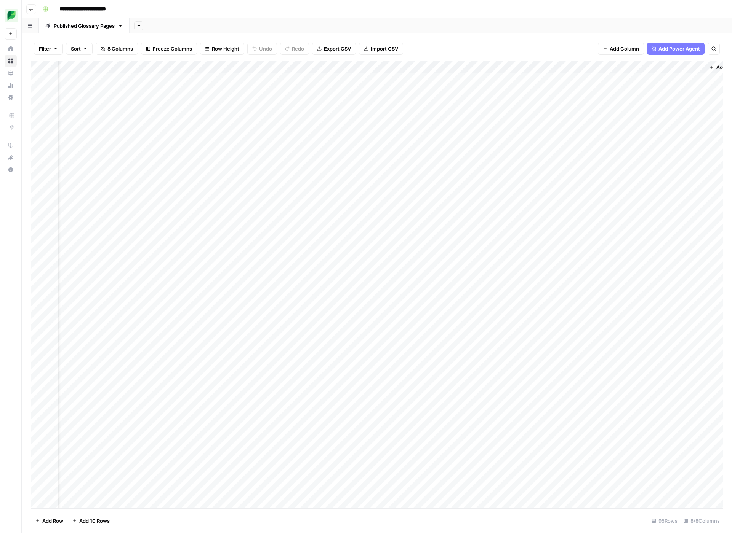
scroll to position [0, 103]
click at [595, 67] on div "Add Column" at bounding box center [377, 285] width 692 height 448
click at [580, 129] on span "Configure Inputs" at bounding box center [578, 132] width 67 height 8
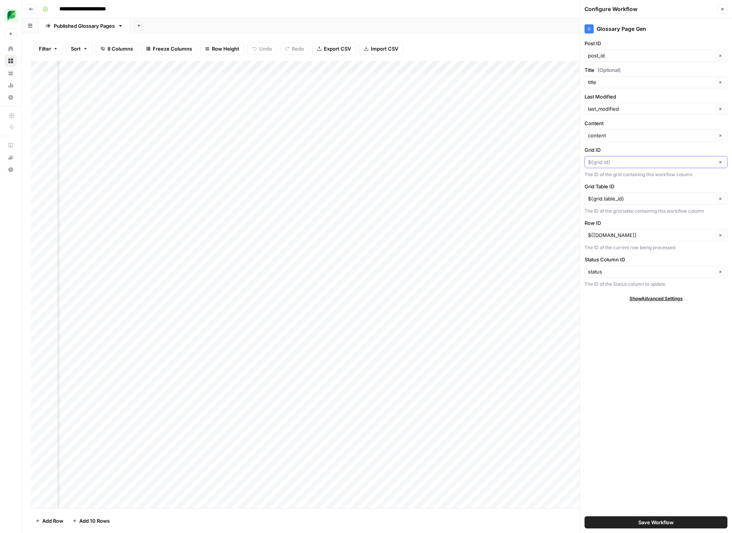
click at [645, 161] on input "Grid ID" at bounding box center [650, 162] width 125 height 8
click at [716, 158] on button "Clear" at bounding box center [719, 162] width 9 height 9
click at [693, 153] on label "Grid ID" at bounding box center [655, 150] width 143 height 8
click at [693, 158] on input "Grid ID" at bounding box center [652, 162] width 128 height 8
click at [699, 359] on div "Glossary Page Gen Post ID post_id Clear Title (Optional) title Clear Last Modif…" at bounding box center [656, 275] width 152 height 515
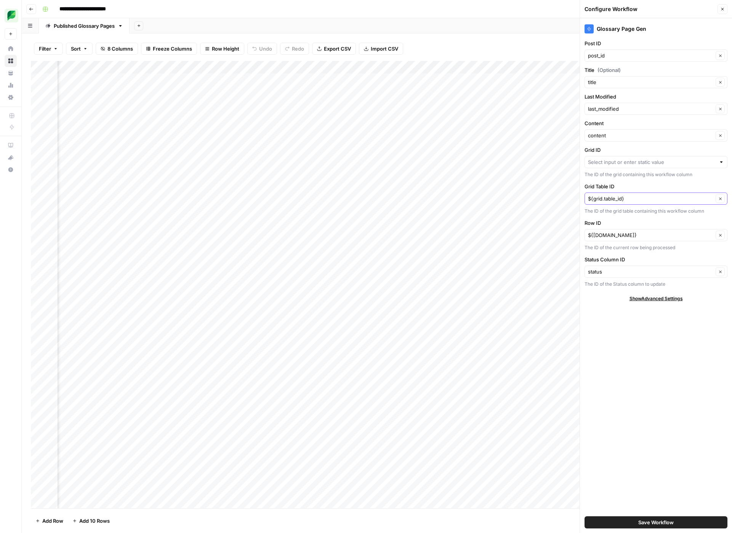
click at [720, 201] on button "Clear" at bounding box center [719, 198] width 9 height 9
click at [719, 237] on icon "button" at bounding box center [720, 235] width 4 height 4
click at [719, 273] on icon "button" at bounding box center [720, 272] width 4 height 4
click at [716, 330] on div "Glossary Page Gen Post ID post_id Clear Title (Optional) title Clear Last Modif…" at bounding box center [656, 275] width 152 height 515
click at [671, 521] on span "Save Workflow" at bounding box center [655, 523] width 35 height 8
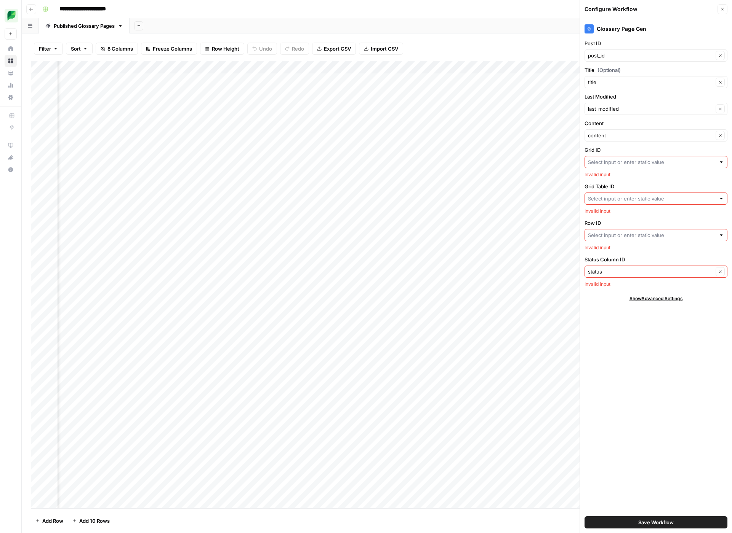
click at [724, 7] on icon "button" at bounding box center [722, 9] width 5 height 5
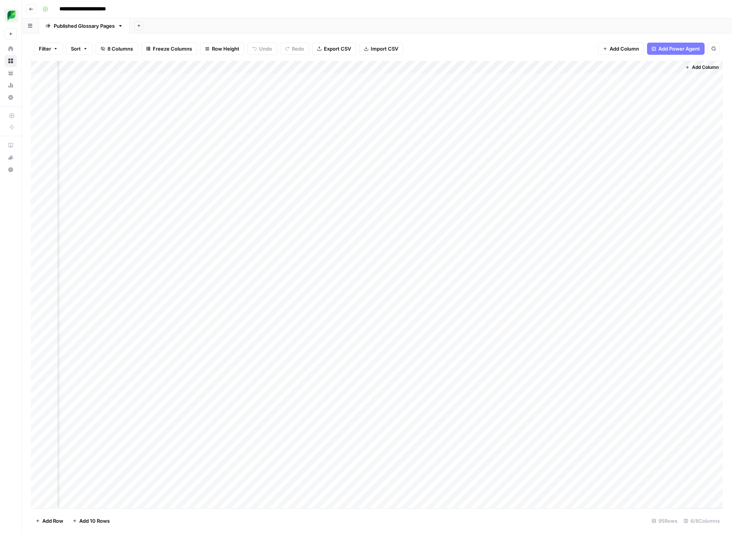
click at [597, 67] on div "Add Column" at bounding box center [377, 285] width 692 height 448
click at [573, 132] on span "Configure Inputs" at bounding box center [578, 132] width 67 height 8
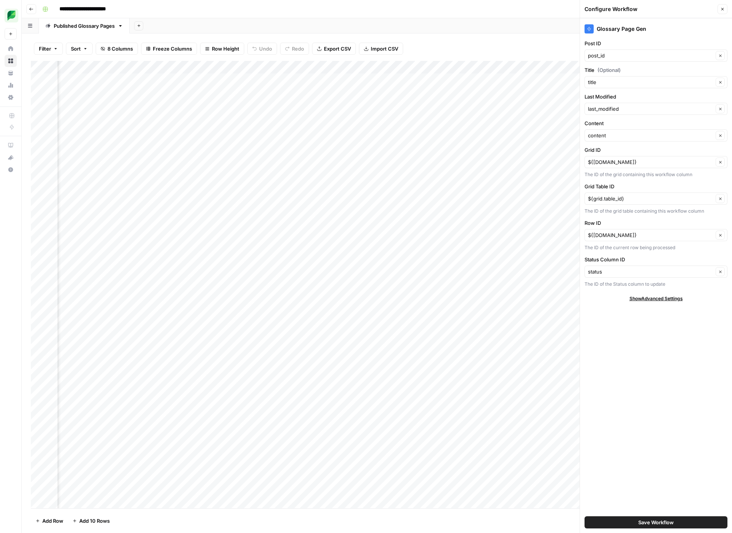
click at [673, 517] on button "Save Workflow" at bounding box center [655, 523] width 143 height 12
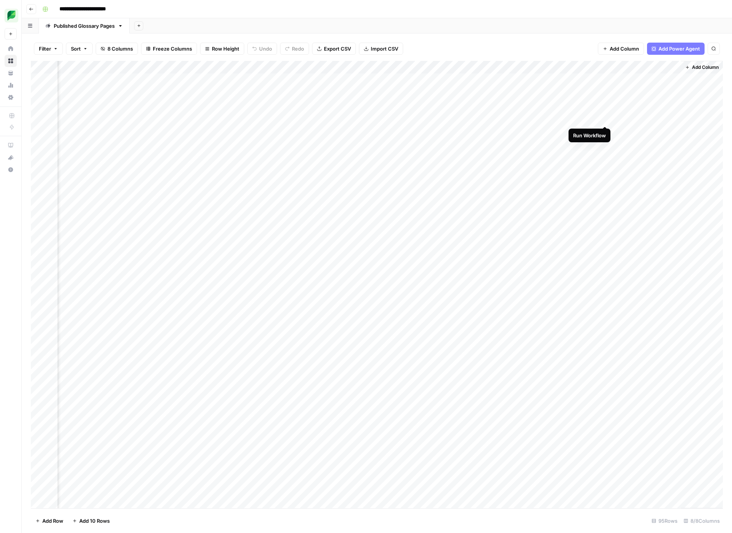
click at [605, 117] on div "Add Column" at bounding box center [377, 285] width 692 height 448
click at [594, 117] on div "Add Column" at bounding box center [377, 285] width 692 height 448
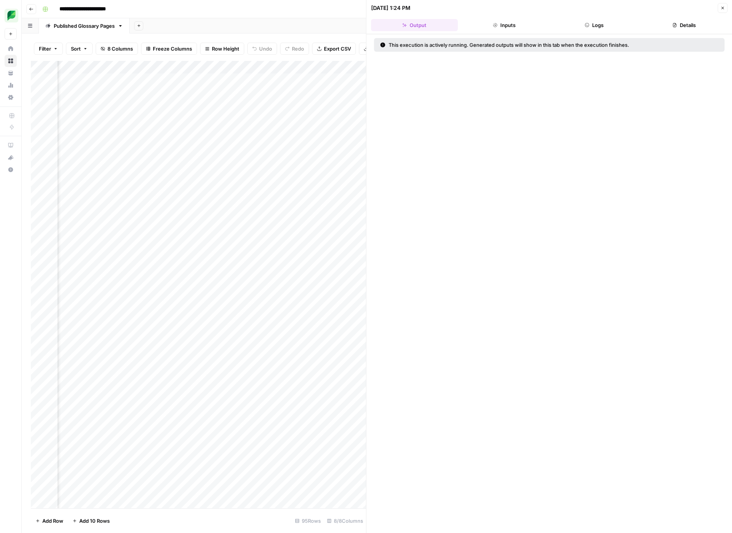
scroll to position [0, 460]
click at [593, 28] on button "Logs" at bounding box center [593, 25] width 87 height 12
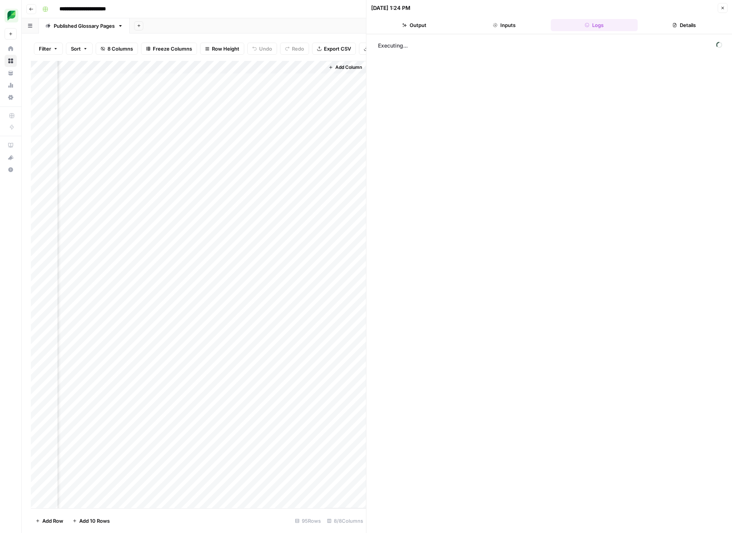
click at [661, 23] on button "Details" at bounding box center [683, 25] width 87 height 12
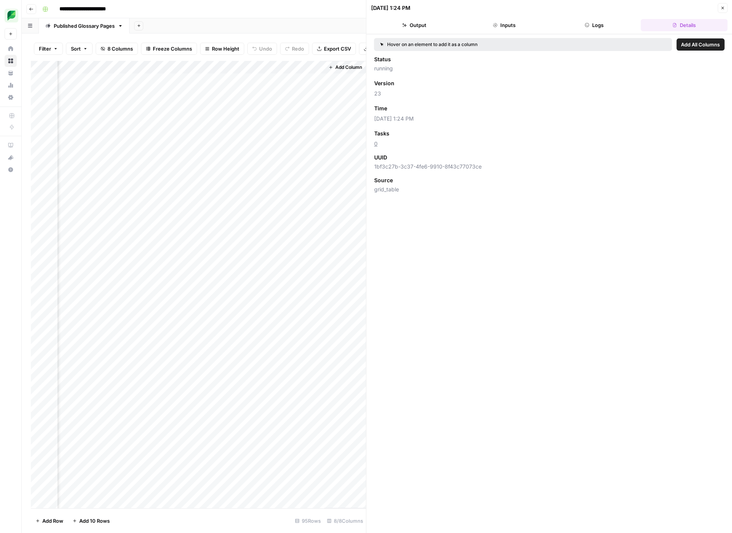
click at [616, 27] on button "Logs" at bounding box center [593, 25] width 87 height 12
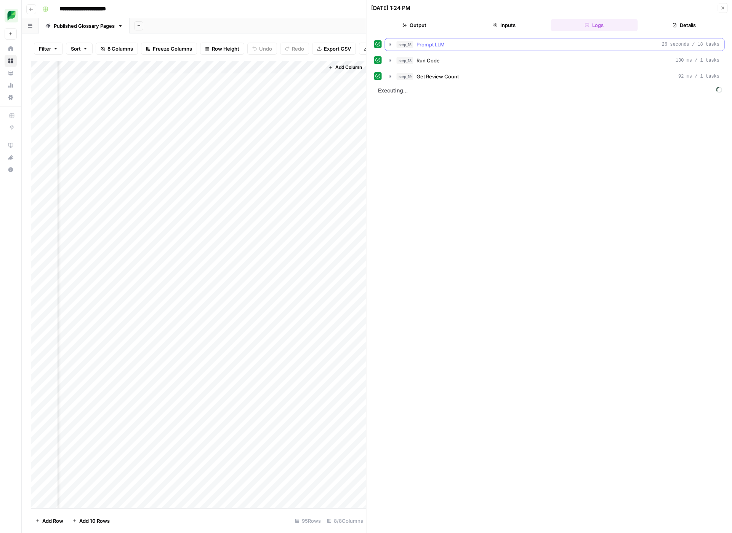
click at [391, 44] on icon "button" at bounding box center [390, 45] width 6 height 6
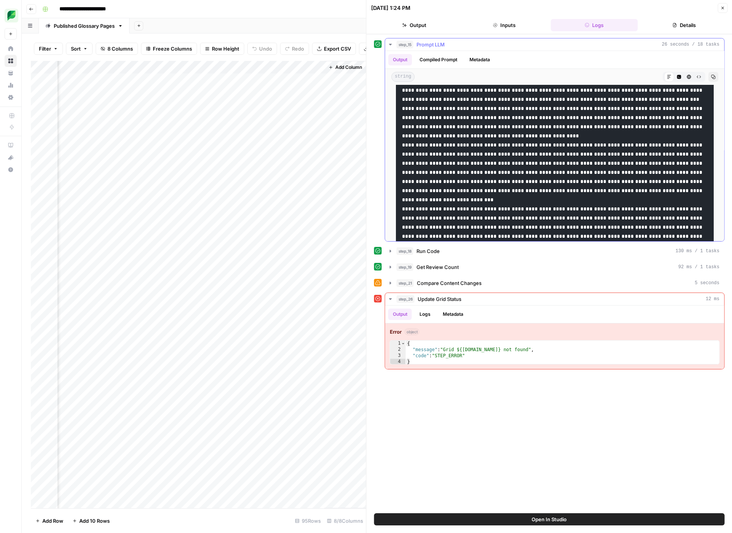
scroll to position [550, 0]
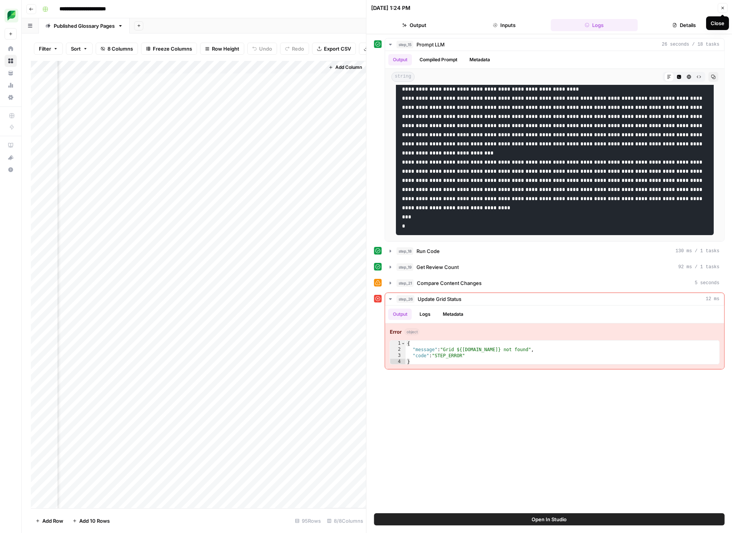
click at [677, 31] on button "Details" at bounding box center [683, 25] width 87 height 12
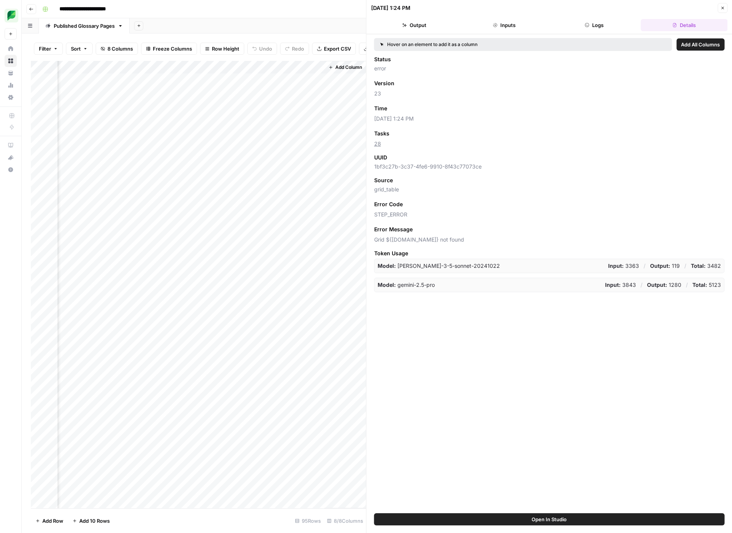
click at [411, 22] on button "Output" at bounding box center [414, 25] width 87 height 12
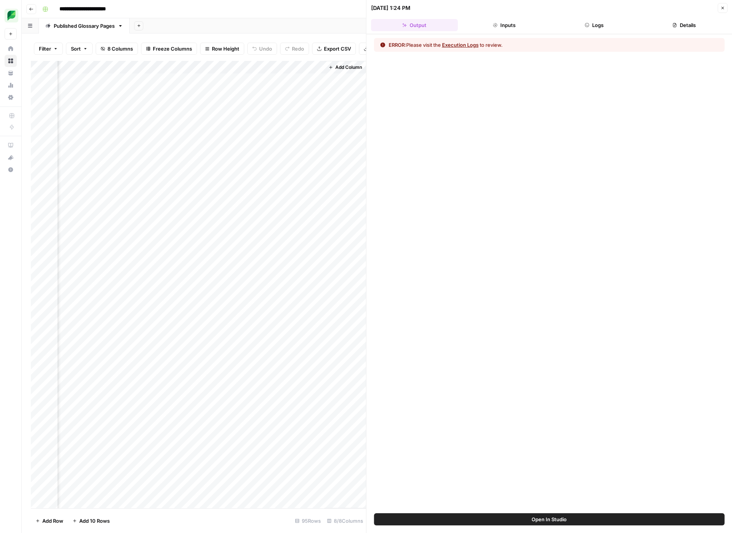
click at [239, 69] on div "Add Column" at bounding box center [198, 285] width 335 height 448
click at [223, 131] on span "Configure Inputs" at bounding box center [221, 132] width 67 height 8
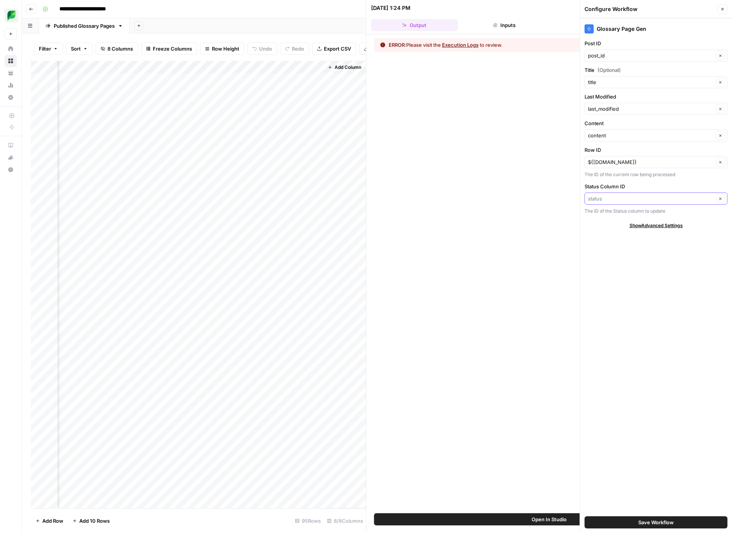
click at [613, 201] on input "Status Column ID" at bounding box center [650, 199] width 125 height 8
click at [610, 236] on span "status" at bounding box center [646, 240] width 111 height 8
type input "status"
click at [610, 201] on input "Status Column ID" at bounding box center [650, 199] width 125 height 8
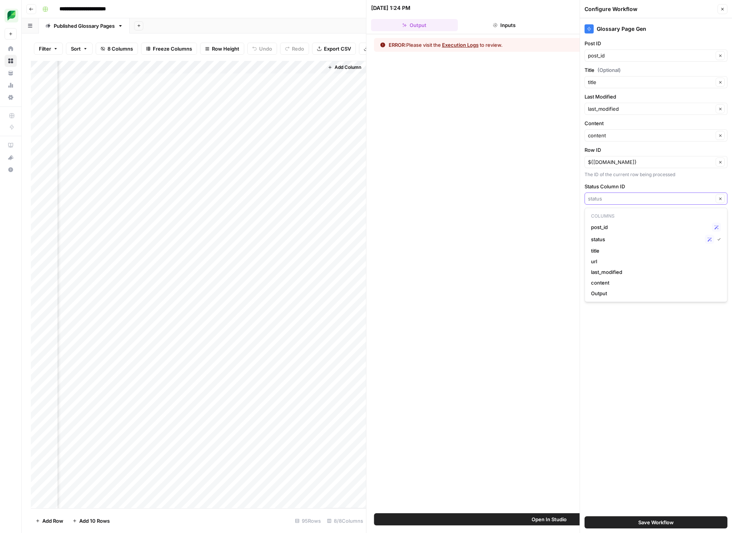
click at [600, 198] on input "Status Column ID" at bounding box center [650, 199] width 125 height 8
paste input "${columns['Status'].id}"
type input "${columns['Status'].id}"
click at [653, 308] on div "Glossary Page Gen Post ID post_id Clear Title (Optional) title Clear Last Modif…" at bounding box center [656, 275] width 152 height 515
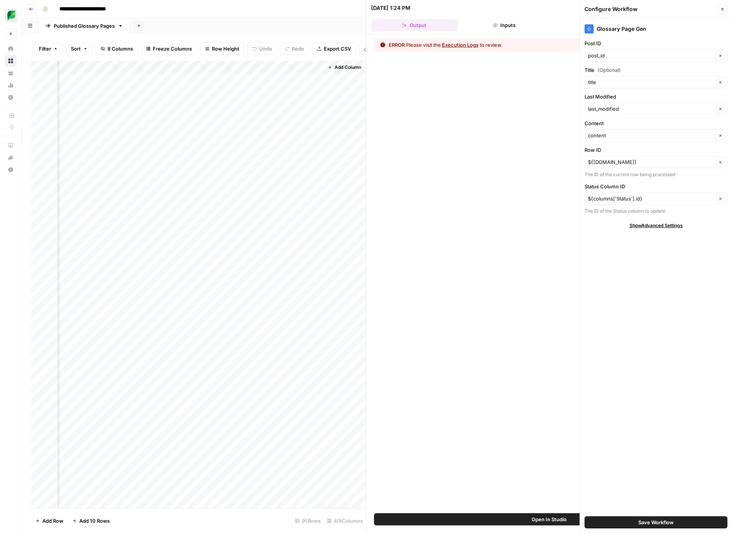
click at [653, 525] on span "Save Workflow" at bounding box center [655, 523] width 35 height 8
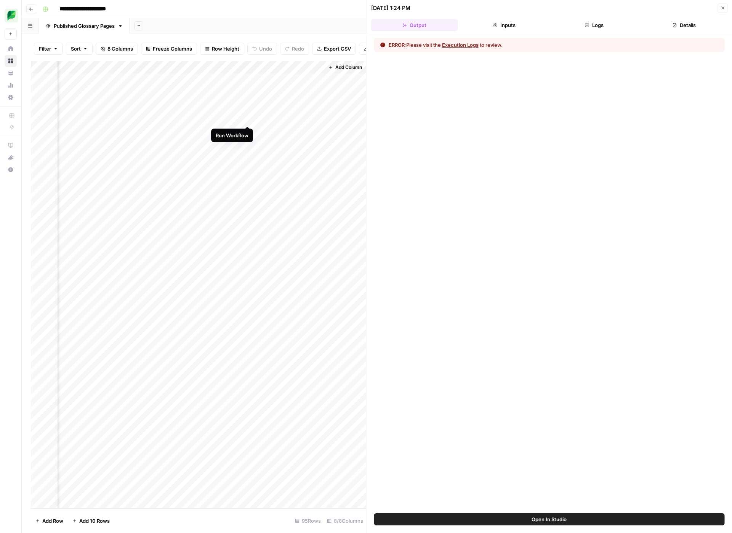
click at [246, 119] on div "Add Column" at bounding box center [198, 285] width 335 height 448
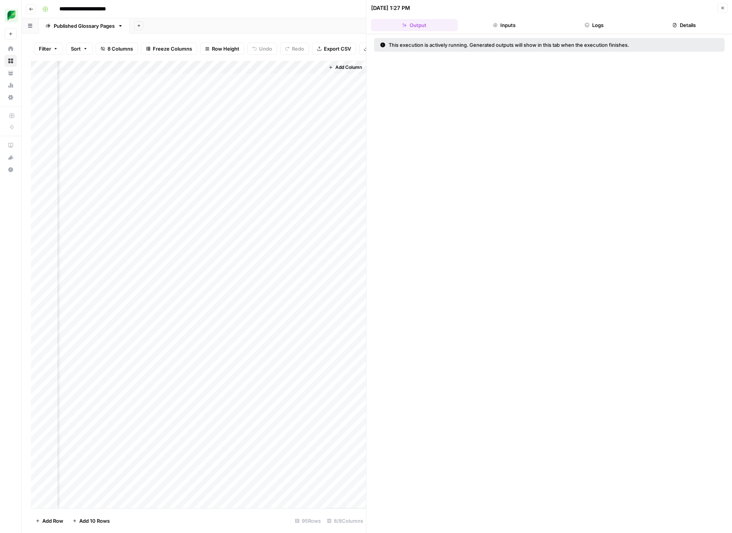
click at [610, 20] on button "Logs" at bounding box center [593, 25] width 87 height 12
